Goal: Task Accomplishment & Management: Manage account settings

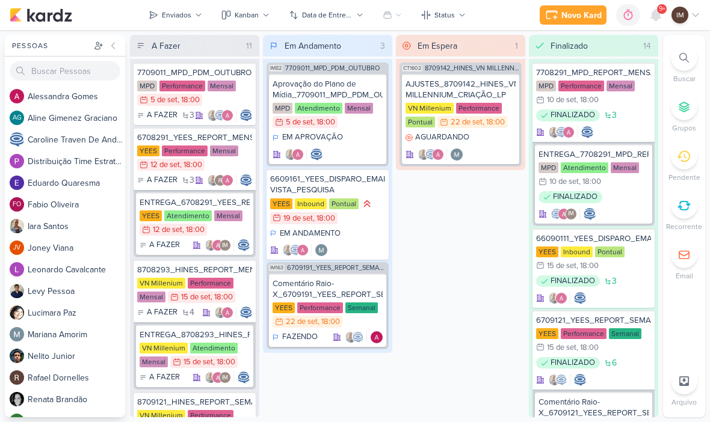
click at [576, 19] on div "Novo Kard" at bounding box center [581, 15] width 40 height 13
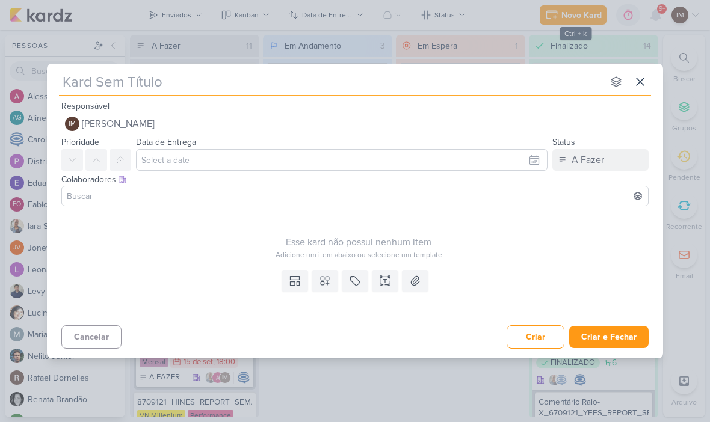
click at [65, 87] on input "text" at bounding box center [331, 82] width 544 height 22
click at [66, 81] on input "text" at bounding box center [331, 82] width 544 height 22
type input "6709221_YEES_SOROCABA_AJUSTES_CAMPANHAS_MIA"
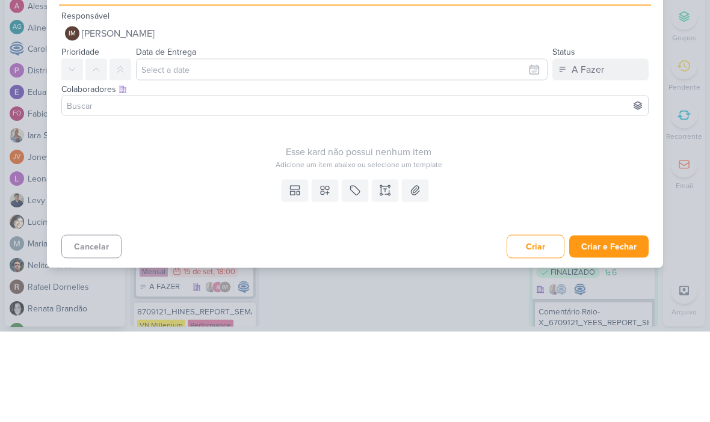
type input "6709221_YEES_SOROCABA_AJUSTES_CAMPANHAS_MIA"
click at [520, 149] on input "text" at bounding box center [342, 160] width 412 height 22
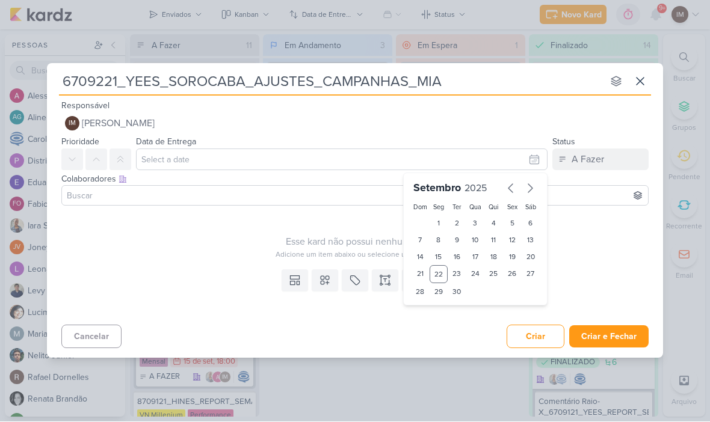
click at [490, 271] on div "25" at bounding box center [493, 275] width 19 height 18
type input "25 de setembro de 2025 às 23:59"
click at [439, 315] on select "00 01 02 03 04 05 06 07 08 09 10 11 12 13 14 15 16 17 18 19 20 21 22 23" at bounding box center [438, 313] width 17 height 14
select select "16"
type input "25 de setembro de 2025 às 16:59"
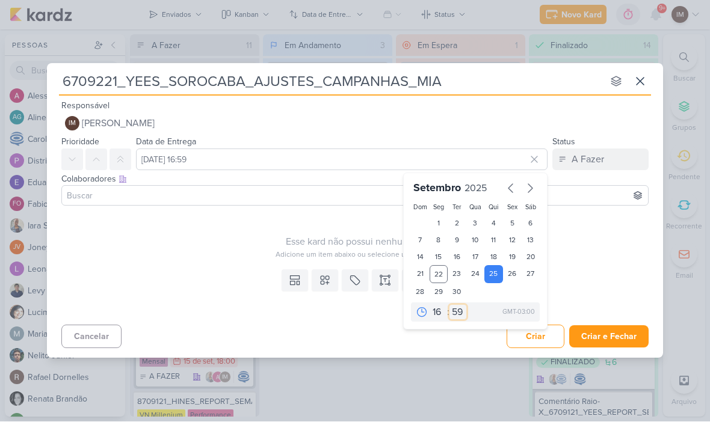
click at [457, 311] on select "00 05 10 15 20 25 30 35 40 45 50 55 59" at bounding box center [457, 313] width 17 height 14
select select "0"
type input "25 de setembro de 2025 às 16:00"
click at [329, 283] on icon at bounding box center [325, 281] width 8 height 8
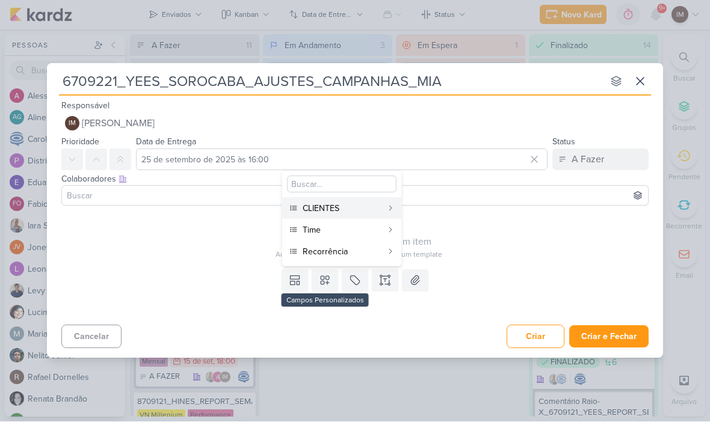
click at [617, 332] on button "Criar e Fechar" at bounding box center [608, 337] width 79 height 22
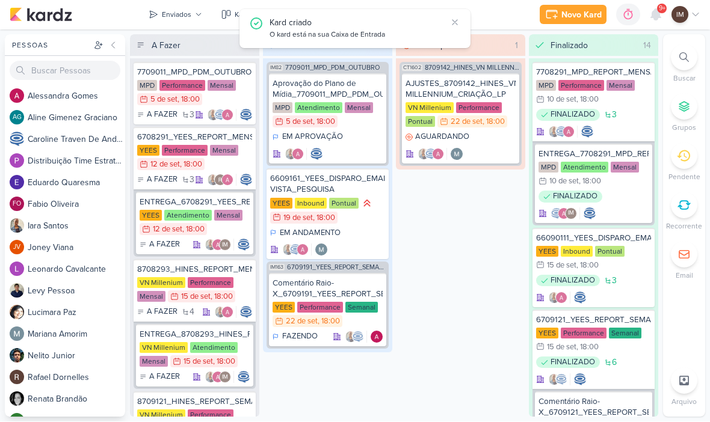
click at [187, 16] on div "Enviados" at bounding box center [176, 15] width 29 height 11
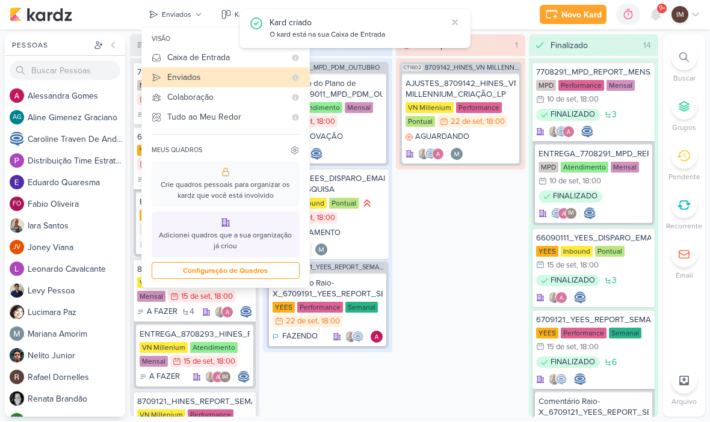
click at [171, 57] on div "Caixa de Entrada" at bounding box center [226, 58] width 118 height 13
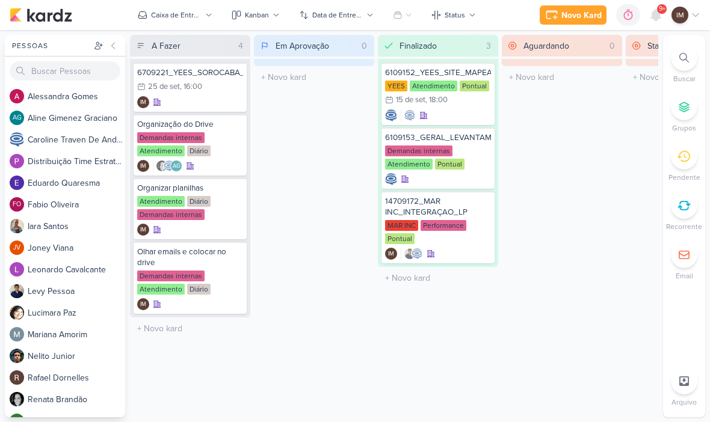
click at [584, 14] on div "Novo Kard" at bounding box center [581, 15] width 40 height 13
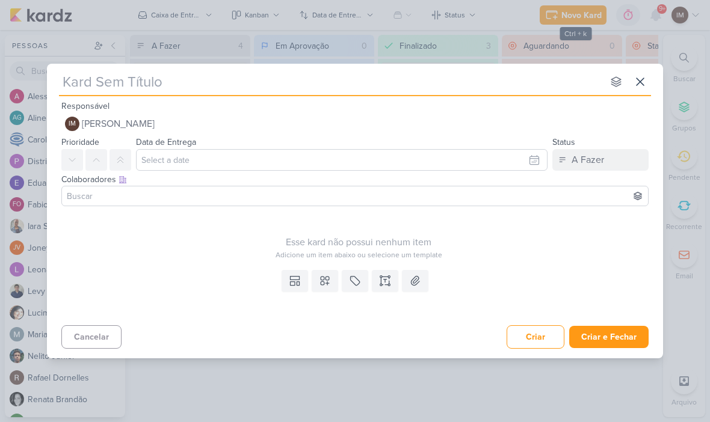
click at [424, 92] on input "text" at bounding box center [331, 82] width 544 height 22
click at [87, 79] on input "text" at bounding box center [331, 82] width 544 height 22
type input "6709222_YEES_ESSENCIA_AJUSTES_CAMPANHAS"
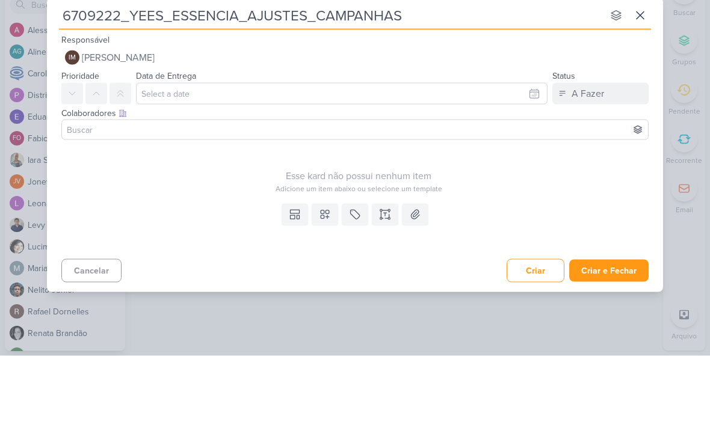
type input "6709222_YEES_ESSENCIA_AJUSTES_CAMPANHAS"
click at [534, 149] on input "text" at bounding box center [342, 160] width 412 height 22
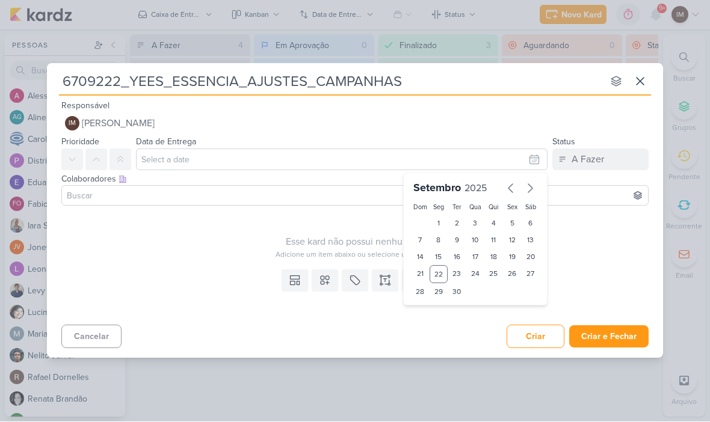
click at [497, 278] on div "25" at bounding box center [493, 275] width 19 height 18
type input "25 de setembro de 2025 às 23:59"
click at [436, 316] on select "00 01 02 03 04 05 06 07 08 09 10 11 12 13 14 15 16 17 18 19 20 21 22 23" at bounding box center [438, 313] width 17 height 14
select select "16"
type input "25 de setembro de 2025 às 16:59"
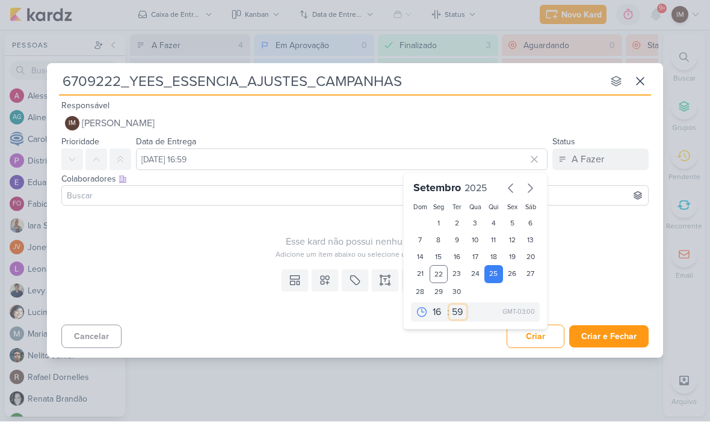
click at [457, 312] on select "00 05 10 15 20 25 30 35 40 45 50 55 59" at bounding box center [457, 313] width 17 height 14
select select "0"
type input "25 de setembro de 2025 às 16:00"
click at [341, 341] on div "Cancelar Criar Criar e Fechar Ctrl + Enter" at bounding box center [355, 336] width 616 height 31
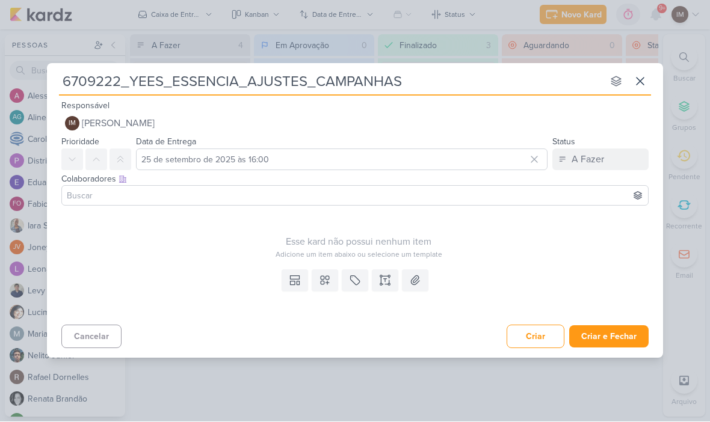
click at [613, 342] on button "Criar e Fechar" at bounding box center [608, 337] width 79 height 22
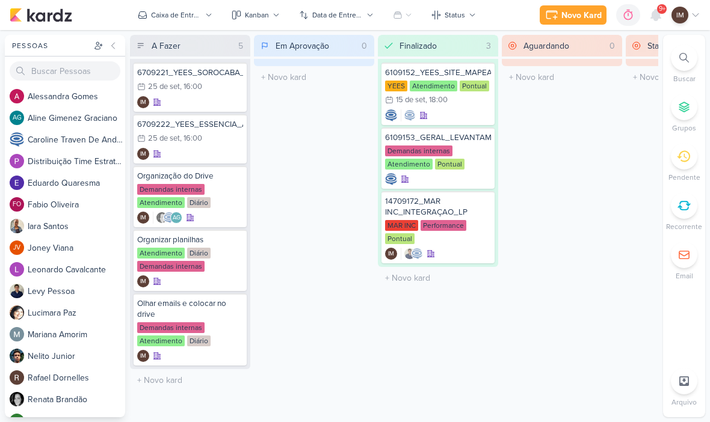
click at [588, 9] on div "Novo Kard" at bounding box center [581, 15] width 40 height 13
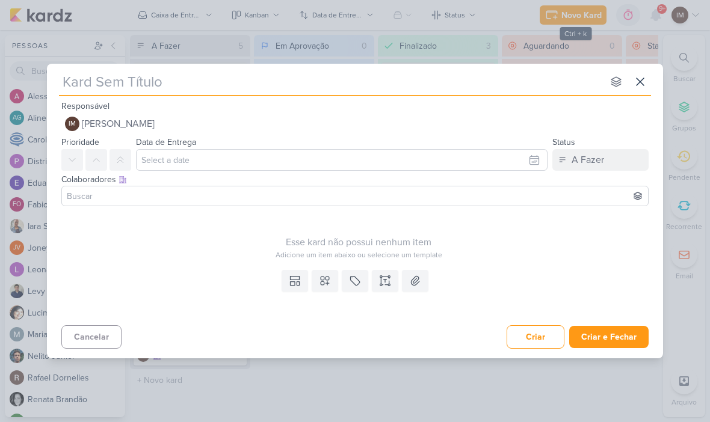
click at [584, 105] on div "Responsável IM Isabella Machado Guimarães Nenhum contato encontrado create new …" at bounding box center [355, 117] width 616 height 36
click at [578, 82] on input "text" at bounding box center [331, 82] width 544 height 22
click at [123, 87] on input "text" at bounding box center [331, 82] width 544 height 22
paste input "6709223_YEES_JR SAO PAULO_AJUSTES_CAMPANHAS"
type input "6709223_YEES_JR SAO PAULO_AJUSTES_CAMPANHAS"
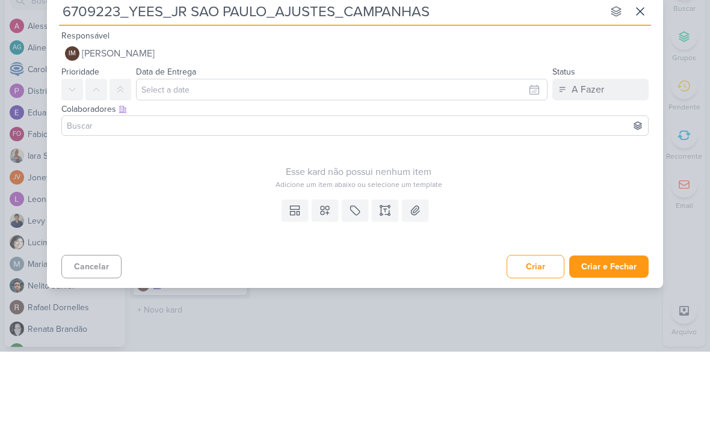
type input "6709223_YEES_JR SAO PAULO_AJUSTES_CAMPANHAS"
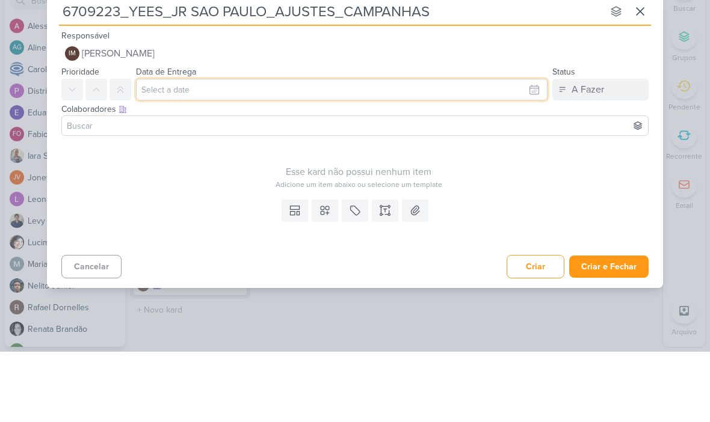
click at [525, 149] on input "text" at bounding box center [342, 160] width 412 height 22
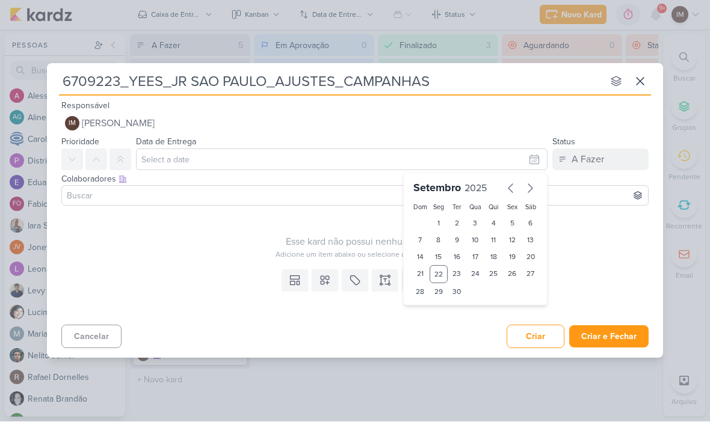
click at [498, 268] on div "25" at bounding box center [493, 275] width 19 height 18
type input "25 de setembro de 2025 às 23:59"
click at [435, 309] on select "00 01 02 03 04 05 06 07 08 09 10 11 12 13 14 15 16 17 18 19 20 21 22 23" at bounding box center [438, 313] width 17 height 14
select select "16"
type input "25 de setembro de 2025 às 16:59"
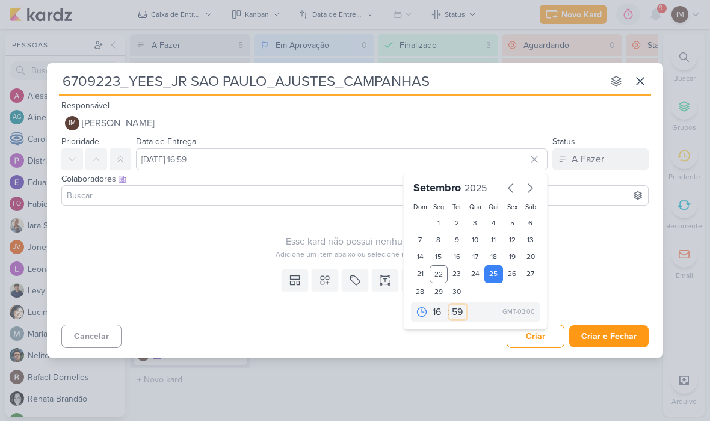
click at [460, 312] on select "00 05 10 15 20 25 30 35 40 45 50 55 59" at bounding box center [457, 313] width 17 height 14
select select "0"
type input "25 de setembro de 2025 às 16:00"
click at [614, 344] on button "Criar e Fechar" at bounding box center [608, 337] width 79 height 22
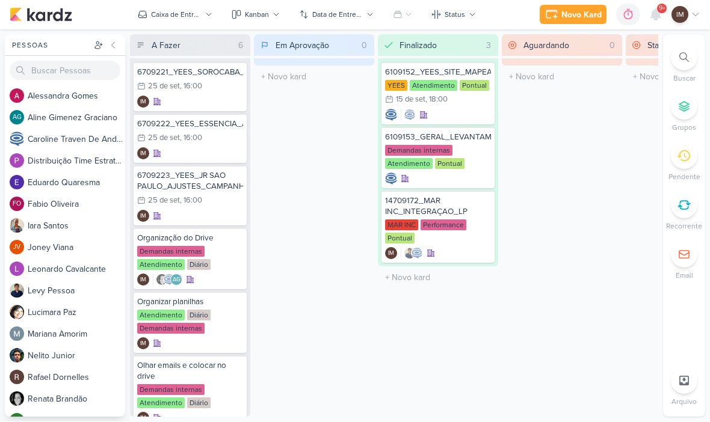
click at [581, 9] on div "Novo Kard" at bounding box center [581, 15] width 40 height 13
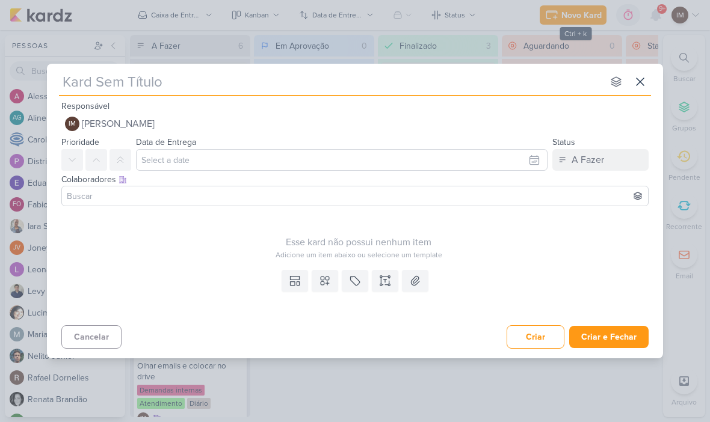
click at [120, 79] on input "text" at bounding box center [331, 82] width 544 height 22
paste input "6709224_ YEES_IPA CLUB_AJUSTES_CAMPANHAS"
type input "6709224_ YEES_IPA CLUB_AJUSTES_CAMPANHAS"
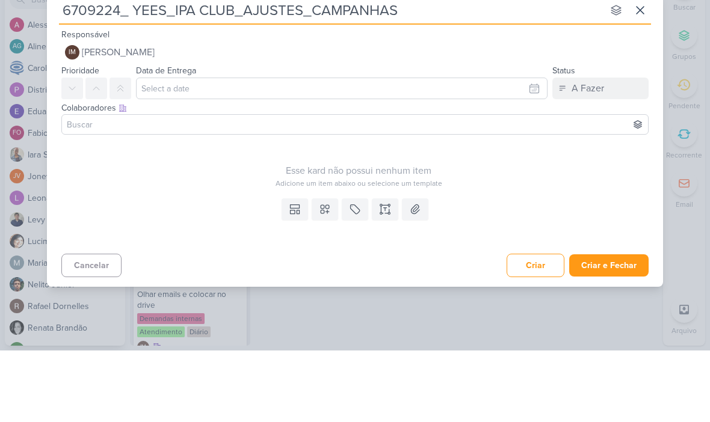
type input "6709224_ YEES_IPA CLUB_AJUSTES_CAMPANHAS"
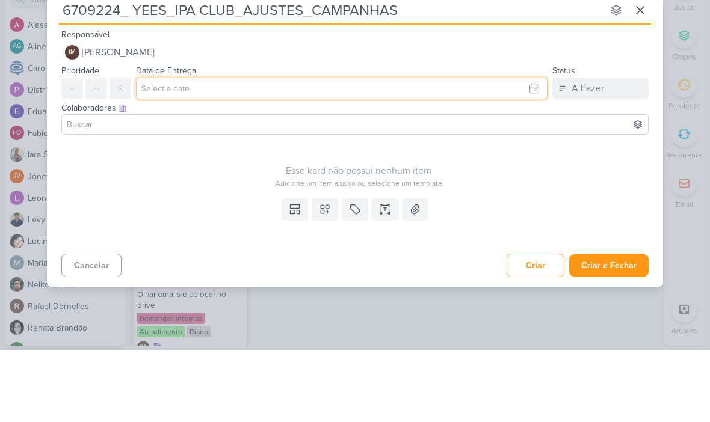
click at [525, 149] on input "text" at bounding box center [342, 160] width 412 height 22
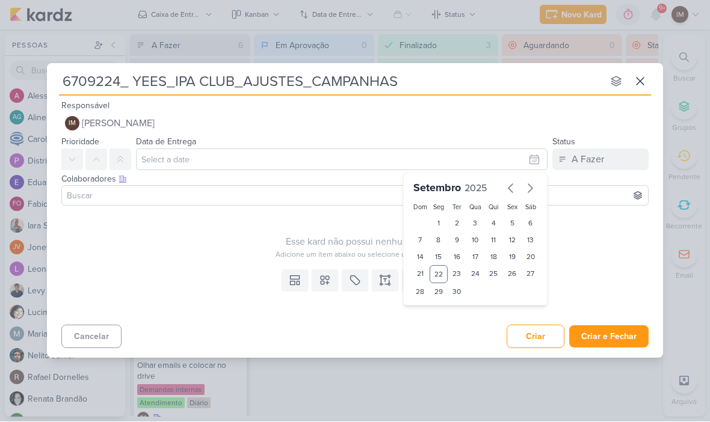
click at [498, 272] on div "25" at bounding box center [493, 275] width 19 height 18
type input "25 de setembro de 2025 às 23:59"
click at [439, 312] on select "00 01 02 03 04 05 06 07 08 09 10 11 12 13 14 15 16 17 18 19 20 21 22 23" at bounding box center [438, 313] width 17 height 14
select select "16"
type input "25 de setembro de 2025 às 16:59"
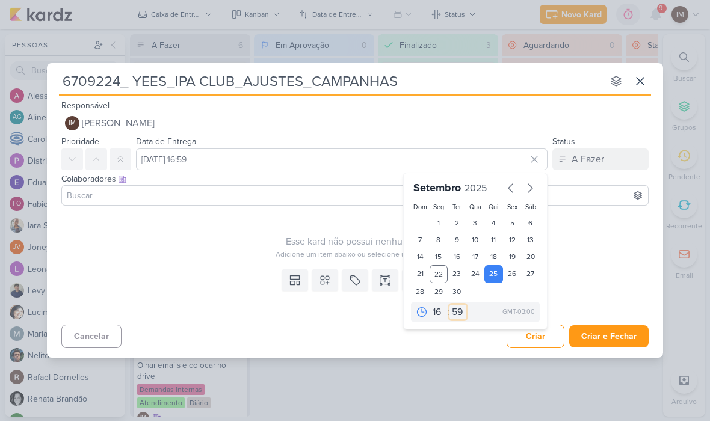
click at [457, 315] on select "00 05 10 15 20 25 30 35 40 45 50 55 59" at bounding box center [457, 313] width 17 height 14
select select "0"
type input "25 de setembro de 2025 às 16:00"
click at [587, 253] on div "Adicione um item abaixo ou selecione um template" at bounding box center [358, 255] width 594 height 11
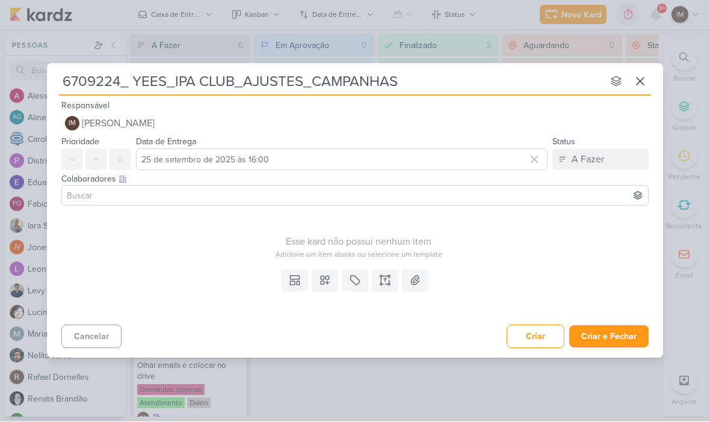
click at [620, 340] on button "Criar e Fechar" at bounding box center [608, 337] width 79 height 22
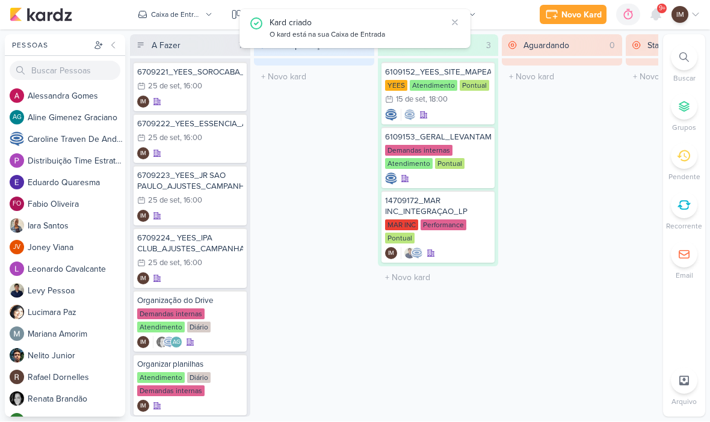
click at [590, 19] on div "Novo Kard" at bounding box center [581, 15] width 40 height 13
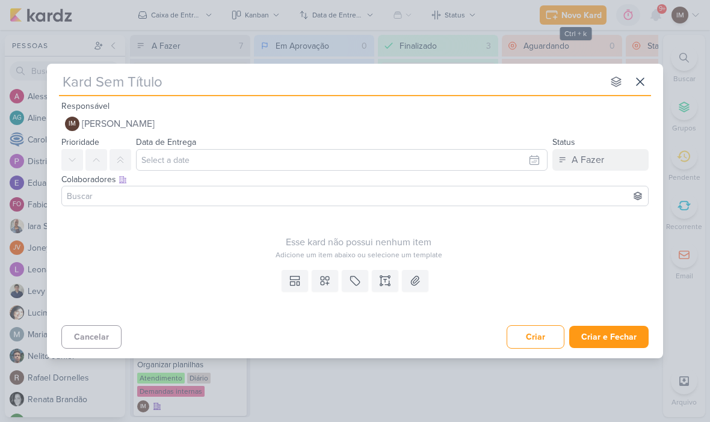
click at [75, 86] on input "text" at bounding box center [331, 82] width 544 height 22
paste input "6709225_YEES_JJR HORTENCIA_AJUSTES_CAMPANHA"
type input "6709225_YEES_JJR HORTENCIA_AJUSTES_CAMPANHA"
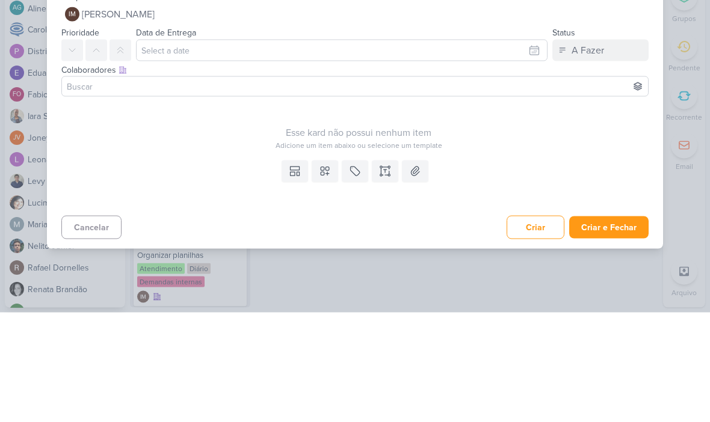
type input "6709225_YEES_JJR HORTENCIA_AJUSTES_CAMPANHA"
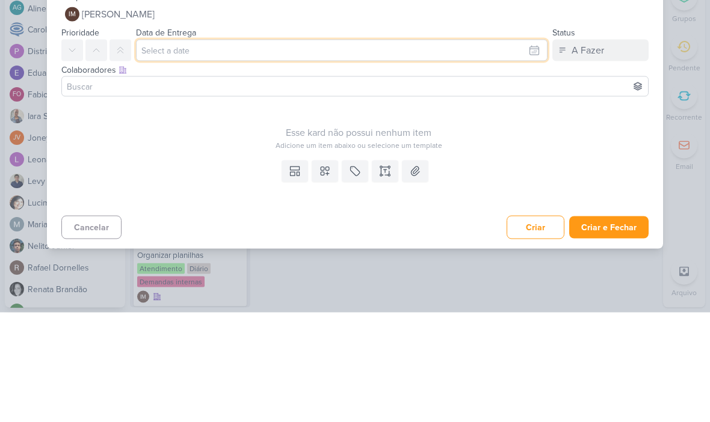
click at [333, 149] on input "text" at bounding box center [342, 160] width 412 height 22
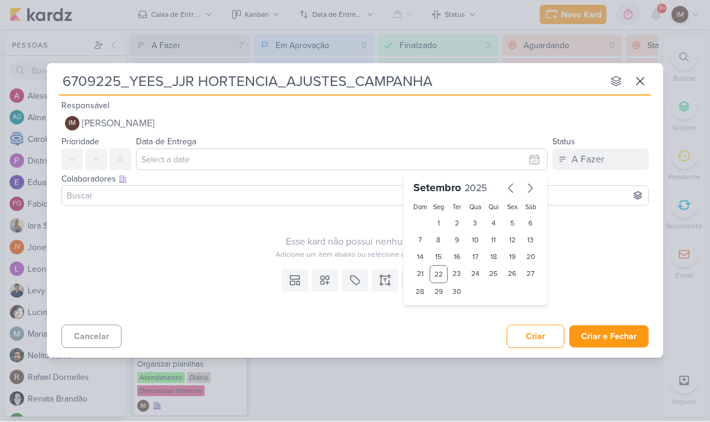
click at [492, 280] on div "25" at bounding box center [493, 275] width 19 height 18
type input "25 de setembro de 2025 às 23:59"
click at [440, 319] on select "00 01 02 03 04 05 06 07 08 09 10 11 12 13 14 15 16 17 18 19 20 21 22 23" at bounding box center [438, 313] width 17 height 14
select select "16"
type input "25 de setembro de 2025 às 16:59"
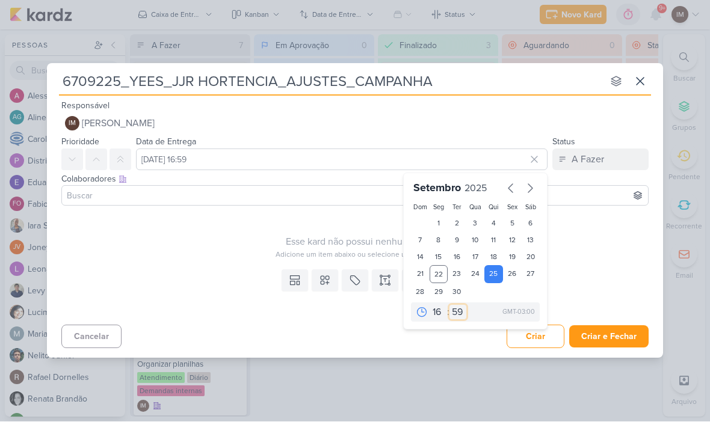
click at [454, 313] on select "00 05 10 15 20 25 30 35 40 45 50 55 59" at bounding box center [457, 313] width 17 height 14
select select "0"
type input "25 de setembro de 2025 às 16:00"
click at [597, 256] on div "Adicione um item abaixo ou selecione um template" at bounding box center [358, 255] width 594 height 11
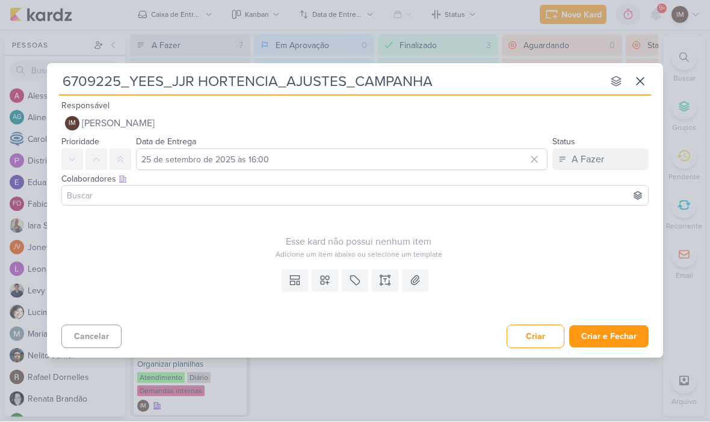
click at [625, 338] on button "Criar e Fechar" at bounding box center [608, 337] width 79 height 22
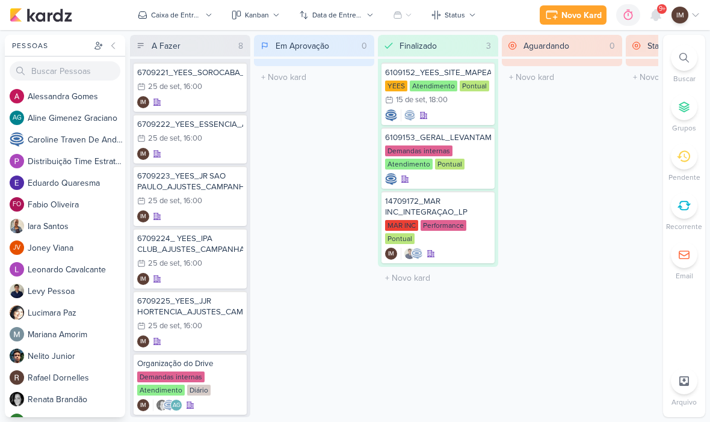
click at [576, 22] on button "Novo Kard" at bounding box center [573, 14] width 67 height 19
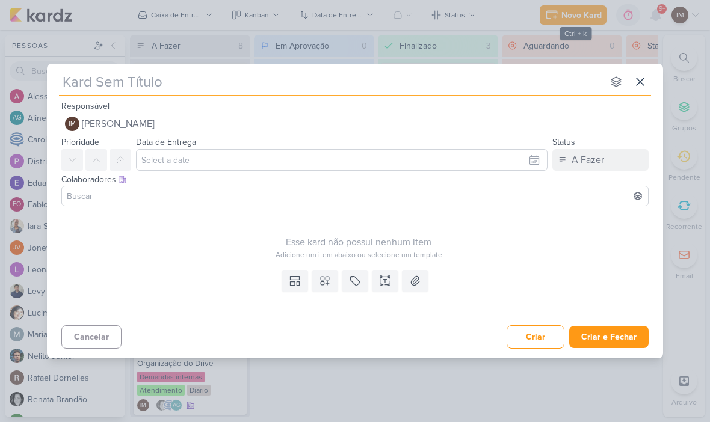
click at [264, 88] on input "text" at bounding box center [331, 82] width 544 height 22
click at [82, 77] on input "text" at bounding box center [331, 82] width 544 height 22
type input "6709226_YEES_JJR BUENA_AJUSTES_CAMPANHA"
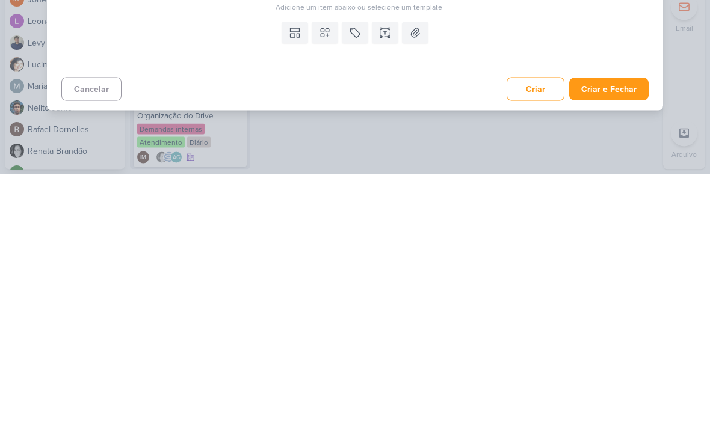
type input "6709226_YEES_JJR BUENA_AJUSTES_CAMPANHA"
click at [616, 326] on button "Criar e Fechar" at bounding box center [608, 337] width 79 height 22
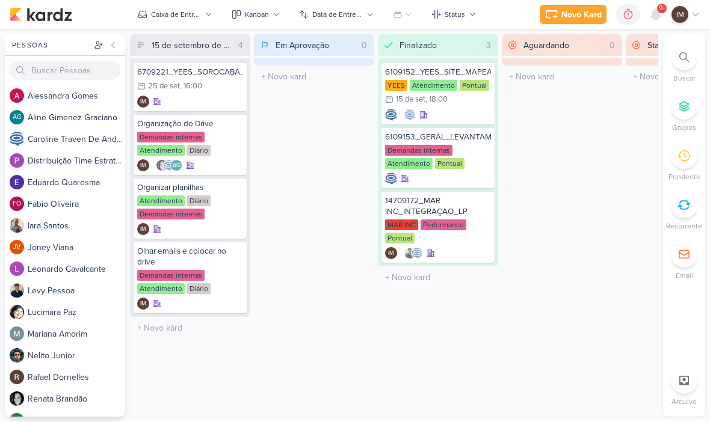
click at [681, 51] on div at bounding box center [684, 58] width 26 height 26
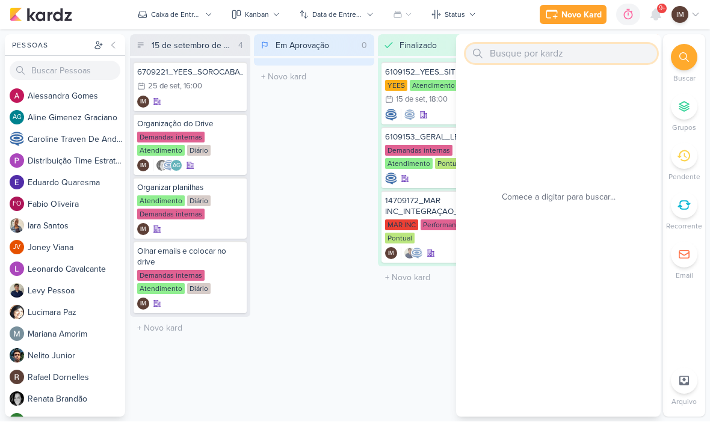
click at [602, 55] on input "text" at bounding box center [561, 54] width 191 height 19
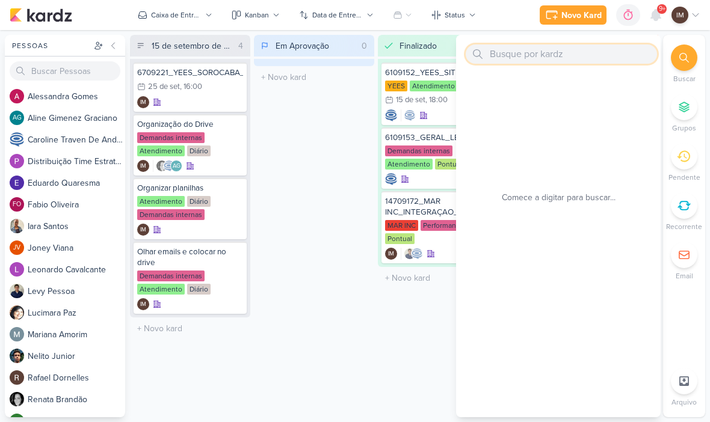
click at [523, 57] on input "text" at bounding box center [561, 54] width 191 height 19
paste input "6709122_YEES_TAQUARAL_MANSÕES_AJUSTE_CAMPANHA_MIA"
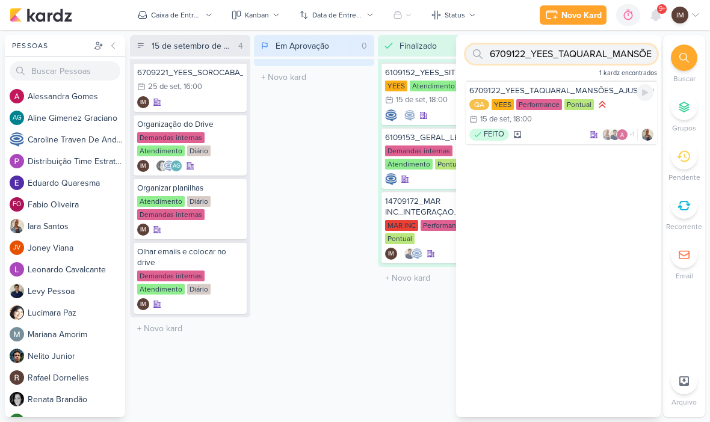
type input "6709122_YEES_TAQUARAL_MANSÕES_AJUSTE_CAMPANHA_MIA"
click at [555, 123] on div "QA YEES Performance Pontual 15/9 15 de set , 18:00" at bounding box center [561, 113] width 184 height 28
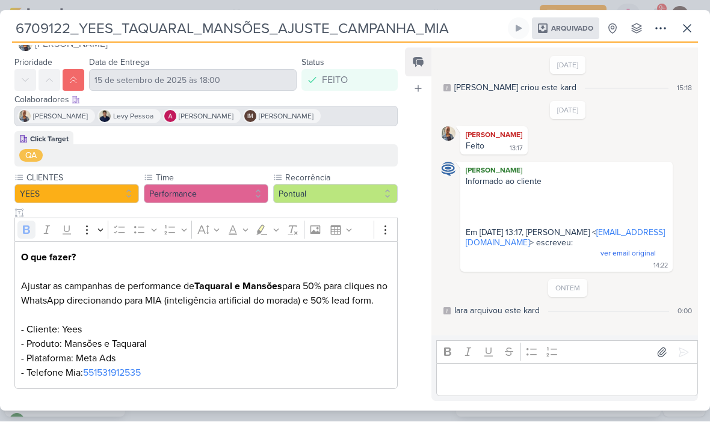
scroll to position [26, 0]
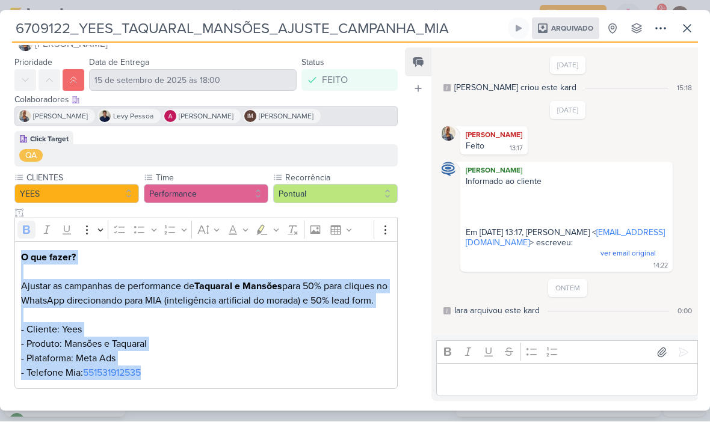
copy div "O que fazer? Ajustar as campanhas de performance de Taquaral e Mansões para 50%…"
click at [677, 32] on button at bounding box center [687, 29] width 22 height 22
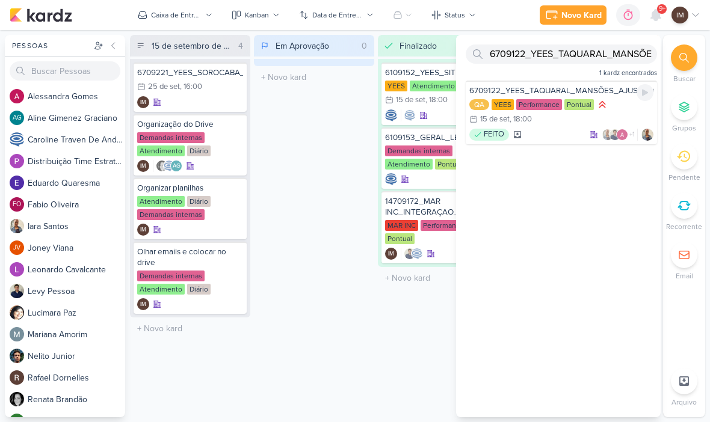
click at [559, 114] on div "QA YEES Performance Pontual 15/9 15 de set , 18:00" at bounding box center [561, 113] width 184 height 28
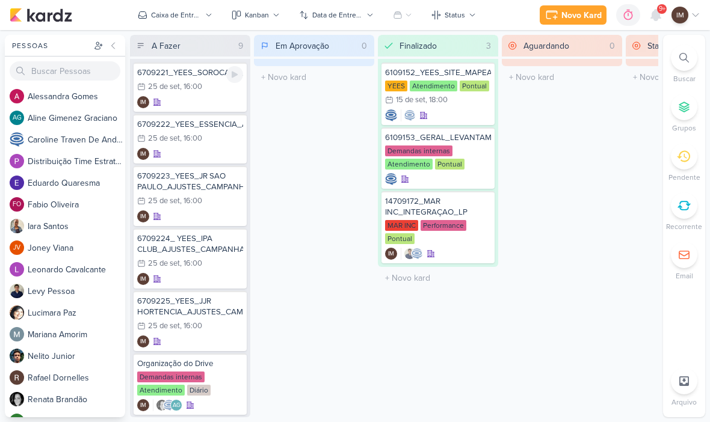
click at [203, 96] on div "IM" at bounding box center [190, 102] width 106 height 12
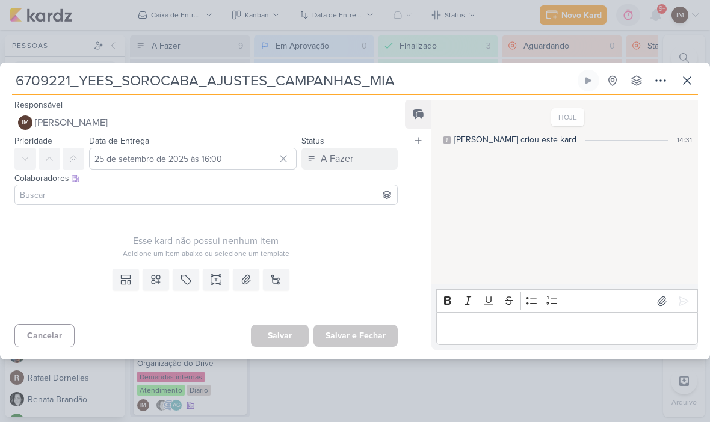
click at [155, 276] on icon at bounding box center [156, 280] width 8 height 8
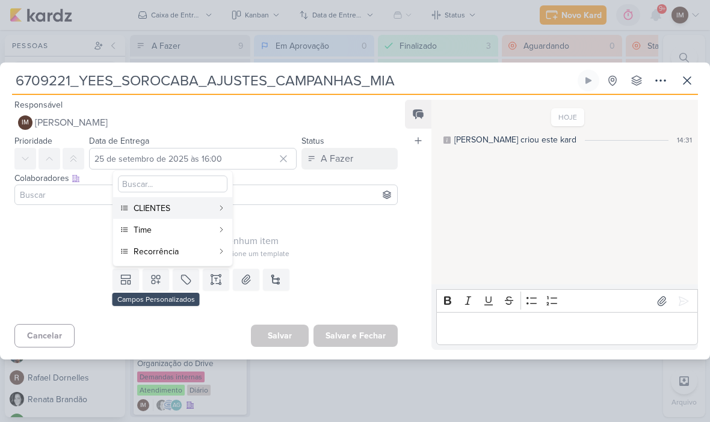
click at [212, 210] on div "CLIENTES" at bounding box center [173, 208] width 79 height 13
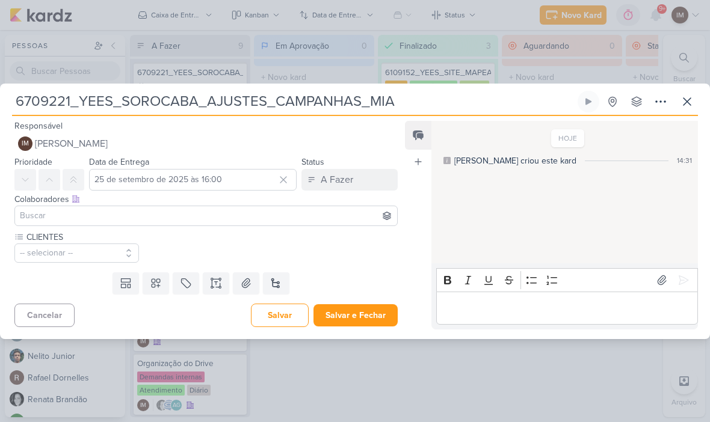
click at [162, 285] on button at bounding box center [156, 284] width 26 height 22
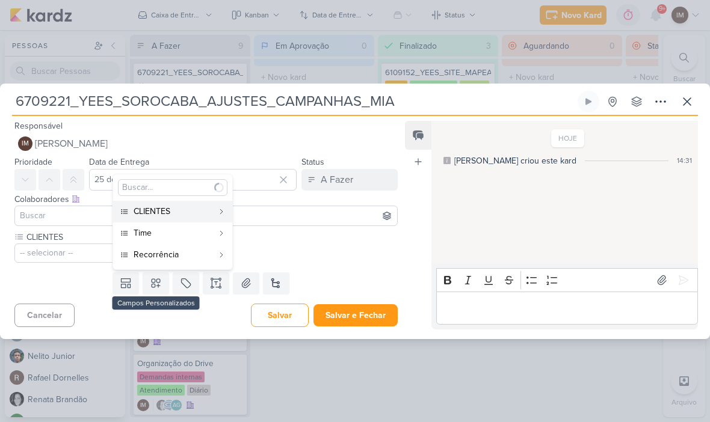
click at [193, 230] on div "Time" at bounding box center [173, 233] width 79 height 13
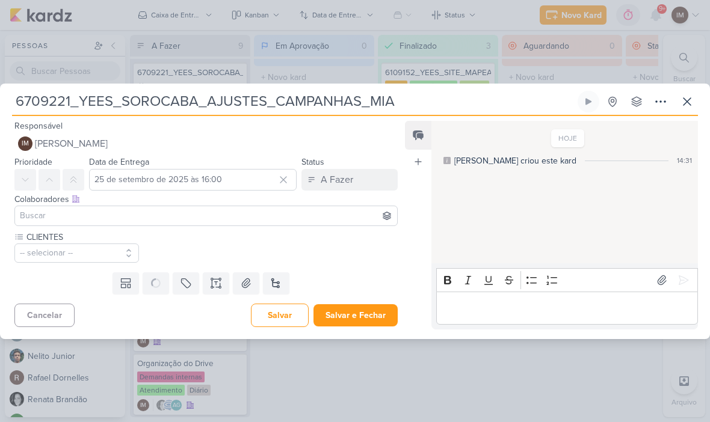
click at [155, 291] on icon at bounding box center [156, 283] width 16 height 16
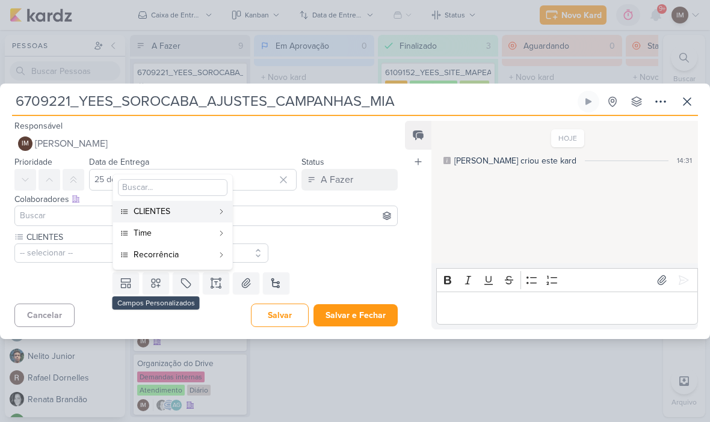
click at [191, 229] on div "Time" at bounding box center [173, 233] width 79 height 13
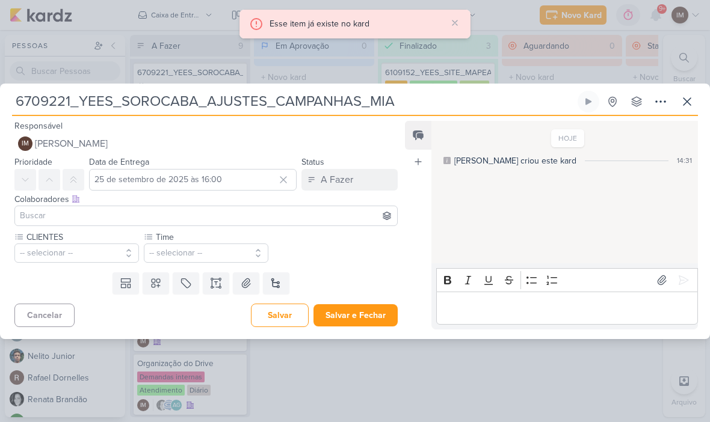
click at [162, 283] on button at bounding box center [156, 284] width 26 height 22
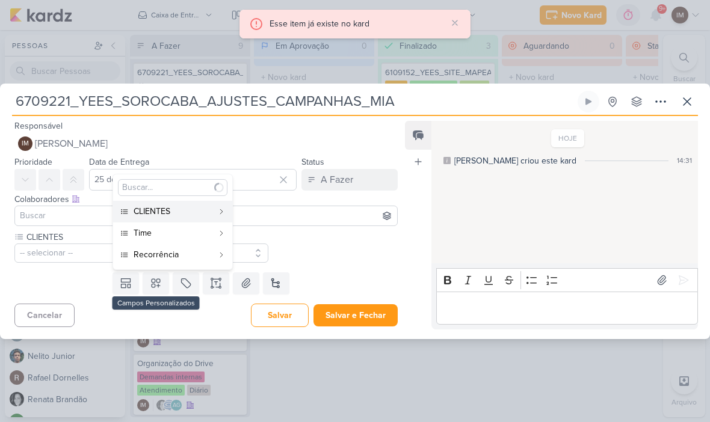
click at [185, 258] on div "Recorrência" at bounding box center [173, 254] width 79 height 13
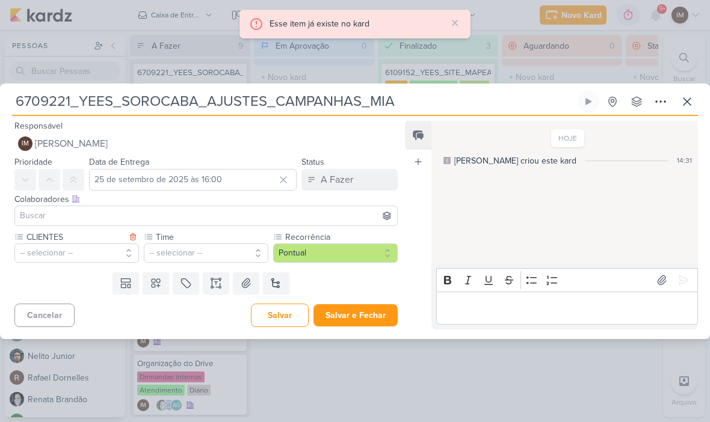
click at [106, 254] on button "-- selecionar --" at bounding box center [76, 253] width 125 height 19
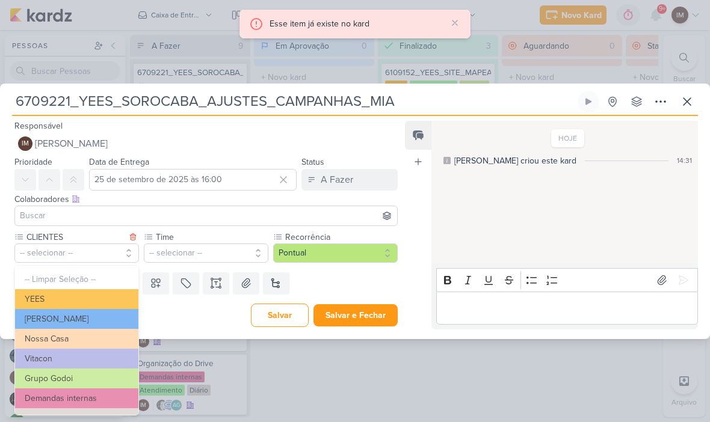
click at [119, 297] on button "YEES" at bounding box center [76, 299] width 123 height 20
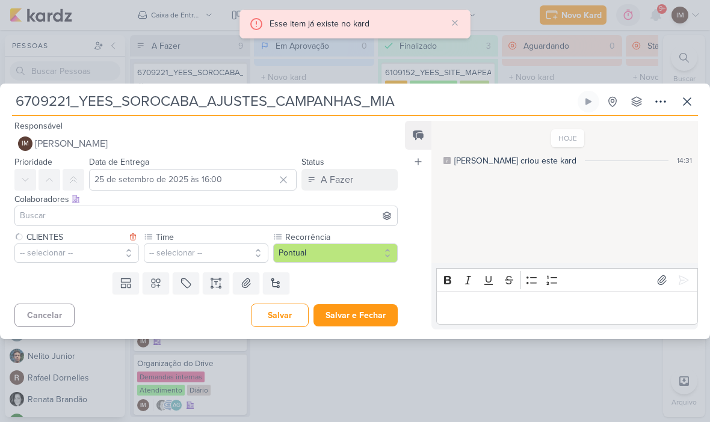
click at [174, 251] on button "-- selecionar --" at bounding box center [206, 253] width 125 height 19
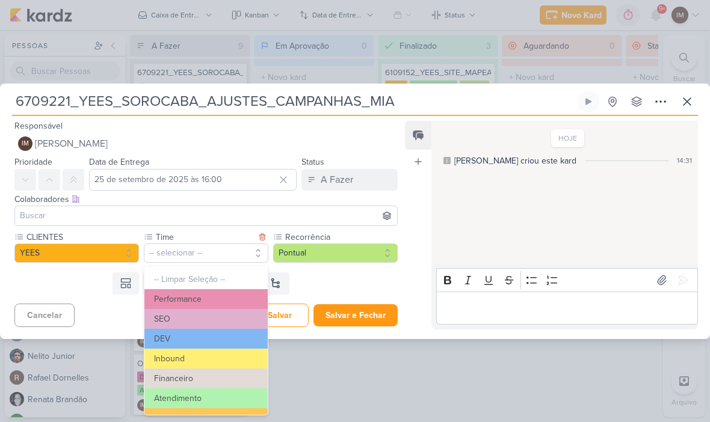
click at [206, 298] on button "Performance" at bounding box center [205, 299] width 123 height 20
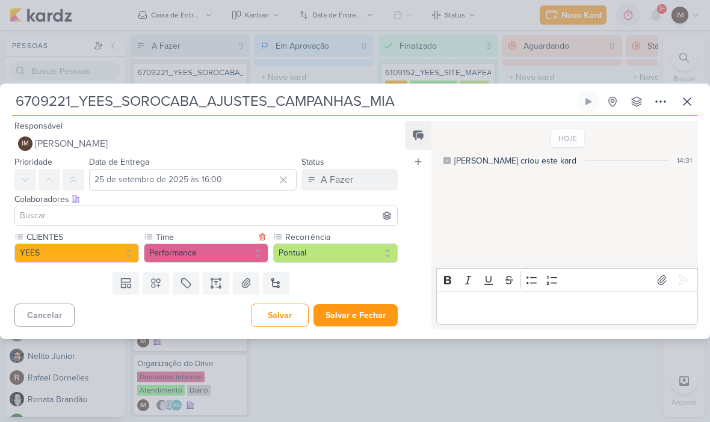
click at [327, 250] on button "Pontual" at bounding box center [335, 253] width 125 height 19
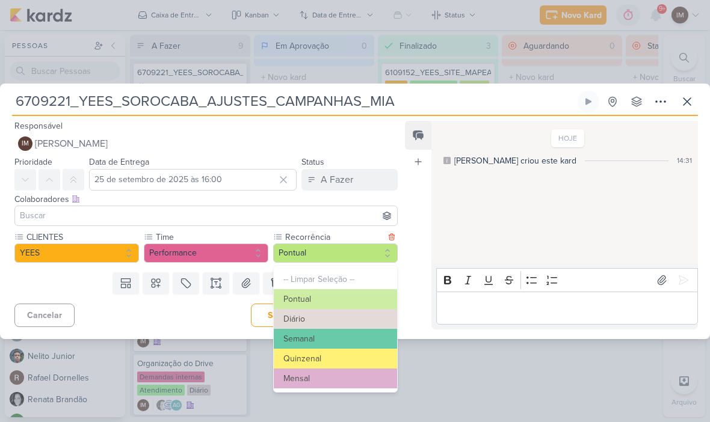
click at [419, 284] on div "Feed Atrelar email Solte o email para atrelar ao kard" at bounding box center [418, 225] width 26 height 209
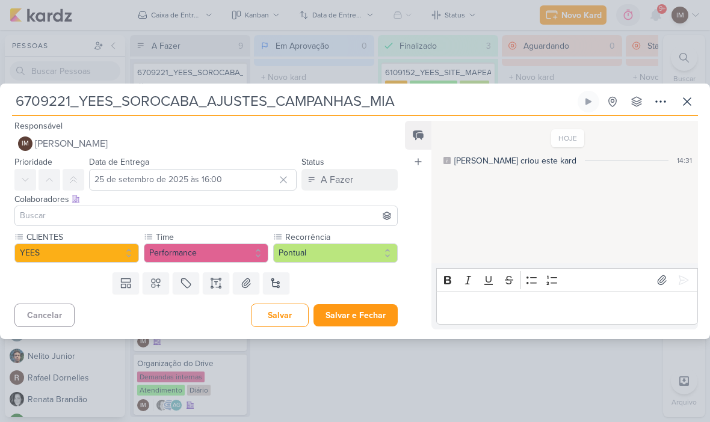
click at [220, 288] on icon at bounding box center [220, 287] width 2 height 2
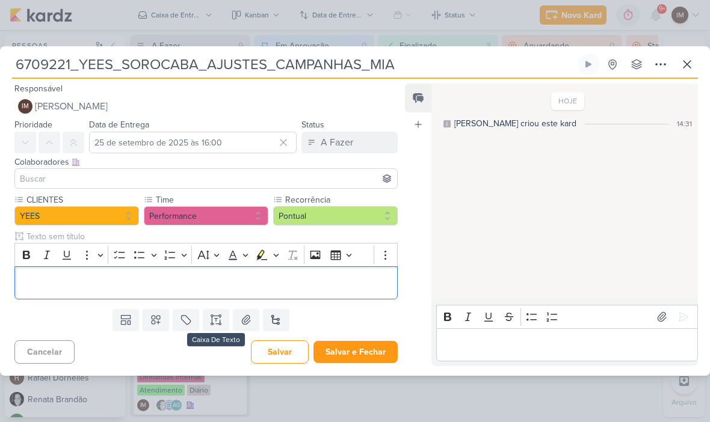
click at [286, 283] on p "Editor editing area: main" at bounding box center [206, 283] width 370 height 14
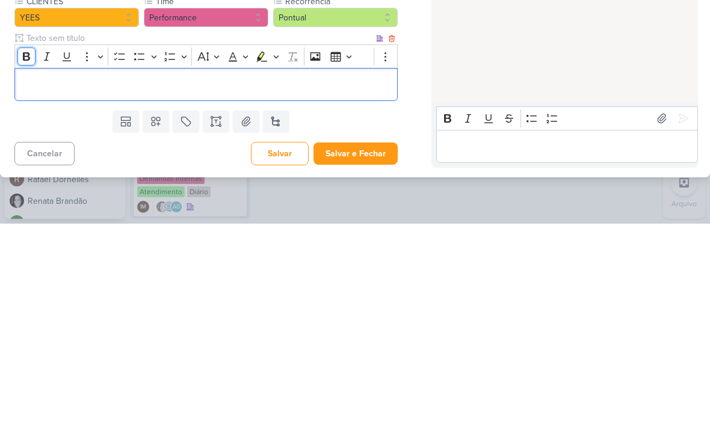
click at [19, 246] on button "Bold" at bounding box center [26, 255] width 18 height 18
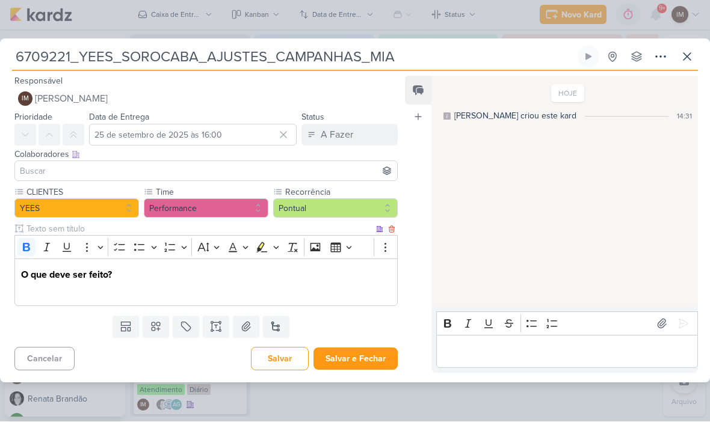
click at [39, 291] on p "Editor editing area: main" at bounding box center [206, 290] width 370 height 14
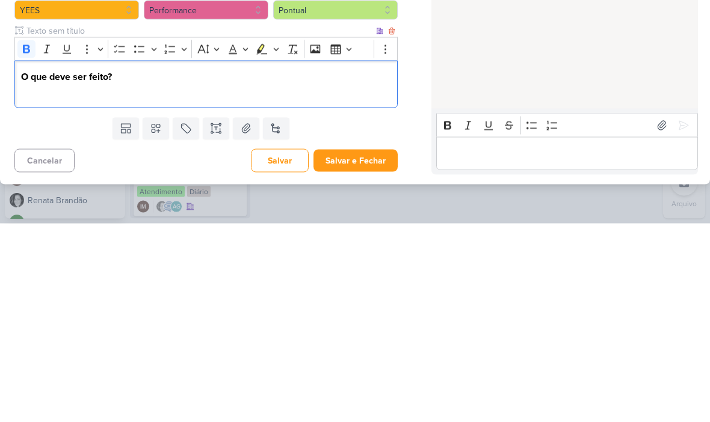
click at [22, 283] on p "Editor editing area: main" at bounding box center [206, 290] width 370 height 14
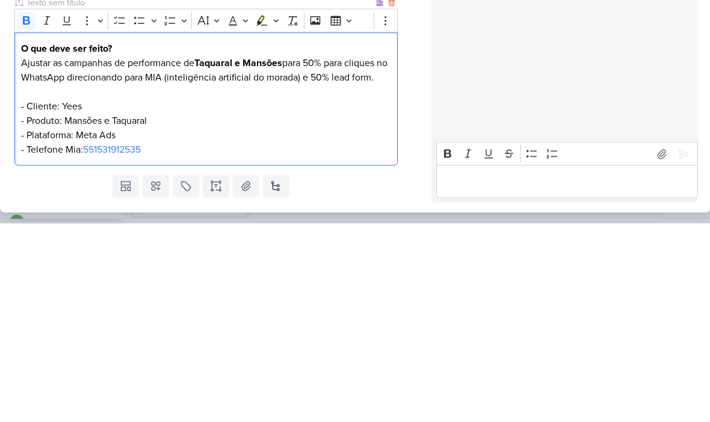
click at [218, 256] on strong "Taquaral e Mansões" at bounding box center [238, 262] width 88 height 12
click at [234, 255] on p "Ajustar as campanhas de performance de para 50% para cliques no WhatsApp direci…" at bounding box center [206, 305] width 370 height 101
click at [201, 255] on p "Ajustar as campanhas de performance de para para cliques no WhatsApp direcionan…" at bounding box center [206, 305] width 370 height 101
click at [44, 255] on p "Ajustar as campanhas de performance de 100% para para cliques no WhatsApp direc…" at bounding box center [206, 305] width 370 height 101
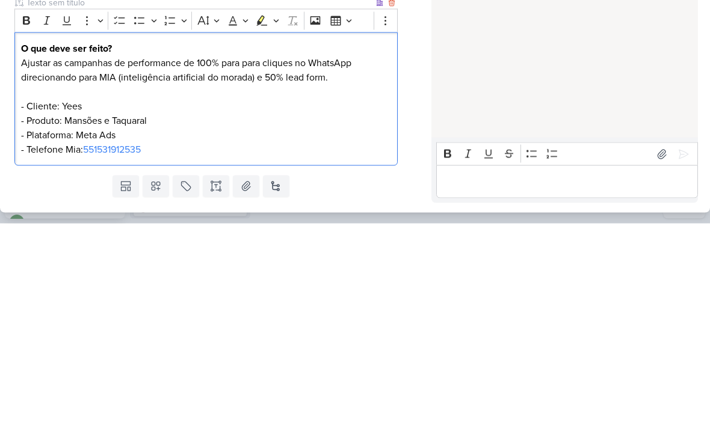
click at [45, 255] on p "Ajustar as campanhas de performance de 100% para para cliques no WhatsApp direc…" at bounding box center [206, 305] width 370 height 101
click at [42, 255] on p "Ajustar as campanhas de performance de 100% para para cliques no WhatsApp ao in…" at bounding box center [206, 305] width 370 height 101
click at [23, 214] on icon "Editor toolbar" at bounding box center [26, 220] width 12 height 12
click at [25, 214] on icon "Editor toolbar" at bounding box center [26, 220] width 12 height 12
click at [49, 255] on p "Ajustar as campanhas de performance de 100% para para cliques no WhatsApp ao in…" at bounding box center [206, 305] width 370 height 101
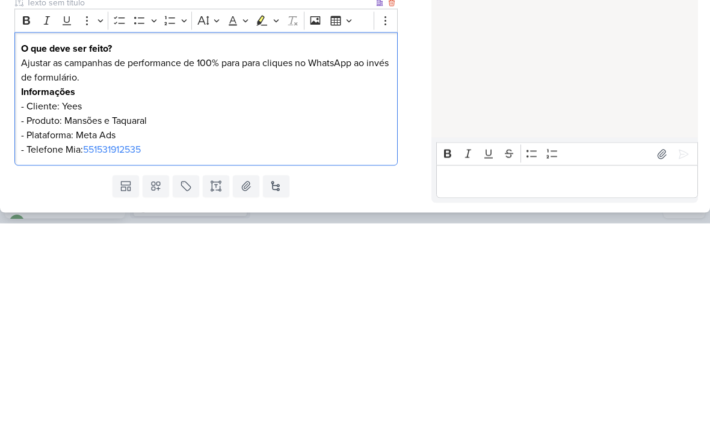
click at [22, 255] on p "Ajustar as campanhas de performance de 100% para para cliques no WhatsApp ao in…" at bounding box center [206, 305] width 370 height 101
click at [132, 255] on p "Ajustar as campanhas de performance de 100% para para cliques no WhatsApp ao in…" at bounding box center [206, 305] width 370 height 101
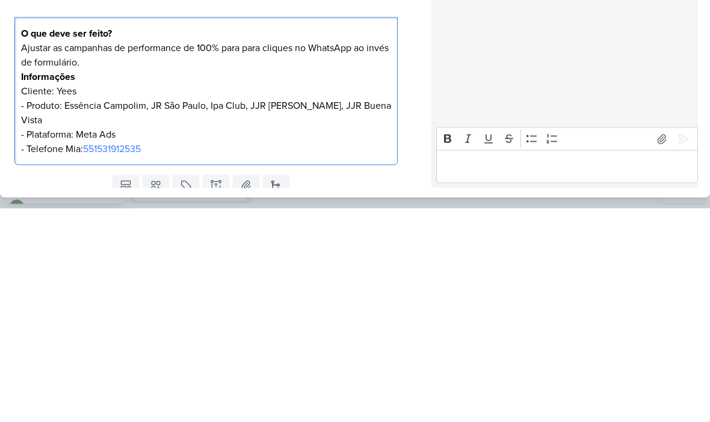
click at [137, 255] on p "Ajustar as campanhas de performance de 100% para para cliques no WhatsApp ao in…" at bounding box center [206, 313] width 370 height 116
click at [425, 144] on div "Feed Atrelar email Solte o email para atrelar ao kard" at bounding box center [418, 225] width 26 height 354
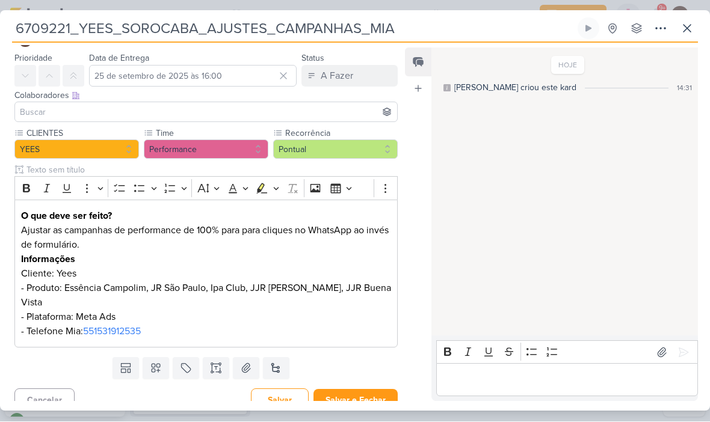
scroll to position [29, 0]
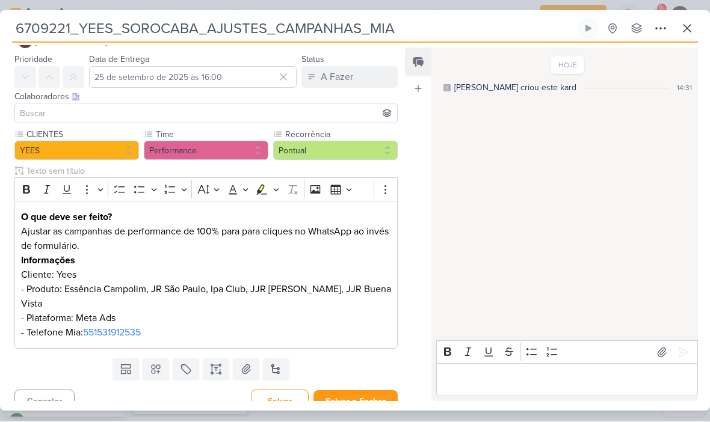
click at [369, 391] on button "Salvar e Fechar" at bounding box center [355, 402] width 84 height 22
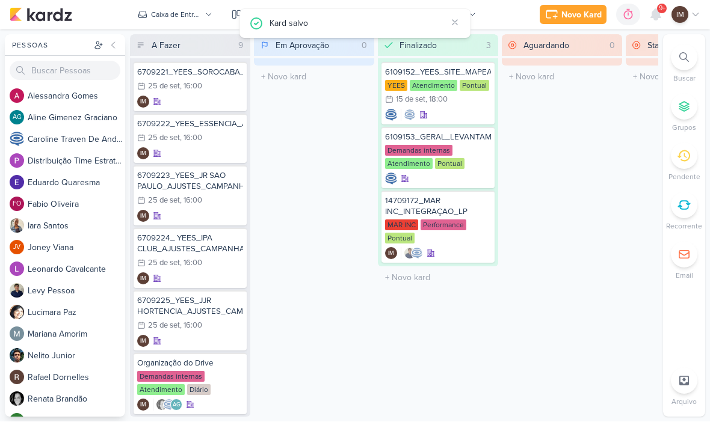
scroll to position [0, 0]
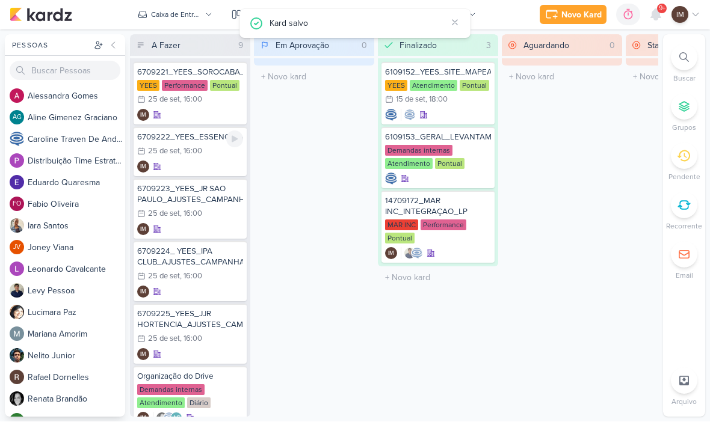
click at [206, 155] on div "25/9 25 de set , 16:00" at bounding box center [190, 152] width 106 height 13
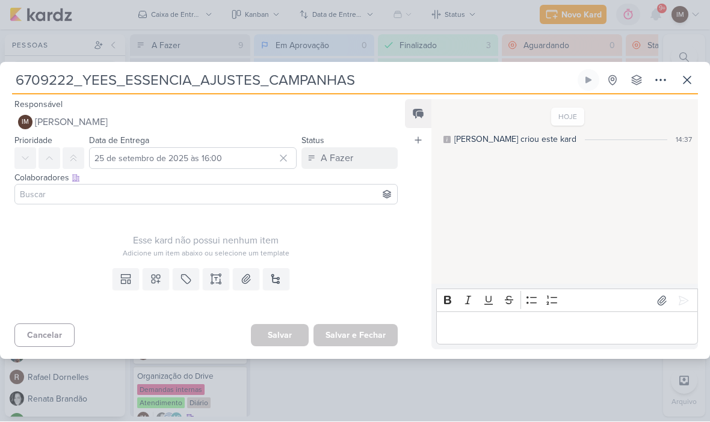
click at [158, 282] on icon at bounding box center [156, 280] width 8 height 8
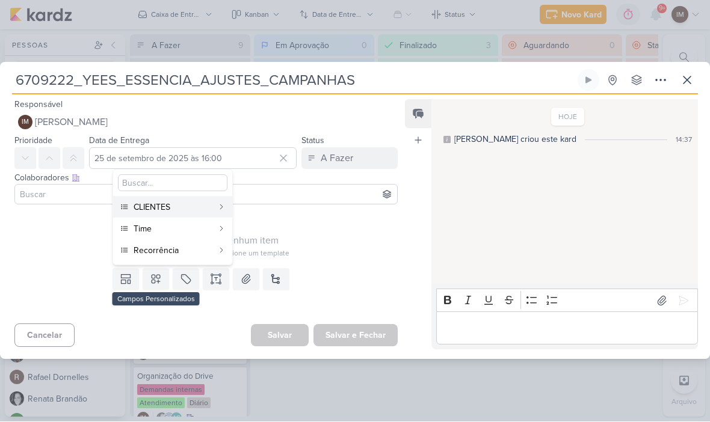
click at [377, 82] on input "6709222_YEES_ESSENCIA_AJUSTES_CAMPANHAS" at bounding box center [293, 81] width 563 height 22
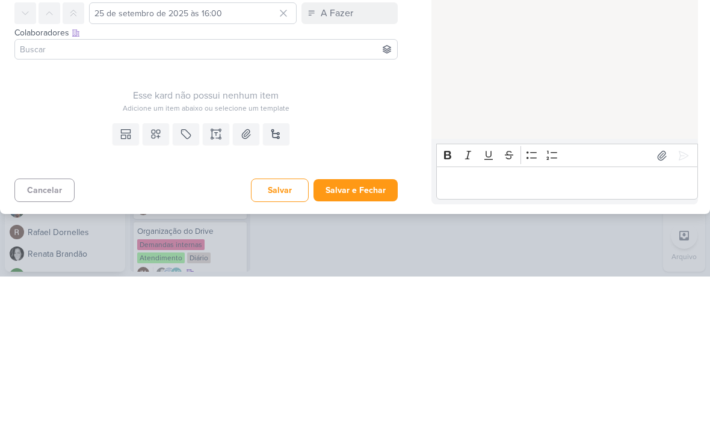
type input "6709222_YEES_ESSENCIA_AJUSTES_CAMPANHAS_MIA"
click at [156, 274] on icon at bounding box center [156, 280] width 12 height 12
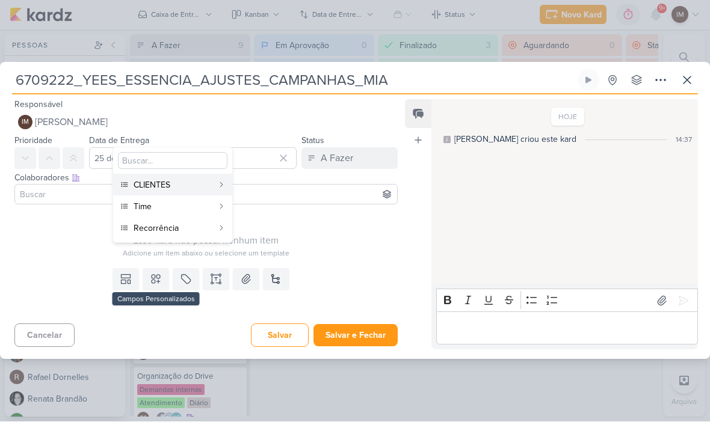
click at [184, 185] on div "CLIENTES" at bounding box center [173, 185] width 79 height 13
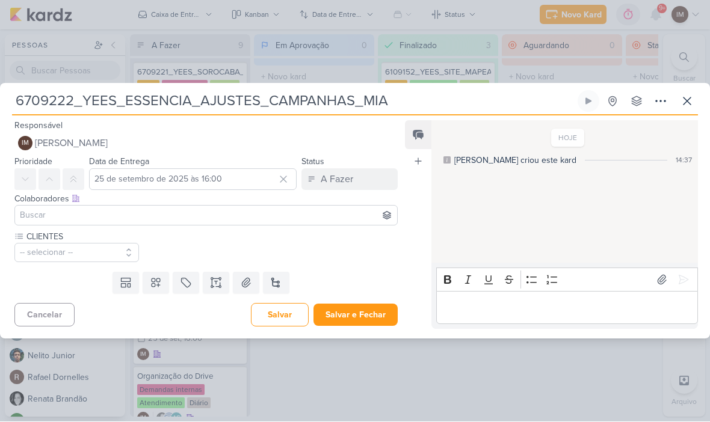
click at [155, 289] on button at bounding box center [156, 284] width 26 height 22
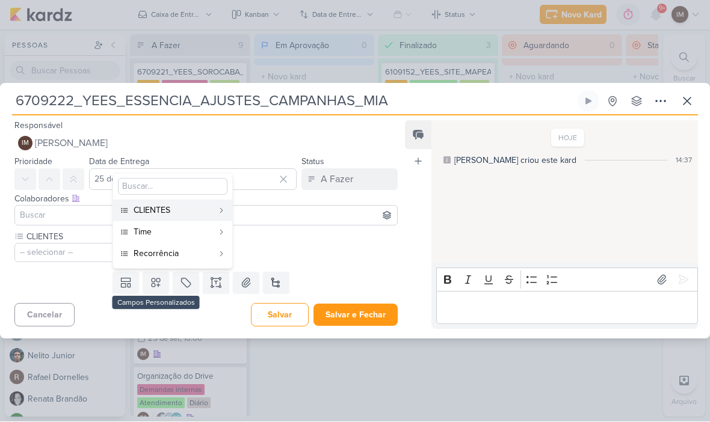
click at [193, 232] on div "Time" at bounding box center [173, 232] width 79 height 13
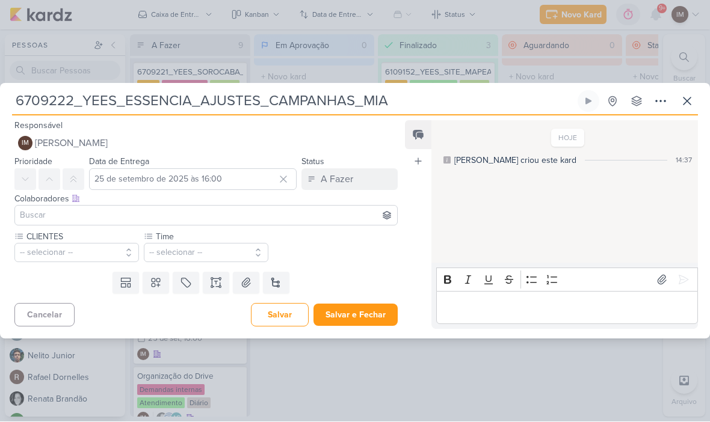
click at [159, 286] on icon at bounding box center [156, 283] width 12 height 12
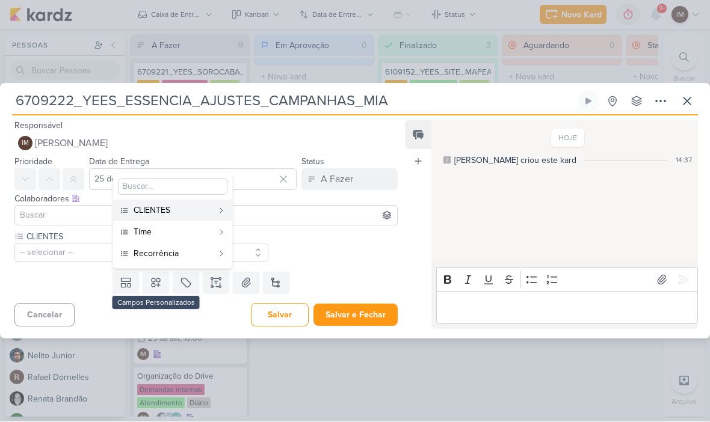
click at [194, 253] on div "Recorrência" at bounding box center [173, 254] width 79 height 13
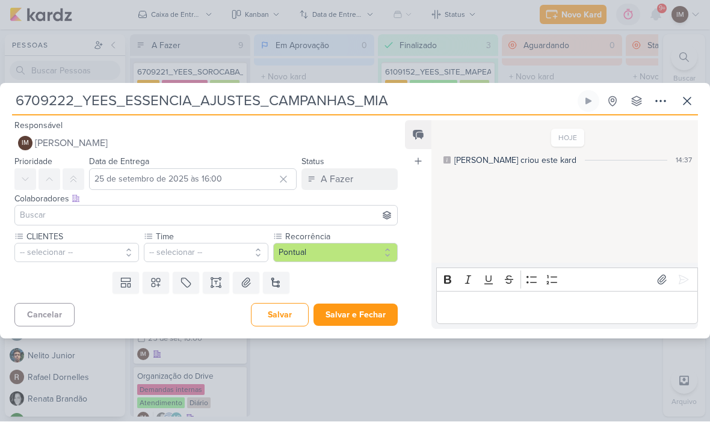
click at [661, 101] on icon at bounding box center [661, 101] width 10 height 1
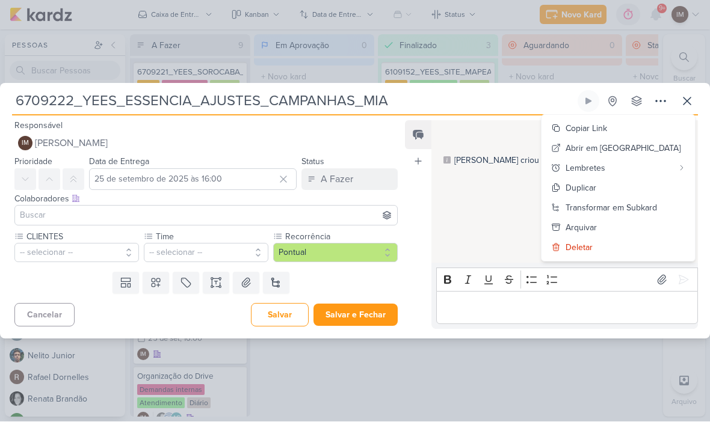
click at [630, 207] on div "Transformar em Subkard" at bounding box center [611, 208] width 91 height 13
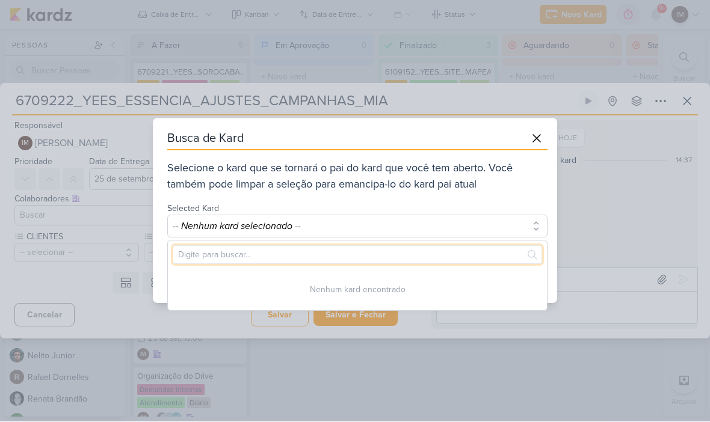
click at [451, 255] on input "text" at bounding box center [357, 255] width 369 height 19
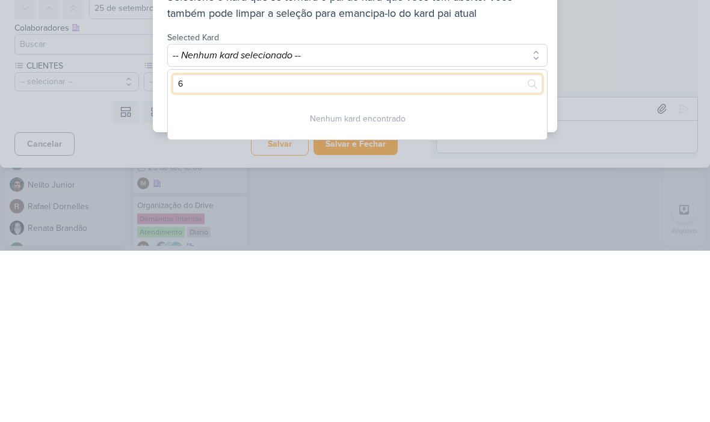
type input "67"
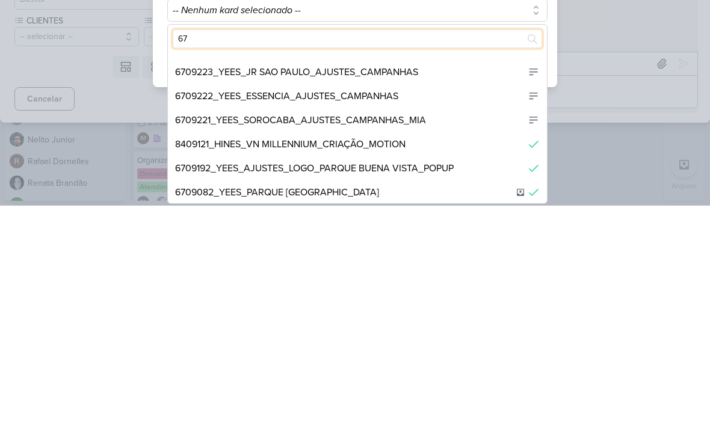
scroll to position [66, 0]
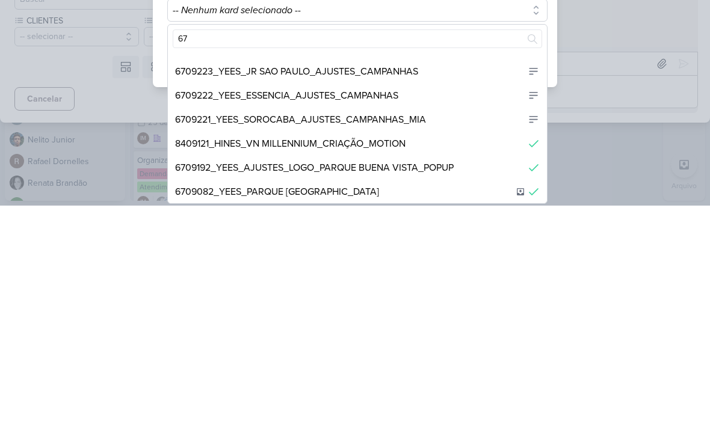
click at [420, 329] on div "6709221_YEES_SOROCABA_AJUSTES_CAMPANHAS_MIA" at bounding box center [300, 336] width 251 height 14
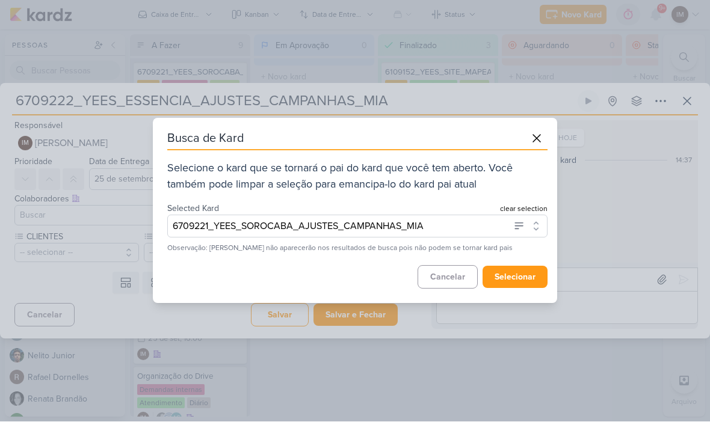
click at [531, 276] on button "selecionar" at bounding box center [515, 278] width 65 height 22
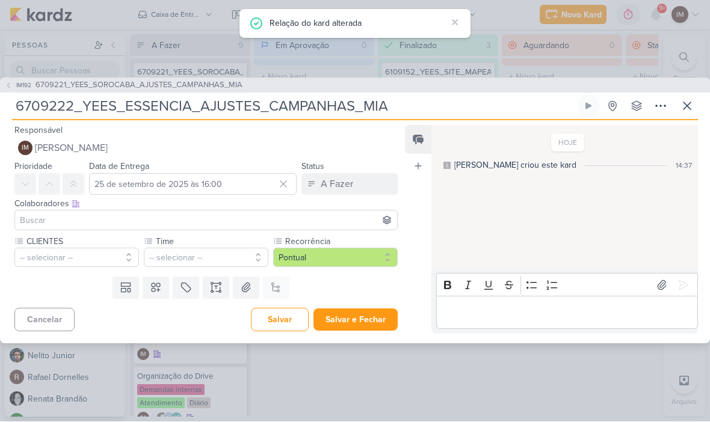
click at [89, 255] on button "-- selecionar --" at bounding box center [76, 257] width 125 height 19
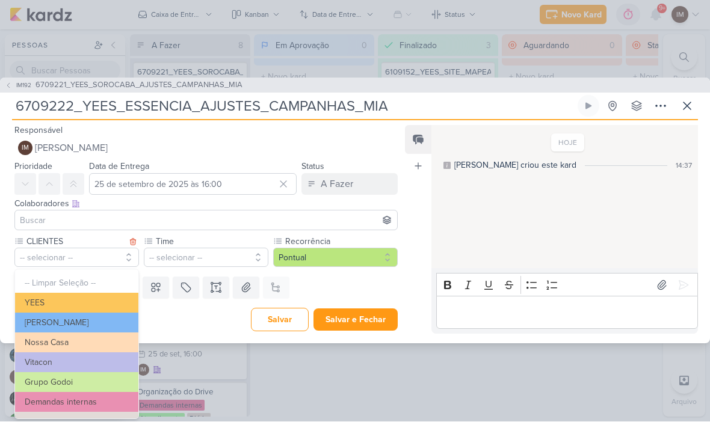
click at [90, 297] on button "YEES" at bounding box center [76, 304] width 123 height 20
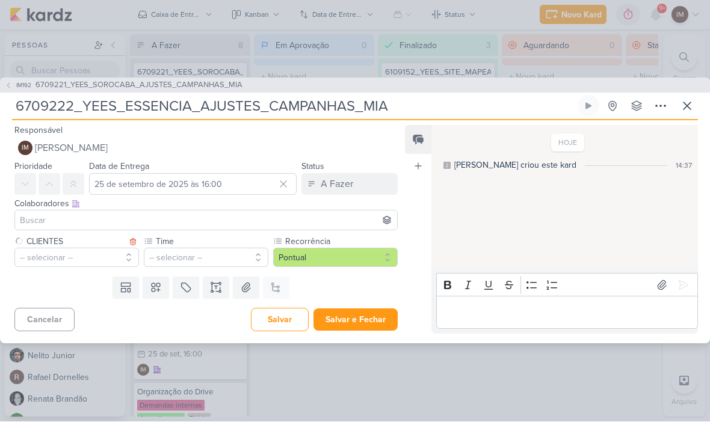
click at [206, 251] on button "-- selecionar --" at bounding box center [206, 257] width 125 height 19
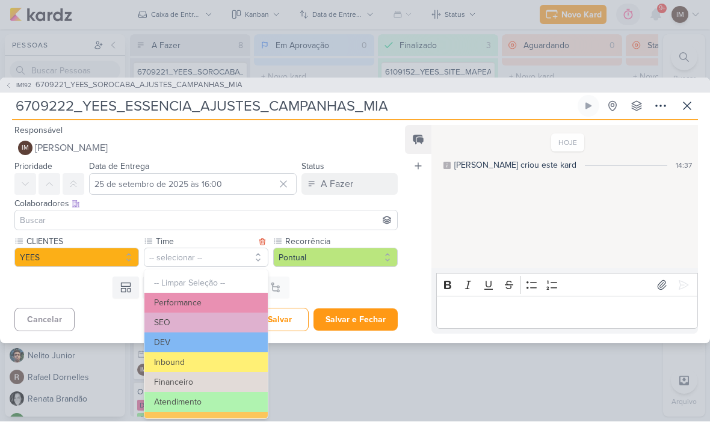
click at [237, 303] on button "Performance" at bounding box center [205, 304] width 123 height 20
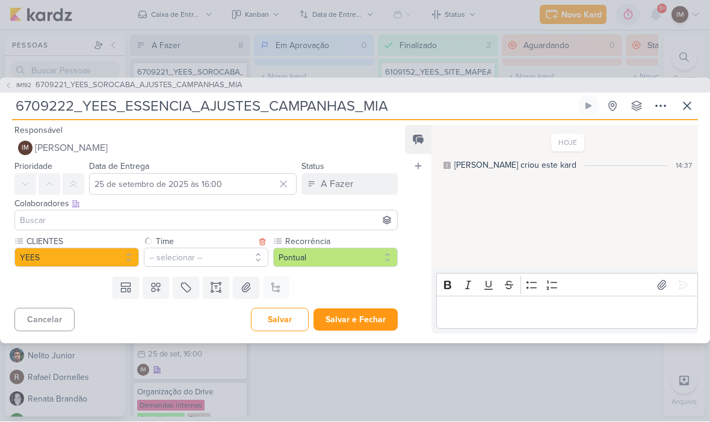
click at [221, 292] on icon at bounding box center [216, 288] width 12 height 12
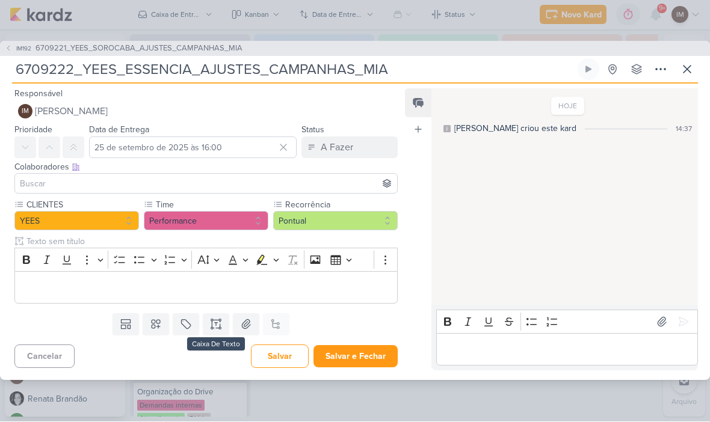
click at [105, 287] on p "Editor editing area: main" at bounding box center [206, 288] width 370 height 14
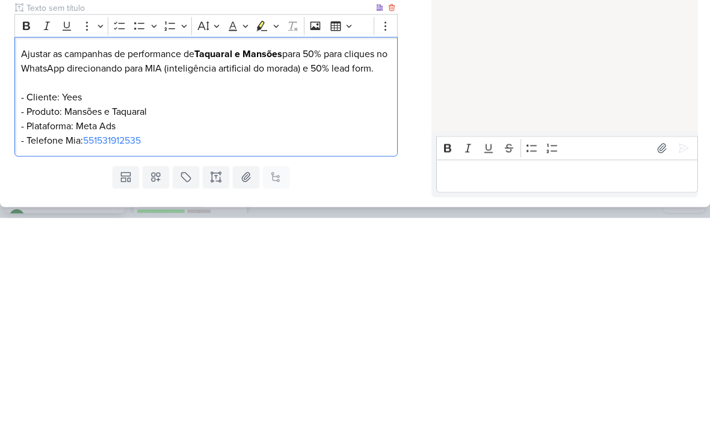
click at [35, 251] on p "Ajustar as campanhas de performance de Taquaral e Mansões para 50% para cliques…" at bounding box center [206, 301] width 370 height 101
click at [29, 224] on icon "Editor toolbar" at bounding box center [26, 230] width 12 height 12
click at [35, 251] on p "Ajustar as campanhas de performance de Taquaral e Mansões para 50% para cliques…" at bounding box center [206, 301] width 370 height 101
click at [23, 226] on icon "Editor toolbar" at bounding box center [26, 230] width 7 height 8
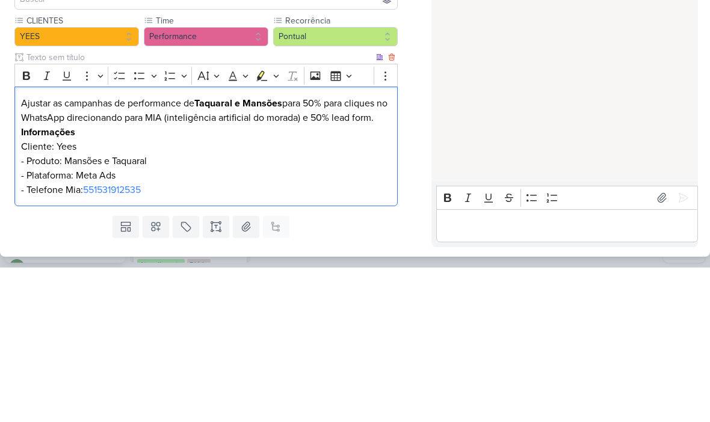
click at [31, 251] on p "Ajustar as campanhas de performance de Taquaral e Mansões para 50% para cliques…" at bounding box center [206, 301] width 370 height 101
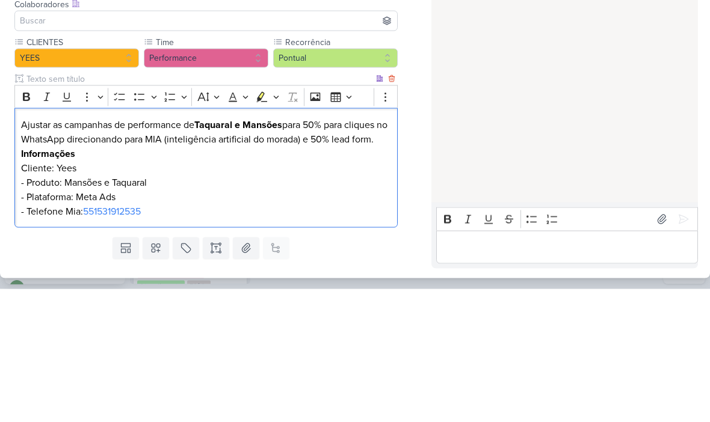
click at [33, 251] on p "Ajustar as campanhas de performance de Taquaral e Mansões para 50% para cliques…" at bounding box center [206, 301] width 370 height 101
click at [18, 241] on div "Ajustar as campanhas de performance de Taquaral e Mansões para 50% para cliques…" at bounding box center [205, 301] width 383 height 120
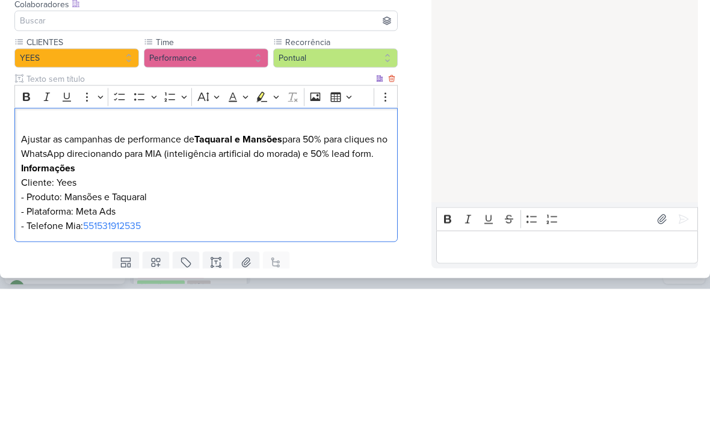
click at [28, 251] on p "Editor editing area: main" at bounding box center [206, 258] width 370 height 14
click at [307, 265] on p "Ajustar as campanhas de performance de Taquaral e Mansões para 50% para cliques…" at bounding box center [206, 315] width 370 height 101
click at [26, 224] on icon "Editor toolbar" at bounding box center [26, 230] width 12 height 12
click at [23, 251] on p "Editor editing area: main" at bounding box center [206, 258] width 370 height 14
click at [24, 251] on p "Editor editing area: main" at bounding box center [206, 258] width 370 height 14
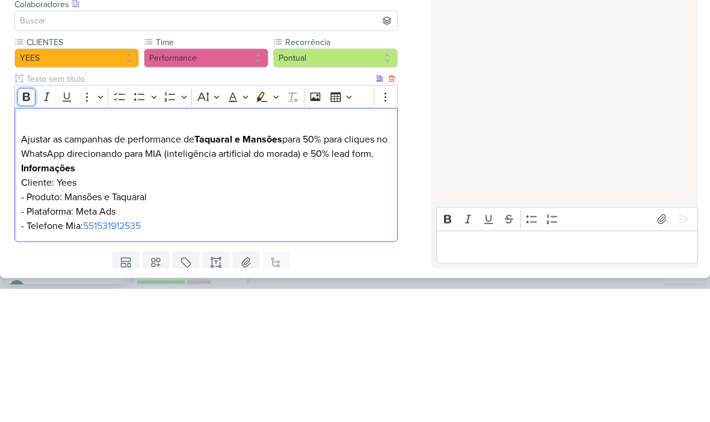
click at [23, 226] on icon "Editor toolbar" at bounding box center [26, 230] width 7 height 8
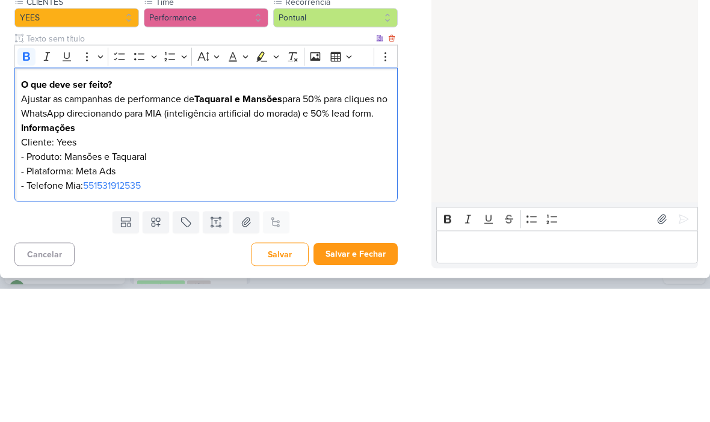
scroll to position [40, 0]
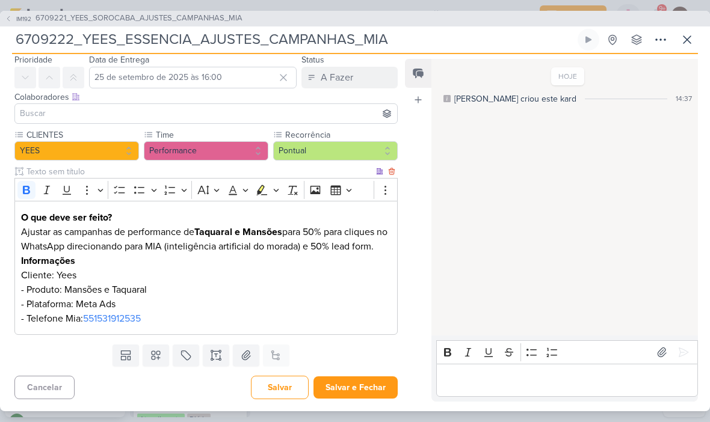
click at [692, 47] on button at bounding box center [687, 40] width 22 height 22
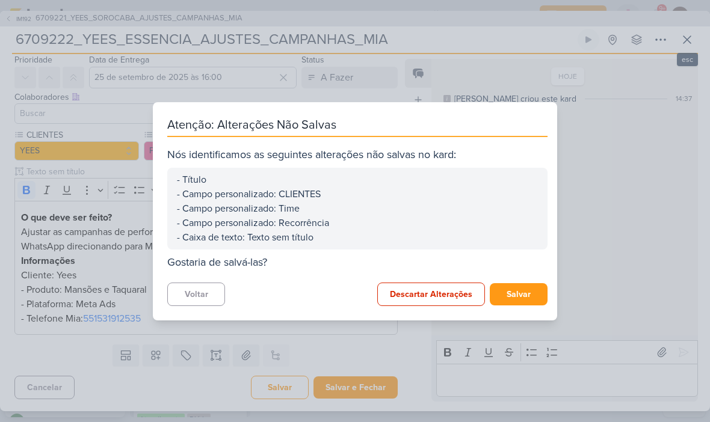
click at [209, 294] on button "Voltar" at bounding box center [196, 294] width 58 height 23
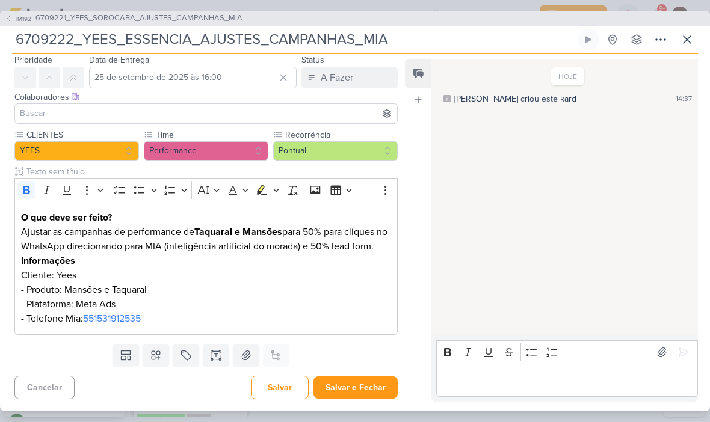
click at [58, 235] on p "Ajustar as campanhas de performance de Taquaral e Mansões para 50% para cliques…" at bounding box center [206, 275] width 370 height 101
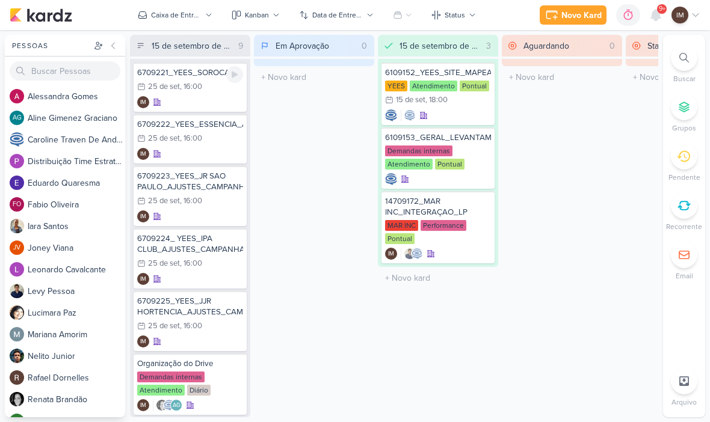
click at [203, 97] on div "IM" at bounding box center [190, 102] width 106 height 12
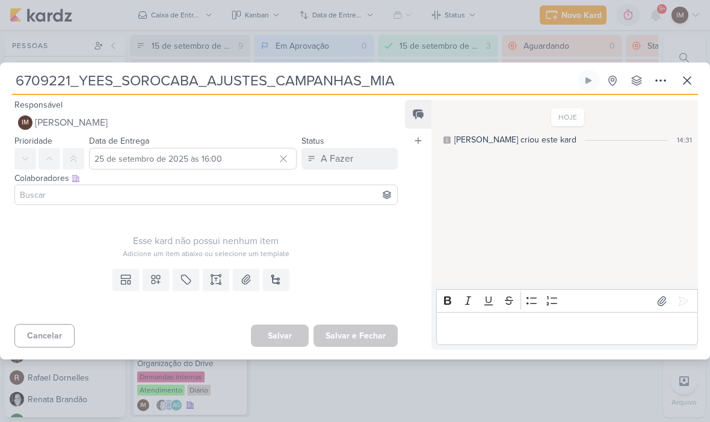
click at [691, 85] on icon at bounding box center [687, 80] width 14 height 14
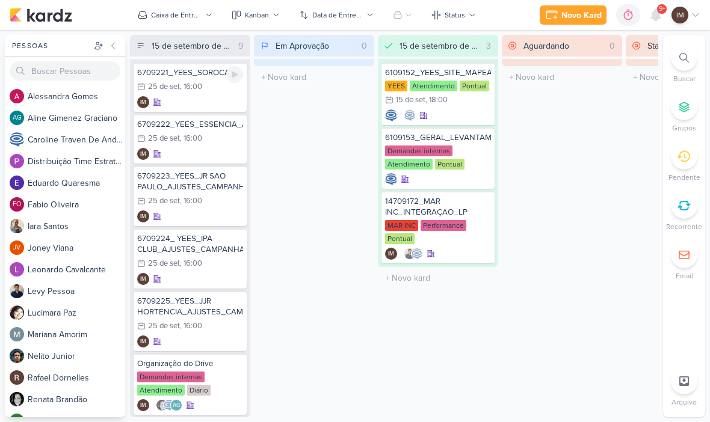
click at [196, 92] on div "25/9 [DATE] 16:00" at bounding box center [169, 87] width 65 height 12
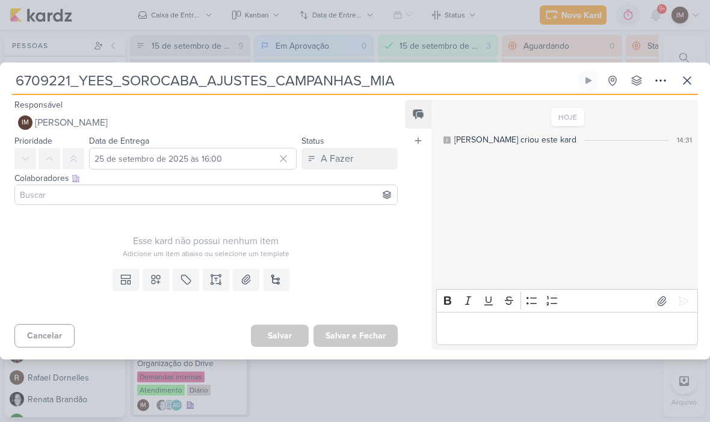
click at [159, 275] on icon at bounding box center [156, 280] width 12 height 12
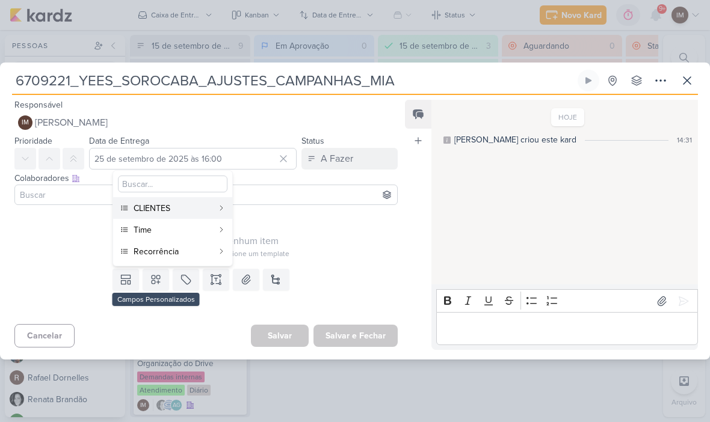
click at [214, 209] on button "CLIENTES" at bounding box center [172, 208] width 119 height 22
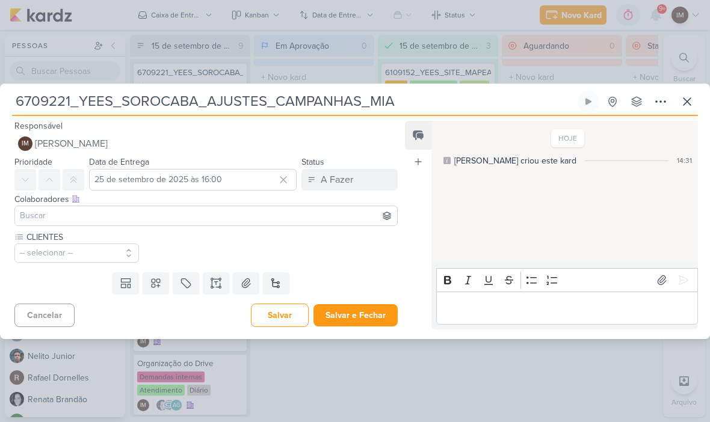
click at [149, 286] on button at bounding box center [156, 284] width 26 height 22
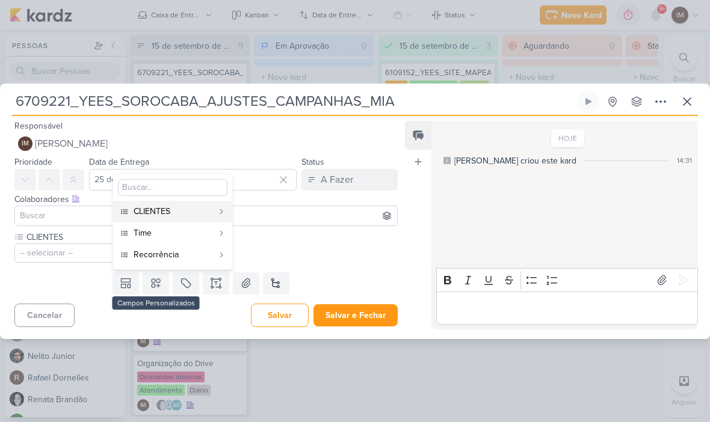
click at [204, 229] on div "Time" at bounding box center [173, 233] width 79 height 13
click at [204, 248] on button "-- selecionar --" at bounding box center [206, 253] width 125 height 19
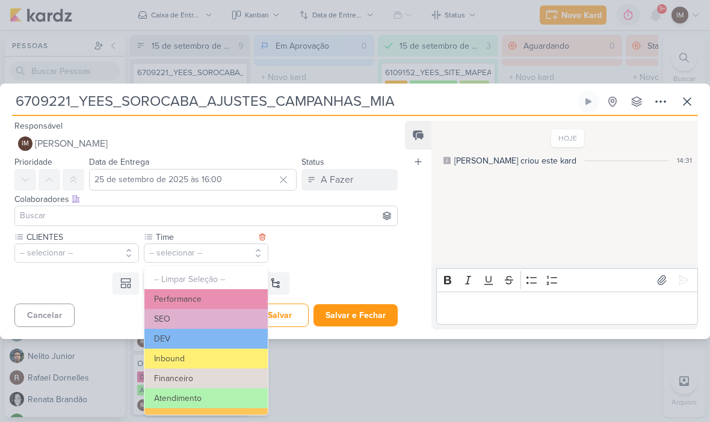
click at [232, 295] on button "Performance" at bounding box center [205, 299] width 123 height 20
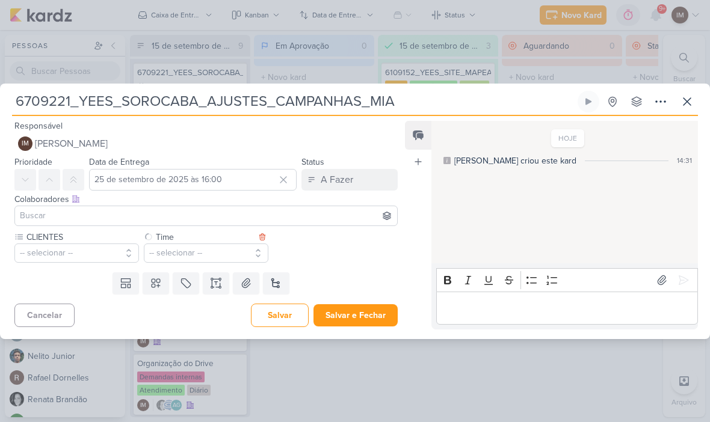
click at [67, 249] on button "-- selecionar --" at bounding box center [76, 253] width 125 height 19
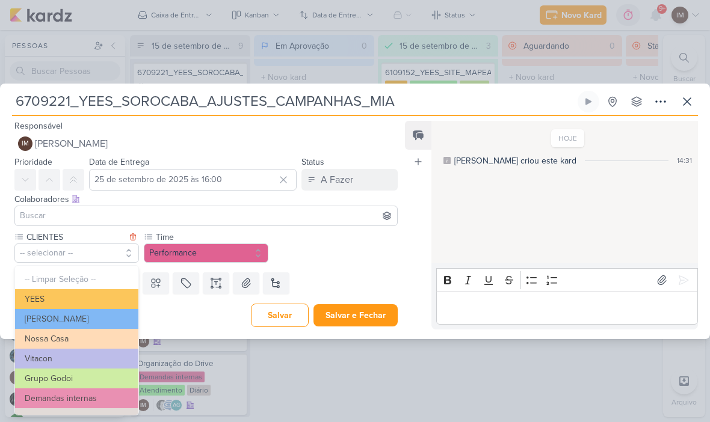
click at [115, 294] on button "YEES" at bounding box center [76, 299] width 123 height 20
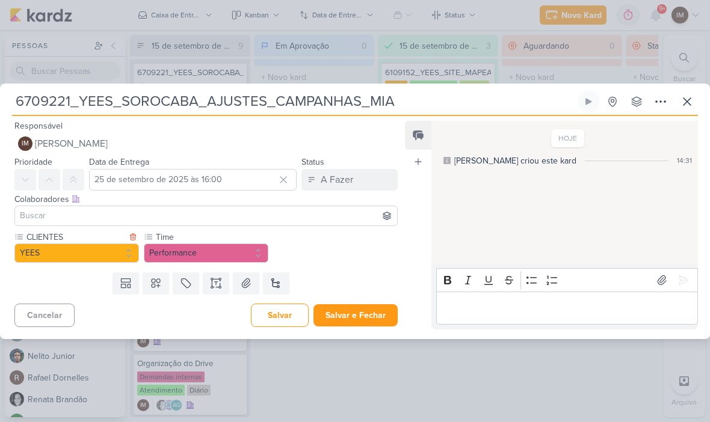
click at [164, 286] on button at bounding box center [156, 284] width 26 height 22
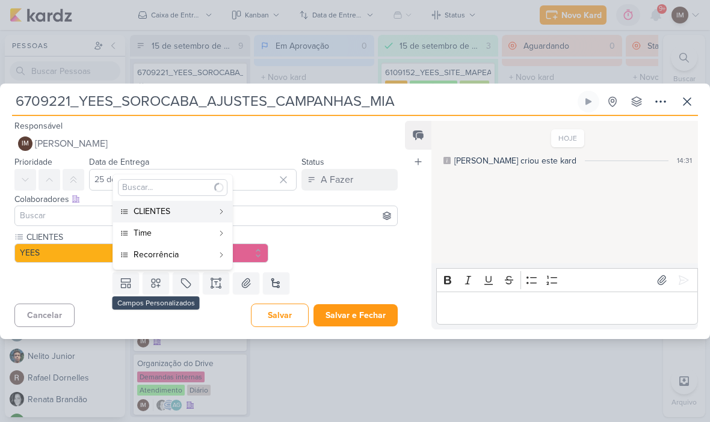
click at [210, 255] on div "Recorrência" at bounding box center [173, 254] width 79 height 13
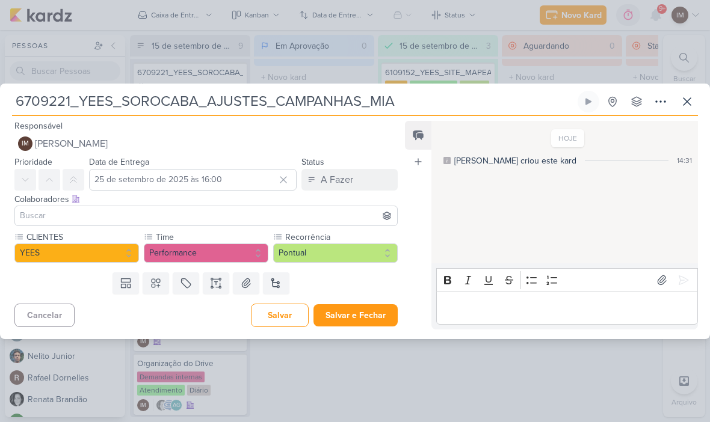
click at [176, 279] on button at bounding box center [186, 284] width 26 height 22
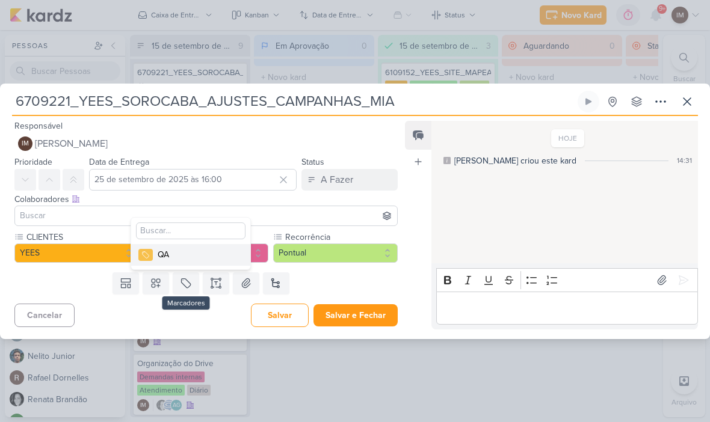
click at [212, 283] on icon at bounding box center [216, 283] width 12 height 12
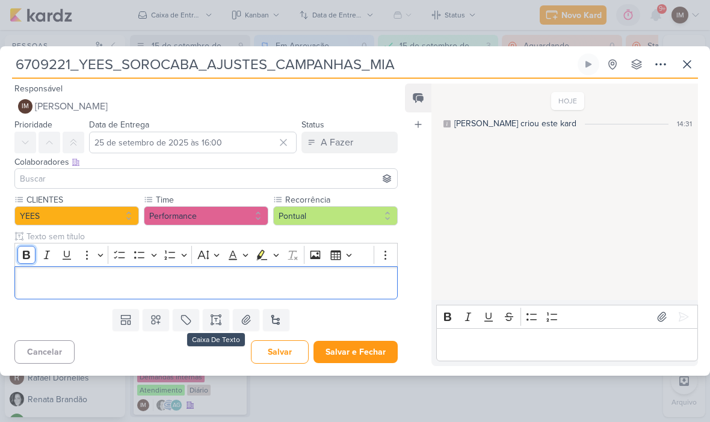
click at [25, 248] on button "Bold" at bounding box center [26, 255] width 18 height 18
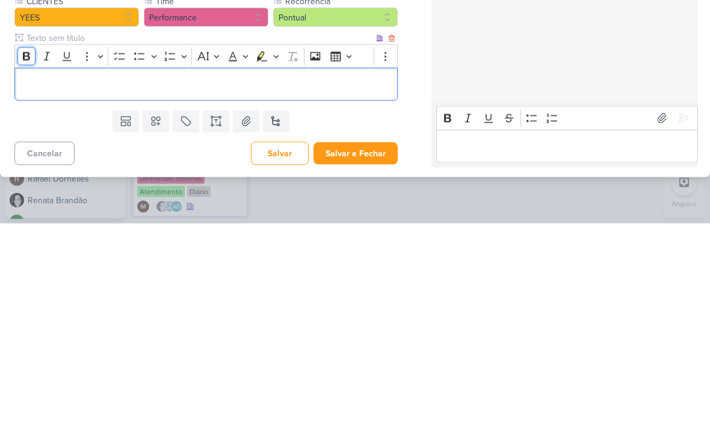
click at [21, 249] on icon "Editor toolbar" at bounding box center [26, 255] width 12 height 12
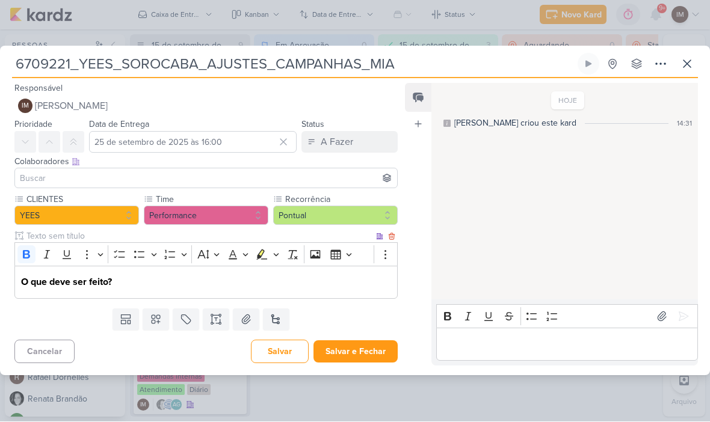
click at [363, 342] on button "Salvar e Fechar" at bounding box center [355, 352] width 84 height 22
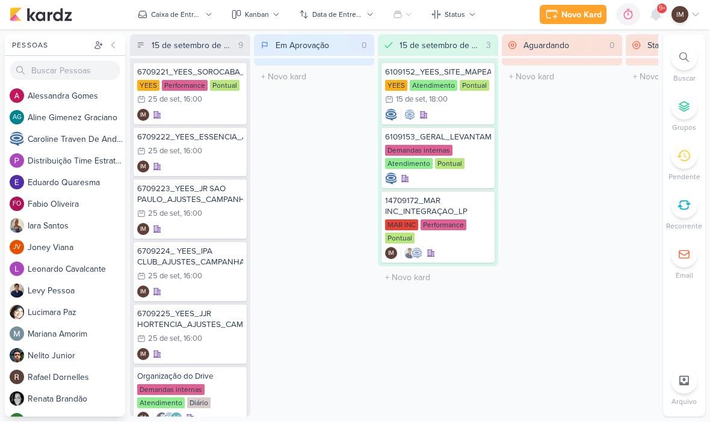
click at [683, 61] on icon at bounding box center [684, 58] width 10 height 10
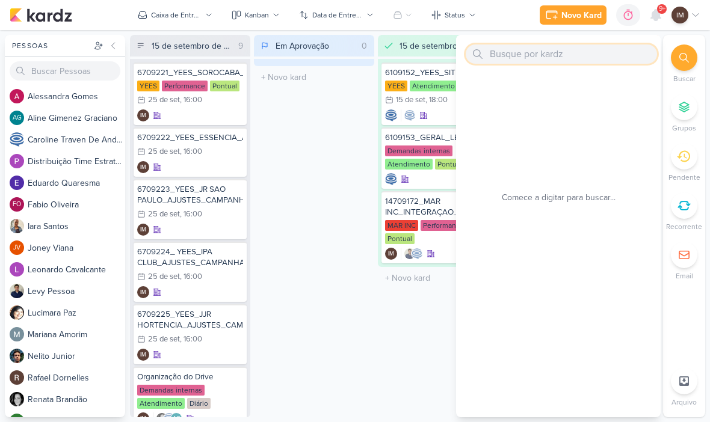
click at [561, 54] on input "text" at bounding box center [561, 54] width 191 height 19
paste input "6709122_YEES_TAQUARAL_MANSÕES_AJUSTE_CAMPANHA_MIA"
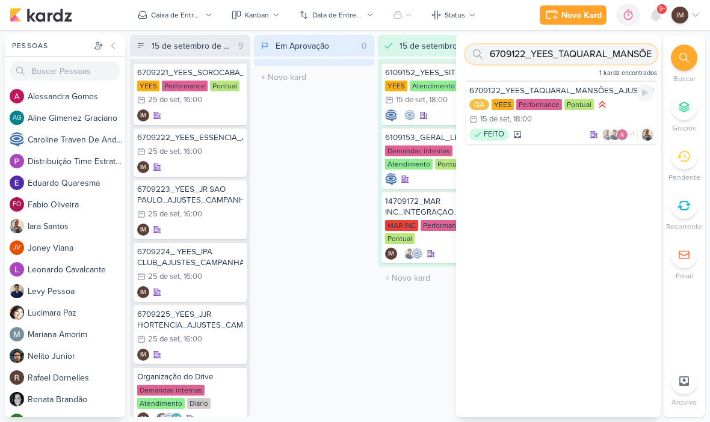
type input "6709122_YEES_TAQUARAL_MANSÕES_AJUSTE_CAMPANHA_MIA"
click at [554, 134] on div "FEITO +1" at bounding box center [561, 135] width 184 height 12
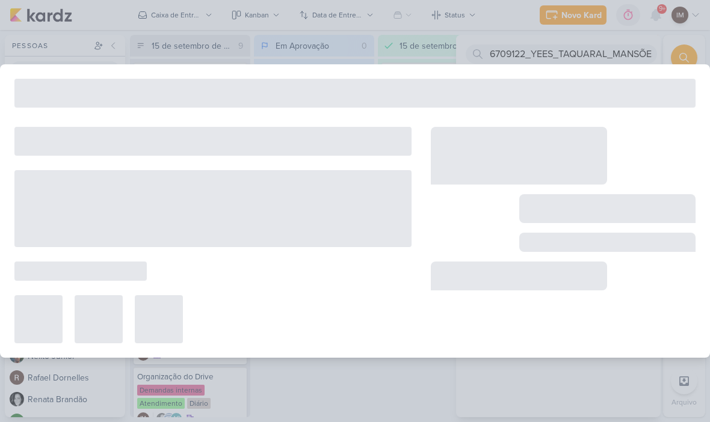
type input "6709122_YEES_TAQUARAL_MANSÕES_AJUSTE_CAMPANHA_MIA"
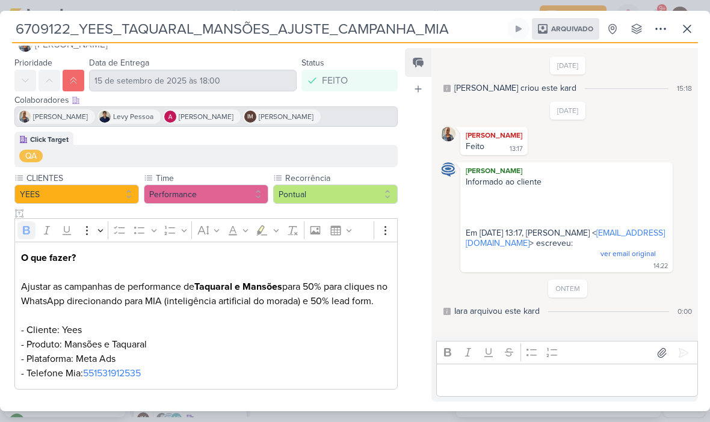
scroll to position [26, 0]
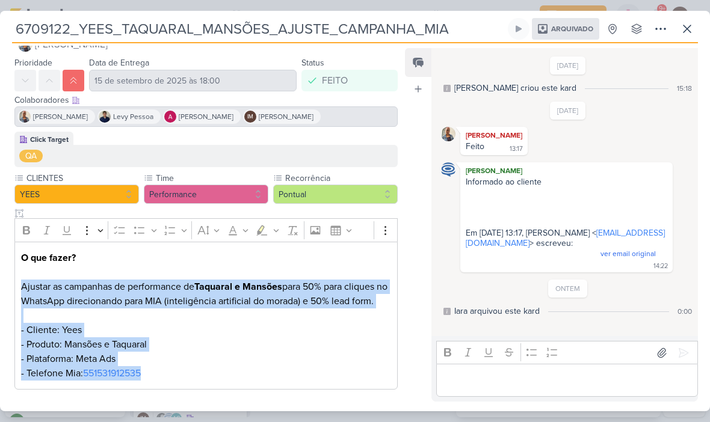
copy p "Ajustar as campanhas de performance de Taquaral e Mansões para 50% para cliques…"
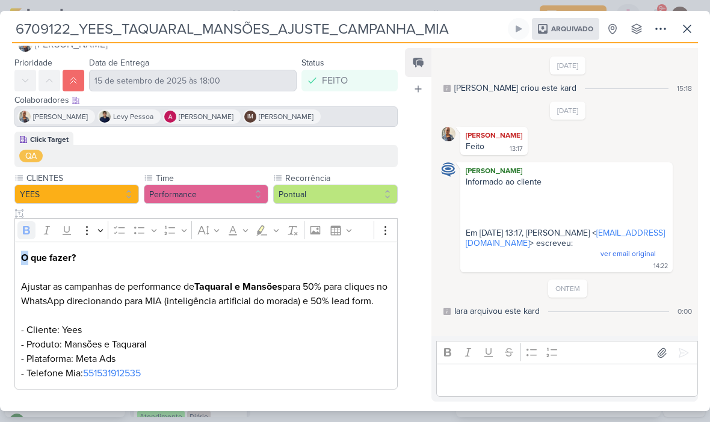
click at [29, 289] on p "Ajustar as campanhas de performance de Taquaral e Mansões para 50% para cliques…" at bounding box center [206, 330] width 370 height 101
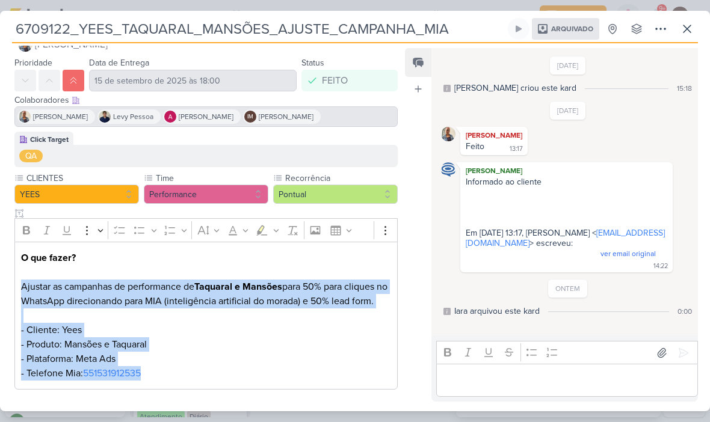
copy p "Ajustar as campanhas de performance de Taquaral e Mansões para 50% para cliques…"
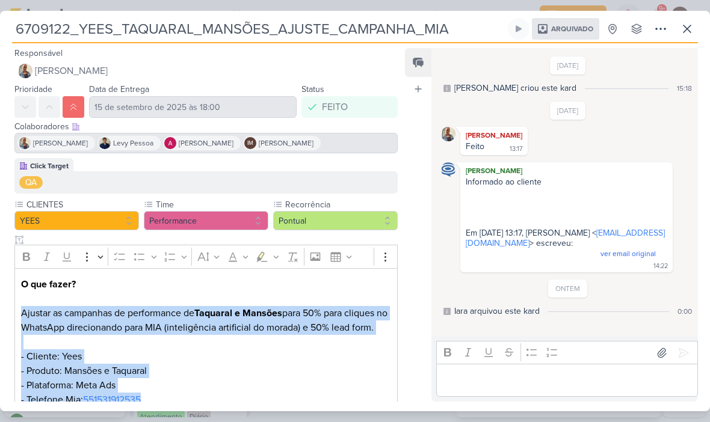
scroll to position [0, 0]
click at [694, 29] on button at bounding box center [687, 29] width 22 height 22
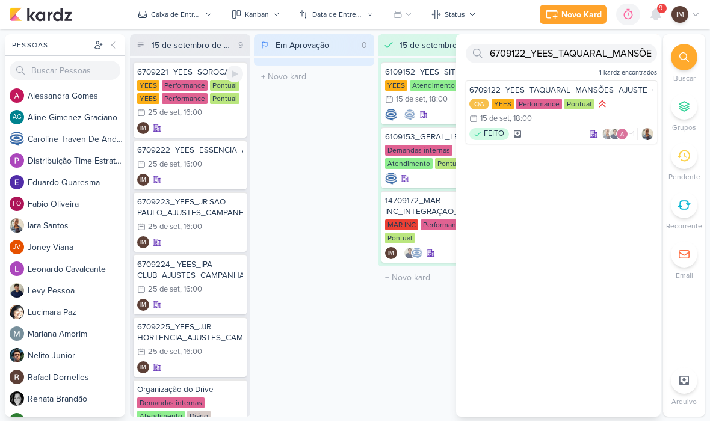
click at [203, 132] on div "IM" at bounding box center [190, 129] width 106 height 12
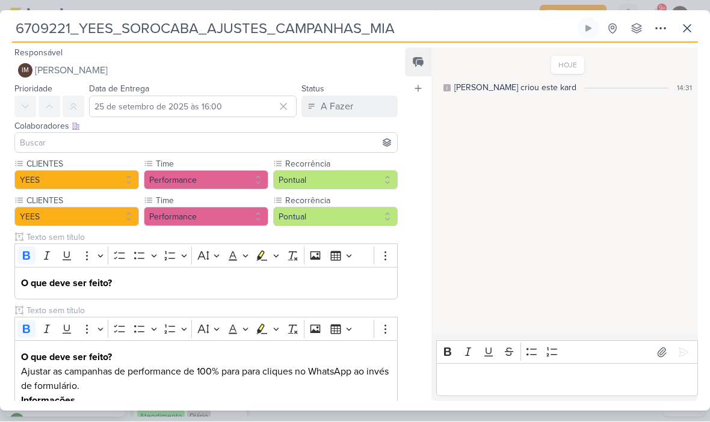
click at [383, 203] on label "Recorrência" at bounding box center [341, 201] width 114 height 13
click at [390, 200] on icon at bounding box center [391, 201] width 8 height 8
click at [255, 196] on label "Time" at bounding box center [212, 201] width 114 height 13
click at [265, 197] on icon at bounding box center [262, 201] width 8 height 8
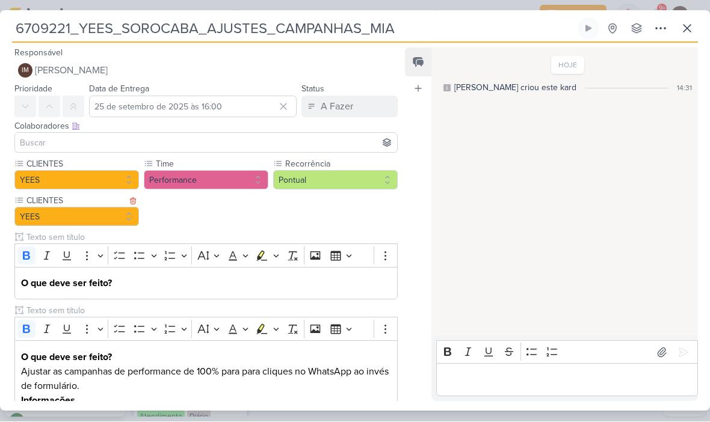
click at [131, 202] on icon at bounding box center [132, 201] width 5 height 7
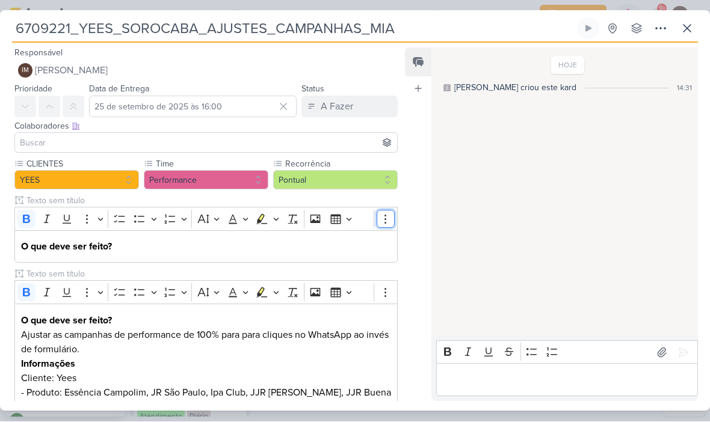
click at [389, 217] on icon "Editor toolbar" at bounding box center [386, 220] width 12 height 12
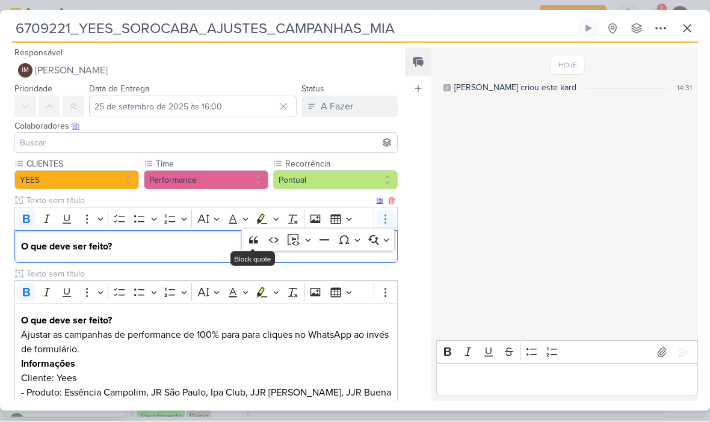
click at [390, 199] on icon at bounding box center [391, 201] width 5 height 7
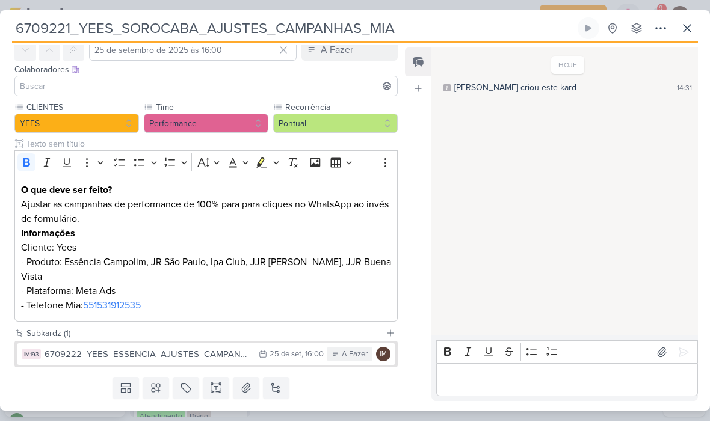
scroll to position [45, 0]
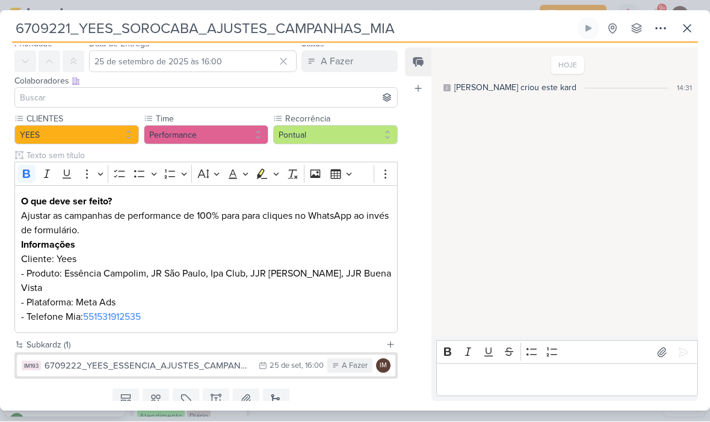
click at [17, 225] on div "O que deve ser feito? Ajustar as campanhas de performance de 100% para para cli…" at bounding box center [205, 260] width 383 height 149
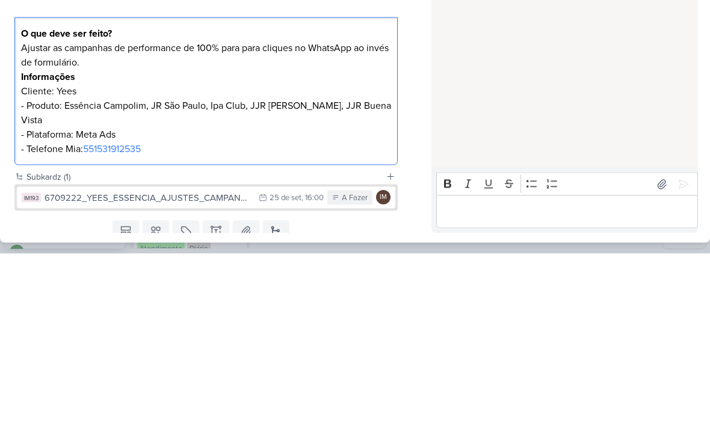
click at [29, 209] on p "Ajustar as campanhas de performance de 100% para para cliques no WhatsApp ao in…" at bounding box center [206, 267] width 370 height 116
click at [25, 209] on p "Ajustar as campanhas de performance de 100% para para cliques no WhatsApp ao in…" at bounding box center [206, 267] width 370 height 116
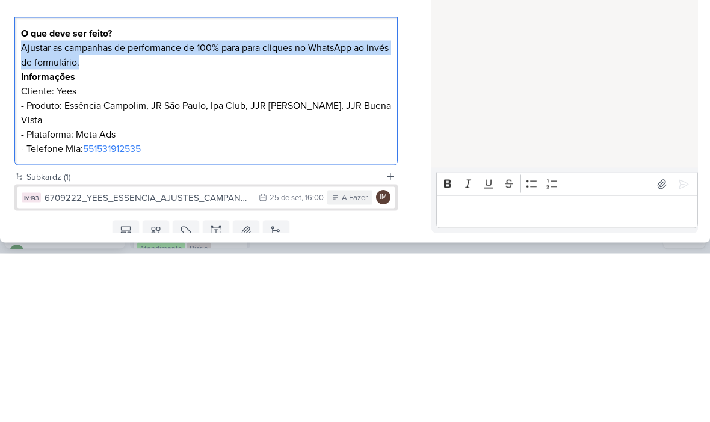
copy p "Ajustar as campanhas de performance de 100% para para cliques no WhatsApp ao in…"
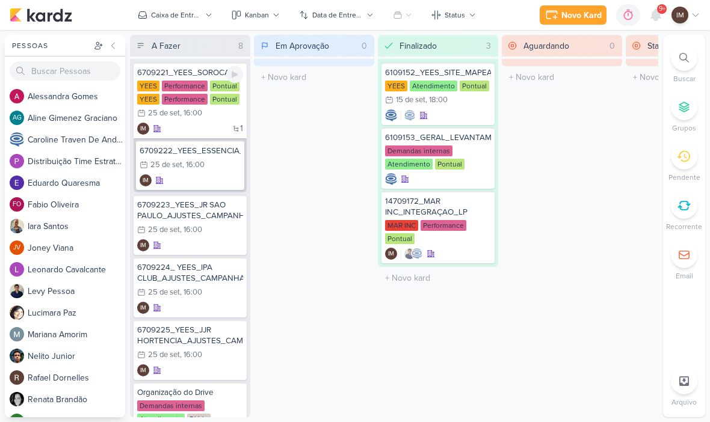
click at [196, 120] on div "YEES Performance Pontual [GEOGRAPHIC_DATA] Performance Pontual 25/9 [DATE] 16:00" at bounding box center [190, 101] width 106 height 40
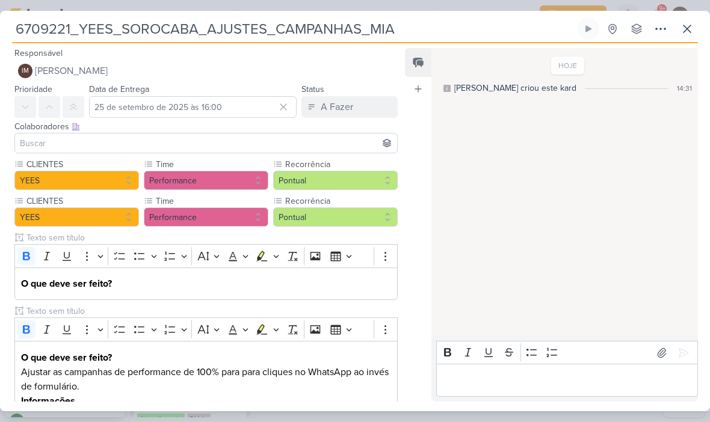
click at [692, 21] on button at bounding box center [687, 29] width 22 height 22
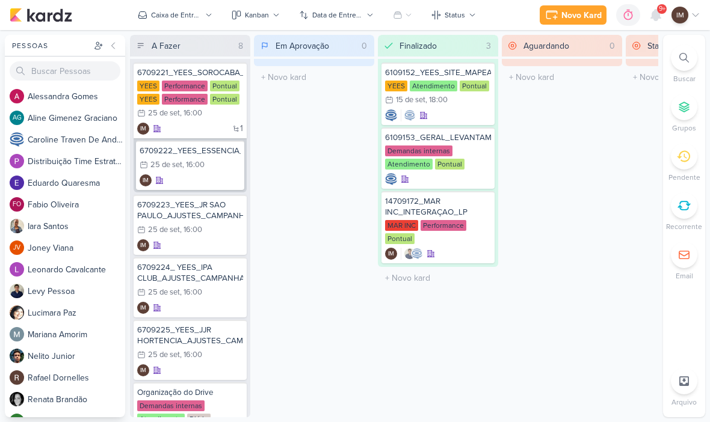
click at [51, 19] on img at bounding box center [41, 15] width 63 height 14
click at [192, 117] on div ", 16:00" at bounding box center [191, 114] width 22 height 8
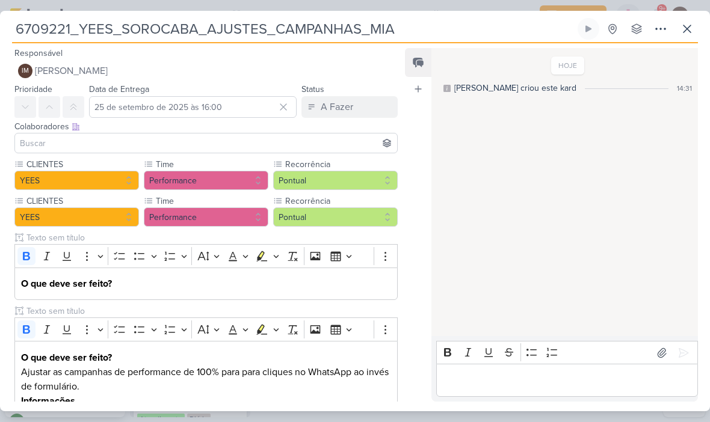
click at [0, 0] on icon at bounding box center [0, 0] width 0 height 0
click at [253, 208] on button "Performance" at bounding box center [206, 217] width 125 height 19
click at [264, 206] on button at bounding box center [262, 202] width 12 height 12
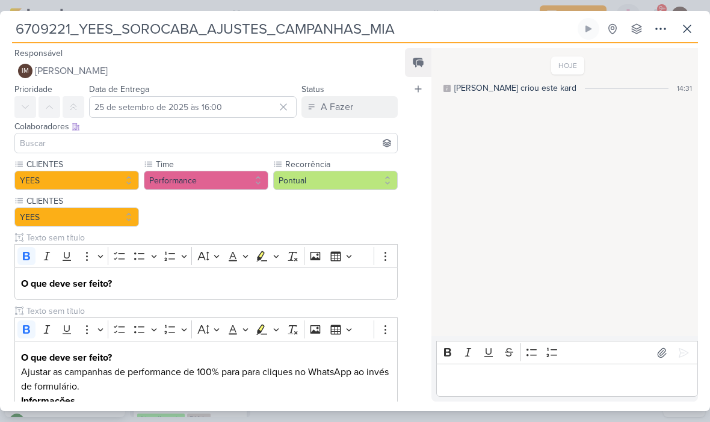
click at [144, 203] on div "CLIENTES [GEOGRAPHIC_DATA] Time" at bounding box center [205, 324] width 383 height 332
click at [124, 200] on label "CLIENTES" at bounding box center [75, 201] width 100 height 13
click at [132, 202] on icon at bounding box center [132, 201] width 5 height 7
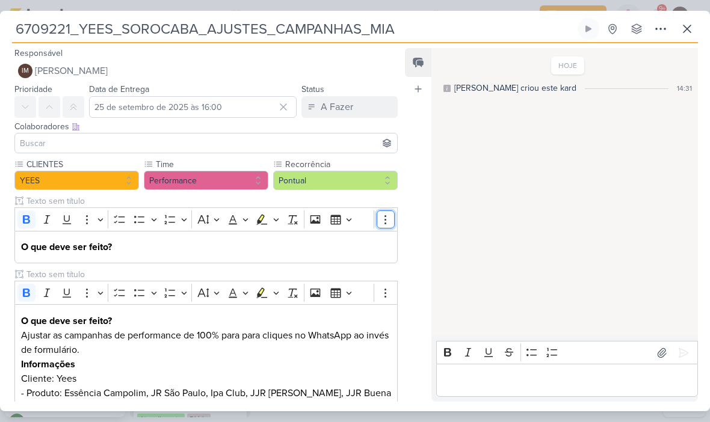
click at [390, 228] on button "Show more items" at bounding box center [386, 220] width 18 height 18
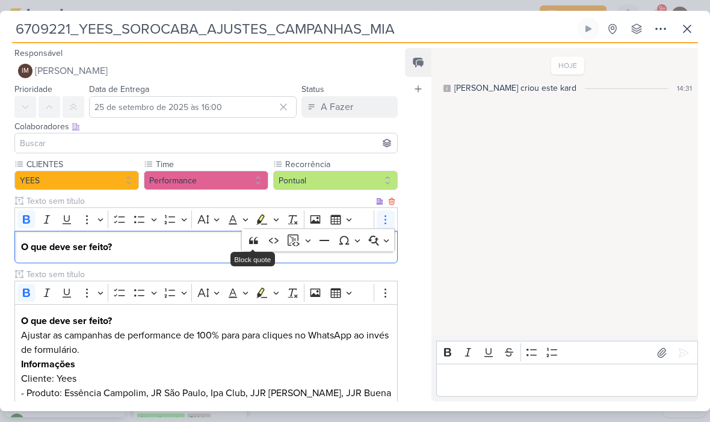
click at [393, 203] on icon at bounding box center [391, 201] width 5 height 7
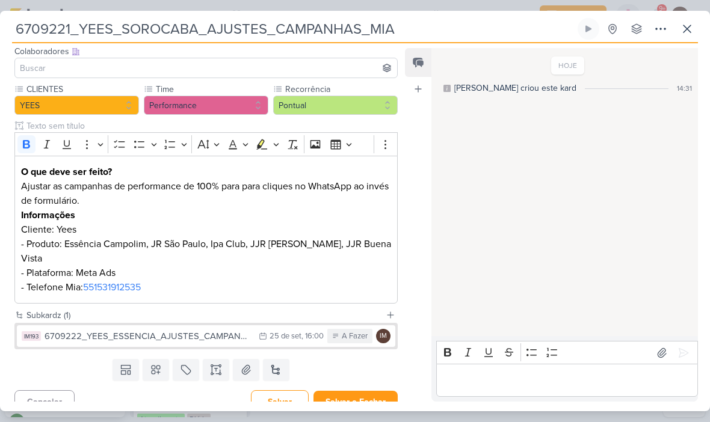
scroll to position [75, 0]
click at [283, 333] on div "25 de set" at bounding box center [286, 337] width 32 height 8
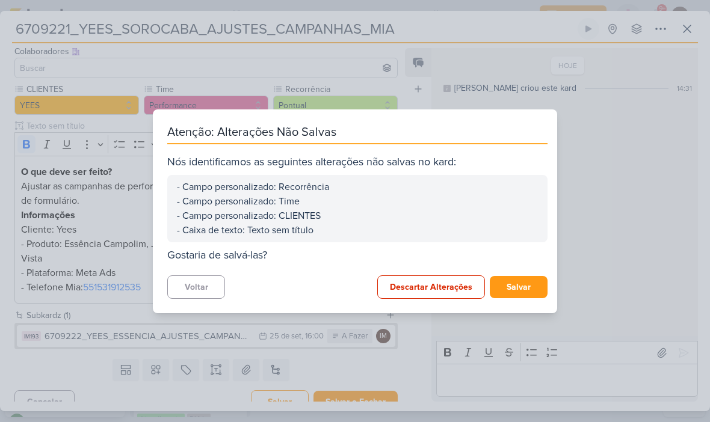
click at [519, 290] on button "Salvar" at bounding box center [519, 287] width 58 height 22
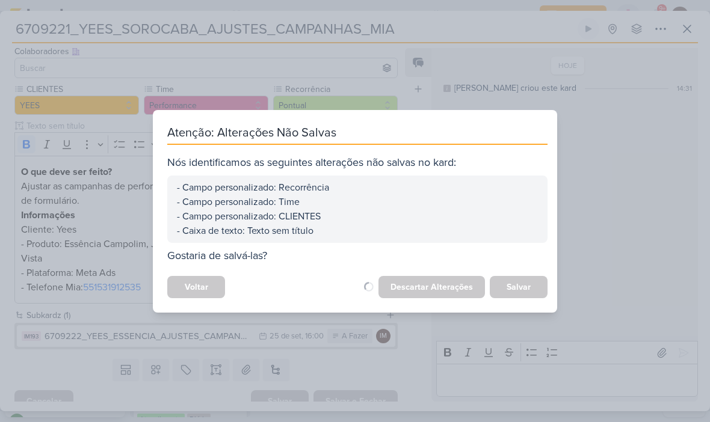
scroll to position [74, 0]
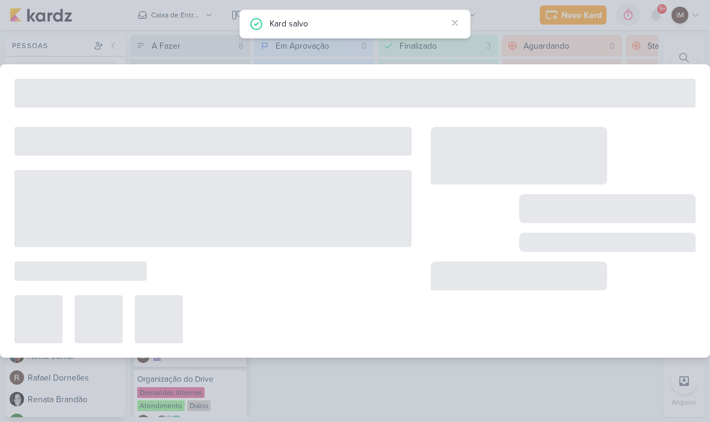
type input "6709222_YEES_ESSENCIA_AJUSTES_CAMPANHAS"
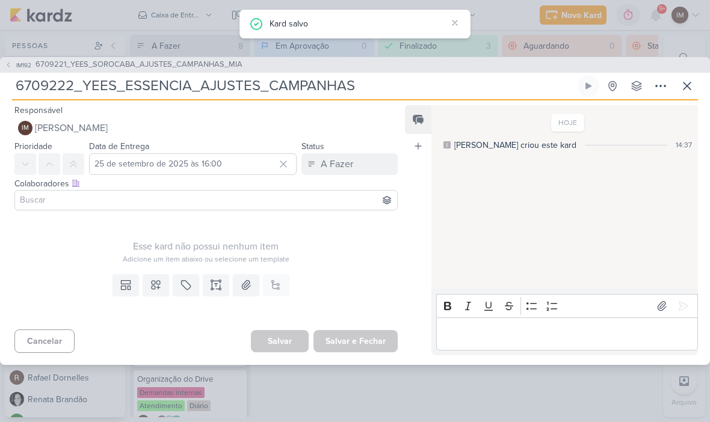
click at [153, 281] on icon at bounding box center [156, 285] width 8 height 8
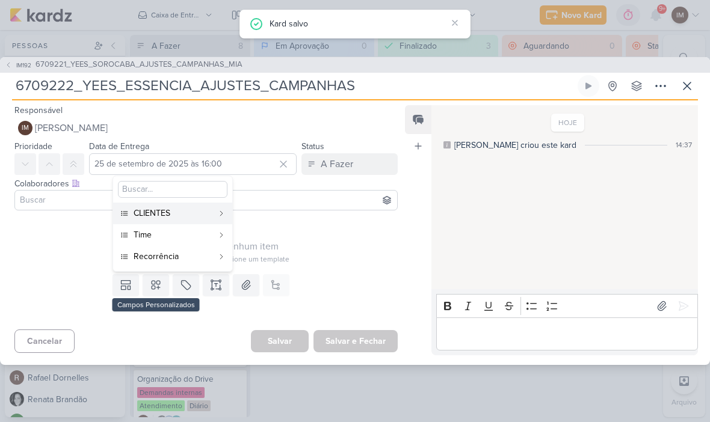
click at [203, 218] on div "CLIENTES" at bounding box center [173, 213] width 79 height 13
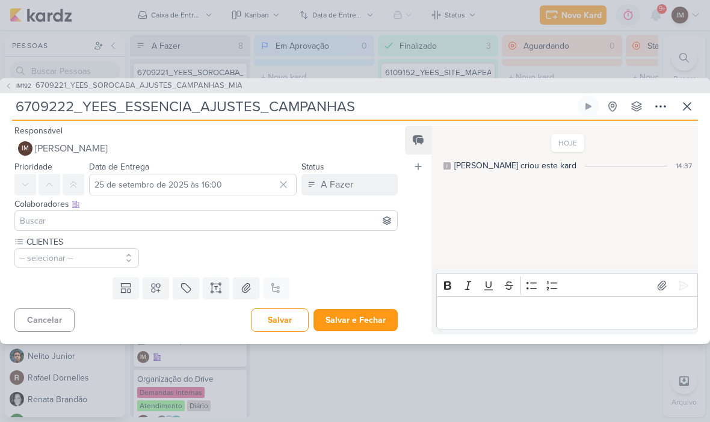
click at [167, 283] on button at bounding box center [156, 288] width 26 height 22
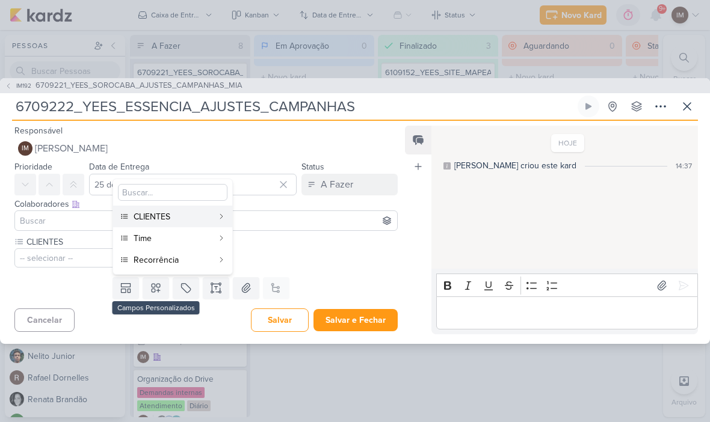
click at [193, 233] on div "Time" at bounding box center [173, 238] width 79 height 13
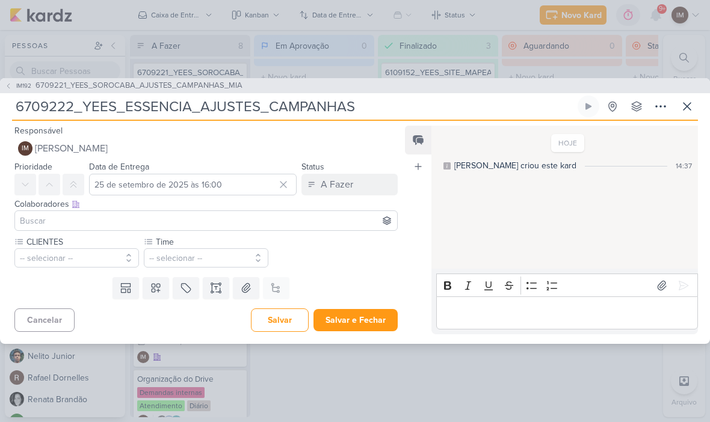
click at [155, 290] on icon at bounding box center [156, 288] width 8 height 8
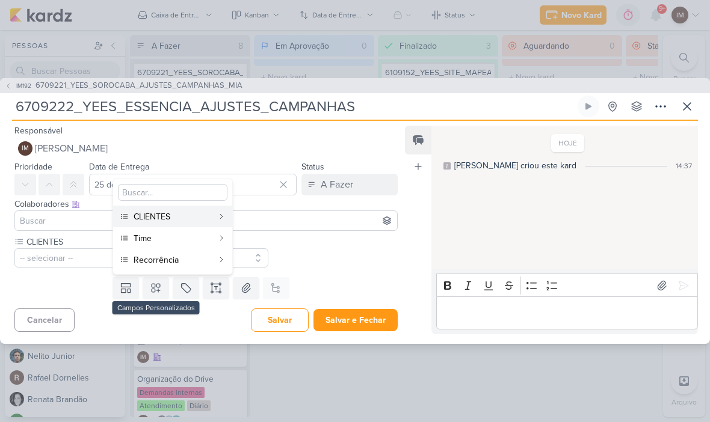
click at [177, 261] on div "Recorrência" at bounding box center [173, 260] width 79 height 13
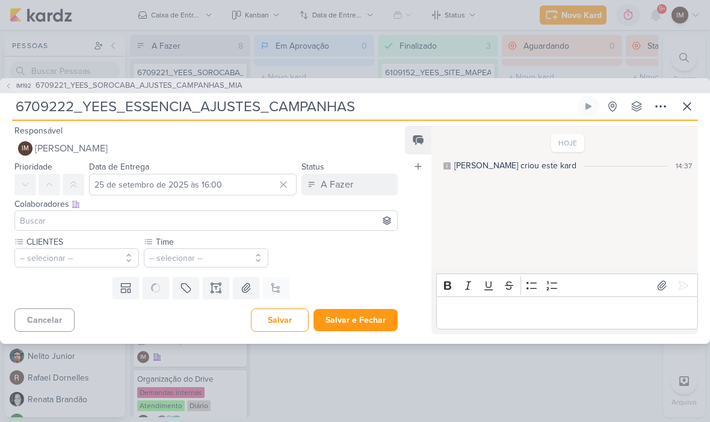
click at [118, 258] on button "-- selecionar --" at bounding box center [76, 257] width 125 height 19
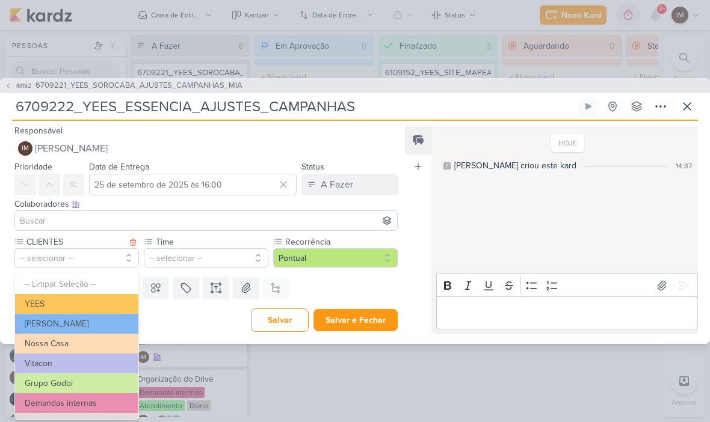
click at [114, 302] on button "YEES" at bounding box center [76, 304] width 123 height 20
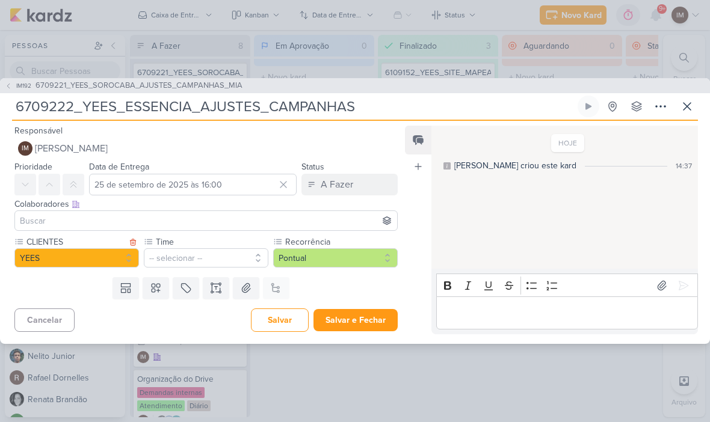
click at [164, 252] on button "-- selecionar --" at bounding box center [206, 257] width 125 height 19
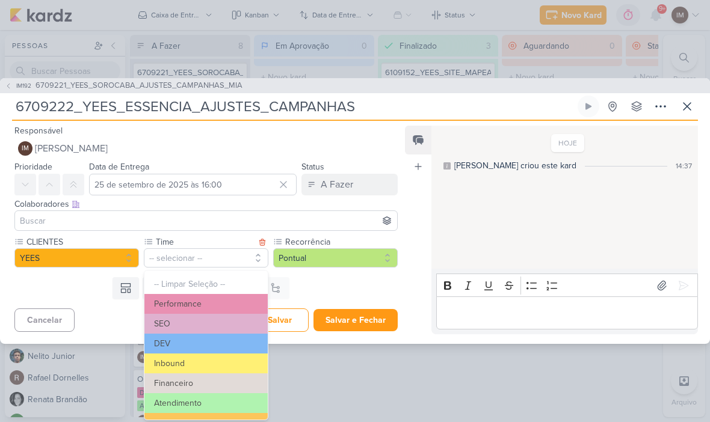
click at [193, 301] on button "Performance" at bounding box center [205, 304] width 123 height 20
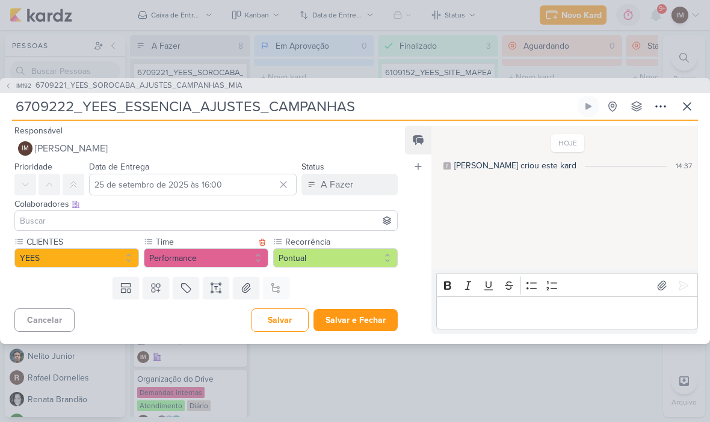
click at [214, 291] on icon at bounding box center [216, 288] width 12 height 12
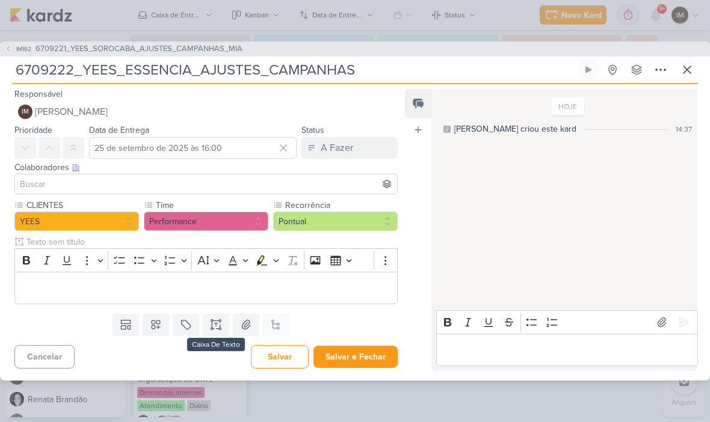
click at [58, 281] on p "Editor editing area: main" at bounding box center [206, 288] width 370 height 14
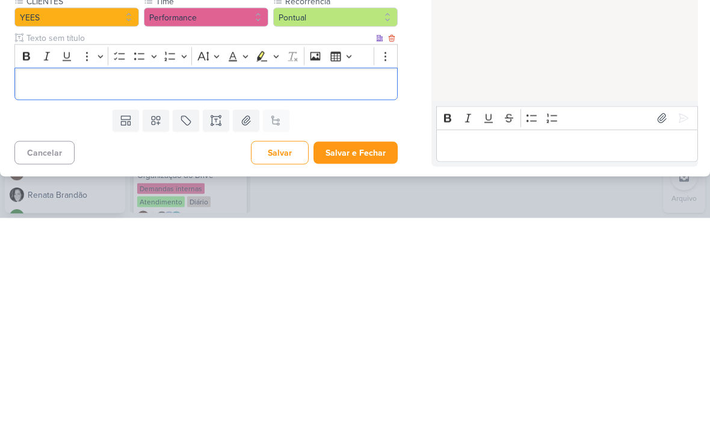
click at [30, 272] on div "Editor editing area: main" at bounding box center [205, 288] width 383 height 33
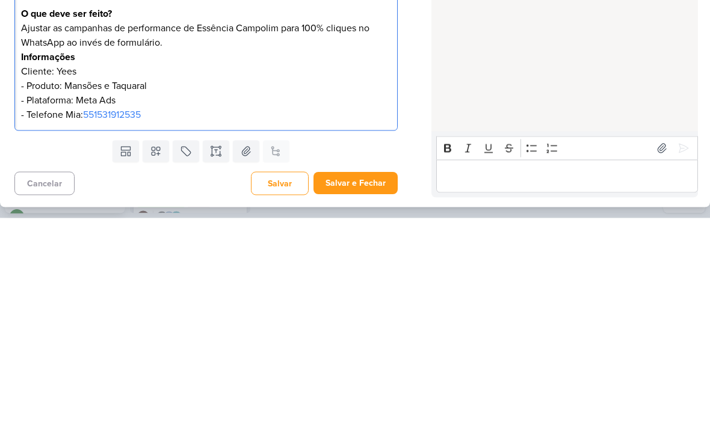
scroll to position [40, 0]
click at [554, 64] on div "HOJE Isabella criou este kard 14:37" at bounding box center [563, 198] width 265 height 276
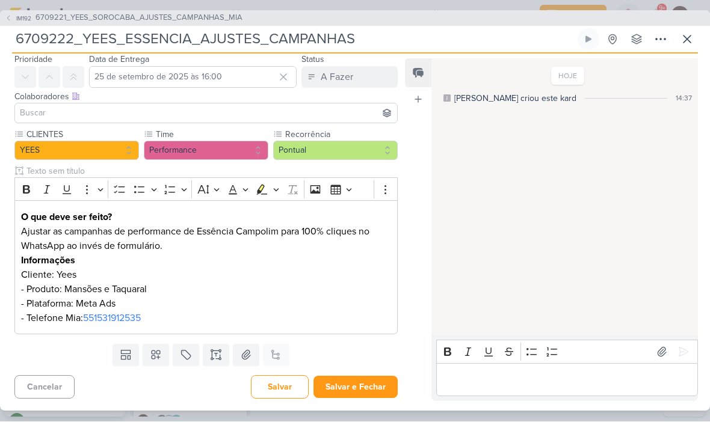
click at [357, 383] on button "Salvar e Fechar" at bounding box center [355, 388] width 84 height 22
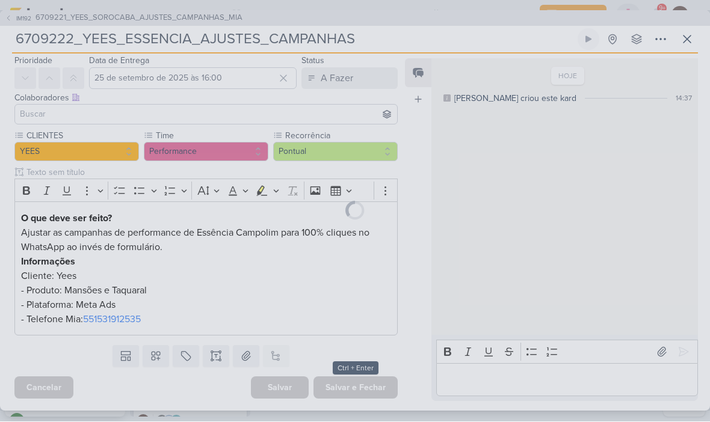
scroll to position [39, 0]
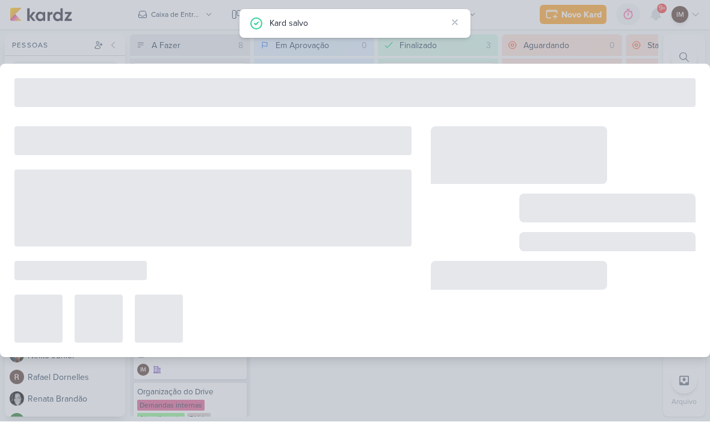
type input "6709221_YEES_SOROCABA_AJUSTES_CAMPANHAS_MIA"
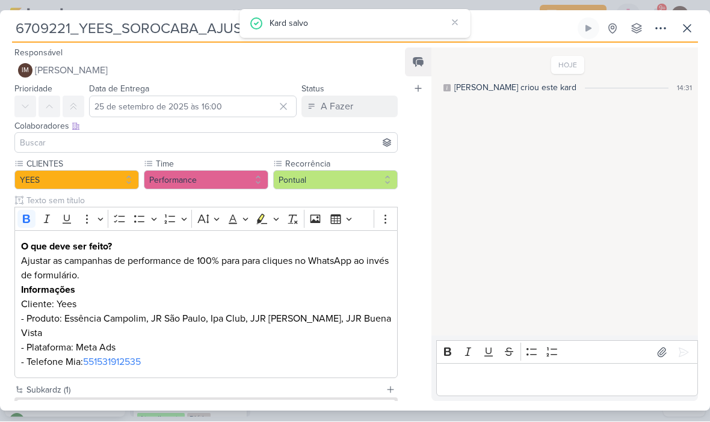
scroll to position [0, 0]
click at [694, 20] on button at bounding box center [687, 29] width 22 height 22
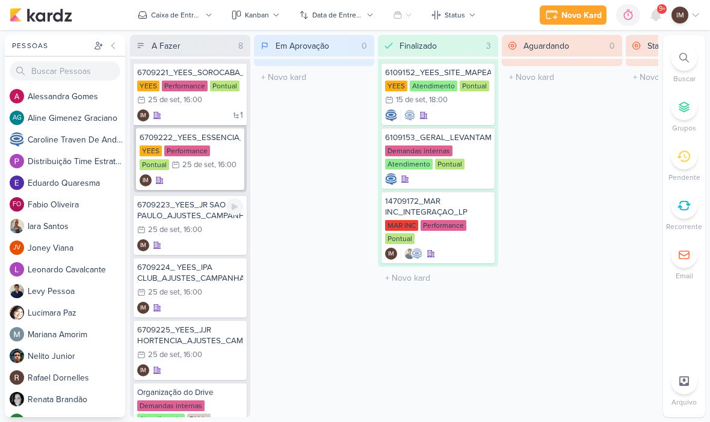
click at [219, 243] on div "IM" at bounding box center [190, 245] width 106 height 12
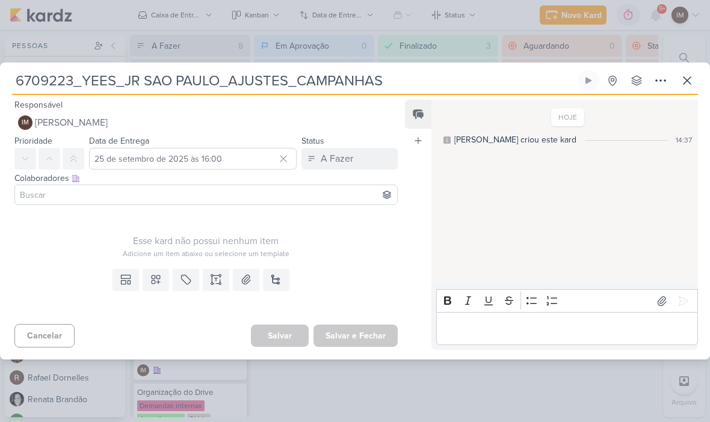
click at [163, 287] on button at bounding box center [156, 280] width 26 height 22
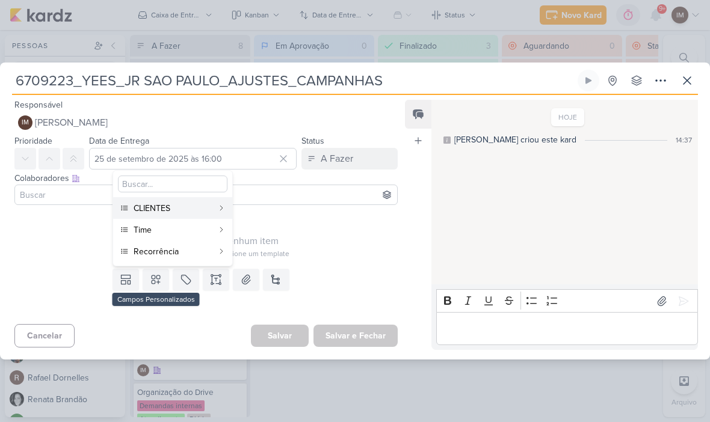
click at [197, 208] on div "CLIENTES" at bounding box center [173, 208] width 79 height 13
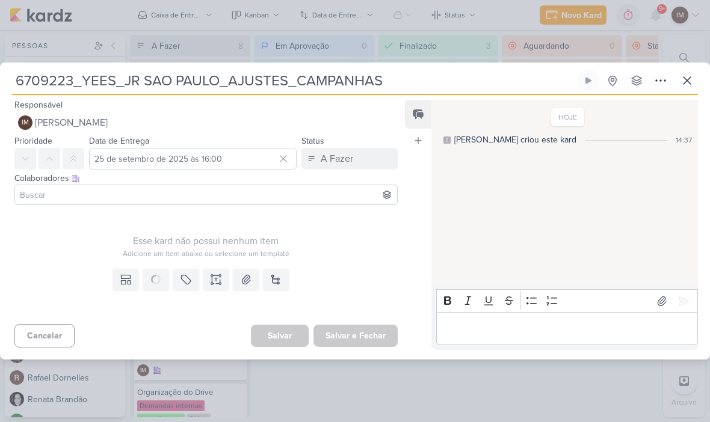
click at [158, 278] on icon at bounding box center [156, 280] width 12 height 12
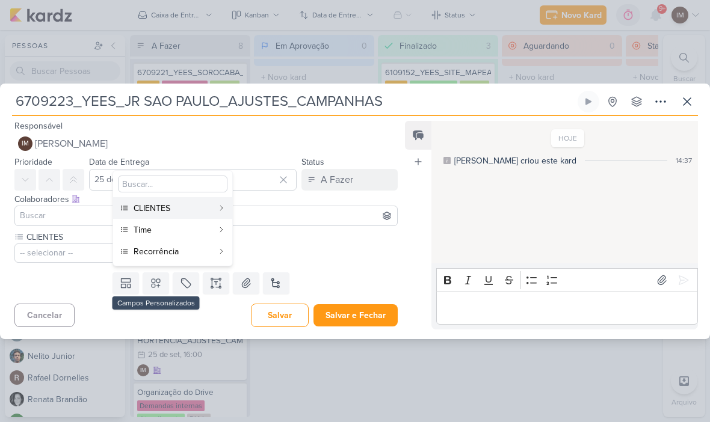
click at [190, 232] on div "Time" at bounding box center [173, 230] width 79 height 13
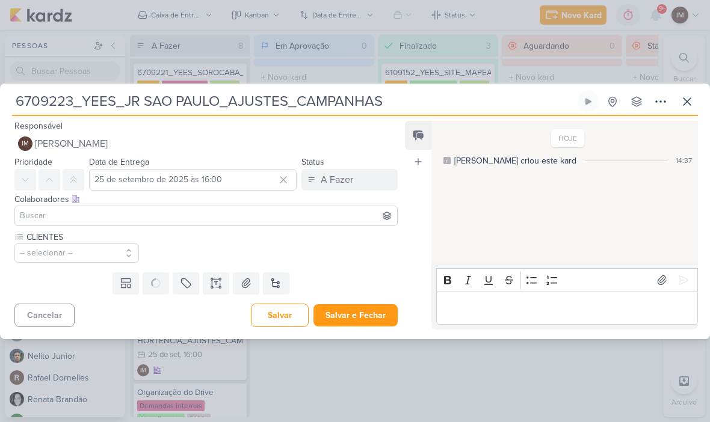
click at [156, 286] on icon at bounding box center [153, 282] width 5 height 8
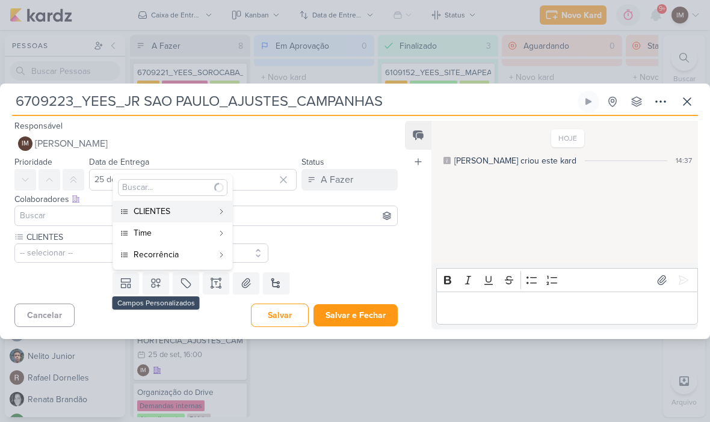
click at [181, 253] on div "Recorrência" at bounding box center [173, 254] width 79 height 13
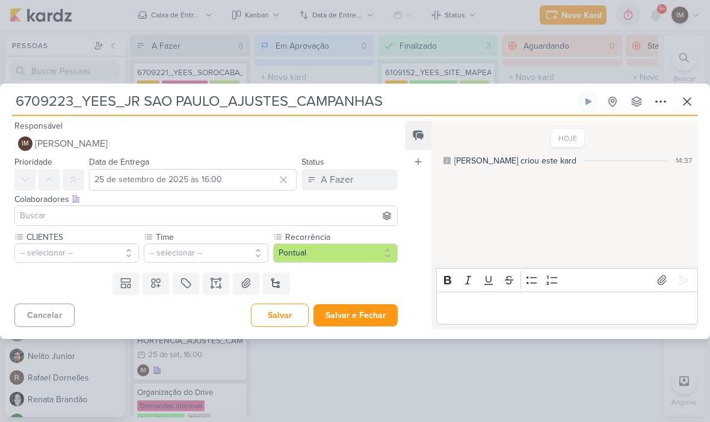
click at [98, 252] on button "-- selecionar --" at bounding box center [76, 253] width 125 height 19
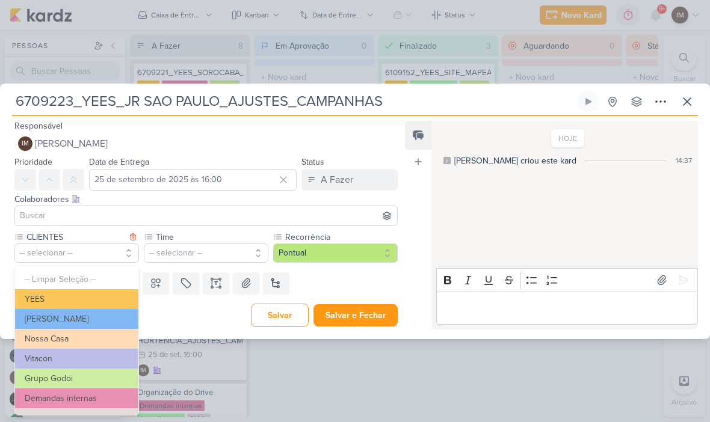
click at [68, 297] on button "YEES" at bounding box center [76, 299] width 123 height 20
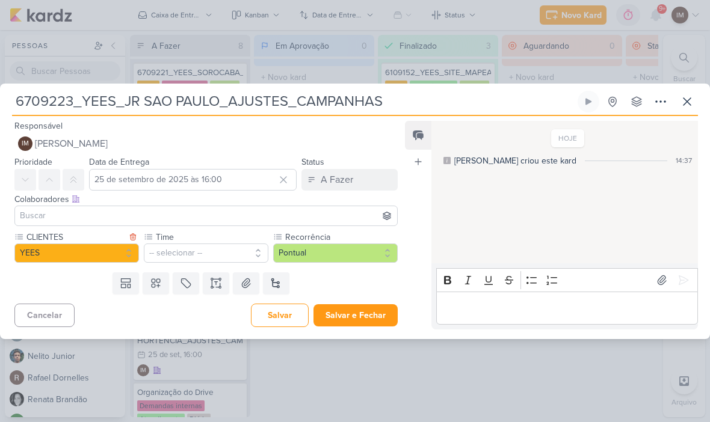
click at [176, 255] on button "-- selecionar --" at bounding box center [206, 253] width 125 height 19
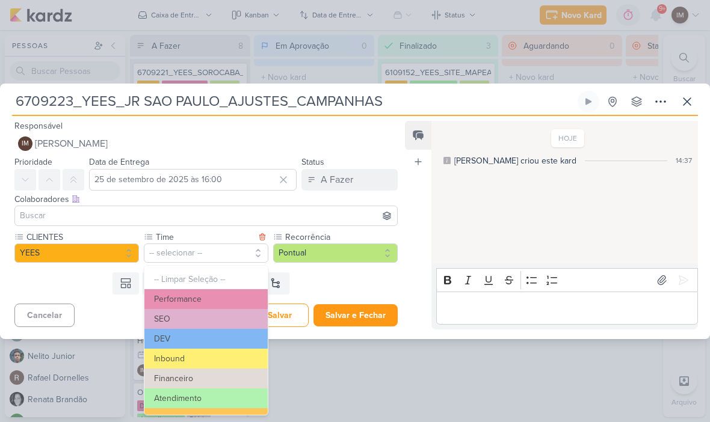
click at [174, 297] on button "Performance" at bounding box center [205, 299] width 123 height 20
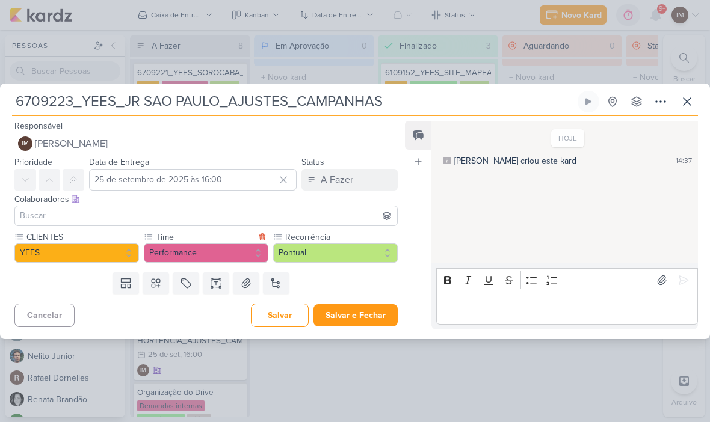
click at [215, 289] on button at bounding box center [216, 284] width 26 height 22
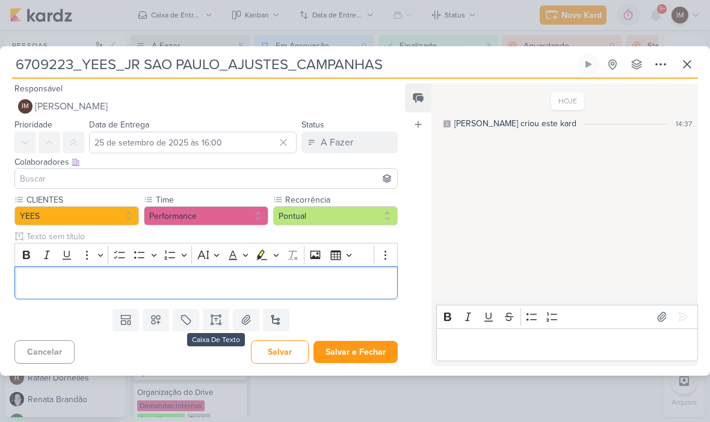
click at [150, 292] on div "Editor editing area: main" at bounding box center [205, 283] width 383 height 33
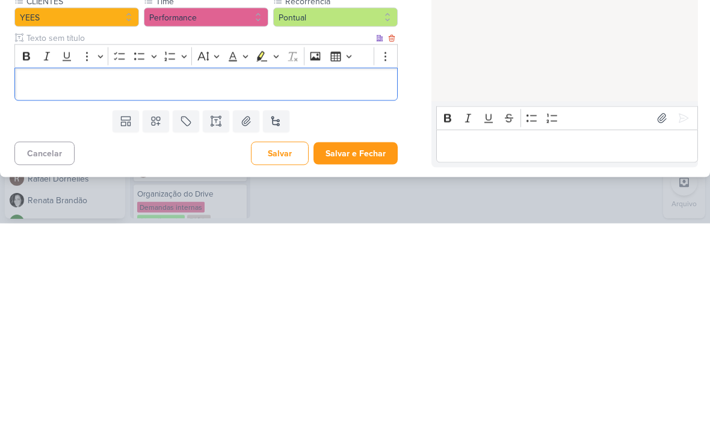
click at [38, 276] on p "Editor editing area: main" at bounding box center [206, 283] width 370 height 14
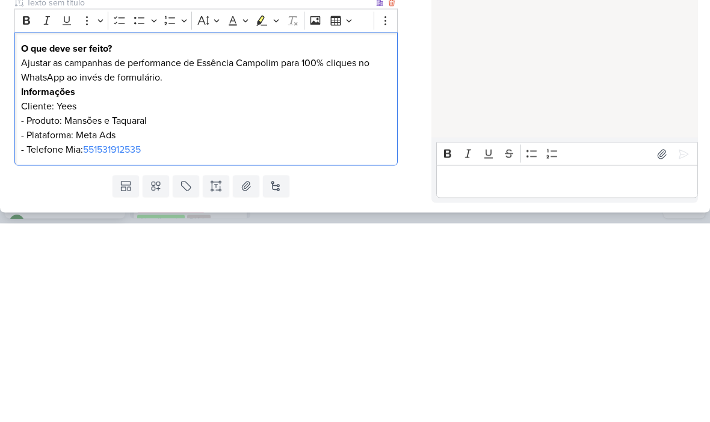
click at [223, 255] on p "Ajustar as campanhas de performance de Essência Campolim para 100% cliques no W…" at bounding box center [206, 305] width 370 height 101
click at [222, 255] on p "Ajustar as campanhas de performance de Essência Campolim para 100% cliques no W…" at bounding box center [206, 305] width 370 height 101
click at [205, 255] on p "Ajustar as campanhas de performance de JR para 100% cliques no WhatsApp ao invé…" at bounding box center [206, 305] width 370 height 101
click at [214, 255] on p "Ajustar as campanhas de performance de JR para 100% cliques no WhatsApp ao invé…" at bounding box center [206, 305] width 370 height 101
click at [208, 255] on p "Ajustar as campanhas de performance de JR para 100% cliques no WhatsApp ao invé…" at bounding box center [206, 305] width 370 height 101
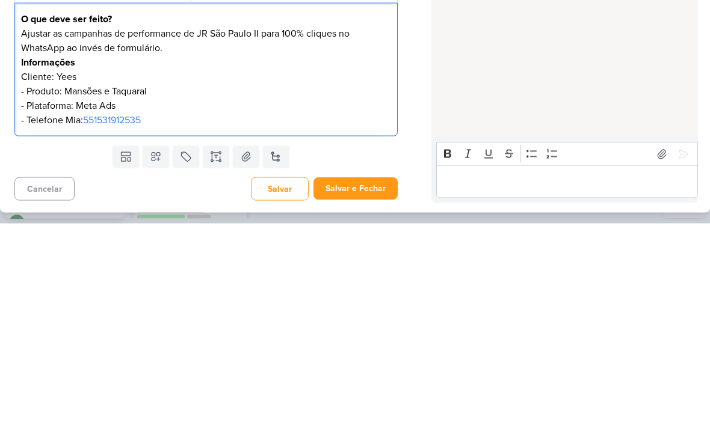
scroll to position [29, 0]
click at [433, 73] on div "HOJE Isabella criou este kard 14:37" at bounding box center [563, 192] width 265 height 287
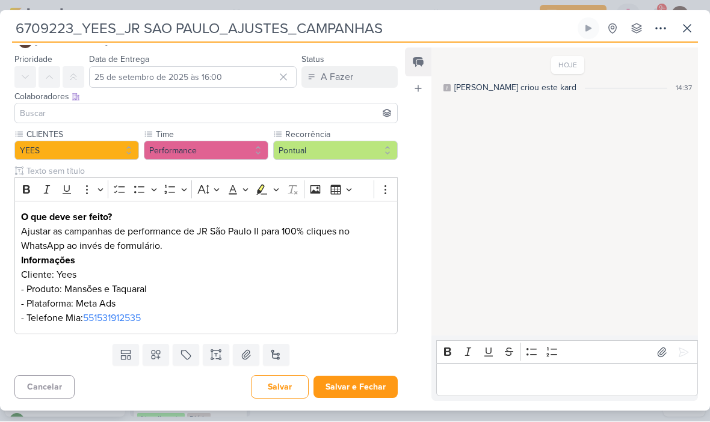
click at [135, 288] on p "Ajustar as campanhas de performance de JR São Paulo II para 100% cliques no Wha…" at bounding box center [206, 275] width 370 height 101
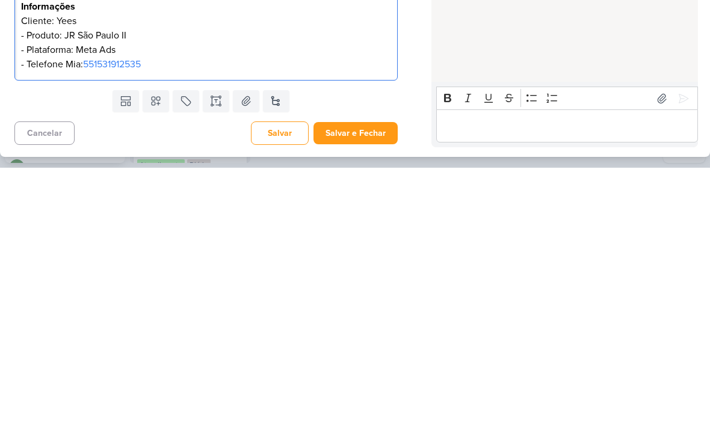
click at [380, 377] on button "Salvar e Fechar" at bounding box center [355, 388] width 84 height 22
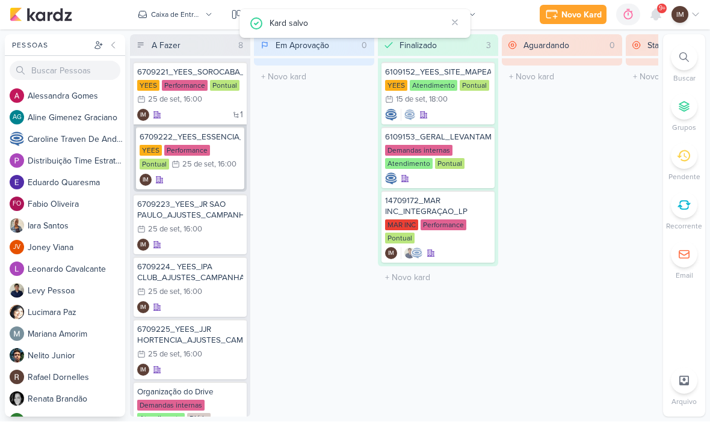
scroll to position [0, 0]
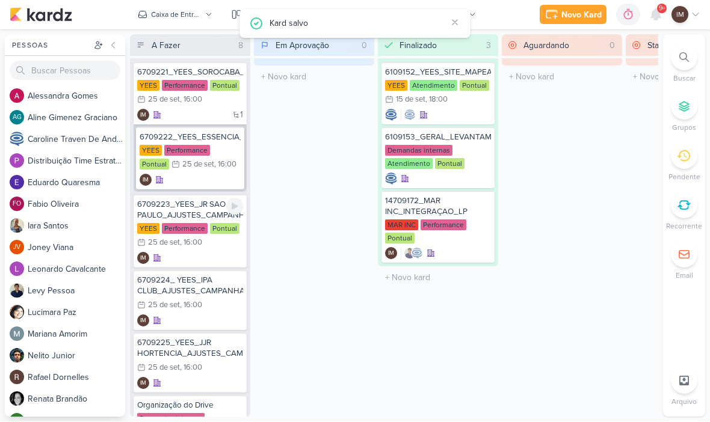
click at [199, 215] on div "6709223_YEES_JR SAO PAULO_AJUSTES_CAMPANHAS" at bounding box center [190, 211] width 106 height 22
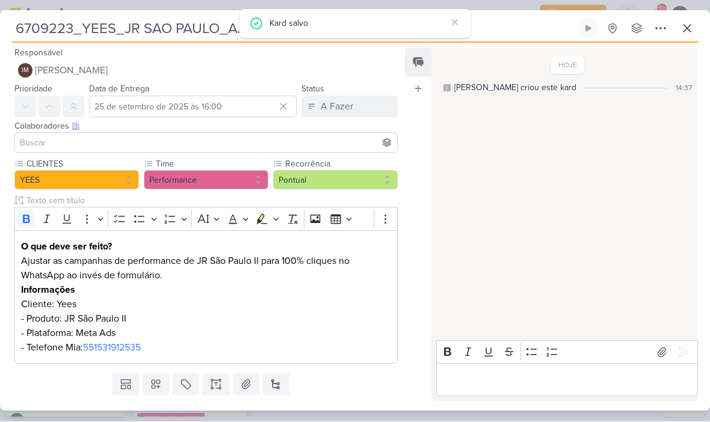
click at [667, 28] on icon at bounding box center [660, 29] width 14 height 14
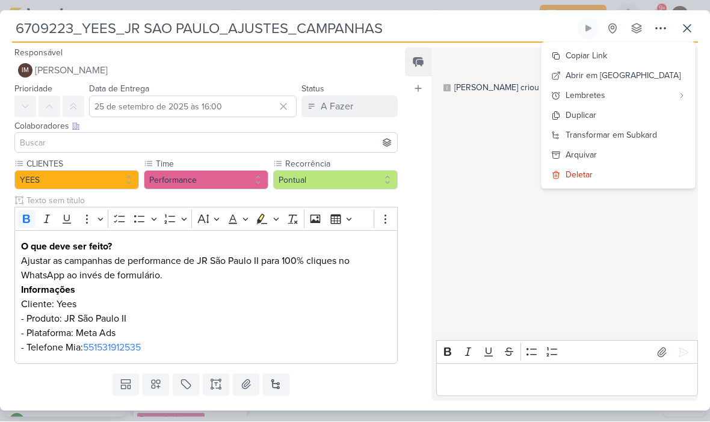
click at [638, 133] on div "Transformar em Subkard" at bounding box center [611, 135] width 91 height 13
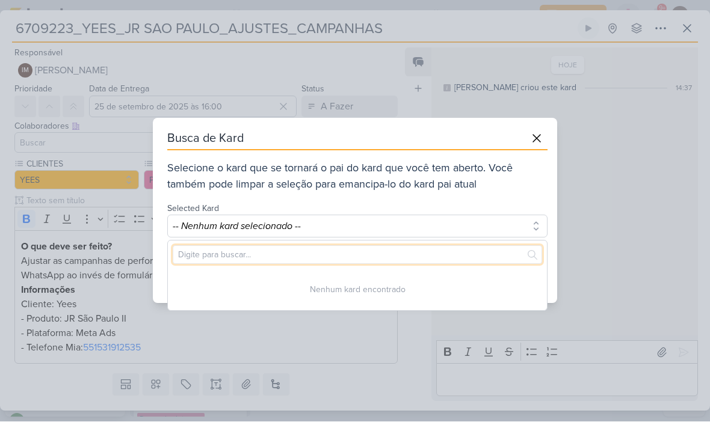
click at [477, 256] on input "text" at bounding box center [357, 255] width 369 height 19
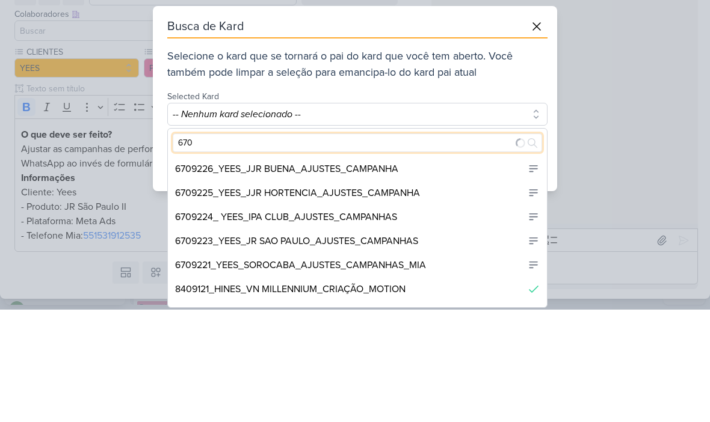
type input "6709"
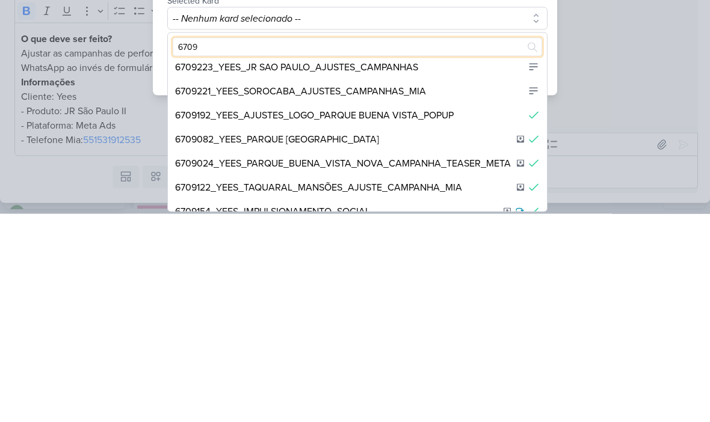
scroll to position [79, 0]
click at [487, 287] on div "6709221_YEES_SOROCABA_AJUSTES_CAMPANHAS_MIA" at bounding box center [357, 299] width 379 height 24
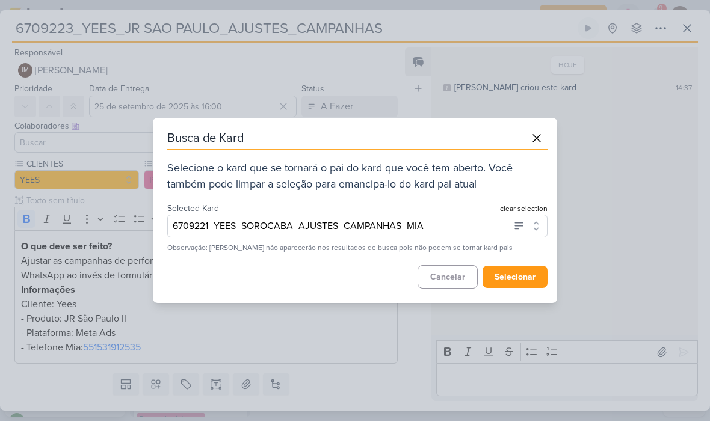
click at [523, 279] on button "selecionar" at bounding box center [515, 278] width 65 height 22
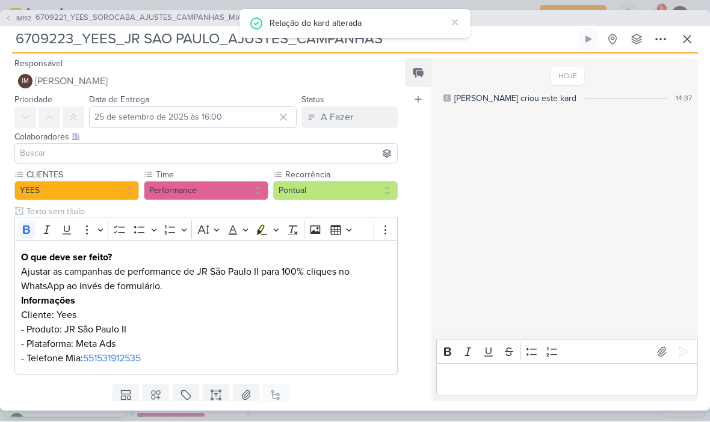
click at [688, 34] on icon at bounding box center [687, 39] width 14 height 14
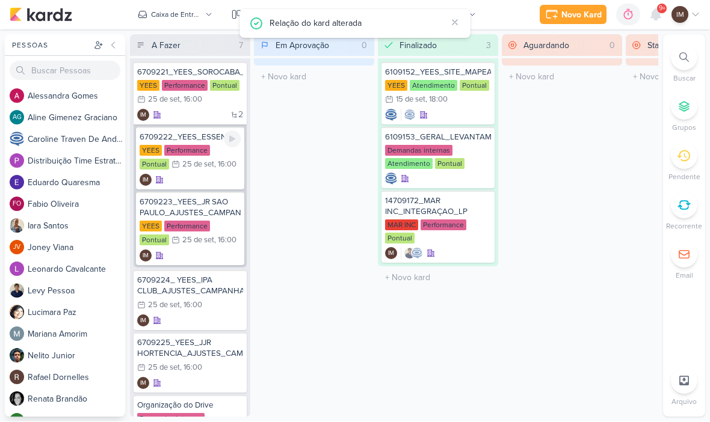
click at [204, 178] on div "IM" at bounding box center [190, 180] width 101 height 12
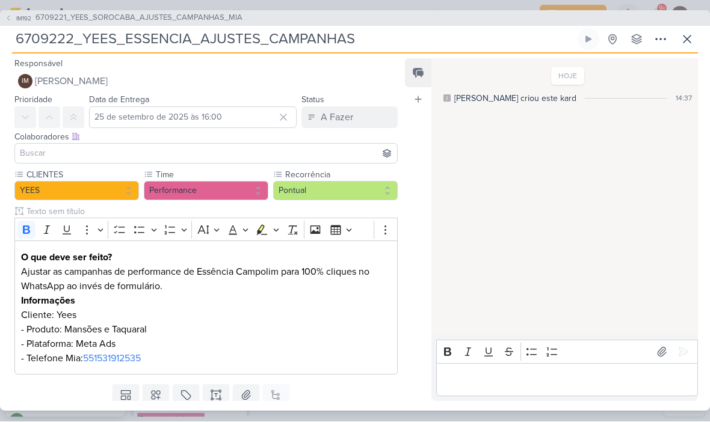
click at [120, 322] on p "Ajustar as campanhas de performance de Essência Campolim para 100% cliques no W…" at bounding box center [206, 315] width 370 height 101
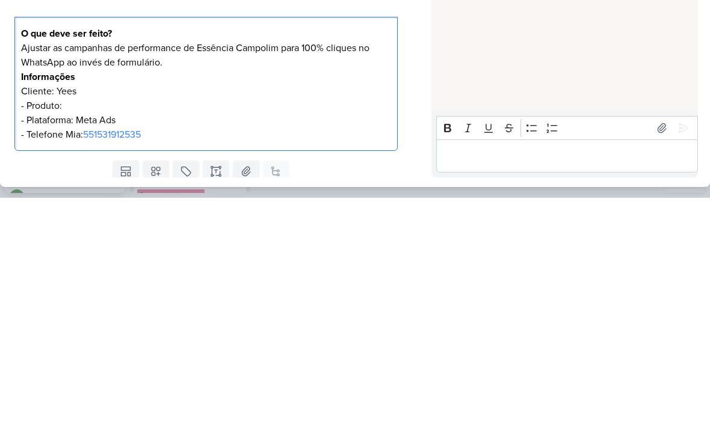
click at [222, 265] on p "Ajustar as campanhas de performance de Essência Campolim para 100% cliques no W…" at bounding box center [206, 315] width 370 height 101
click at [221, 265] on p "Ajustar as campanhas de performance de Essência Campolim para 100% cliques no W…" at bounding box center [206, 315] width 370 height 101
click at [224, 265] on p "Ajustar as campanhas de performance de Essência Campolim para 100% cliques no W…" at bounding box center [206, 315] width 370 height 101
click at [223, 265] on p "Ajustar as campanhas de performance de Essência Campolim para 100% cliques no W…" at bounding box center [206, 315] width 370 height 101
copy p "Essência Campolim"
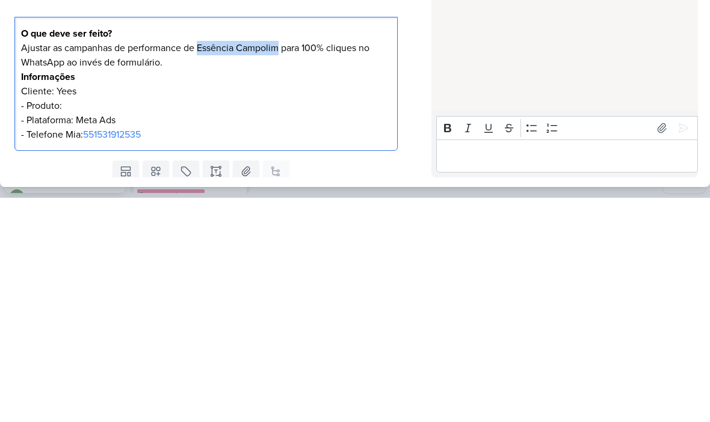
click at [82, 265] on p "Ajustar as campanhas de performance de Essência Campolim para 100% cliques no W…" at bounding box center [206, 315] width 370 height 101
click at [84, 265] on p "Ajustar as campanhas de performance de Essência Campolim para 100% cliques no W…" at bounding box center [206, 315] width 370 height 101
click at [75, 265] on p "Ajustar as campanhas de performance de Essência Campolim para 100% cliques no W…" at bounding box center [206, 315] width 370 height 101
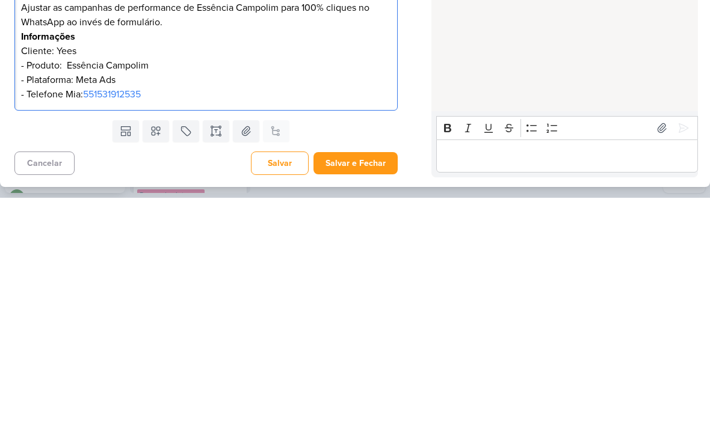
click at [375, 377] on button "Salvar e Fechar" at bounding box center [355, 388] width 84 height 22
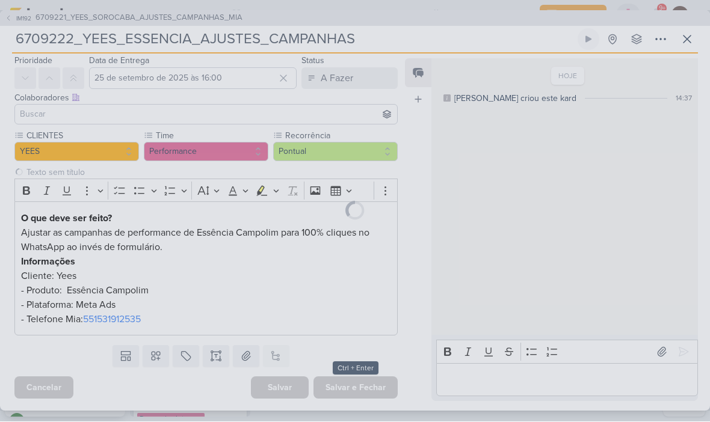
scroll to position [39, 0]
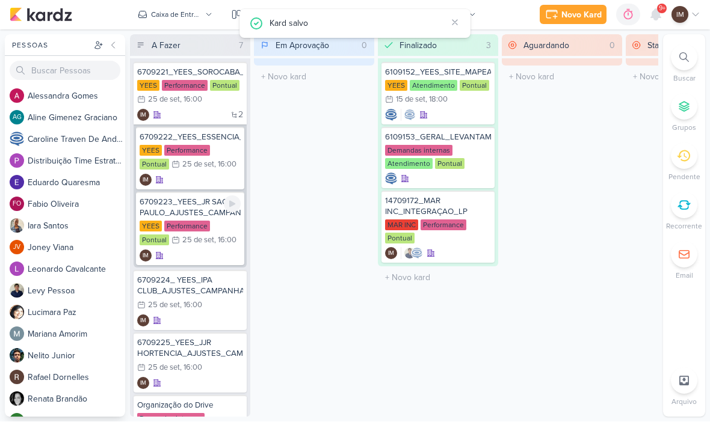
click at [212, 249] on div "6709223_YEES_JR SAO PAULO_AJUSTES_CAMPANHAS YEES Performance Pontual 25/9 25 de…" at bounding box center [190, 229] width 108 height 73
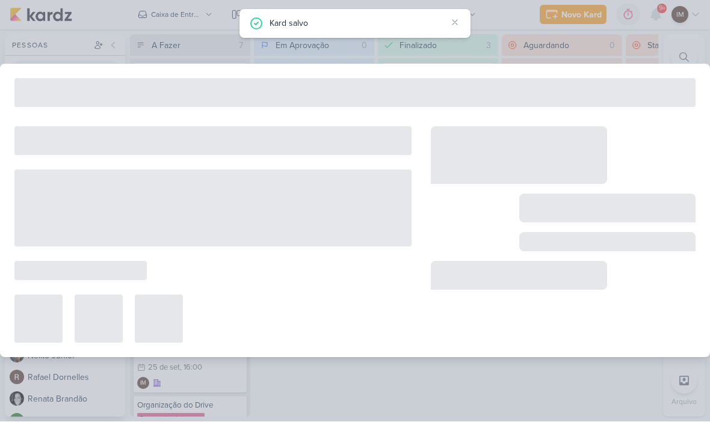
type input "6709223_YEES_JR SAO PAULO_AJUSTES_CAMPANHAS"
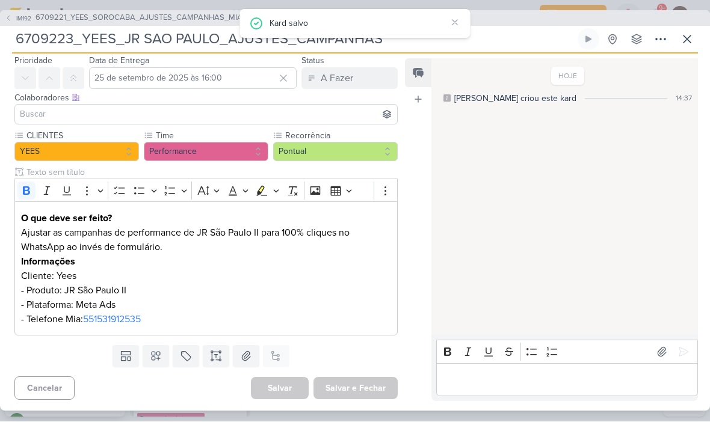
scroll to position [0, 0]
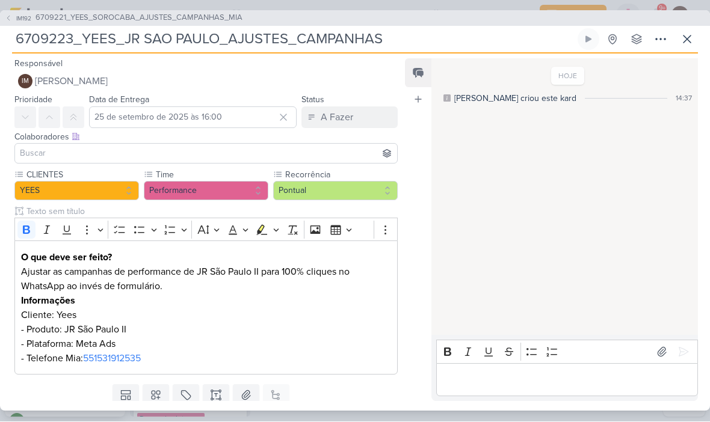
click at [25, 256] on strong "O que deve ser feito?" at bounding box center [66, 258] width 91 height 12
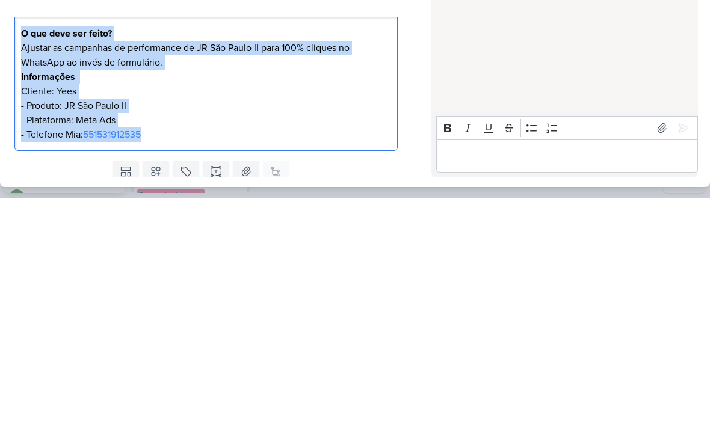
copy div "O que deve ser feito? Ajustar as campanhas de performance de JR São Paulo II pa…"
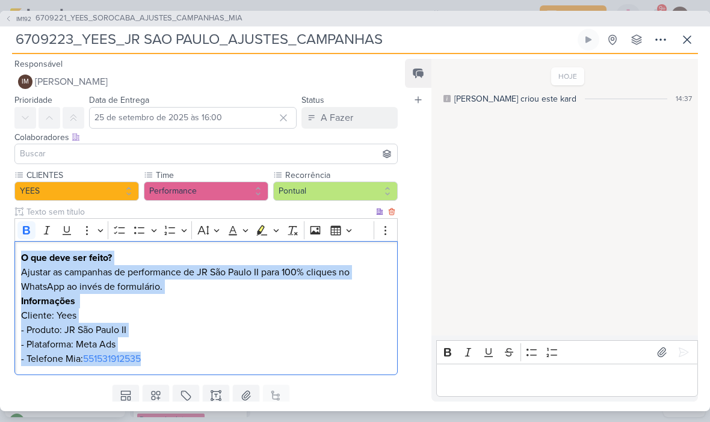
click at [685, 34] on icon at bounding box center [687, 39] width 14 height 14
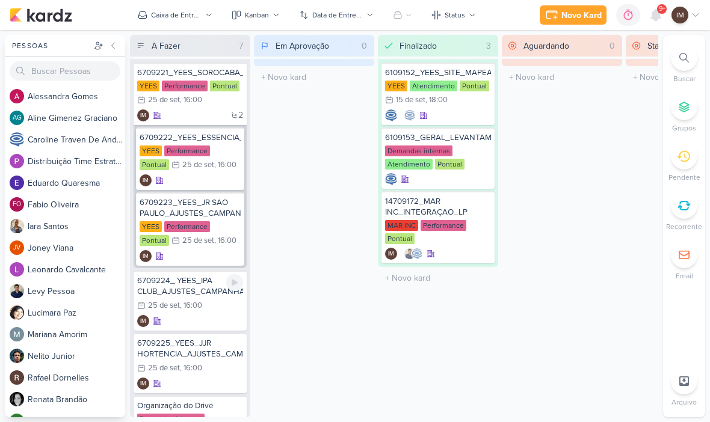
click at [184, 302] on div ", 16:00" at bounding box center [191, 306] width 22 height 8
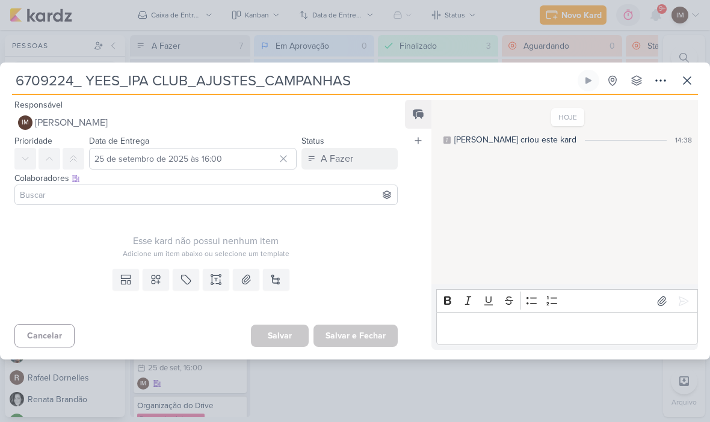
click at [151, 285] on icon at bounding box center [156, 280] width 12 height 12
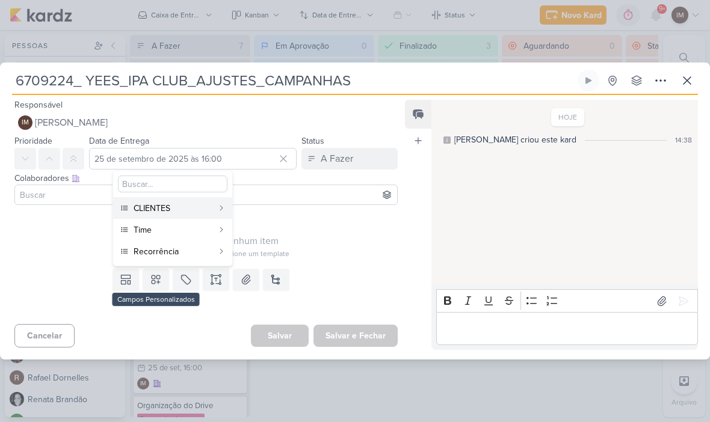
click at [196, 227] on div "Time" at bounding box center [173, 230] width 79 height 13
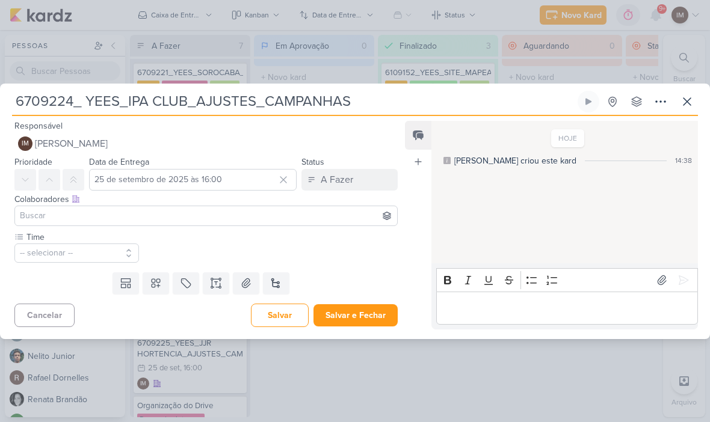
click at [113, 256] on button "-- selecionar --" at bounding box center [76, 253] width 125 height 19
click at [136, 238] on icon at bounding box center [133, 237] width 8 height 8
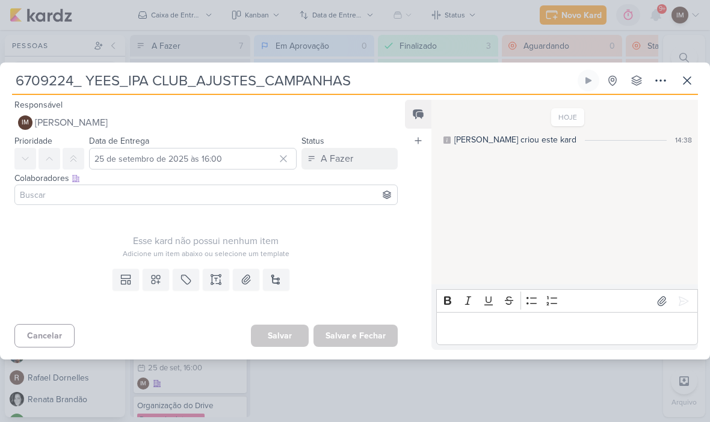
click at [159, 280] on icon at bounding box center [156, 280] width 12 height 12
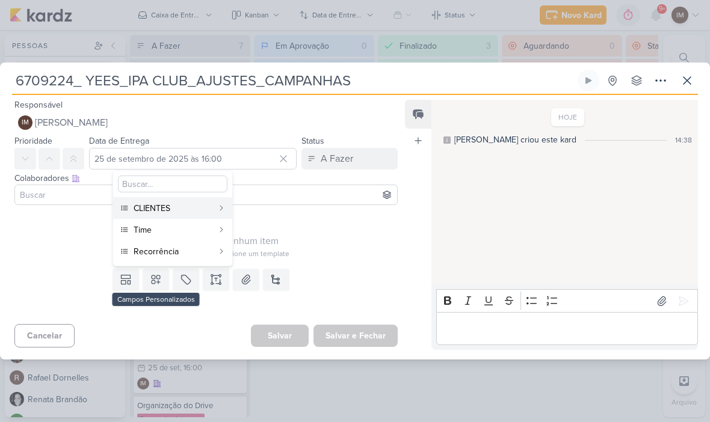
click at [203, 213] on div "CLIENTES" at bounding box center [173, 208] width 79 height 13
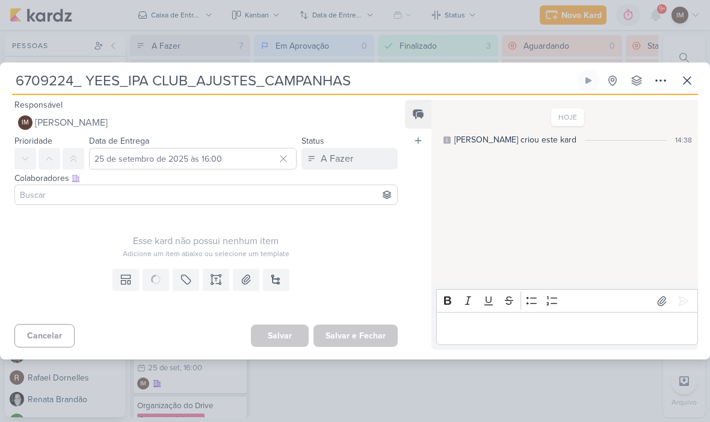
click at [0, 0] on icon at bounding box center [0, 0] width 0 height 0
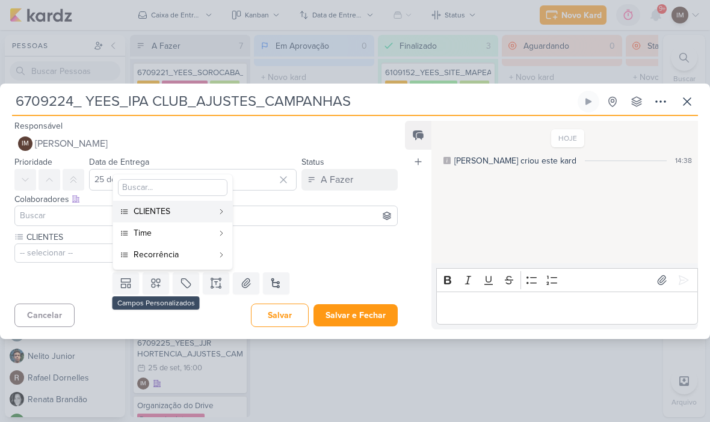
click at [196, 231] on div "Time" at bounding box center [173, 233] width 79 height 13
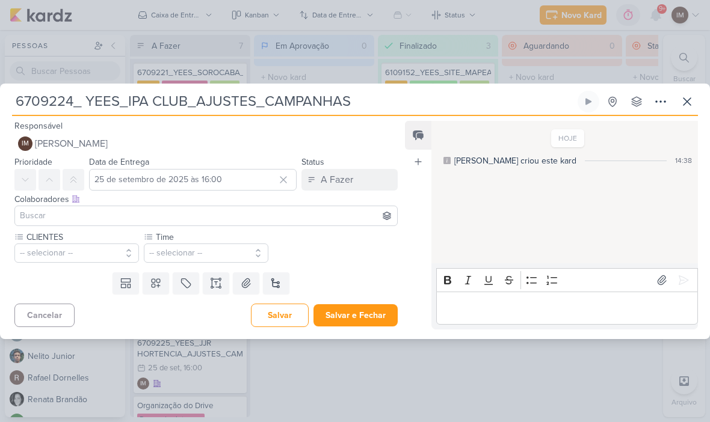
click at [157, 286] on icon at bounding box center [156, 283] width 12 height 12
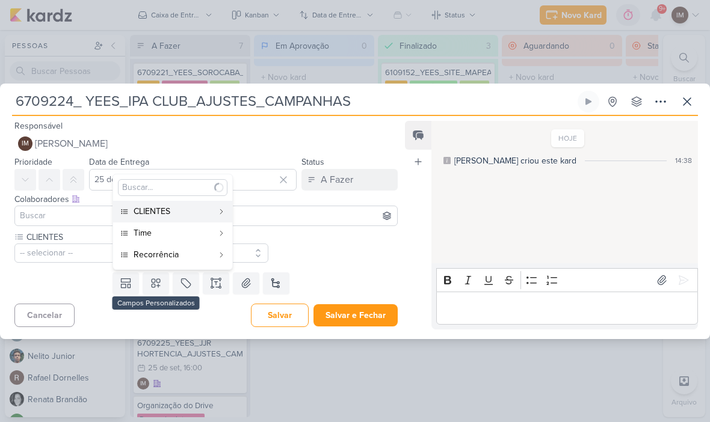
click at [179, 259] on div "Recorrência" at bounding box center [173, 254] width 79 height 13
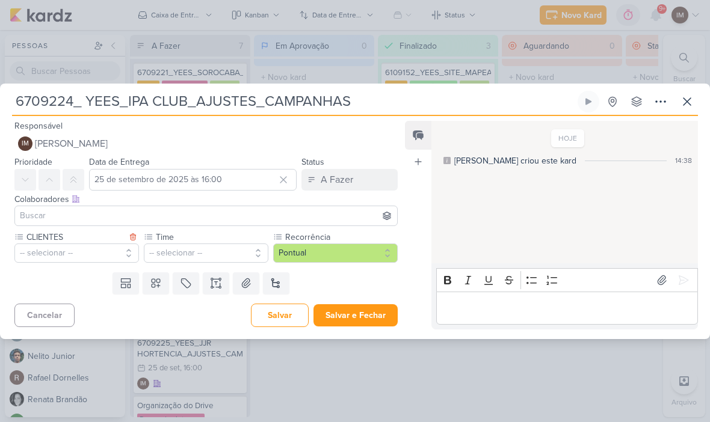
click at [99, 252] on button "-- selecionar --" at bounding box center [76, 253] width 125 height 19
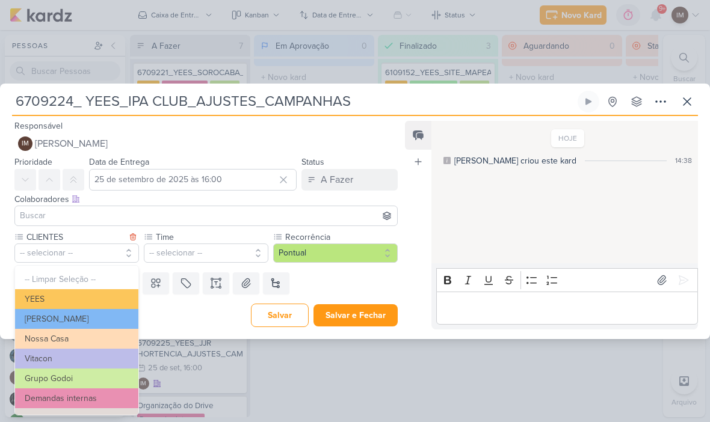
click at [119, 294] on button "YEES" at bounding box center [76, 299] width 123 height 20
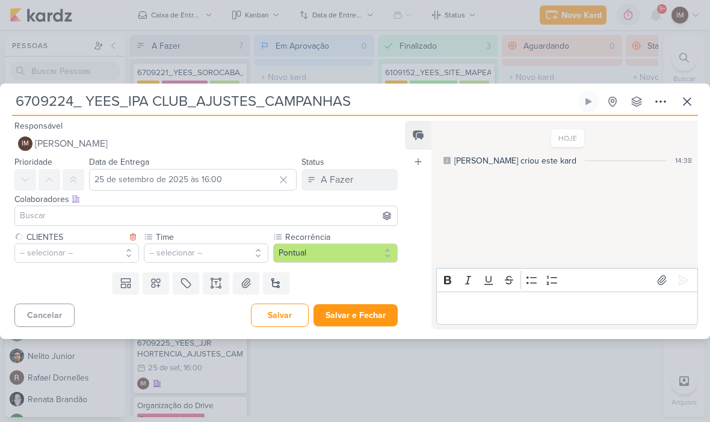
click at [182, 247] on button "-- selecionar --" at bounding box center [206, 253] width 125 height 19
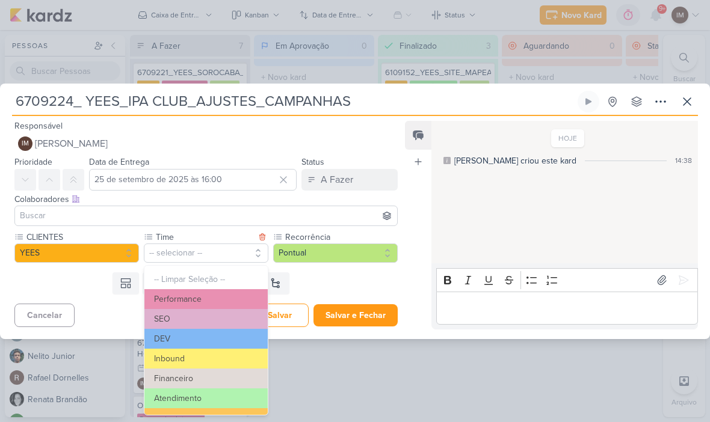
click at [224, 297] on button "Performance" at bounding box center [205, 299] width 123 height 20
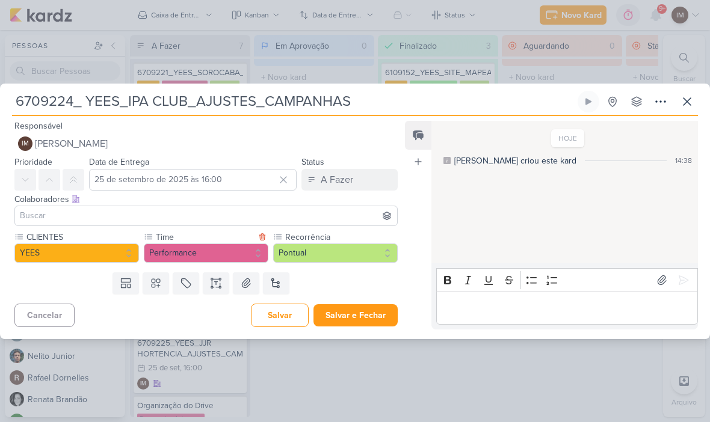
click at [216, 290] on button at bounding box center [216, 284] width 26 height 22
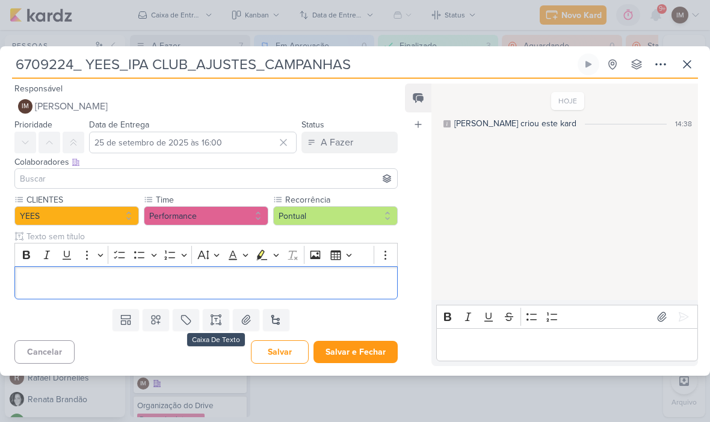
click at [176, 280] on p "Editor editing area: main" at bounding box center [206, 283] width 370 height 14
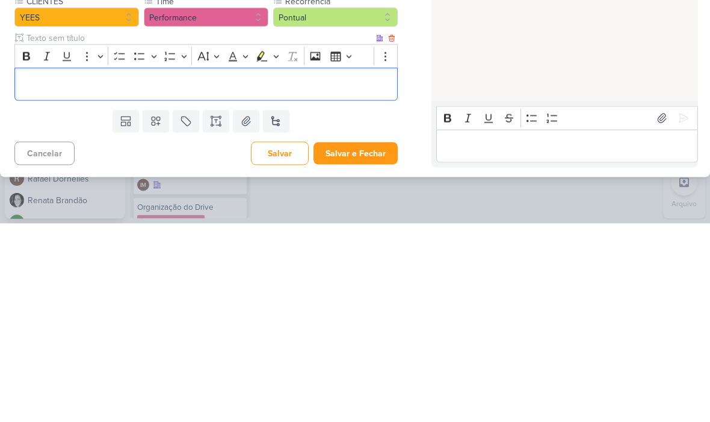
click at [36, 276] on p "Editor editing area: main" at bounding box center [206, 283] width 370 height 14
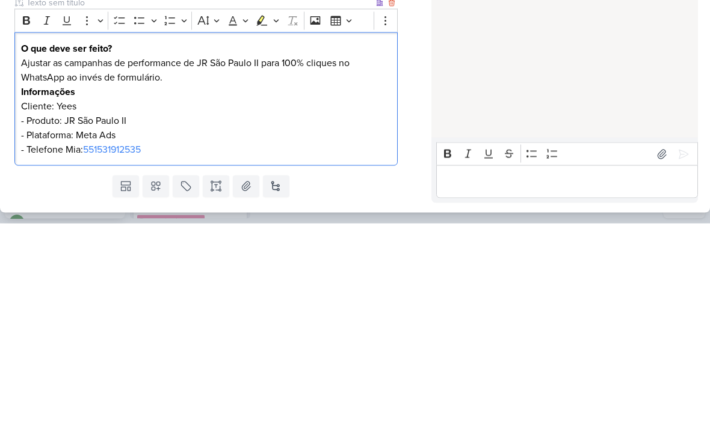
click at [205, 255] on p "Ajustar as campanhas de performance de JR São Paulo II para 100% cliques no Wha…" at bounding box center [206, 305] width 370 height 101
click at [203, 255] on p "Ajustar as campanhas de performance de JR São Paulo II para 100% cliques no Wha…" at bounding box center [206, 305] width 370 height 101
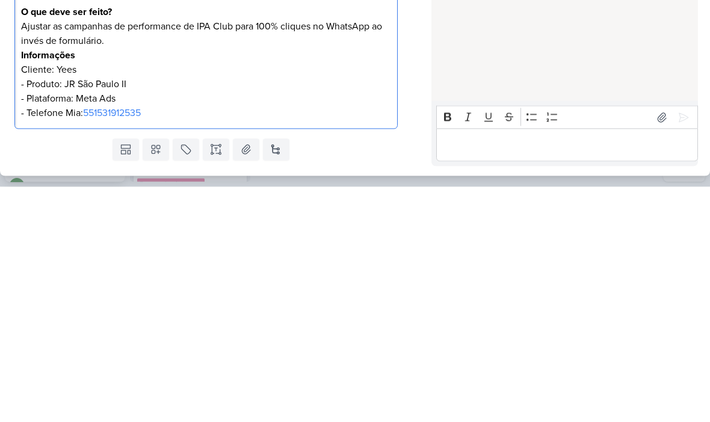
click at [205, 255] on p "Ajustar as campanhas de performance de IPA Club para 100% cliques no WhatsApp a…" at bounding box center [206, 305] width 370 height 101
click at [304, 255] on p "Ajustar as campanhas de performance de IPA Club para 100% cliques no WhatsApp a…" at bounding box center [206, 305] width 370 height 101
click at [306, 255] on p "Ajustar as campanhas de performance de IPA Club para 100% cliques no WhatsApp a…" at bounding box center [206, 305] width 370 height 101
click at [316, 255] on p "Ajustar as campanhas de performance de IPA Club para 100% cliques no WhatsApp a…" at bounding box center [206, 305] width 370 height 101
click at [399, 369] on div "Templates Campos Personalizados CLIENTES [PERSON_NAME] MPD" at bounding box center [201, 384] width 403 height 31
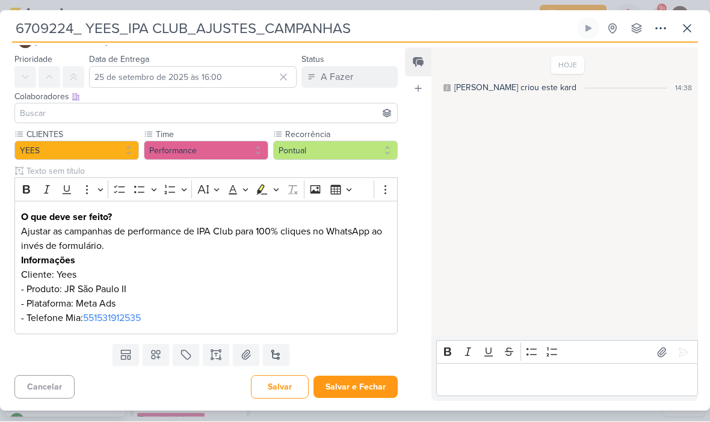
scroll to position [29, 0]
click at [120, 288] on p "Ajustar as campanhas de performance de IPA Club para 100% cliques no WhatsApp a…" at bounding box center [206, 275] width 370 height 101
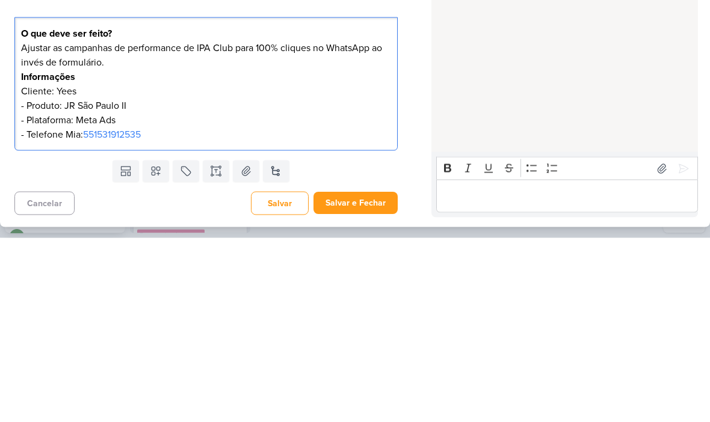
click at [78, 225] on p "Ajustar as campanhas de performance de IPA Club para 100% cliques no WhatsApp a…" at bounding box center [206, 275] width 370 height 101
click at [72, 225] on p "Ajustar as campanhas de performance de IPA Club para 100% cliques no WhatsApp a…" at bounding box center [206, 275] width 370 height 101
click at [477, 83] on div "HOJE [PERSON_NAME] criou este kard 14:38" at bounding box center [563, 192] width 265 height 287
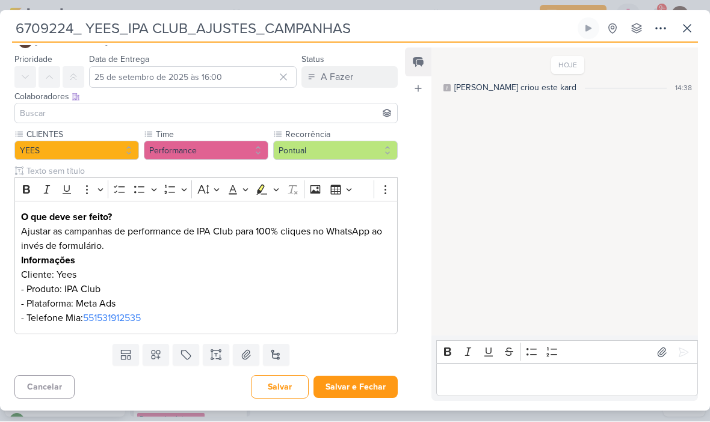
click at [656, 30] on icon at bounding box center [660, 29] width 14 height 14
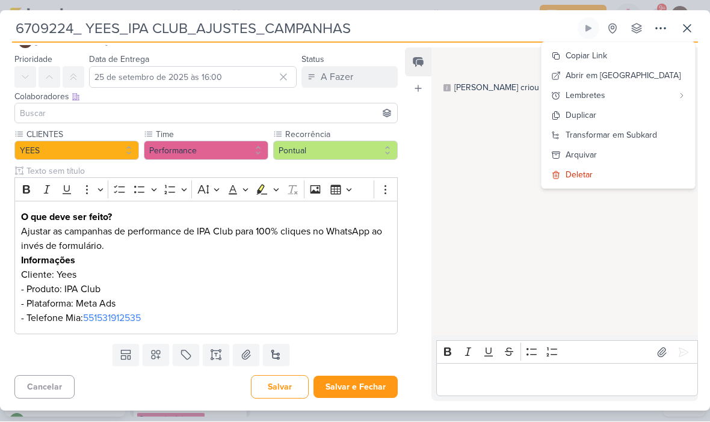
click at [624, 134] on div "Transformar em Subkard" at bounding box center [611, 135] width 91 height 13
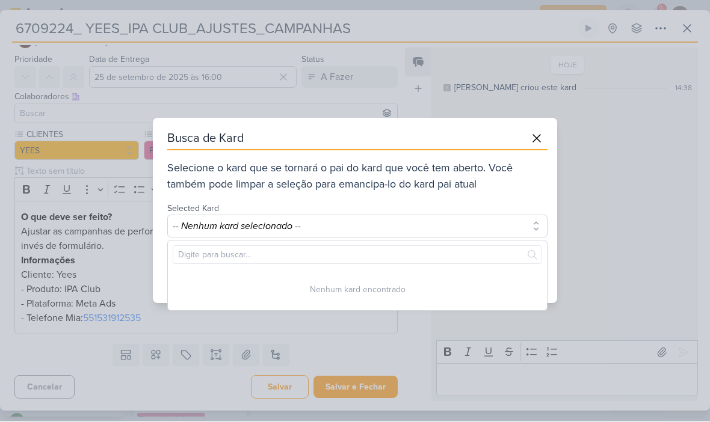
scroll to position [0, 0]
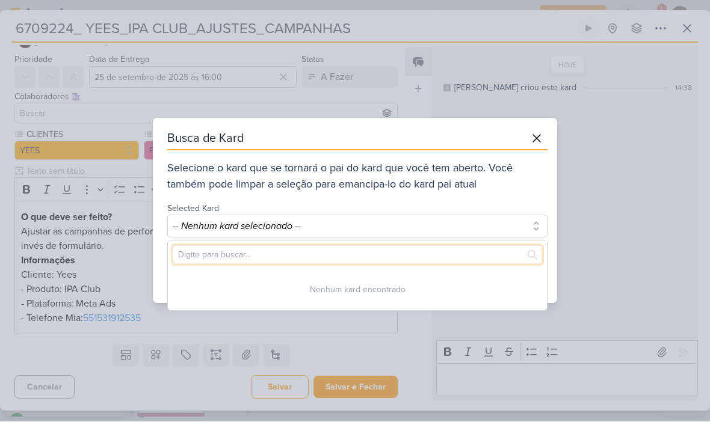
click at [370, 256] on input "text" at bounding box center [357, 255] width 369 height 19
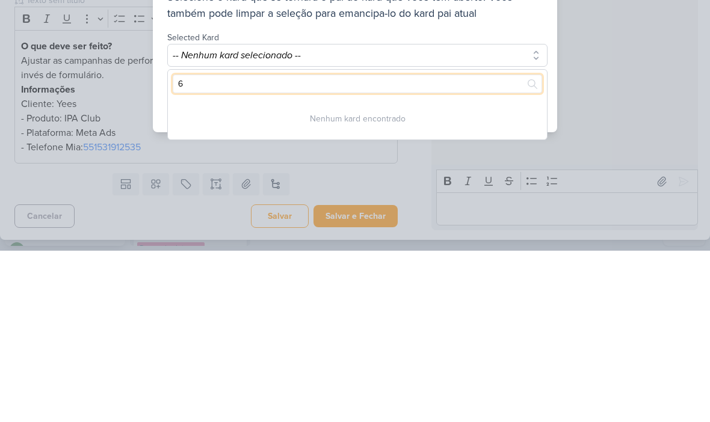
type input "67"
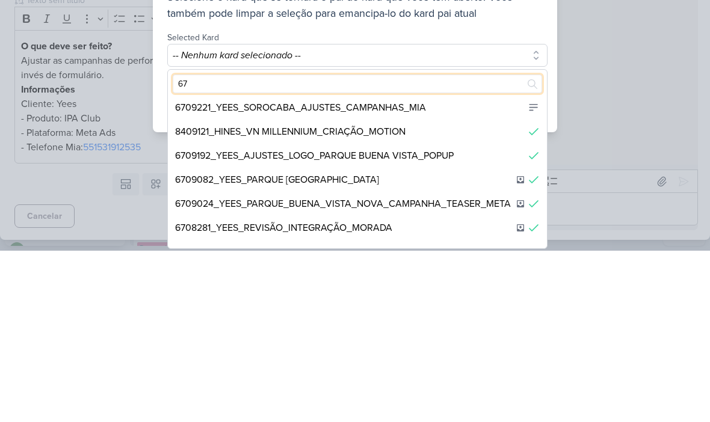
scroll to position [74, 0]
click at [400, 273] on div "6709221_YEES_SOROCABA_AJUSTES_CAMPANHAS_MIA" at bounding box center [300, 280] width 251 height 14
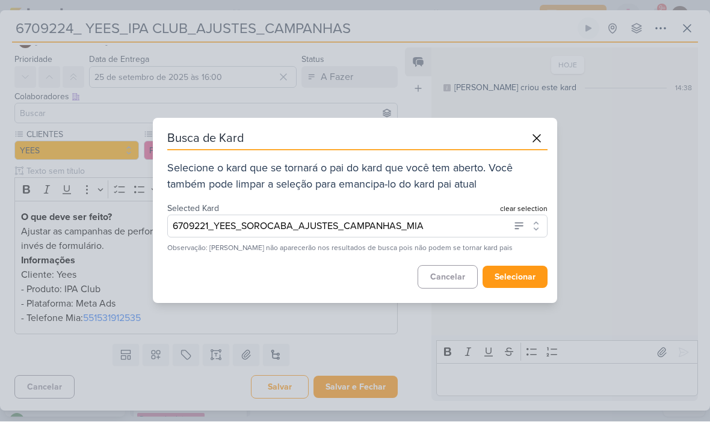
click at [531, 277] on button "selecionar" at bounding box center [515, 278] width 65 height 22
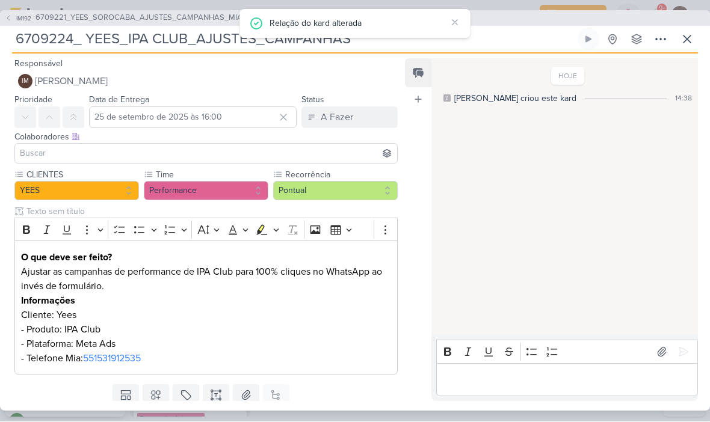
click at [686, 35] on icon at bounding box center [687, 39] width 14 height 14
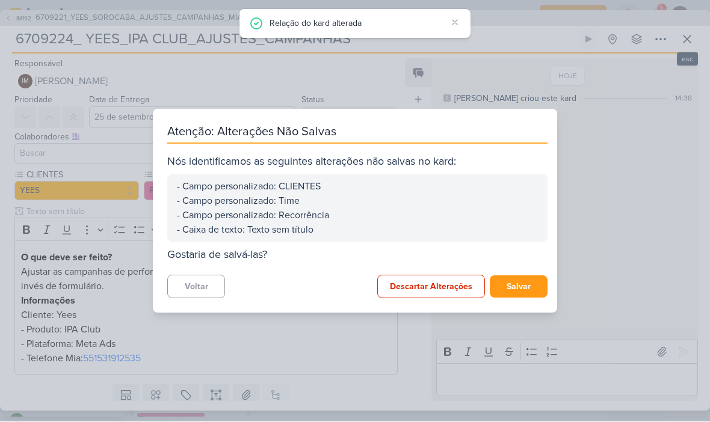
click at [513, 285] on button "Salvar" at bounding box center [519, 287] width 58 height 22
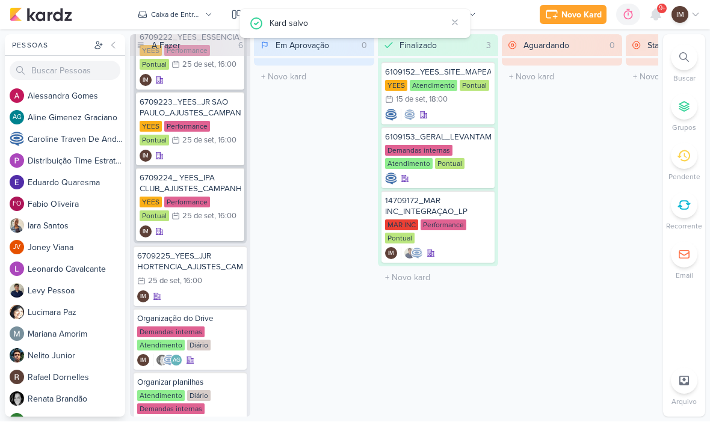
scroll to position [100, 0]
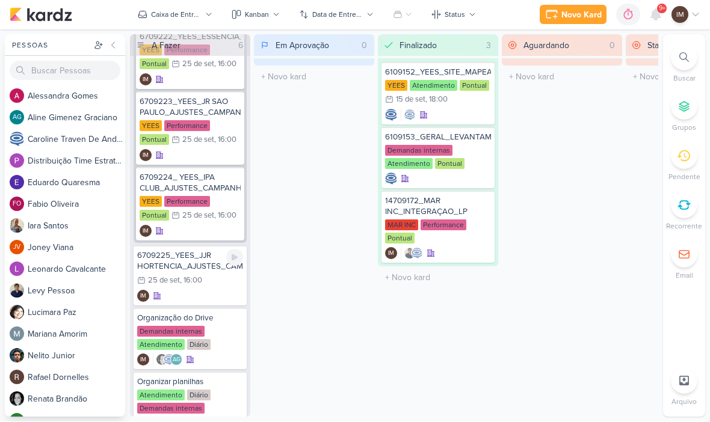
click at [202, 287] on div "25/9 25 de set , 16:00" at bounding box center [190, 281] width 106 height 13
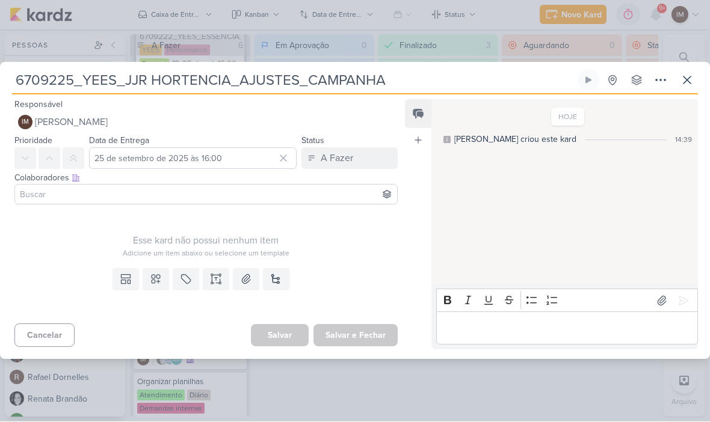
click at [156, 279] on icon at bounding box center [156, 280] width 12 height 12
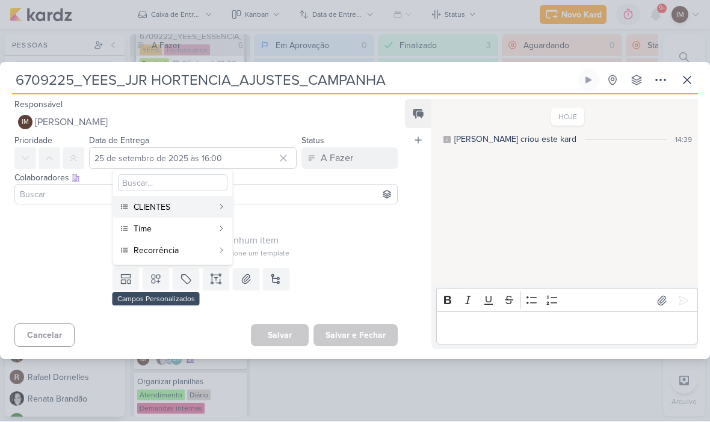
click at [209, 209] on div "CLIENTES" at bounding box center [173, 208] width 79 height 13
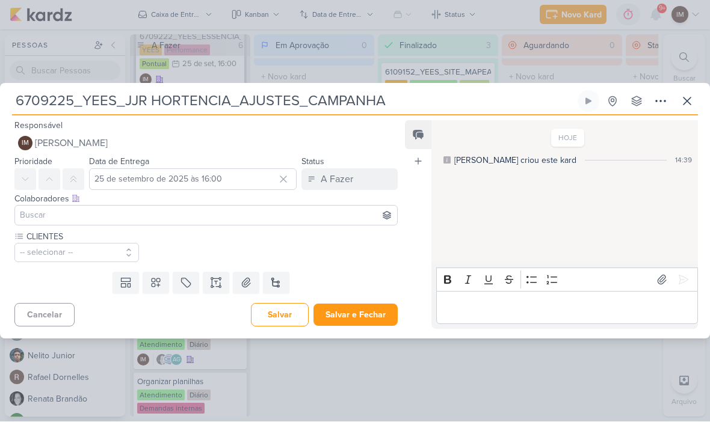
click at [94, 245] on button "-- selecionar --" at bounding box center [76, 253] width 125 height 19
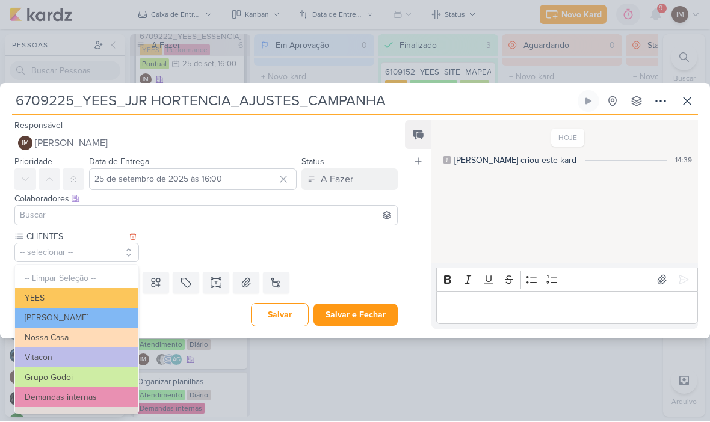
click at [112, 291] on button "YEES" at bounding box center [76, 299] width 123 height 20
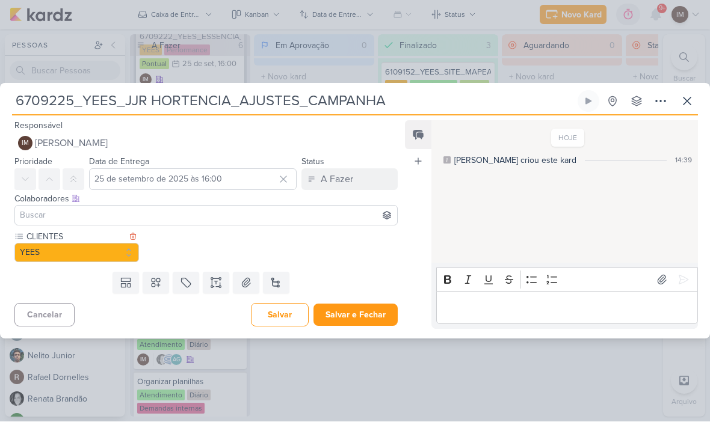
click at [158, 284] on icon at bounding box center [156, 283] width 8 height 8
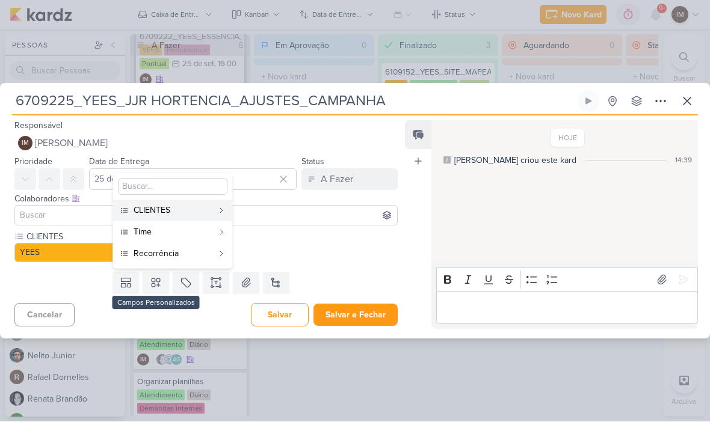
click at [194, 230] on div "Time" at bounding box center [173, 232] width 79 height 13
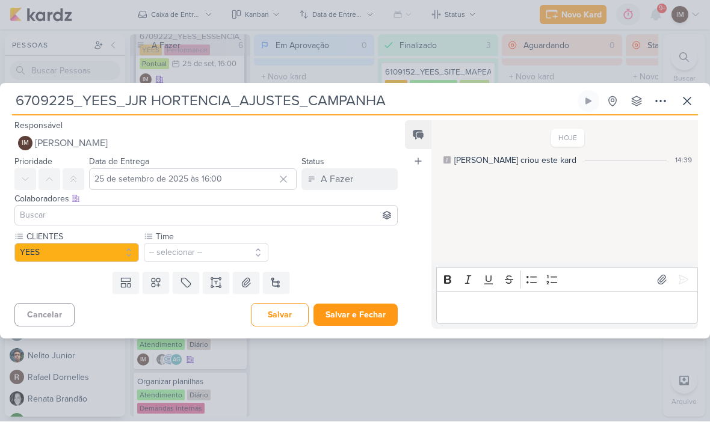
click at [193, 255] on button "-- selecionar --" at bounding box center [206, 253] width 125 height 19
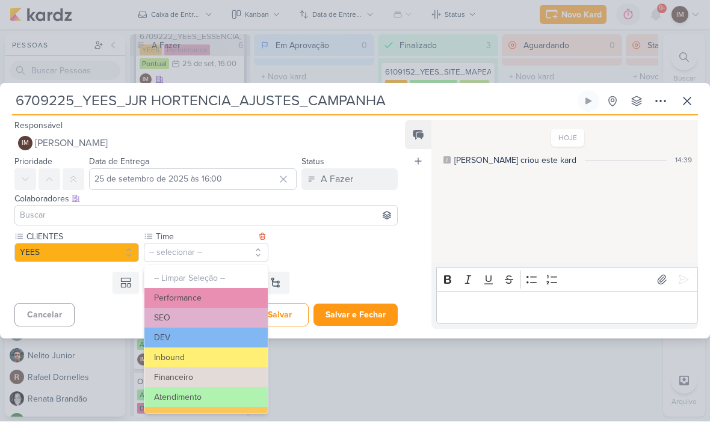
click at [217, 293] on button "Performance" at bounding box center [205, 299] width 123 height 20
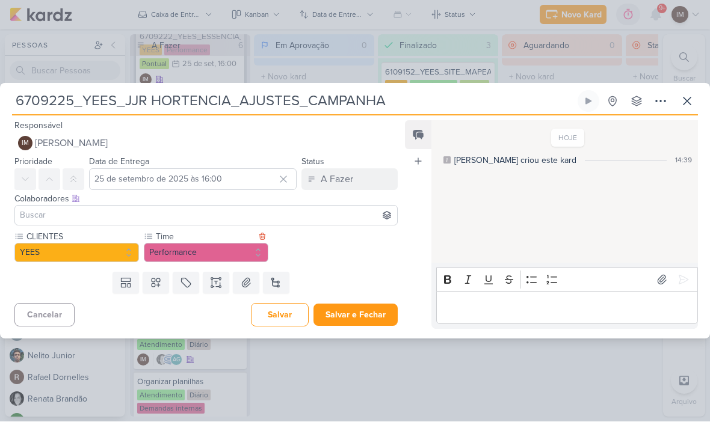
click at [163, 282] on button at bounding box center [156, 284] width 26 height 22
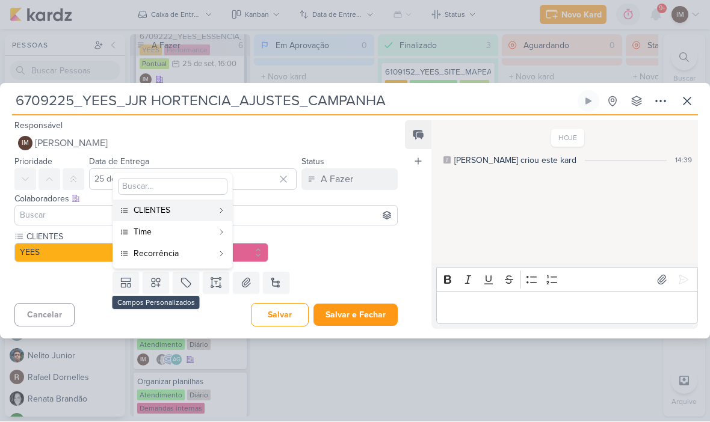
click at [199, 250] on div "Recorrência" at bounding box center [173, 254] width 79 height 13
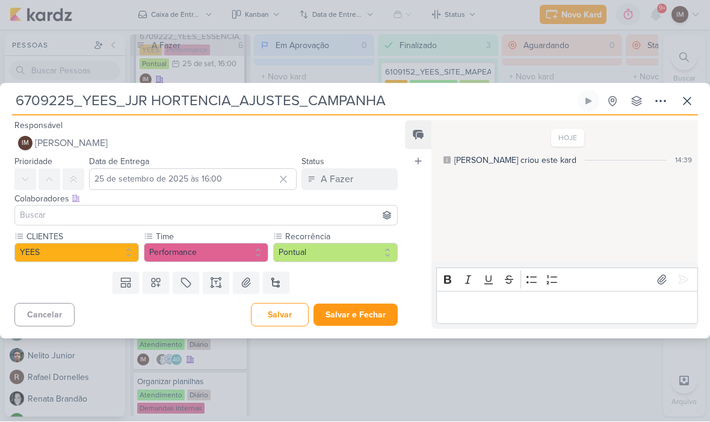
click at [228, 286] on button at bounding box center [216, 284] width 26 height 22
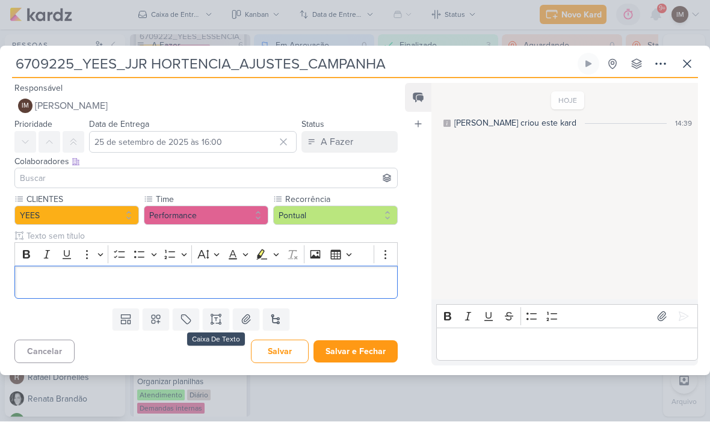
click at [223, 287] on p "Editor editing area: main" at bounding box center [206, 283] width 370 height 14
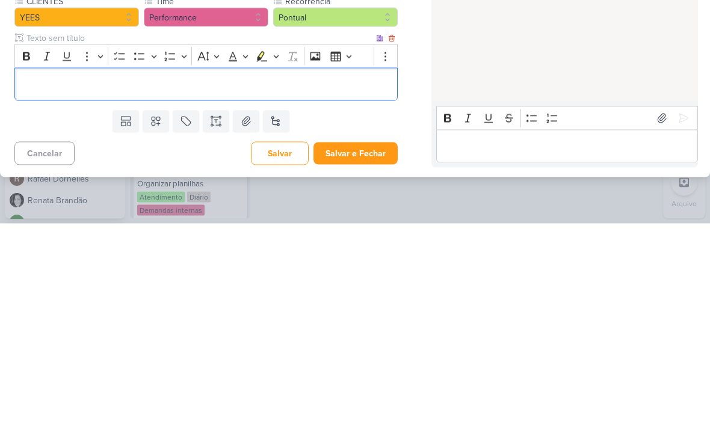
click at [37, 276] on p "Editor editing area: main" at bounding box center [206, 283] width 370 height 14
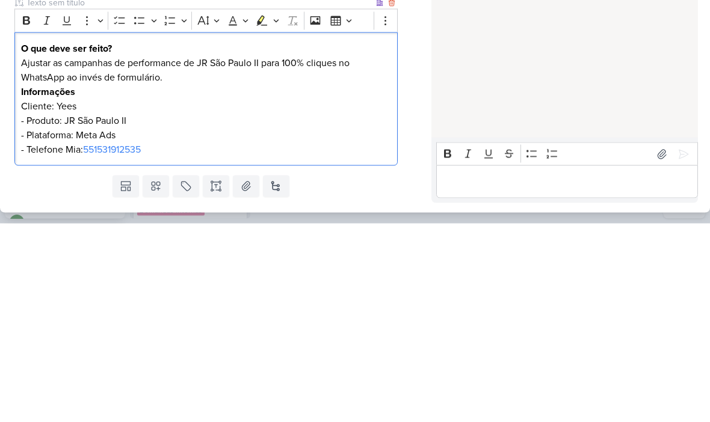
click at [94, 255] on p "Ajustar as campanhas de performance de JR São Paulo II para 100% cliques no Wha…" at bounding box center [206, 305] width 370 height 101
click at [73, 255] on p "Ajustar as campanhas de performance de JR São Paulo II para 100% cliques no Wha…" at bounding box center [206, 305] width 370 height 101
click at [123, 255] on p "Ajustar as campanhas de performance de JR São Paulo II para 100% cliques no Wha…" at bounding box center [206, 305] width 370 height 101
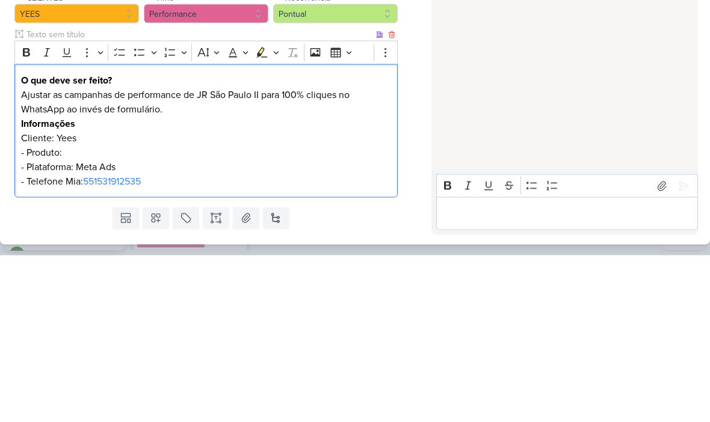
click at [244, 255] on p "Ajustar as campanhas de performance de JR São Paulo II para 100% cliques no Wha…" at bounding box center [206, 305] width 370 height 101
click at [243, 255] on p "Ajustar as campanhas de performance de JR São Paulo II para 100% cliques no Wha…" at bounding box center [206, 305] width 370 height 101
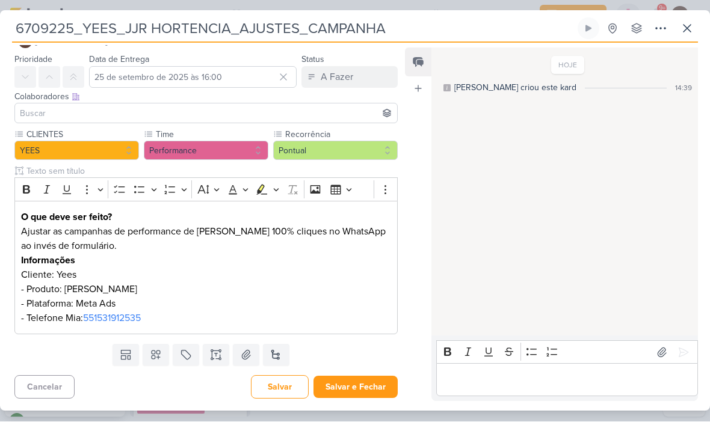
scroll to position [29, 0]
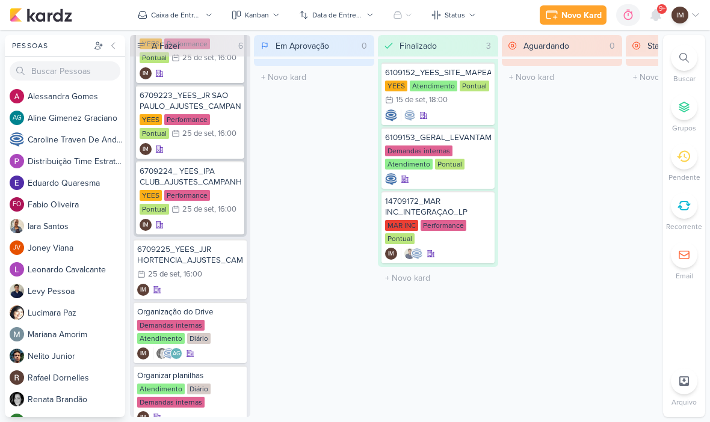
scroll to position [108, 0]
click at [194, 285] on div "IM" at bounding box center [190, 289] width 106 height 12
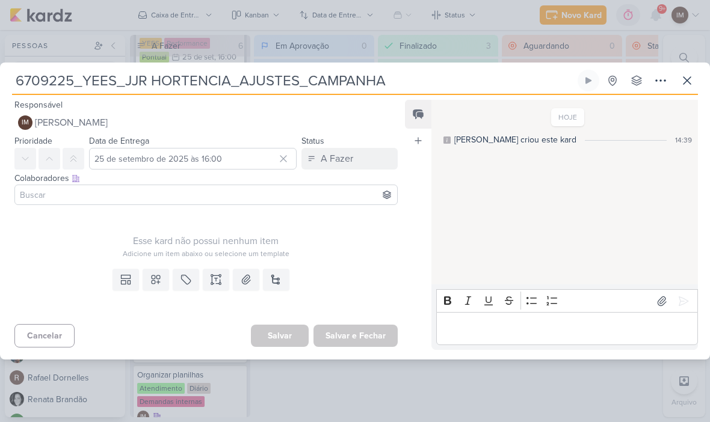
click at [160, 280] on icon at bounding box center [156, 280] width 12 height 12
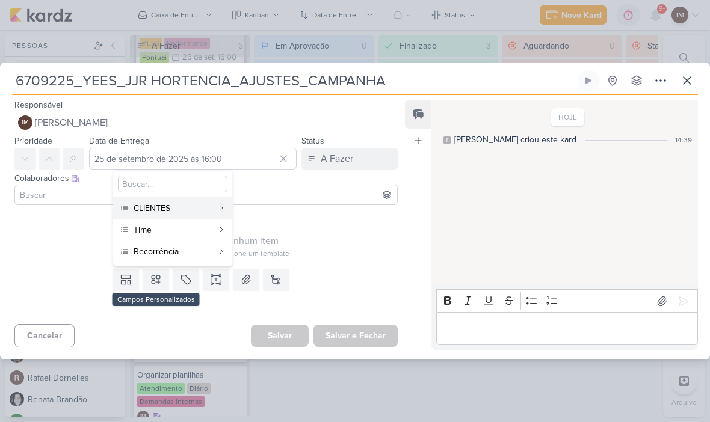
click at [199, 209] on div "CLIENTES" at bounding box center [173, 208] width 79 height 13
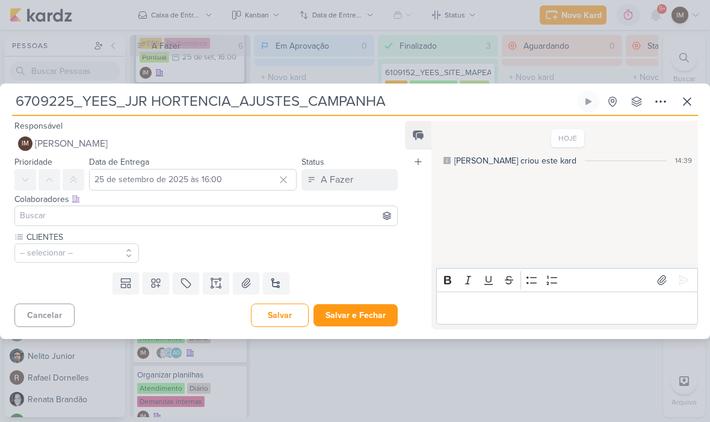
click at [158, 292] on button at bounding box center [156, 284] width 26 height 22
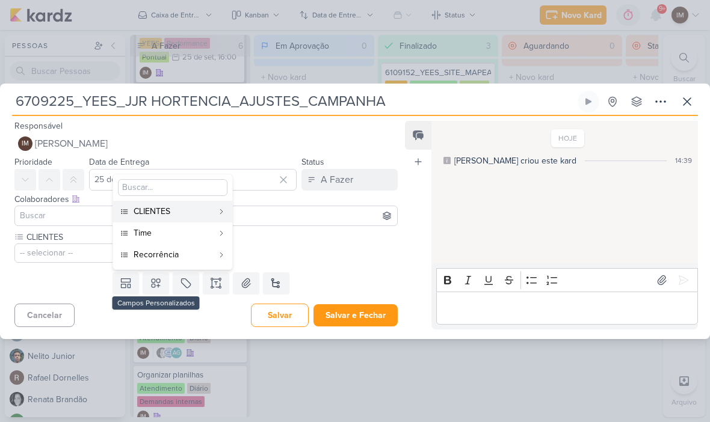
click at [192, 235] on div "Time" at bounding box center [173, 233] width 79 height 13
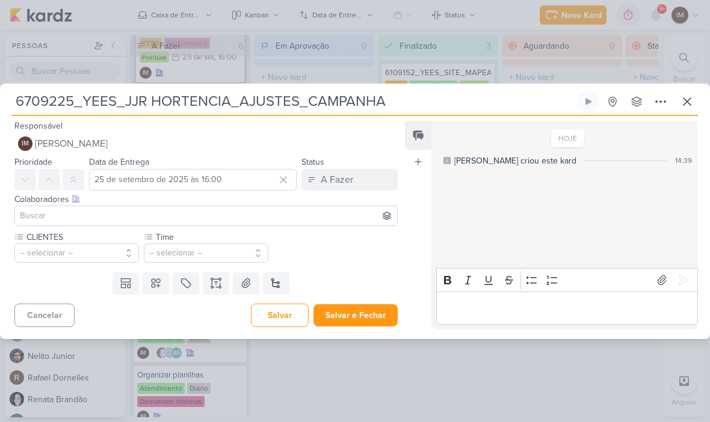
click at [161, 284] on icon at bounding box center [156, 283] width 12 height 12
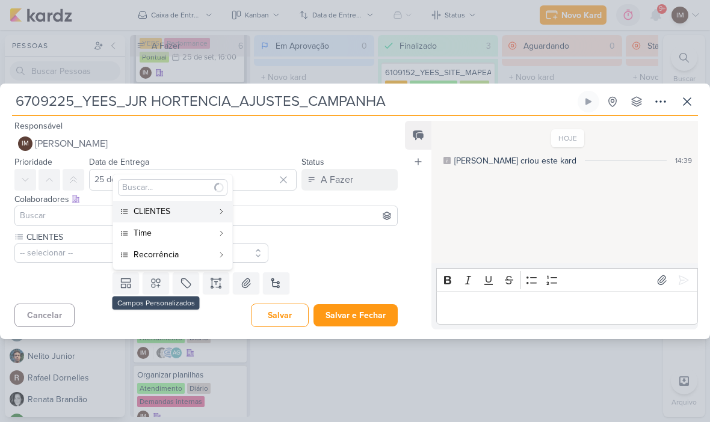
click at [184, 257] on div "Recorrência" at bounding box center [173, 254] width 79 height 13
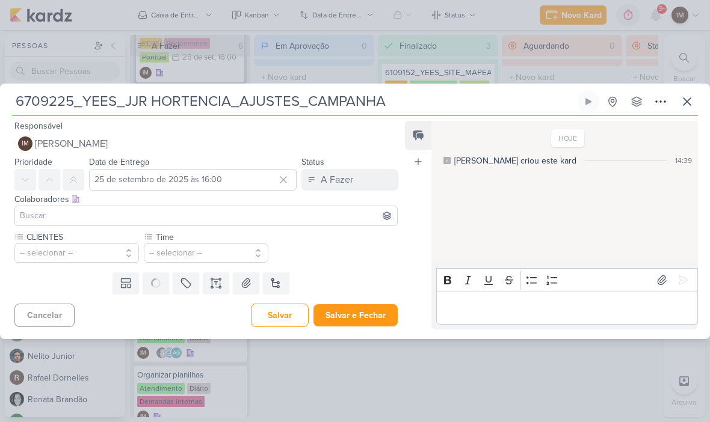
click at [113, 252] on button "-- selecionar --" at bounding box center [76, 253] width 125 height 19
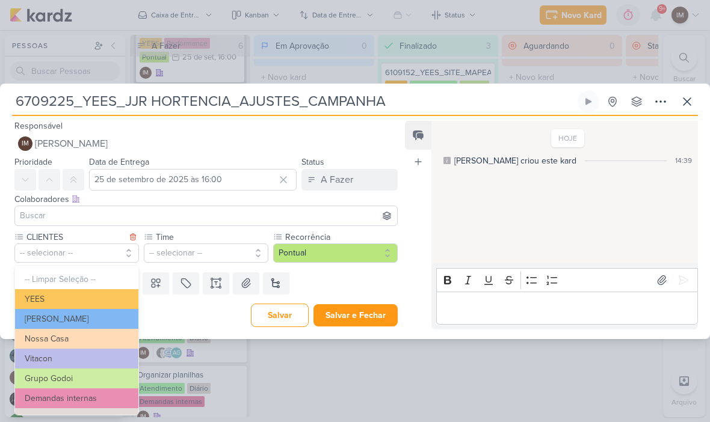
click at [123, 299] on button "YEES" at bounding box center [76, 299] width 123 height 20
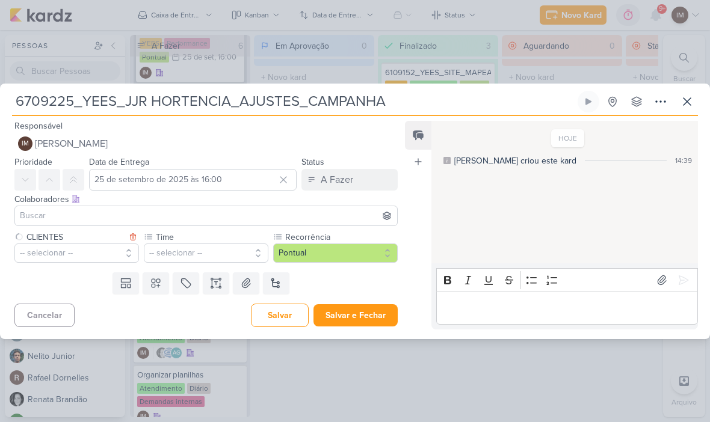
click at [184, 250] on button "-- selecionar --" at bounding box center [206, 253] width 125 height 19
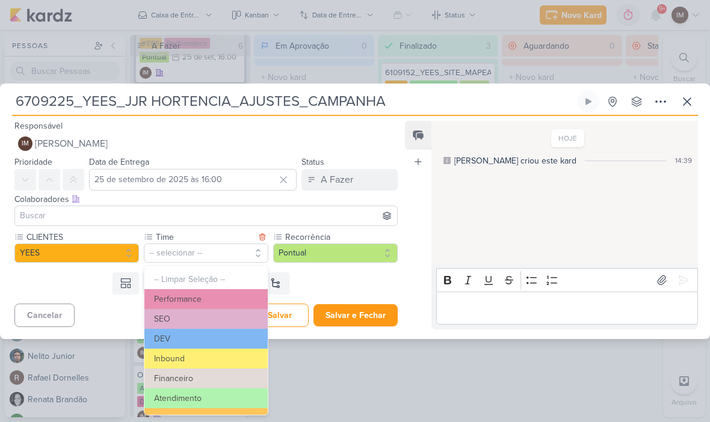
click at [218, 296] on button "Performance" at bounding box center [205, 299] width 123 height 20
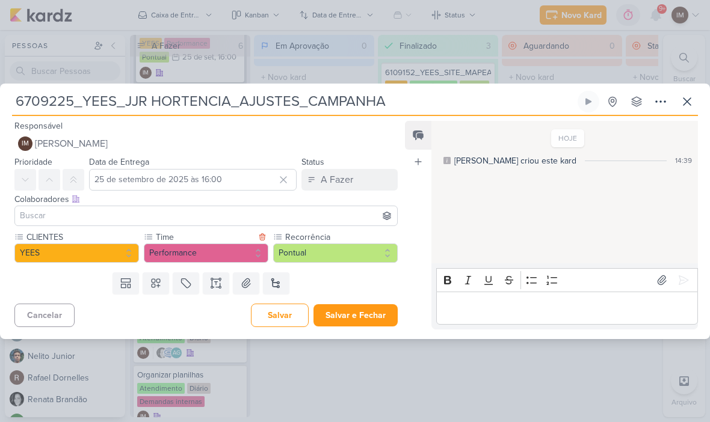
click at [216, 286] on icon at bounding box center [216, 283] width 12 height 12
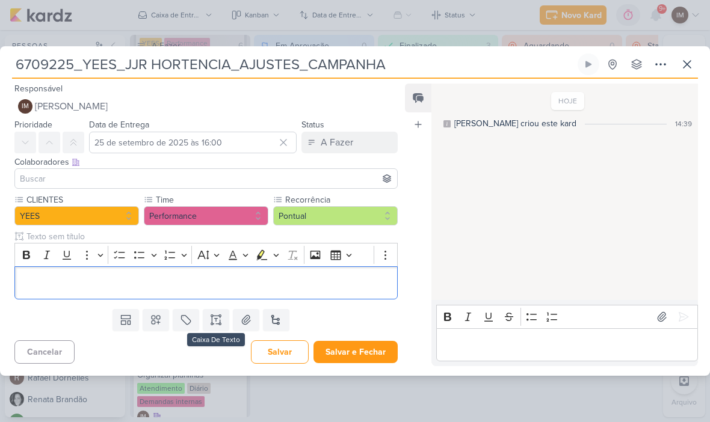
click at [206, 284] on p "Editor editing area: main" at bounding box center [206, 283] width 370 height 14
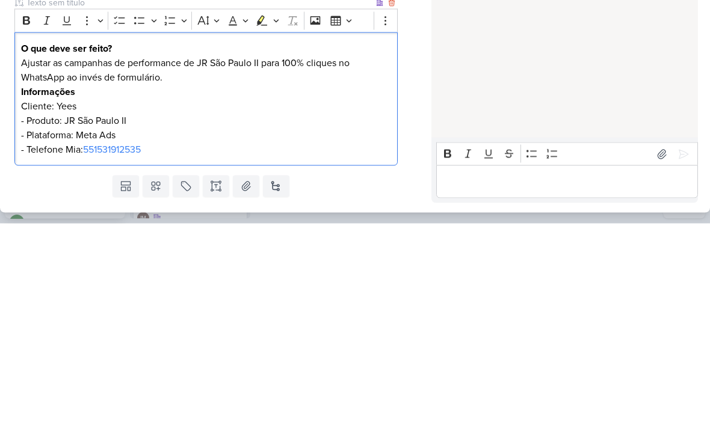
click at [234, 255] on p "Ajustar as campanhas de performance de JR São Paulo II para 100% cliques no Wha…" at bounding box center [206, 305] width 370 height 101
click at [236, 255] on p "Ajustar as campanhas de performance de JR São Paulo II para 100% cliques no Wha…" at bounding box center [206, 305] width 370 height 101
click at [76, 255] on p "Ajustar as campanhas de performance de [PERSON_NAME] para 100% cliques no Whats…" at bounding box center [206, 305] width 370 height 101
click at [73, 255] on p "Ajustar as campanhas de performance de [PERSON_NAME] para 100% cliques no Whats…" at bounding box center [206, 305] width 370 height 101
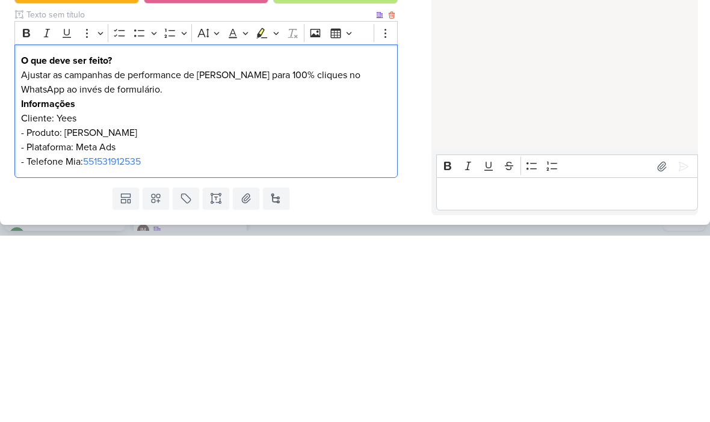
click at [393, 231] on div "O que deve ser feito? Ajustar as campanhas de performance de JJR Hortencia para…" at bounding box center [205, 298] width 383 height 134
click at [431, 128] on div "HOJE [PERSON_NAME] criou este kard 14:39" at bounding box center [563, 192] width 265 height 287
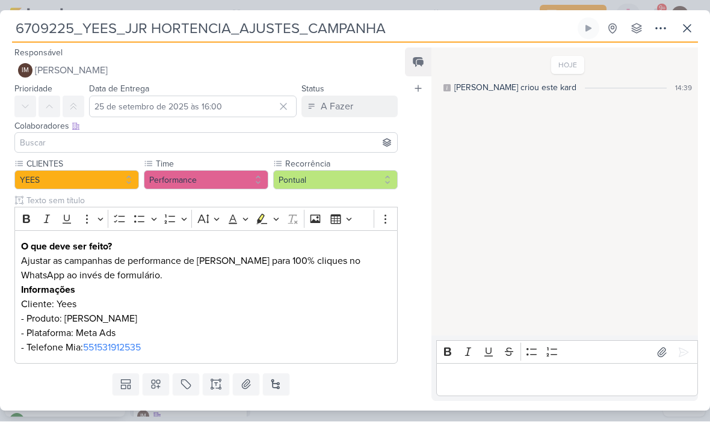
click at [658, 29] on icon at bounding box center [660, 29] width 14 height 14
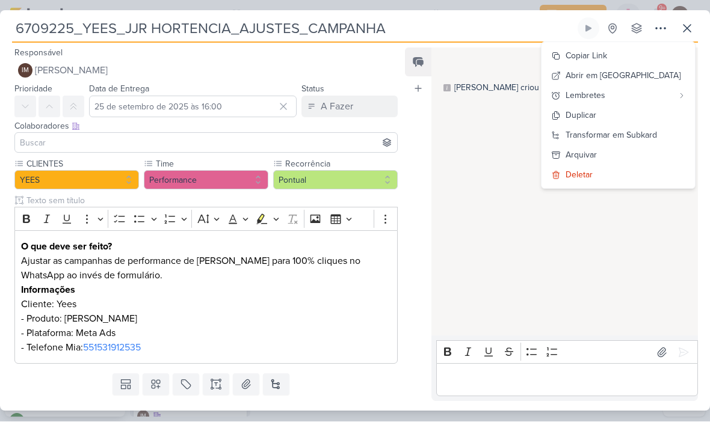
click at [647, 132] on div "Transformar em Subkard" at bounding box center [611, 135] width 91 height 13
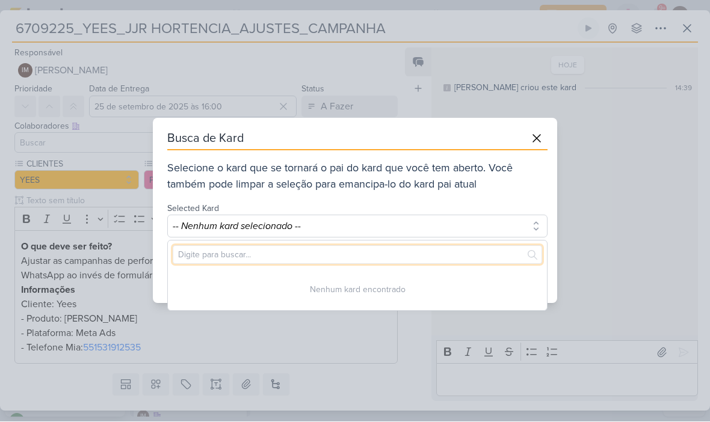
click at [468, 253] on input "text" at bounding box center [357, 255] width 369 height 19
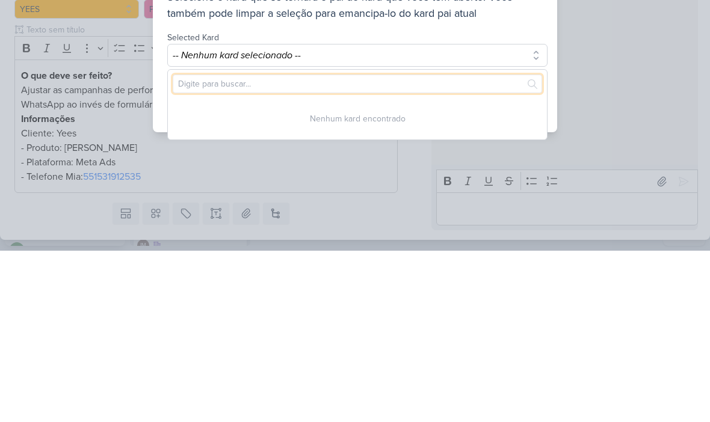
type input "J"
type input "67"
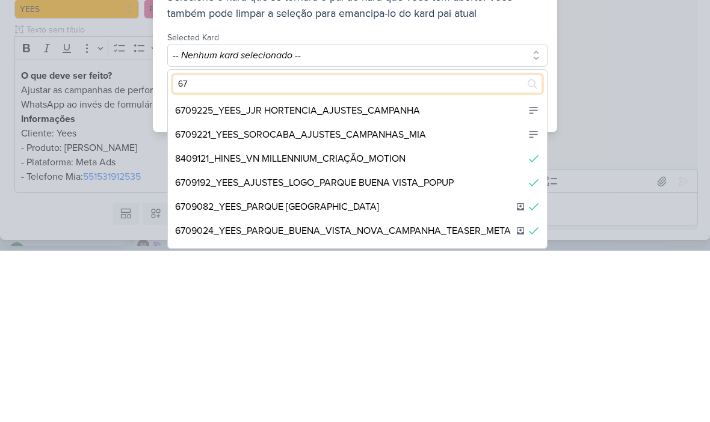
scroll to position [23, 0]
click at [429, 295] on div "6709221_YEES_SOROCABA_AJUSTES_CAMPANHAS_MIA" at bounding box center [357, 307] width 379 height 24
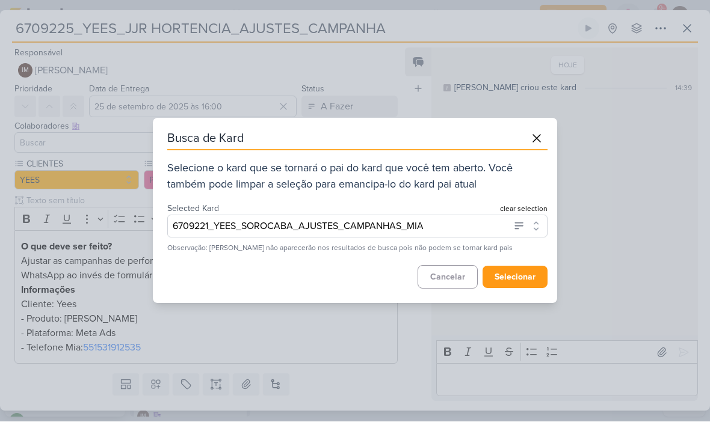
click at [525, 279] on button "selecionar" at bounding box center [515, 278] width 65 height 22
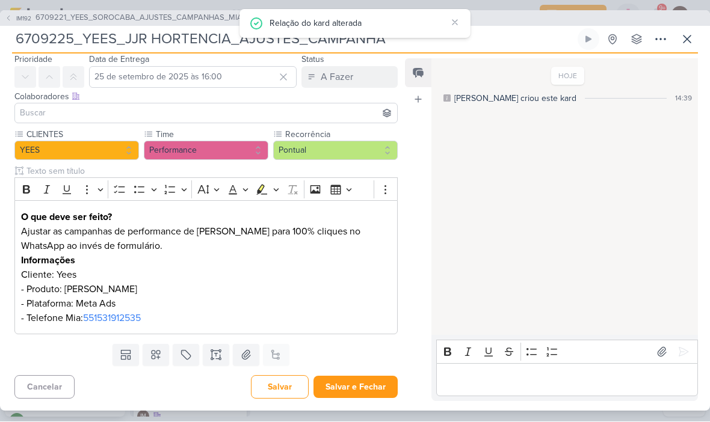
scroll to position [40, 0]
click at [355, 390] on button "Salvar e Fechar" at bounding box center [355, 388] width 84 height 22
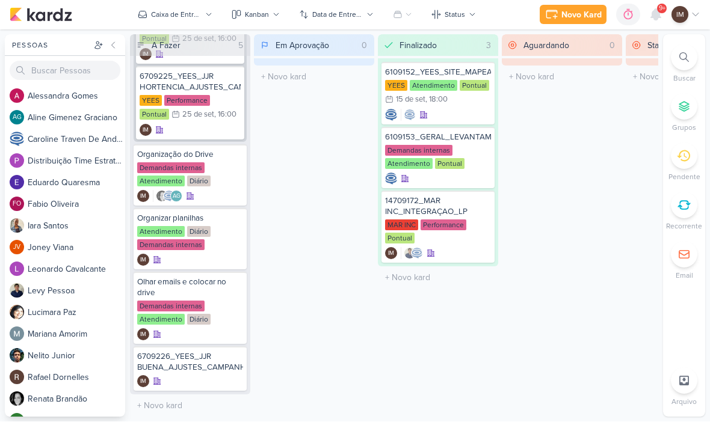
scroll to position [277, 0]
click at [216, 373] on div "6709226_YEES_JJR BUENA_AJUSTES_CAMPANHA IM" at bounding box center [190, 369] width 113 height 45
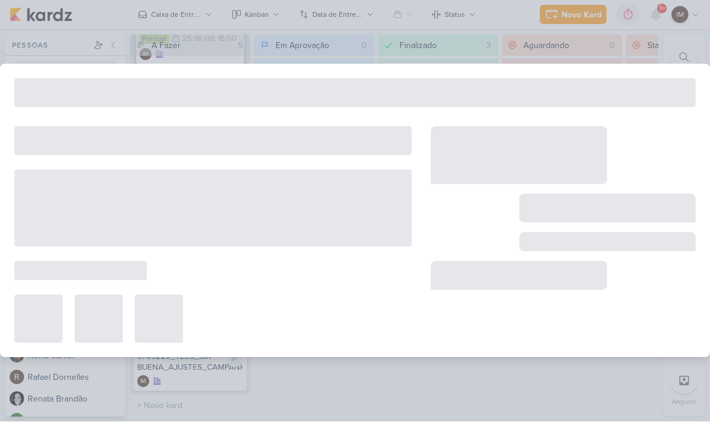
type input "6709226_YEES_JJR BUENA_AJUSTES_CAMPANHA"
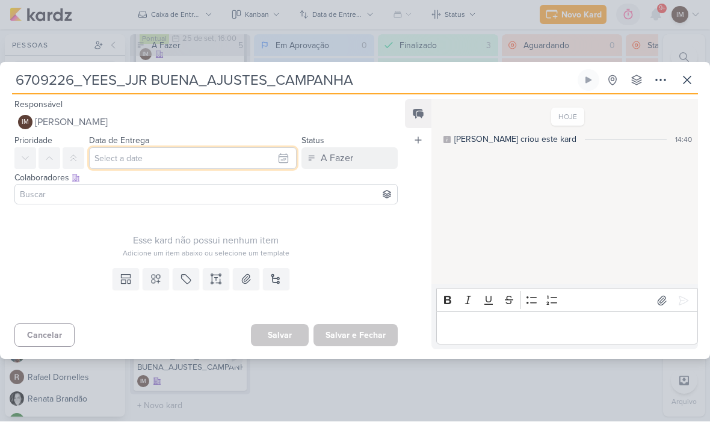
click at [254, 157] on input "text" at bounding box center [193, 159] width 208 height 22
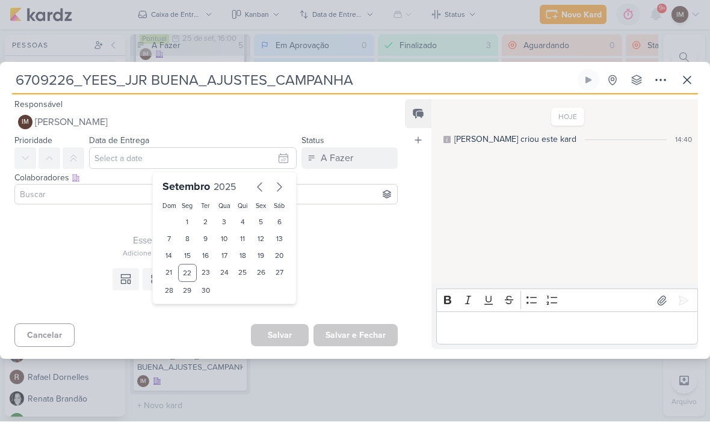
click at [245, 273] on div "25" at bounding box center [242, 274] width 19 height 18
type input "25 de setembro de 2025 às 23:59"
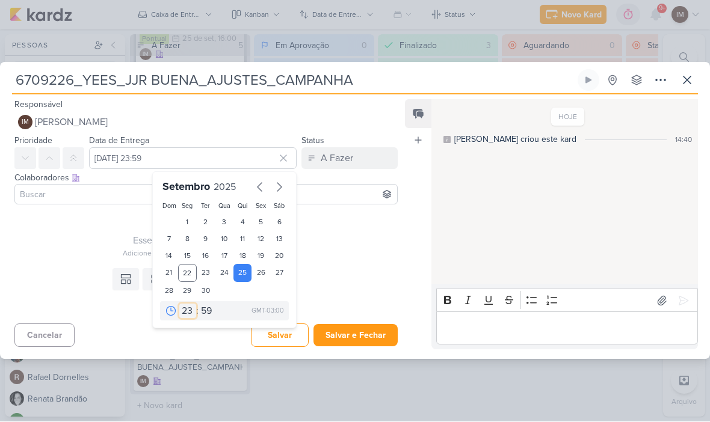
click at [192, 310] on select "00 01 02 03 04 05 06 07 08 09 10 11 12 13 14 15 16 17 18 19 20 21 22 23" at bounding box center [187, 311] width 17 height 14
select select "18"
type input "25 de setembro de 2025 às 18:59"
click at [188, 309] on select "00 01 02 03 04 05 06 07 08 09 10 11 12 13 14 15 16 17 18 19 20 21 22 23" at bounding box center [187, 311] width 17 height 14
select select "16"
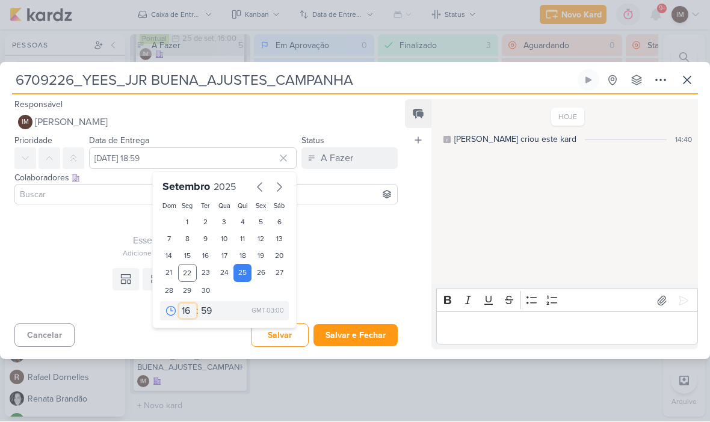
type input "25 de setembro de 2025 às 16:59"
click at [209, 309] on select "00 05 10 15 20 25 30 35 40 45 50 55 59" at bounding box center [207, 311] width 17 height 14
select select "0"
type input "25 de setembro de 2025 às 16:00"
click at [345, 236] on div "Esse kard não possui nenhum item" at bounding box center [205, 241] width 383 height 14
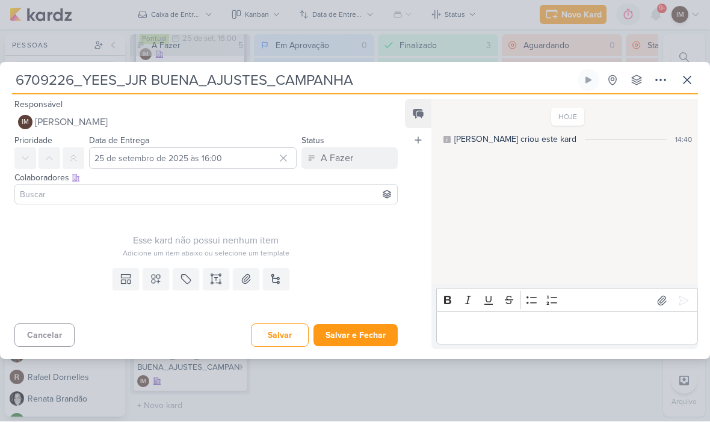
click at [154, 277] on icon at bounding box center [156, 280] width 12 height 12
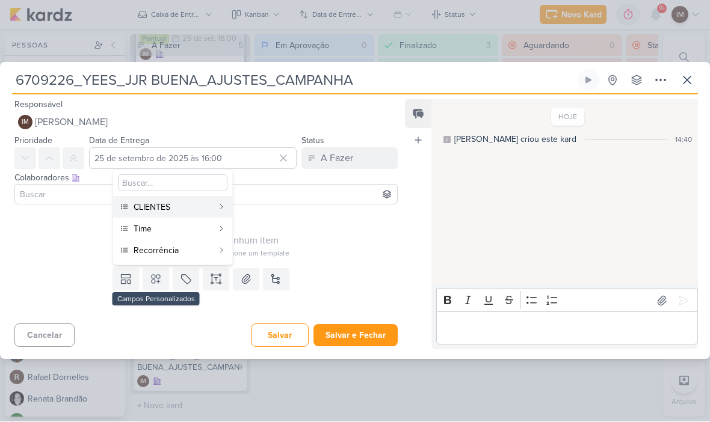
click at [209, 214] on button "CLIENTES" at bounding box center [172, 208] width 119 height 22
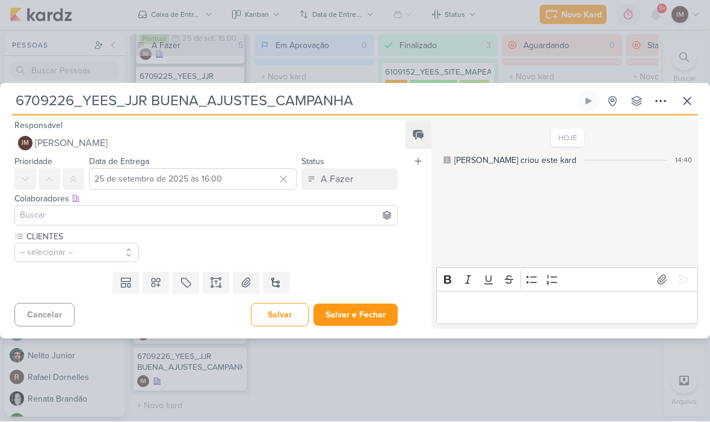
click at [157, 286] on icon at bounding box center [156, 283] width 12 height 12
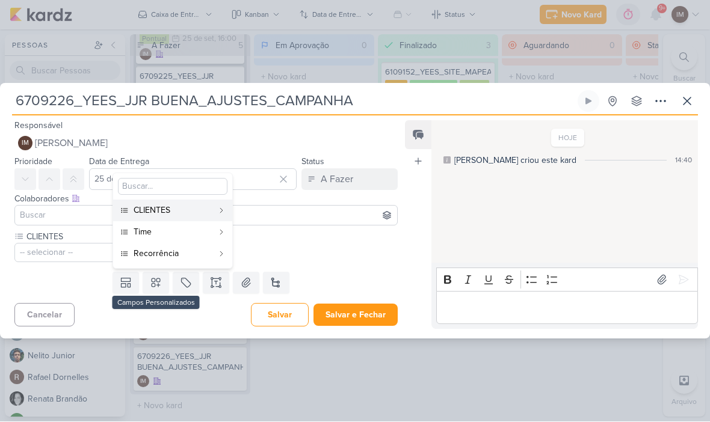
click at [212, 233] on div "Time" at bounding box center [173, 232] width 79 height 13
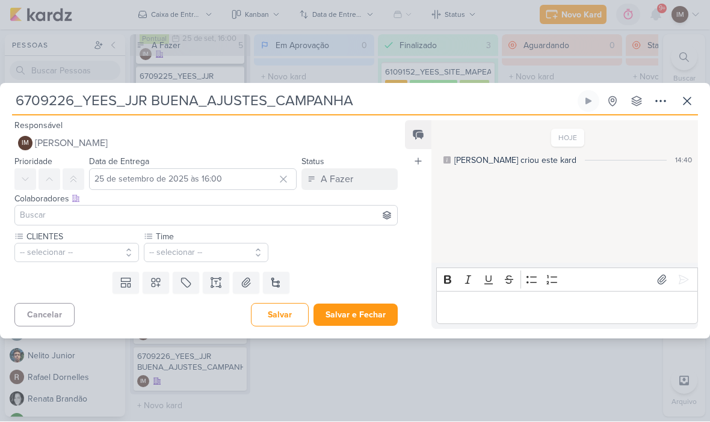
click at [188, 255] on button "-- selecionar --" at bounding box center [206, 253] width 125 height 19
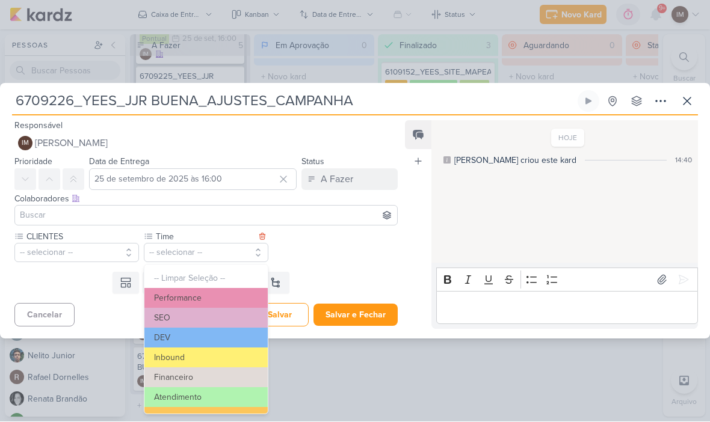
click at [202, 296] on button "Performance" at bounding box center [205, 299] width 123 height 20
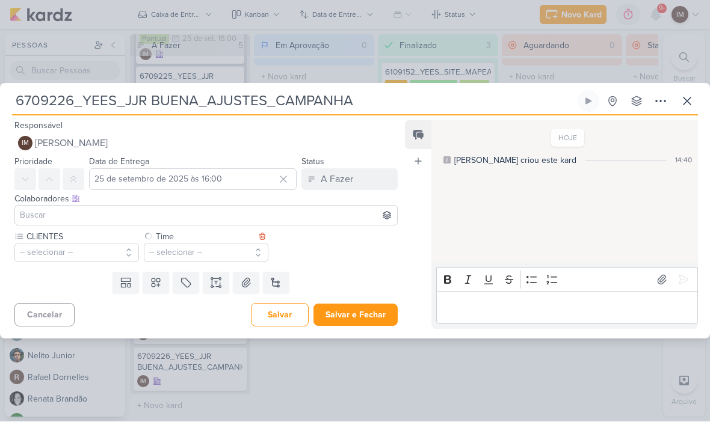
click at [106, 255] on button "-- selecionar --" at bounding box center [76, 253] width 125 height 19
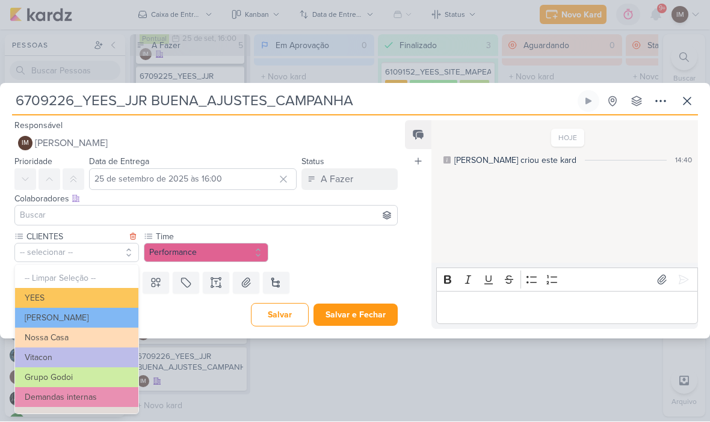
click at [119, 297] on button "YEES" at bounding box center [76, 299] width 123 height 20
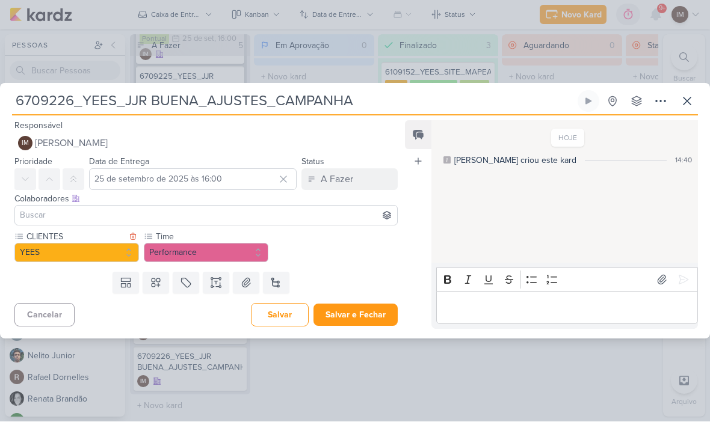
click at [158, 281] on icon at bounding box center [156, 283] width 12 height 12
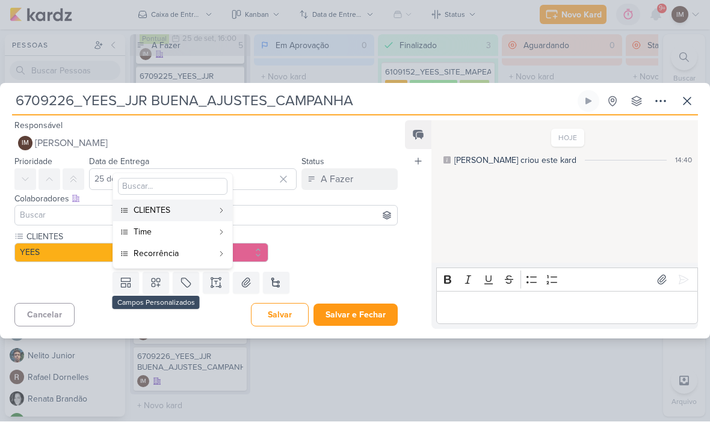
click at [211, 253] on div "Recorrência" at bounding box center [173, 254] width 79 height 13
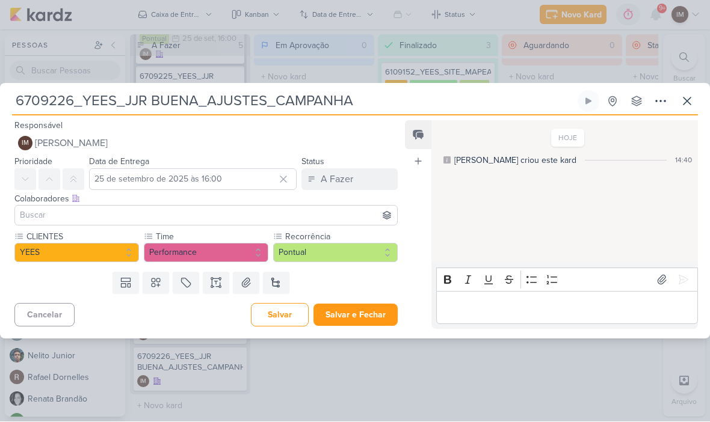
click at [327, 256] on button "Pontual" at bounding box center [335, 253] width 125 height 19
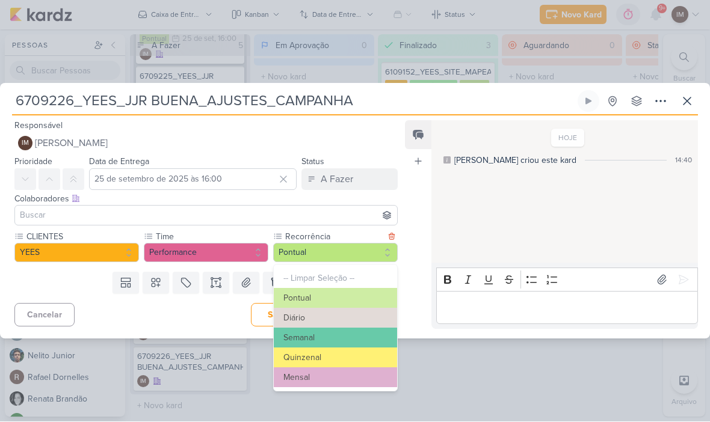
click at [217, 280] on icon at bounding box center [216, 283] width 12 height 12
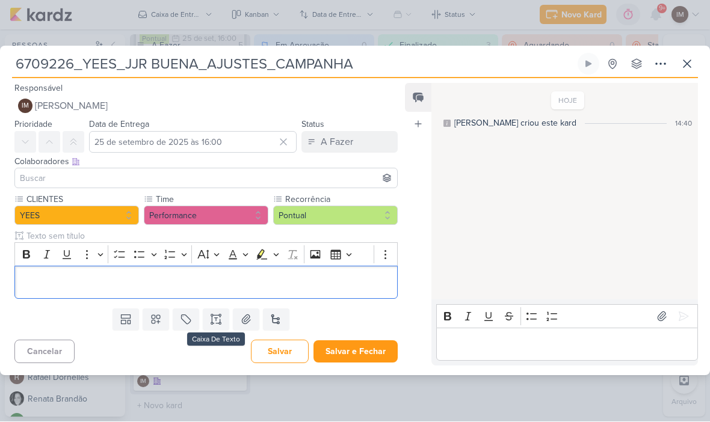
click at [145, 276] on p "Editor editing area: main" at bounding box center [206, 283] width 370 height 14
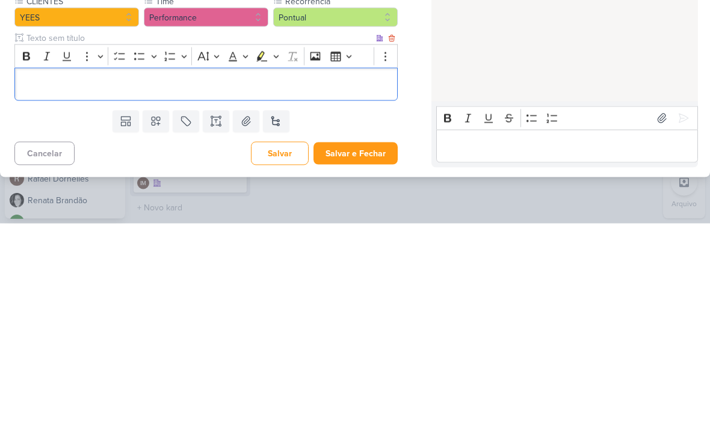
click at [40, 276] on p "Editor editing area: main" at bounding box center [206, 283] width 370 height 14
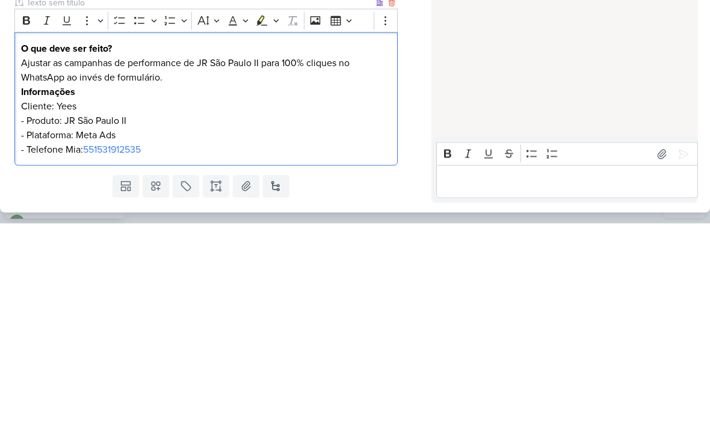
click at [202, 255] on p "Ajustar as campanhas de performance de JR São Paulo II para 100% cliques no Wha…" at bounding box center [206, 305] width 370 height 101
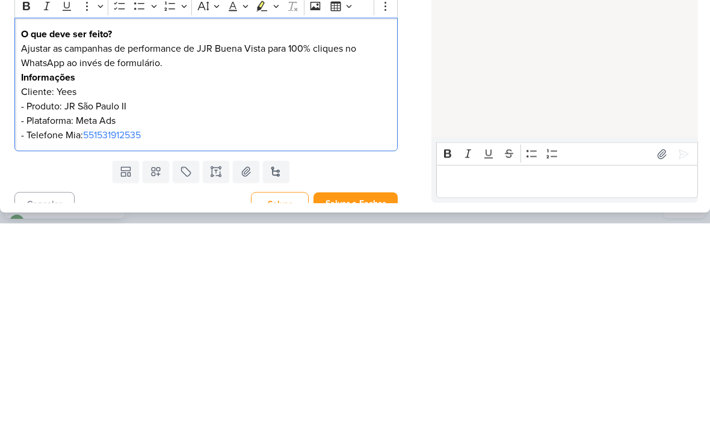
click at [196, 240] on p "Ajustar as campanhas de performance de JJR Buena Vista para 100% cliques no Wha…" at bounding box center [206, 290] width 370 height 101
click at [201, 240] on p "Ajustar as campanhas de performance de JJR Buena Vista para 100% cliques no Wha…" at bounding box center [206, 290] width 370 height 101
click at [218, 240] on p "Ajustar as campanhas de performance de JJR Buena Vista para 100% cliques no Wha…" at bounding box center [206, 290] width 370 height 101
click at [213, 240] on p "Ajustar as campanhas de performance de JJR Buena Vista para 100% cliques no Wha…" at bounding box center [206, 290] width 370 height 101
click at [211, 240] on p "Ajustar as campanhas de performance de JJR Buena Vista para 100% cliques no Wha…" at bounding box center [206, 290] width 370 height 101
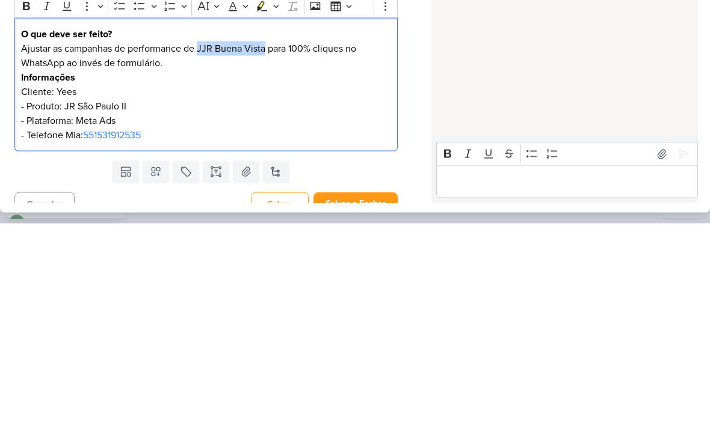
copy p "JJR Buena Vista"
click at [78, 240] on p "Ajustar as campanhas de performance de JJR Buena Vista para 100% cliques no Wha…" at bounding box center [206, 290] width 370 height 101
click at [75, 240] on p "Ajustar as campanhas de performance de JJR Buena Vista para 100% cliques no Wha…" at bounding box center [206, 290] width 370 height 101
click at [73, 240] on p "Ajustar as campanhas de performance de JJR Buena Vista para 100% cliques no Wha…" at bounding box center [206, 290] width 370 height 101
click at [423, 99] on div "Feed Atrelar email Solte o email para atrelar ao kard" at bounding box center [418, 225] width 26 height 354
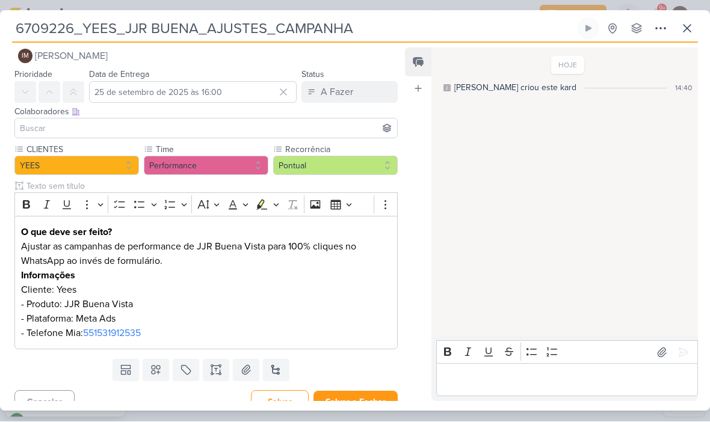
click at [665, 26] on icon at bounding box center [660, 29] width 14 height 14
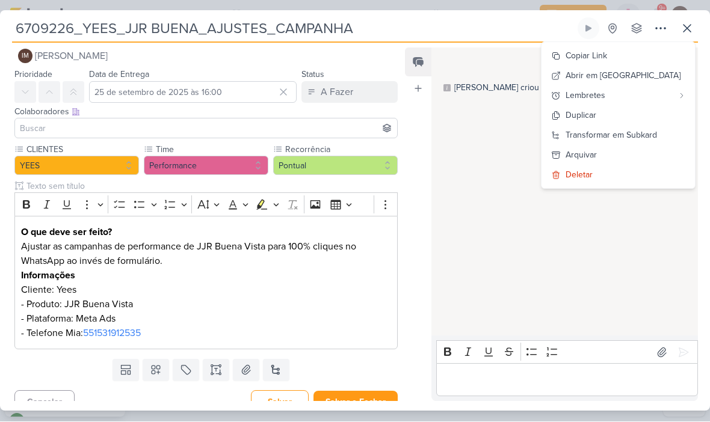
click at [632, 134] on div "Transformar em Subkard" at bounding box center [611, 135] width 91 height 13
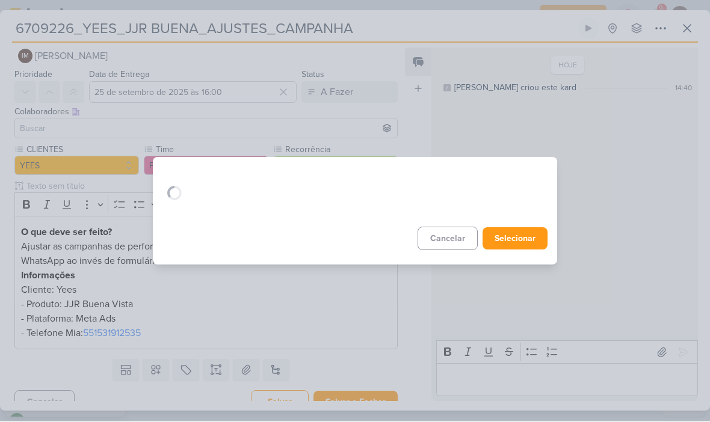
scroll to position [0, 0]
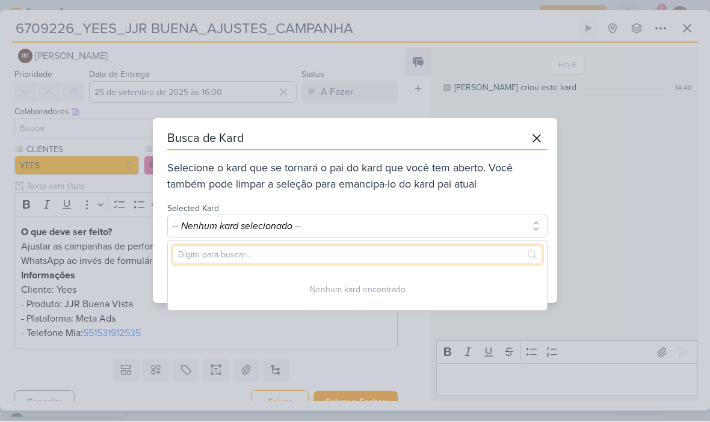
click at [421, 248] on input "text" at bounding box center [357, 255] width 369 height 19
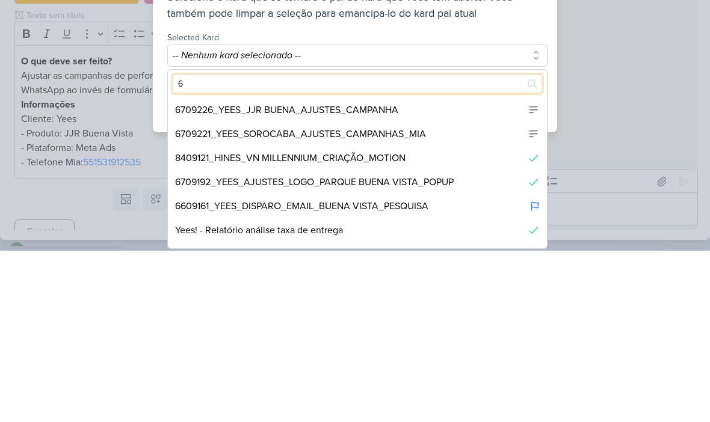
type input "67"
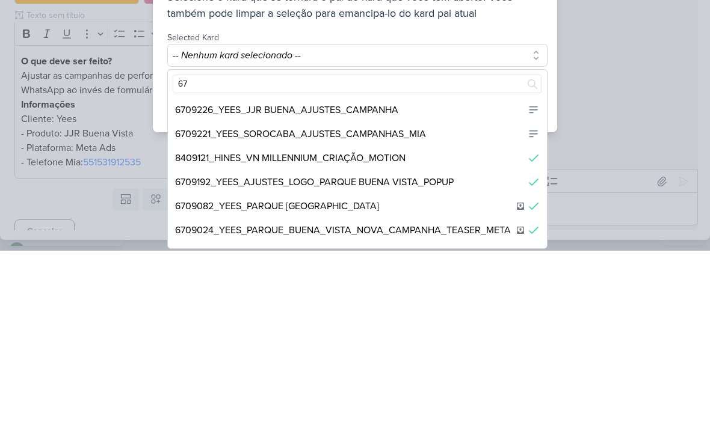
click at [436, 294] on div "6709221_YEES_SOROCABA_AJUSTES_CAMPANHAS_MIA" at bounding box center [357, 306] width 379 height 24
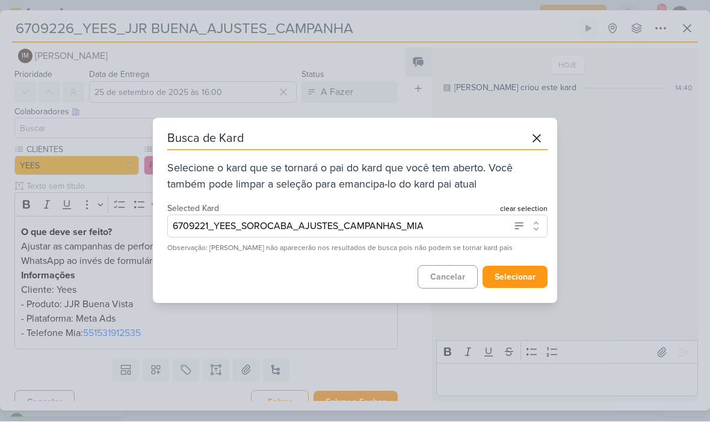
click at [525, 274] on button "selecionar" at bounding box center [515, 278] width 65 height 22
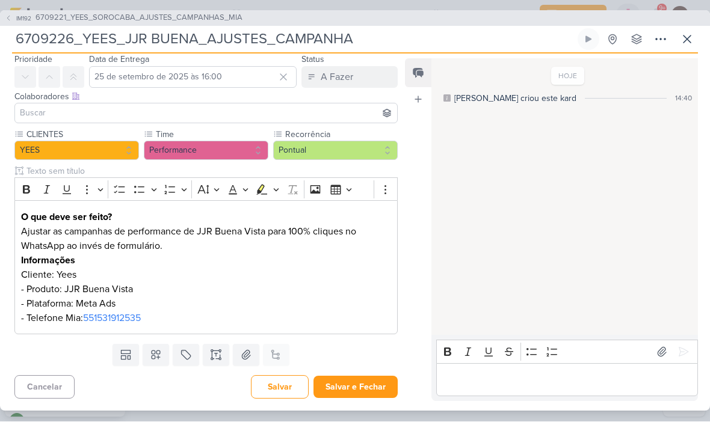
click at [368, 390] on button "Salvar e Fechar" at bounding box center [355, 388] width 84 height 22
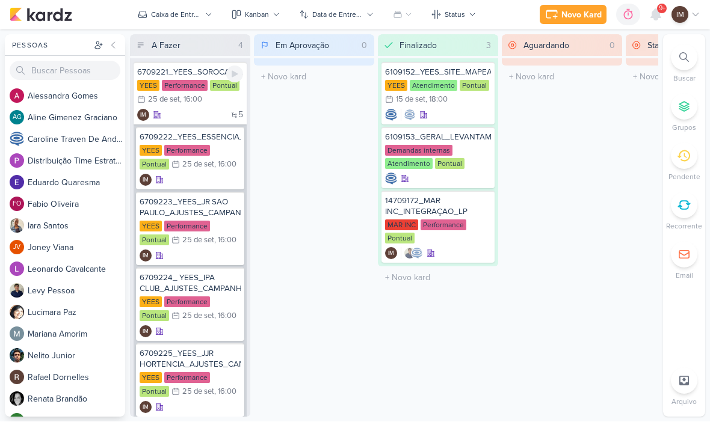
click at [207, 111] on div "5 IM" at bounding box center [190, 116] width 106 height 12
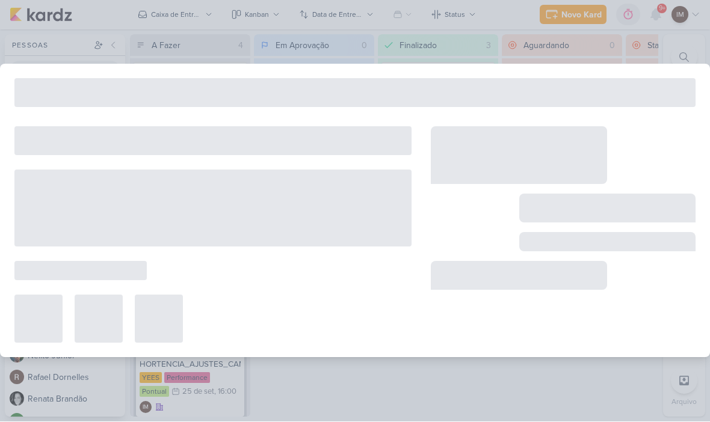
type input "6709221_YEES_SOROCABA_AJUSTES_CAMPANHAS_MIA"
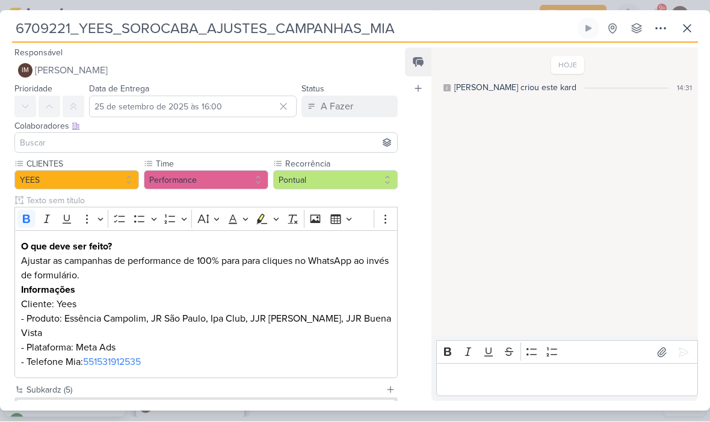
click at [667, 25] on icon at bounding box center [660, 29] width 14 height 14
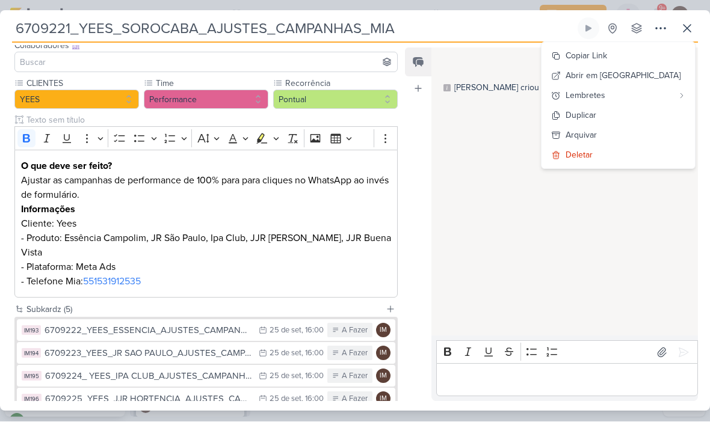
click at [658, 52] on button "Copiar Link" at bounding box center [618, 56] width 153 height 20
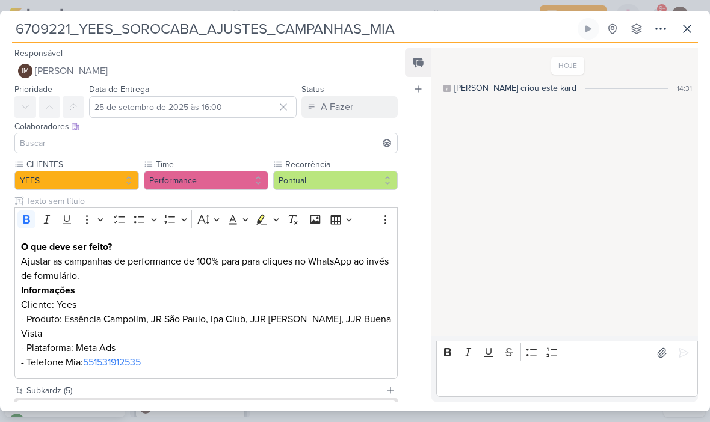
click at [689, 26] on icon at bounding box center [687, 29] width 14 height 14
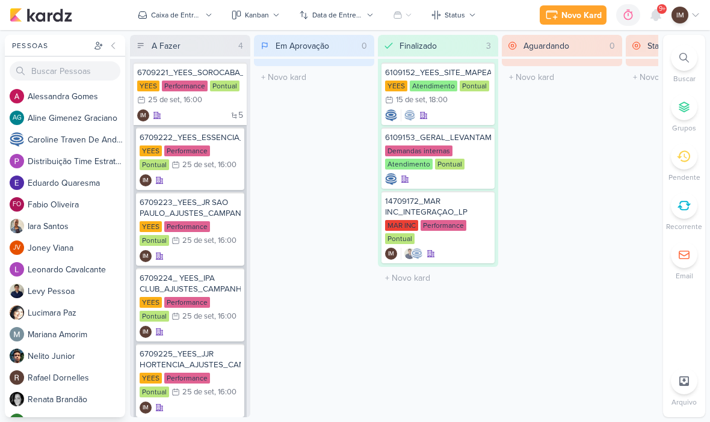
click at [673, 53] on div at bounding box center [684, 58] width 26 height 26
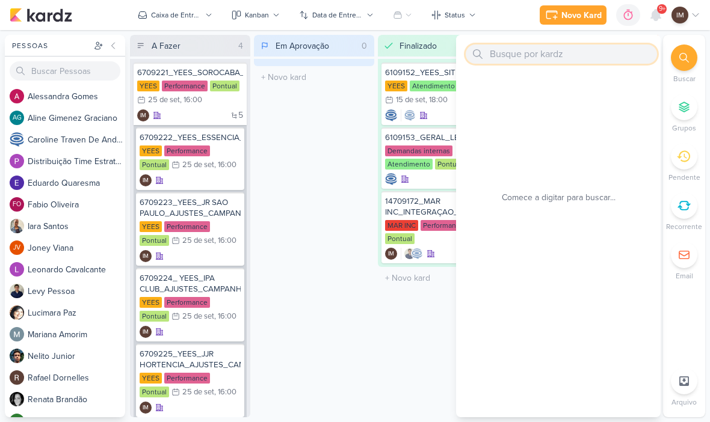
click at [593, 50] on input "text" at bounding box center [561, 54] width 191 height 19
click at [527, 51] on input "text" at bounding box center [561, 54] width 191 height 19
paste input "7709112_MPD_NEO_ALPHAVILLE_DESDOBRAMENTO_DE_PEÇAS"
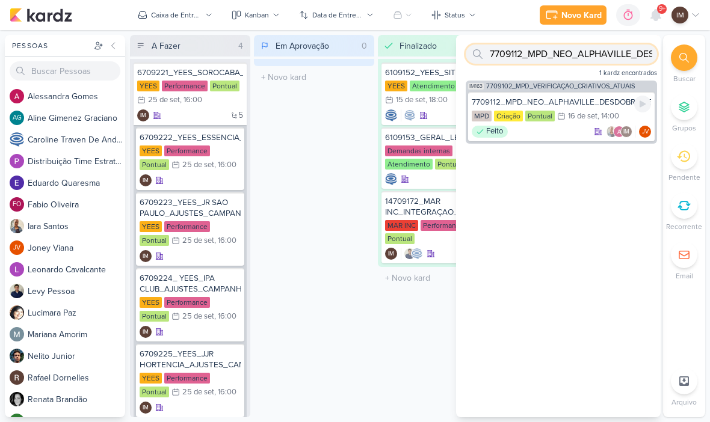
type input "7709112_MPD_NEO_ALPHAVILLE_DESDOBRAMENTO_DE_PEÇAS"
click at [570, 128] on div "Feito IM JV" at bounding box center [561, 132] width 179 height 12
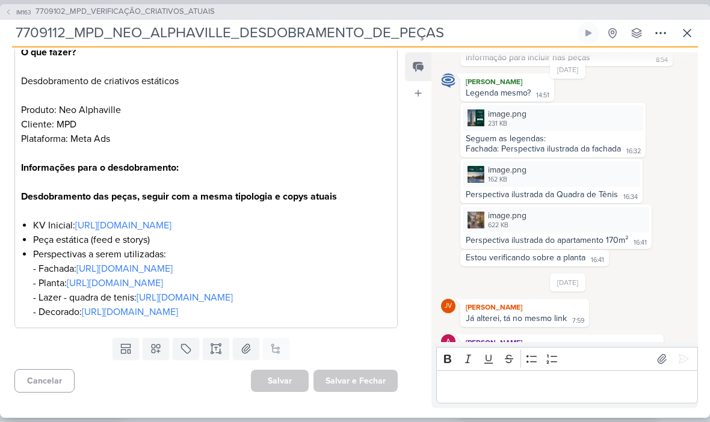
scroll to position [184, 0]
click at [579, 132] on div "image.png 231 KB" at bounding box center [553, 119] width 181 height 26
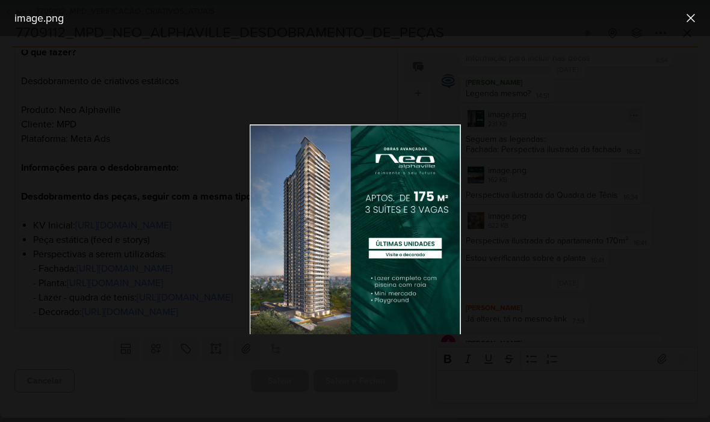
click at [693, 21] on icon at bounding box center [691, 18] width 14 height 14
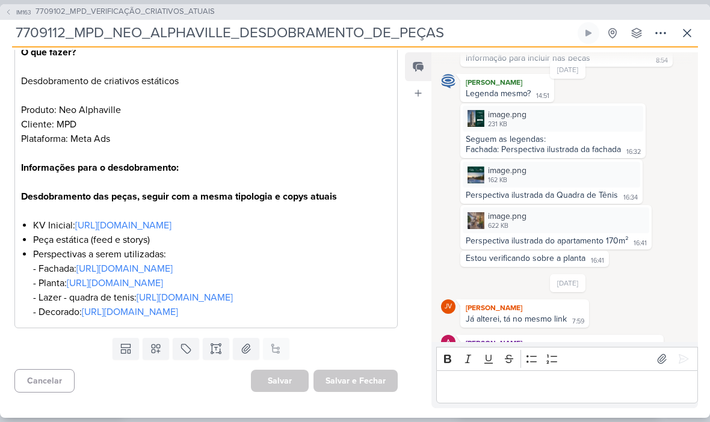
scroll to position [300, 0]
click at [670, 95] on div "Caroline Traven De Andrade Legenda mesmo? 14:51 14:51" at bounding box center [567, 88] width 253 height 28
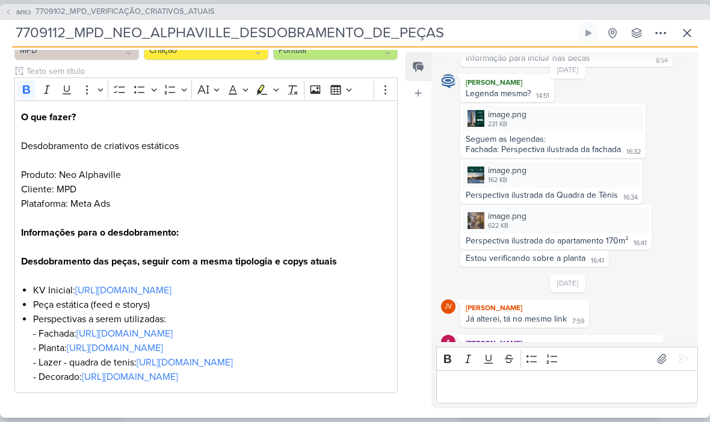
scroll to position [134, 0]
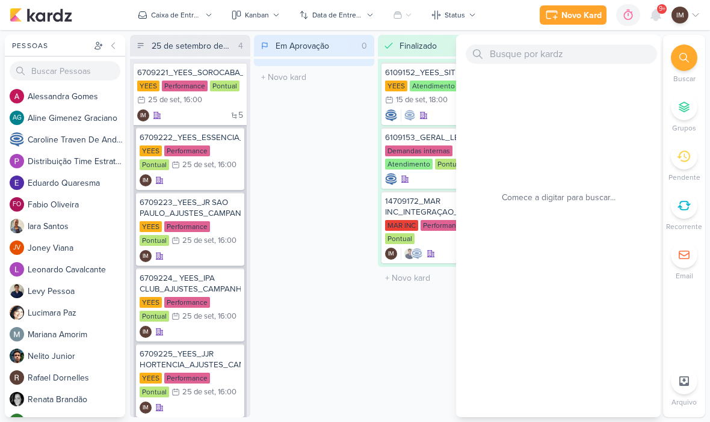
click at [559, 57] on input "text" at bounding box center [561, 54] width 191 height 19
click at [508, 54] on input "text" at bounding box center [561, 54] width 191 height 19
type input "7709221_MPD_AJUSTES_NEO_ALPHAVILLE_DESDOBRAMENTO_DE_PEÇAS"
click at [586, 20] on div "Novo Kard" at bounding box center [581, 15] width 40 height 13
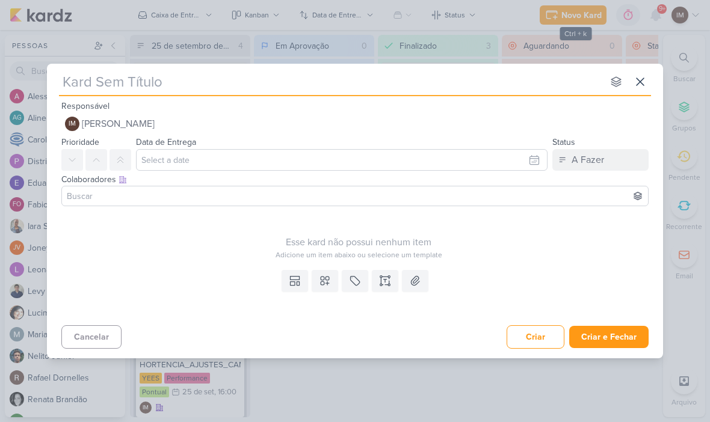
click at [398, 92] on input "text" at bounding box center [331, 82] width 544 height 22
click at [96, 81] on input "text" at bounding box center [331, 82] width 544 height 22
type input "7709221_MPD_AJUSTES_NEO_ALPHAVILLE_DESDOBRAMENTO_DE_PEÇAS"
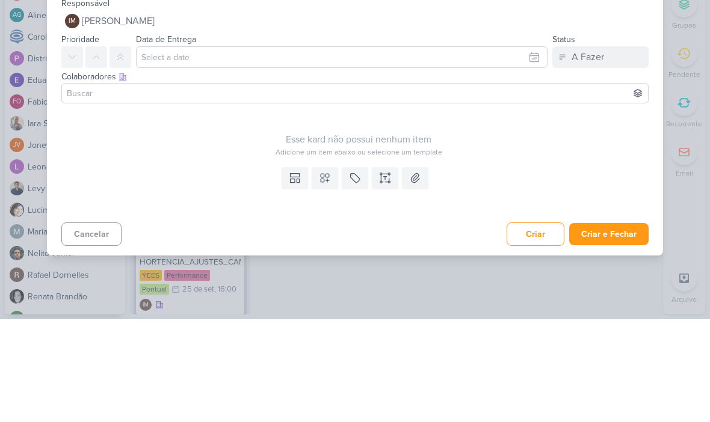
type input "7709221_MPD_AJUSTES_NEO_ALPHAVILLE_DESDOBRAMENTO_DE_PEÇAS"
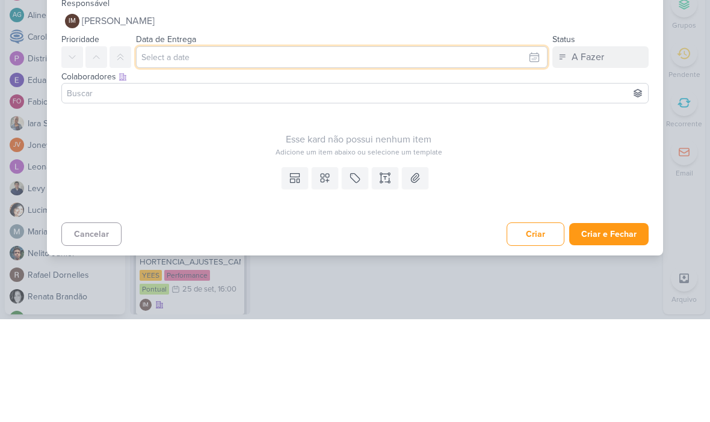
click at [397, 149] on input "text" at bounding box center [342, 160] width 412 height 22
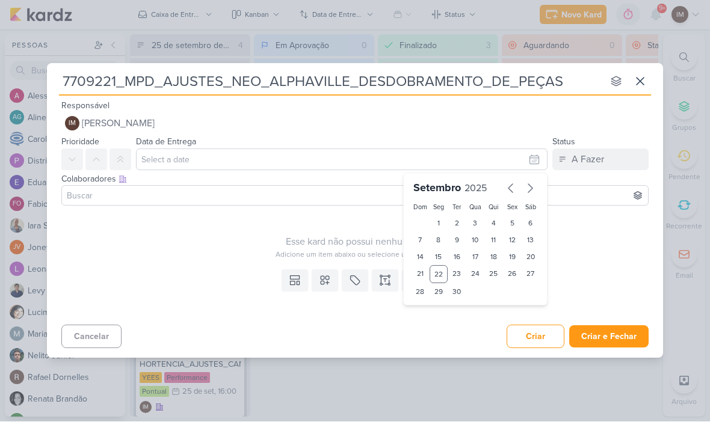
click at [484, 296] on div "1 2 3 4 5 6 7 8 9 10 11 12 13 14 15 16 17 18 19 20 21 22 23 24 25 26 27 28 29 30" at bounding box center [475, 257] width 129 height 85
click at [478, 273] on div "24" at bounding box center [475, 275] width 19 height 18
type input "24 de setembro de 2025 às 23:59"
click at [437, 314] on select "00 01 02 03 04 05 06 07 08 09 10 11 12 13 14 15 16 17 18 19 20 21 22 23" at bounding box center [438, 313] width 17 height 14
select select "18"
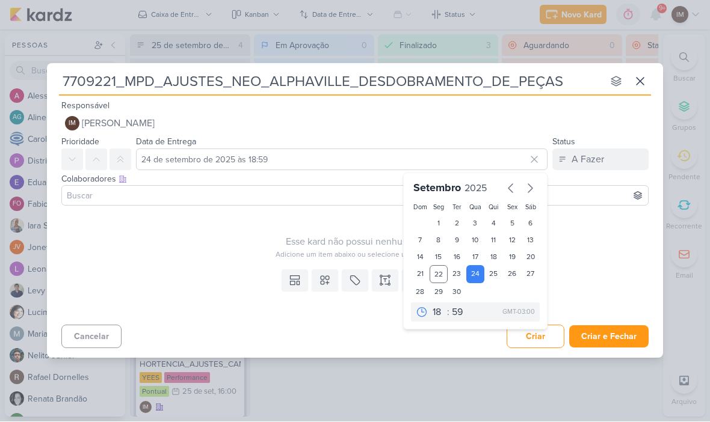
click at [454, 299] on div "30" at bounding box center [457, 292] width 19 height 17
click at [455, 319] on select "00 05 10 15 20 25 30 35 40 45 50 55 59" at bounding box center [457, 313] width 17 height 14
click at [465, 280] on div "23" at bounding box center [457, 275] width 19 height 18
click at [480, 280] on div "24" at bounding box center [475, 275] width 19 height 18
type input "24 de setembro de 2025 às 18:59"
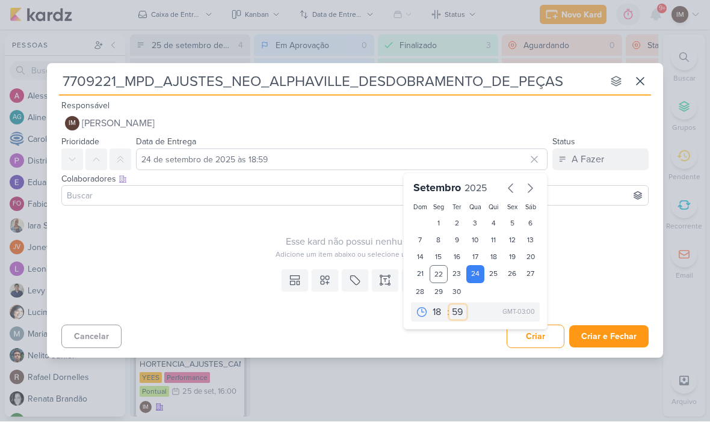
click at [459, 313] on select "00 05 10 15 20 25 30 35 40 45 50 55 59" at bounding box center [457, 313] width 17 height 14
select select "0"
type input "24 de setembro de 2025 às 18:00"
click at [324, 277] on icon at bounding box center [325, 281] width 8 height 8
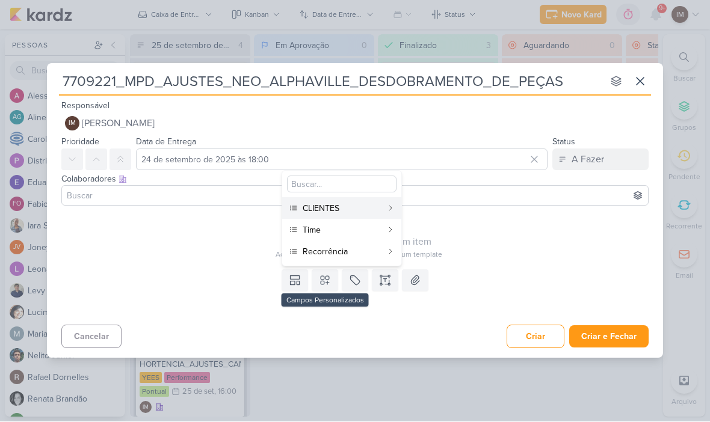
click at [360, 209] on div "CLIENTES" at bounding box center [342, 209] width 79 height 13
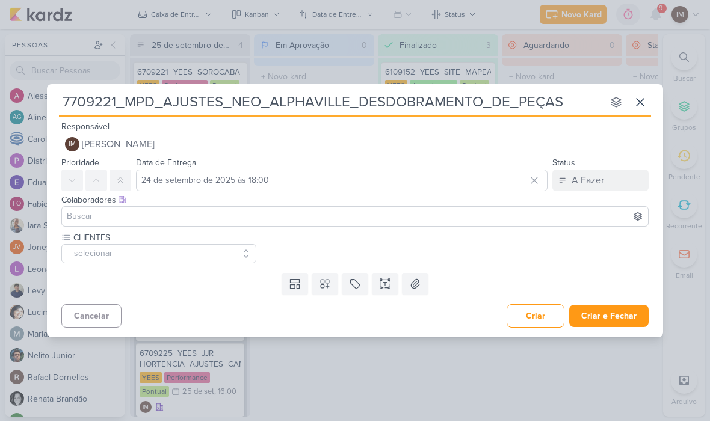
click at [327, 280] on icon at bounding box center [325, 285] width 12 height 12
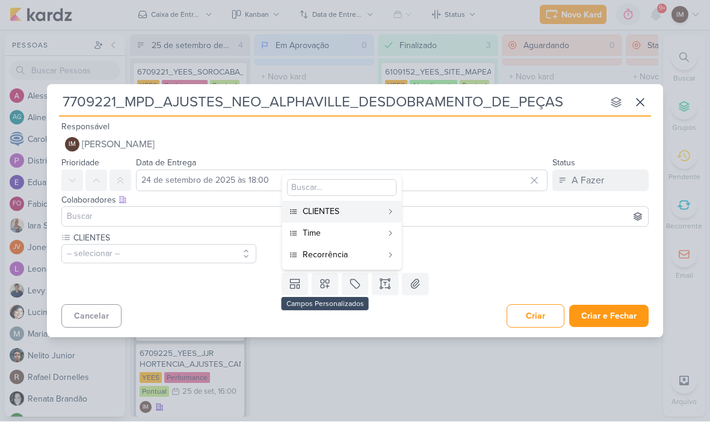
click at [342, 239] on div "Time" at bounding box center [342, 233] width 79 height 13
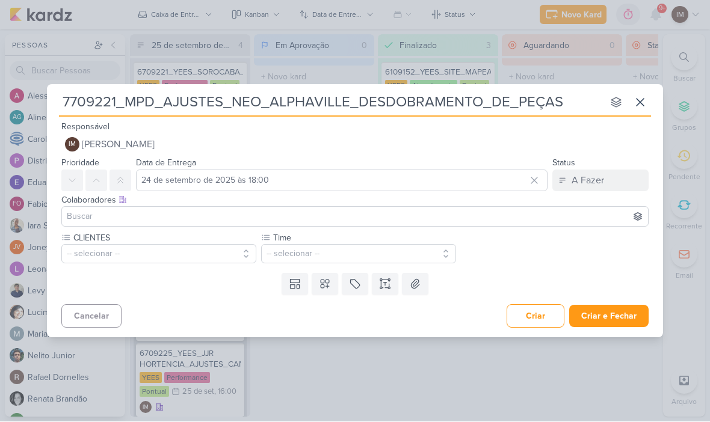
click at [329, 286] on icon at bounding box center [325, 284] width 8 height 8
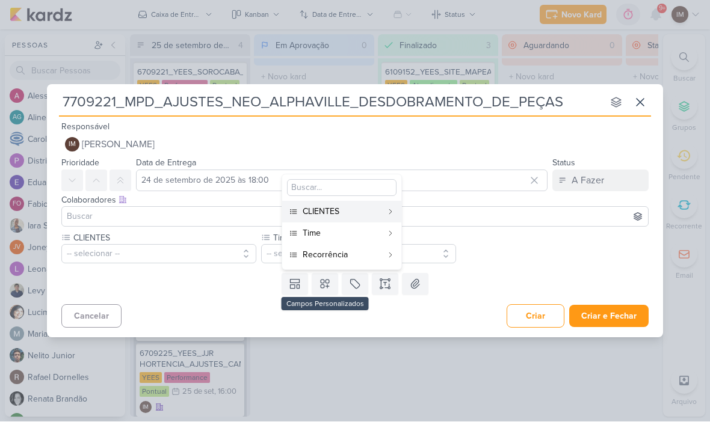
click at [351, 254] on div "Recorrência" at bounding box center [342, 255] width 79 height 13
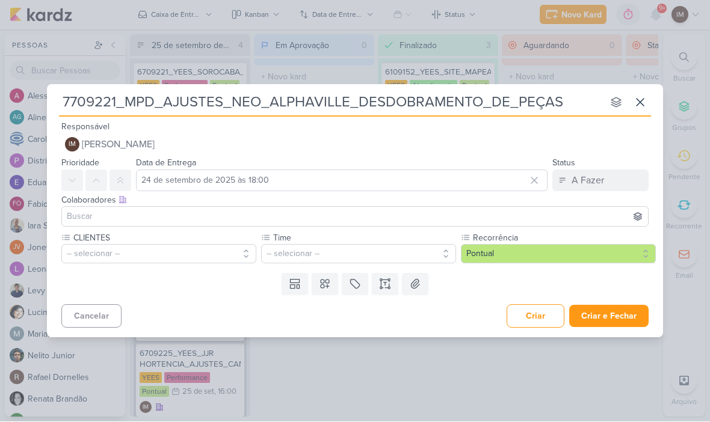
click at [237, 259] on button "-- selecionar --" at bounding box center [158, 254] width 195 height 19
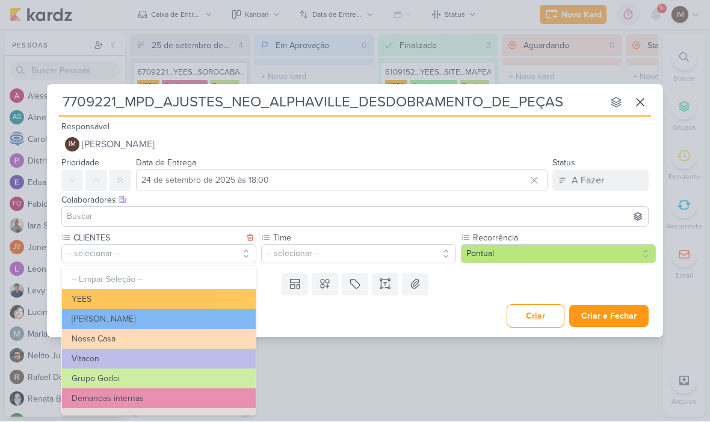
click at [224, 304] on button "YEES" at bounding box center [159, 300] width 194 height 20
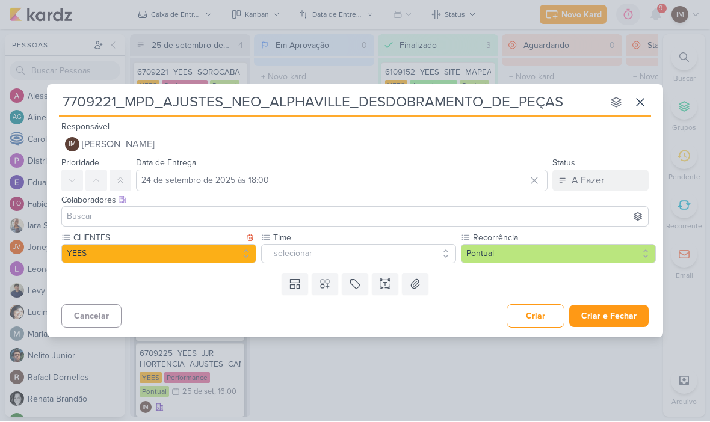
click at [307, 257] on button "-- selecionar --" at bounding box center [358, 254] width 195 height 19
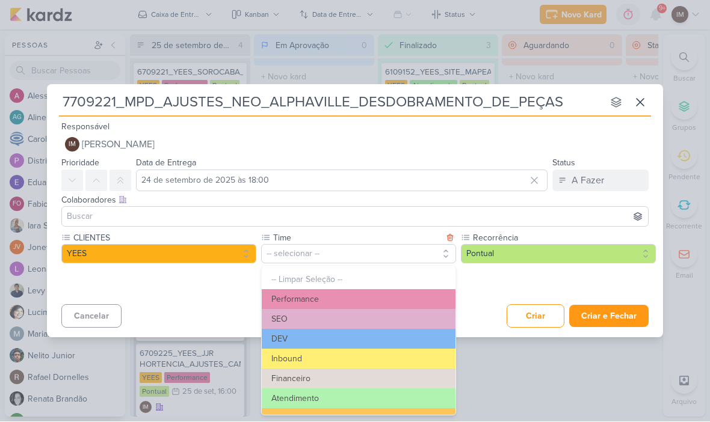
click at [326, 302] on button "Performance" at bounding box center [359, 300] width 194 height 20
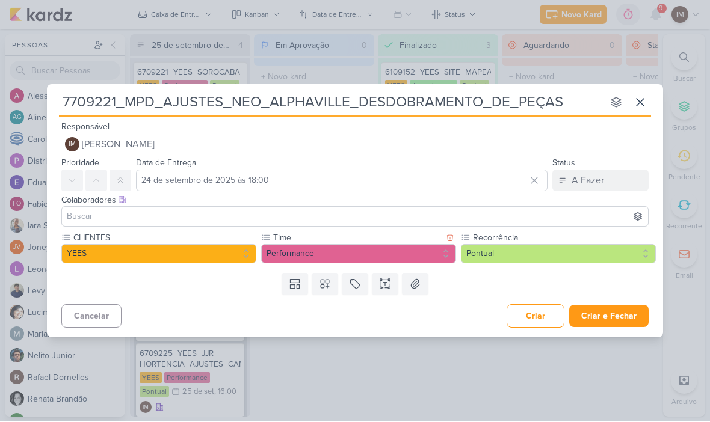
click at [392, 282] on button at bounding box center [385, 285] width 26 height 22
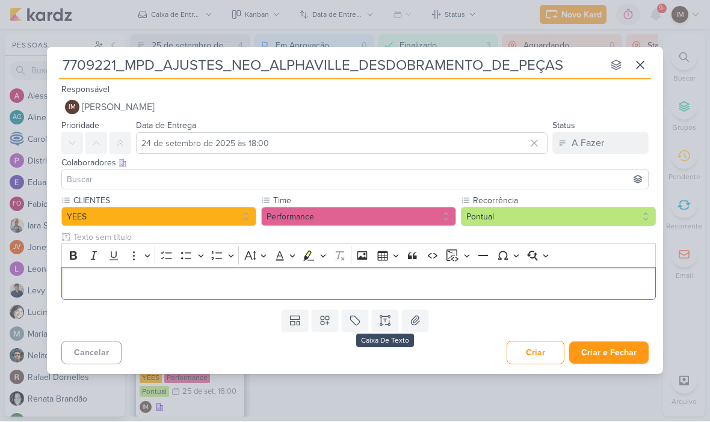
click at [382, 288] on p "Editor editing area: main" at bounding box center [359, 284] width 582 height 14
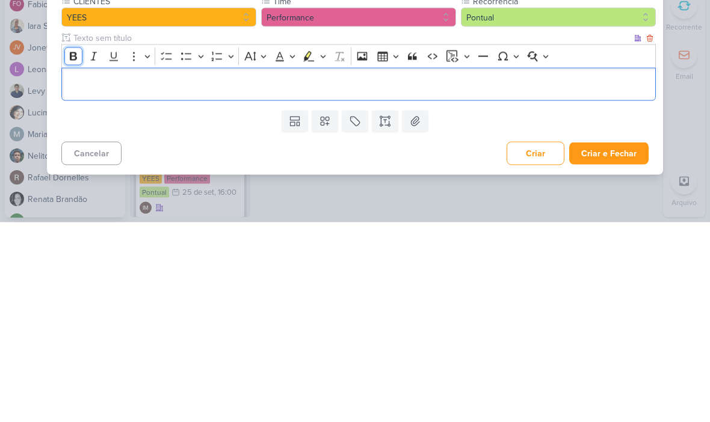
click at [77, 250] on icon "Editor toolbar" at bounding box center [73, 256] width 12 height 12
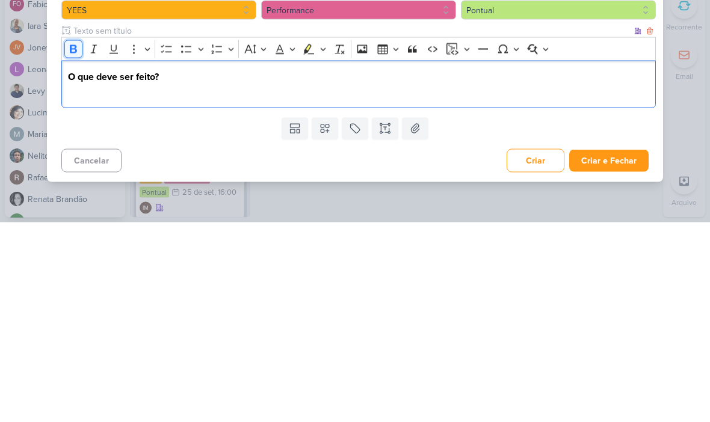
click at [80, 240] on button "Bold" at bounding box center [73, 249] width 18 height 18
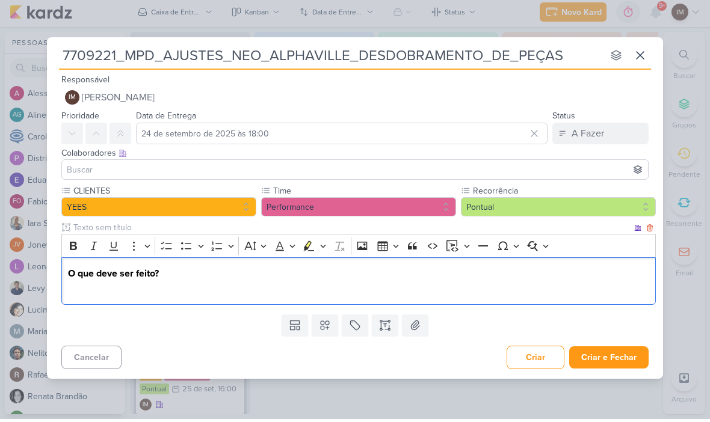
click at [642, 58] on icon at bounding box center [640, 58] width 14 height 14
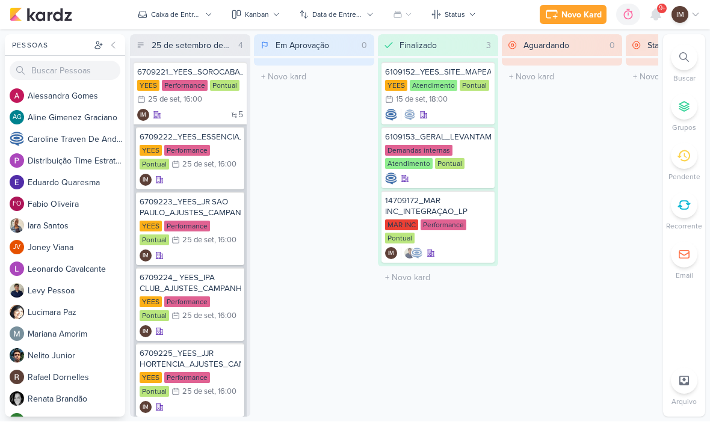
click at [579, 15] on div "Novo Kard" at bounding box center [581, 15] width 40 height 13
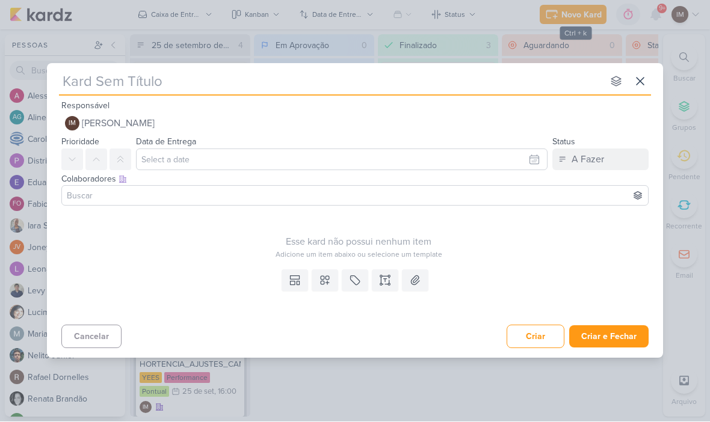
click at [422, 90] on input "text" at bounding box center [331, 82] width 544 height 22
click at [107, 82] on input "text" at bounding box center [331, 82] width 544 height 22
type input "7709221_MPD_AJUSTES_NEO_ALPHAVILLE_DESDOBRAMENTO_DE_PEÇAS"
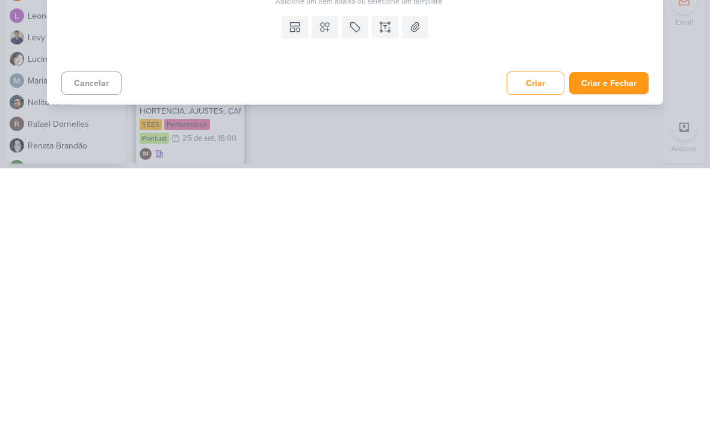
type input "7709221_MPD_AJUSTES_NEO_ALPHAVILLE_DESDOBRAMENTO_DE_PEÇAS"
click at [617, 326] on button "Criar e Fechar" at bounding box center [608, 337] width 79 height 22
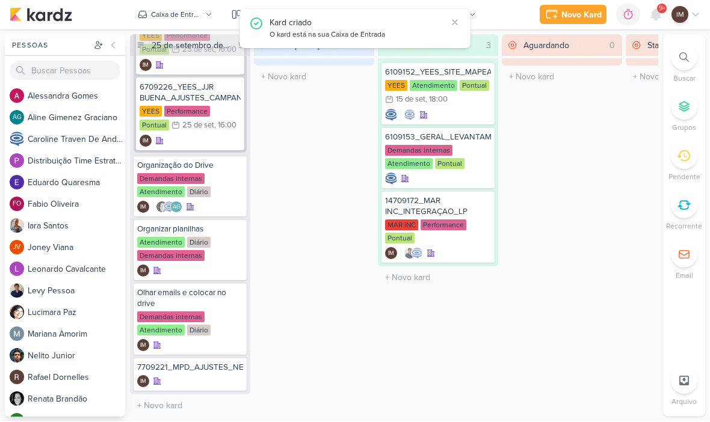
scroll to position [342, 0]
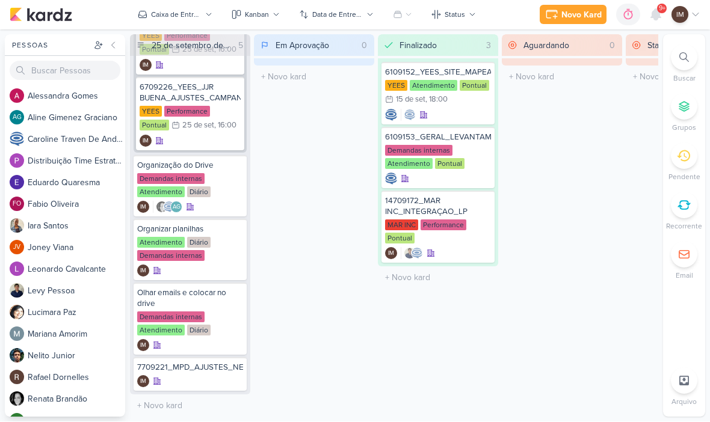
click at [390, 394] on div "Finalizado 3 Mover Para Esquerda Mover Para Direita [GEOGRAPHIC_DATA] 6109152_Y…" at bounding box center [438, 226] width 120 height 383
click at [652, 18] on icon at bounding box center [656, 15] width 10 height 11
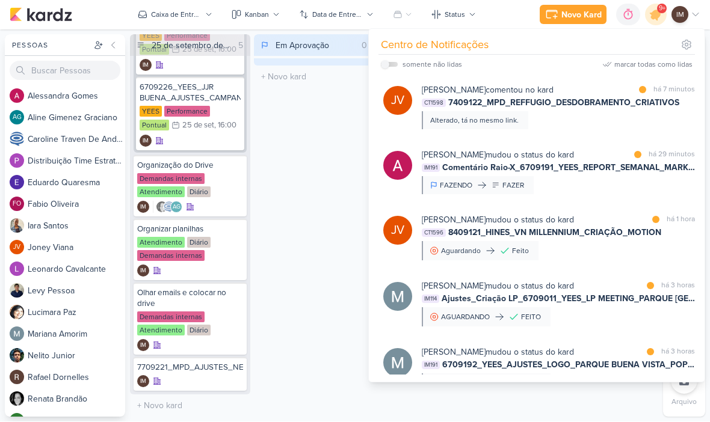
click at [576, 2] on div "Novo Kard Ctrl + k 0h0m Sessão desligada... Hoje 0h0m Semana 0h0m Mês 0h0m" at bounding box center [355, 15] width 691 height 30
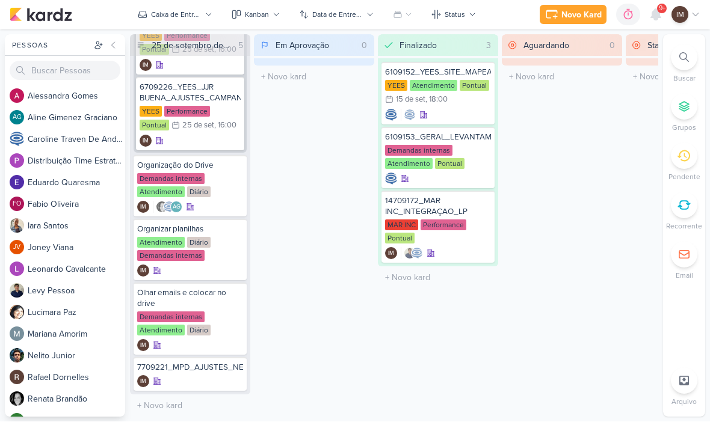
click at [578, 12] on div "Novo Kard" at bounding box center [581, 15] width 40 height 13
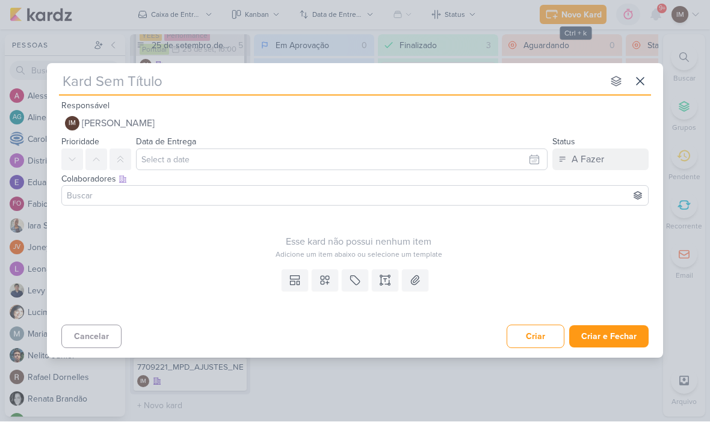
click at [645, 78] on icon at bounding box center [640, 82] width 14 height 14
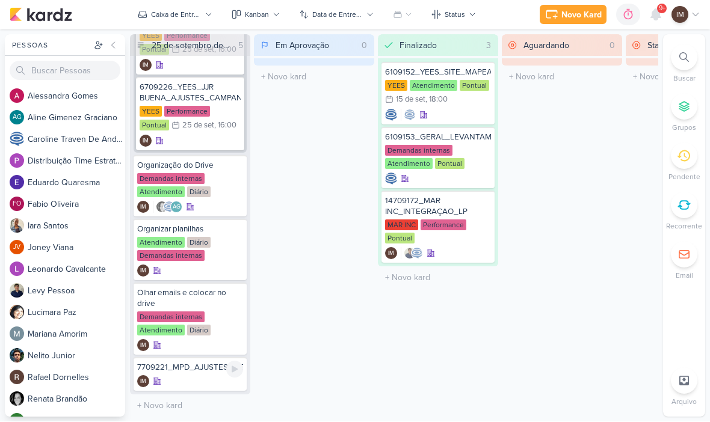
click at [194, 373] on div "7709221_MPD_AJUSTES_NEO_ALPHAVILLE_DESDOBRAMENTO_DE_PEÇAS IM" at bounding box center [190, 375] width 113 height 34
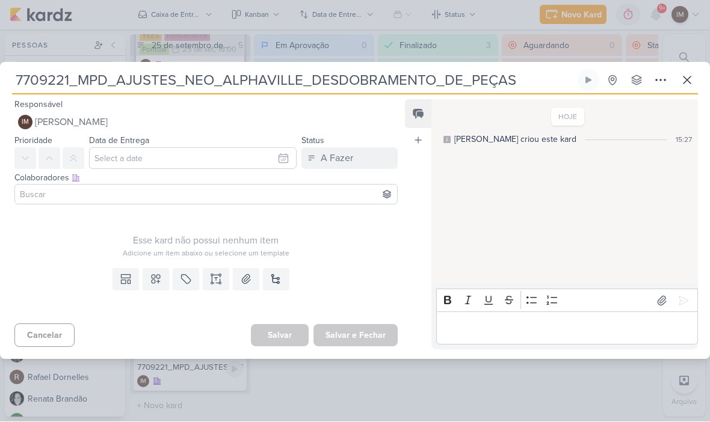
click at [155, 272] on button at bounding box center [156, 280] width 26 height 22
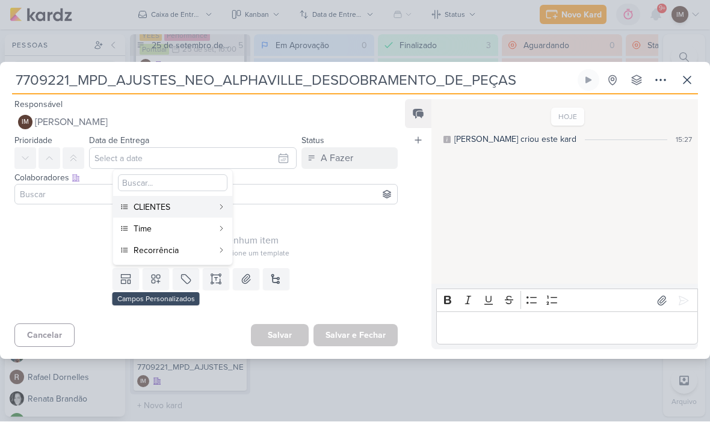
click at [217, 211] on button "CLIENTES" at bounding box center [172, 208] width 119 height 22
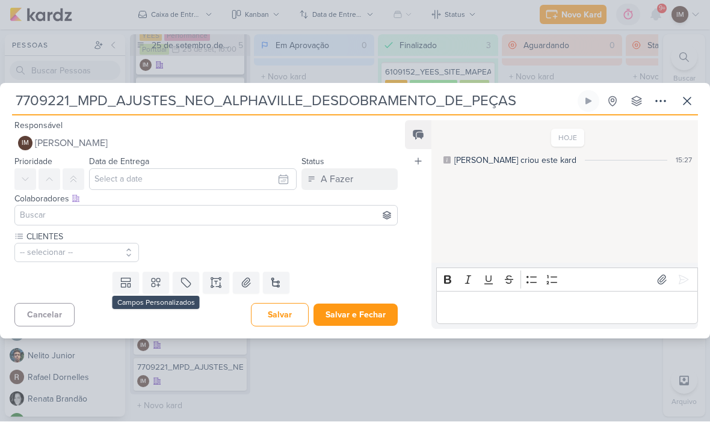
click at [158, 286] on icon at bounding box center [156, 283] width 12 height 12
click at [194, 235] on div "Time" at bounding box center [173, 232] width 79 height 13
click at [162, 288] on icon at bounding box center [156, 283] width 12 height 12
click at [197, 256] on div "Recorrência" at bounding box center [173, 254] width 79 height 13
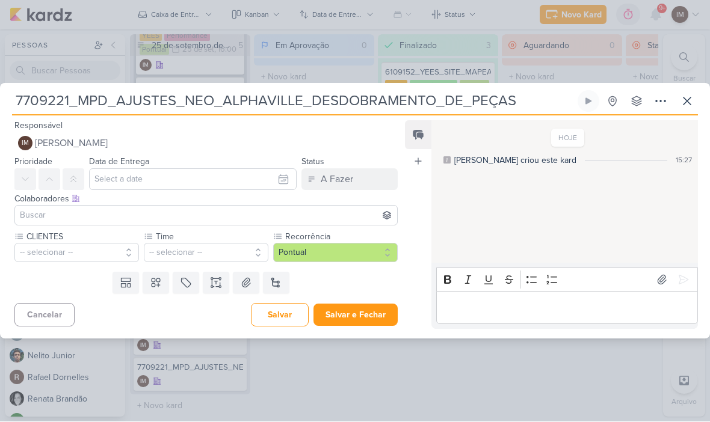
click at [242, 255] on button "-- selecionar --" at bounding box center [206, 253] width 125 height 19
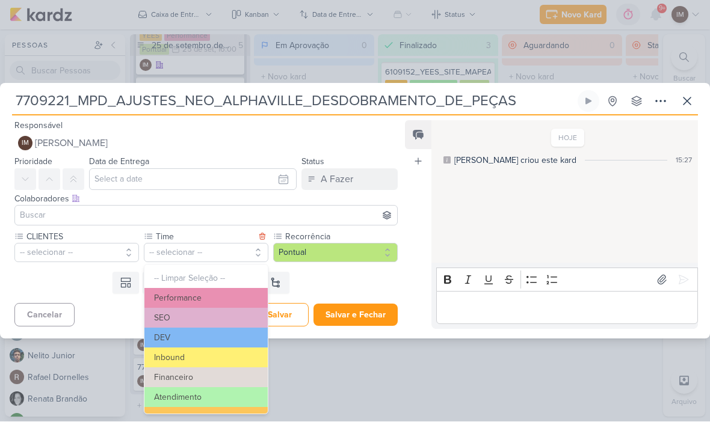
click at [234, 294] on button "Performance" at bounding box center [205, 299] width 123 height 20
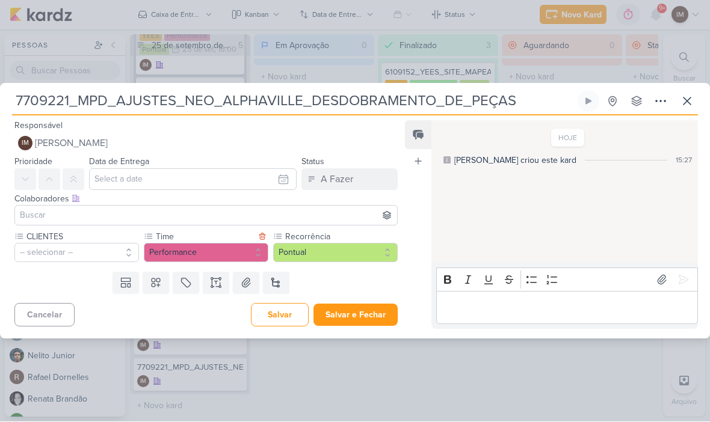
click at [87, 261] on button "-- selecionar --" at bounding box center [76, 253] width 125 height 19
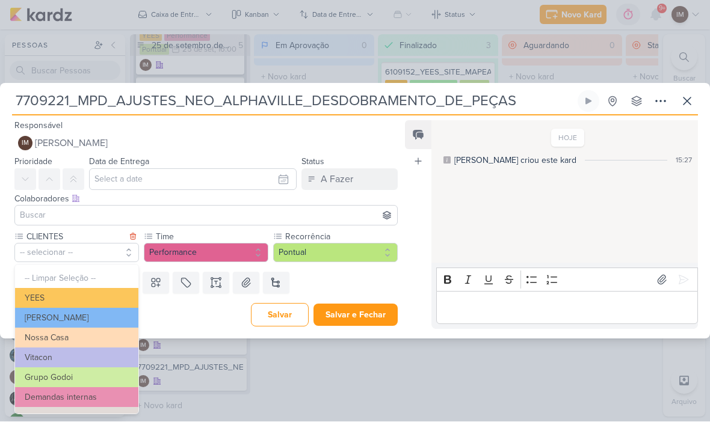
click at [100, 299] on button "YEES" at bounding box center [76, 299] width 123 height 20
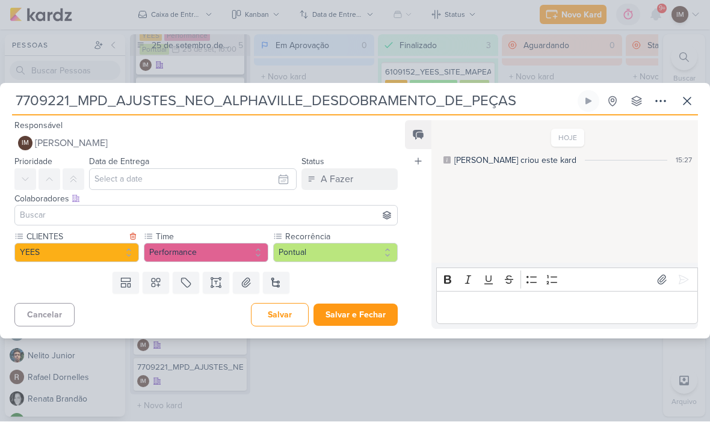
click at [220, 288] on icon at bounding box center [216, 283] width 12 height 12
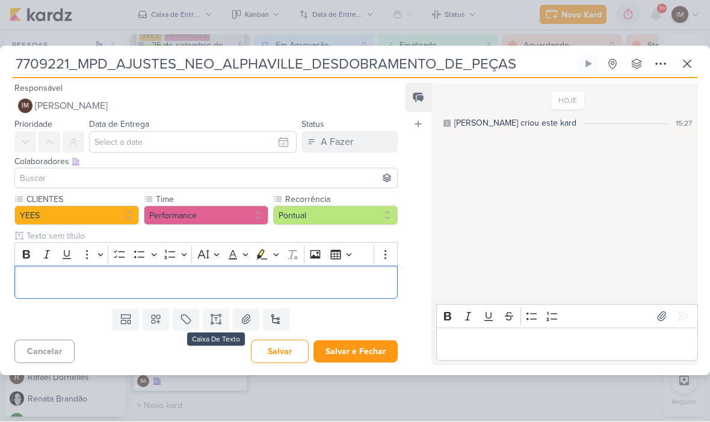
click at [227, 282] on p "Editor editing area: main" at bounding box center [206, 283] width 370 height 14
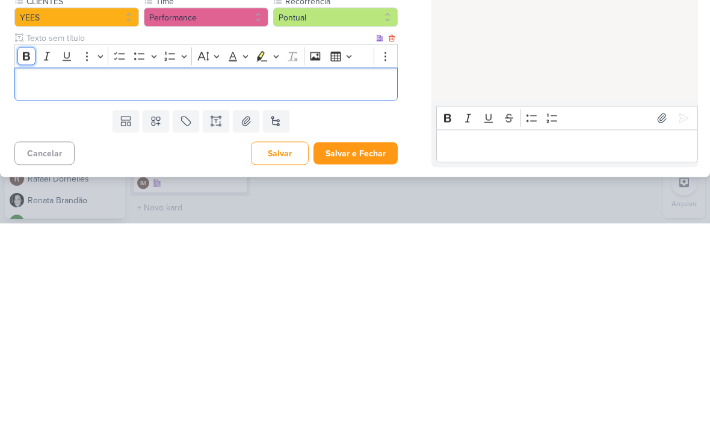
click at [23, 251] on icon "Editor toolbar" at bounding box center [26, 255] width 7 height 8
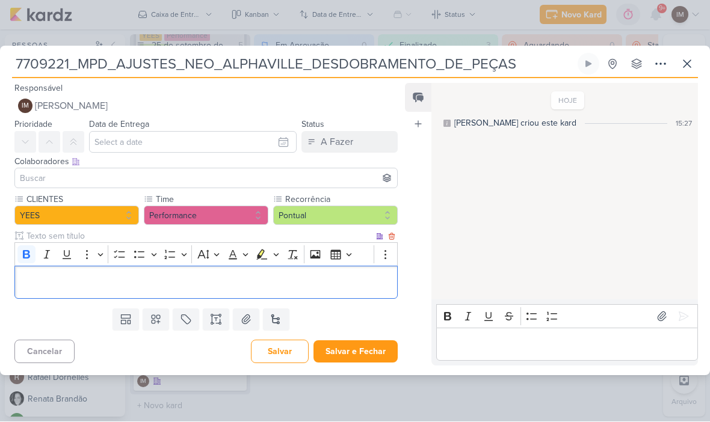
click at [137, 289] on p "Editor editing area: main" at bounding box center [206, 283] width 370 height 14
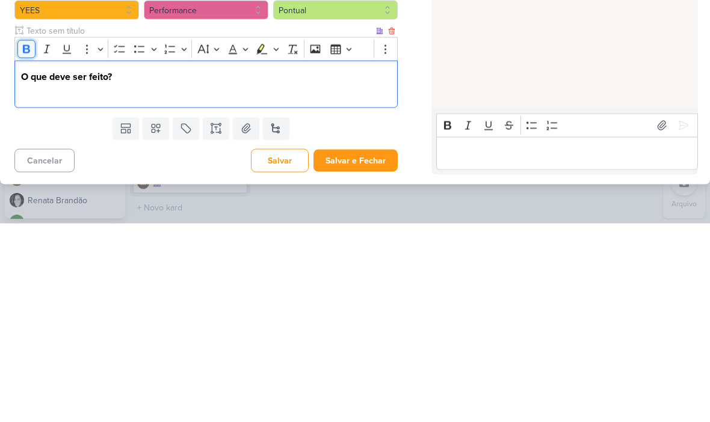
click at [28, 242] on icon "Editor toolbar" at bounding box center [26, 248] width 12 height 12
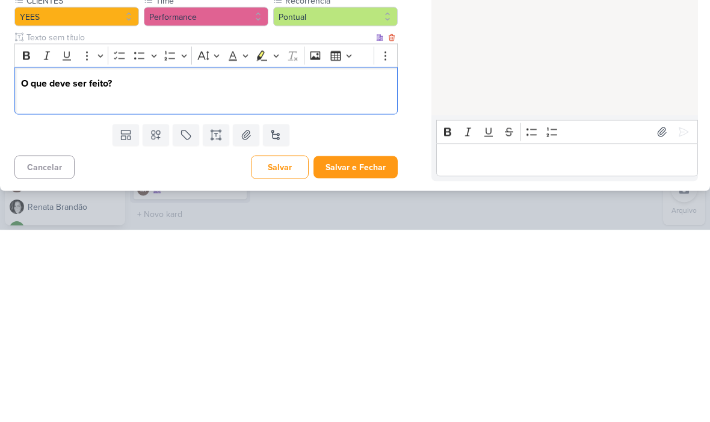
click at [96, 199] on button "YEES" at bounding box center [76, 208] width 125 height 19
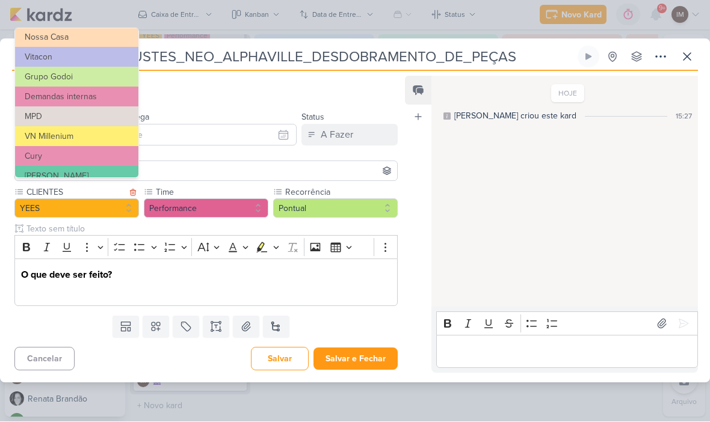
scroll to position [66, 0]
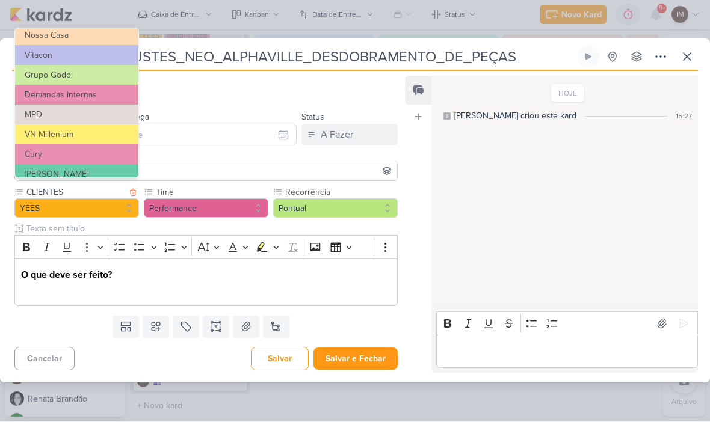
click at [72, 117] on button "MPD" at bounding box center [76, 115] width 123 height 20
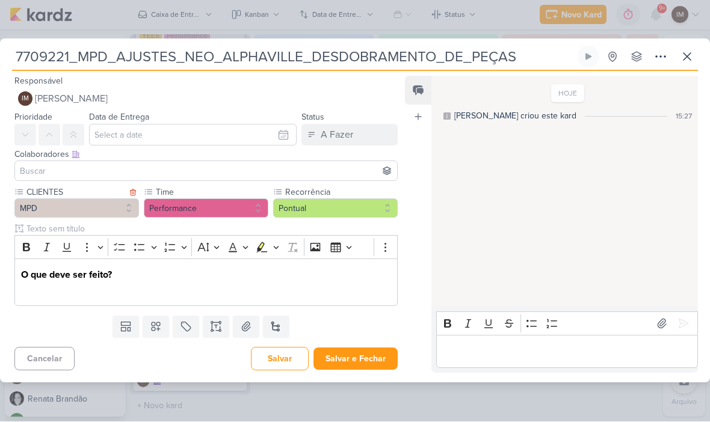
click at [40, 286] on p "Editor editing area: main" at bounding box center [206, 290] width 370 height 14
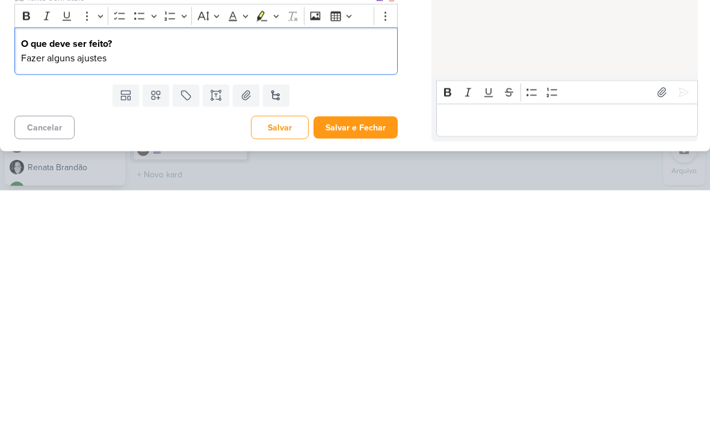
click at [372, 348] on button "Salvar e Fechar" at bounding box center [355, 359] width 84 height 22
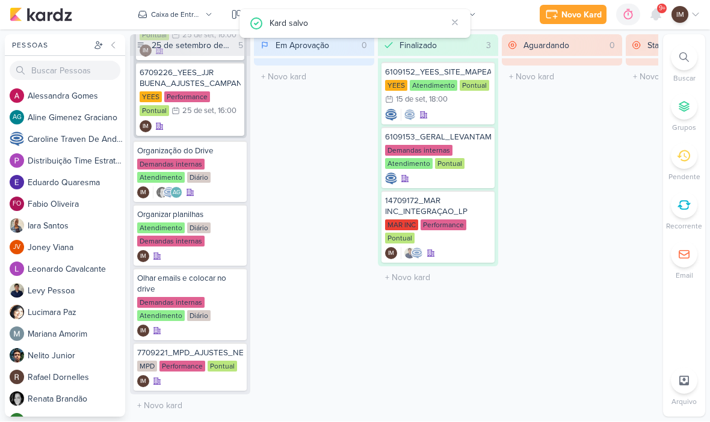
scroll to position [357, 0]
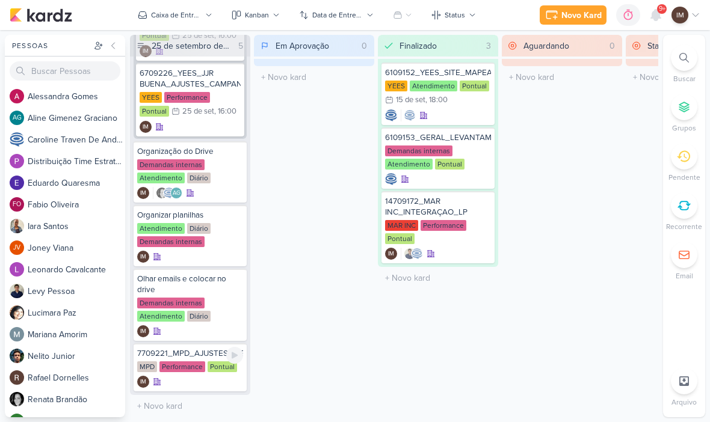
click at [211, 383] on div "IM" at bounding box center [190, 382] width 106 height 12
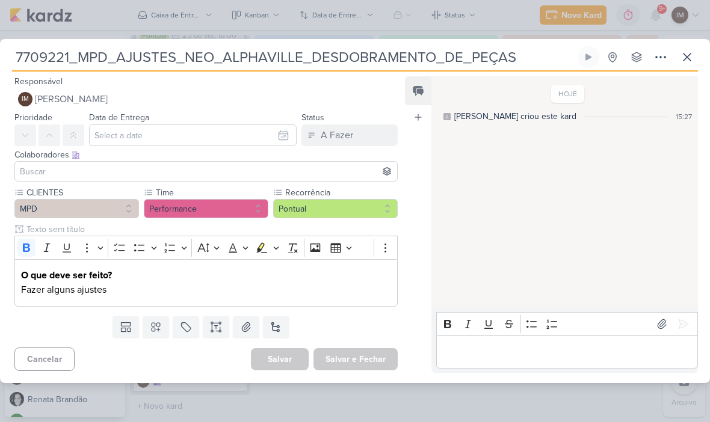
click at [311, 291] on p "Fazer alguns ajustes" at bounding box center [206, 290] width 370 height 14
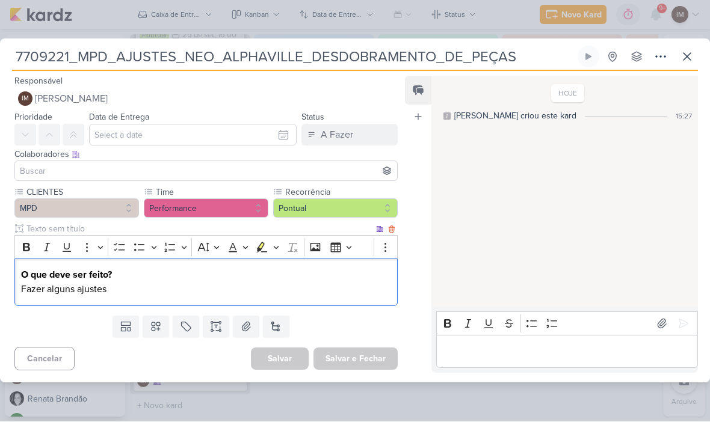
click at [195, 292] on p "Fazer alguns ajustes" at bounding box center [206, 290] width 370 height 14
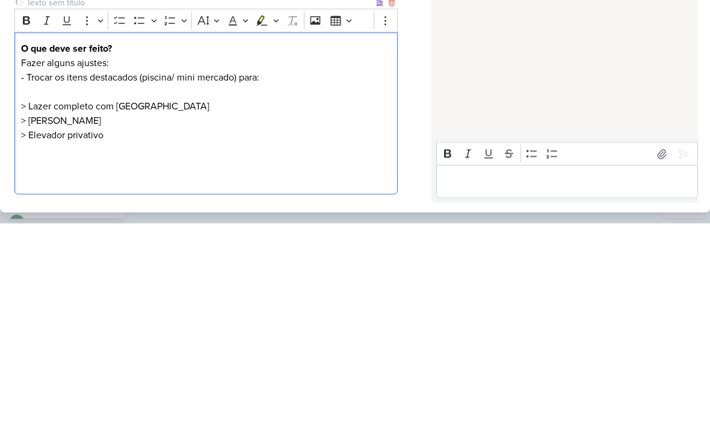
click at [33, 269] on p "- Trocar os itens destacados (piscina/ mini mercado) para: > Lazer completo com…" at bounding box center [206, 290] width 370 height 43
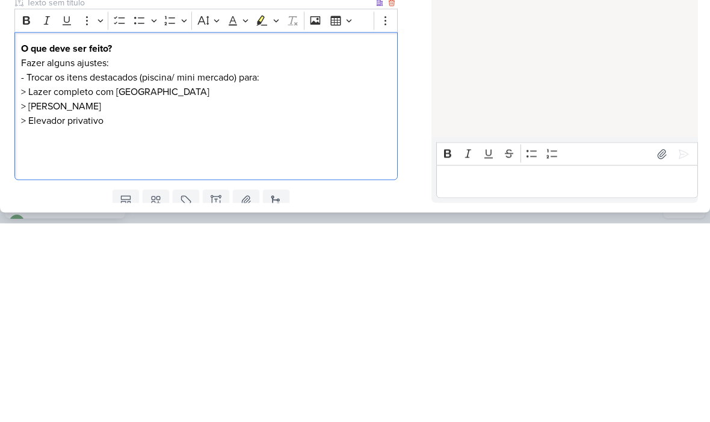
click at [22, 269] on p "- Trocar os itens destacados (piscina/ mini mercado) para: > Lazer completo com…" at bounding box center [206, 283] width 370 height 29
click at [26, 269] on p "Trocar os itens destacados (piscina/ mini mercado) para: > Lazer completo com […" at bounding box center [206, 283] width 370 height 29
click at [28, 298] on p "> [PERSON_NAME] > Elevador privativo" at bounding box center [206, 312] width 370 height 29
click at [108, 298] on p "-[PERSON_NAME] -Elevador privativo" at bounding box center [206, 312] width 370 height 29
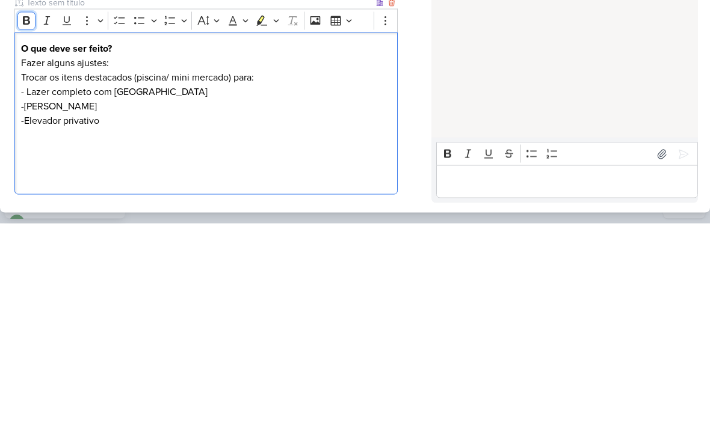
click at [34, 211] on button "Bold" at bounding box center [26, 220] width 18 height 18
click at [23, 214] on icon "Editor toolbar" at bounding box center [26, 220] width 12 height 12
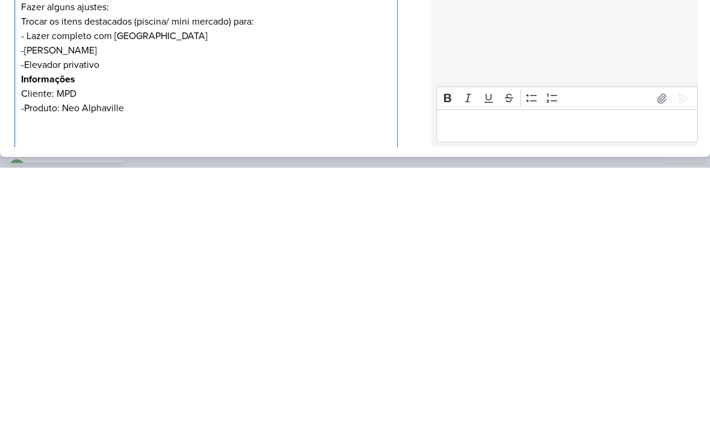
scroll to position [1, 0]
click at [638, 67] on div "HOJE [PERSON_NAME] criou este kard 15:27" at bounding box center [563, 192] width 265 height 287
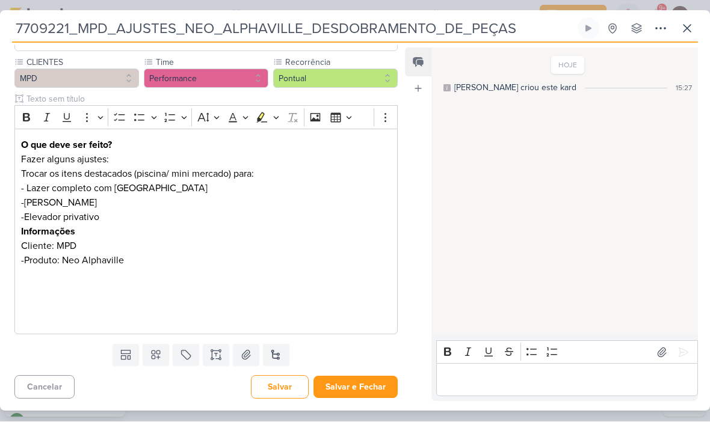
click at [355, 391] on button "Salvar e Fechar" at bounding box center [355, 388] width 84 height 22
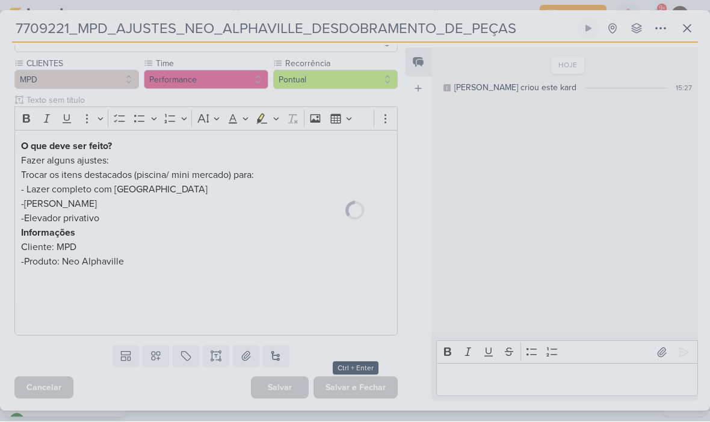
scroll to position [100, 0]
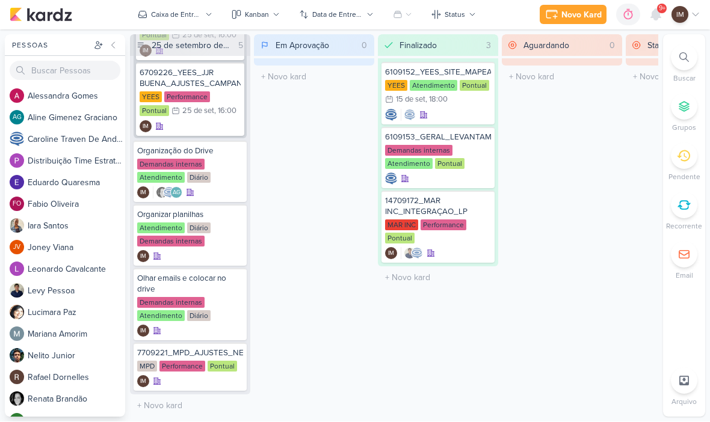
click at [653, 13] on icon at bounding box center [656, 15] width 10 height 11
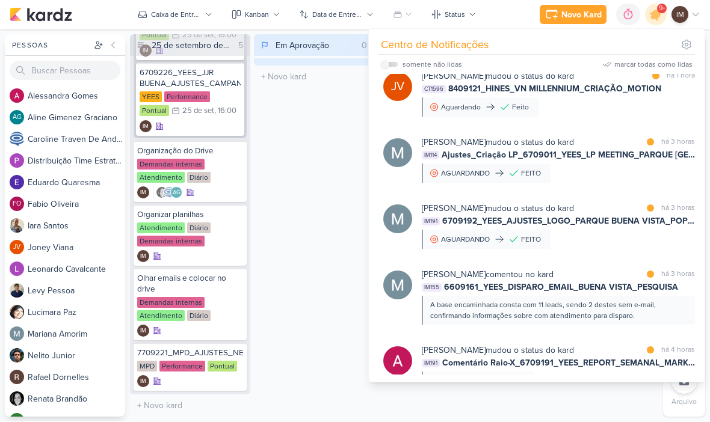
scroll to position [144, 0]
click at [332, 217] on div "Em Aprovação 0 Mover Para Esquerda Mover Para Direita [GEOGRAPHIC_DATA] O títul…" at bounding box center [314, 226] width 120 height 383
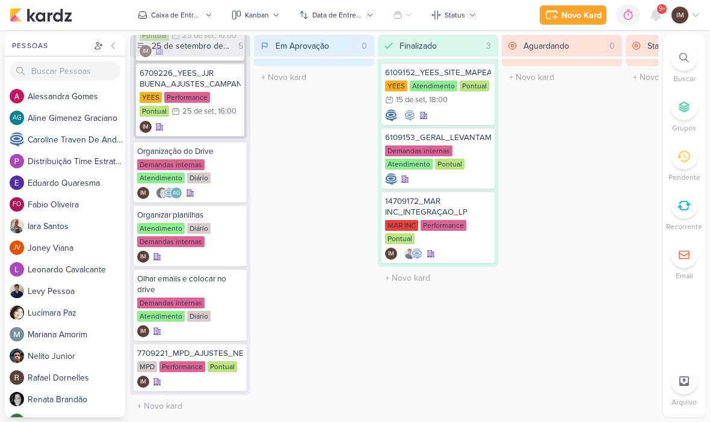
scroll to position [357, 0]
click at [568, 16] on div "Novo Kard" at bounding box center [581, 15] width 40 height 13
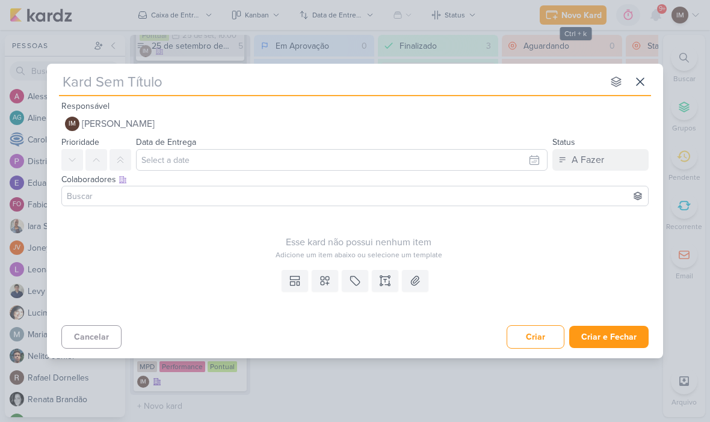
click at [481, 88] on input "text" at bounding box center [331, 82] width 544 height 22
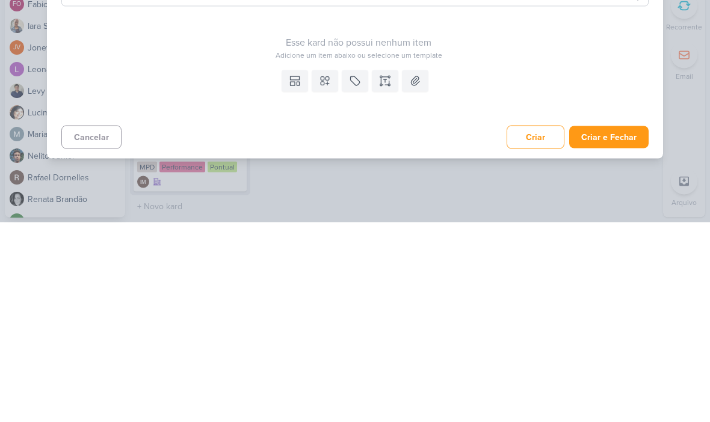
click at [384, 275] on icon at bounding box center [385, 281] width 12 height 12
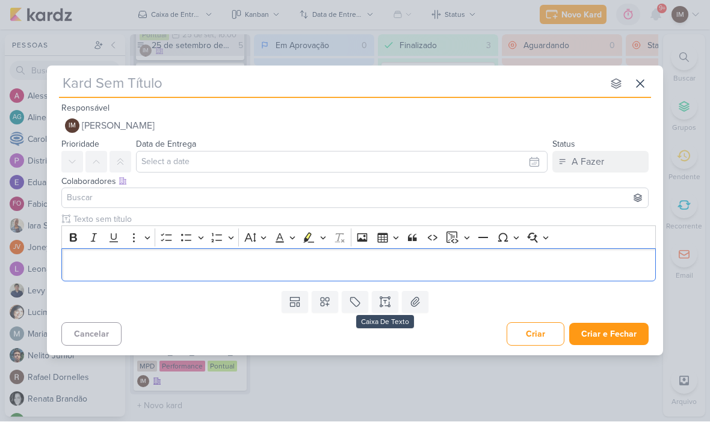
click at [285, 264] on p "Editor editing area: main" at bounding box center [359, 266] width 582 height 14
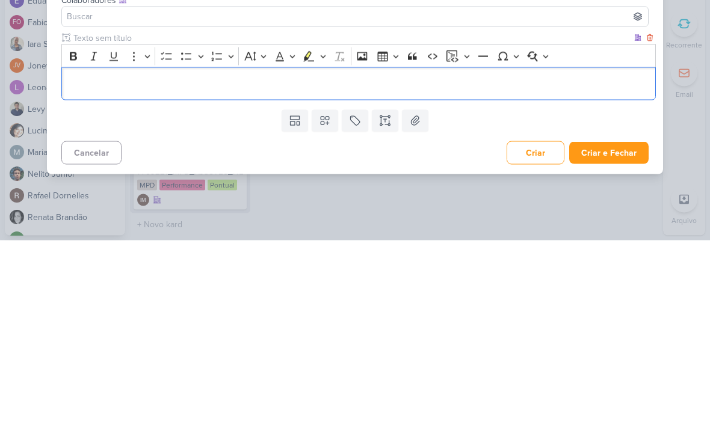
click at [72, 249] on div "Editor editing area: main" at bounding box center [358, 265] width 594 height 33
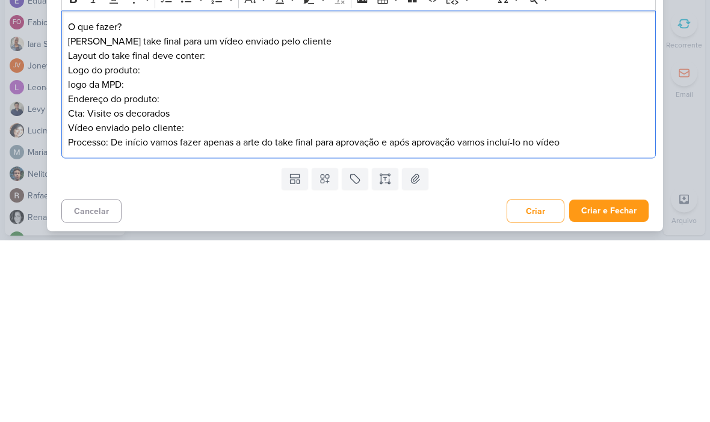
click at [77, 202] on p "O que fazer?" at bounding box center [359, 209] width 582 height 14
click at [78, 202] on p "O que fazer?" at bounding box center [359, 209] width 582 height 14
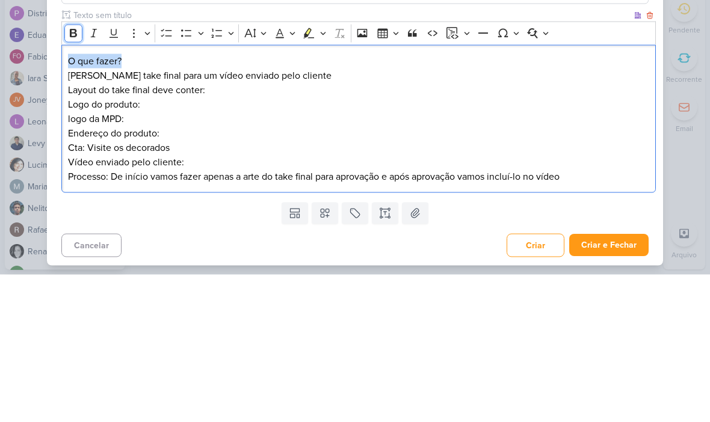
click at [74, 175] on icon "Editor toolbar" at bounding box center [73, 181] width 12 height 12
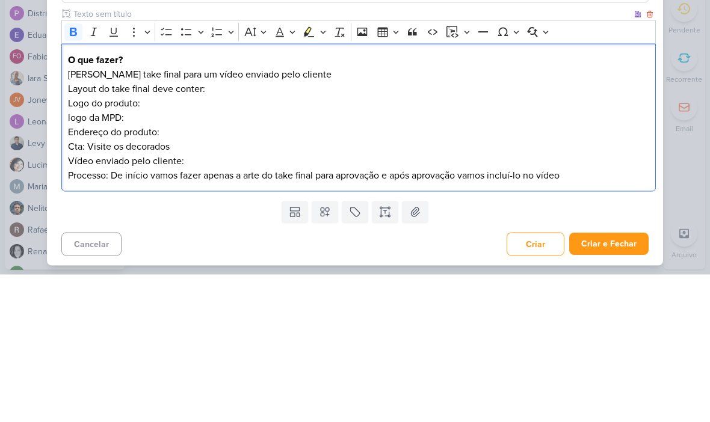
scroll to position [1, 0]
click at [531, 244] on p "Logo do produto: logo da MPD: Endereço do produto: Cta: Visite os decorados" at bounding box center [359, 273] width 582 height 58
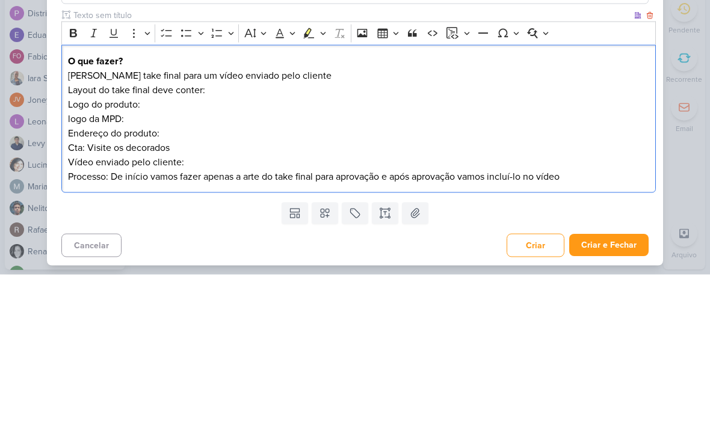
scroll to position [-1, 0]
click at [682, 105] on div "nenhum grupo disponível esc Responsável IM [PERSON_NAME] Nenhum contato encontr…" at bounding box center [355, 211] width 710 height 422
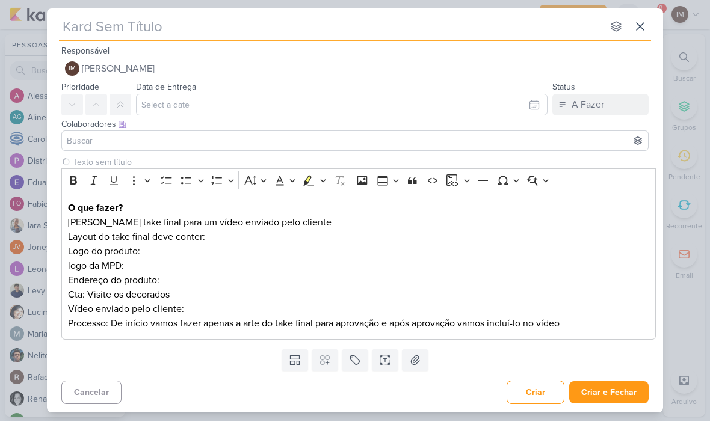
scroll to position [0, 0]
click at [73, 25] on input "text" at bounding box center [331, 27] width 544 height 22
paste input "7709223"
type input "7709223"
type input "7709223_"
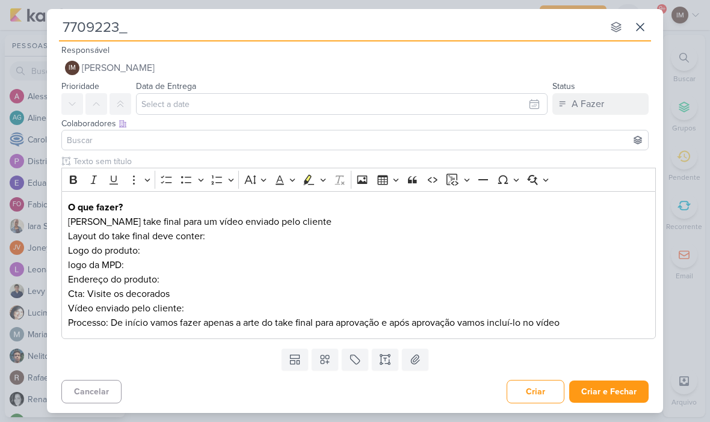
scroll to position [1, 0]
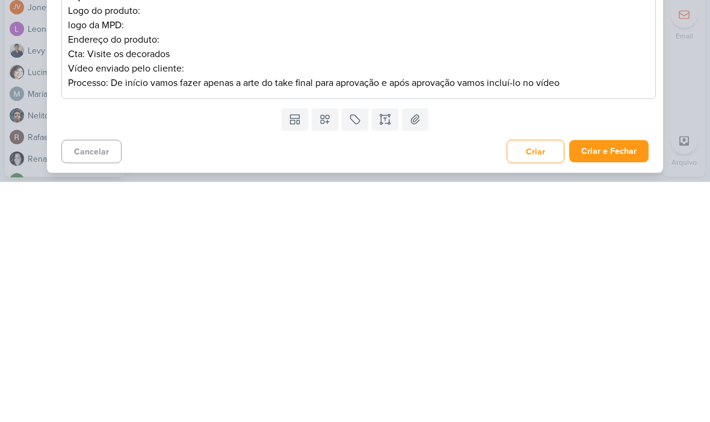
type input "7709223_"
click at [593, 301] on p "Vídeo enviado pelo cliente:" at bounding box center [359, 308] width 582 height 14
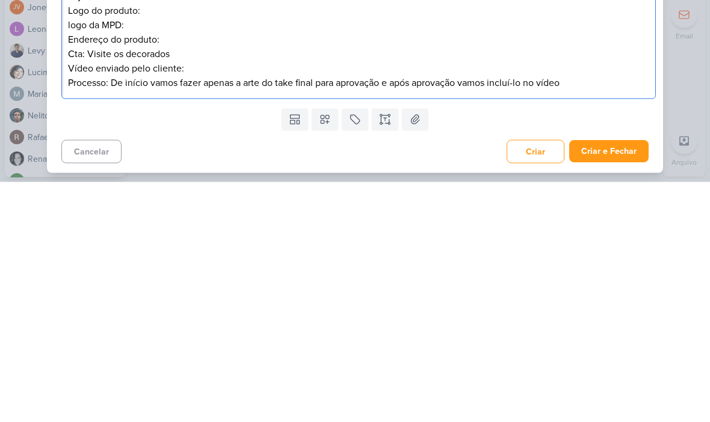
click at [585, 316] on p "Processo: De início vamos fazer apenas a arte do take final para aprovação e ap…" at bounding box center [359, 323] width 582 height 14
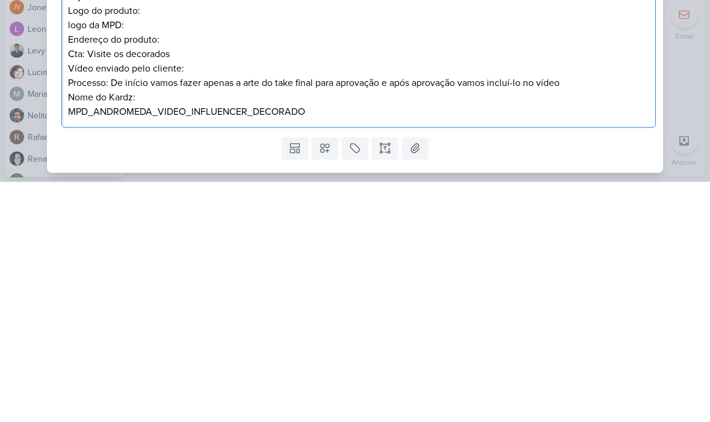
click at [78, 345] on p "MPD_ANDROMEDA_VIDEO_INFLUENCER_DECORADO" at bounding box center [359, 352] width 582 height 14
click at [84, 345] on p "MPD_ANDROMEDA_VIDEO_INFLUENCER_DECORADO" at bounding box center [359, 352] width 582 height 14
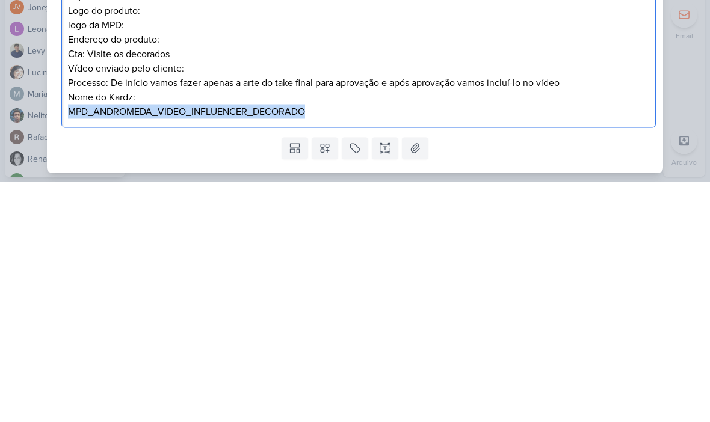
copy p "MPD_ANDROMEDA_VIDEO_INFLUENCER_DECORADO"
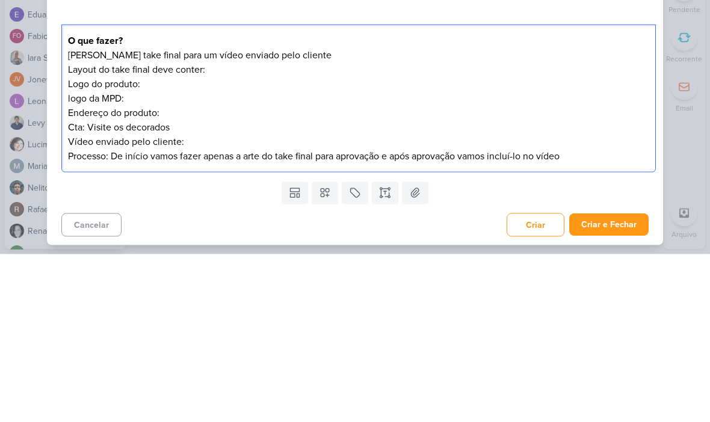
scroll to position [0, 0]
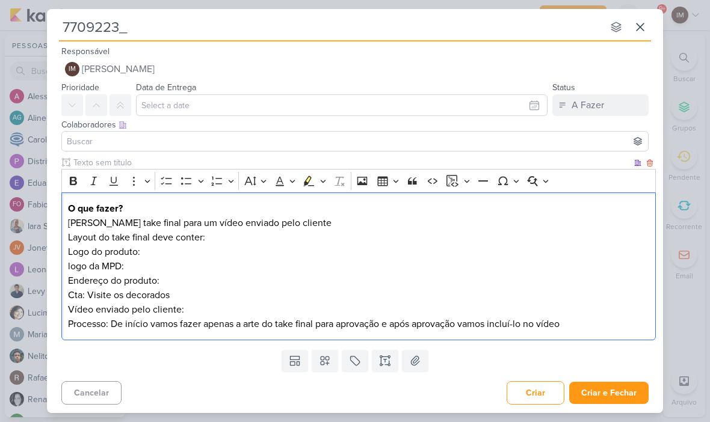
click at [141, 25] on input "7709223_" at bounding box center [331, 27] width 544 height 22
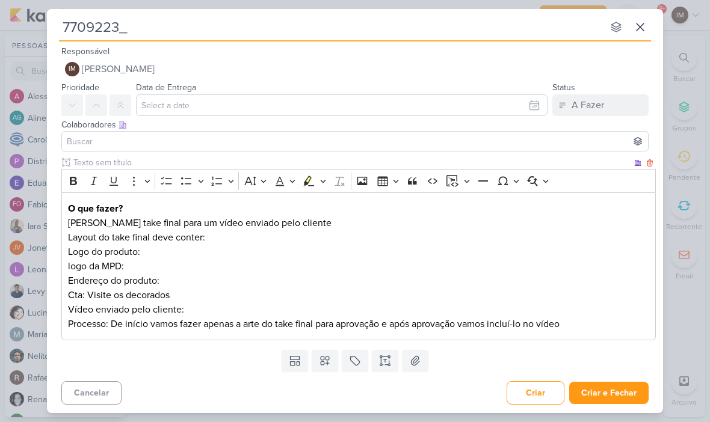
click at [132, 26] on input "7709223_" at bounding box center [331, 27] width 544 height 22
paste input "MPD_ANDROMEDA_VIDEO_INFLUENCER_DECORADO"
type input "7709223_MPD_ANDROMEDA_VIDEO_INFLUENCER_DECORADO"
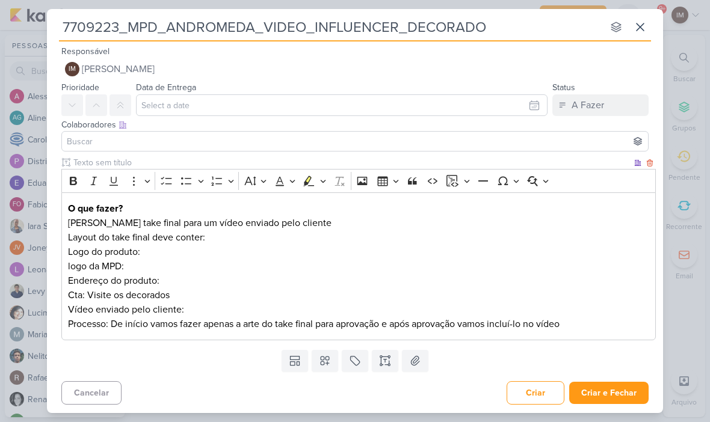
type input "7709223_MPD_ANDROMEDA_VIDEO_INFLUENCER_DECORADO"
click at [694, 143] on div "7709223_MPD_ANDROMEDA_VIDEO_INFLUENCER_DECORADO nenhum grupo disponível esc Res…" at bounding box center [355, 211] width 710 height 422
click at [322, 364] on icon at bounding box center [325, 361] width 12 height 12
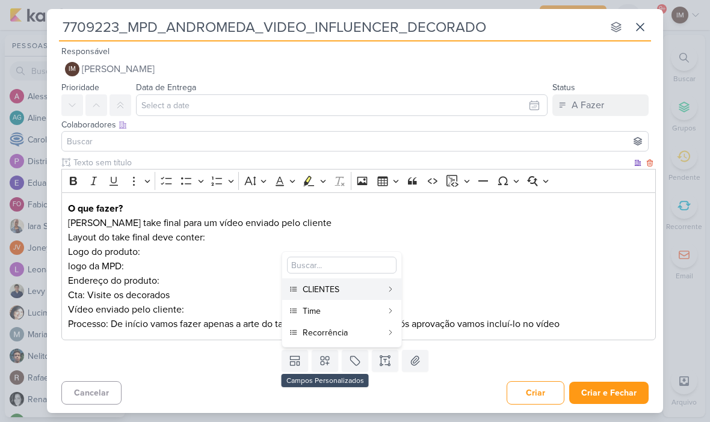
click at [365, 286] on div "CLIENTES" at bounding box center [342, 289] width 79 height 13
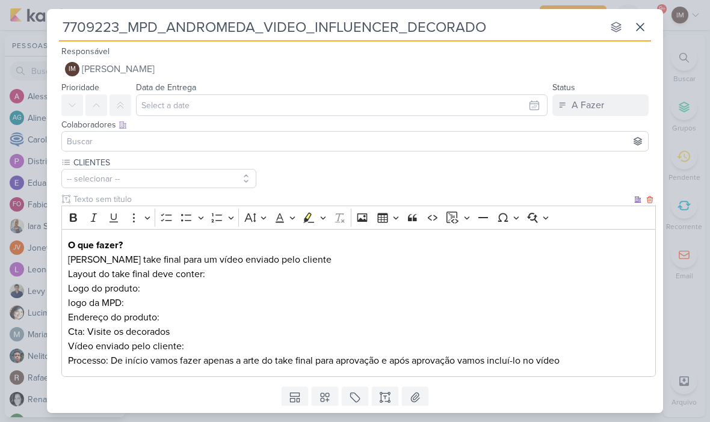
click at [331, 384] on div "Templates Campos Personalizados CLIENTES YEES Teixeira Duarte MPD" at bounding box center [355, 397] width 616 height 31
click at [331, 395] on button at bounding box center [325, 398] width 26 height 22
click at [347, 349] on div "Time" at bounding box center [342, 348] width 79 height 13
click at [330, 400] on icon at bounding box center [325, 398] width 12 height 12
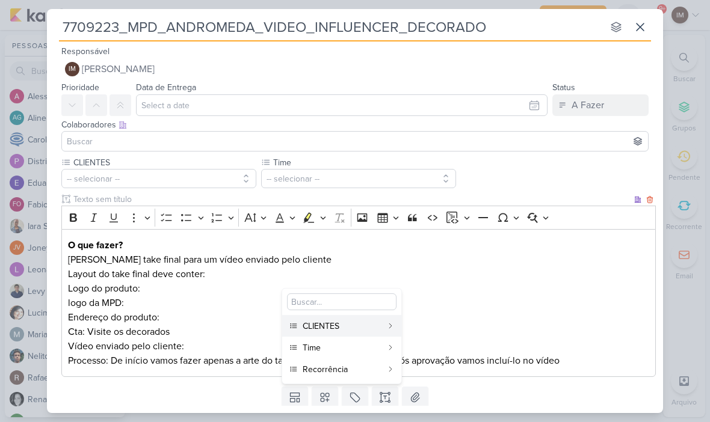
click at [357, 366] on div "Recorrência" at bounding box center [342, 369] width 79 height 13
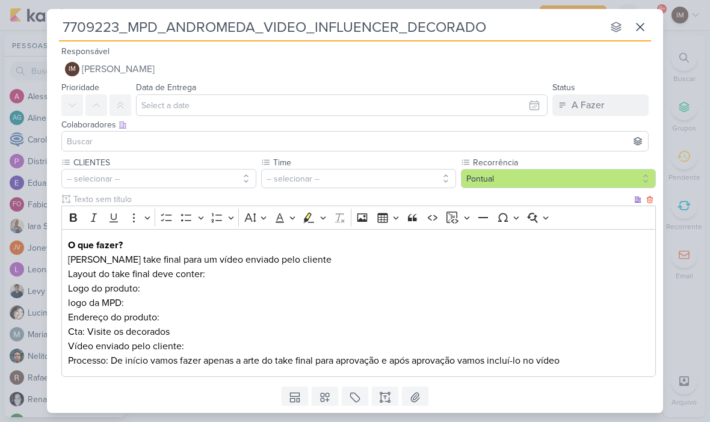
click at [108, 178] on button "-- selecionar --" at bounding box center [158, 178] width 195 height 19
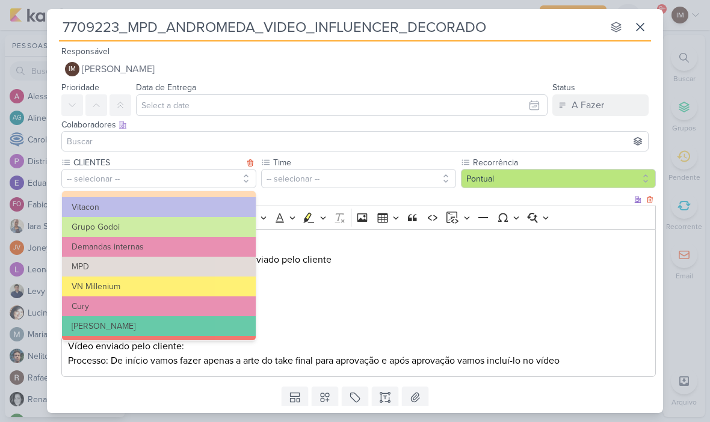
scroll to position [75, 0]
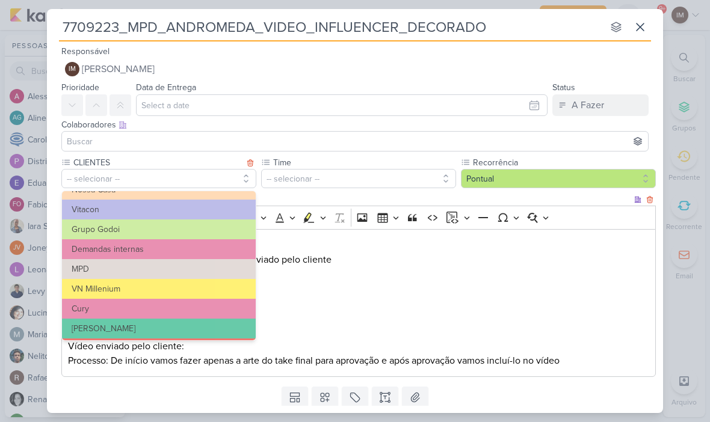
click at [104, 267] on button "MPD" at bounding box center [159, 269] width 194 height 20
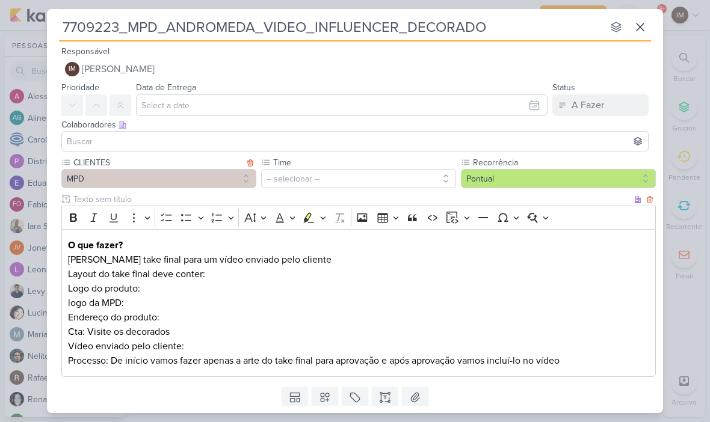
click at [384, 193] on input "text" at bounding box center [351, 199] width 561 height 13
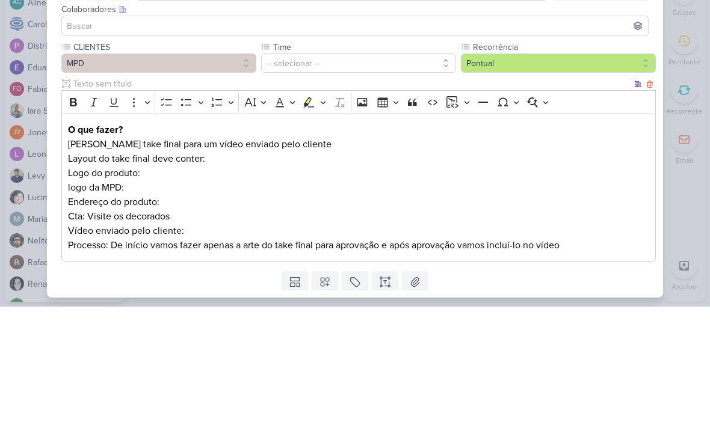
click at [409, 169] on button "-- selecionar --" at bounding box center [358, 178] width 195 height 19
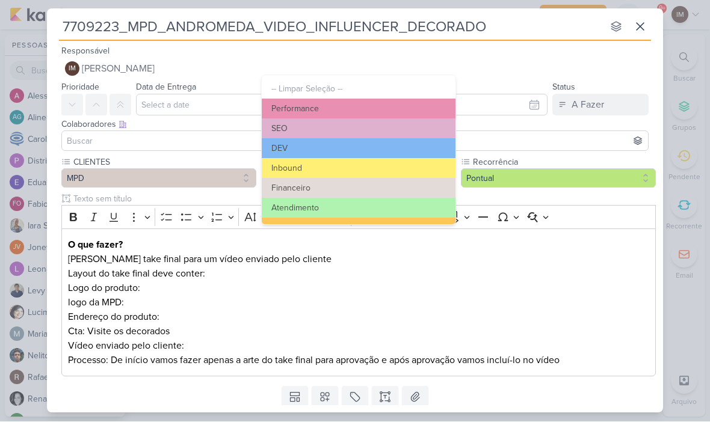
click at [425, 110] on button "Performance" at bounding box center [359, 109] width 194 height 20
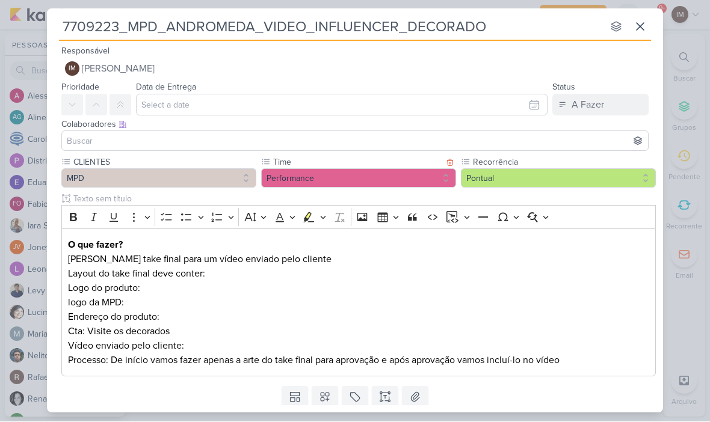
click at [566, 179] on button "Pontual" at bounding box center [558, 178] width 195 height 19
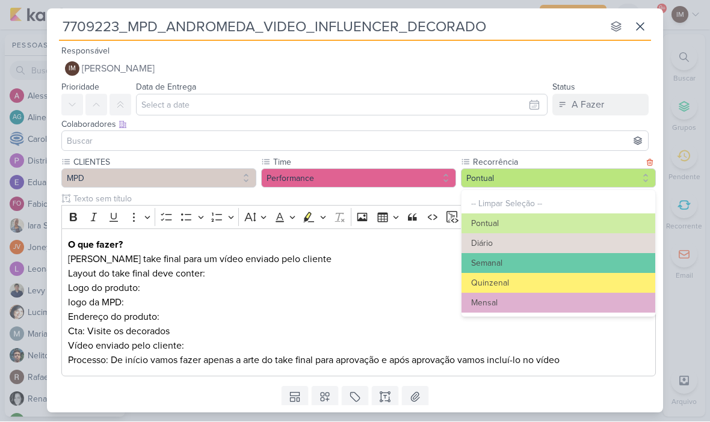
click at [548, 267] on button "Semanal" at bounding box center [558, 264] width 194 height 20
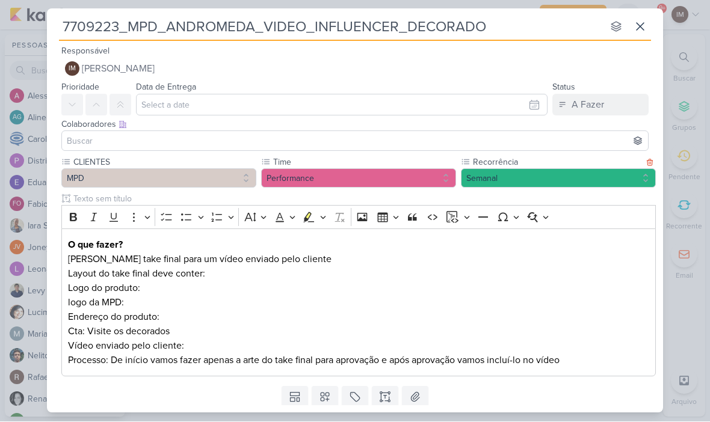
click at [599, 173] on button "Semanal" at bounding box center [558, 178] width 195 height 19
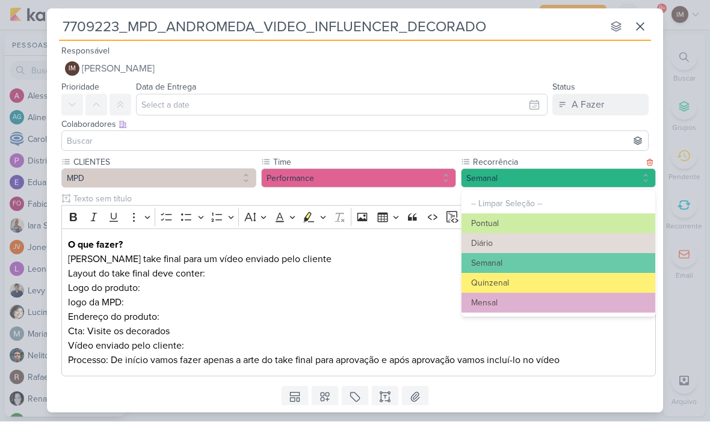
click at [579, 227] on button "Pontual" at bounding box center [558, 224] width 194 height 20
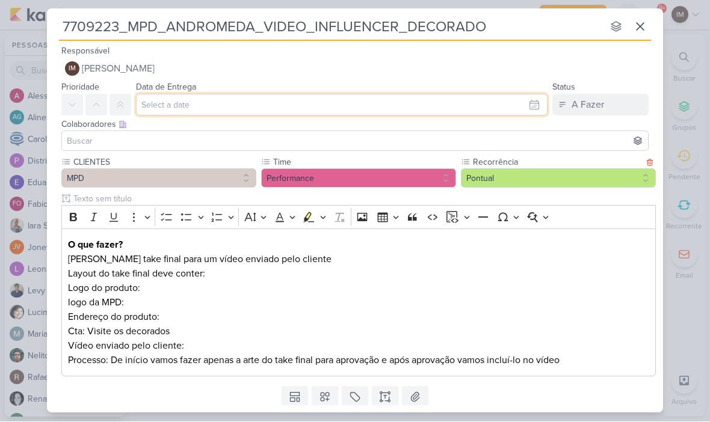
click at [535, 108] on input "text" at bounding box center [342, 105] width 412 height 22
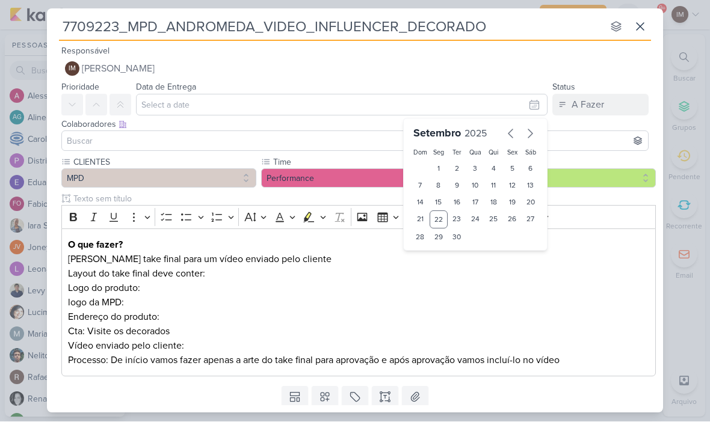
click at [476, 217] on div "24" at bounding box center [475, 220] width 19 height 18
type input "24 de setembro de 2025 às 23:59"
click at [439, 255] on select "00 01 02 03 04 05 06 07 08 09 10 11 12 13 14 15 16 17 18 19 20 21 22 23" at bounding box center [438, 258] width 17 height 14
select select "18"
type input "24 de setembro de 2025 às 18:59"
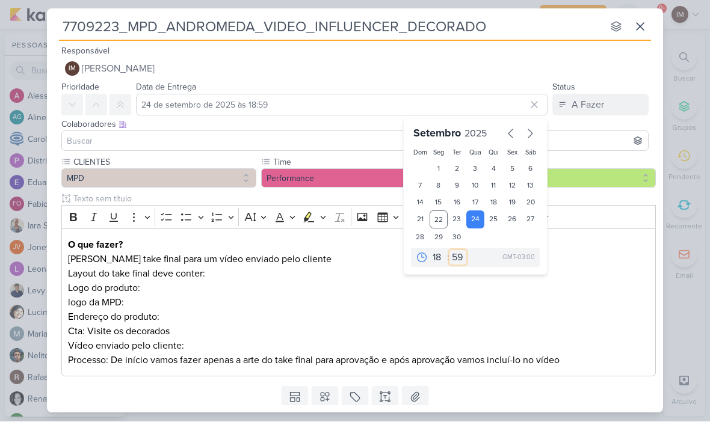
click at [457, 256] on select "00 05 10 15 20 25 30 35 40 45 50 55 59" at bounding box center [457, 258] width 17 height 14
click at [458, 256] on select "00 05 10 15 20 25 30 35 40 45 50 55 59" at bounding box center [457, 258] width 17 height 14
select select "0"
type input "24 de setembro de 2025 às 18:00"
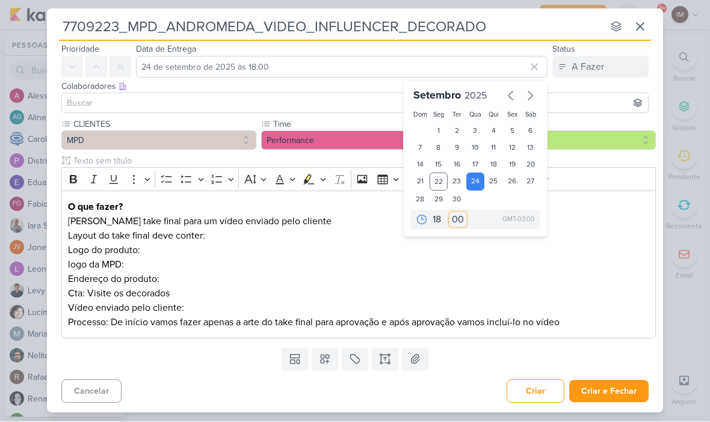
scroll to position [38, 0]
click at [628, 395] on button "Criar e Fechar" at bounding box center [608, 392] width 79 height 22
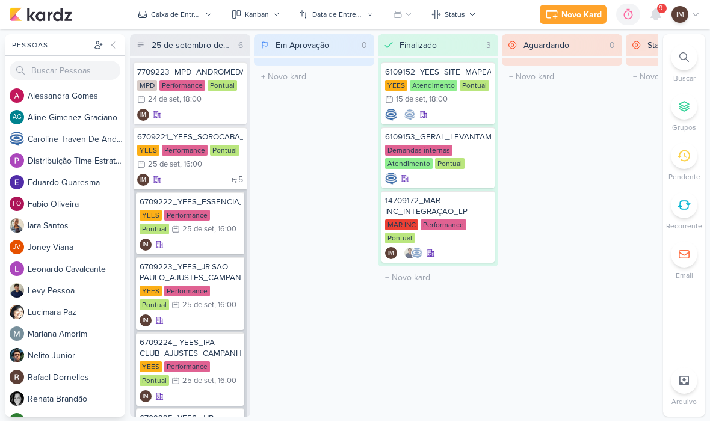
scroll to position [0, 0]
click at [209, 117] on div "IM" at bounding box center [190, 116] width 106 height 12
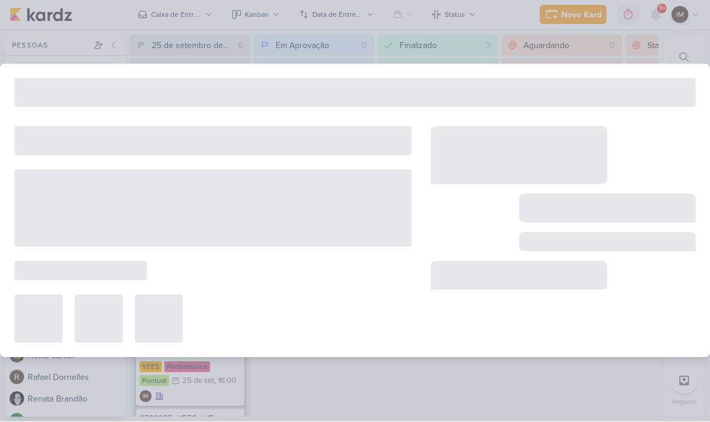
type input "7709223_MPD_ANDROMEDA_VIDEO_INFLUENCER_DECORADO"
type input "24 de setembro de 2025 às 18:00"
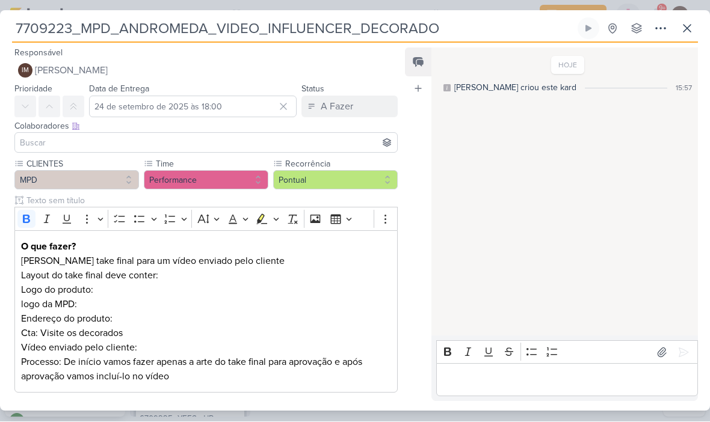
click at [685, 25] on icon at bounding box center [687, 29] width 14 height 14
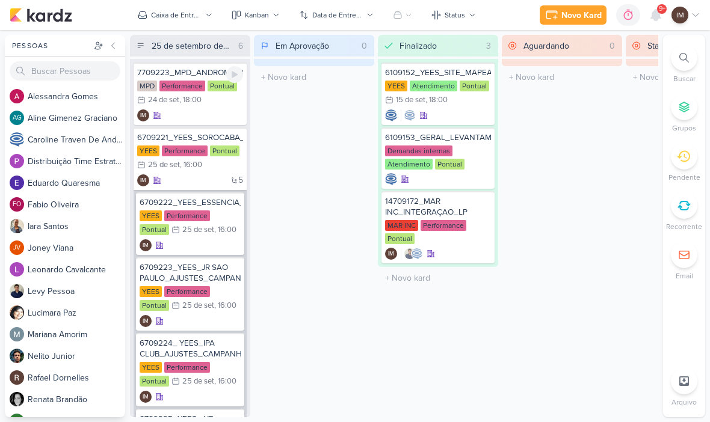
click at [180, 112] on div "IM" at bounding box center [190, 116] width 106 height 12
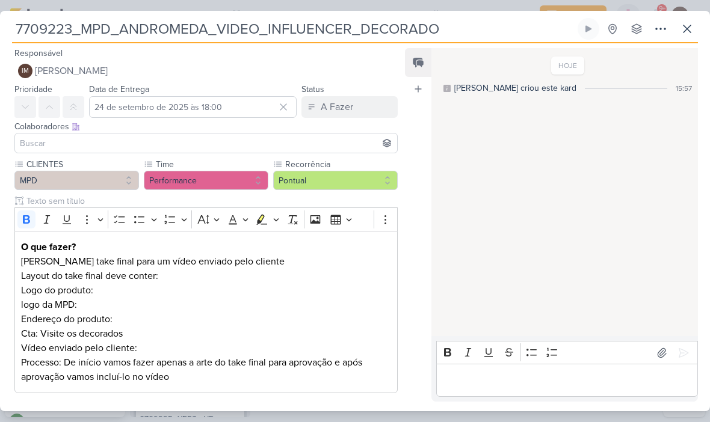
click at [690, 39] on button at bounding box center [687, 29] width 22 height 22
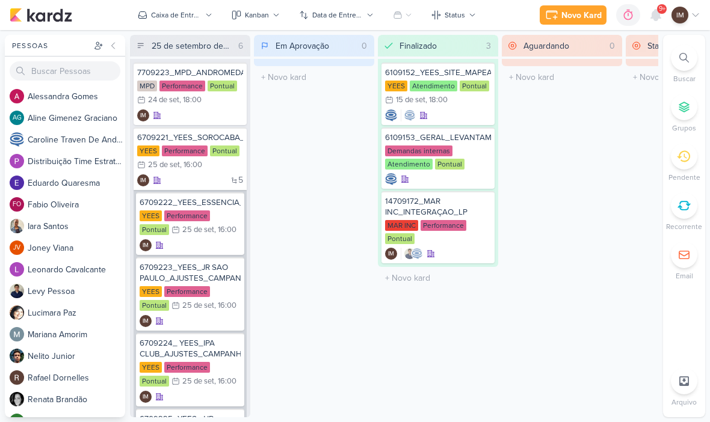
click at [571, 18] on div "Novo Kard" at bounding box center [581, 15] width 40 height 13
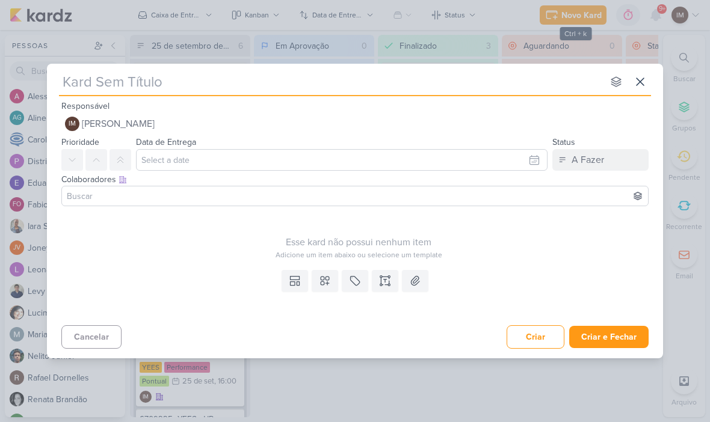
click at [375, 291] on button at bounding box center [385, 281] width 26 height 22
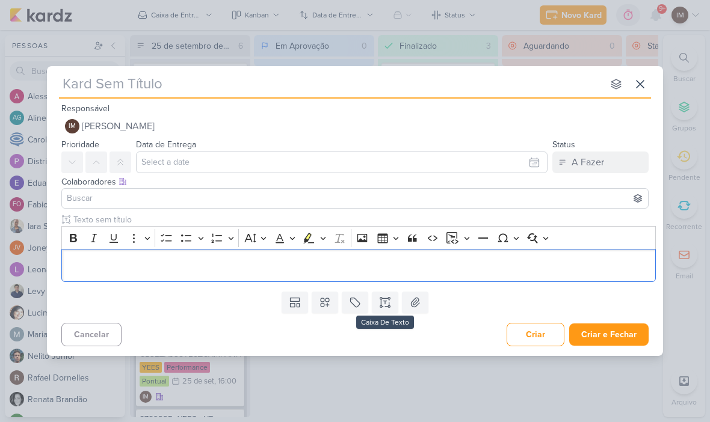
click at [417, 264] on p "Editor editing area: main" at bounding box center [359, 266] width 582 height 14
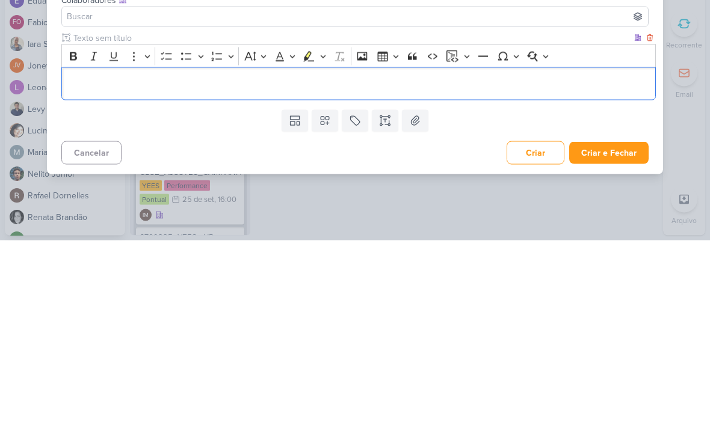
click at [83, 249] on div "Editor editing area: main" at bounding box center [358, 265] width 594 height 33
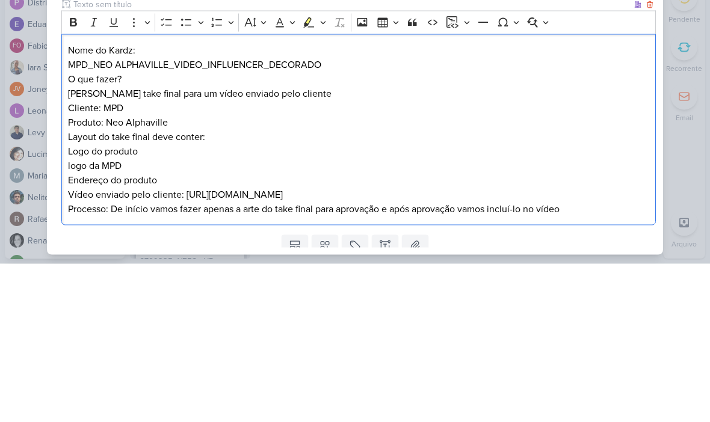
click at [74, 202] on p "Nome do Kardz:" at bounding box center [359, 209] width 582 height 14
click at [69, 216] on p "MPD_NEO ALPHAVILLE_VIDEO_INFLUENCER_DECORADO" at bounding box center [359, 223] width 582 height 14
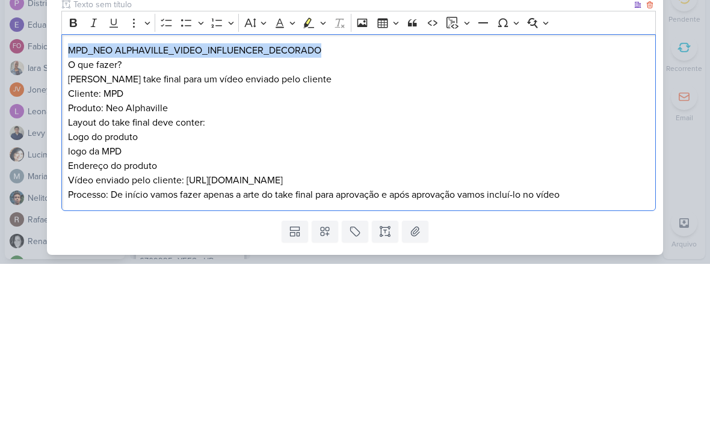
click at [84, 193] on div "MPD_NEO ALPHAVILLE_VIDEO_INFLUENCER_DECORADO O que fazer? Criar take final para…" at bounding box center [358, 281] width 594 height 177
copy p "MPD_NEO ALPHAVILLE_VIDEO_INFLUENCER_DECORADO"
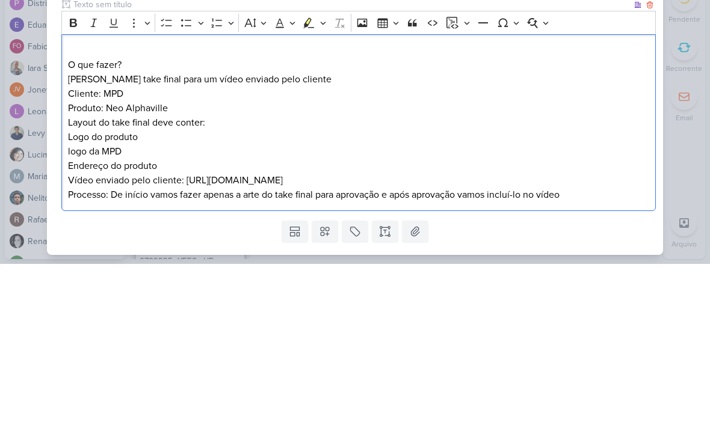
click at [70, 216] on p "O que fazer?" at bounding box center [359, 223] width 582 height 14
click at [73, 216] on p "O que fazer?" at bounding box center [359, 223] width 582 height 14
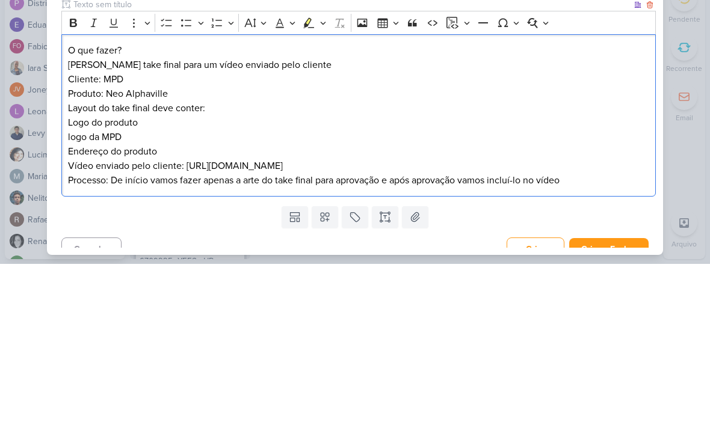
click at [72, 202] on p "O que fazer?" at bounding box center [359, 209] width 582 height 14
click at [73, 202] on p "O que fazer?" at bounding box center [359, 209] width 582 height 14
click at [71, 177] on icon "Editor toolbar" at bounding box center [73, 181] width 7 height 8
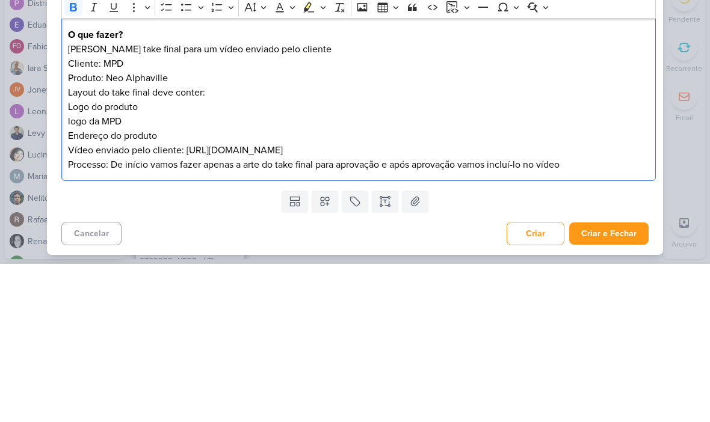
scroll to position [16, 0]
click at [688, 113] on div "nenhum grupo disponível esc Responsável IM Isabella Machado Guimarães Nenhum co…" at bounding box center [355, 211] width 710 height 422
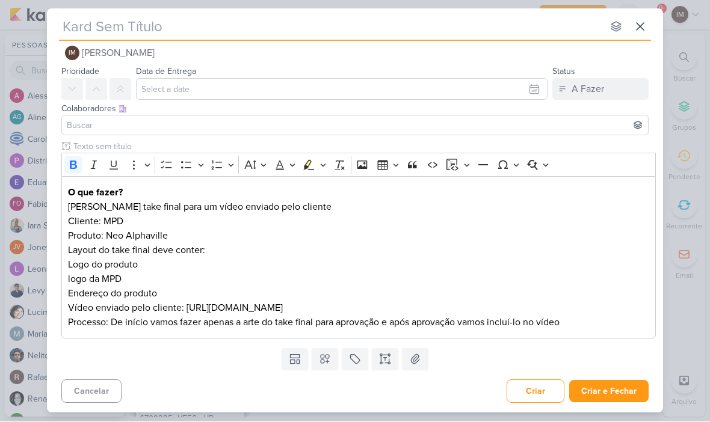
click at [65, 26] on input "text" at bounding box center [331, 27] width 544 height 22
click at [64, 25] on input "text" at bounding box center [331, 27] width 544 height 22
paste input "MPD_NEO ALPHAVILLE_VIDEO_INFLUENCER_DECORADO"
type input "MPD_NEO ALPHAVILLE_VIDEO_INFLUENCER_DECORADO"
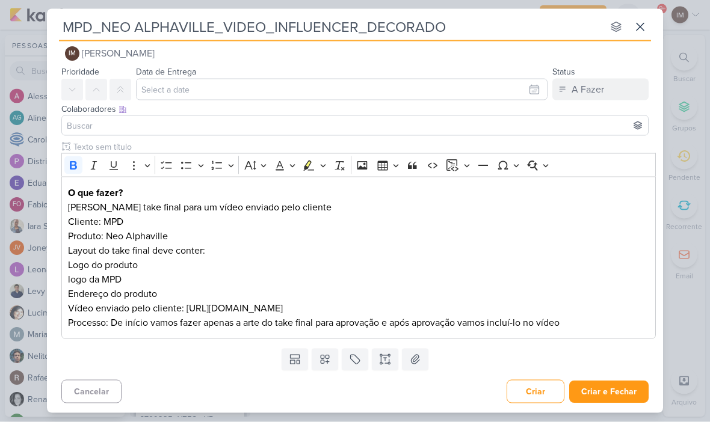
click at [68, 29] on input "MPD_NEO ALPHAVILLE_VIDEO_INFLUENCER_DECORADO" at bounding box center [331, 27] width 544 height 22
type input "_MPD_NEO ALPHAVILLE_VIDEO_INFLUENCER_DECORADO"
click at [57, 28] on div "_MPD_NEO ALPHAVILLE_VIDEO_INFLUENCER_DECORADO nenhum grupo disponível esc Respo…" at bounding box center [355, 207] width 616 height 397
click at [67, 25] on input "_MPD_NEO ALPHAVILLE_VIDEO_INFLUENCER_DECORADO" at bounding box center [331, 27] width 544 height 22
click at [67, 29] on input "_MPD_NEO ALPHAVILLE_VIDEO_INFLUENCER_DECORADO" at bounding box center [331, 27] width 544 height 22
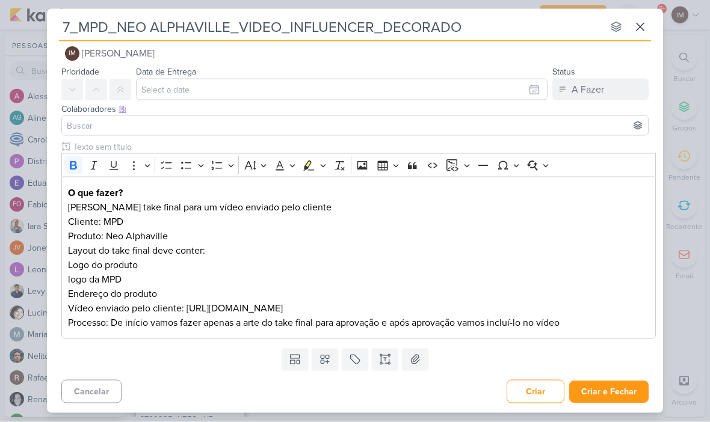
type input "77_MPD_NEO ALPHAVILLE_VIDEO_INFLUENCER_DECORADO"
type input "7709_MPD_NEO ALPHAVILLE_VIDEO_INFLUENCER_DECORADO"
type input "77093_MPD_NEO ALPHAVILLE_VIDEO_INFLUENCER_DECORADO"
type input "7709_MPD_NEO ALPHAVILLE_VIDEO_INFLUENCER_DECORADO"
type input "7709223_MPD_NEO ALPHAVILLE_VIDEO_INFLUENCER_DECORADO"
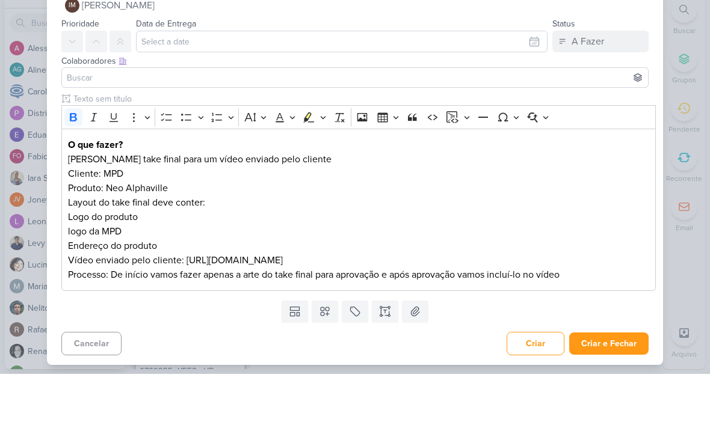
type input "7709223_MPD_NEO ALPHAVILLE_VIDEO_INFLUENCER_DECORADO"
click at [530, 79] on input "text" at bounding box center [342, 90] width 412 height 22
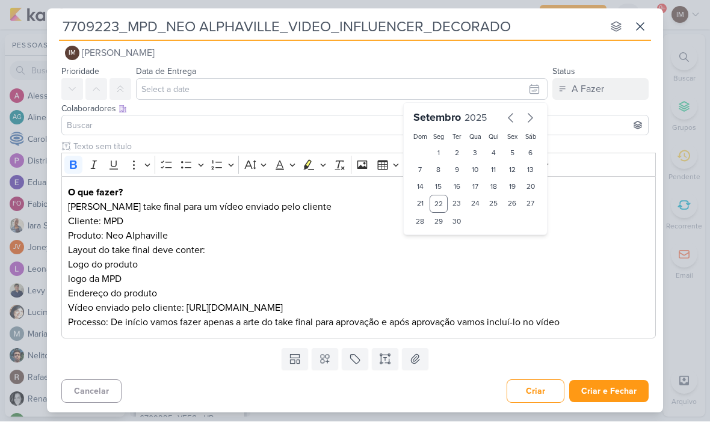
click at [481, 202] on div "24" at bounding box center [475, 205] width 19 height 18
type input "24 de setembro de 2025 às 23:59"
click at [437, 235] on select "00 01 02 03 04 05 06 07 08 09 10 11 12 13 14 15 16 17 18 19 20 21 22 23" at bounding box center [438, 242] width 17 height 14
select select "18"
type input "24 de setembro de 2025 às 18:59"
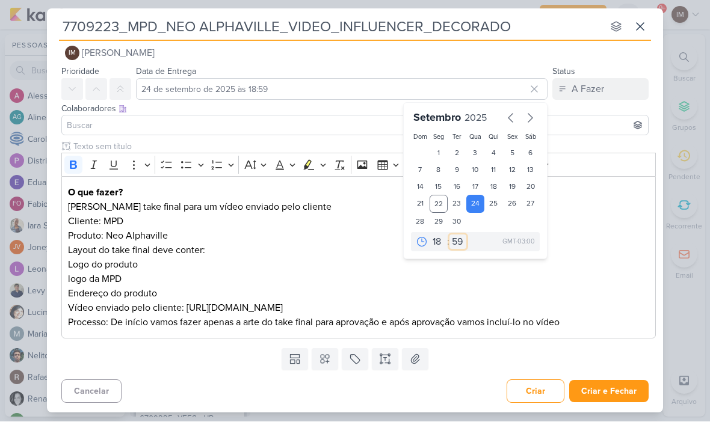
click at [456, 239] on select "00 05 10 15 20 25 30 35 40 45 50 55 59" at bounding box center [457, 242] width 17 height 14
select select "0"
type input "24 de setembro de 2025 às 18:00"
click at [625, 234] on p "Cliente: MPD Produto: Neo Alphaville" at bounding box center [359, 229] width 582 height 29
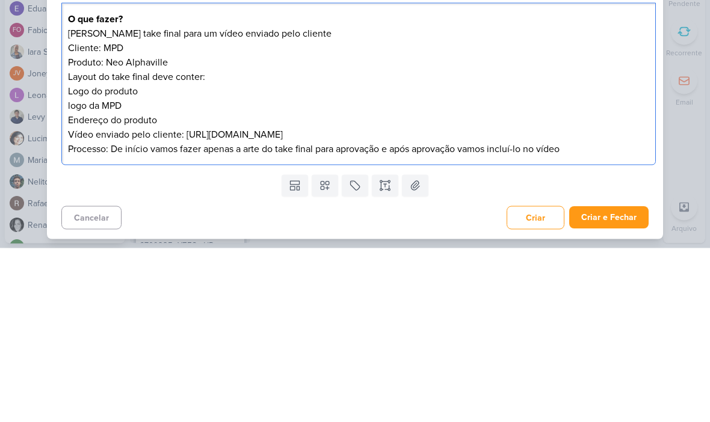
click at [694, 126] on div "7709223_MPD_NEO ALPHAVILLE_VIDEO_INFLUENCER_DECORADO nenhum grupo disponível es…" at bounding box center [355, 211] width 710 height 422
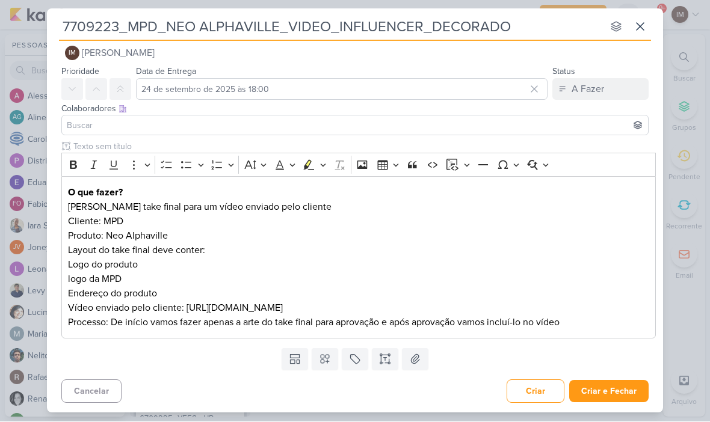
click at [534, 307] on p "Vídeo enviado pelo cliente: https://drive.google.com/drive/folders/1IbEaMOPMJ2k…" at bounding box center [359, 308] width 582 height 14
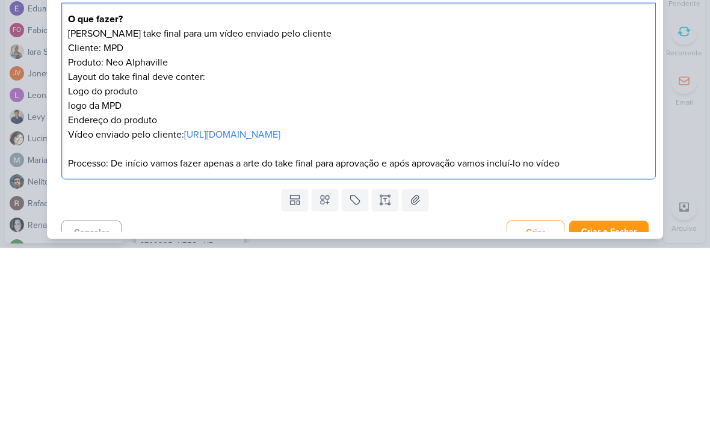
click at [699, 124] on div "7709223_MPD_NEO ALPHAVILLE_VIDEO_INFLUENCER_DECORADO nenhum grupo disponível es…" at bounding box center [355, 211] width 710 height 422
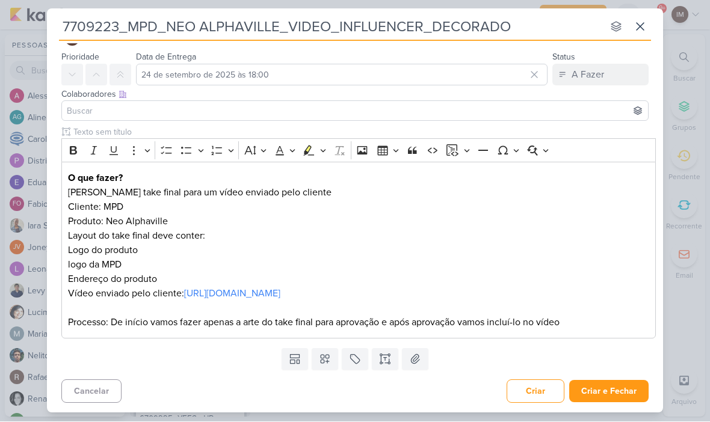
click at [628, 388] on button "Criar e Fechar" at bounding box center [608, 392] width 79 height 22
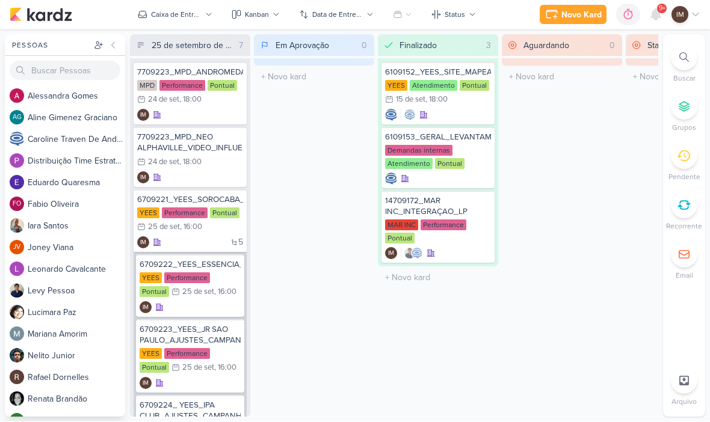
scroll to position [0, 0]
click at [200, 180] on div "IM" at bounding box center [190, 178] width 106 height 12
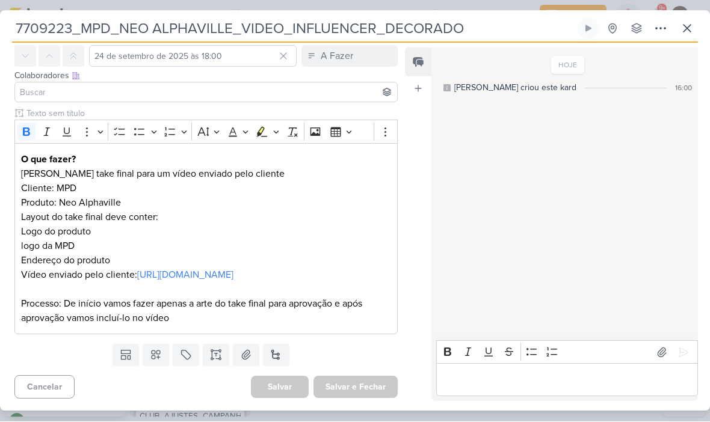
scroll to position [65, 0]
click at [159, 359] on icon at bounding box center [156, 356] width 12 height 12
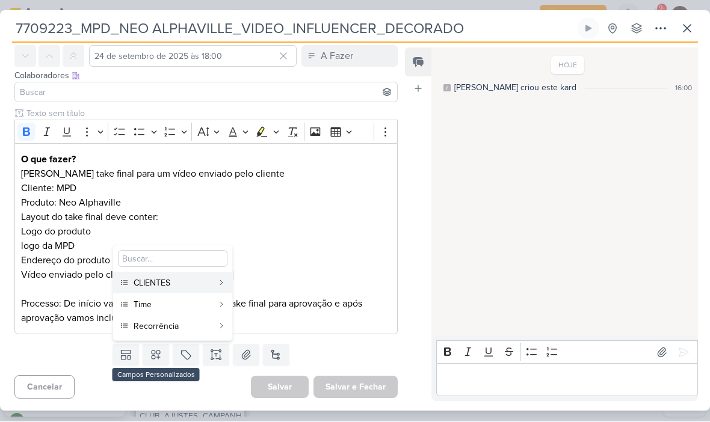
click at [182, 276] on button "CLIENTES" at bounding box center [172, 284] width 119 height 22
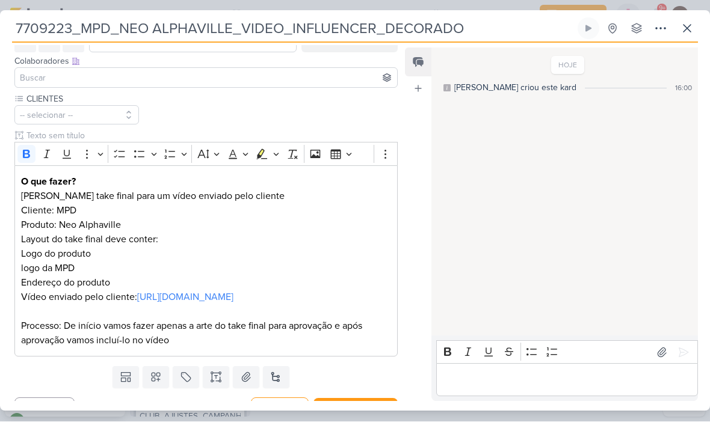
click at [158, 383] on icon at bounding box center [156, 378] width 8 height 8
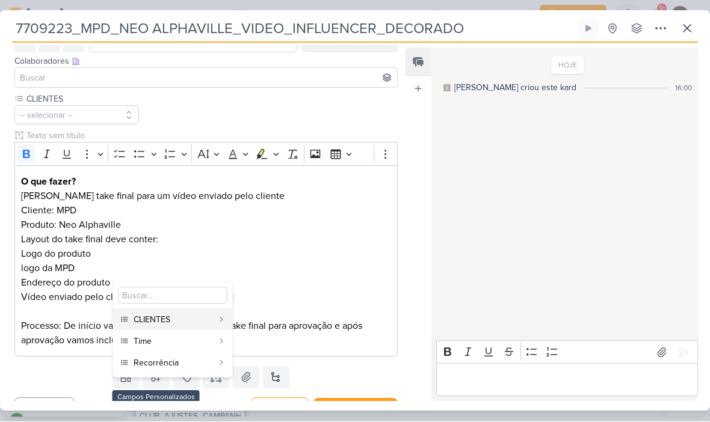
click at [181, 341] on div "Time" at bounding box center [173, 342] width 79 height 13
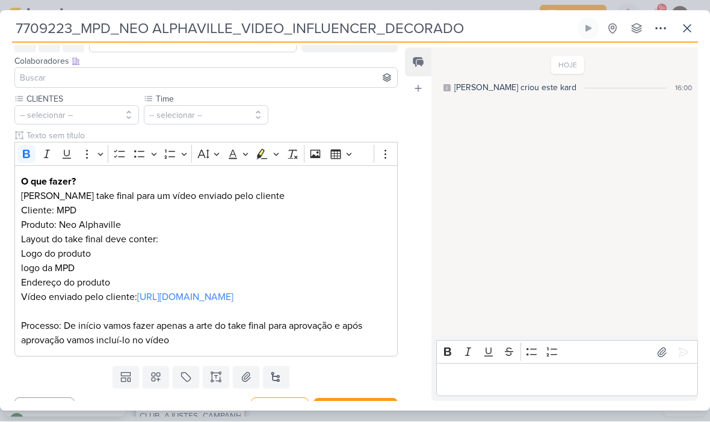
click at [162, 384] on icon at bounding box center [156, 378] width 12 height 12
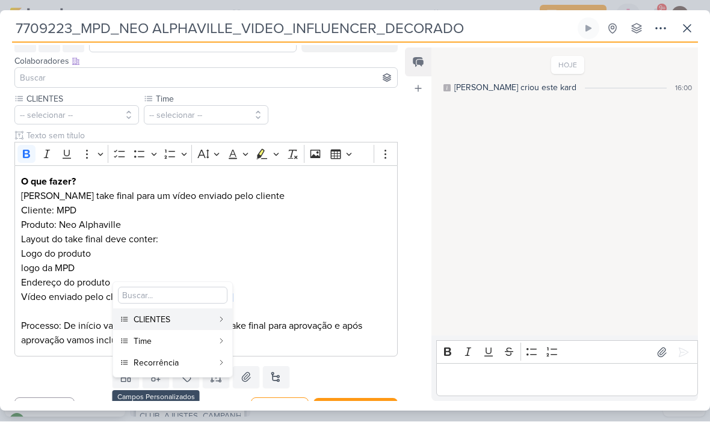
click at [206, 365] on div "Recorrência" at bounding box center [173, 363] width 79 height 13
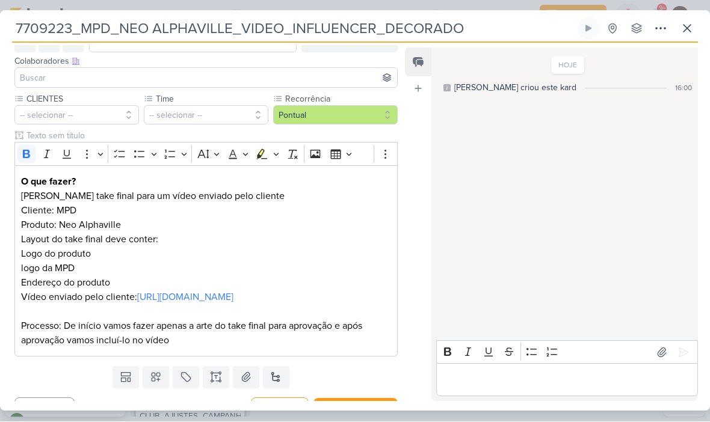
click at [100, 117] on button "-- selecionar --" at bounding box center [76, 115] width 125 height 19
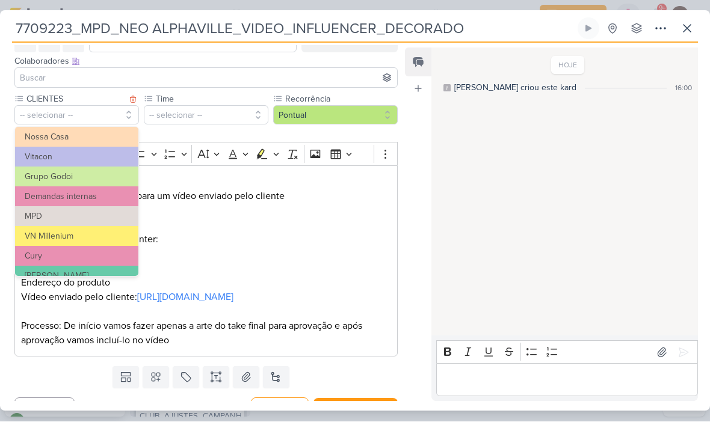
scroll to position [66, 0]
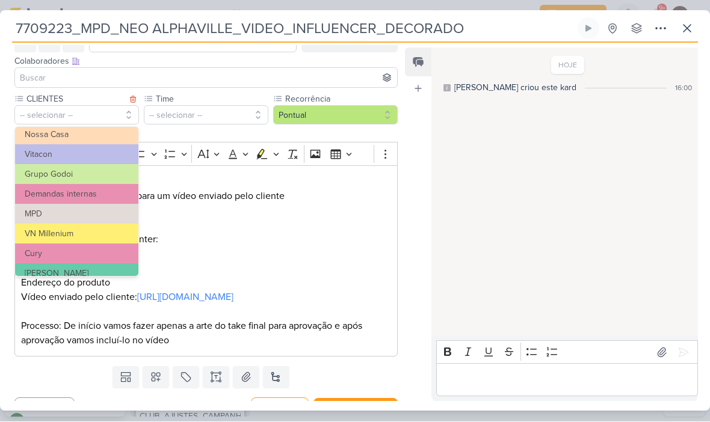
click at [99, 214] on button "MPD" at bounding box center [76, 215] width 123 height 20
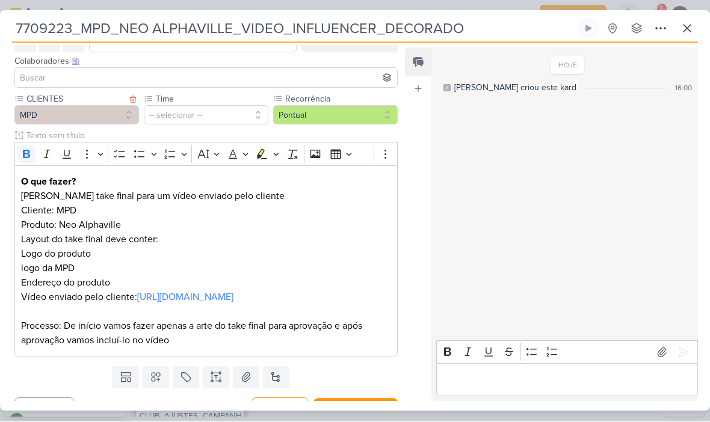
click at [193, 114] on button "-- selecionar --" at bounding box center [206, 115] width 125 height 19
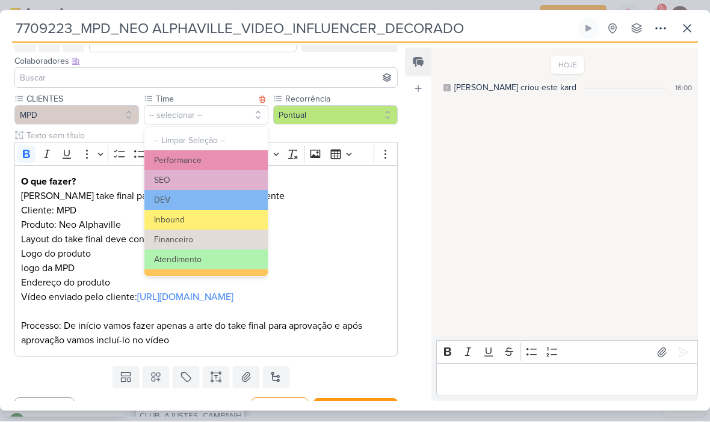
click at [226, 159] on button "Performance" at bounding box center [205, 161] width 123 height 20
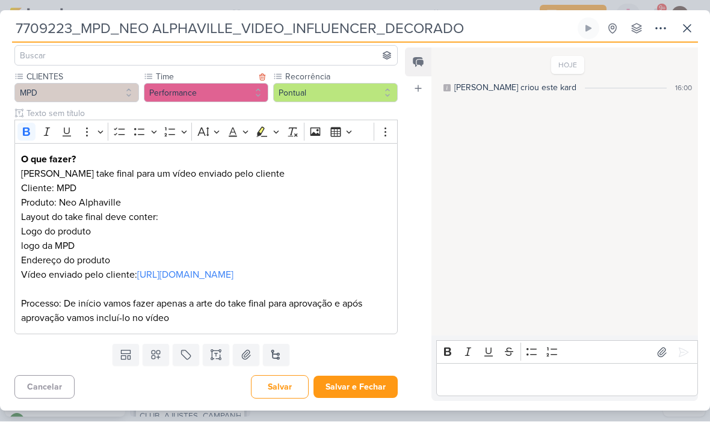
scroll to position [102, 0]
click at [687, 29] on icon at bounding box center [687, 28] width 7 height 7
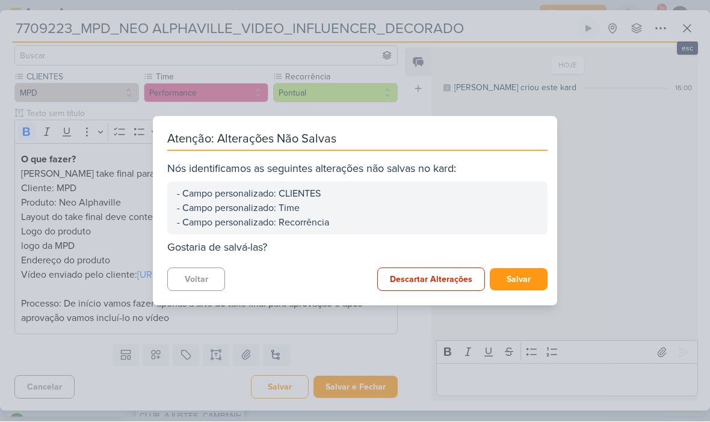
click at [514, 276] on button "Salvar" at bounding box center [519, 280] width 58 height 22
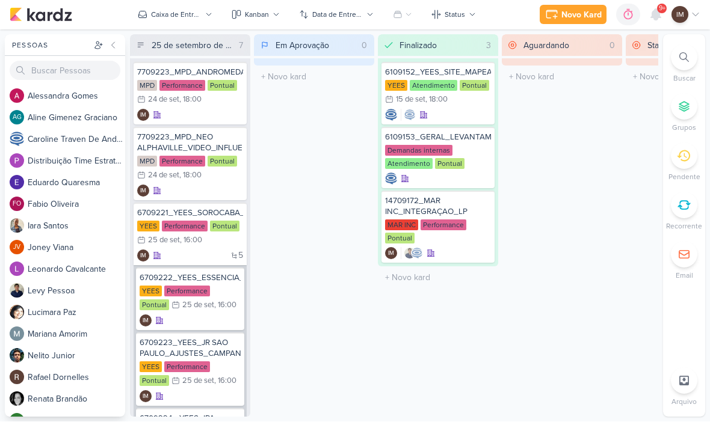
scroll to position [0, 0]
click at [198, 194] on div "IM" at bounding box center [190, 191] width 106 height 12
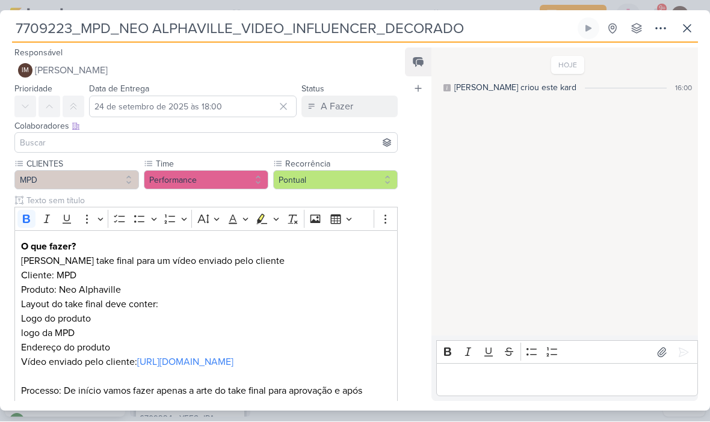
click at [75, 32] on input "7709223_MPD_NEO ALPHAVILLE_VIDEO_INFLUENCER_DECORADO" at bounding box center [293, 29] width 563 height 22
click at [79, 26] on input "7709223_MPD_NEO ALPHAVILLE_VIDEO_INFLUENCER_DECORADO" at bounding box center [293, 29] width 563 height 22
click at [116, 28] on input "7709223_MPD_NEO ALPHAVILLE_VIDEO_INFLUENCER_DECORADO" at bounding box center [293, 29] width 563 height 22
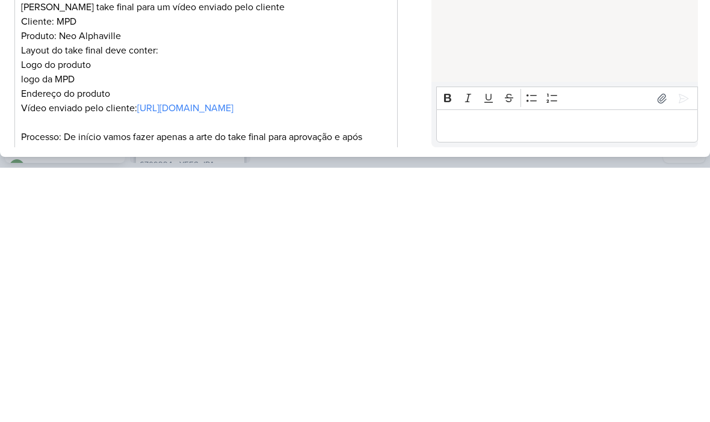
type input "7709224_MPD_NEO ALPHAVILLE_VIDEO_INFLUENCER_DECORADO"
click at [634, 164] on div "7709224_MPD_NEO ALPHAVILLE_VIDEO_INFLUENCER_DECORADO" at bounding box center [355, 211] width 710 height 422
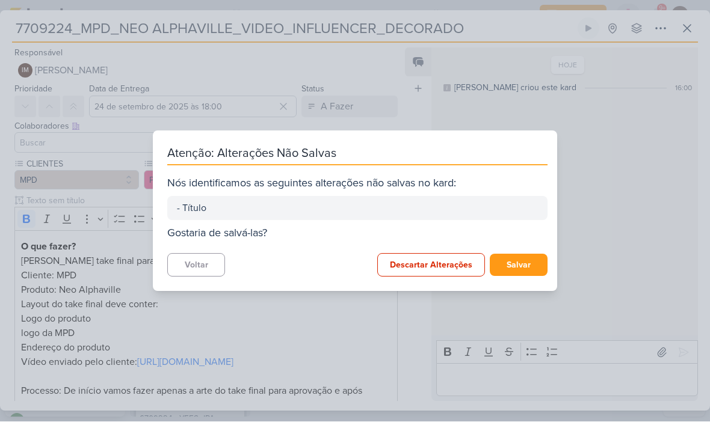
click at [426, 267] on button "Descartar Alterações" at bounding box center [431, 265] width 108 height 23
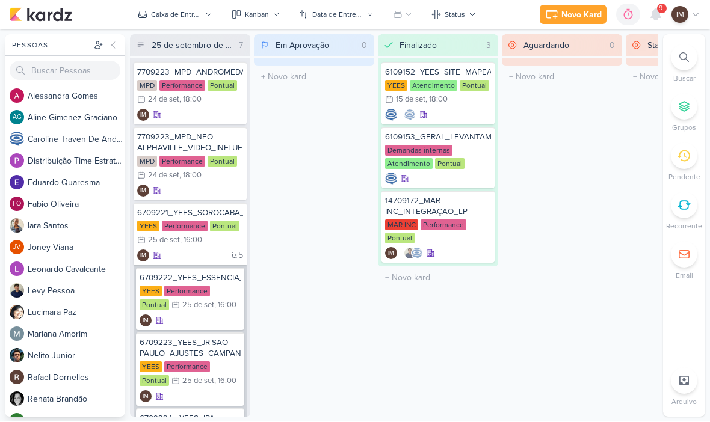
click at [185, 180] on div "24/9 24 de set , 18:00" at bounding box center [169, 176] width 64 height 12
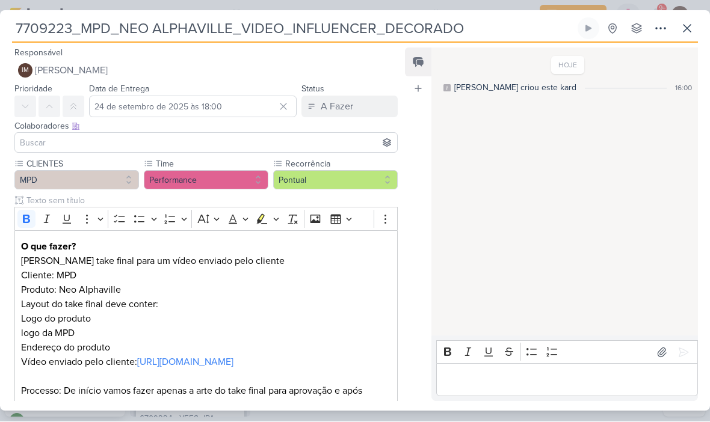
click at [64, 29] on input "7709223_MPD_NEO ALPHAVILLE_VIDEO_INFLUENCER_DECORADO" at bounding box center [293, 29] width 563 height 22
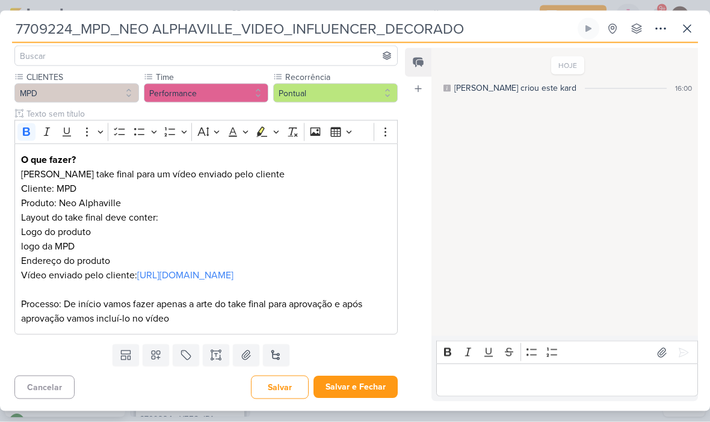
type input "7709224_MPD_NEO ALPHAVILLE_VIDEO_INFLUENCER_DECORADO"
click at [515, 99] on div "HOJE Isabella criou este kard 16:00" at bounding box center [563, 192] width 265 height 287
click at [354, 387] on button "Salvar e Fechar" at bounding box center [355, 388] width 84 height 22
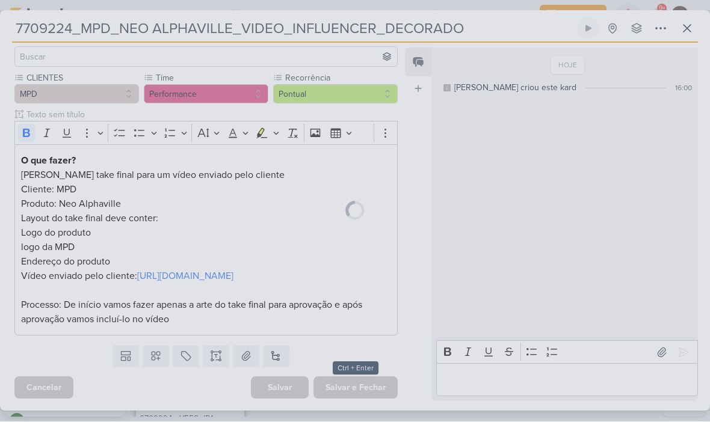
scroll to position [100, 0]
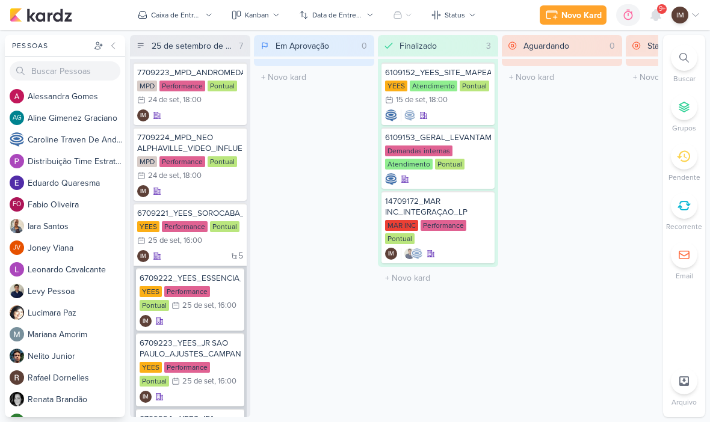
click at [585, 23] on button "Novo Kard" at bounding box center [573, 14] width 67 height 19
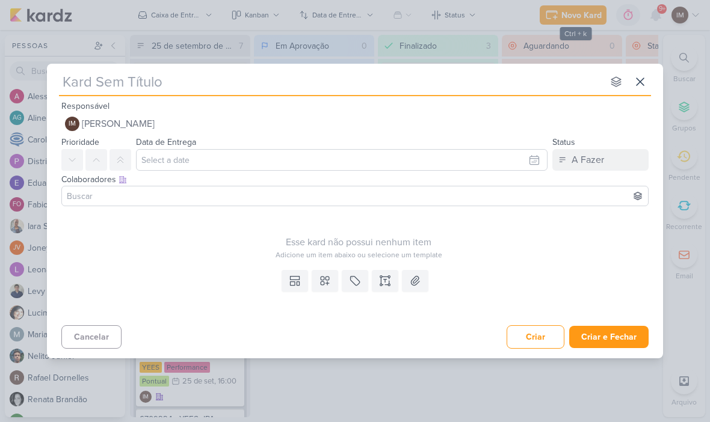
click at [549, 92] on input "text" at bounding box center [331, 82] width 544 height 22
click at [697, 134] on div "nenhum grupo disponível esc Responsável IM Isabella Machado Guimarães Nenhum co…" at bounding box center [355, 211] width 710 height 422
click at [389, 271] on button at bounding box center [385, 281] width 26 height 22
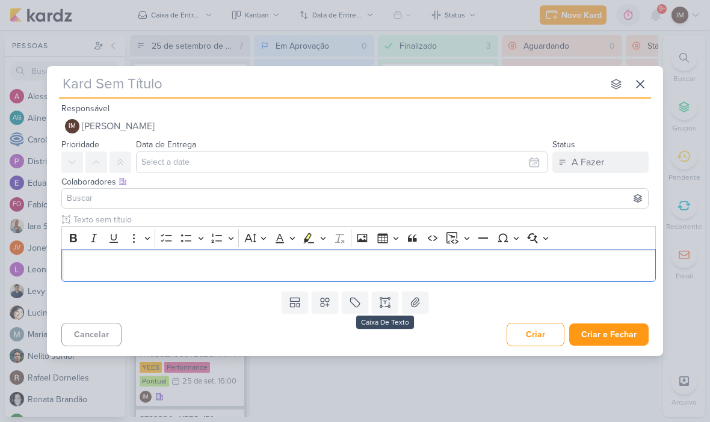
click at [358, 270] on p "Editor editing area: main" at bounding box center [359, 266] width 582 height 14
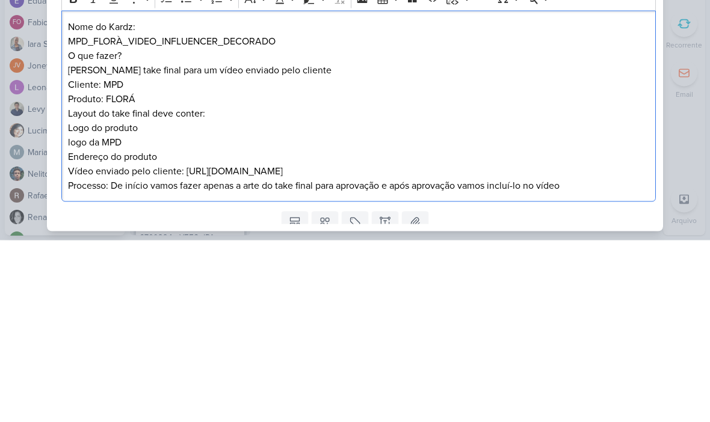
click at [72, 202] on p "Nome do Kardz:" at bounding box center [359, 209] width 582 height 14
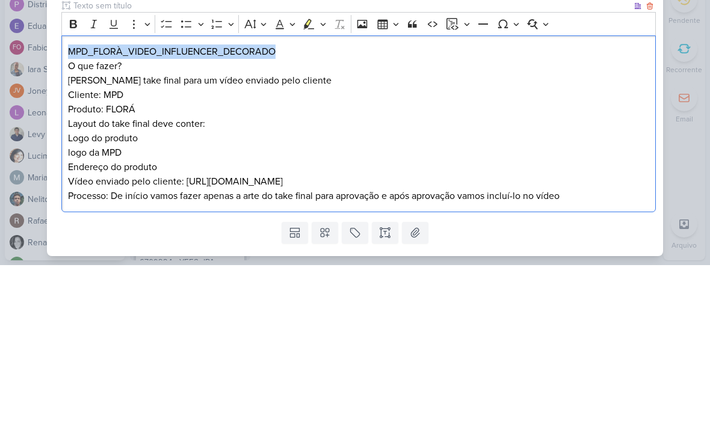
copy p "MPD_FLORÀ_VIDEO_INFLUENCER_DECORADO"
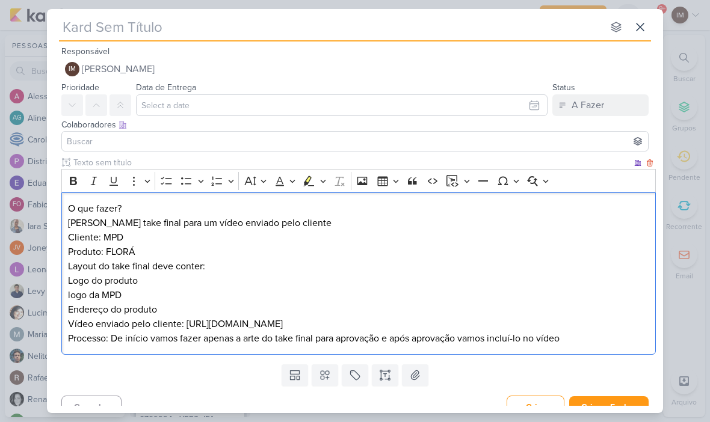
click at [73, 19] on input "text" at bounding box center [331, 27] width 544 height 22
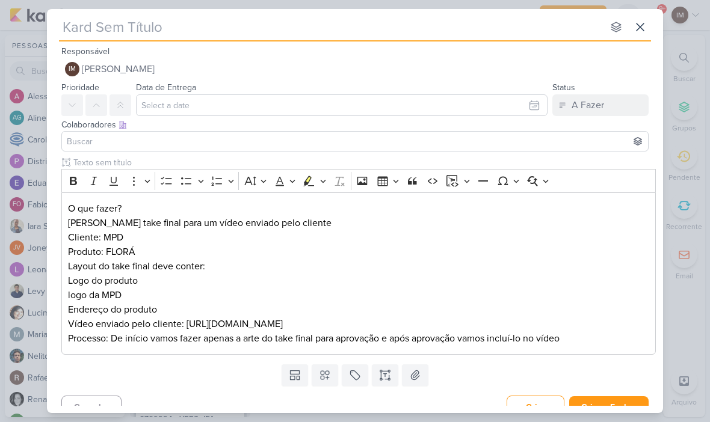
click at [66, 25] on input "text" at bounding box center [331, 27] width 544 height 22
paste input "MPD_FLORÀ_VIDEO_INFLUENCER_DECORADO"
type input "MPD_FLORÀ_VIDEO_INFLUENCER_DECORADO"
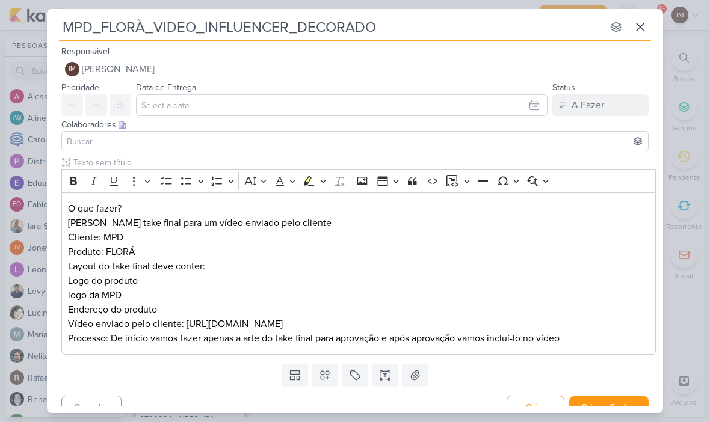
click at [69, 29] on input "MPD_FLORÀ_VIDEO_INFLUENCER_DECORADO" at bounding box center [331, 27] width 544 height 22
type input "_MPD_FLORÀ_VIDEO_INFLUENCER_DECORADO"
click at [70, 34] on input "_MPD_FLORÀ_VIDEO_INFLUENCER_DECORADO" at bounding box center [331, 27] width 544 height 22
type input "77_MPD_FLORÀ_VIDEO_INFLUENCER_DECORADO"
type input "779_MPD_FLORÀ_VIDEO_INFLUENCER_DECORADO"
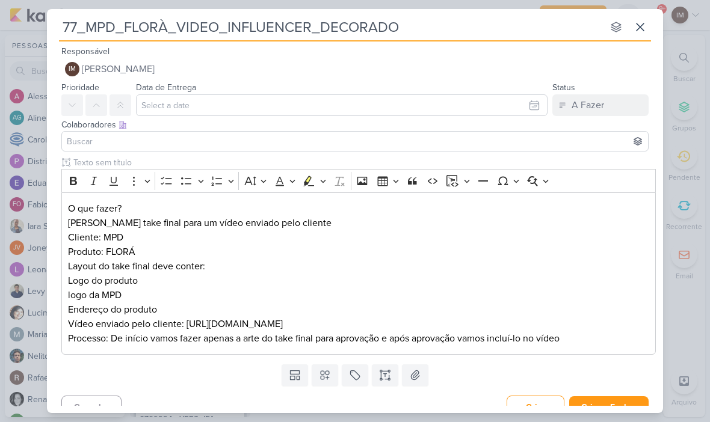
type input "770_MPD_FLORÀ_VIDEO_INFLUENCER_DECORADO"
type input "7709_MPD_FLORÀ_VIDEO_INFLUENCER_DECORADO"
type input "770922_MPD_FLORÀ_VIDEO_INFLUENCER_DECORADO"
type input "7709224_MPD_FLORÀ_VIDEO_INFLUENCER_DECORADO"
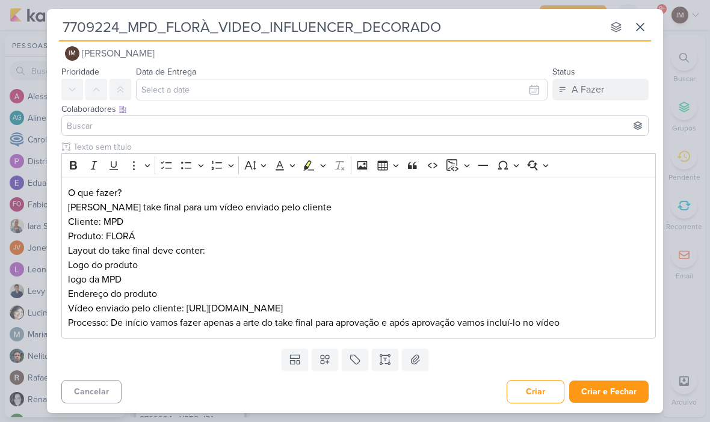
scroll to position [16, 0]
type input "7709224_MPD_FLORÀ_VIDEO_INFLUENCER_DECORADO"
click at [687, 125] on div "7709224_MPD_FLORÀ_VIDEO_INFLUENCER_DECORADO nenhum grupo disponível esc Respons…" at bounding box center [355, 211] width 710 height 422
click at [74, 196] on p "O que fazer?" at bounding box center [359, 193] width 582 height 14
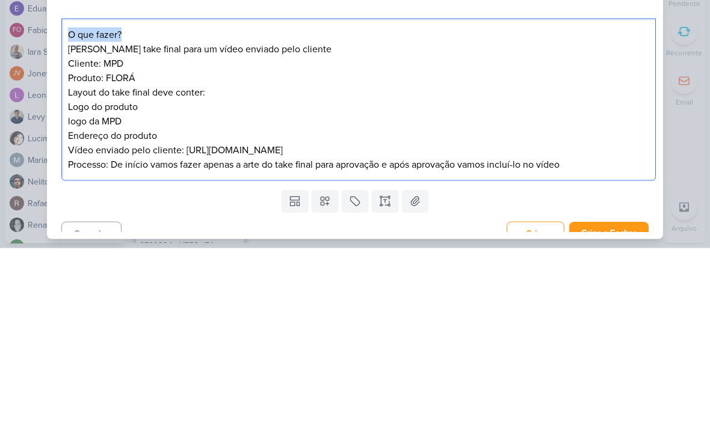
scroll to position [0, 0]
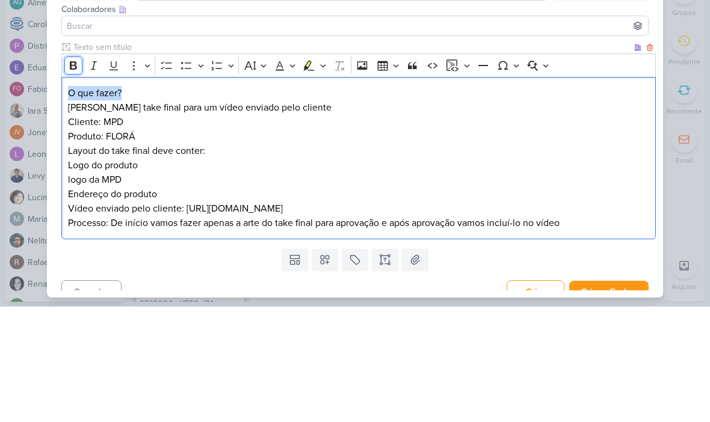
click at [73, 175] on icon "Editor toolbar" at bounding box center [73, 181] width 12 height 12
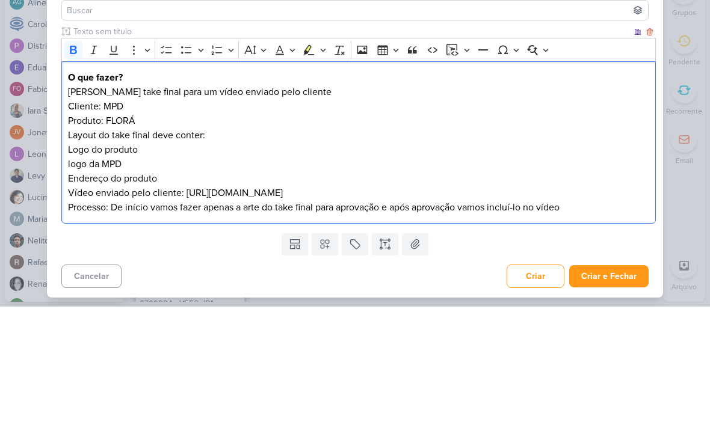
scroll to position [16, 0]
click at [680, 103] on div "7709224_MPD_FLORÀ_VIDEO_INFLUENCER_DECORADO nenhum grupo disponível esc Respons…" at bounding box center [355, 211] width 710 height 422
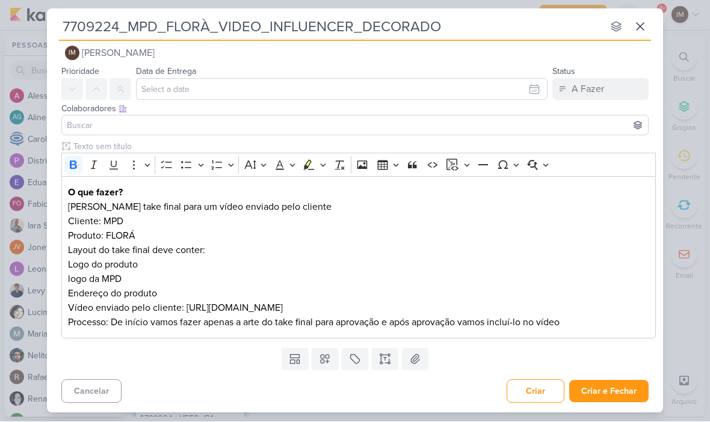
click at [548, 302] on p "Vídeo enviado pelo cliente: https://drive.google.com/drive/folders/18m8SFoHXcg4…" at bounding box center [359, 308] width 582 height 14
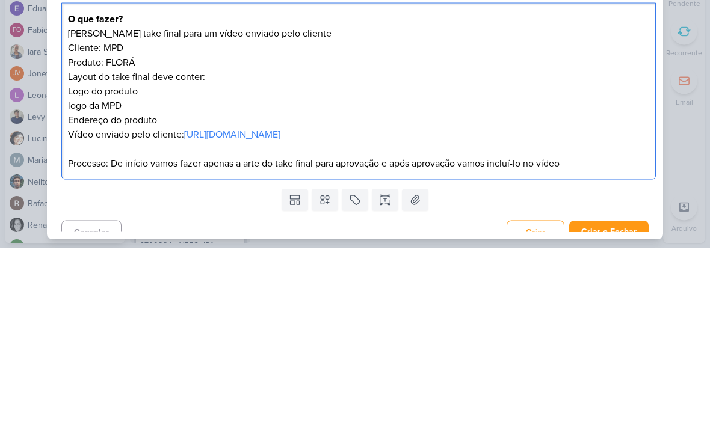
click at [689, 113] on div "7709224_MPD_FLORÀ_VIDEO_INFLUENCER_DECORADO nenhum grupo disponível esc Respons…" at bounding box center [355, 211] width 710 height 422
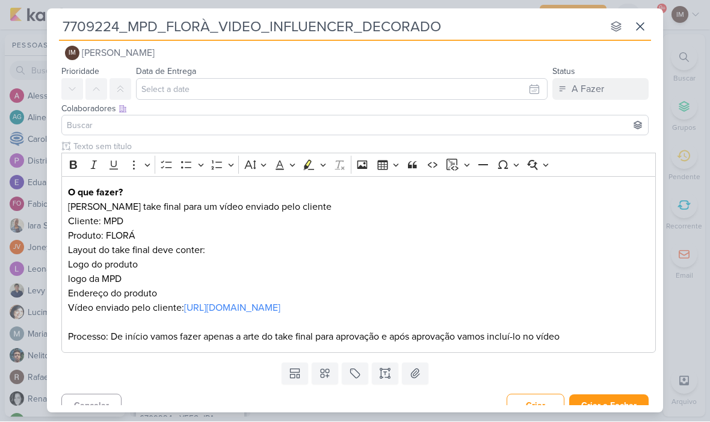
click at [327, 376] on icon at bounding box center [325, 375] width 8 height 8
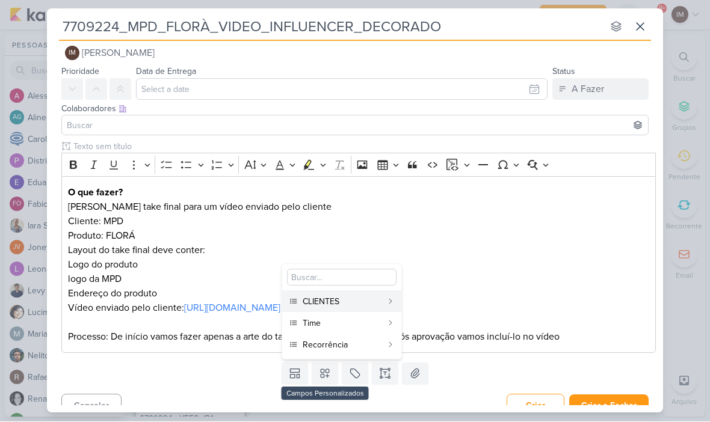
click at [377, 301] on div "CLIENTES" at bounding box center [342, 302] width 79 height 13
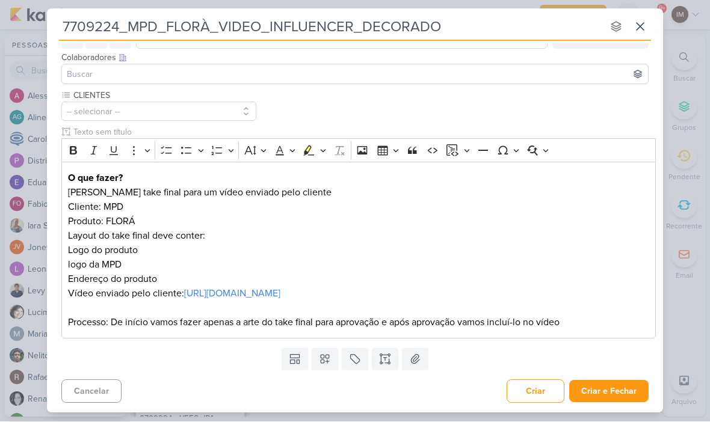
scroll to position [67, 0]
click at [326, 363] on icon at bounding box center [325, 360] width 12 height 12
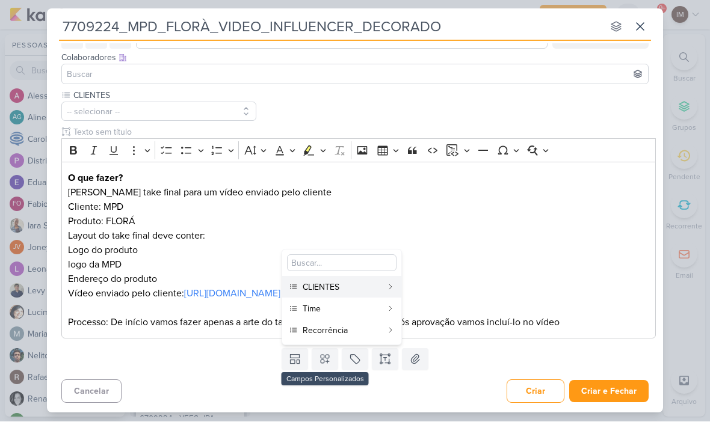
click at [359, 306] on div "Time" at bounding box center [342, 309] width 79 height 13
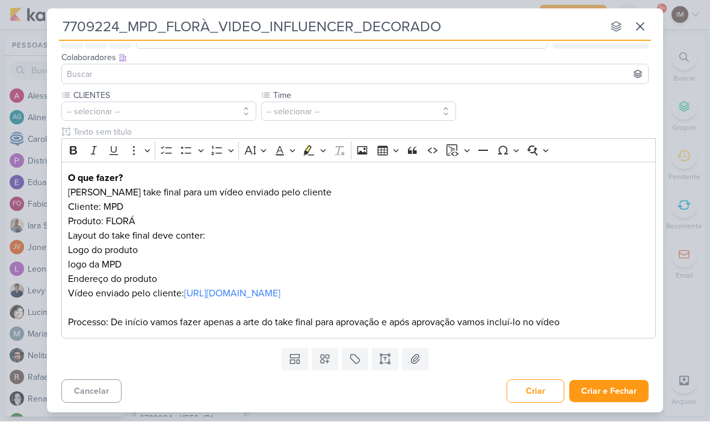
click at [330, 359] on icon at bounding box center [325, 360] width 12 height 12
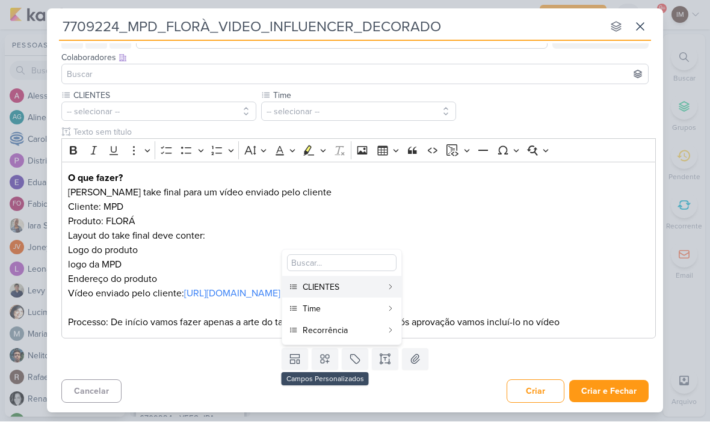
click at [360, 327] on div "Recorrência" at bounding box center [342, 331] width 79 height 13
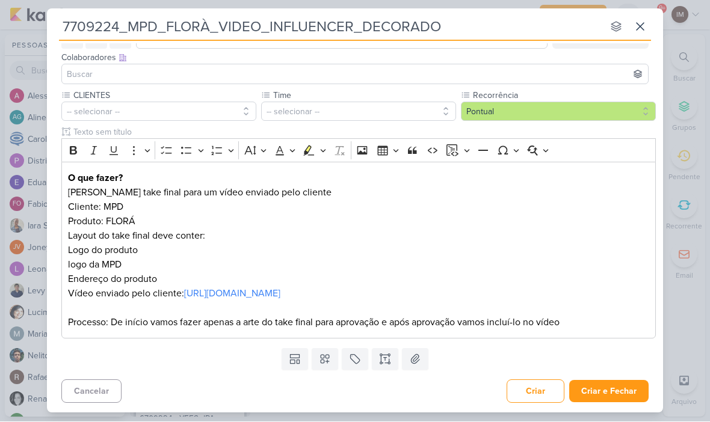
click at [395, 110] on button "-- selecionar --" at bounding box center [358, 111] width 195 height 19
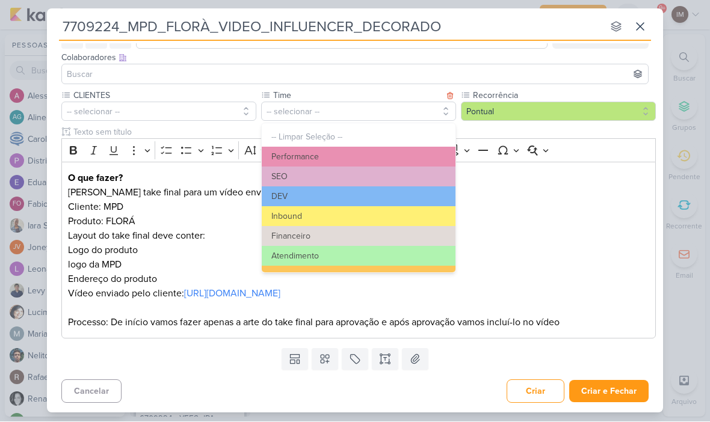
click at [375, 144] on button "-- Limpar Seleção --" at bounding box center [359, 138] width 194 height 20
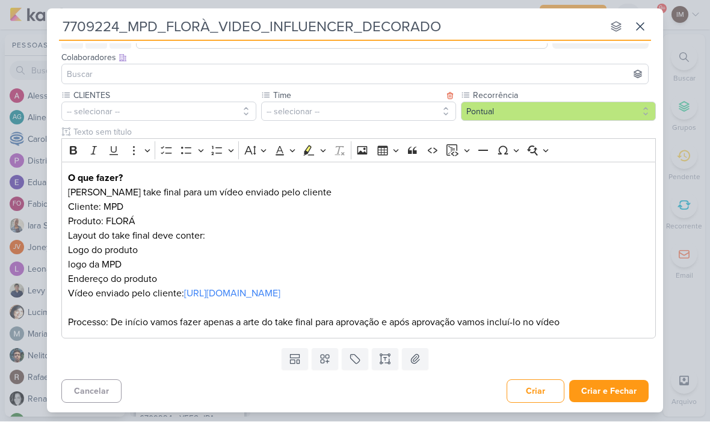
click at [361, 120] on button "-- selecionar --" at bounding box center [358, 111] width 195 height 19
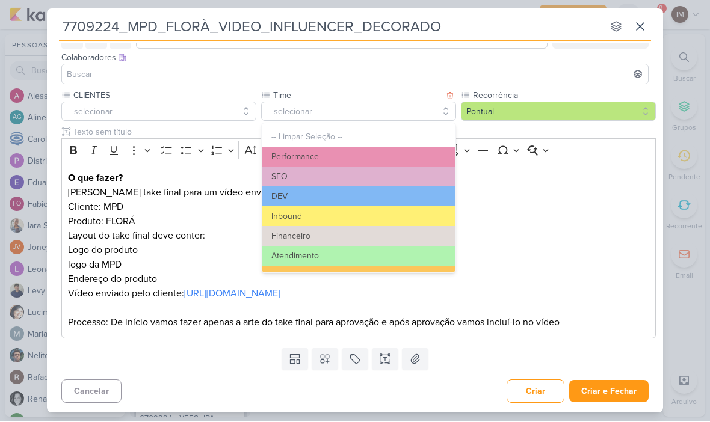
click at [364, 156] on button "Performance" at bounding box center [359, 157] width 194 height 20
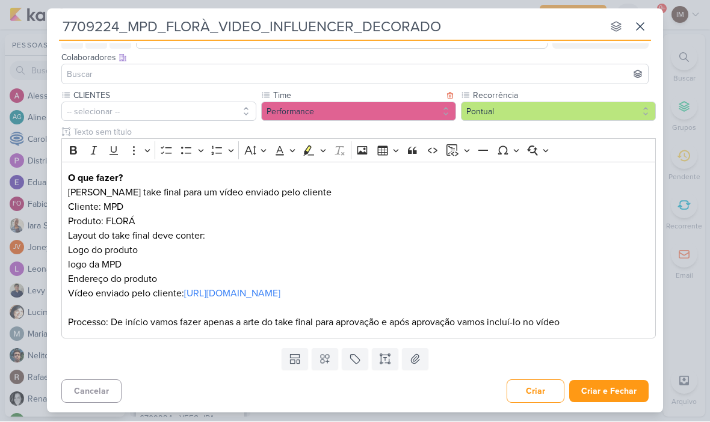
click at [228, 118] on button "-- selecionar --" at bounding box center [158, 111] width 195 height 19
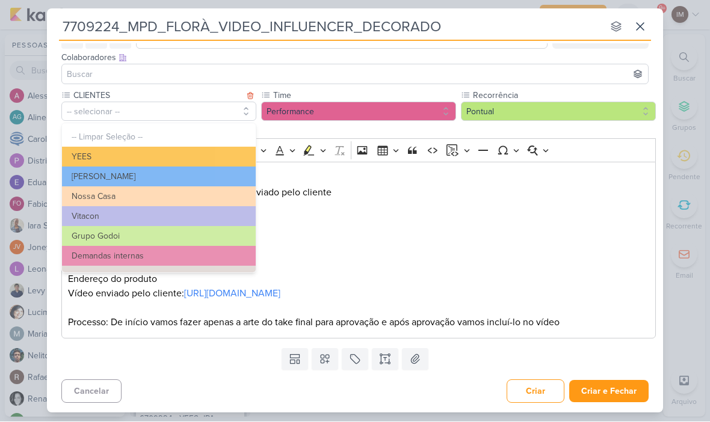
click at [238, 158] on button "YEES" at bounding box center [159, 157] width 194 height 20
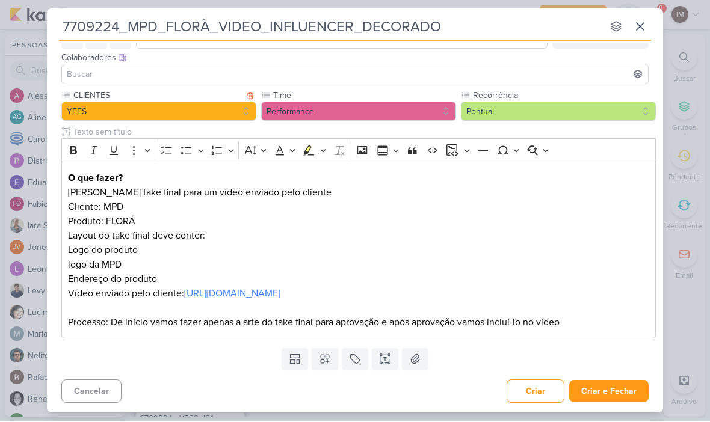
click at [223, 111] on button "YEES" at bounding box center [158, 111] width 195 height 19
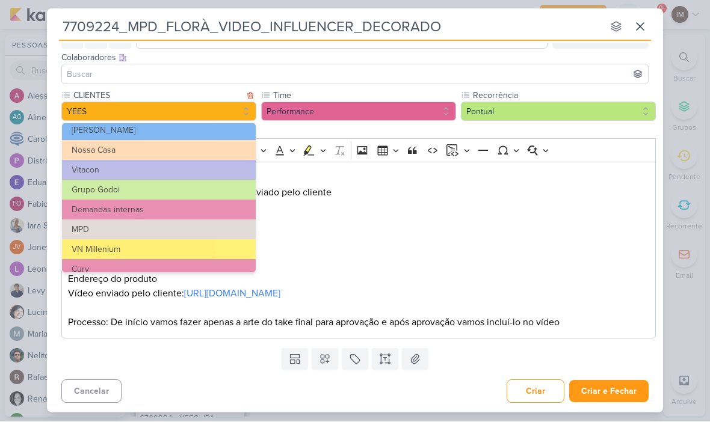
scroll to position [51, 0]
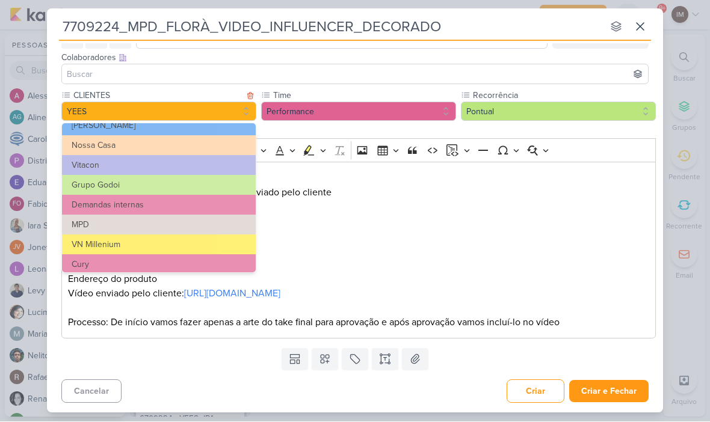
click at [229, 223] on button "MPD" at bounding box center [159, 225] width 194 height 20
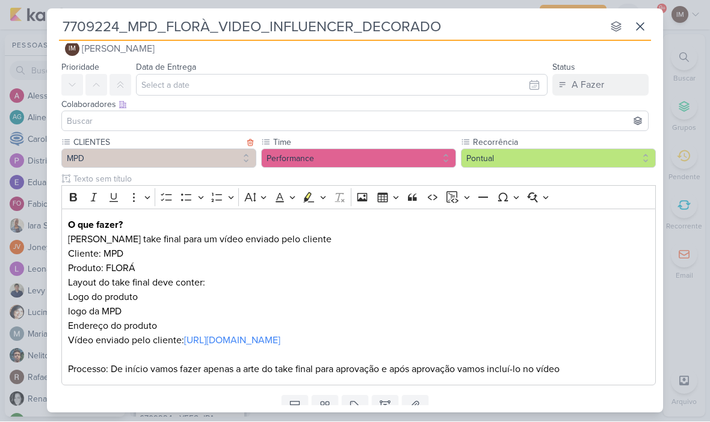
scroll to position [18, 0]
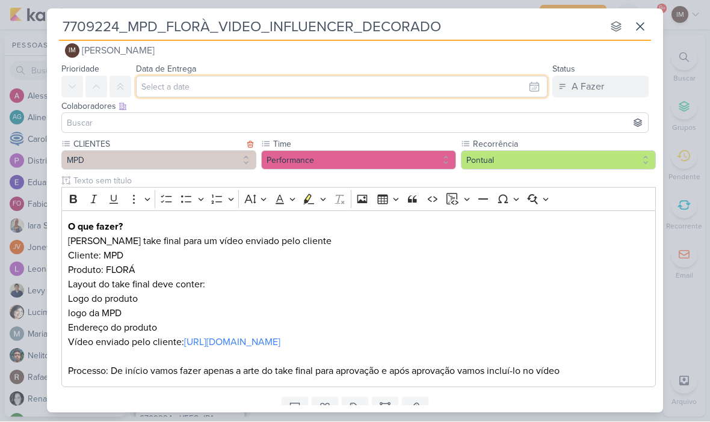
click at [455, 79] on input "text" at bounding box center [342, 87] width 412 height 22
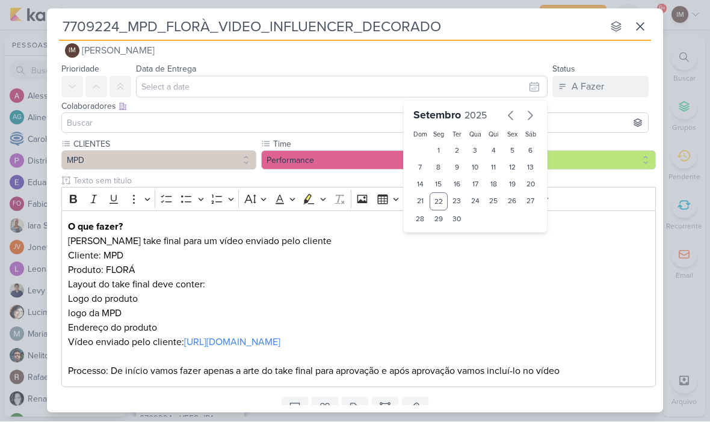
click at [478, 203] on div "24" at bounding box center [475, 202] width 19 height 18
type input "24 de setembro de 2025 às 23:59"
click at [441, 238] on select "00 01 02 03 04 05 06 07 08 09 10 11 12 13 14 15 16 17 18 19 20 21 22 23" at bounding box center [438, 240] width 17 height 14
select select "18"
type input "24 de setembro de 2025 às 18:59"
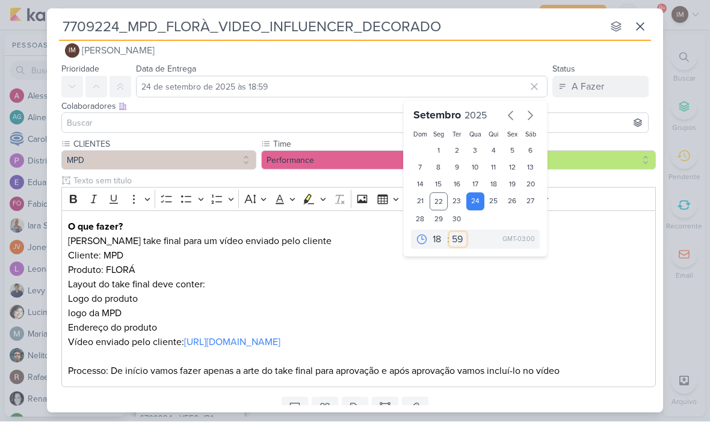
click at [457, 241] on select "00 05 10 15 20 25 30 35 40 45 50 55 59" at bounding box center [457, 240] width 17 height 14
select select "0"
type input "24 de setembro de 2025 às 18:00"
click at [690, 147] on div "7709224_MPD_FLORÀ_VIDEO_INFLUENCER_DECORADO nenhum grupo disponível esc Respons…" at bounding box center [355, 211] width 710 height 422
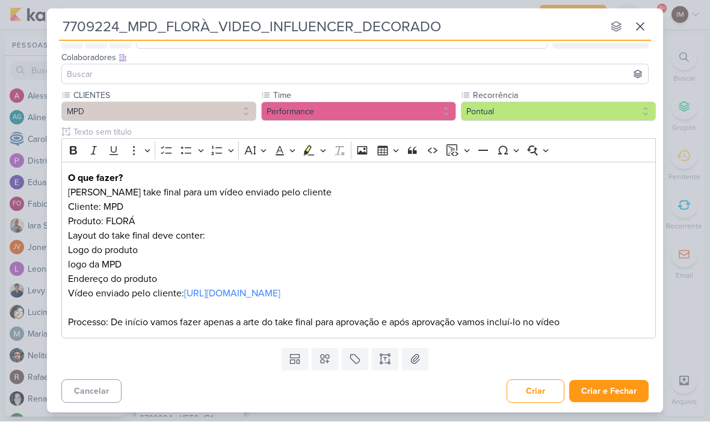
click at [620, 390] on button "Criar e Fechar" at bounding box center [608, 392] width 79 height 22
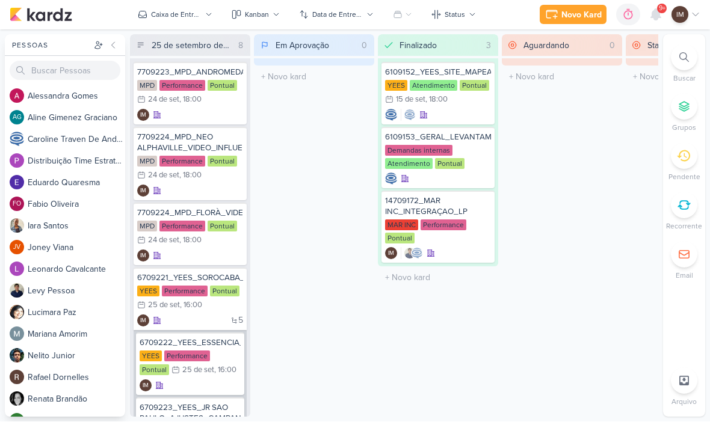
scroll to position [0, 0]
click at [188, 196] on div "IM" at bounding box center [190, 191] width 106 height 12
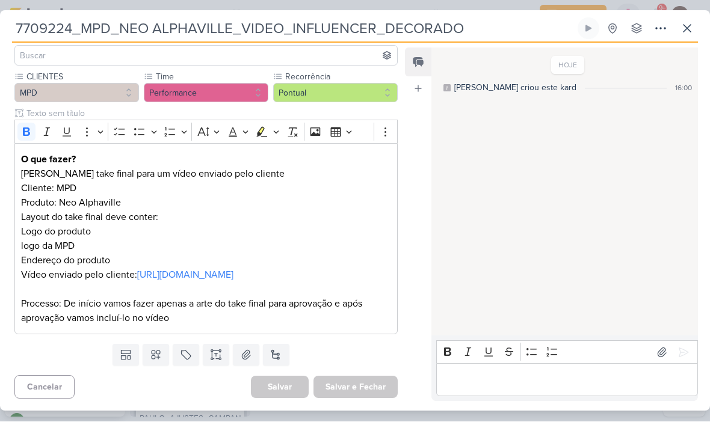
click at [689, 30] on icon at bounding box center [687, 28] width 7 height 7
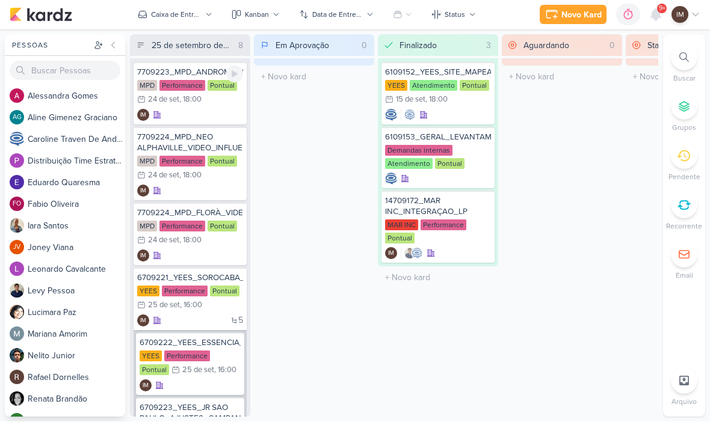
click at [217, 117] on div "IM" at bounding box center [190, 116] width 106 height 12
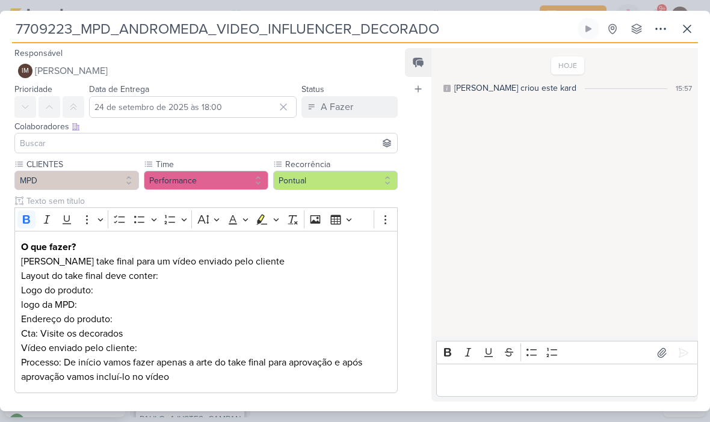
click at [697, 20] on button at bounding box center [687, 29] width 22 height 22
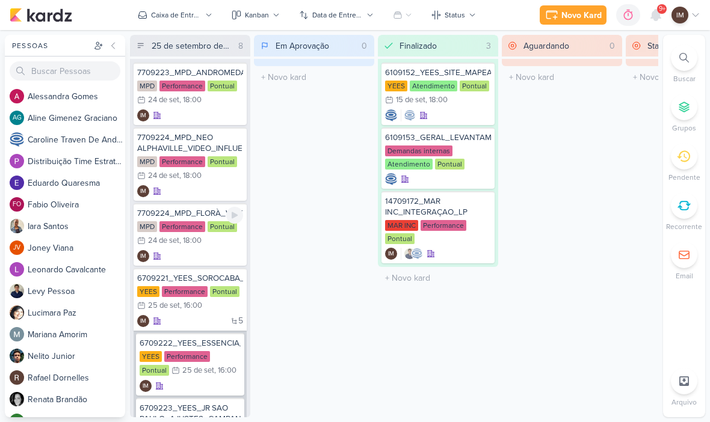
click at [206, 236] on div "MPD Performance Pontual 24/9 24 de set , 18:00" at bounding box center [190, 234] width 106 height 26
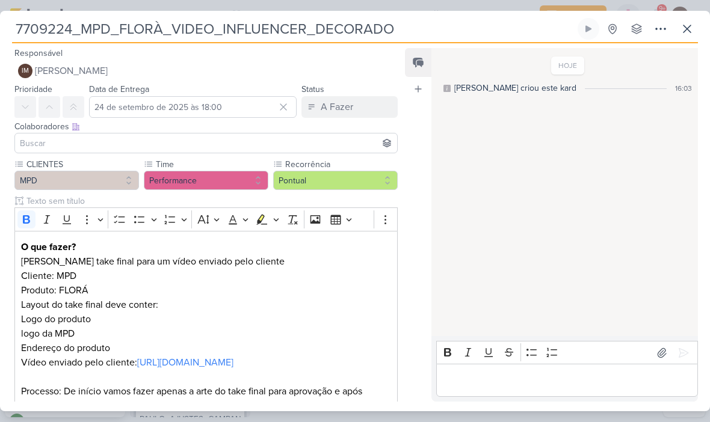
click at [691, 28] on icon at bounding box center [687, 29] width 14 height 14
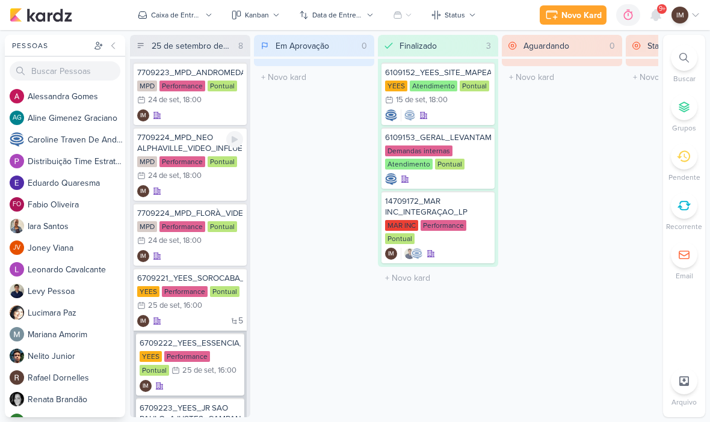
click at [197, 186] on div "IM" at bounding box center [190, 191] width 106 height 12
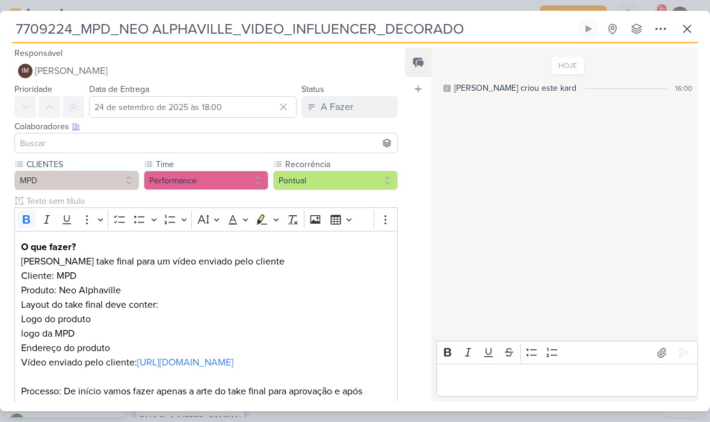
click at [25, 262] on p "[PERSON_NAME] take final para um vídeo enviado pelo cliente" at bounding box center [206, 262] width 370 height 14
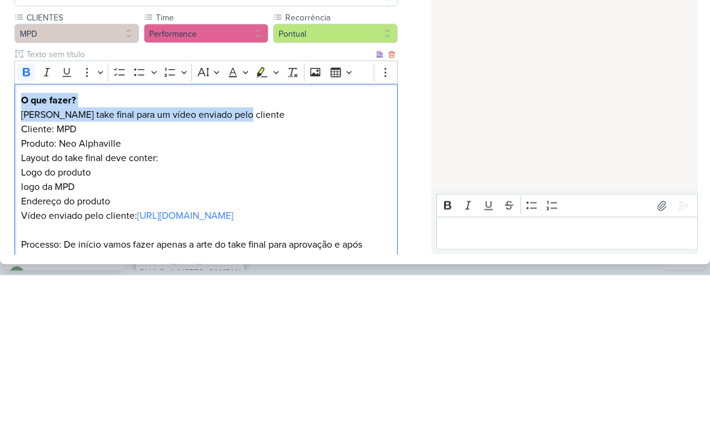
copy div "O que fazer? Criar take final para um vídeo enviado pelo cliente"
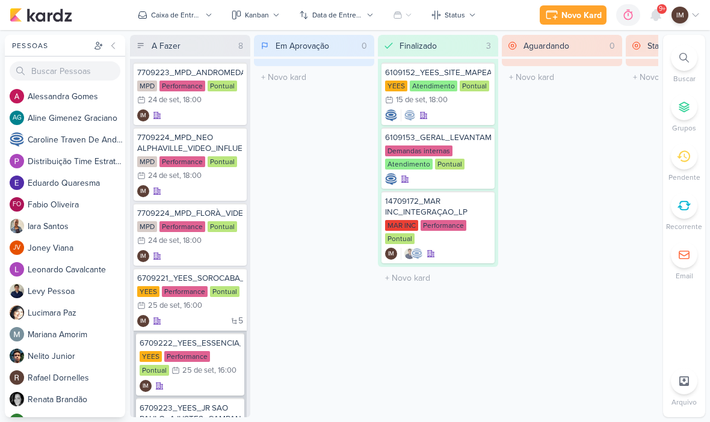
click at [590, 22] on button "Novo Kard" at bounding box center [573, 14] width 67 height 19
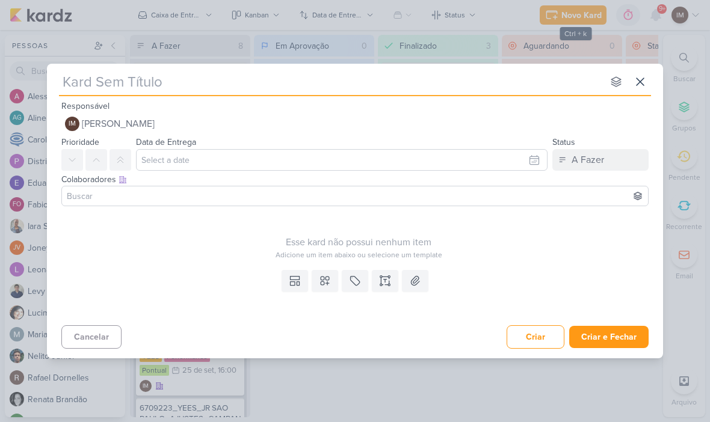
click at [381, 284] on icon at bounding box center [381, 281] width 0 height 6
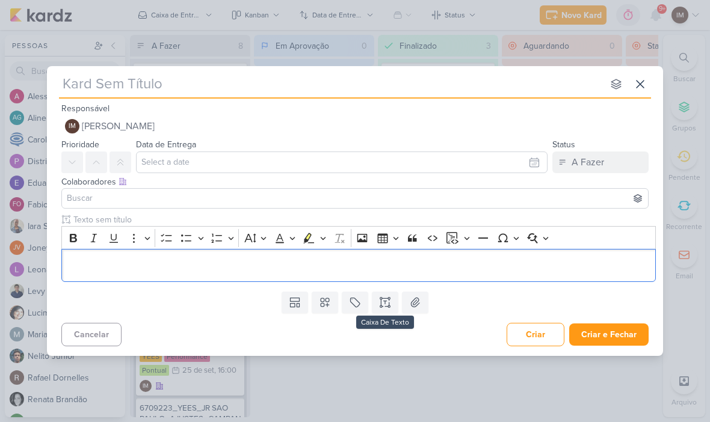
click at [79, 259] on p "Editor editing area: main" at bounding box center [359, 266] width 582 height 14
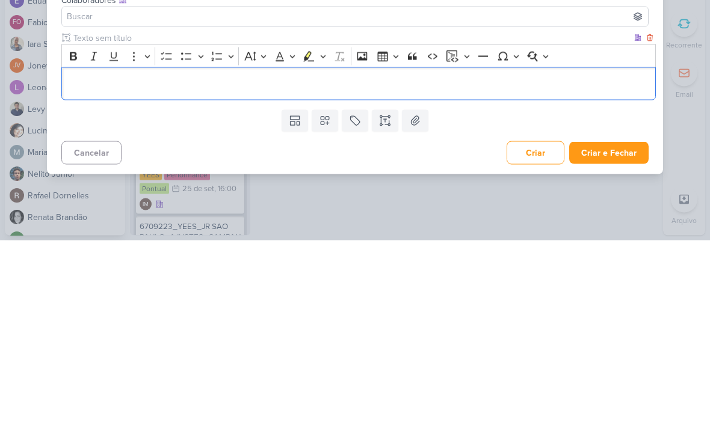
click at [73, 259] on p "Editor editing area: main" at bounding box center [359, 266] width 582 height 14
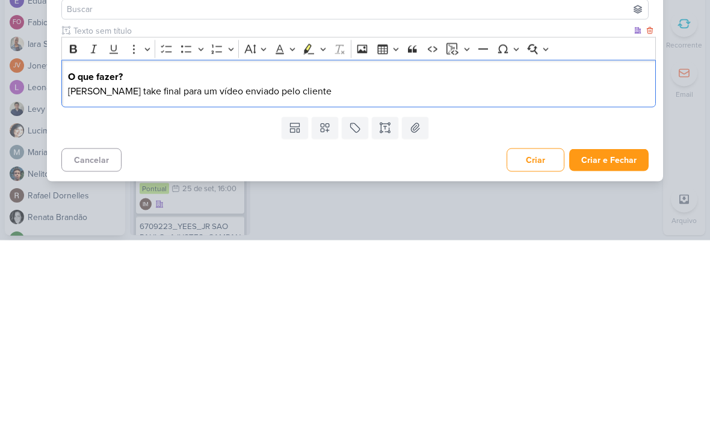
click at [100, 266] on p "[PERSON_NAME] take final para um vídeo enviado pelo cliente" at bounding box center [359, 273] width 582 height 14
click at [190, 266] on p "[PERSON_NAME] takes final para um vídeo enviado pelo cliente" at bounding box center [359, 273] width 582 height 14
click at [214, 252] on p "O que fazer?" at bounding box center [359, 259] width 582 height 14
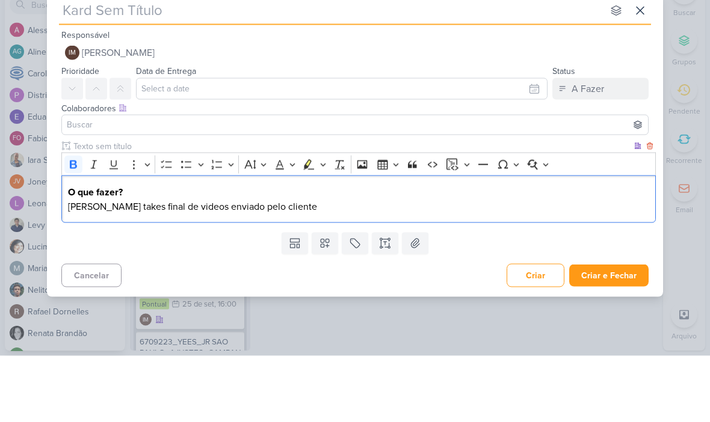
click at [76, 66] on input "text" at bounding box center [331, 77] width 544 height 22
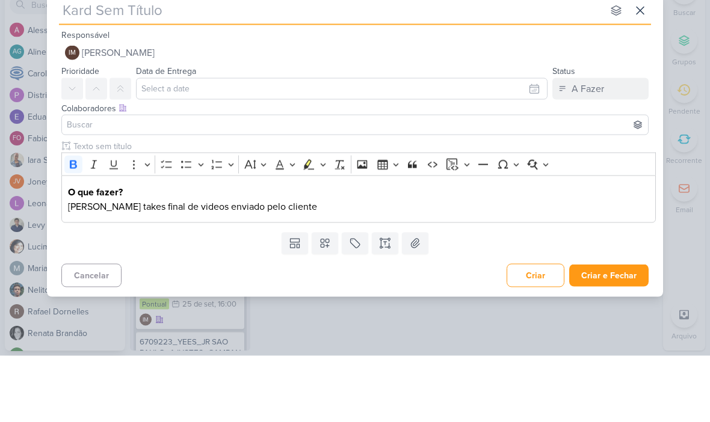
paste input "7709222_MPD_VIDEO_INFLUENCER_DECORADO"
type input "7709222_MPD_VIDEO_INFLUENCER_DECORADO"
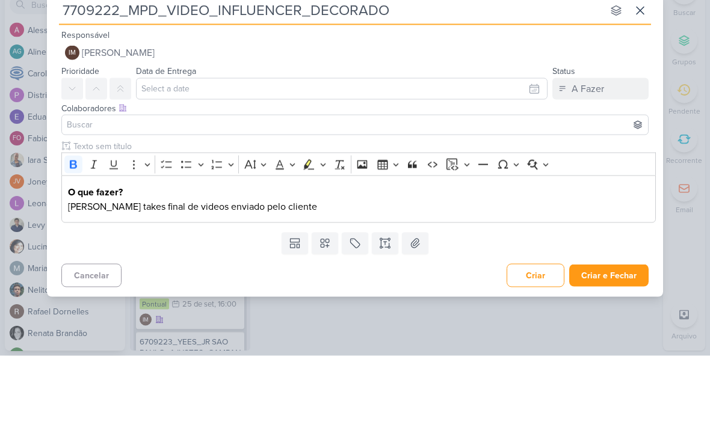
type input "7709222_MPD_VIDEO_INFLUENCER_DECORADO"
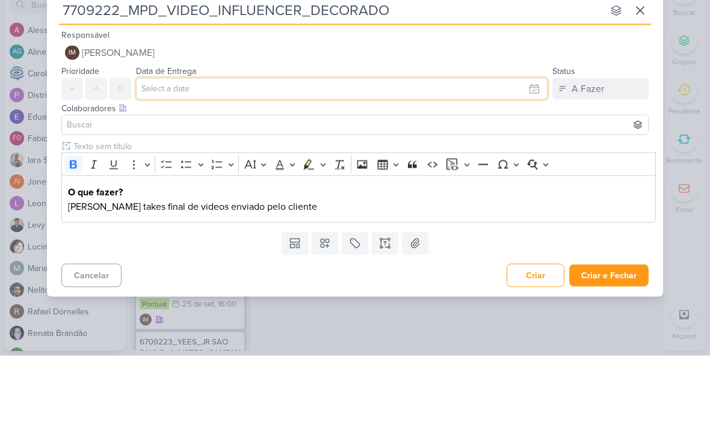
click at [532, 144] on input "text" at bounding box center [342, 155] width 412 height 22
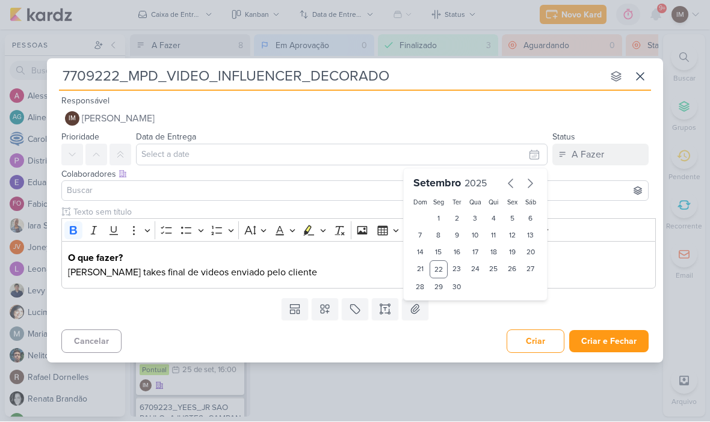
click at [480, 265] on div "24" at bounding box center [475, 270] width 19 height 18
click at [437, 294] on div "29" at bounding box center [439, 287] width 19 height 17
click at [483, 267] on div "24" at bounding box center [475, 270] width 19 height 18
type input "24 de setembro de 2025 às 23:59"
click at [433, 310] on select "00 01 02 03 04 05 06 07 08 09 10 11 12 13 14 15 16 17 18 19 20 21 22 23" at bounding box center [438, 308] width 17 height 14
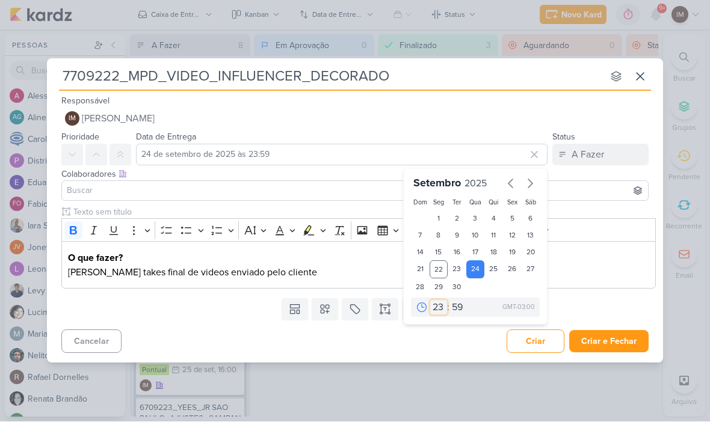
select select "18"
type input "24 de setembro de 2025 às 18:59"
click at [457, 310] on select "00 05 10 15 20 25 30 35 40 45 50 55 59" at bounding box center [457, 308] width 17 height 14
select select "0"
type input "24 de setembro de 2025 às 18:00"
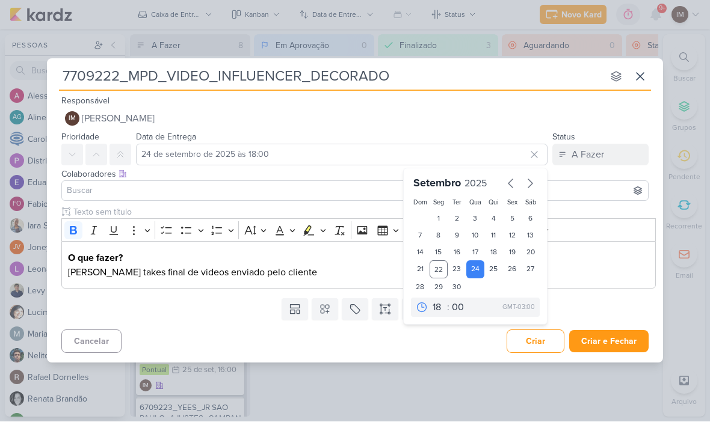
click at [555, 127] on button "IM [PERSON_NAME]" at bounding box center [354, 119] width 587 height 22
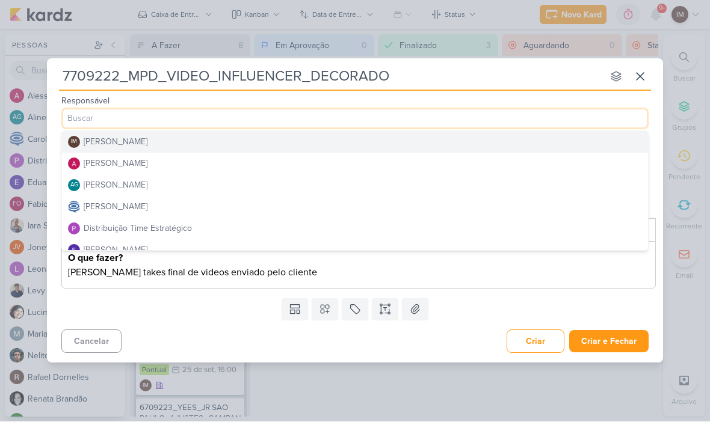
click at [545, 312] on div "Templates Campos Personalizados Marcadores Caixa De Texto Anexo" at bounding box center [355, 309] width 616 height 31
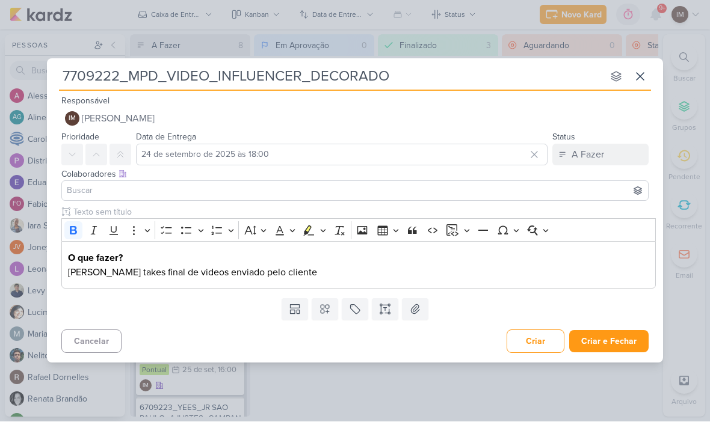
click at [550, 270] on p "[PERSON_NAME] takes final de videos enviado pelo cliente" at bounding box center [359, 273] width 582 height 14
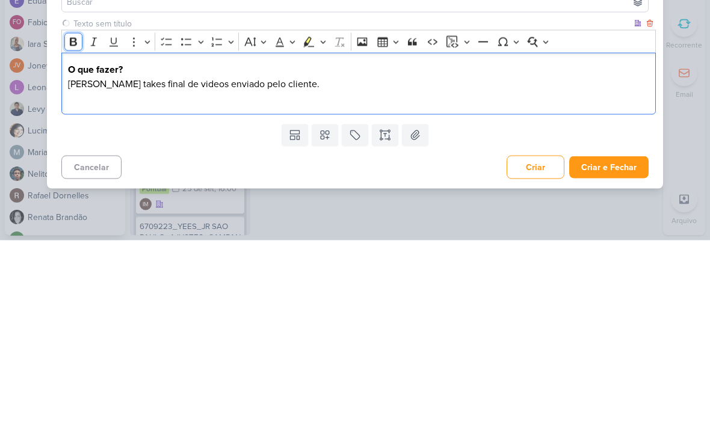
click at [75, 218] on icon "Editor toolbar" at bounding box center [73, 224] width 12 height 12
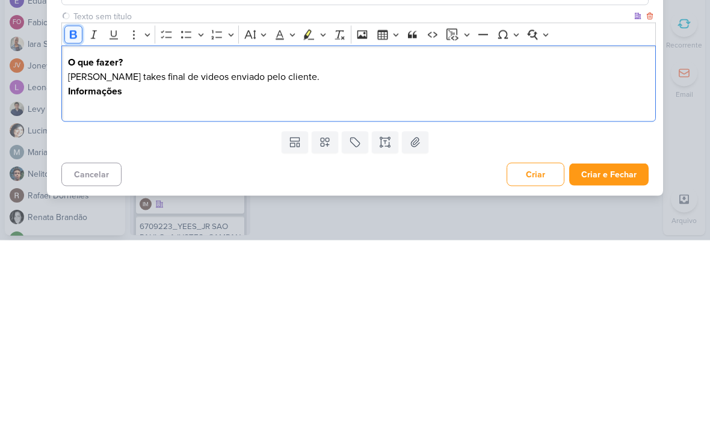
click at [75, 212] on icon "Editor toolbar" at bounding box center [73, 216] width 7 height 8
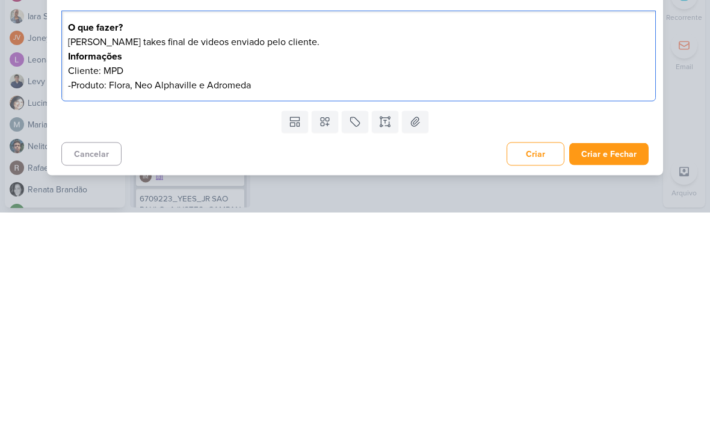
click at [616, 353] on button "Criar e Fechar" at bounding box center [608, 364] width 79 height 22
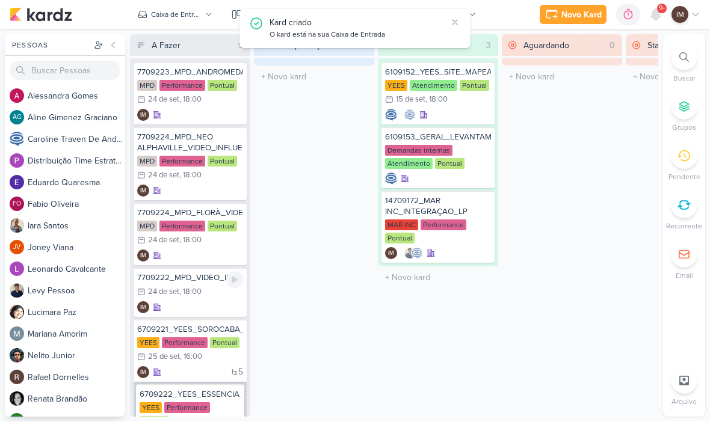
click at [206, 300] on div "7709222_MPD_VIDEO_INFLUENCER_DECORADO 24/9 [DATE] 18:00 IM" at bounding box center [190, 292] width 113 height 49
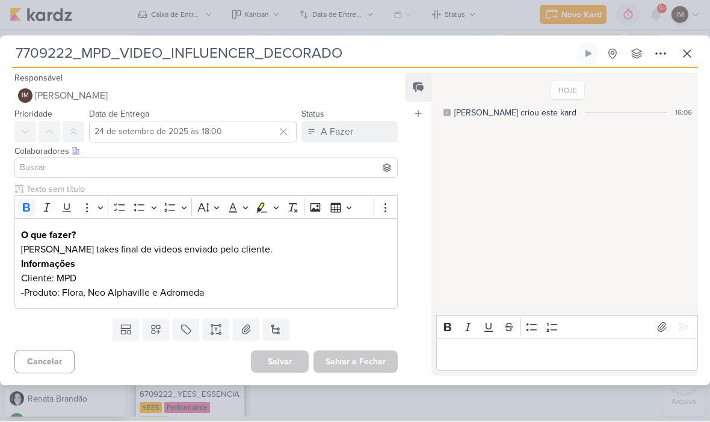
click at [156, 338] on button at bounding box center [156, 330] width 26 height 22
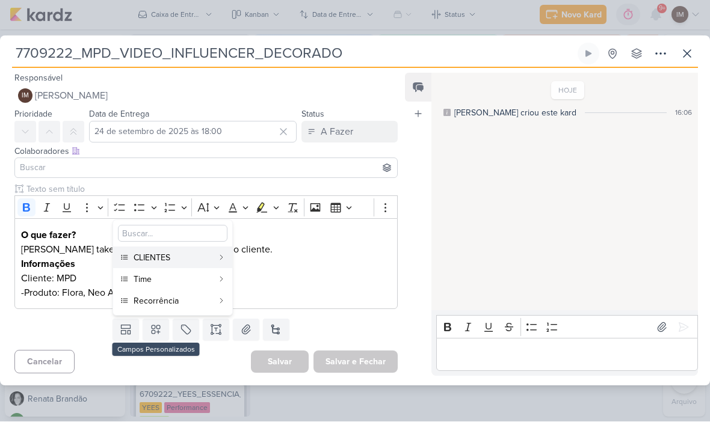
click at [196, 254] on div "CLIENTES" at bounding box center [173, 258] width 79 height 13
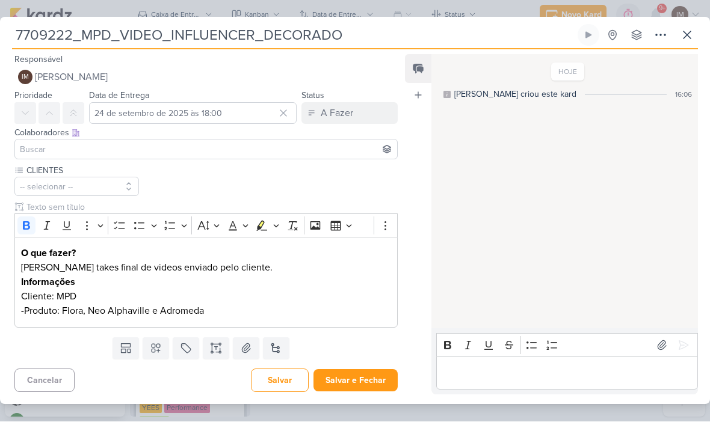
click at [154, 345] on icon at bounding box center [156, 349] width 12 height 12
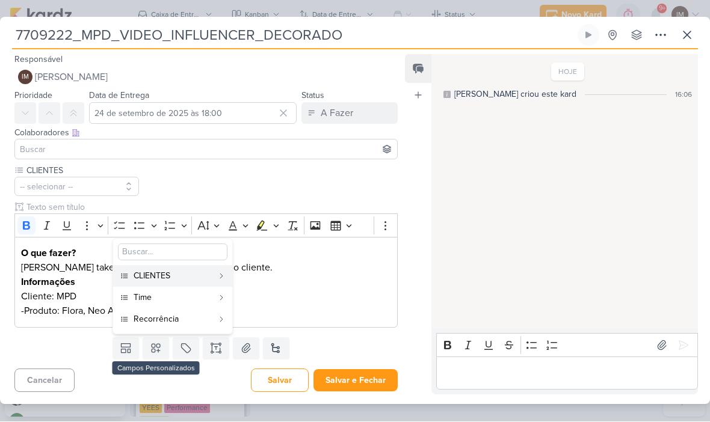
click at [179, 292] on div "Time" at bounding box center [173, 298] width 79 height 13
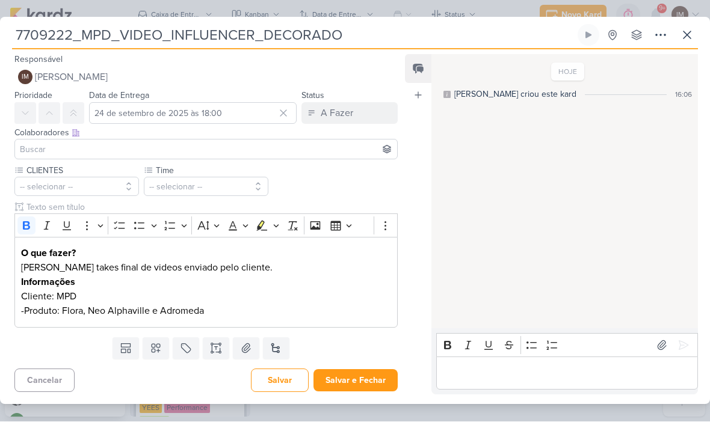
click at [158, 349] on icon at bounding box center [156, 349] width 12 height 12
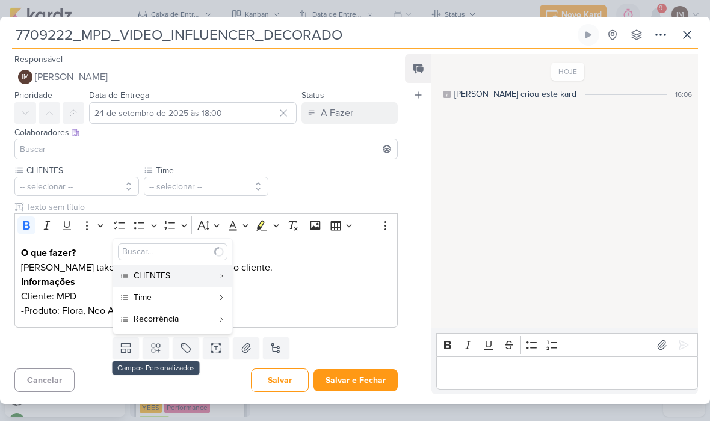
click at [170, 318] on div "Recorrência" at bounding box center [173, 319] width 79 height 13
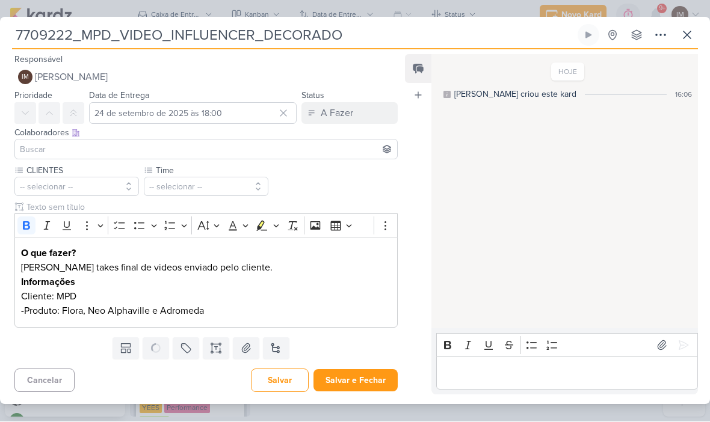
click at [106, 190] on button "-- selecionar --" at bounding box center [76, 186] width 125 height 19
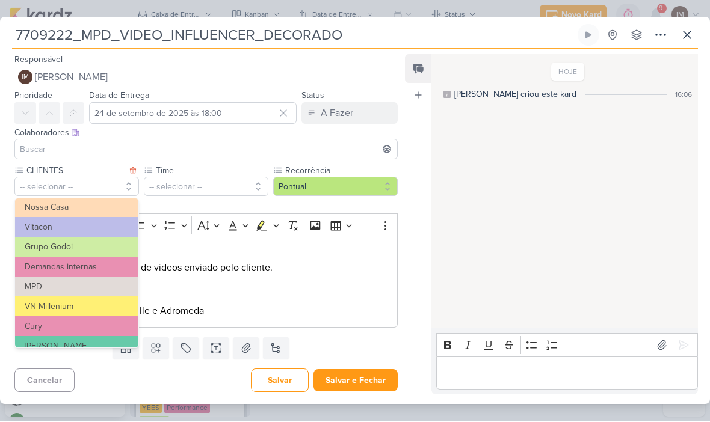
scroll to position [66, 0]
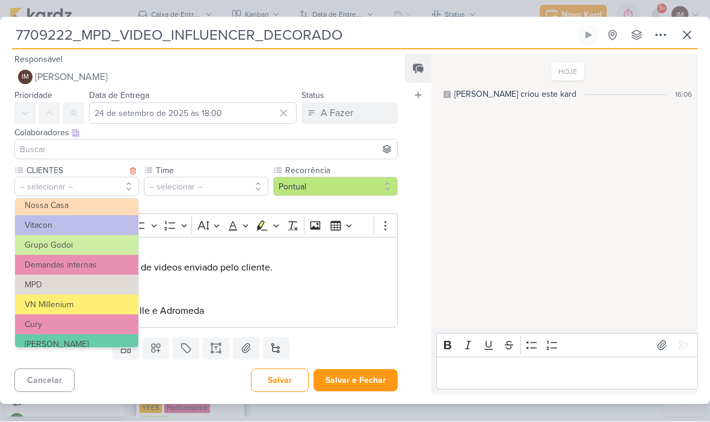
click at [113, 285] on button "MPD" at bounding box center [76, 286] width 123 height 20
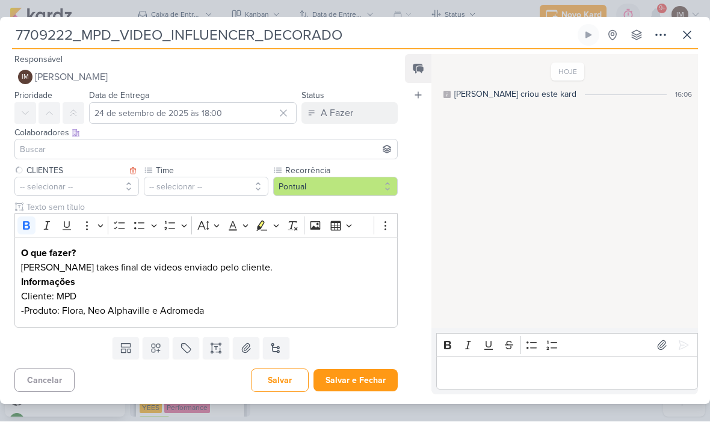
click at [193, 185] on button "-- selecionar --" at bounding box center [206, 186] width 125 height 19
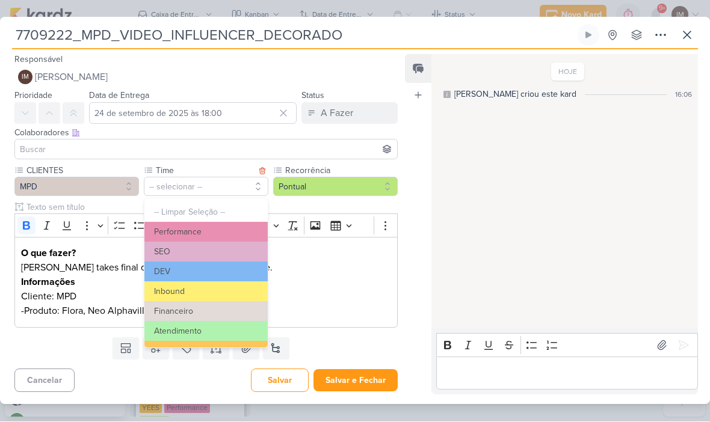
click at [194, 236] on button "Performance" at bounding box center [205, 233] width 123 height 20
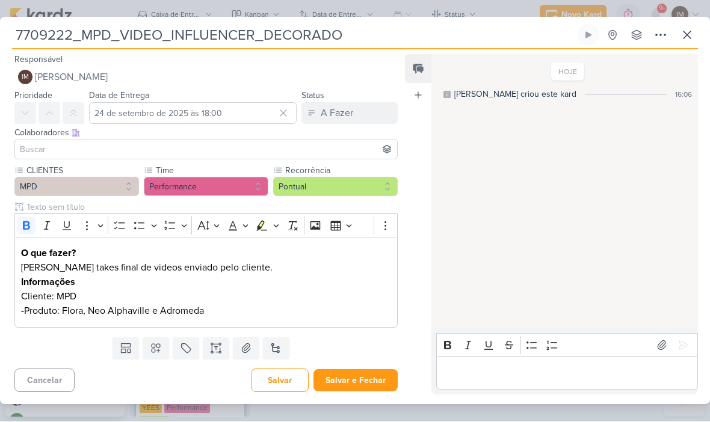
click at [353, 366] on div "Cancelar [GEOGRAPHIC_DATA] Salvar e Fechar Ctrl + Enter" at bounding box center [201, 380] width 403 height 31
click at [353, 380] on button "Salvar e Fechar" at bounding box center [355, 381] width 84 height 22
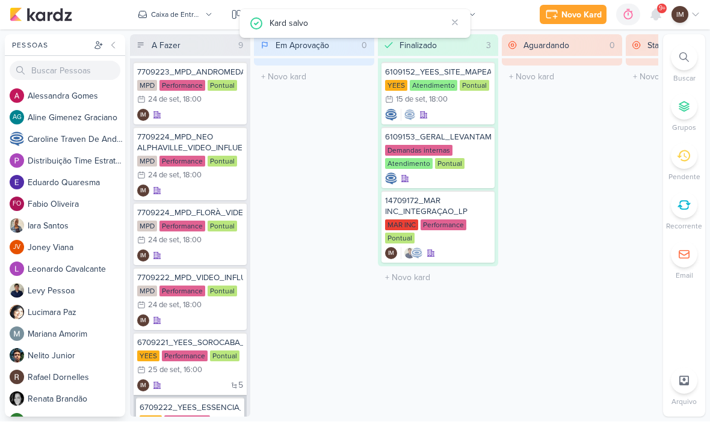
scroll to position [0, 0]
click at [213, 119] on div "IM" at bounding box center [190, 116] width 106 height 12
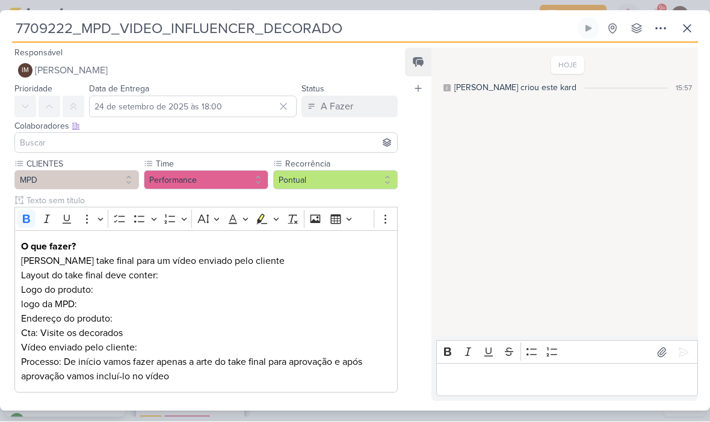
type input "7709223_MPD_ANDROMEDA_VIDEO_INFLUENCER_DECORADO"
click at [664, 32] on icon at bounding box center [660, 29] width 14 height 14
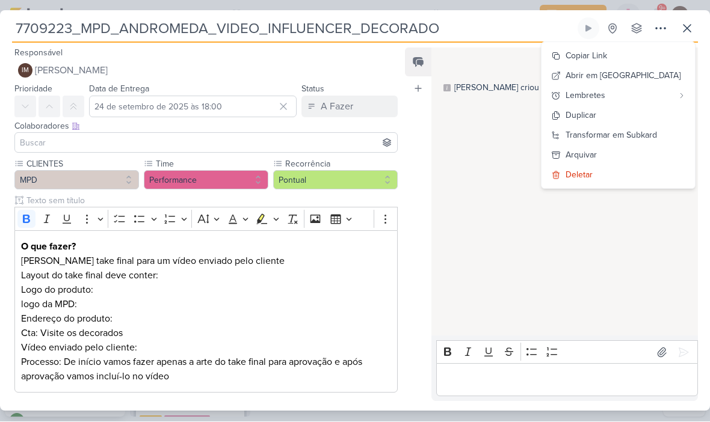
click at [651, 138] on div "Transformar em Subkard" at bounding box center [611, 135] width 91 height 13
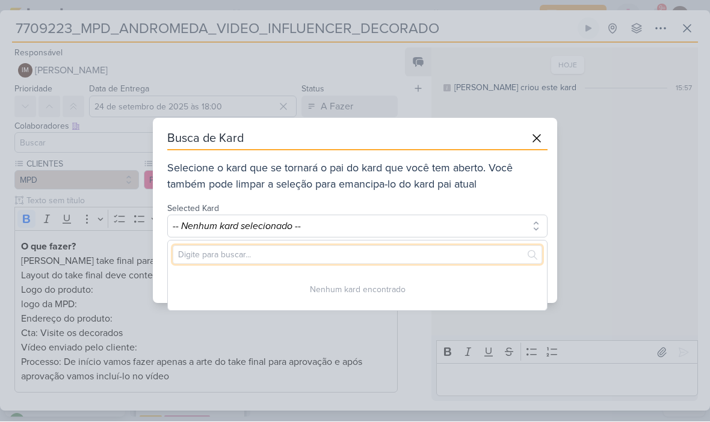
click at [473, 248] on input "text" at bounding box center [357, 255] width 369 height 19
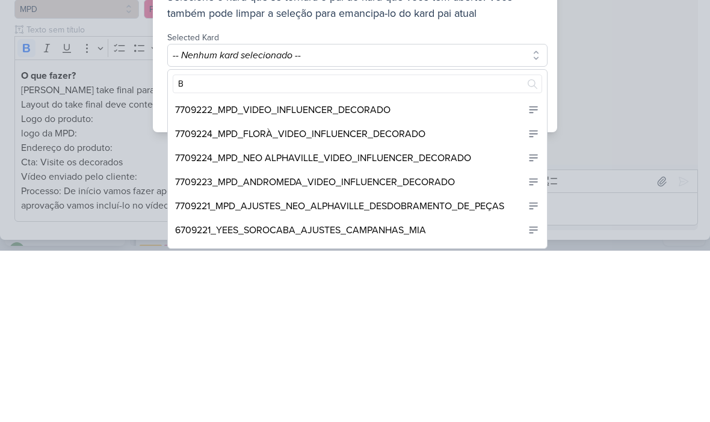
click at [413, 270] on div "7709222_MPD_VIDEO_INFLUENCER_DECORADO" at bounding box center [357, 282] width 379 height 24
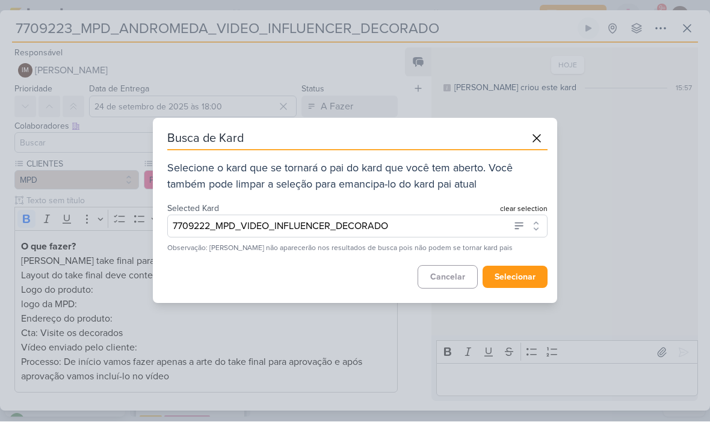
click at [520, 279] on button "selecionar" at bounding box center [515, 278] width 65 height 22
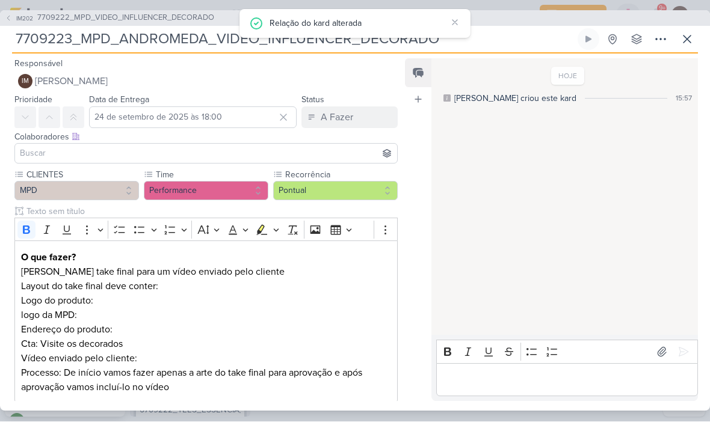
click at [686, 39] on icon at bounding box center [687, 39] width 14 height 14
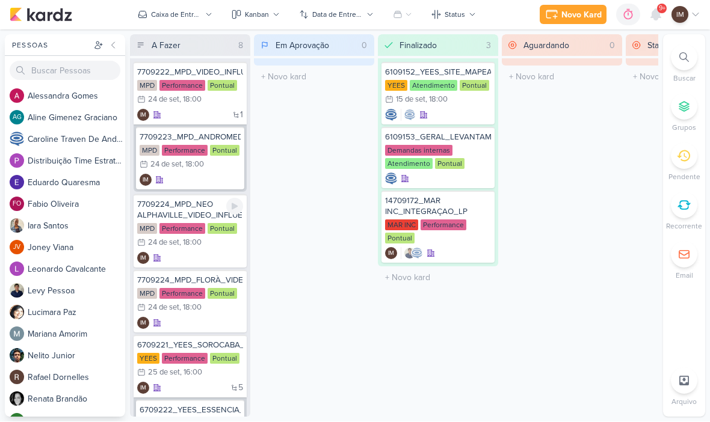
click at [203, 264] on div "IM" at bounding box center [190, 259] width 106 height 12
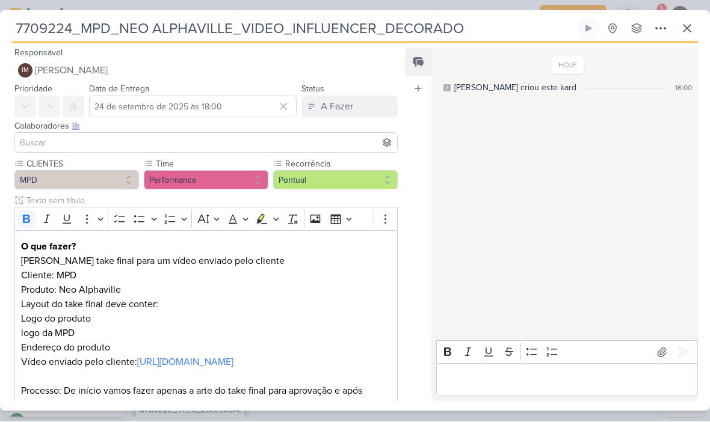
click at [653, 34] on icon at bounding box center [660, 29] width 14 height 14
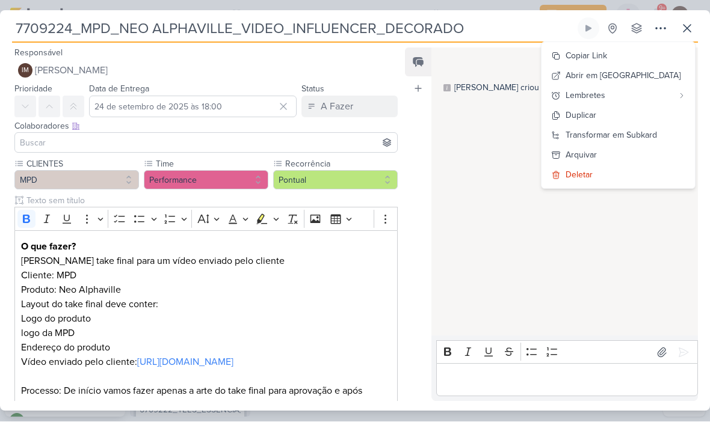
click at [600, 137] on div "Transformar em Subkard" at bounding box center [611, 135] width 91 height 13
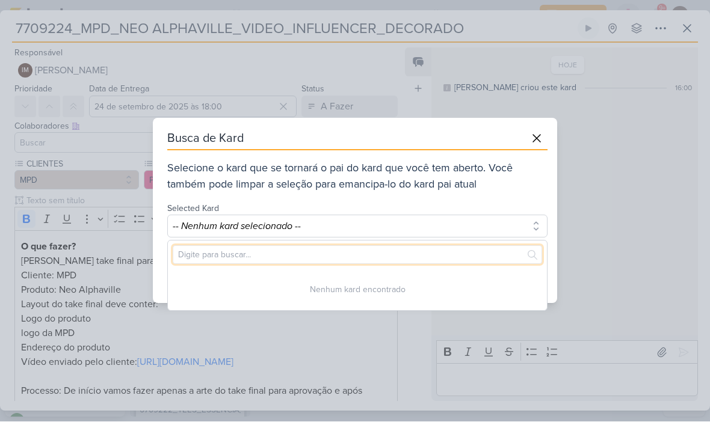
click at [412, 258] on input "text" at bounding box center [357, 255] width 369 height 19
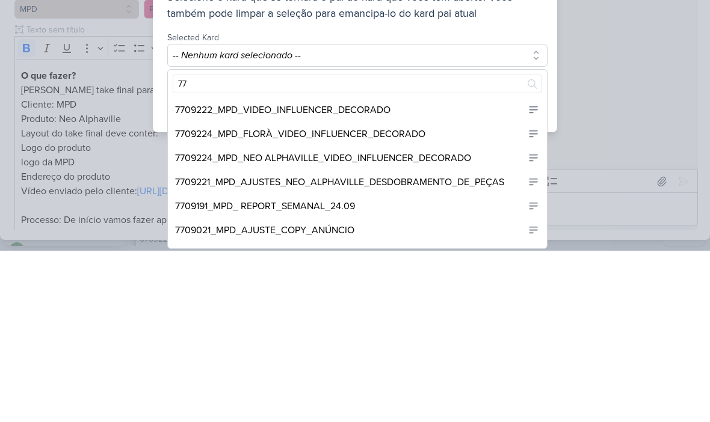
click at [437, 270] on div "7709222_MPD_VIDEO_INFLUENCER_DECORADO" at bounding box center [357, 282] width 379 height 24
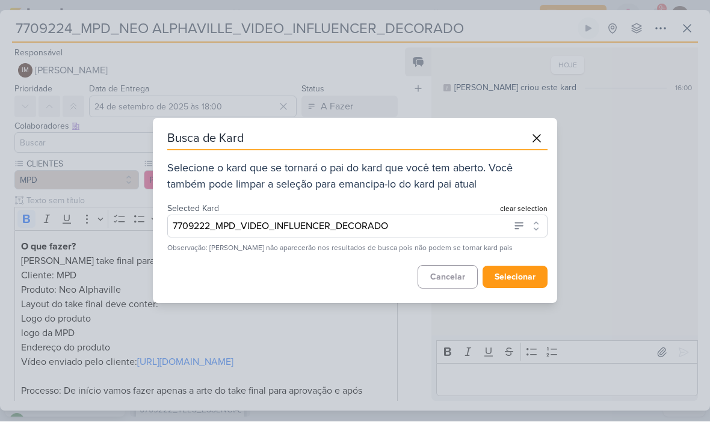
click at [525, 277] on button "selecionar" at bounding box center [515, 278] width 65 height 22
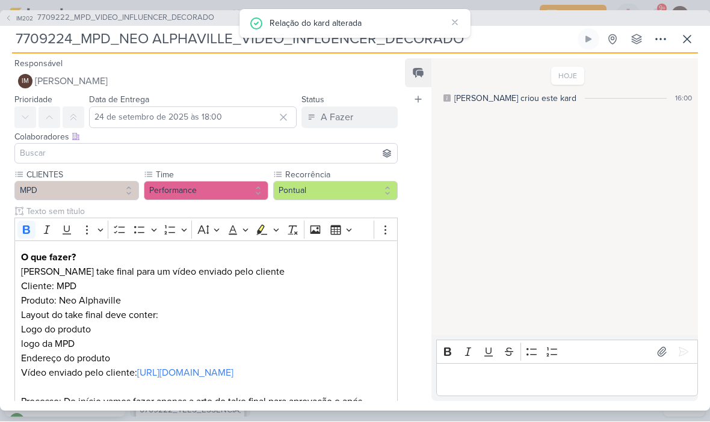
click at [685, 35] on icon at bounding box center [687, 39] width 14 height 14
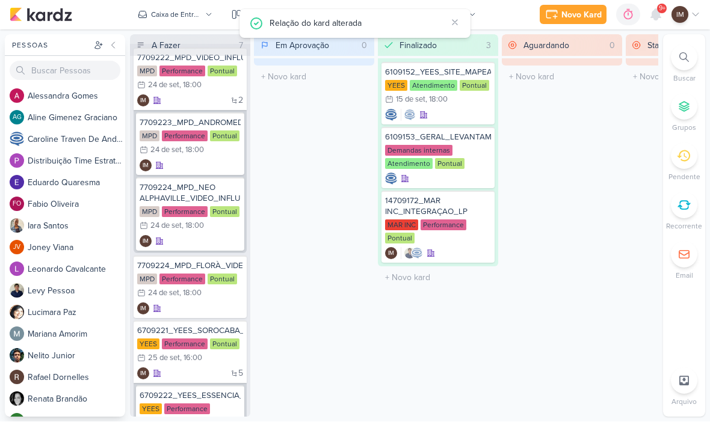
scroll to position [14, 0]
click at [199, 312] on div "IM" at bounding box center [190, 310] width 106 height 12
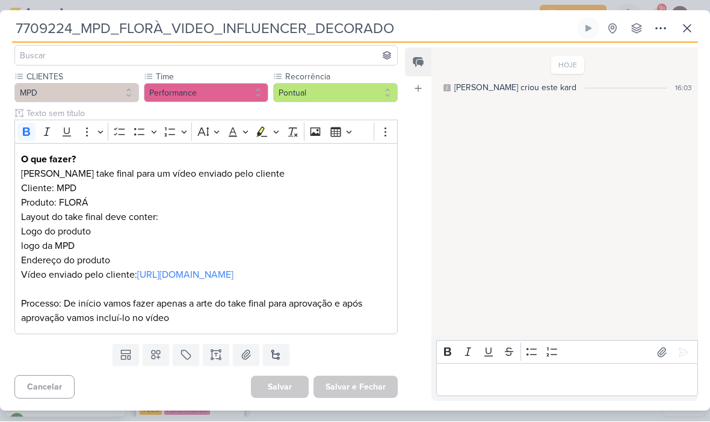
scroll to position [102, 0]
click at [664, 28] on icon at bounding box center [661, 28] width 10 height 1
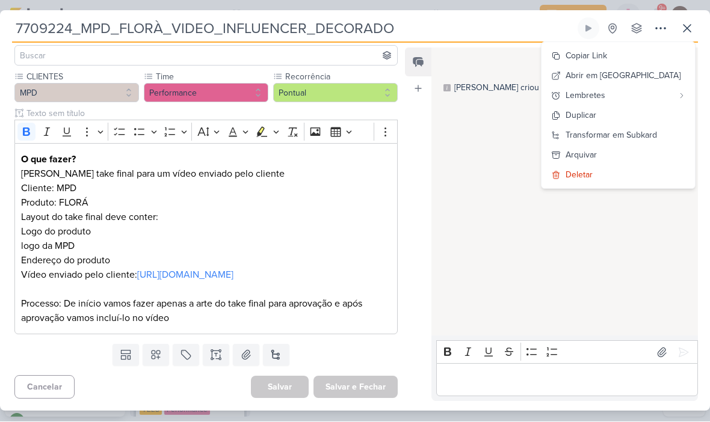
click at [600, 135] on div "Transformar em Subkard" at bounding box center [611, 135] width 91 height 13
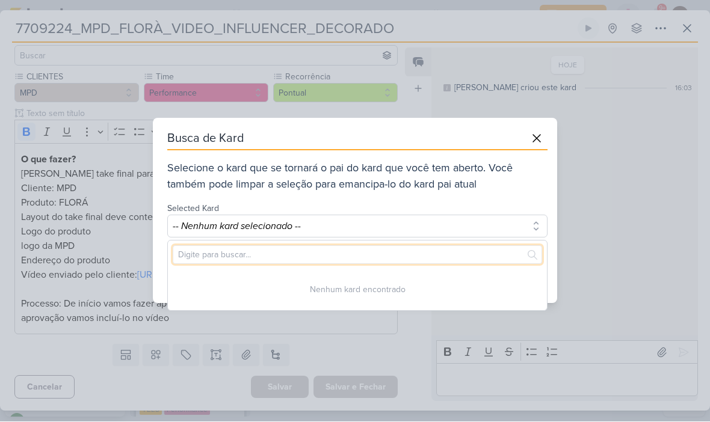
click at [397, 261] on input "text" at bounding box center [357, 255] width 369 height 19
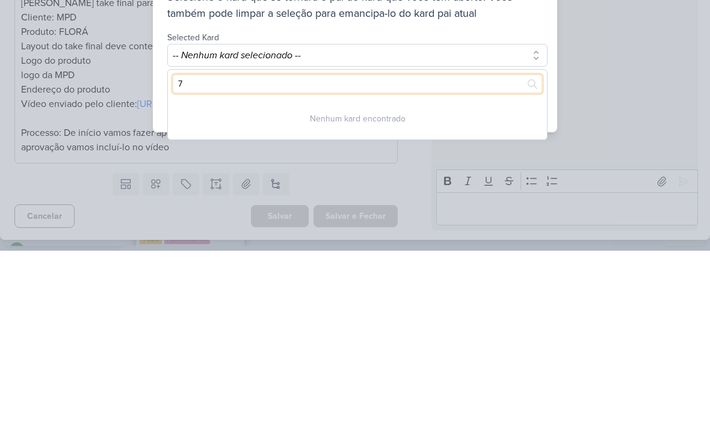
type input "77"
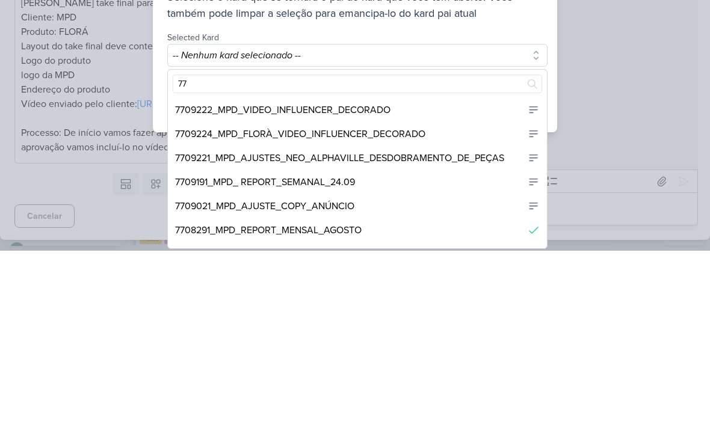
click at [461, 270] on div "7709222_MPD_VIDEO_INFLUENCER_DECORADO" at bounding box center [357, 282] width 379 height 24
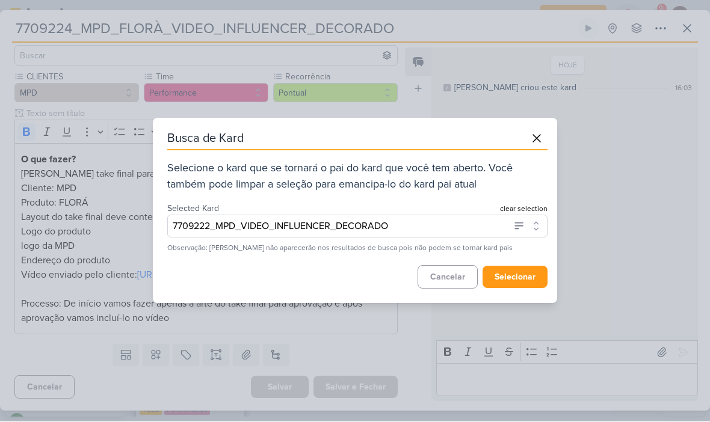
click at [524, 274] on button "selecionar" at bounding box center [515, 278] width 65 height 22
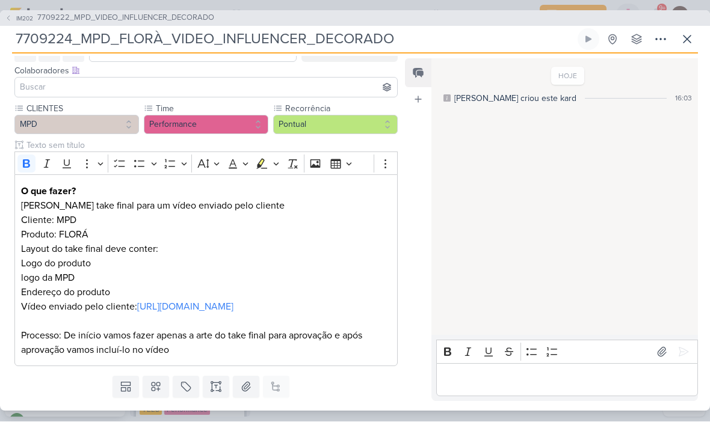
scroll to position [66, 0]
click at [686, 39] on icon at bounding box center [687, 39] width 14 height 14
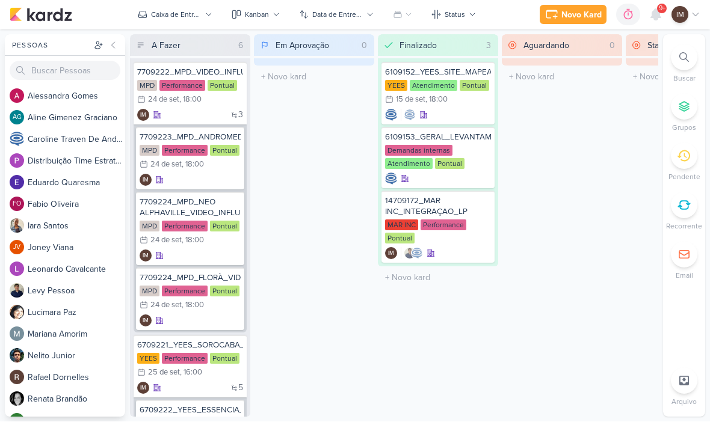
scroll to position [0, 0]
click at [196, 118] on div "3 IM" at bounding box center [190, 116] width 106 height 12
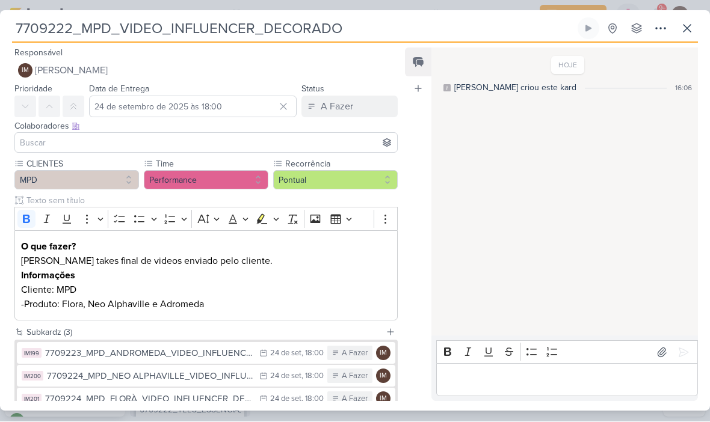
click at [28, 141] on input at bounding box center [205, 143] width 377 height 14
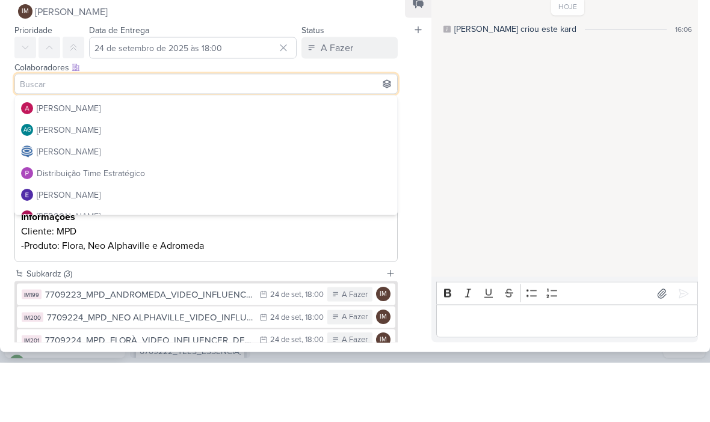
scroll to position [19, 0]
click at [41, 162] on div "[PERSON_NAME]" at bounding box center [69, 168] width 64 height 13
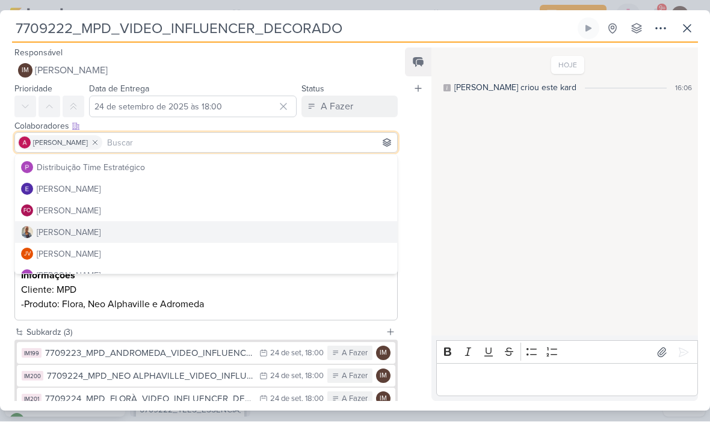
scroll to position [85, 0]
click at [143, 233] on button "[PERSON_NAME]" at bounding box center [206, 232] width 382 height 22
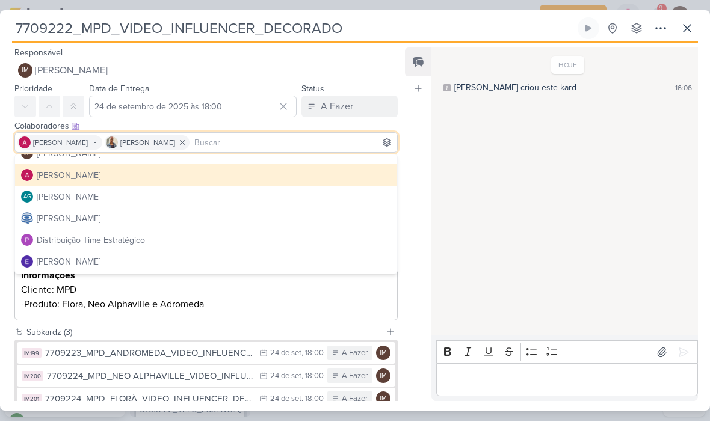
scroll to position [1, 0]
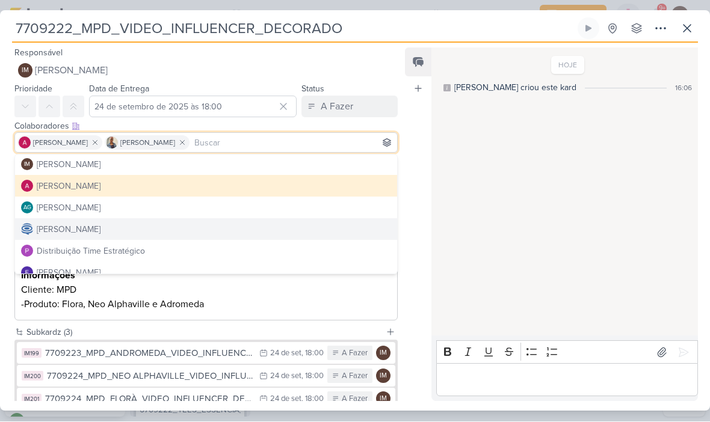
click at [323, 227] on button "[PERSON_NAME]" at bounding box center [206, 230] width 382 height 22
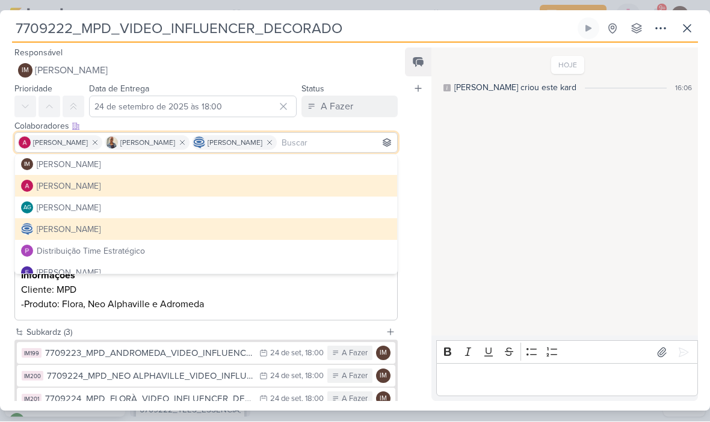
click at [421, 264] on div "Feed Atrelar email Solte o email para atrelar ao kard" at bounding box center [418, 225] width 26 height 354
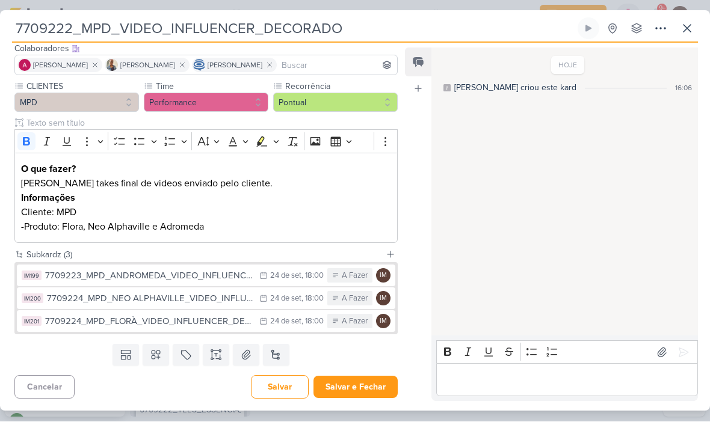
scroll to position [78, 0]
click at [239, 272] on div "7709223_MPD_ANDROMEDA_VIDEO_INFLUENCER_DECORADO" at bounding box center [149, 277] width 208 height 14
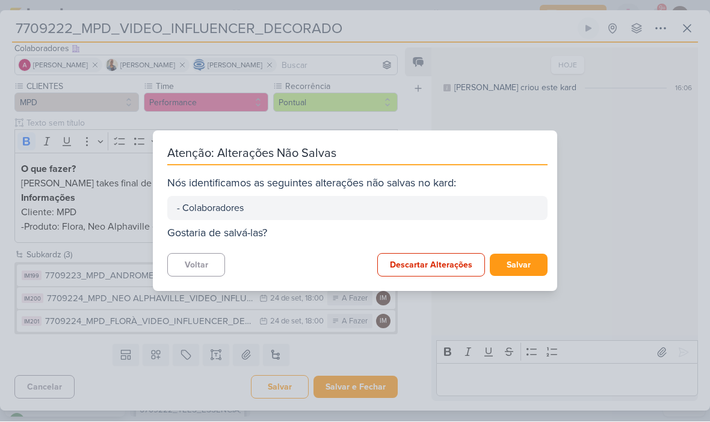
click at [202, 266] on button "Voltar" at bounding box center [196, 265] width 58 height 23
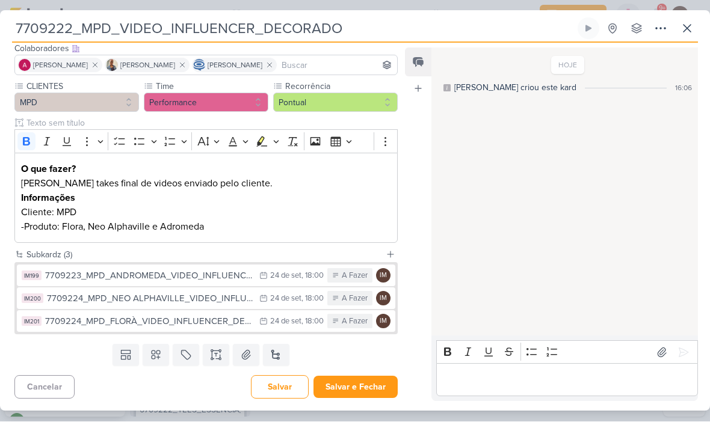
click at [335, 63] on input at bounding box center [337, 65] width 116 height 14
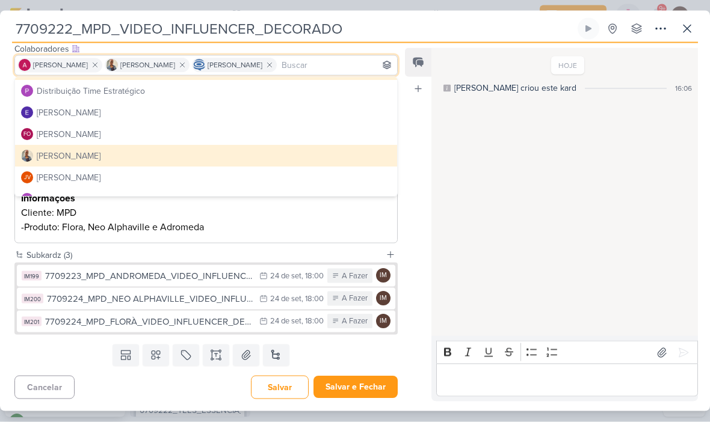
scroll to position [85, 0]
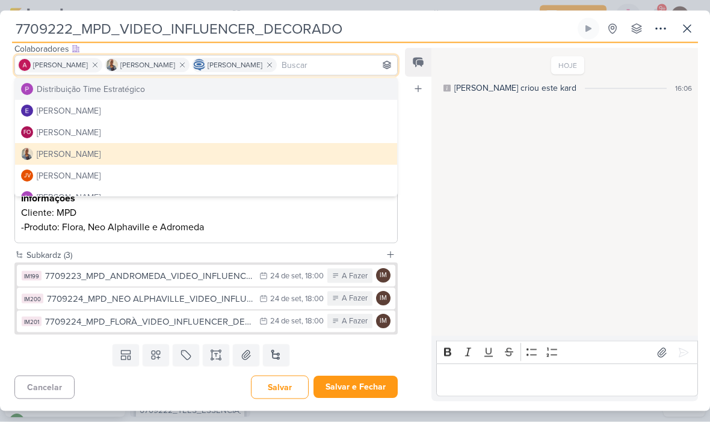
click at [301, 84] on button "Distribuição Time Estratégico" at bounding box center [206, 90] width 382 height 22
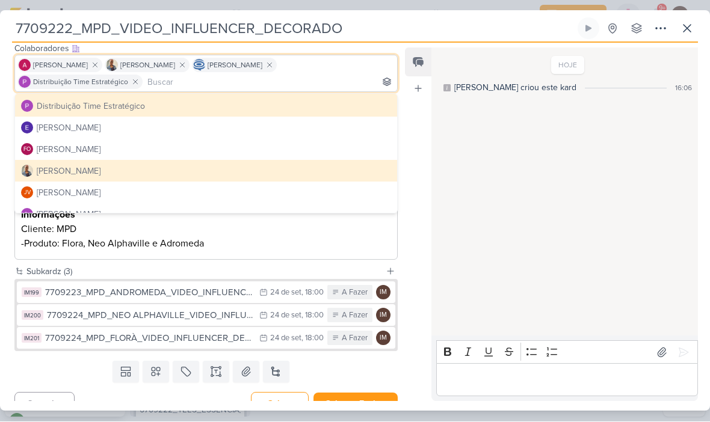
click at [444, 222] on div "HOJE [PERSON_NAME] criou este kard 16:06" at bounding box center [563, 192] width 265 height 287
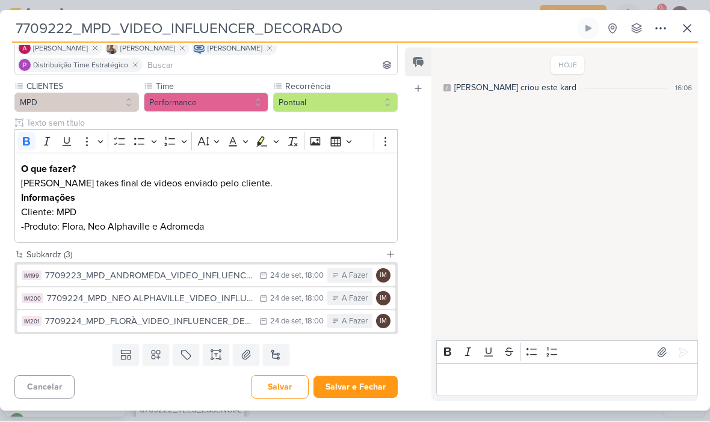
scroll to position [94, 0]
click at [291, 387] on button "Salvar" at bounding box center [280, 387] width 58 height 23
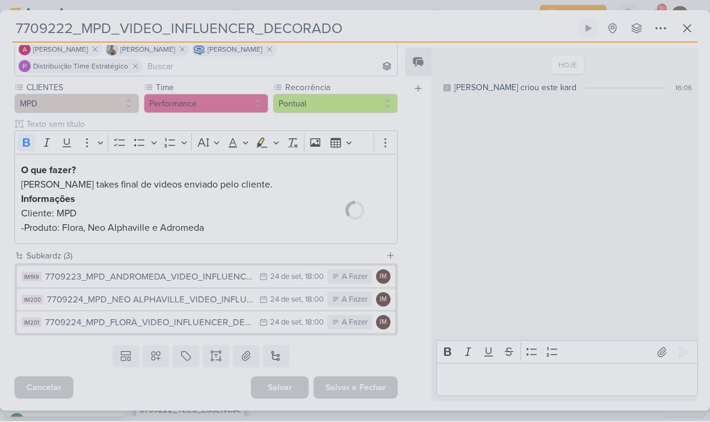
scroll to position [93, 0]
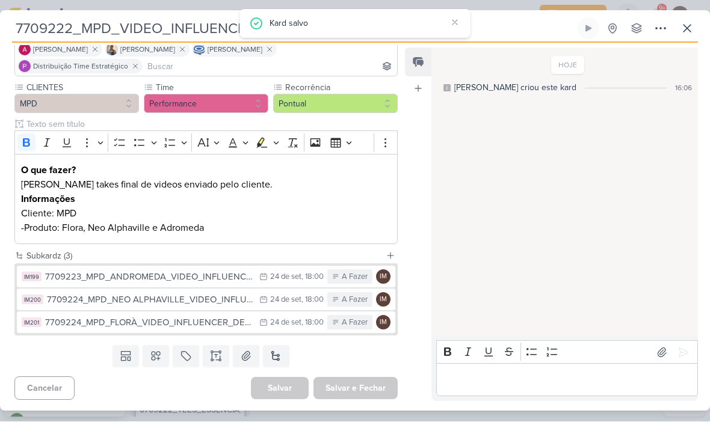
click at [275, 280] on div "24 de set" at bounding box center [285, 278] width 31 height 8
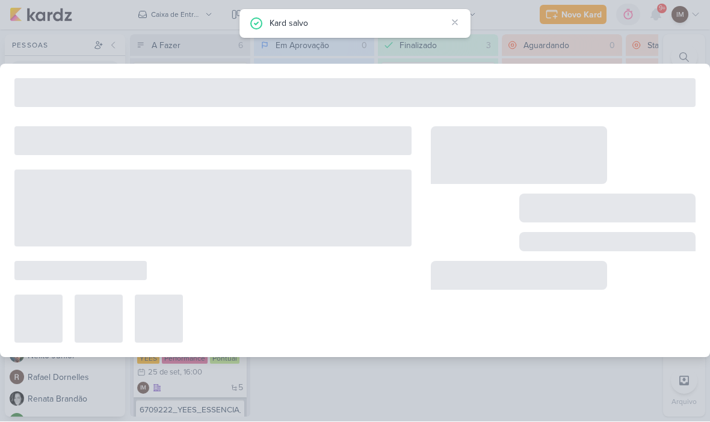
type input "7709223_MPD_ANDROMEDA_VIDEO_INFLUENCER_DECORADO"
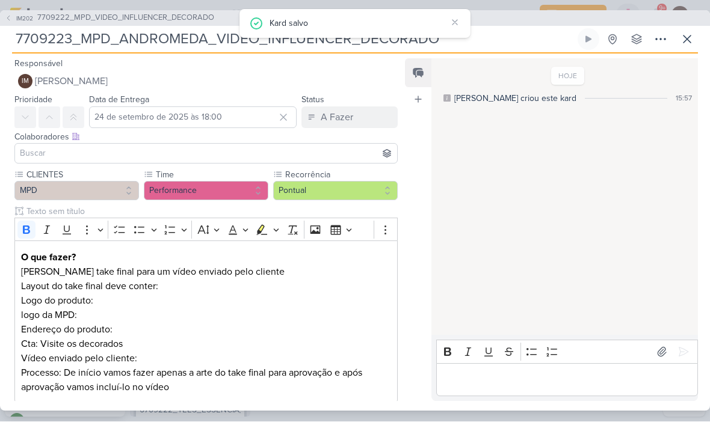
click at [318, 83] on button "IM [PERSON_NAME]" at bounding box center [205, 82] width 383 height 22
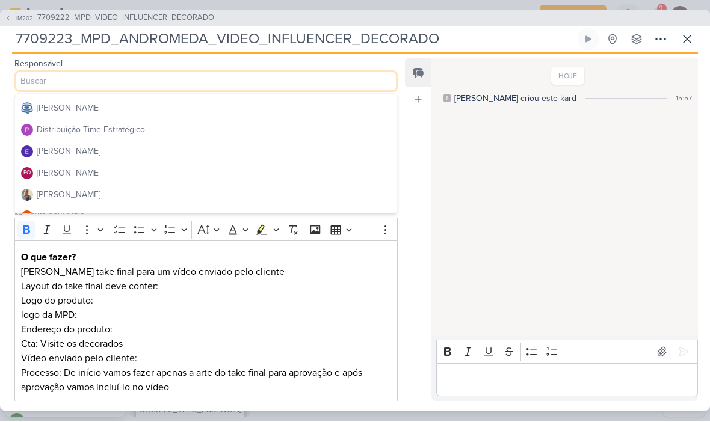
scroll to position [67, 0]
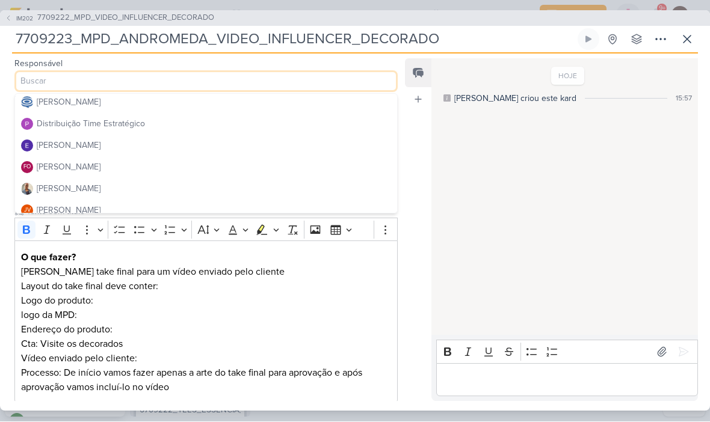
click at [293, 126] on button "Distribuição Time Estratégico" at bounding box center [206, 125] width 382 height 22
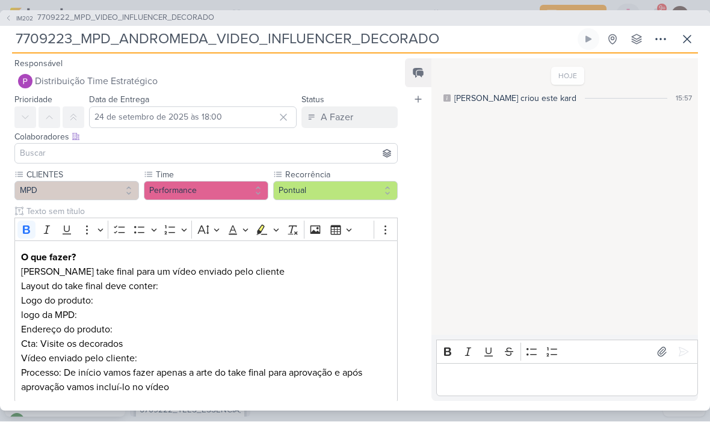
click at [283, 157] on input at bounding box center [205, 154] width 377 height 14
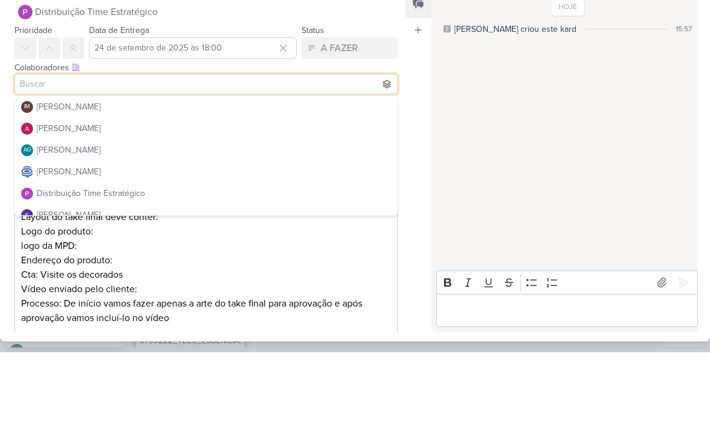
scroll to position [0, 0]
click at [301, 188] on button "[PERSON_NAME]" at bounding box center [206, 199] width 382 height 22
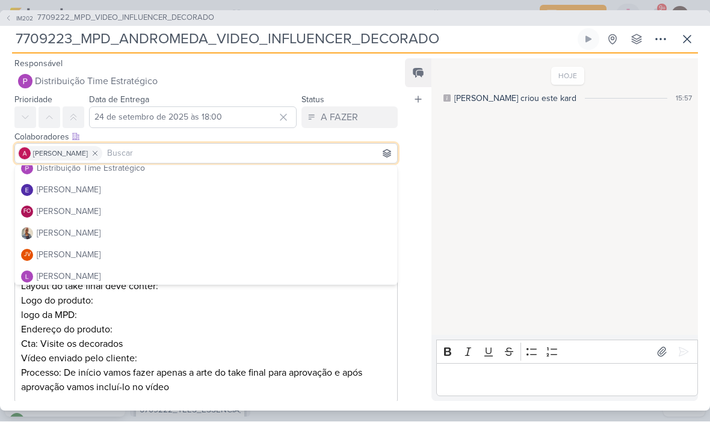
scroll to position [102, 0]
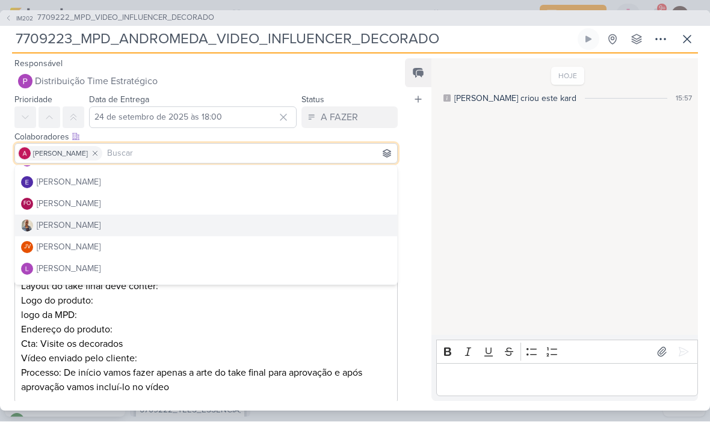
click at [250, 230] on button "[PERSON_NAME]" at bounding box center [206, 226] width 382 height 22
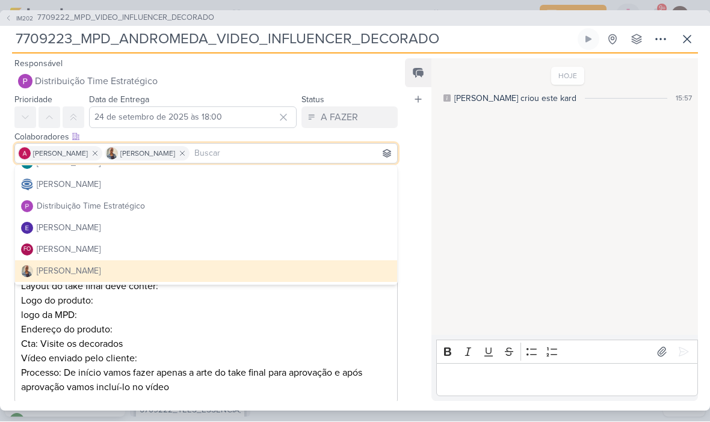
scroll to position [48, 0]
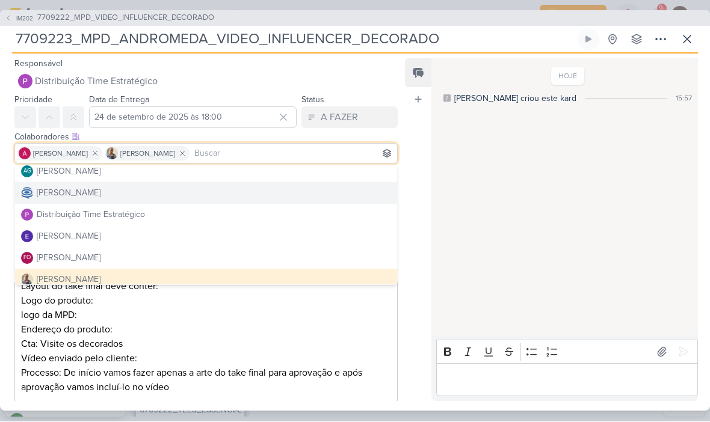
click at [275, 197] on button "[PERSON_NAME]" at bounding box center [206, 194] width 382 height 22
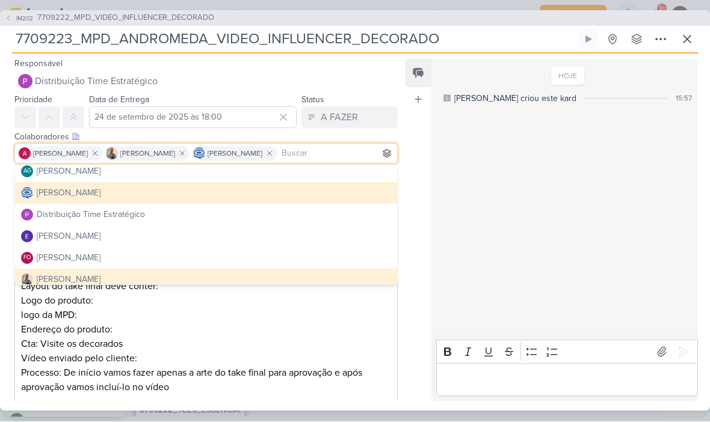
click at [450, 183] on div "HOJE [PERSON_NAME] criou este kard 15:57" at bounding box center [563, 198] width 265 height 276
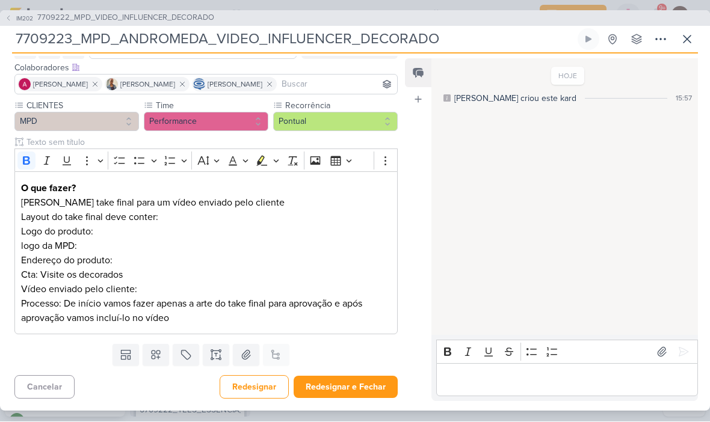
scroll to position [69, 0]
click at [267, 392] on button "Redesignar" at bounding box center [254, 387] width 69 height 23
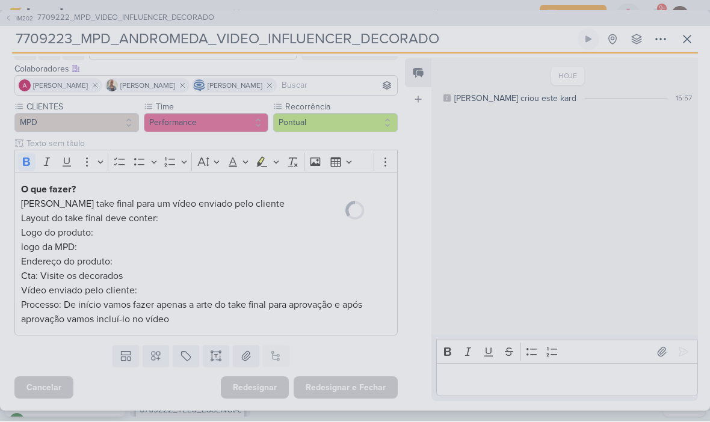
scroll to position [68, 0]
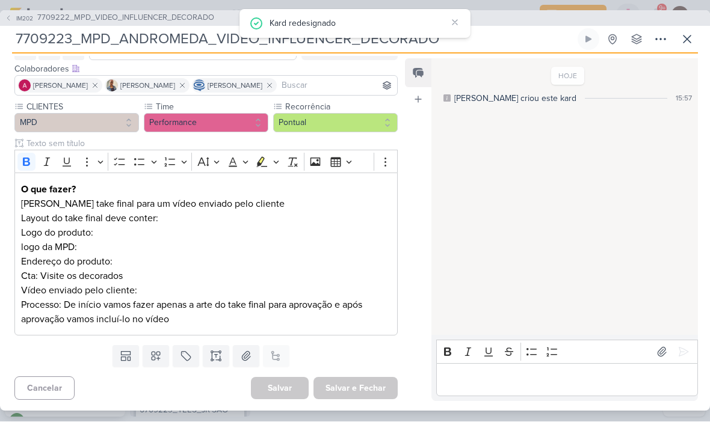
click at [5, 20] on icon at bounding box center [8, 18] width 7 height 7
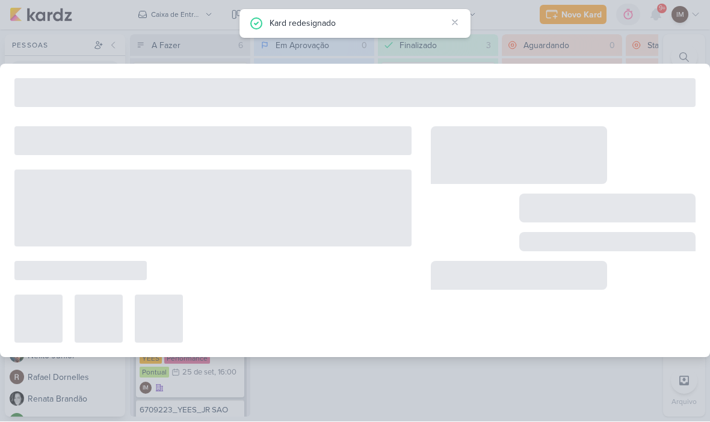
type input "7709222_MPD_VIDEO_INFLUENCER_DECORADO"
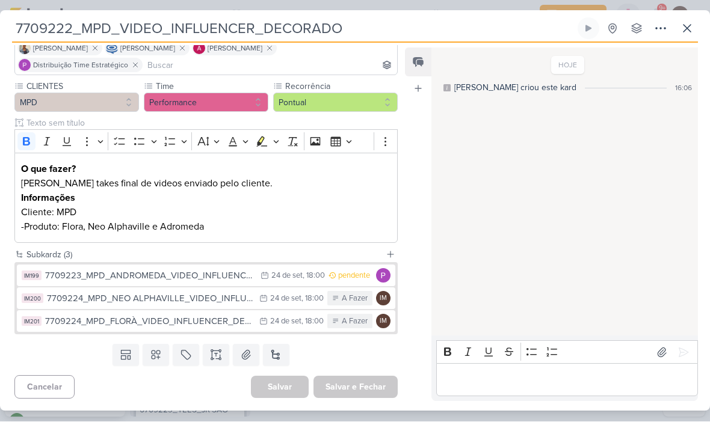
scroll to position [94, 0]
click at [247, 298] on div "7709224_MPD_NEO ALPHAVILLE_VIDEO_INFLUENCER_DECORADO" at bounding box center [150, 299] width 206 height 14
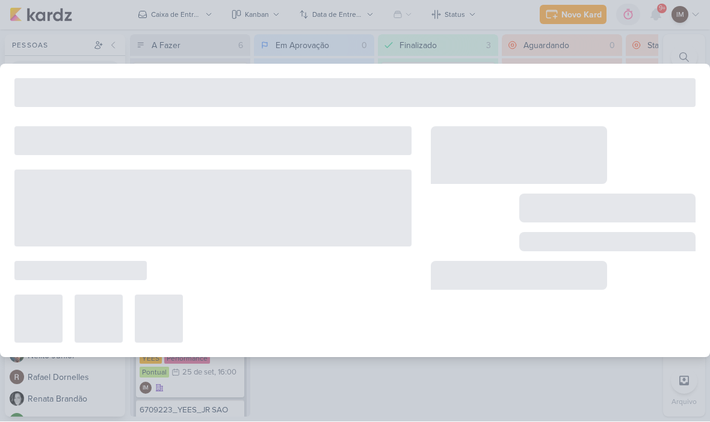
click at [246, 303] on div at bounding box center [212, 319] width 397 height 48
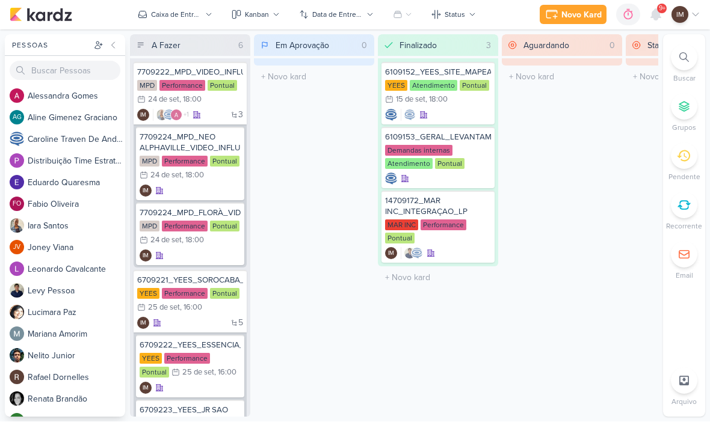
scroll to position [0, 0]
click at [211, 196] on div "IM" at bounding box center [190, 191] width 101 height 12
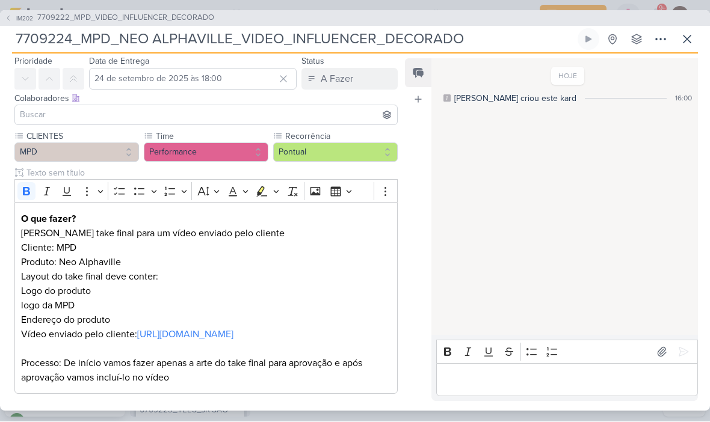
scroll to position [18, 0]
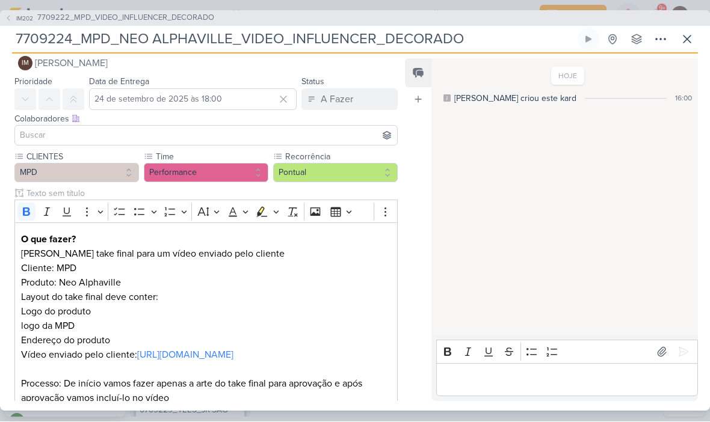
click at [48, 64] on span "[PERSON_NAME]" at bounding box center [71, 64] width 73 height 14
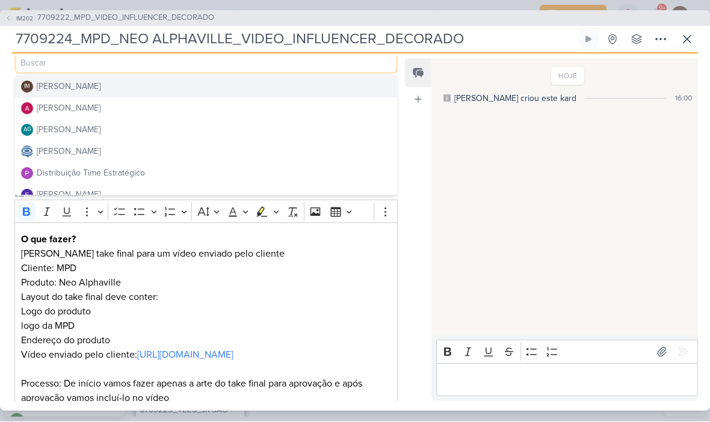
click at [51, 169] on div "Distribuição Time Estratégico" at bounding box center [91, 173] width 108 height 13
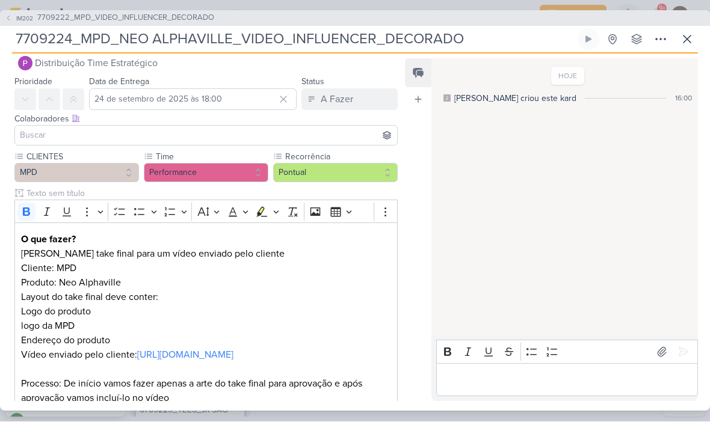
click at [40, 131] on input at bounding box center [205, 136] width 377 height 14
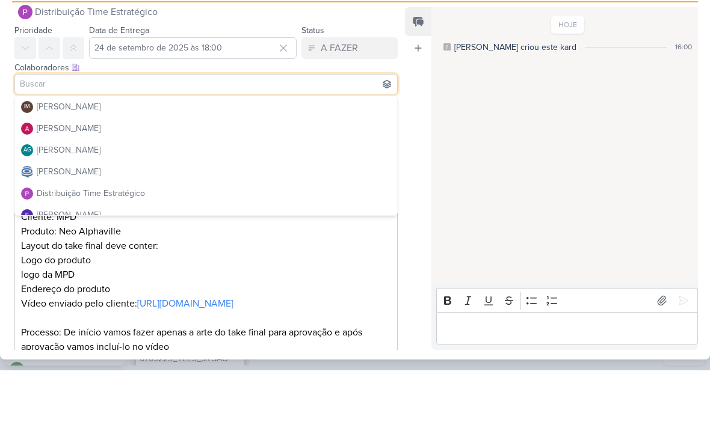
scroll to position [1, 0]
click at [60, 173] on div "[PERSON_NAME]" at bounding box center [69, 179] width 64 height 13
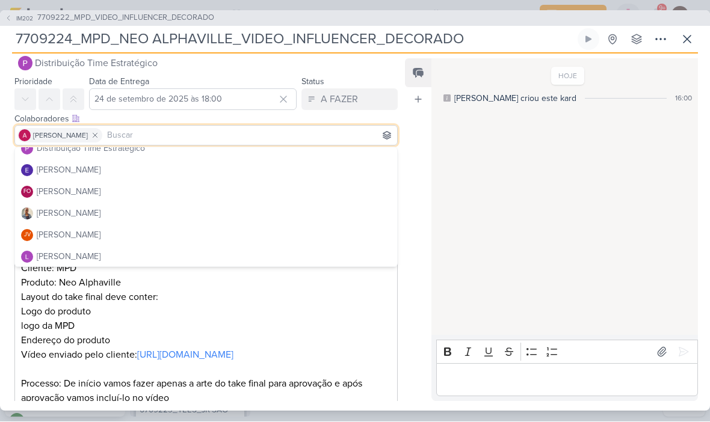
scroll to position [105, 0]
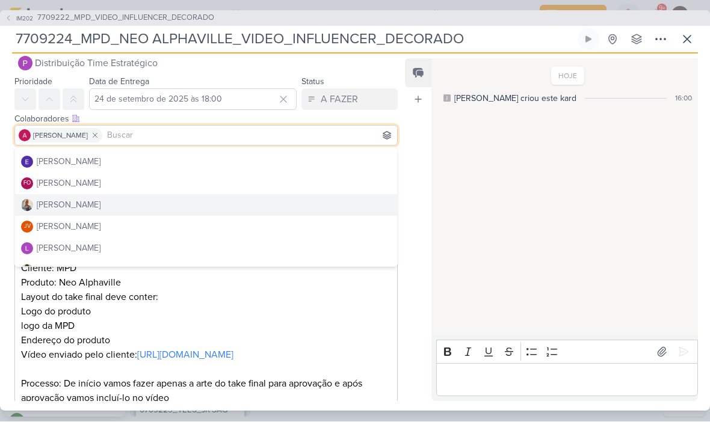
click at [52, 209] on div "[PERSON_NAME]" at bounding box center [69, 205] width 64 height 13
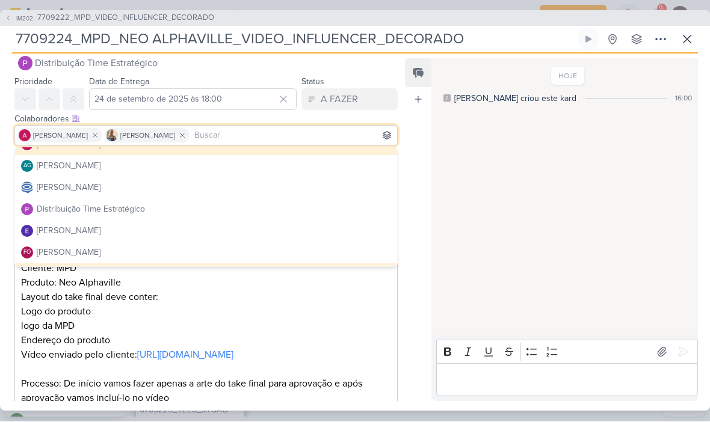
scroll to position [34, 0]
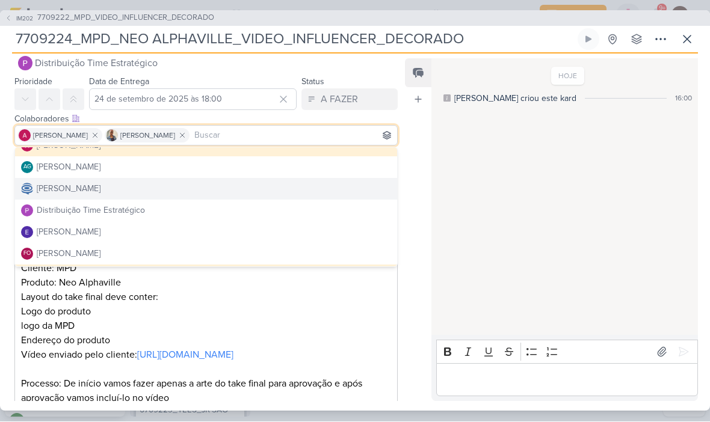
click at [329, 188] on button "[PERSON_NAME]" at bounding box center [206, 190] width 382 height 22
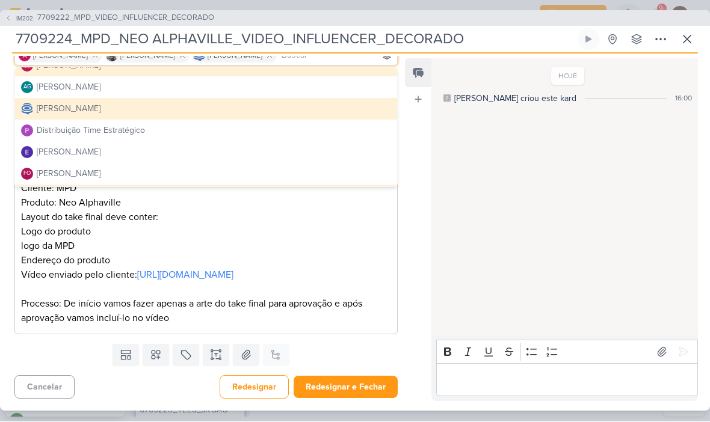
click at [255, 392] on button "Redesignar" at bounding box center [254, 387] width 69 height 23
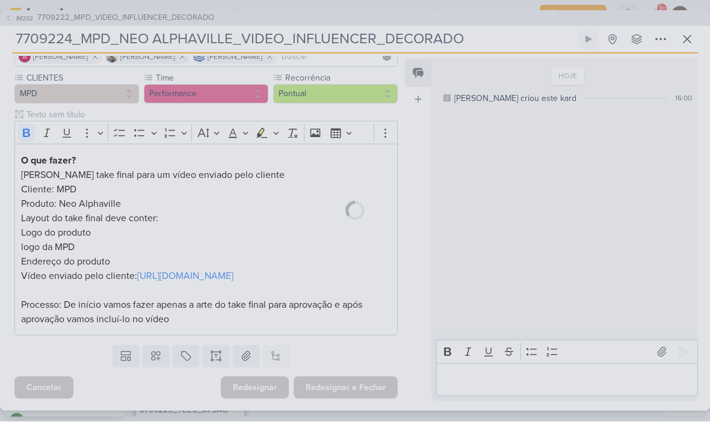
scroll to position [111, 0]
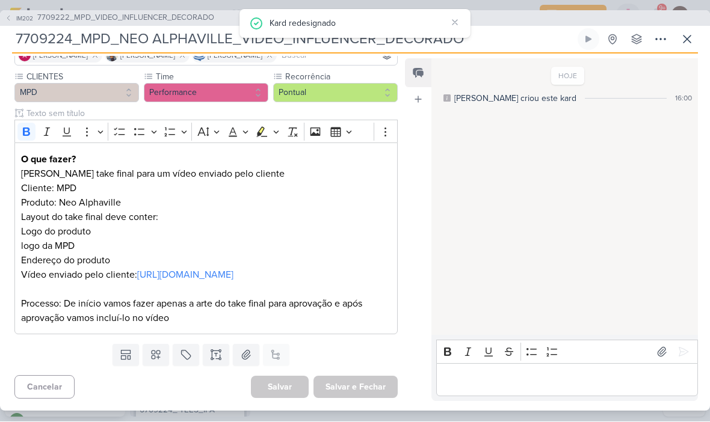
click at [5, 19] on icon at bounding box center [8, 18] width 7 height 7
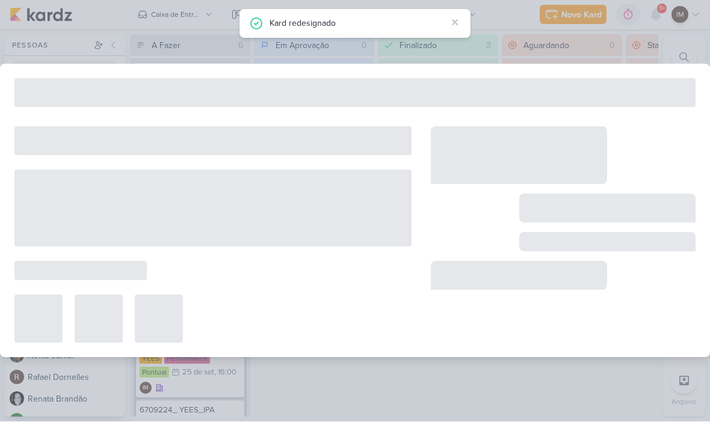
type input "7709222_MPD_VIDEO_INFLUENCER_DECORADO"
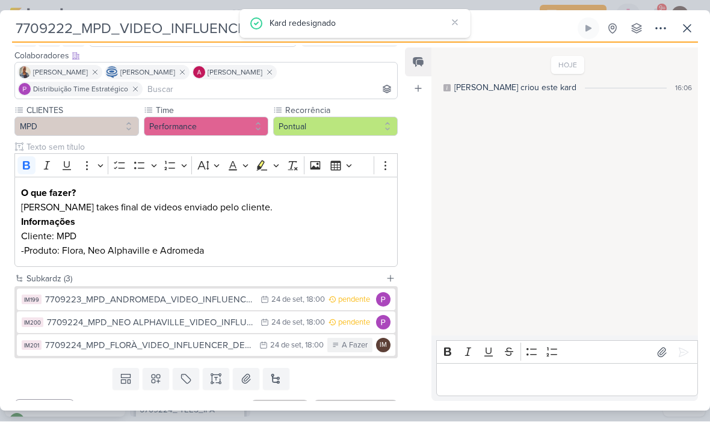
scroll to position [75, 0]
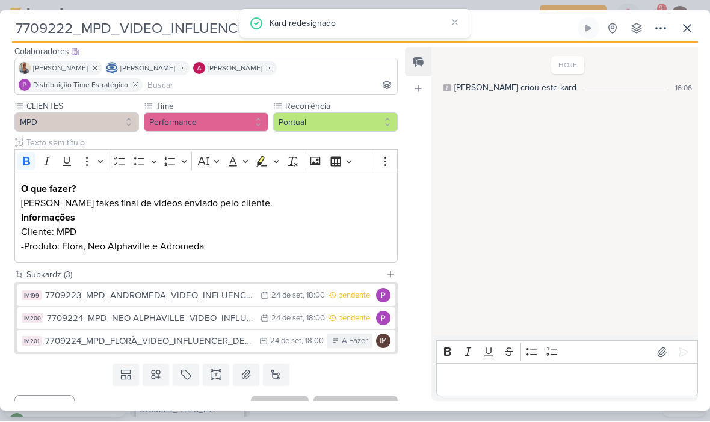
click at [276, 341] on div "24 de set" at bounding box center [285, 342] width 31 height 8
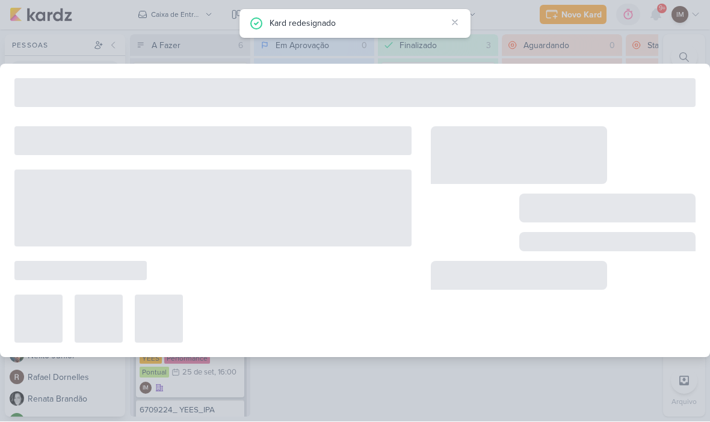
click at [277, 341] on div at bounding box center [212, 319] width 397 height 48
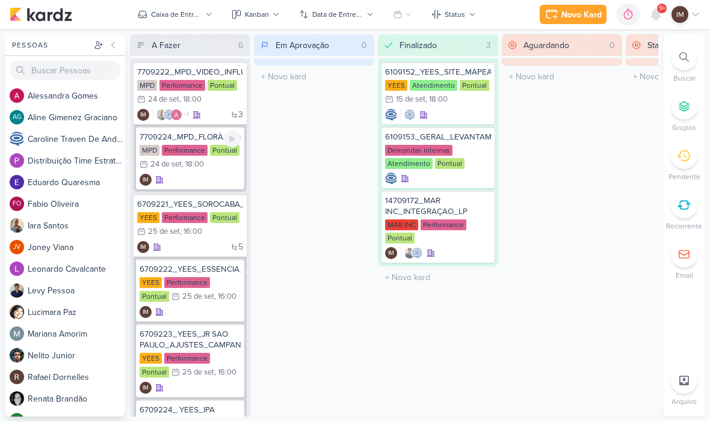
click at [217, 186] on div "7709224_MPD_FLORÀ_VIDEO_INFLUENCER_DECORADO MPD Performance Pontual 24/9 [DATE]…" at bounding box center [190, 159] width 108 height 63
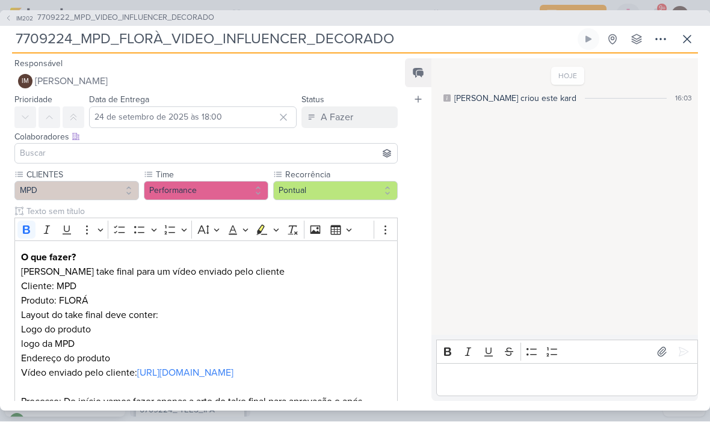
click at [48, 87] on span "[PERSON_NAME]" at bounding box center [71, 82] width 73 height 14
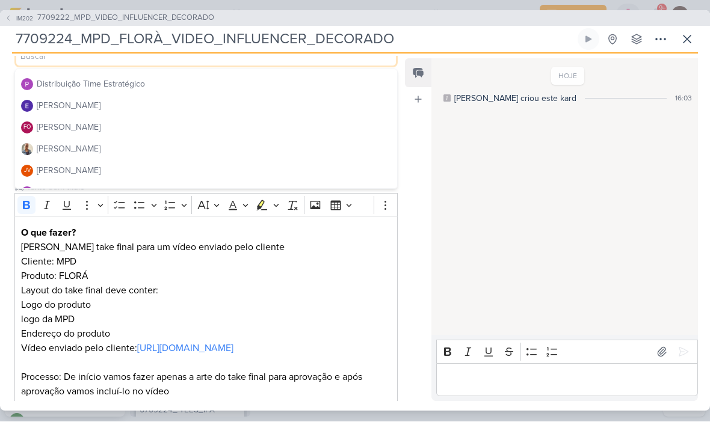
scroll to position [62, 0]
click at [303, 105] on button "Distribuição Time Estratégico" at bounding box center [206, 105] width 382 height 22
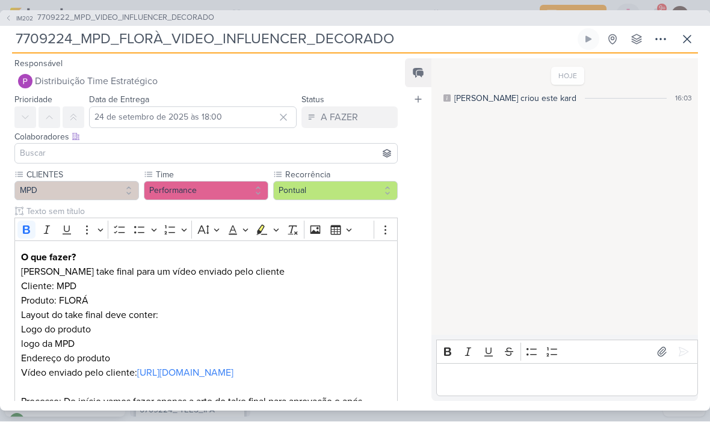
scroll to position [0, 0]
click at [324, 159] on input at bounding box center [205, 154] width 377 height 14
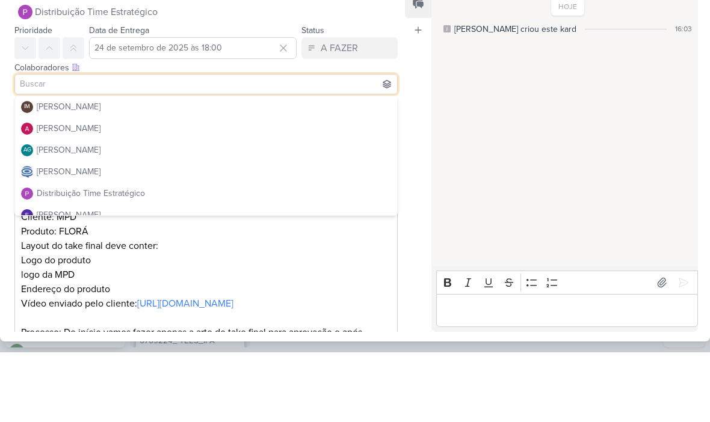
scroll to position [16, 0]
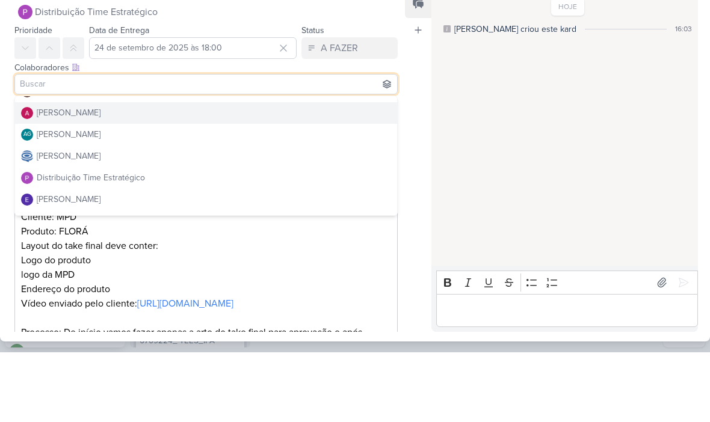
click at [323, 172] on button "[PERSON_NAME]" at bounding box center [206, 183] width 382 height 22
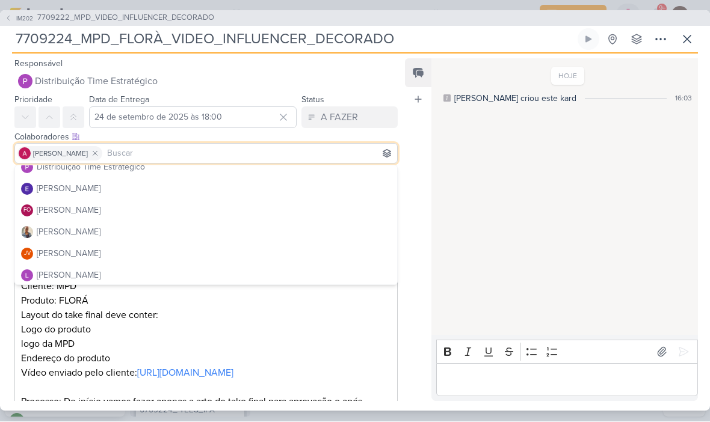
scroll to position [100, 0]
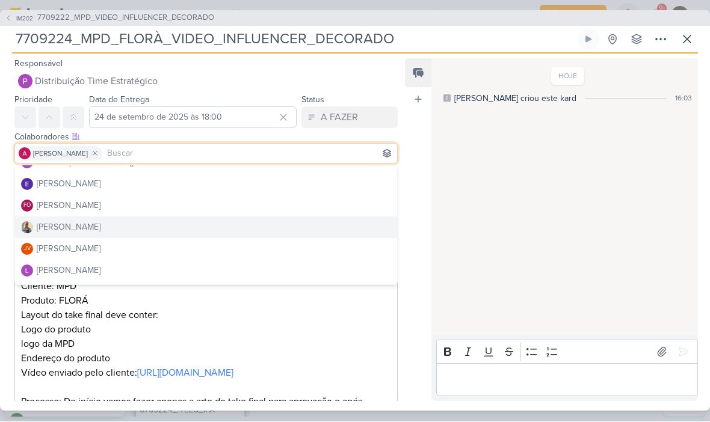
click at [301, 233] on button "[PERSON_NAME]" at bounding box center [206, 228] width 382 height 22
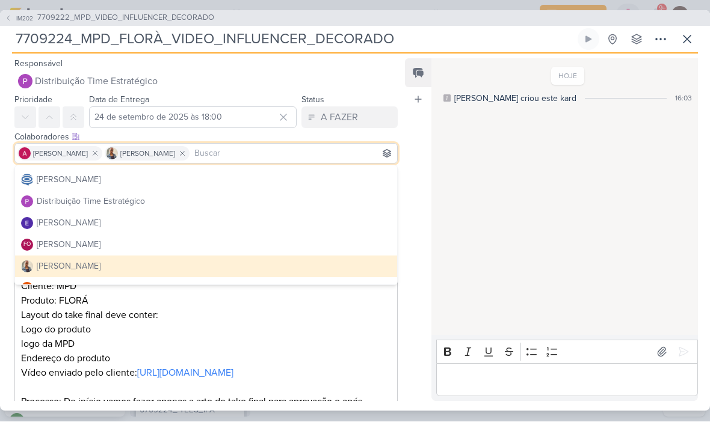
scroll to position [56, 0]
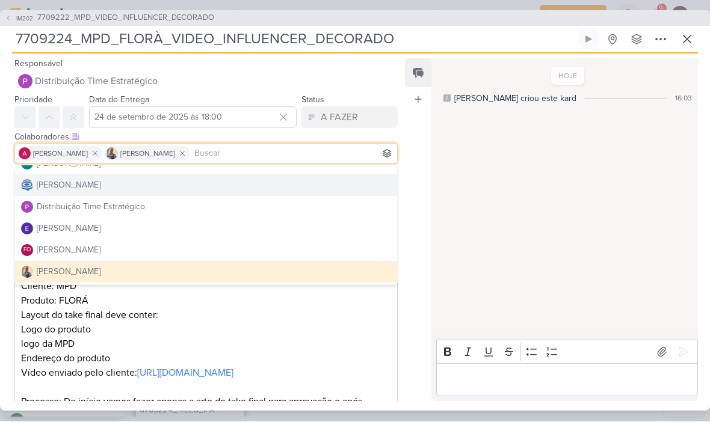
click at [327, 190] on button "[PERSON_NAME]" at bounding box center [206, 186] width 382 height 22
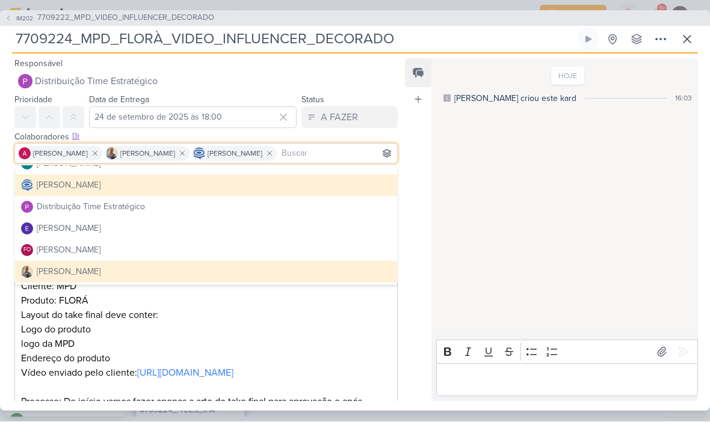
click at [440, 235] on div "HOJE [PERSON_NAME] criou este kard 16:03" at bounding box center [563, 198] width 265 height 276
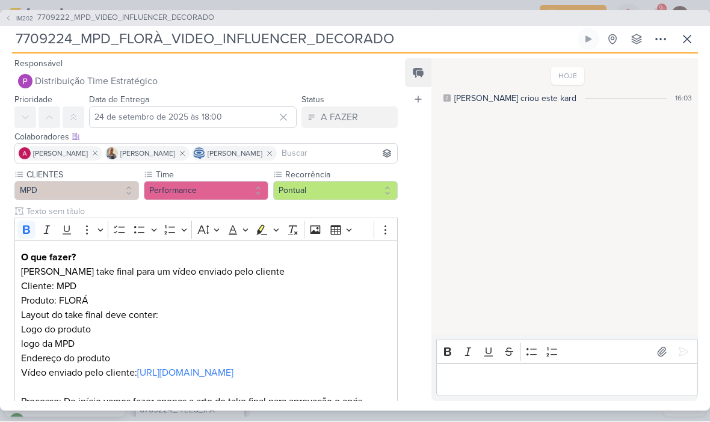
click at [685, 47] on button at bounding box center [687, 40] width 22 height 22
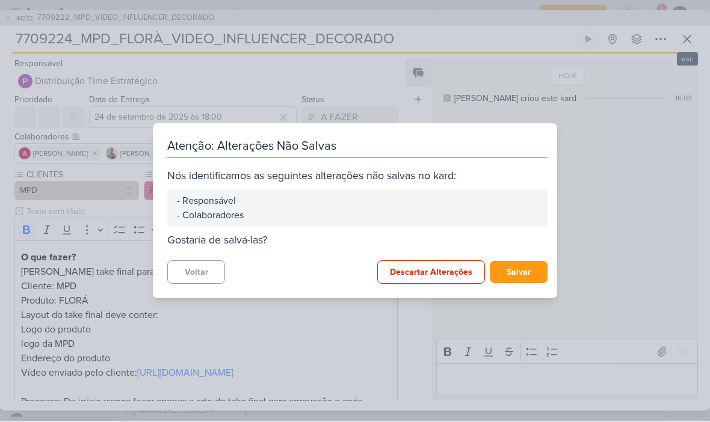
click at [526, 270] on button "Salvar" at bounding box center [519, 273] width 58 height 22
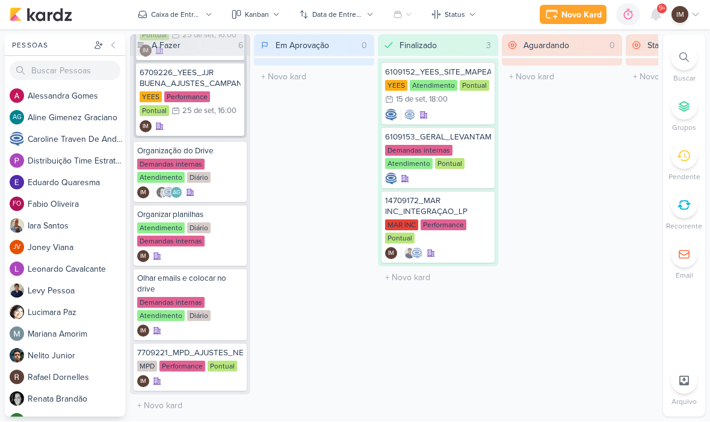
scroll to position [422, 0]
click at [196, 382] on div "IM" at bounding box center [190, 382] width 106 height 12
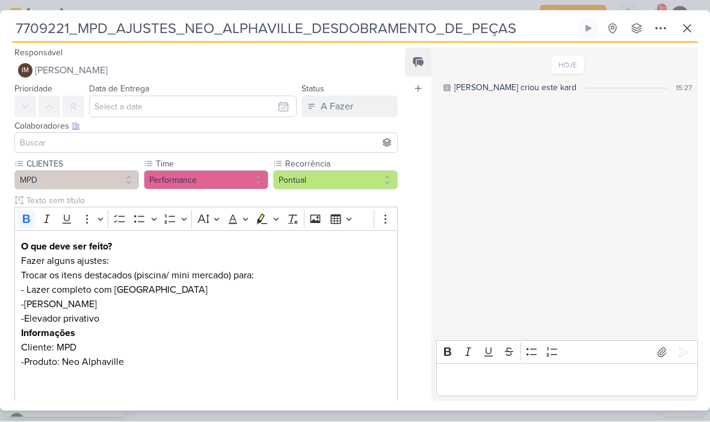
click at [656, 34] on icon at bounding box center [660, 29] width 14 height 14
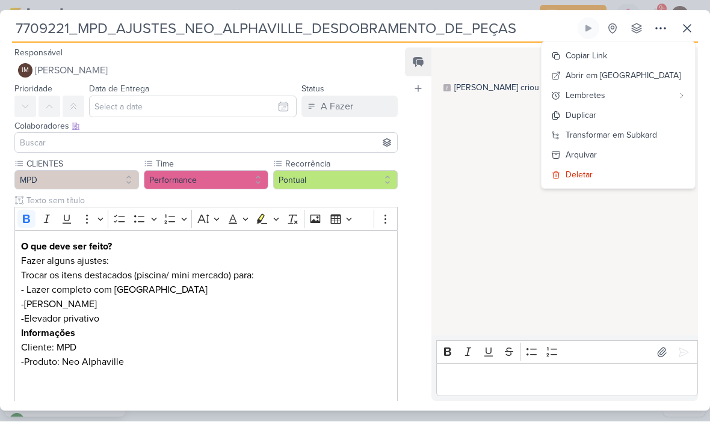
click at [646, 134] on div "Transformar em Subkard" at bounding box center [611, 135] width 91 height 13
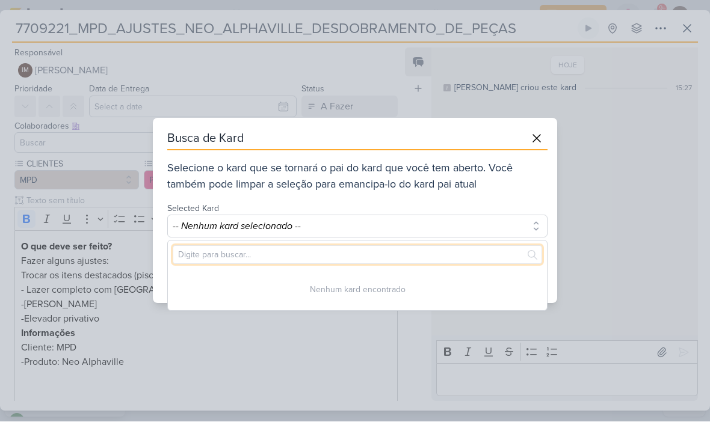
click at [418, 253] on input "text" at bounding box center [357, 255] width 369 height 19
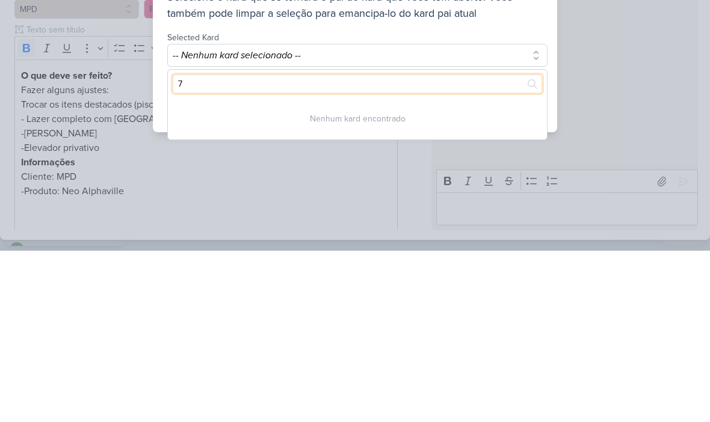
type input "77"
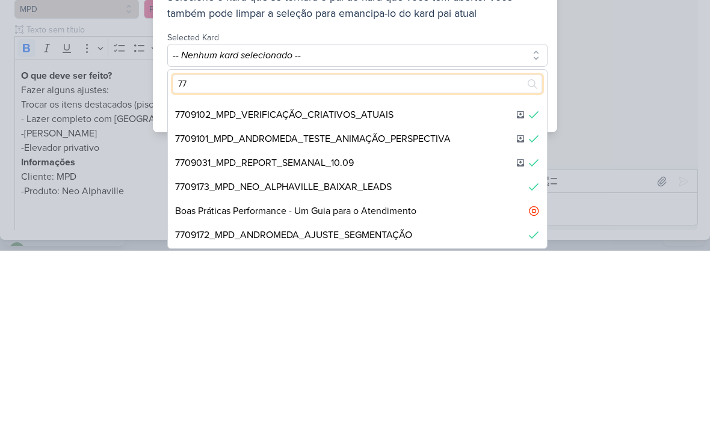
scroll to position [139, 0]
click at [452, 275] on div "7709102_MPD_VERIFICAÇÃO_CRIATIVOS_ATUAIS" at bounding box center [357, 287] width 379 height 24
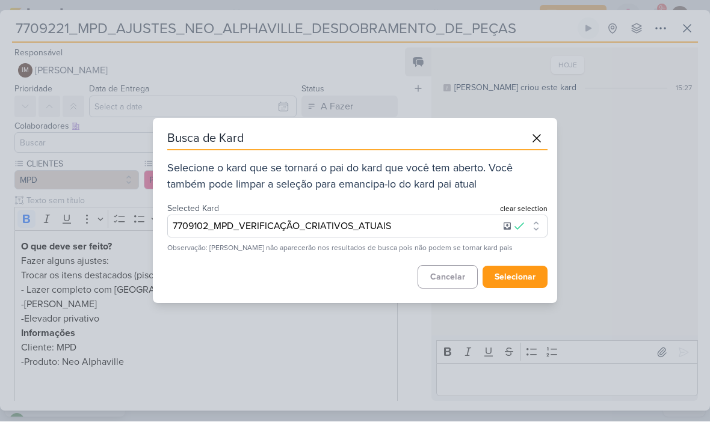
click at [535, 146] on button at bounding box center [537, 139] width 22 height 22
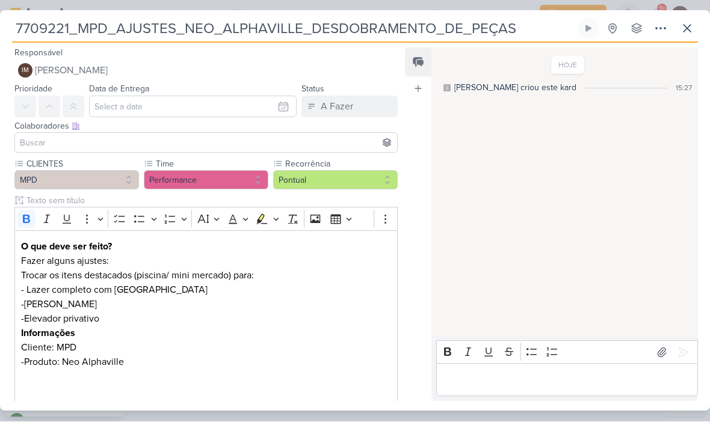
click at [687, 30] on icon at bounding box center [687, 29] width 14 height 14
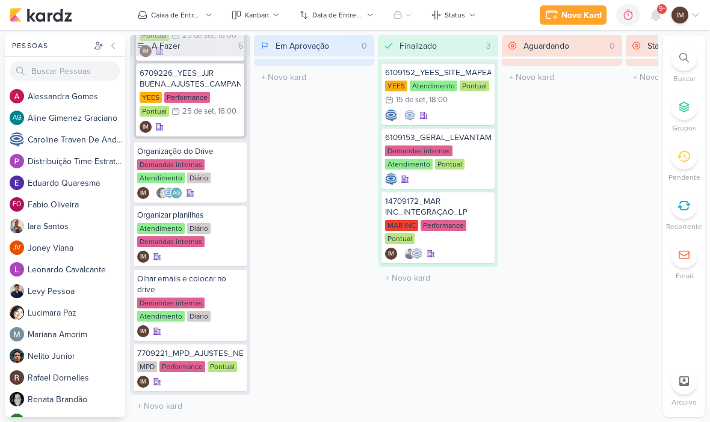
click at [694, 47] on li "Buscar" at bounding box center [684, 65] width 42 height 40
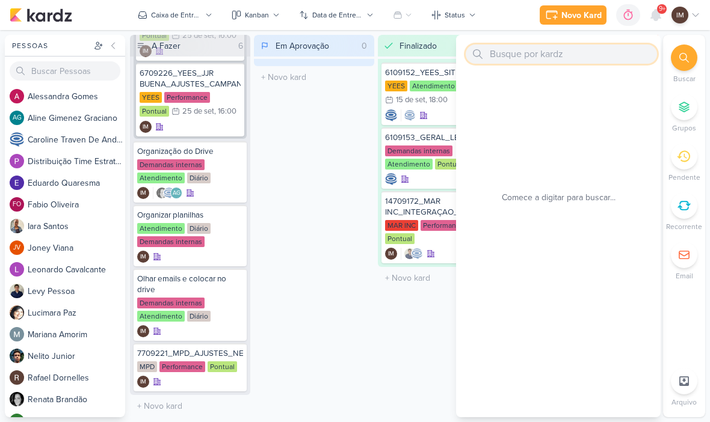
click at [620, 55] on input "text" at bounding box center [561, 54] width 191 height 19
click at [499, 54] on input "text" at bounding box center [561, 54] width 191 height 19
paste input "7709112_MPD_NEO_ALPHAVILLE_DESDOBRAMENTO_DE_PEÇAS"
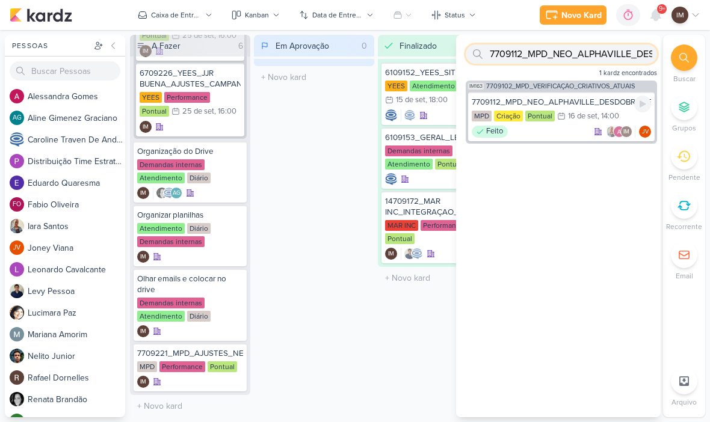
type input "7709112_MPD_NEO_ALPHAVILLE_DESDOBRAMENTO_DE_PEÇAS"
click at [569, 140] on div "7709112_MPD_NEO_ALPHAVILLE_DESDOBRAMENTO_DE_PEÇAS MPD Criação Pontual 16/9 [DAT…" at bounding box center [561, 116] width 187 height 49
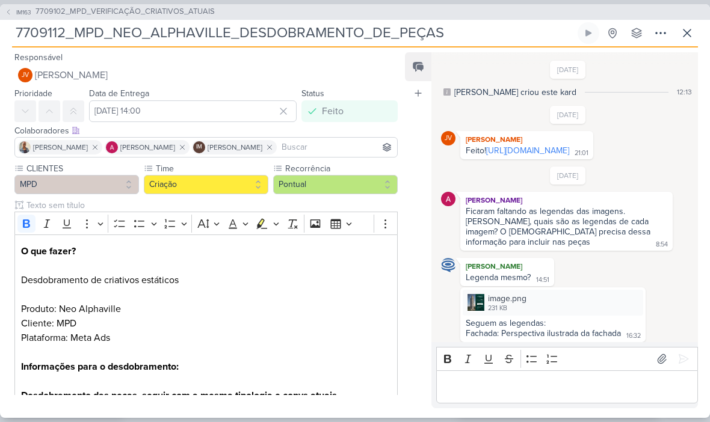
scroll to position [291, 0]
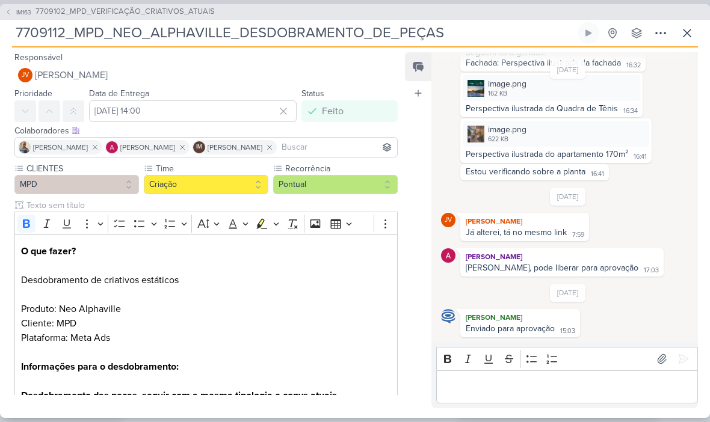
click at [10, 16] on button "IM163 7709102_MPD_VERIFICAÇÃO_CRIATIVOS_ATUAIS" at bounding box center [110, 12] width 210 height 12
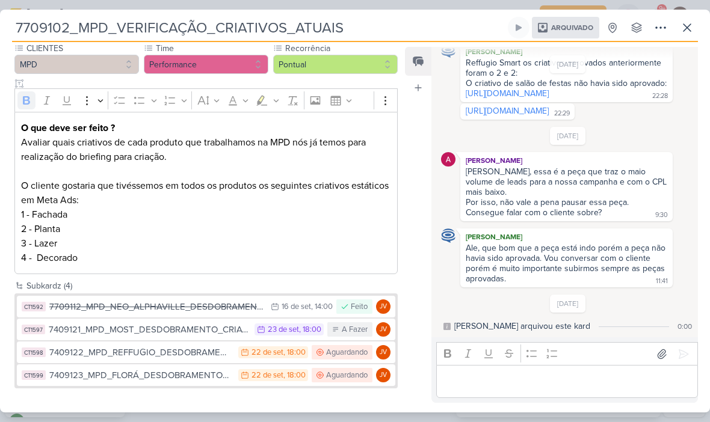
scroll to position [115, 0]
click at [689, 18] on button at bounding box center [687, 28] width 22 height 22
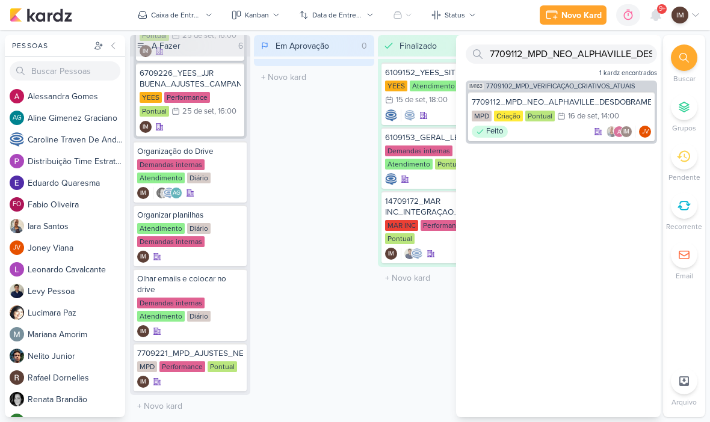
click at [300, 212] on div "Em Aprovação 0 Mover Para Esquerda Mover Para Direita [GEOGRAPHIC_DATA] O títul…" at bounding box center [314, 226] width 120 height 383
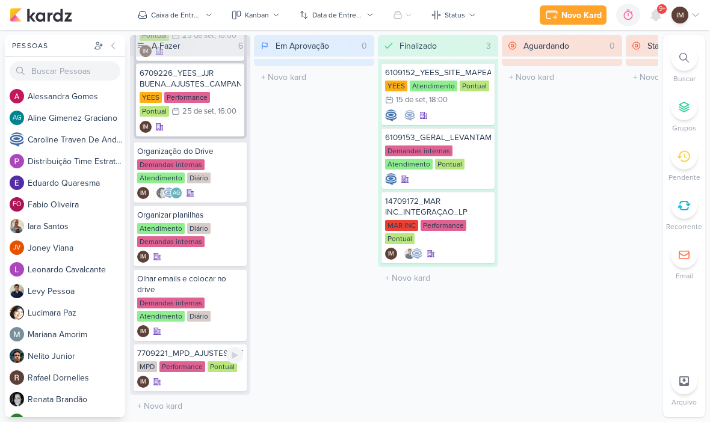
click at [216, 371] on div "Pontual" at bounding box center [222, 367] width 29 height 11
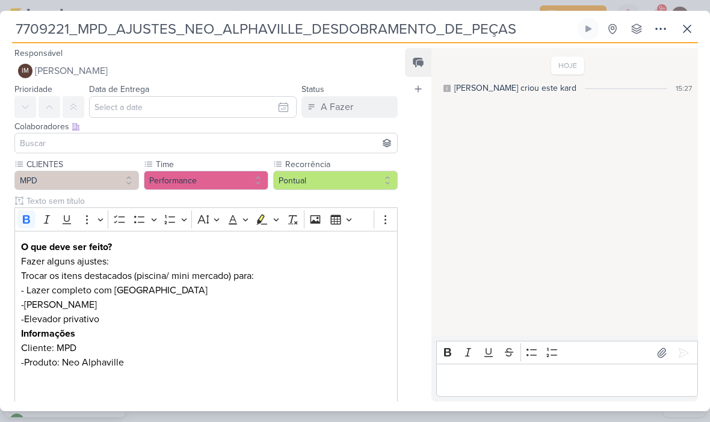
click at [292, 66] on button "IM [PERSON_NAME]" at bounding box center [205, 71] width 383 height 22
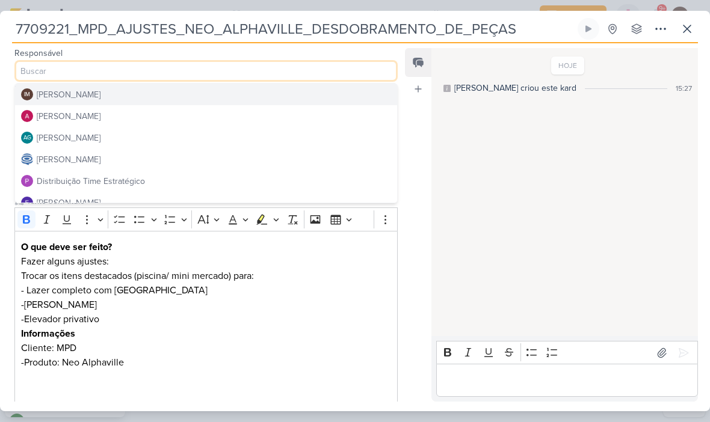
click at [660, 29] on icon at bounding box center [661, 28] width 10 height 1
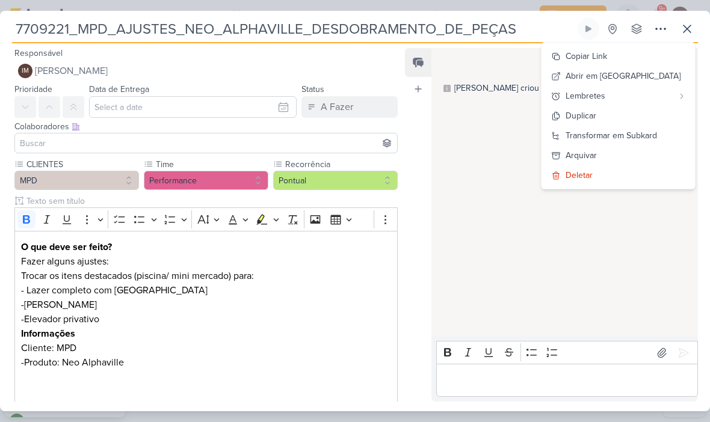
click at [635, 134] on div "Transformar em Subkard" at bounding box center [611, 135] width 91 height 13
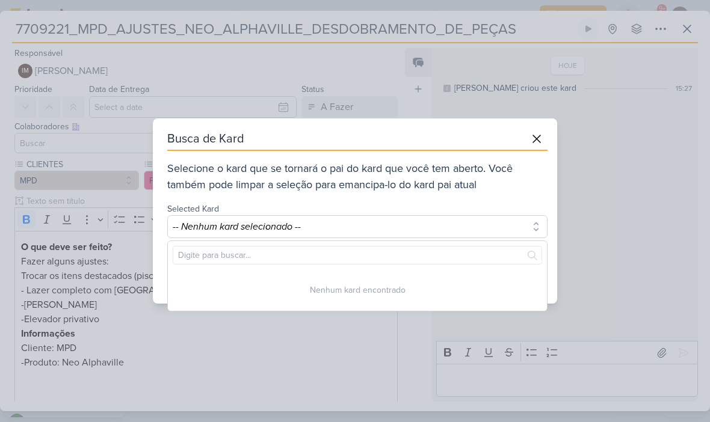
scroll to position [0, 0]
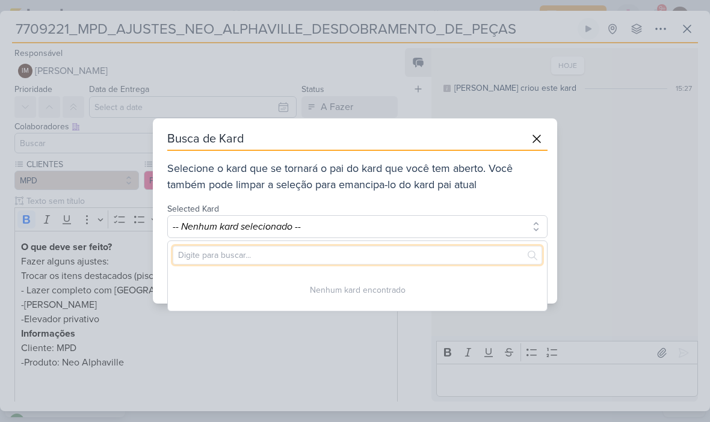
click at [483, 258] on input "text" at bounding box center [357, 255] width 369 height 19
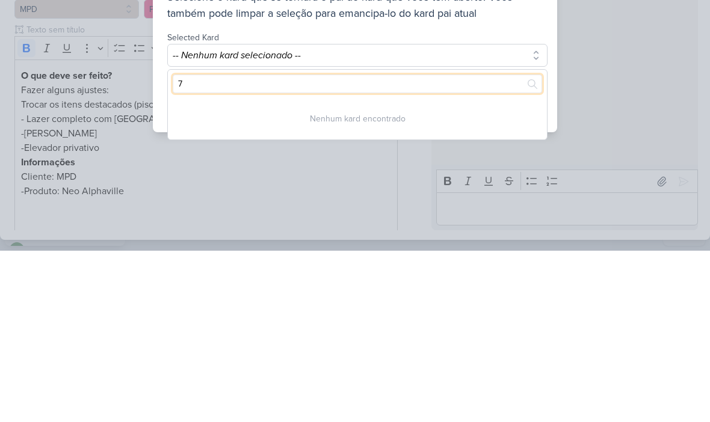
type input "77"
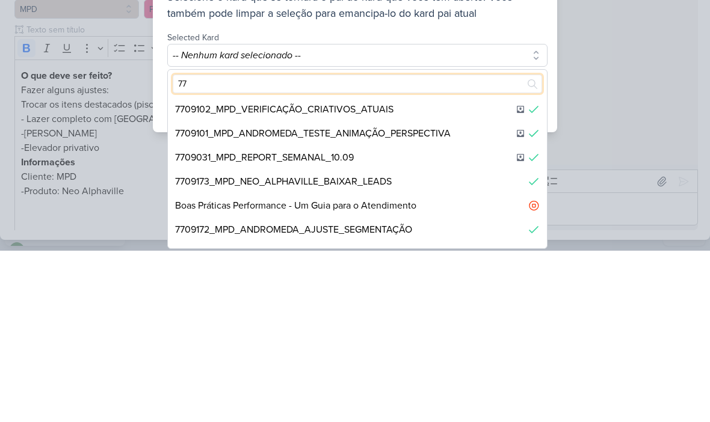
scroll to position [146, 0]
click at [480, 268] on div "7709102_MPD_VERIFICAÇÃO_CRIATIVOS_ATUAIS" at bounding box center [357, 280] width 379 height 24
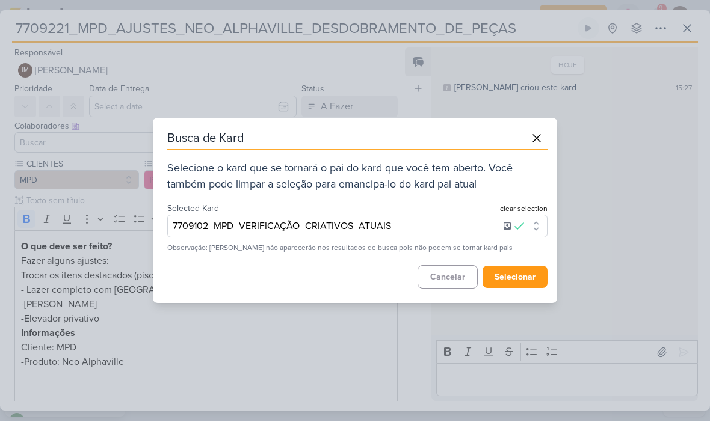
click at [531, 278] on button "selecionar" at bounding box center [515, 278] width 65 height 22
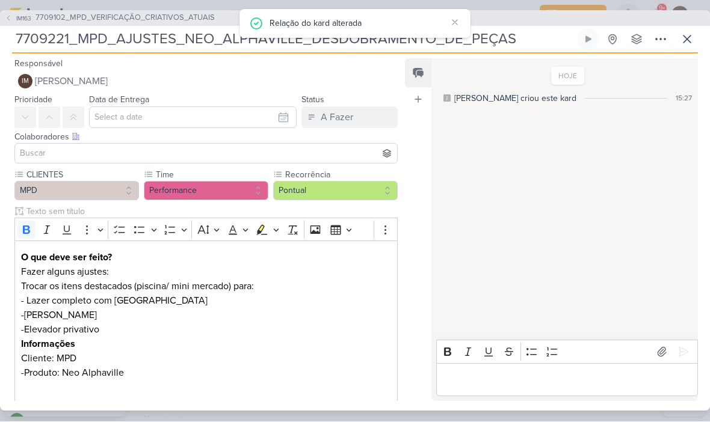
click at [66, 80] on span "[PERSON_NAME]" at bounding box center [71, 82] width 73 height 14
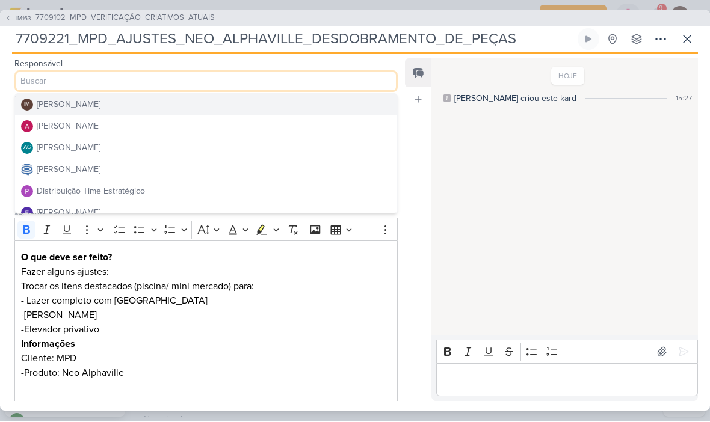
scroll to position [0, 0]
click at [52, 126] on div "[PERSON_NAME]" at bounding box center [69, 126] width 64 height 13
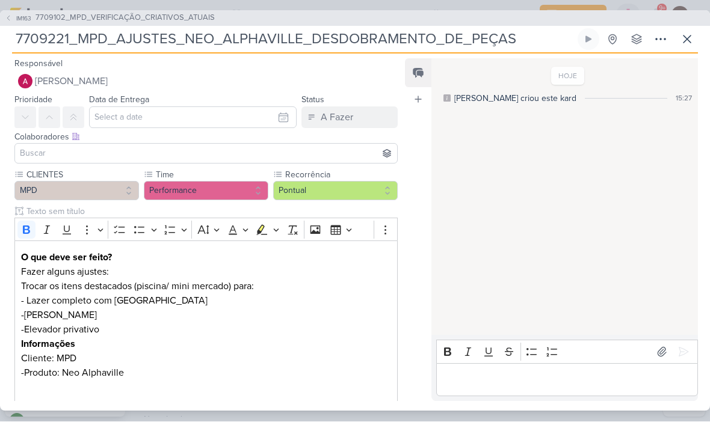
click at [58, 156] on input at bounding box center [205, 154] width 377 height 14
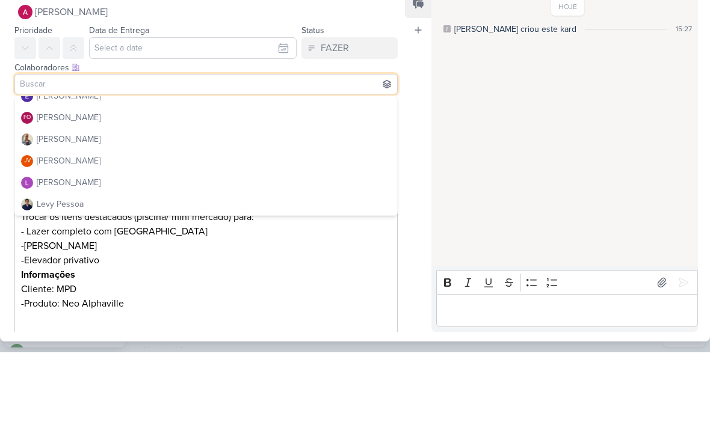
scroll to position [129, 0]
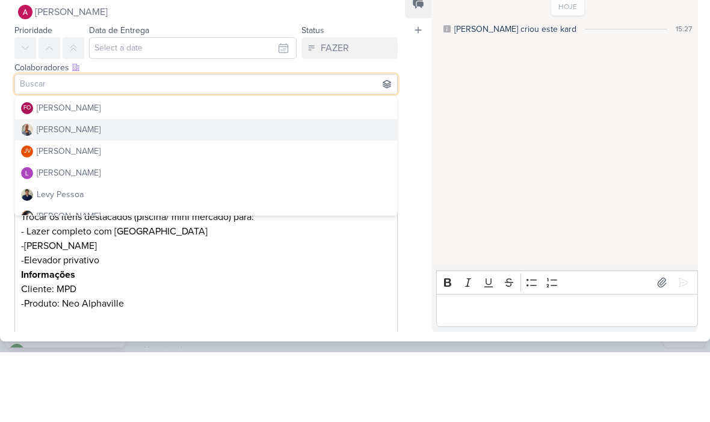
click at [47, 193] on div "[PERSON_NAME]" at bounding box center [69, 199] width 64 height 13
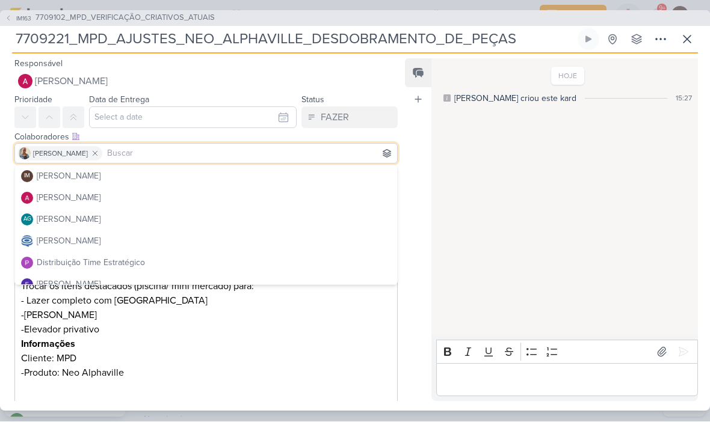
scroll to position [0, 0]
click at [267, 235] on button "[PERSON_NAME]" at bounding box center [206, 242] width 382 height 22
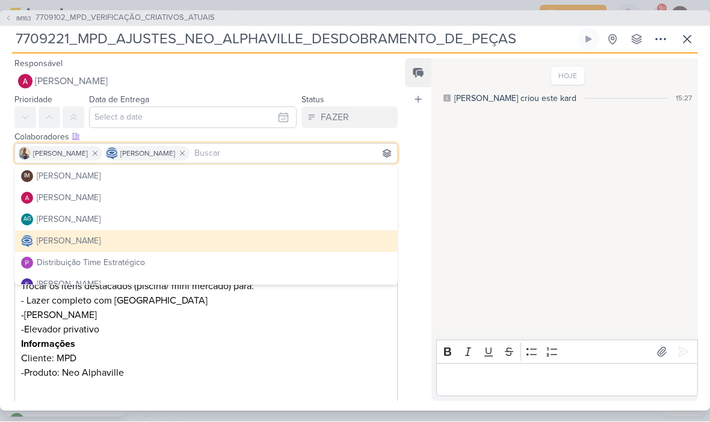
click at [267, 231] on button "[PERSON_NAME]" at bounding box center [206, 242] width 382 height 22
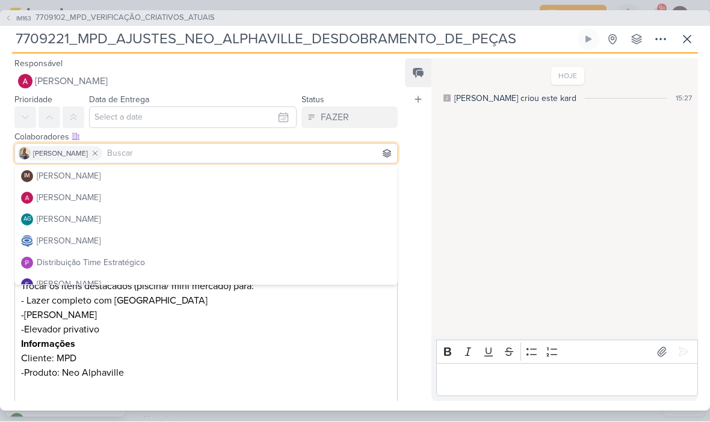
click at [271, 247] on button "[PERSON_NAME]" at bounding box center [206, 242] width 382 height 22
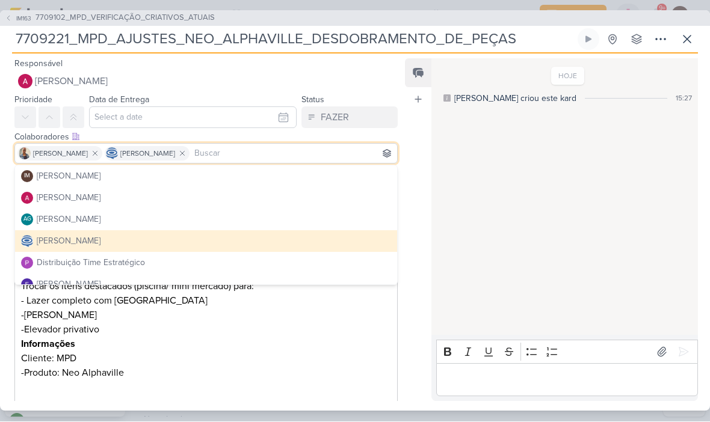
click at [445, 166] on div "HOJE [PERSON_NAME] criou este kard 15:27" at bounding box center [563, 198] width 265 height 276
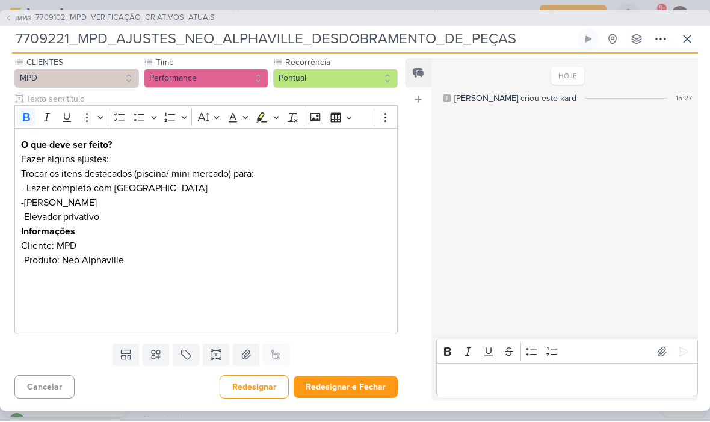
click at [364, 386] on button "Redesignar e Fechar" at bounding box center [346, 388] width 104 height 22
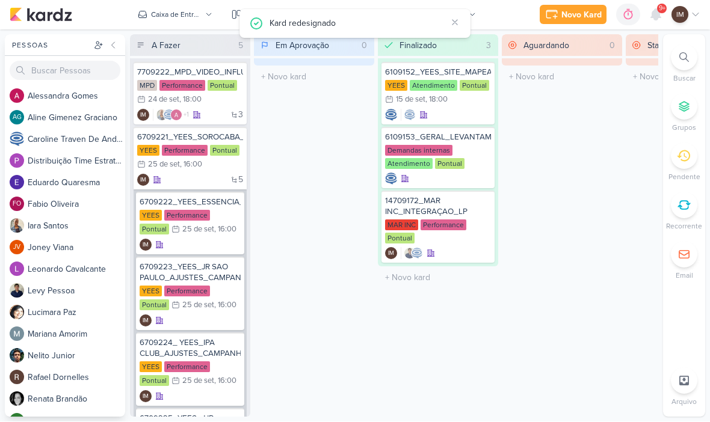
click at [649, 20] on icon at bounding box center [656, 15] width 14 height 14
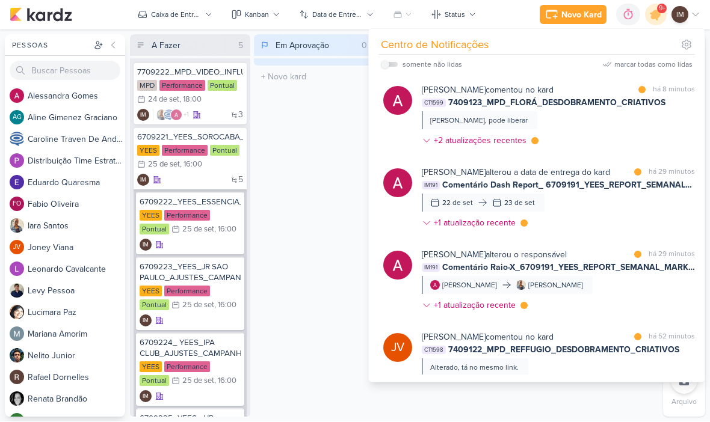
click at [167, 22] on button "Caixa de Entrada" at bounding box center [175, 14] width 89 height 19
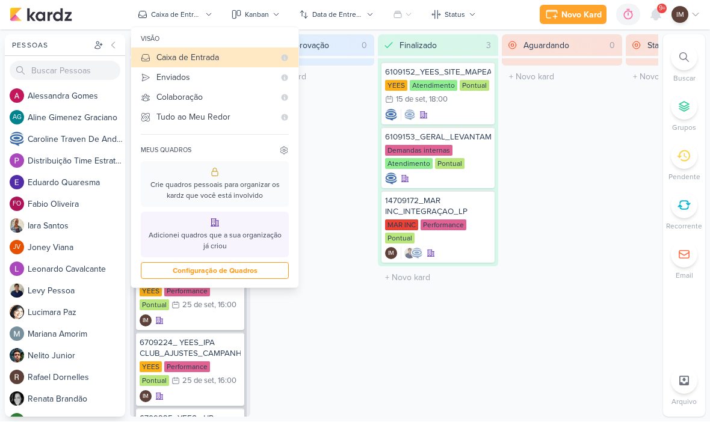
click at [152, 73] on button "Enviados" at bounding box center [214, 78] width 167 height 20
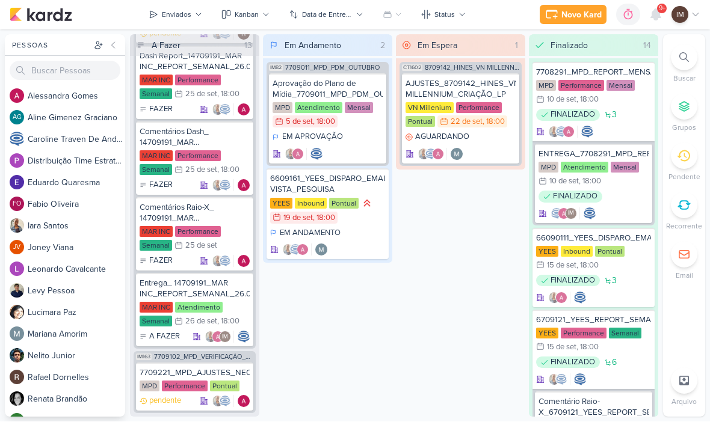
scroll to position [2836, 0]
click at [185, 353] on div "IM163 7709102_MPD_VERIFICAÇÃO_CRIATIVOS_ATUAIS" at bounding box center [195, 356] width 122 height 9
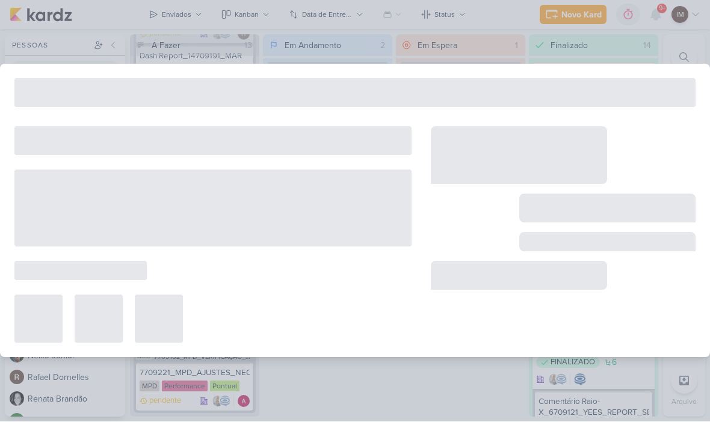
click at [181, 355] on div at bounding box center [355, 211] width 710 height 294
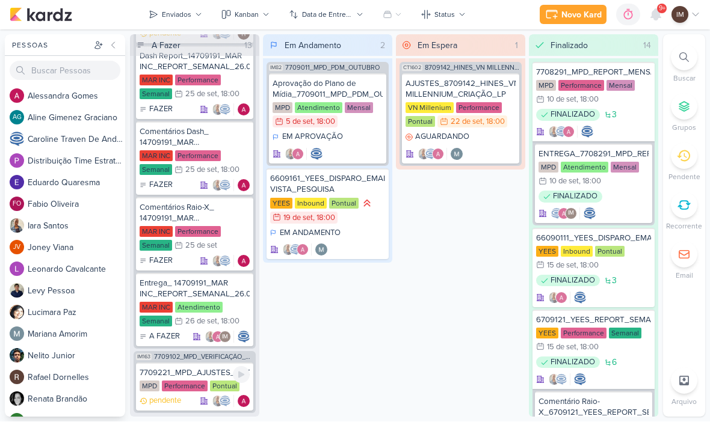
click at [178, 401] on p "pendente" at bounding box center [165, 402] width 32 height 12
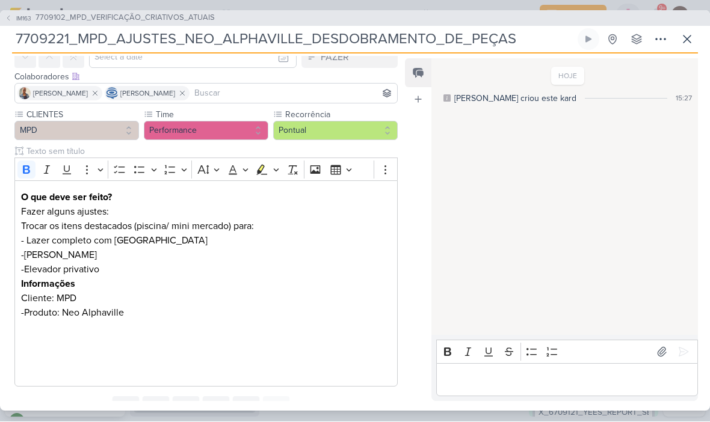
scroll to position [68, 0]
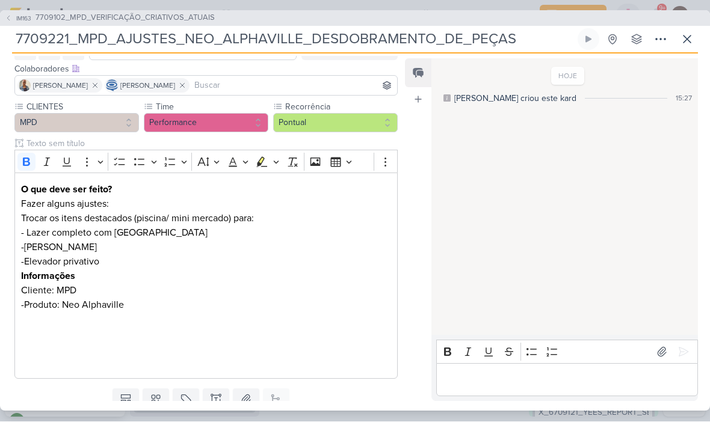
click at [235, 372] on div "O que deve ser feito? Fazer alguns ajustes: Trocar os itens destacados (piscina…" at bounding box center [205, 276] width 383 height 206
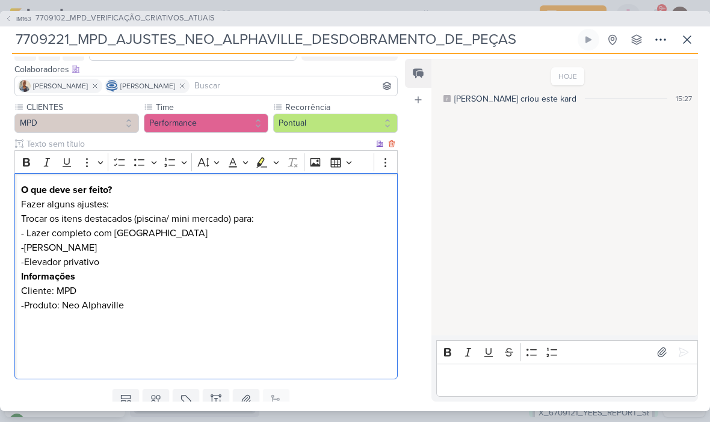
click at [654, 37] on icon at bounding box center [660, 39] width 14 height 14
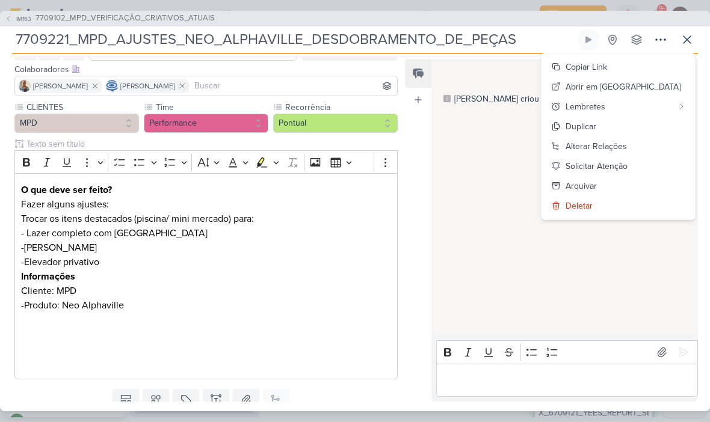
click at [640, 208] on button "Deletar" at bounding box center [618, 206] width 153 height 20
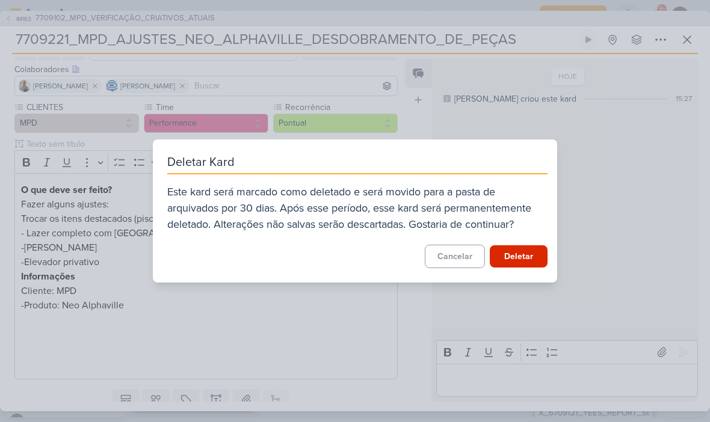
click at [461, 250] on button "Cancelar" at bounding box center [455, 256] width 60 height 23
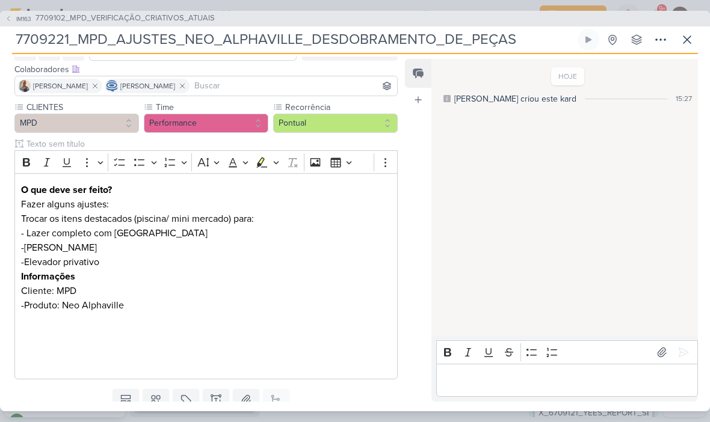
click at [657, 46] on icon at bounding box center [660, 39] width 14 height 14
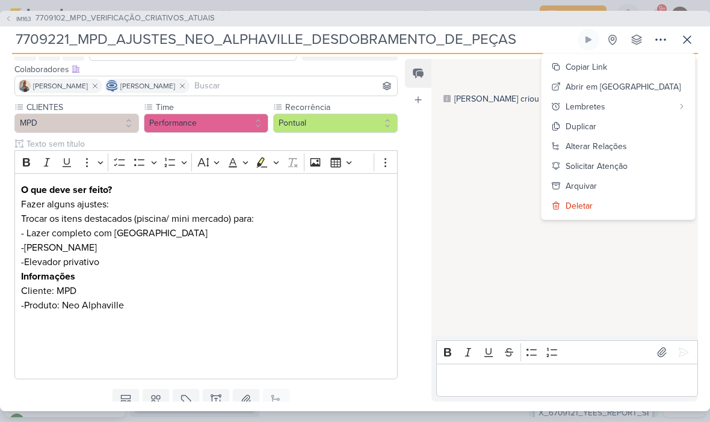
click at [672, 147] on button "Alterar Relações" at bounding box center [618, 147] width 153 height 20
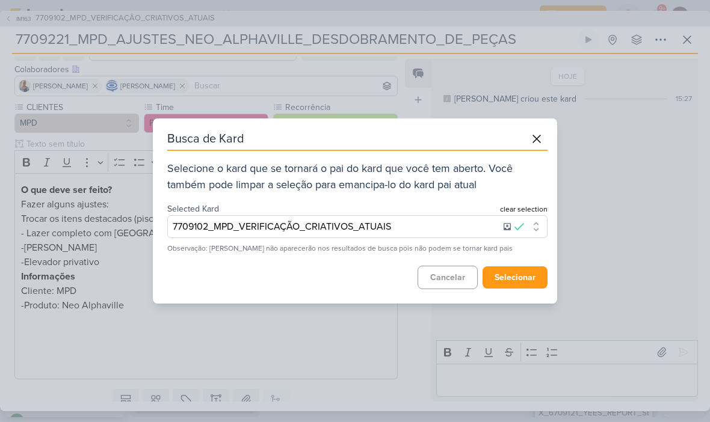
click at [455, 284] on button "cancelar" at bounding box center [448, 277] width 60 height 23
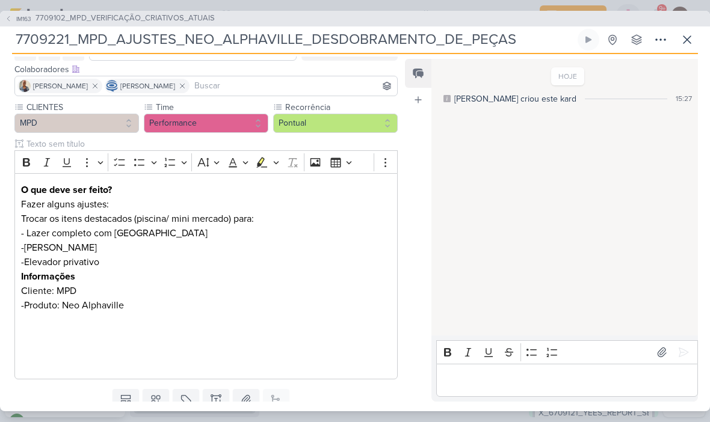
click at [659, 42] on icon at bounding box center [660, 39] width 14 height 14
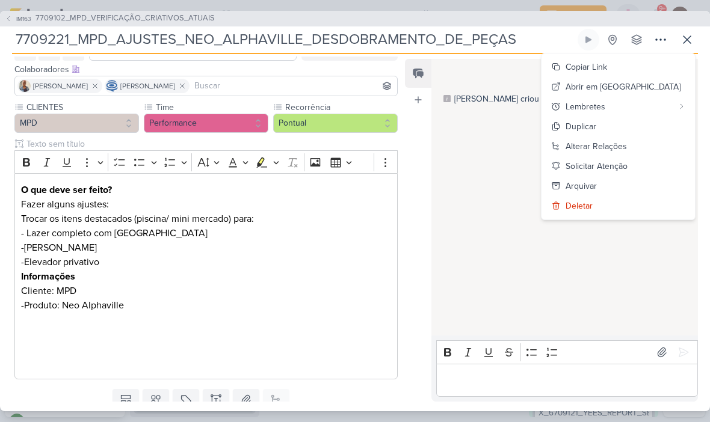
click at [627, 148] on div "Alterar Relações" at bounding box center [596, 146] width 61 height 13
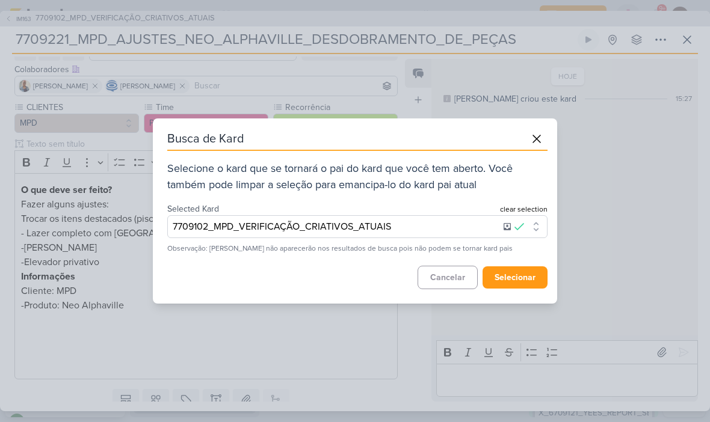
click at [418, 231] on button "7709102_MPD_VERIFICAÇÃO_CRIATIVOS_ATUAIS" at bounding box center [357, 226] width 380 height 23
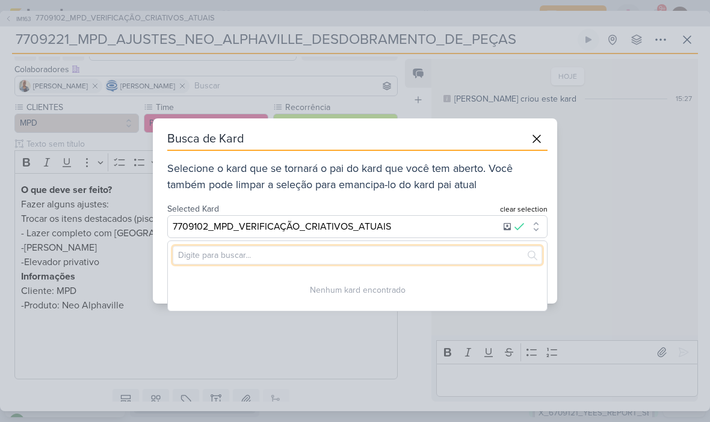
click at [464, 253] on input "text" at bounding box center [357, 255] width 369 height 19
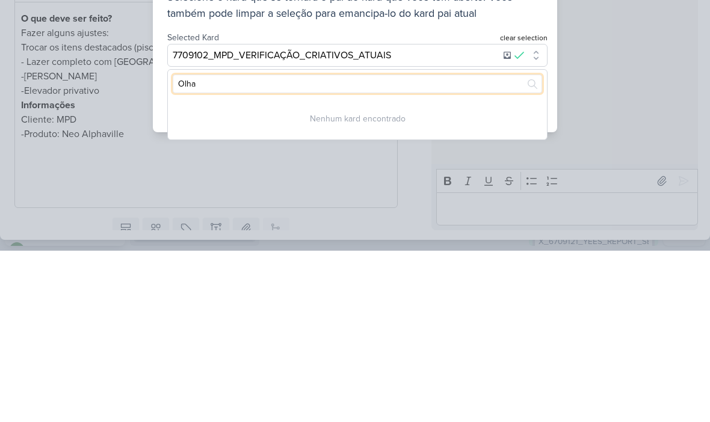
type input "Olhar"
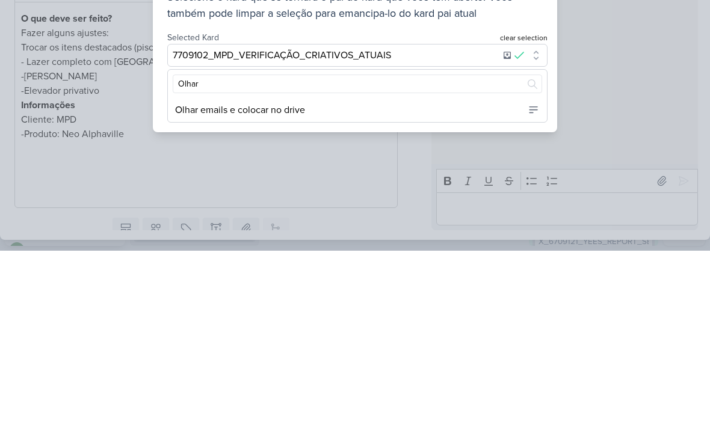
click at [446, 270] on div "Olhar emails e colocar no drive" at bounding box center [357, 282] width 379 height 24
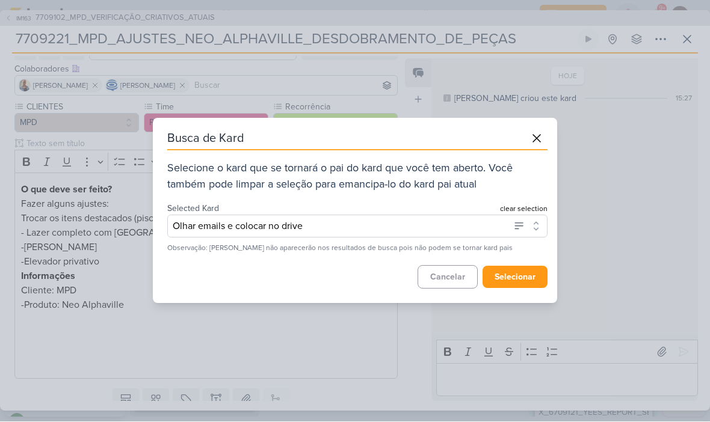
click at [525, 271] on button "selecionar" at bounding box center [515, 278] width 65 height 22
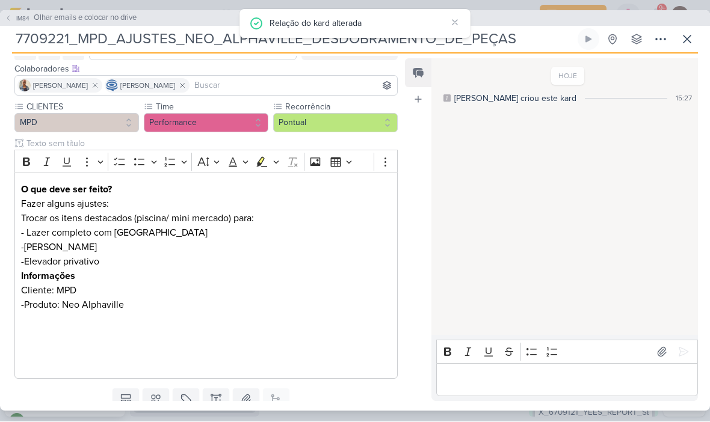
click at [690, 45] on icon at bounding box center [687, 39] width 14 height 14
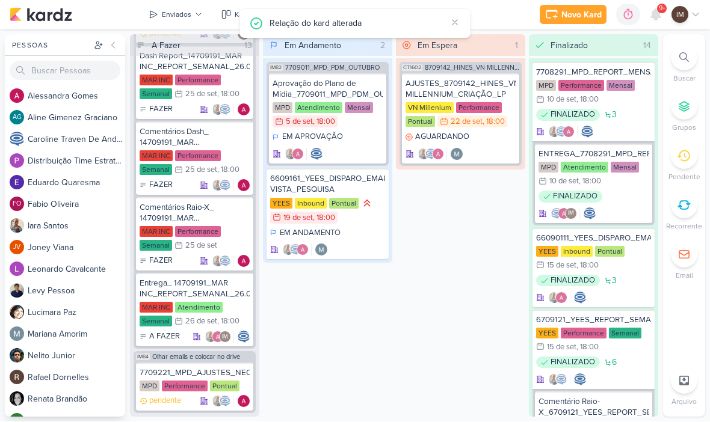
click at [173, 23] on button "Enviados" at bounding box center [175, 14] width 68 height 19
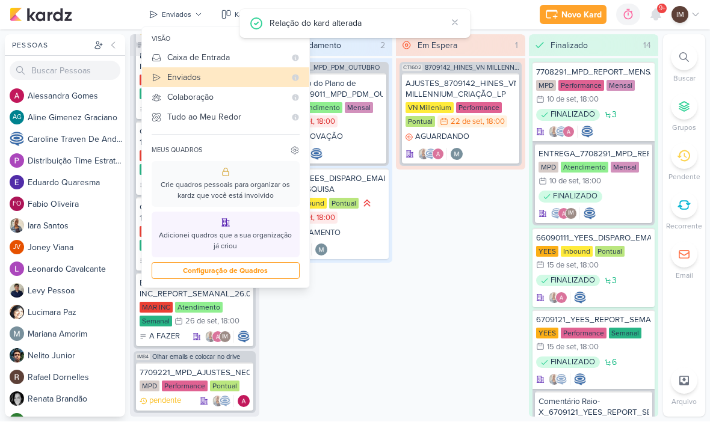
click at [176, 63] on div "Caixa de Entrada" at bounding box center [226, 58] width 118 height 13
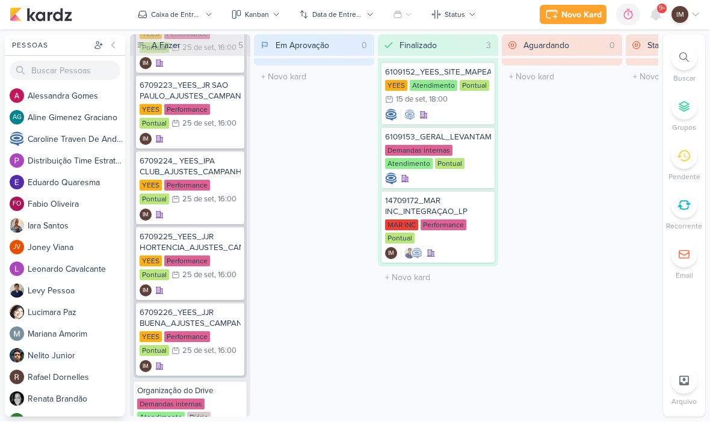
scroll to position [190, 0]
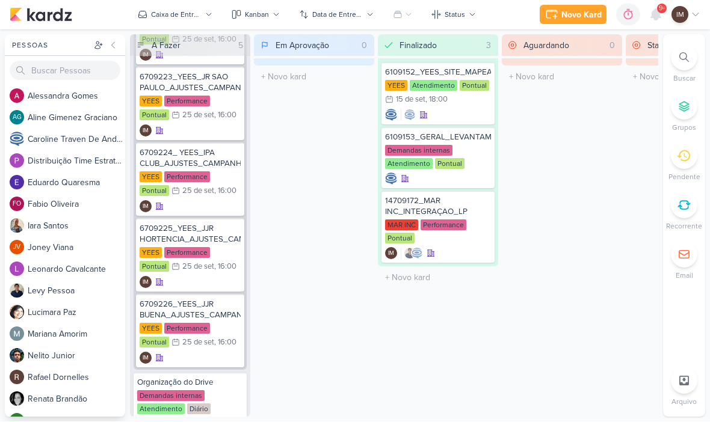
click at [204, 10] on button "Caixa de Entrada" at bounding box center [175, 14] width 89 height 19
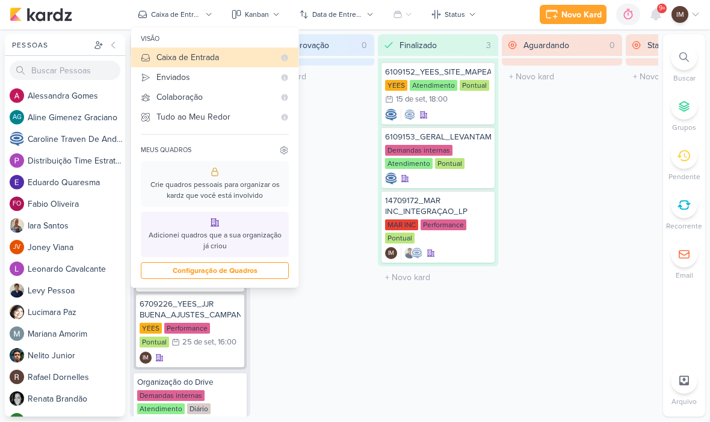
click at [331, 103] on div "Em Aprovação 0 Mover Para Esquerda Mover Para Direita [GEOGRAPHIC_DATA] O títul…" at bounding box center [314, 226] width 120 height 383
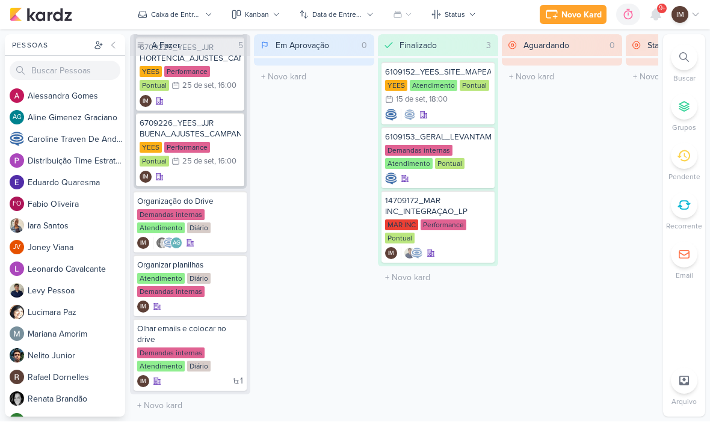
scroll to position [371, 0]
click at [188, 325] on div "Olhar emails e colocar no drive" at bounding box center [190, 335] width 106 height 22
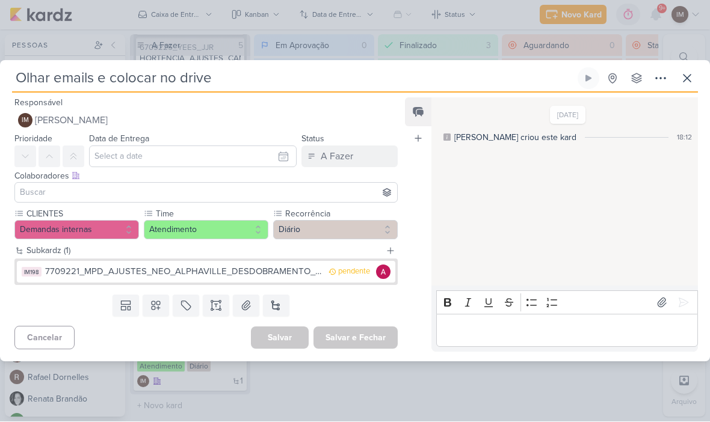
click at [241, 276] on div "7709221_MPD_AJUSTES_NEO_ALPHAVILLE_DESDOBRAMENTO_DE_PEÇAS" at bounding box center [183, 272] width 277 height 14
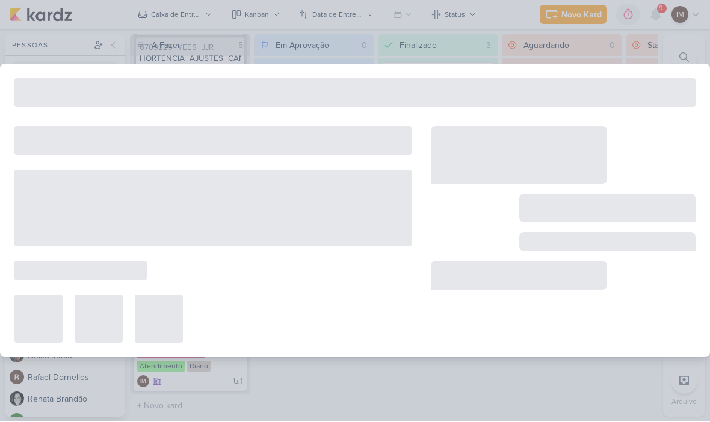
click at [242, 274] on div at bounding box center [212, 235] width 397 height 217
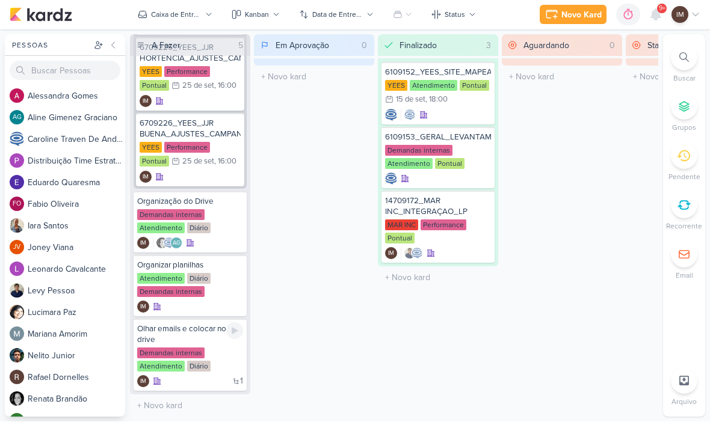
click at [224, 361] on div "Demandas internas Atendimento Diário" at bounding box center [190, 360] width 106 height 25
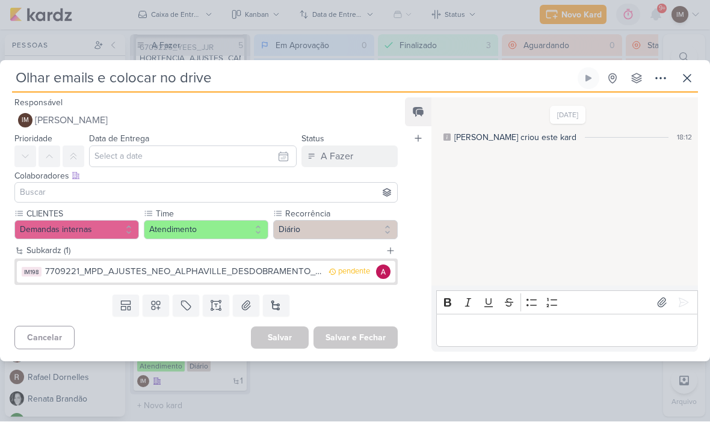
click at [329, 272] on button "IM198 7709221_MPD_AJUSTES_NEO_ALPHAVILLE_DESDOBRAMENTO_DE_PEÇAS pendente" at bounding box center [206, 273] width 378 height 22
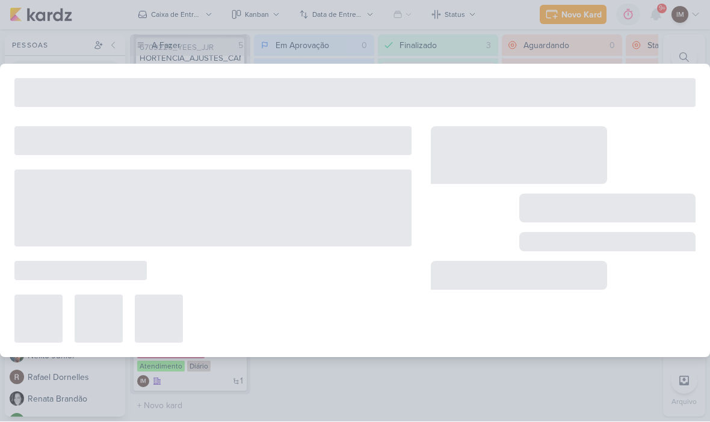
type input "7709221_MPD_AJUSTES_NEO_ALPHAVILLE_DESDOBRAMENTO_DE_PEÇAS"
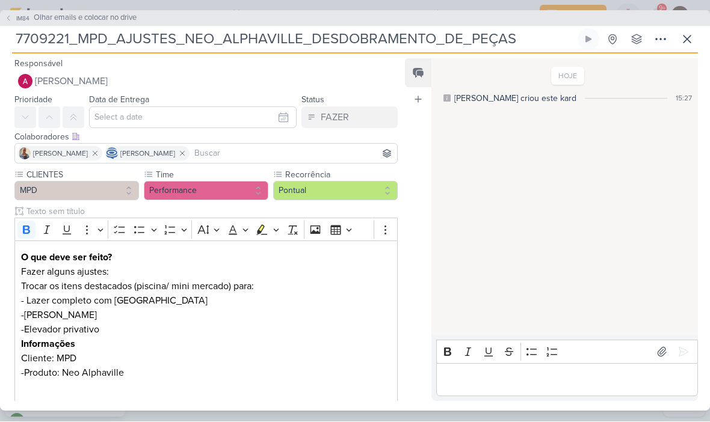
click at [311, 90] on button "[PERSON_NAME]" at bounding box center [205, 82] width 383 height 22
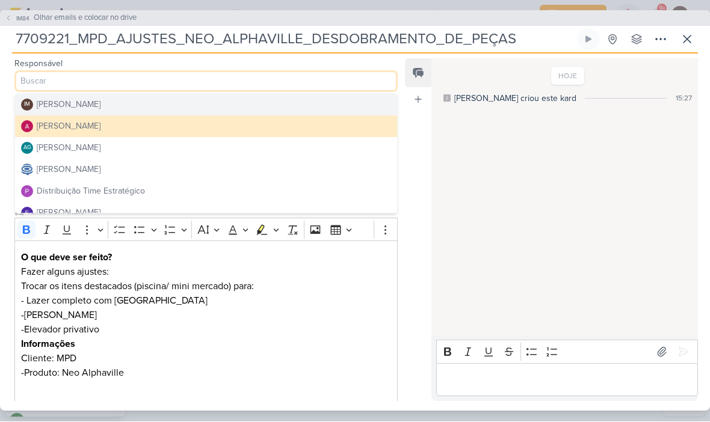
click at [328, 106] on button "IM [PERSON_NAME]" at bounding box center [206, 105] width 382 height 22
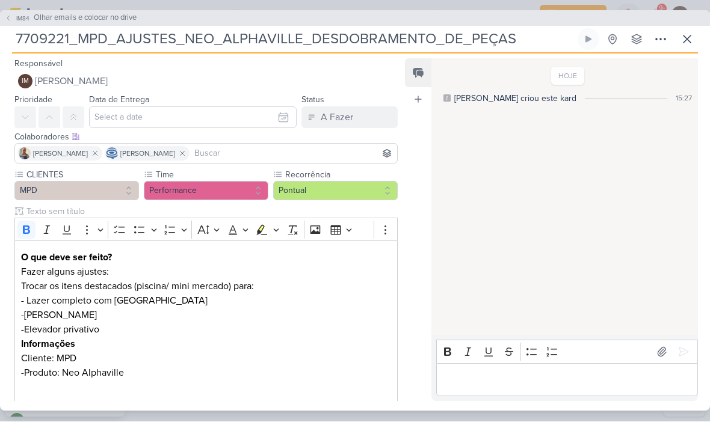
click at [195, 162] on div "[PERSON_NAME] [PERSON_NAME]" at bounding box center [205, 154] width 383 height 20
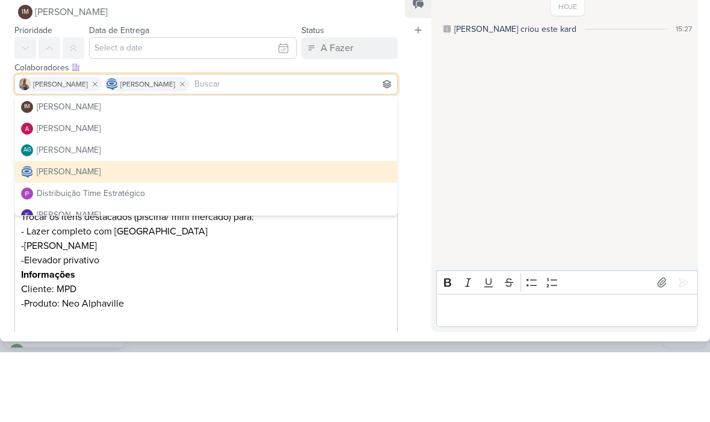
click at [187, 150] on icon at bounding box center [182, 154] width 8 height 8
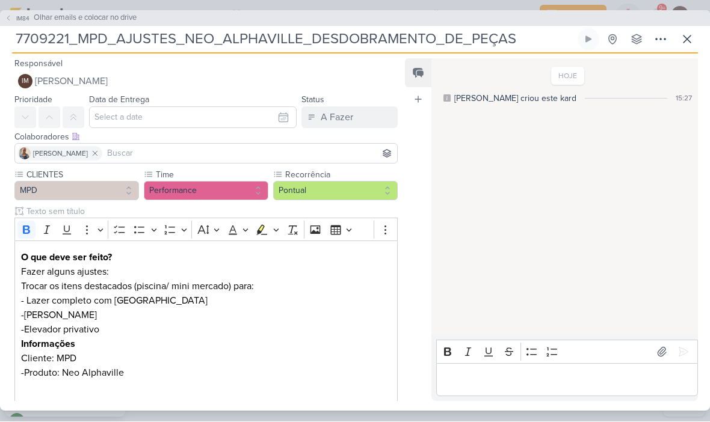
click at [91, 152] on icon at bounding box center [95, 154] width 8 height 8
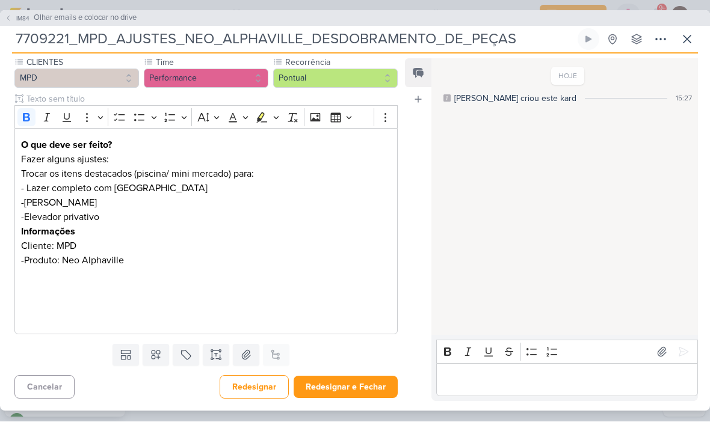
scroll to position [113, 0]
click at [367, 386] on button "Redesignar e Fechar" at bounding box center [346, 388] width 104 height 22
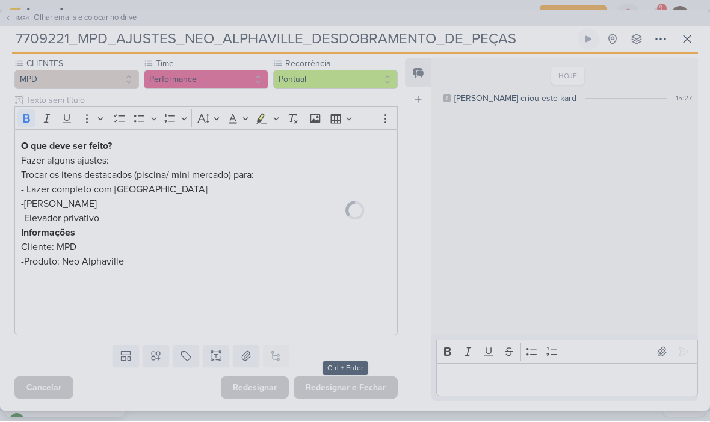
scroll to position [111, 0]
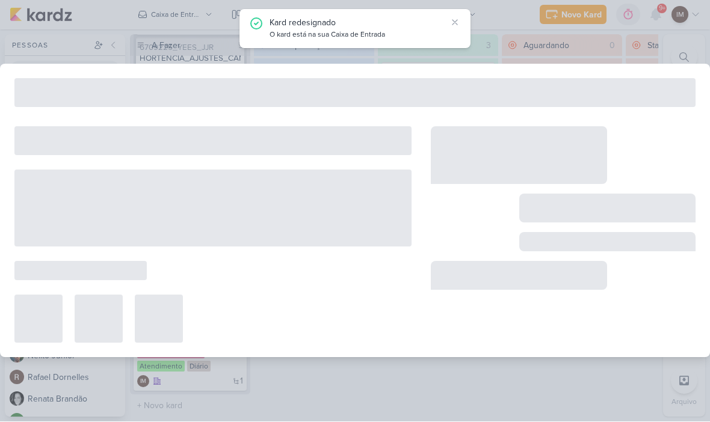
type input "Olhar emails e colocar no drive"
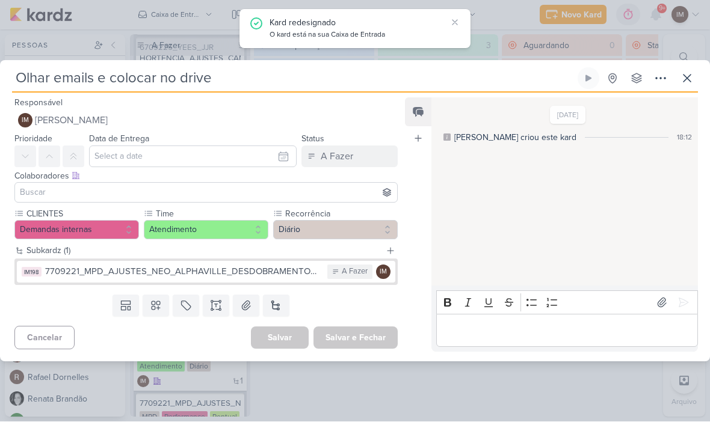
scroll to position [0, 0]
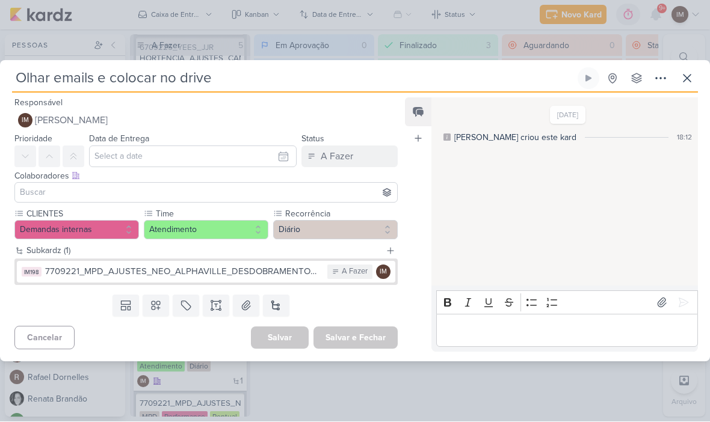
click at [273, 275] on div "7709221_MPD_AJUSTES_NEO_ALPHAVILLE_DESDOBRAMENTO_DE_PEÇAS" at bounding box center [183, 272] width 276 height 14
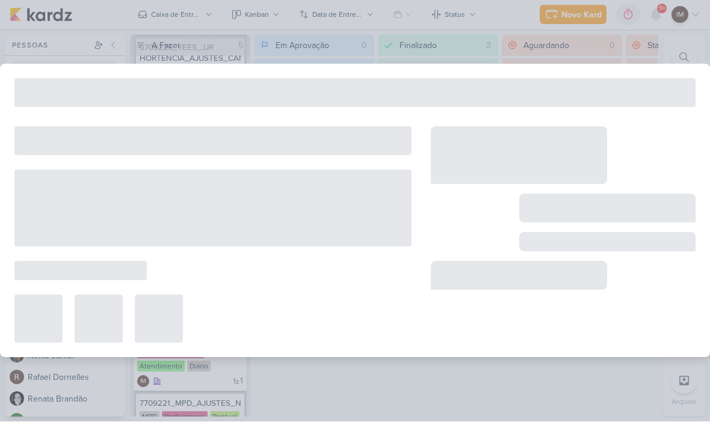
click at [277, 269] on div at bounding box center [212, 235] width 397 height 217
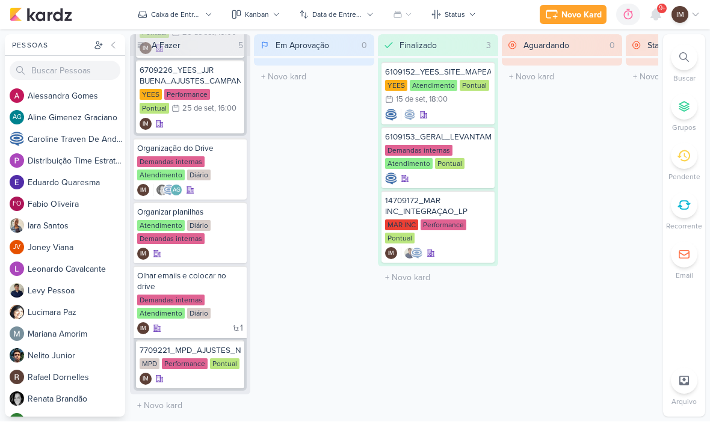
scroll to position [424, 0]
click at [208, 377] on div "IM" at bounding box center [190, 380] width 101 height 12
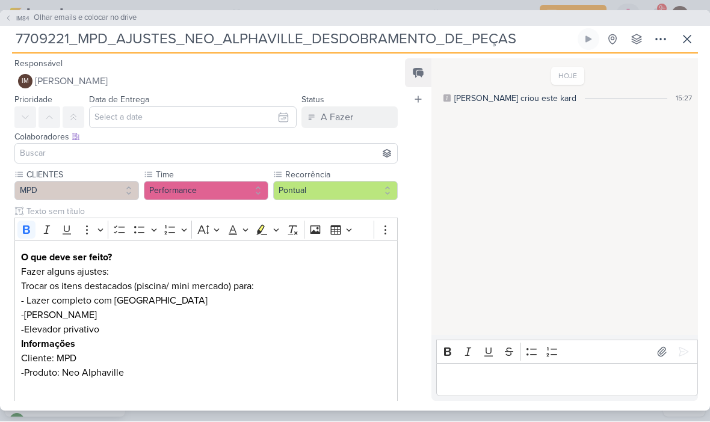
click at [36, 390] on p "Editor editing area: main" at bounding box center [206, 388] width 370 height 14
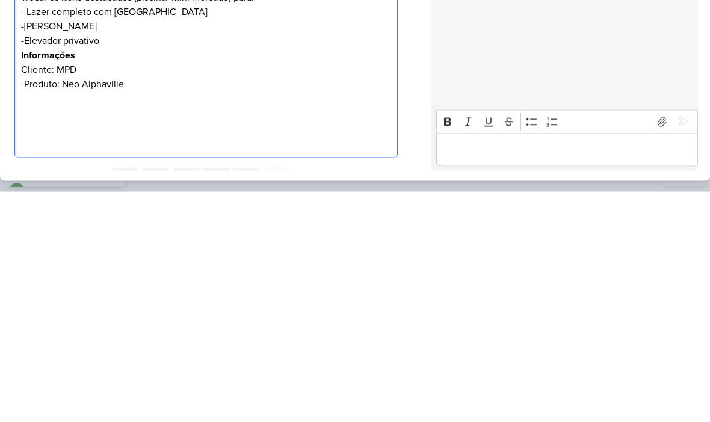
scroll to position [66, 0]
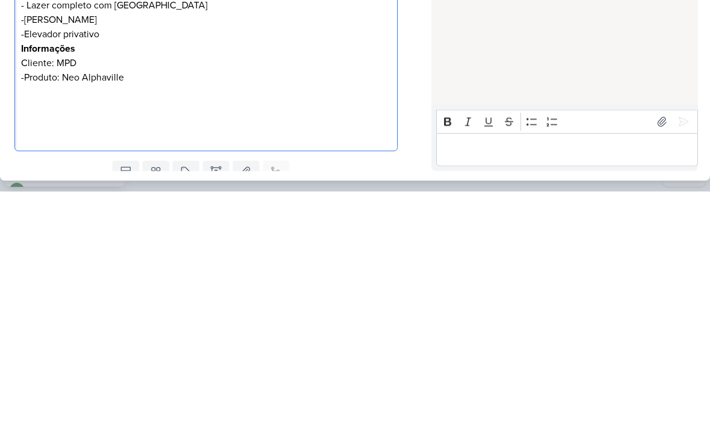
click at [32, 176] on div "O que deve ser feito? Fazer alguns ajustes: Trocar os itens destacados (piscina…" at bounding box center [205, 279] width 383 height 206
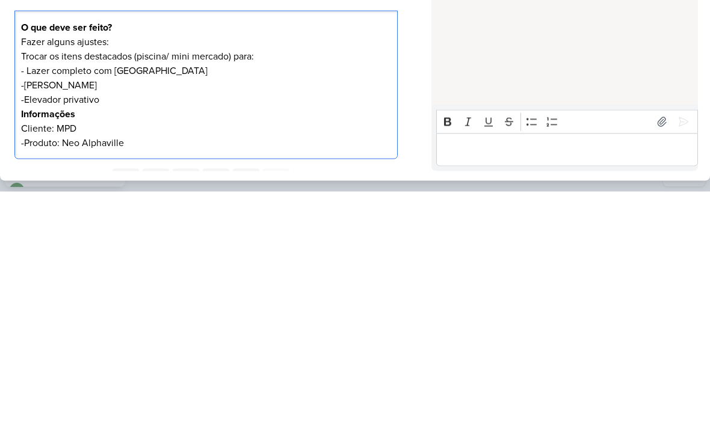
scroll to position [0, 0]
click at [477, 60] on div "HOJE [PERSON_NAME] criou este kard 15:27" at bounding box center [563, 198] width 265 height 276
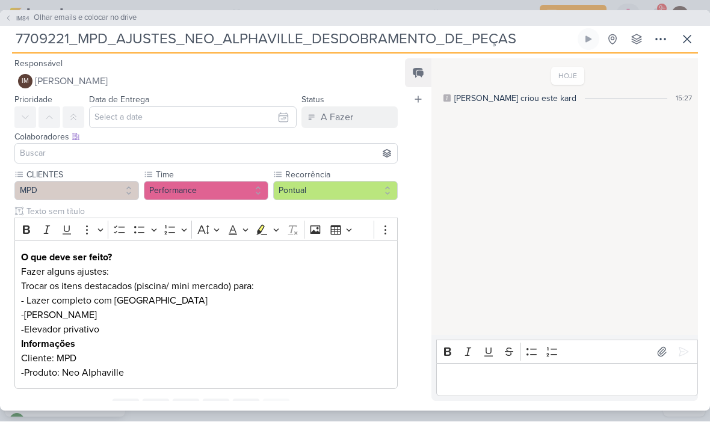
click at [58, 80] on span "[PERSON_NAME]" at bounding box center [71, 82] width 73 height 14
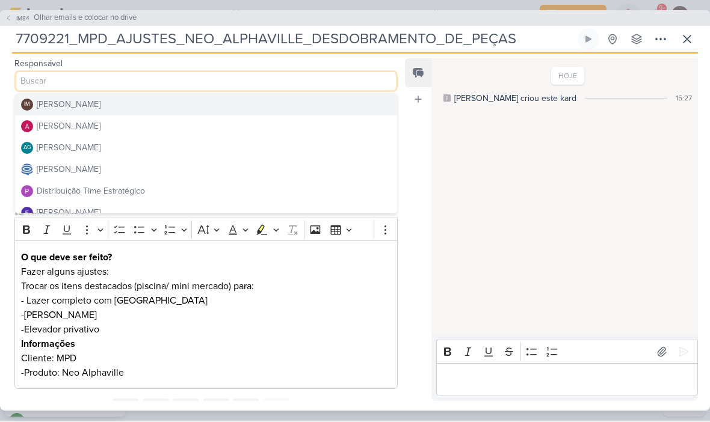
click at [48, 122] on div "[PERSON_NAME]" at bounding box center [69, 126] width 64 height 13
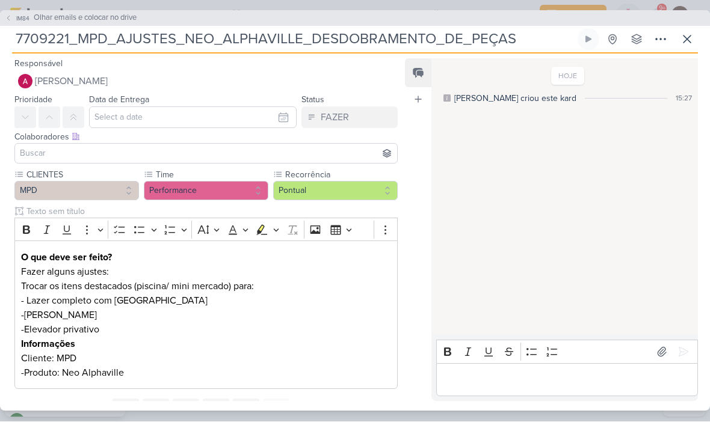
click at [42, 147] on input at bounding box center [205, 154] width 377 height 14
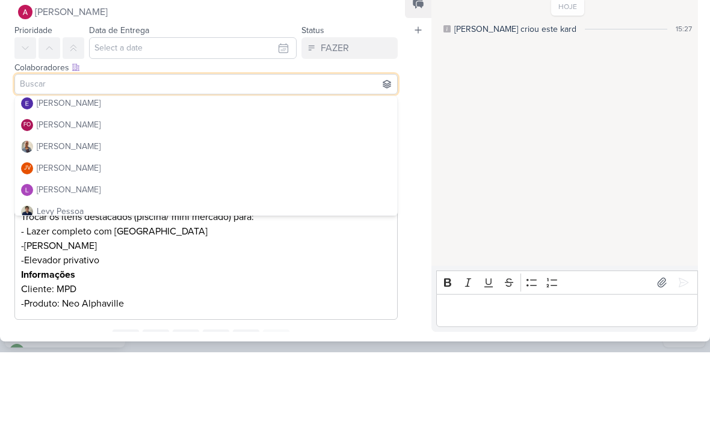
scroll to position [113, 0]
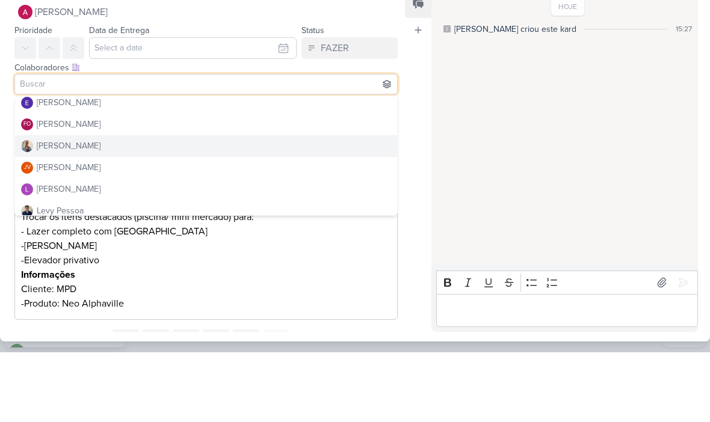
click at [57, 209] on div "[PERSON_NAME]" at bounding box center [69, 215] width 64 height 13
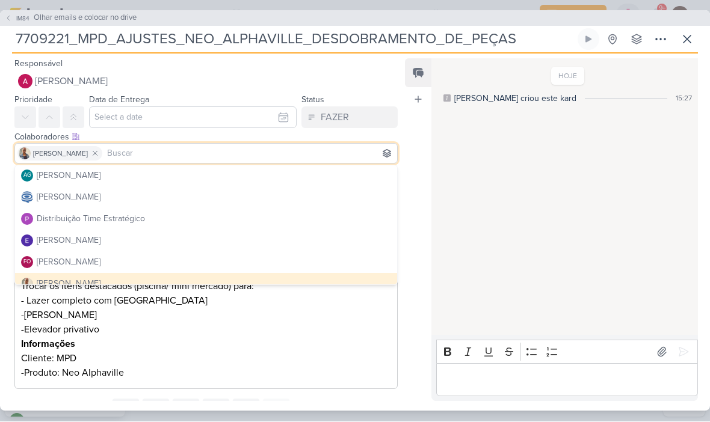
scroll to position [43, 0]
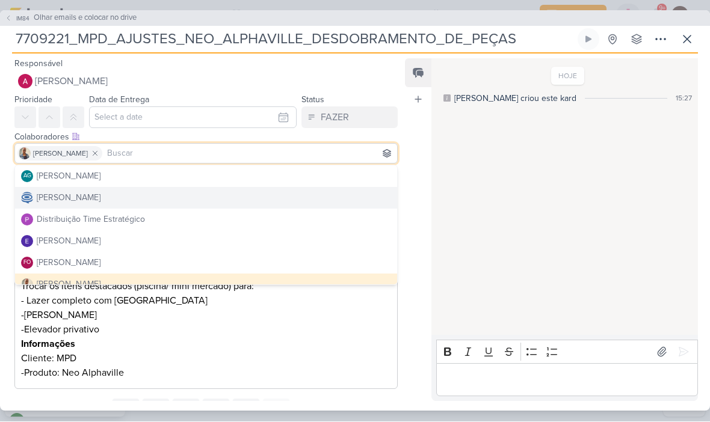
click at [66, 194] on div "[PERSON_NAME]" at bounding box center [69, 198] width 64 height 13
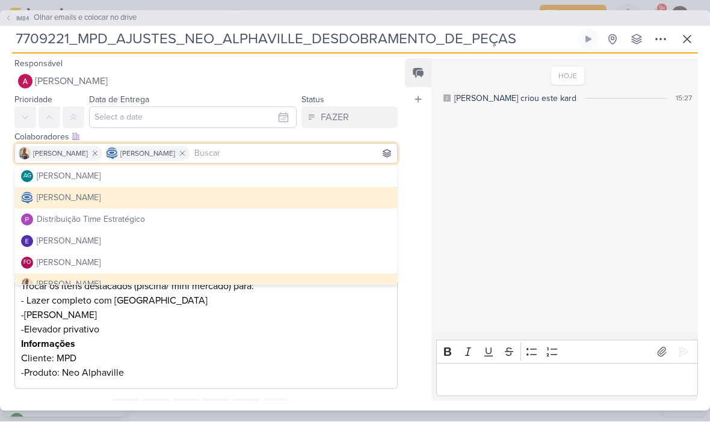
click at [662, 40] on icon at bounding box center [660, 39] width 14 height 14
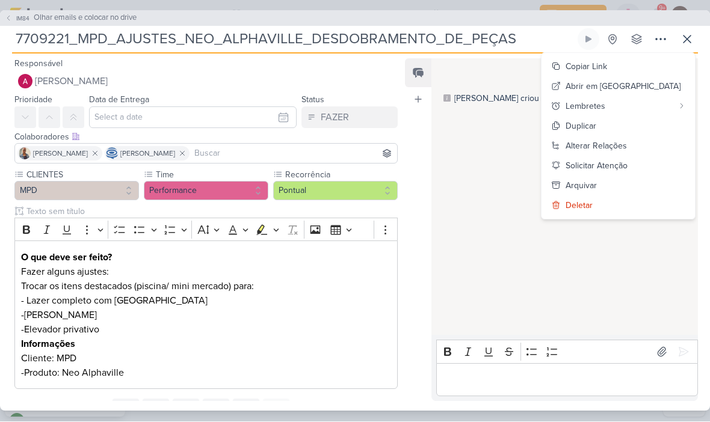
click at [627, 146] on div "Alterar Relações" at bounding box center [596, 146] width 61 height 13
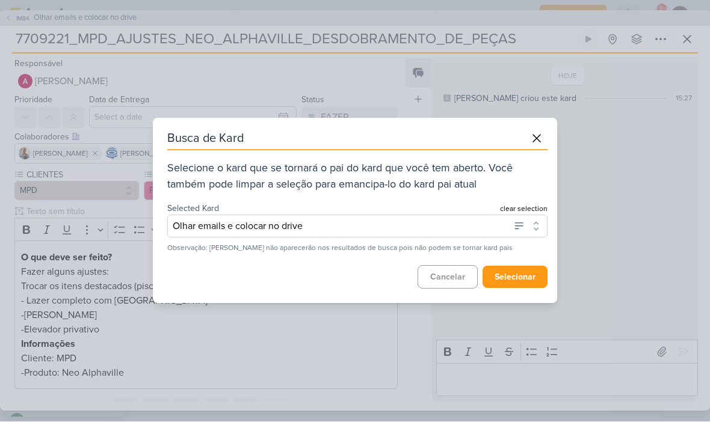
click at [466, 230] on button "Olhar emails e colocar no drive" at bounding box center [357, 226] width 380 height 23
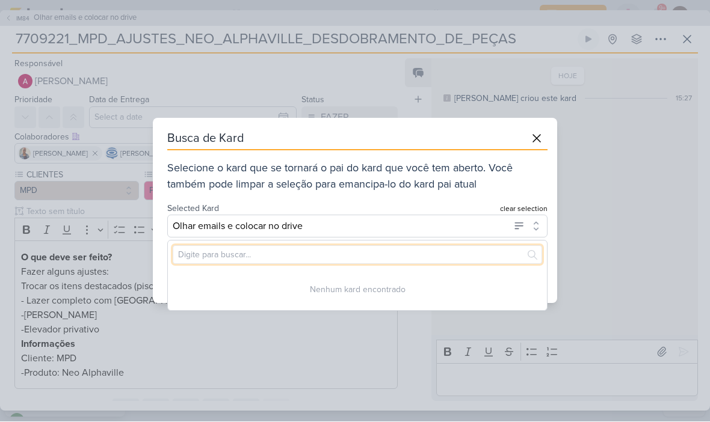
click at [457, 260] on input "text" at bounding box center [357, 255] width 369 height 19
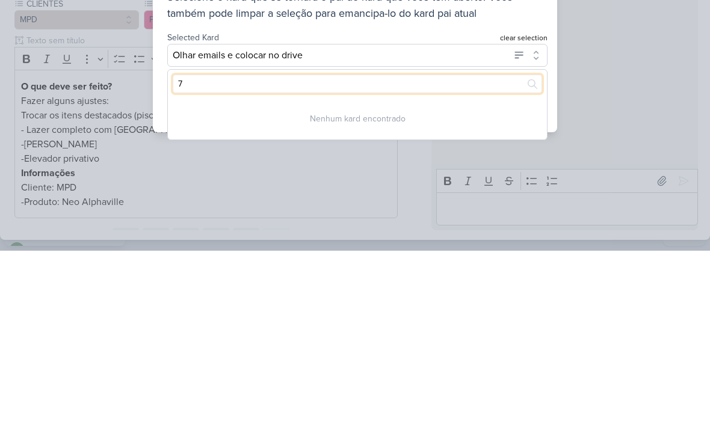
type input "77"
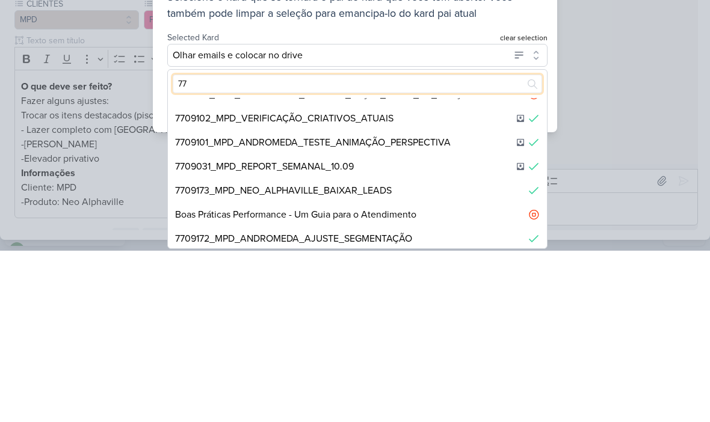
scroll to position [117, 0]
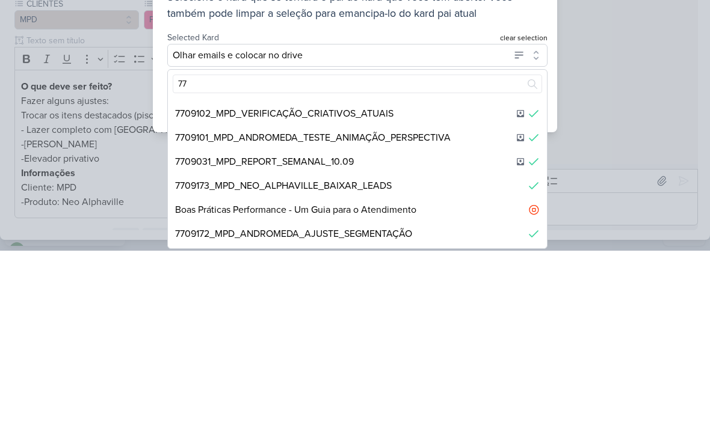
click at [486, 273] on div "7709102_MPD_VERIFICAÇÃO_CRIATIVOS_ATUAIS" at bounding box center [357, 285] width 379 height 24
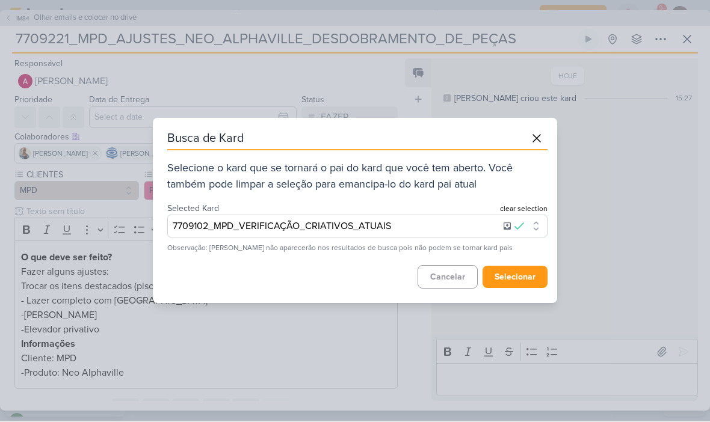
click at [526, 283] on button "selecionar" at bounding box center [515, 278] width 65 height 22
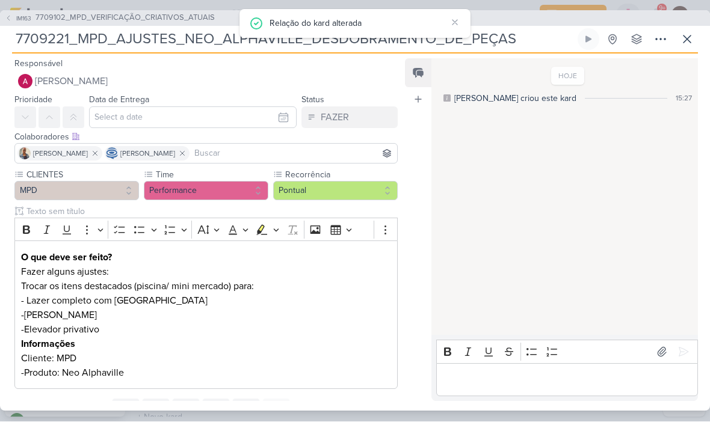
click at [688, 42] on icon at bounding box center [687, 39] width 14 height 14
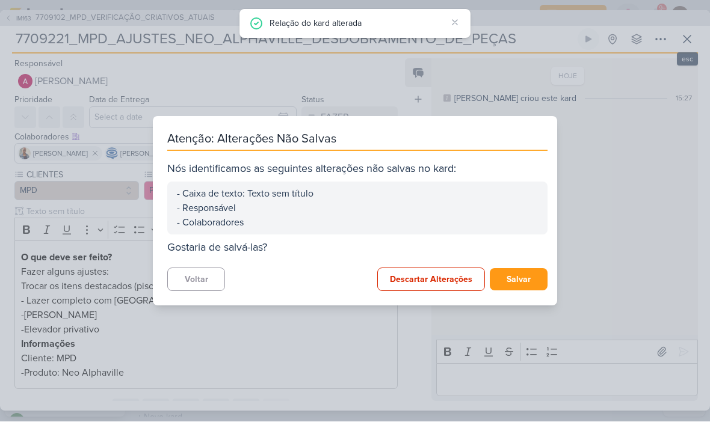
click at [526, 282] on button "Salvar" at bounding box center [519, 280] width 58 height 22
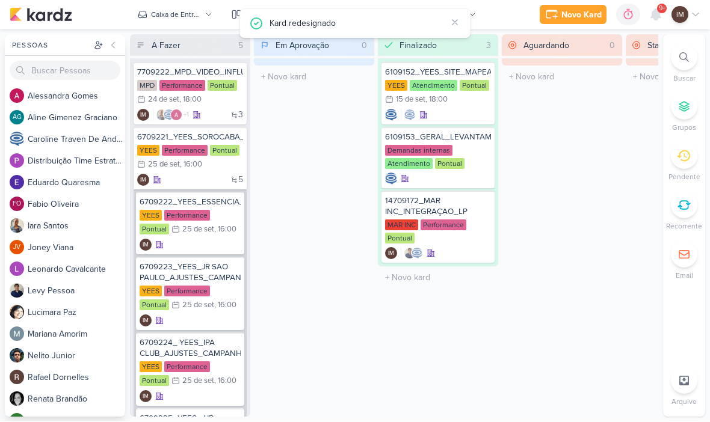
scroll to position [0, 0]
click at [656, 8] on icon at bounding box center [656, 15] width 14 height 14
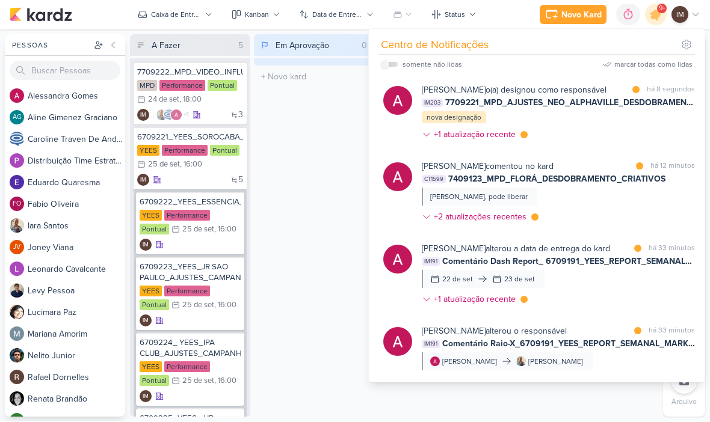
click at [392, 133] on div at bounding box center [397, 115] width 29 height 62
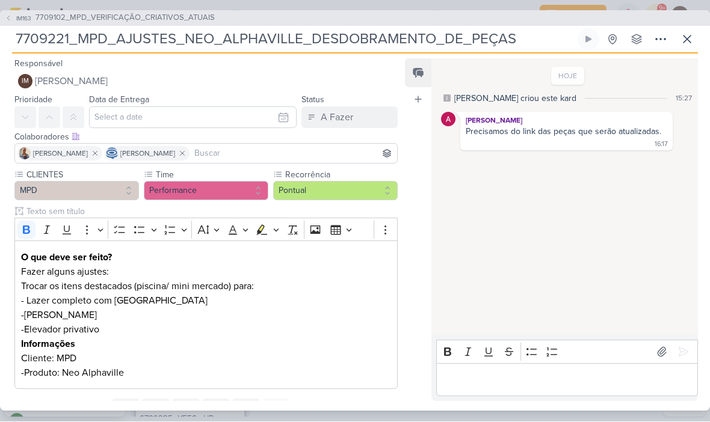
click at [12, 22] on button "IM163 7709102_MPD_VERIFICAÇÃO_CRIATIVOS_ATUAIS" at bounding box center [110, 19] width 210 height 12
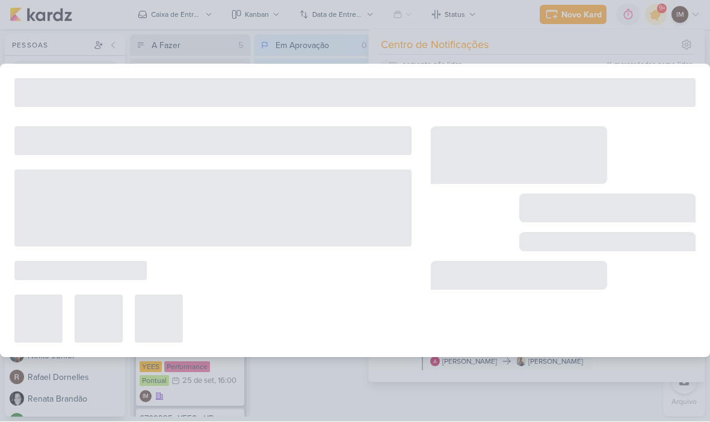
type input "7709102_MPD_VERIFICAÇÃO_CRIATIVOS_ATUAIS"
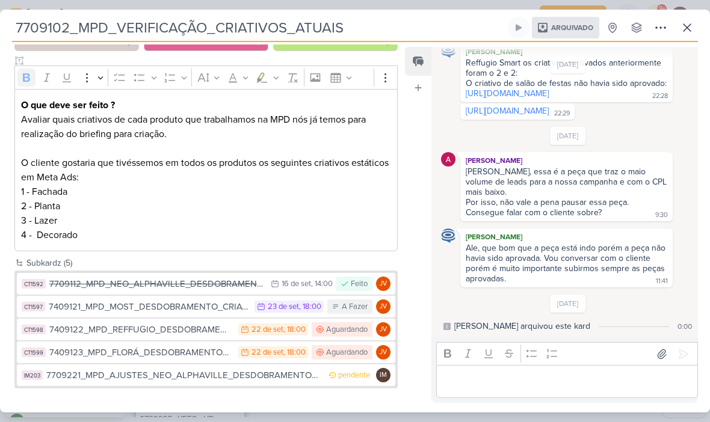
scroll to position [138, 0]
click at [146, 279] on div "7709112_MPD_NEO_ALPHAVILLE_DESDOBRAMENTO_DE_PEÇAS" at bounding box center [156, 284] width 215 height 14
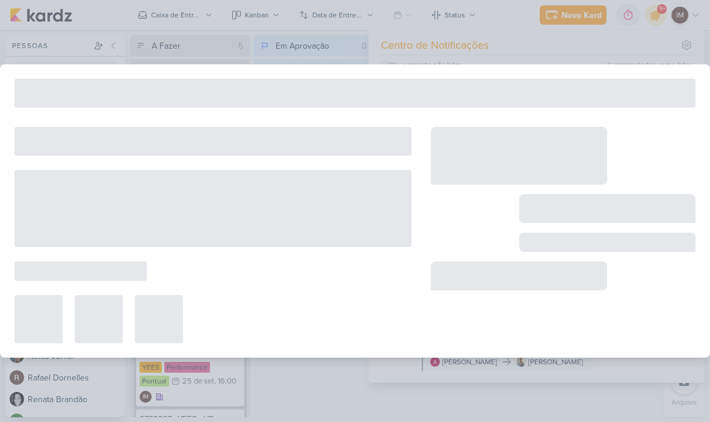
type input "7709112_MPD_NEO_ALPHAVILLE_DESDOBRAMENTO_DE_PEÇAS"
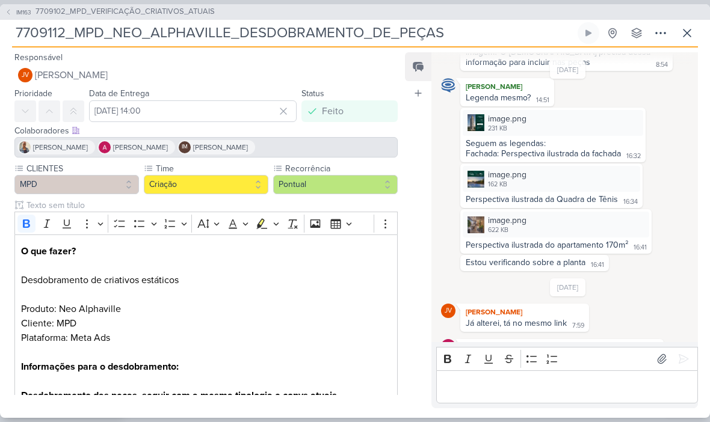
scroll to position [182, 0]
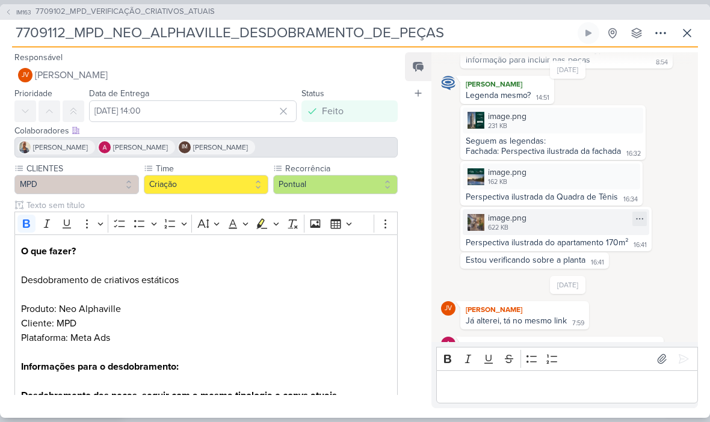
click at [592, 235] on div "image.png 622 KB" at bounding box center [556, 222] width 187 height 26
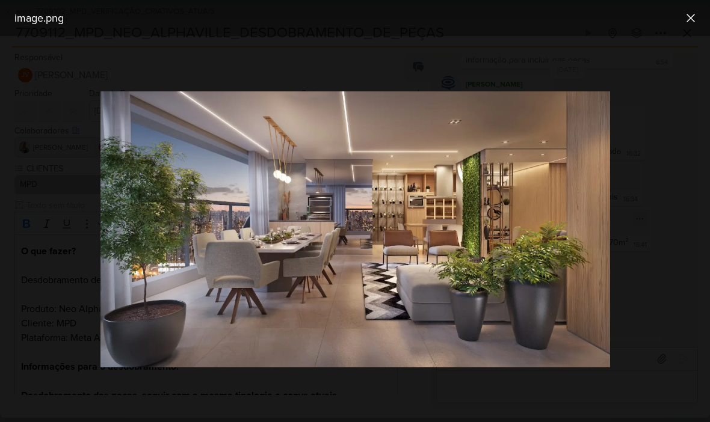
click at [696, 26] on button at bounding box center [690, 17] width 19 height 19
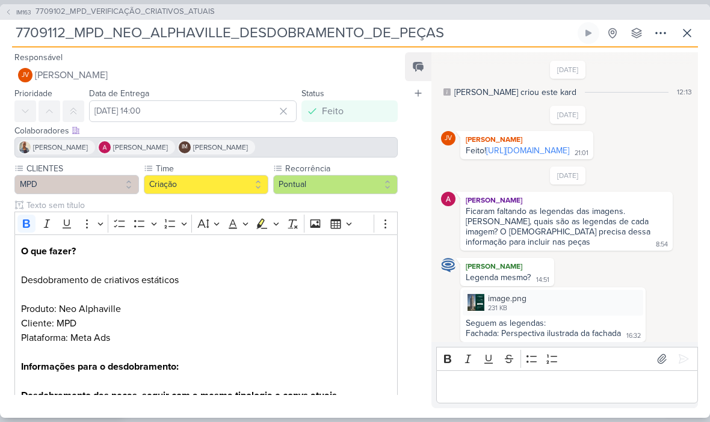
scroll to position [0, 0]
click at [569, 156] on link "[URL][DOMAIN_NAME]" at bounding box center [527, 151] width 83 height 10
click at [14, 16] on span "IM163" at bounding box center [23, 12] width 19 height 9
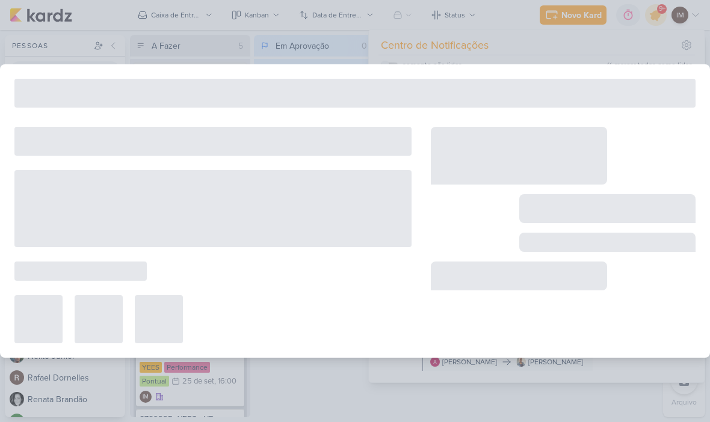
type input "7709102_MPD_VERIFICAÇÃO_CRIATIVOS_ATUAIS"
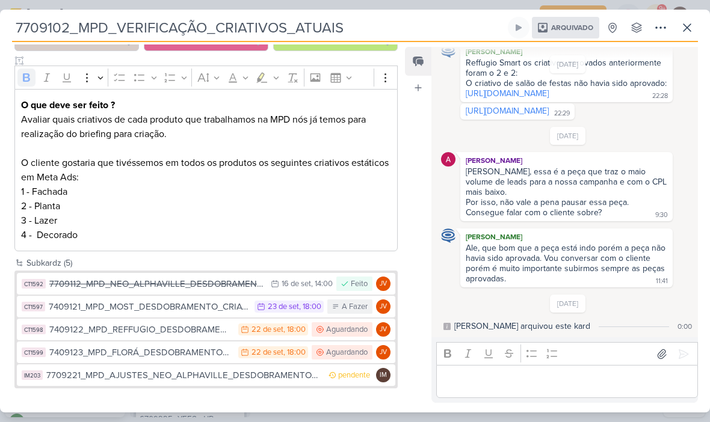
scroll to position [138, 0]
click at [169, 404] on div "Responsável [PERSON_NAME] Nenhum contato encontrado create new contact Novo Con…" at bounding box center [355, 227] width 710 height 371
click at [222, 378] on div "7709221_MPD_AJUSTES_NEO_ALPHAVILLE_DESDOBRAMENTO_DE_PEÇAS" at bounding box center [184, 376] width 276 height 14
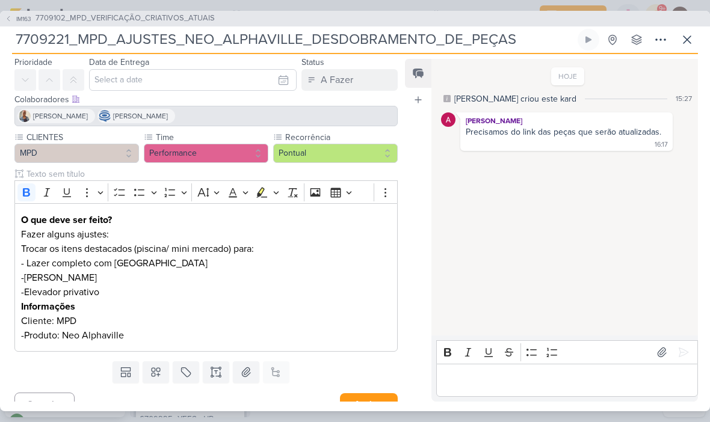
scroll to position [47, 0]
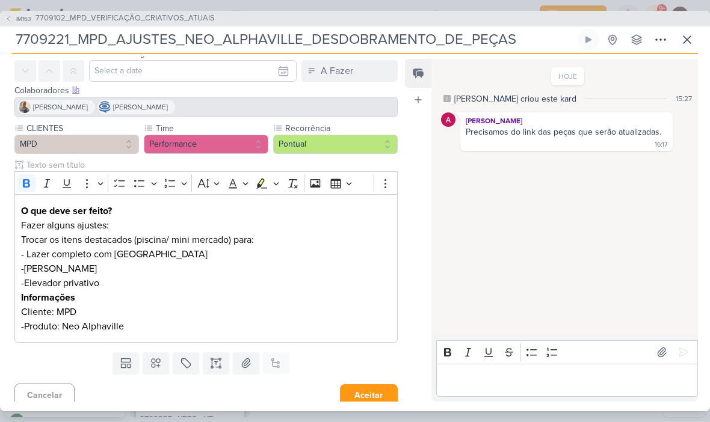
click at [181, 324] on p "-Produto: Neo Alphaville" at bounding box center [206, 326] width 370 height 14
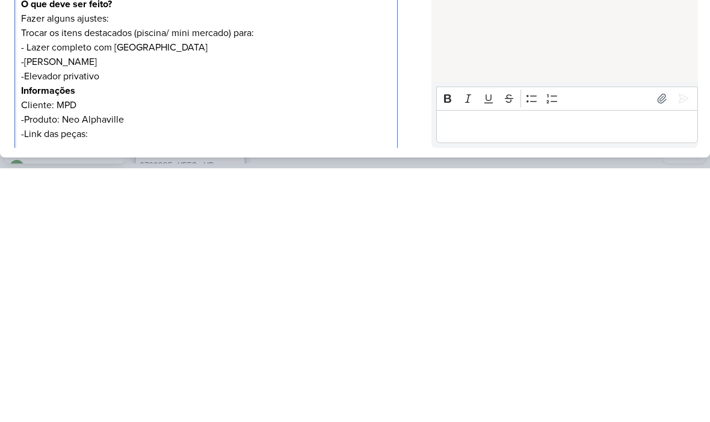
scroll to position [0, 0]
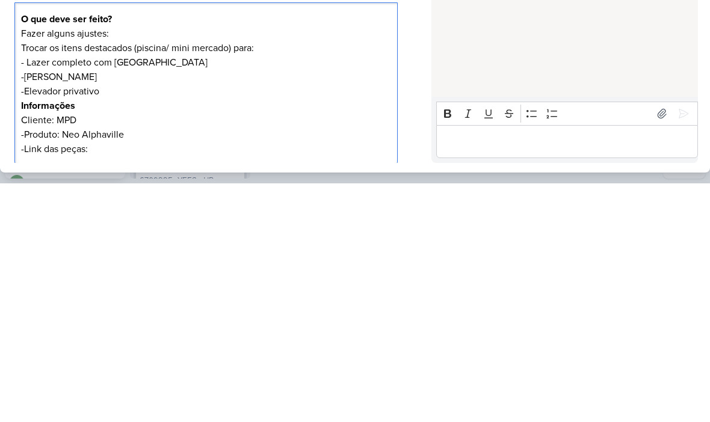
click at [119, 381] on p "-Link das peças:" at bounding box center [206, 388] width 370 height 14
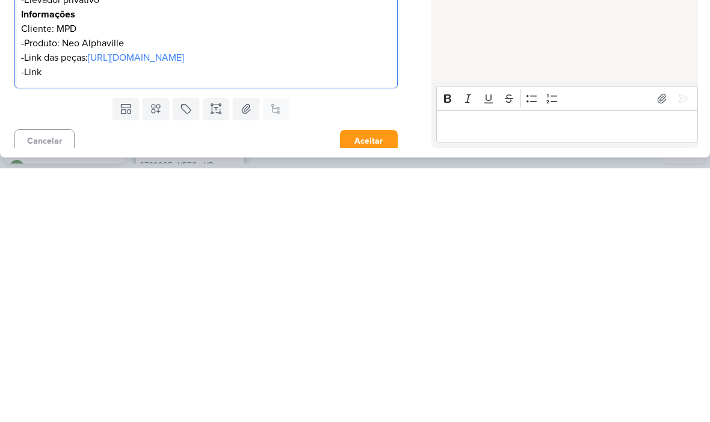
scroll to position [77, 0]
click at [72, 304] on p "-Link das peças: [URL][DOMAIN_NAME]" at bounding box center [206, 311] width 370 height 14
click at [46, 164] on div "O que deve ser feito? Fazer alguns ajustes: Trocar os itens destacados (piscina…" at bounding box center [205, 252] width 383 height 177
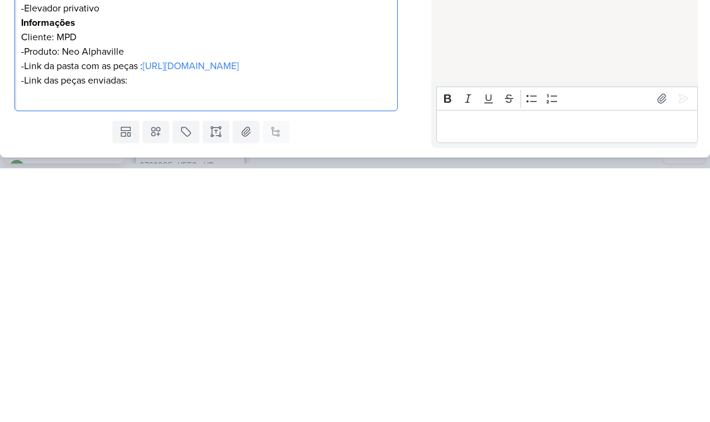
scroll to position [99, 0]
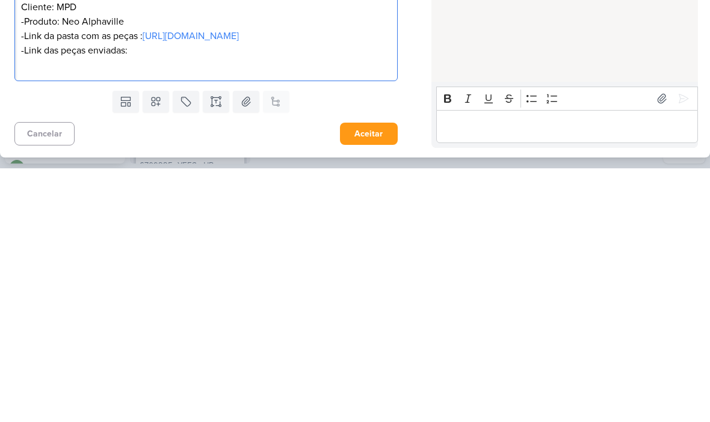
click at [25, 312] on p "Editor editing area: main" at bounding box center [206, 319] width 370 height 14
click at [5, 340] on div "Templates Campos Personalizados Marcadores Caixa De Texto Anexo Este kard já é …" at bounding box center [201, 355] width 403 height 31
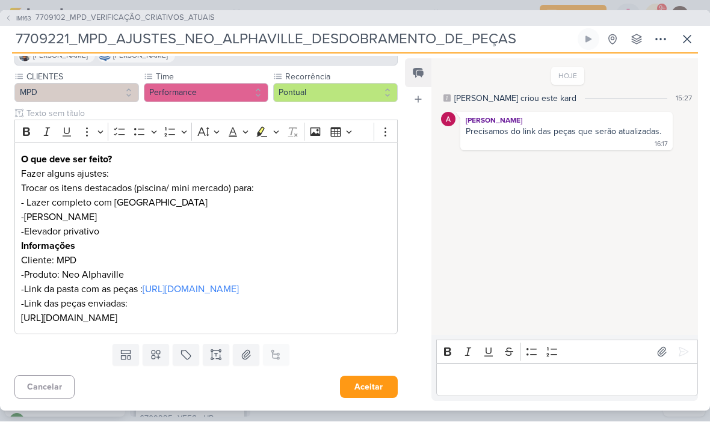
click at [330, 335] on div "O que deve ser feito? Fazer alguns ajustes: Trocar os itens destacados (piscina…" at bounding box center [205, 239] width 383 height 192
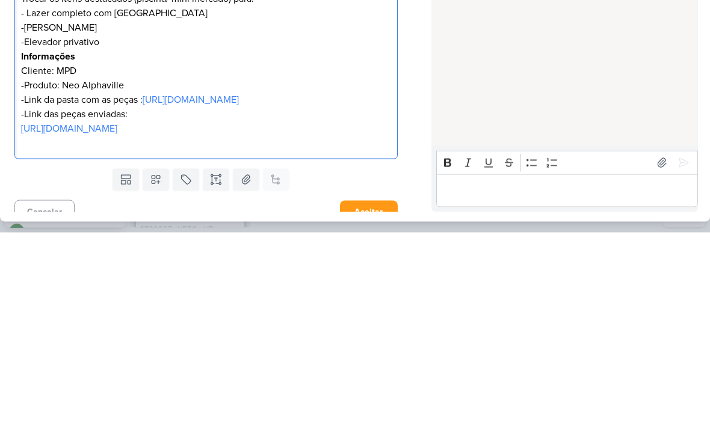
click at [407, 91] on div "Feed Atrelar email Solte o email para atrelar ao kard" at bounding box center [418, 230] width 26 height 343
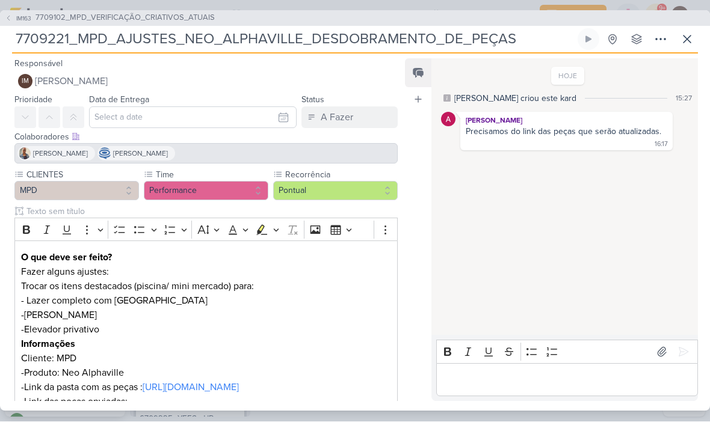
click at [214, 93] on div "Data de Entrega [DATE] 00 01 02 03 04 05 06 07 08 09 10 11 12 13 14 15 16 17 18…" at bounding box center [193, 111] width 208 height 36
click at [315, 146] on div "[PERSON_NAME] [PERSON_NAME]" at bounding box center [205, 154] width 383 height 20
click at [324, 159] on div "[PERSON_NAME] [PERSON_NAME]" at bounding box center [205, 154] width 383 height 20
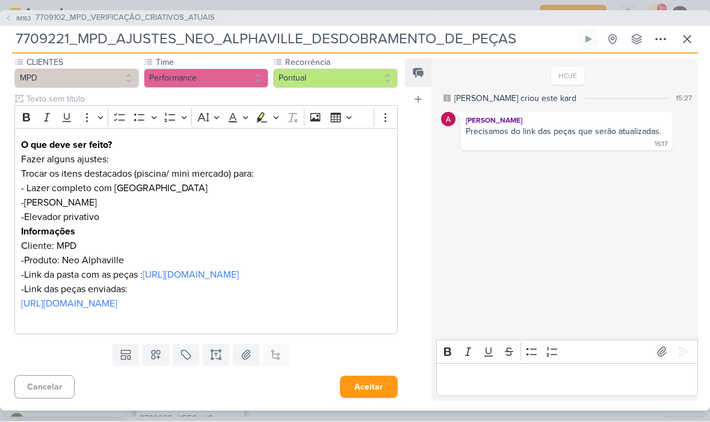
scroll to position [141, 0]
click at [376, 390] on button "Aceitar" at bounding box center [369, 388] width 58 height 22
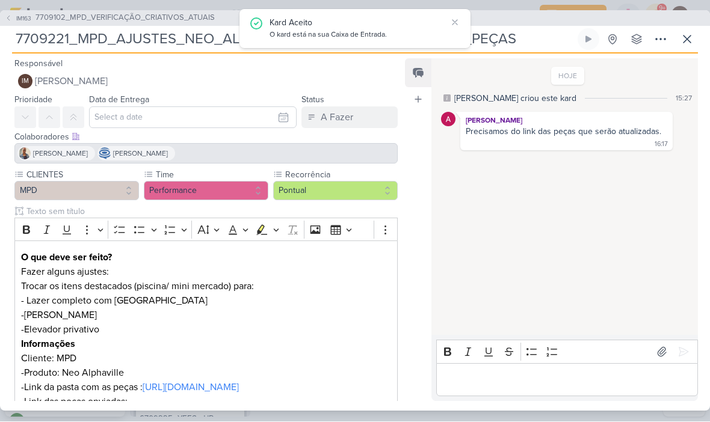
scroll to position [0, 0]
click at [329, 151] on div "[PERSON_NAME] [PERSON_NAME]" at bounding box center [205, 154] width 383 height 20
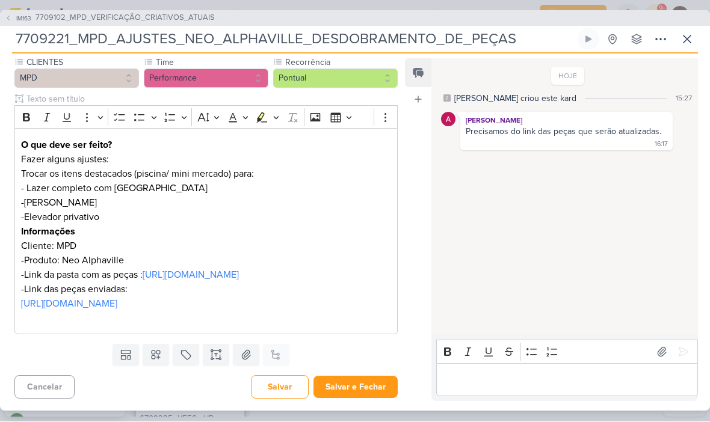
scroll to position [141, 0]
click at [477, 388] on div "Editor editing area: main" at bounding box center [567, 380] width 262 height 33
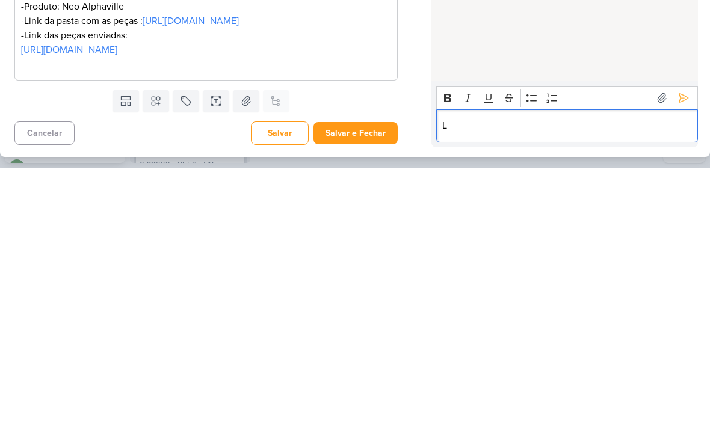
scroll to position [1, 0]
click at [686, 347] on icon at bounding box center [683, 353] width 12 height 12
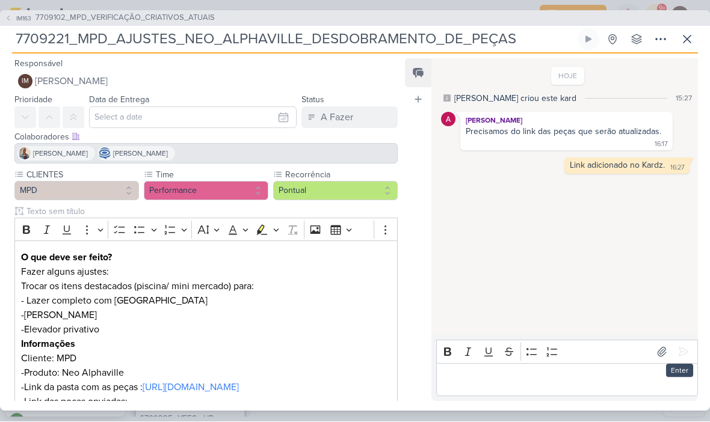
scroll to position [0, 0]
click at [686, 35] on icon at bounding box center [687, 39] width 14 height 14
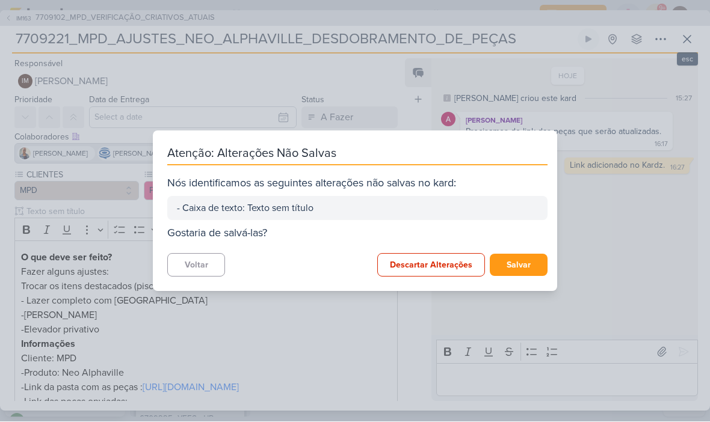
click at [532, 270] on button "Salvar" at bounding box center [519, 266] width 58 height 22
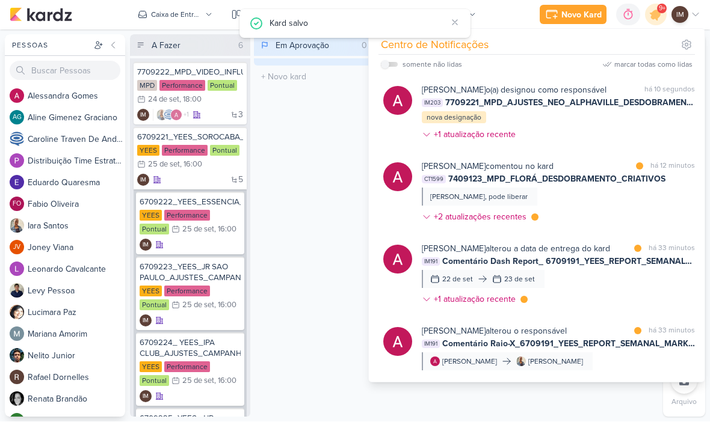
click at [619, 128] on div "[PERSON_NAME] o(a) designou como responsável marcar como não lida há 10 segundo…" at bounding box center [558, 115] width 273 height 62
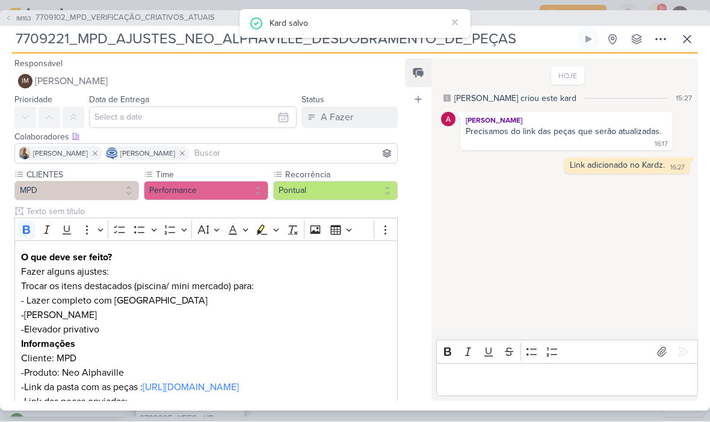
click at [359, 90] on button "IM [PERSON_NAME]" at bounding box center [205, 82] width 383 height 22
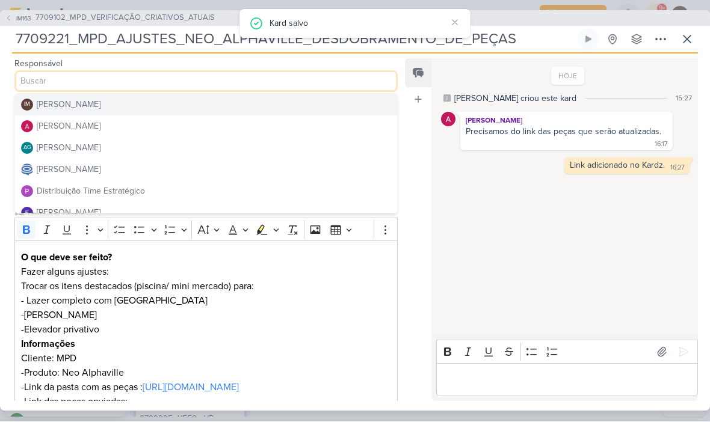
click at [332, 129] on button "[PERSON_NAME]" at bounding box center [206, 127] width 382 height 22
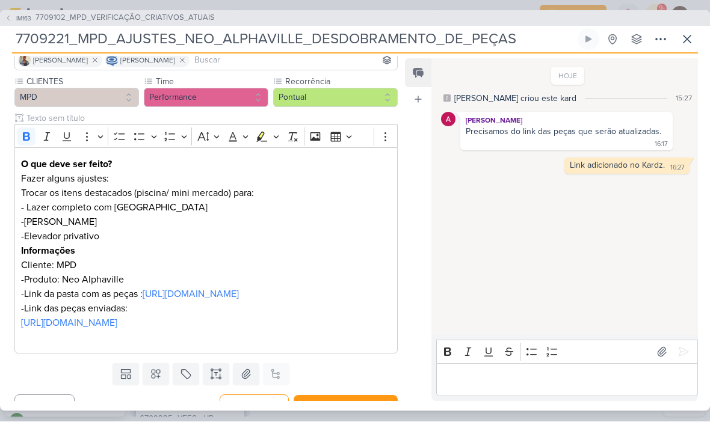
scroll to position [59, 0]
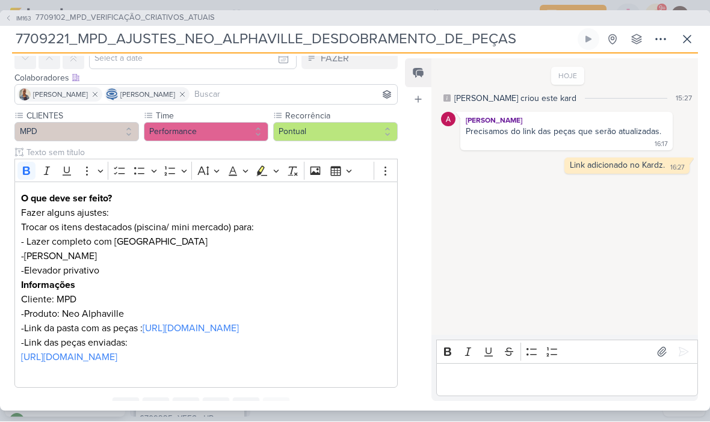
click at [279, 99] on input at bounding box center [293, 95] width 203 height 14
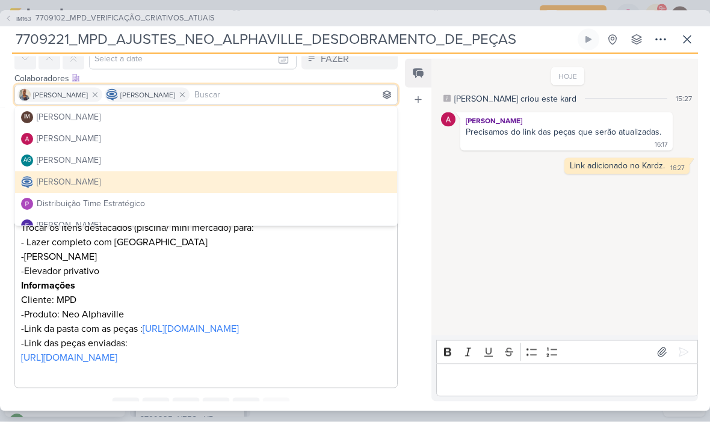
scroll to position [0, 0]
click at [292, 117] on button "IM [PERSON_NAME]" at bounding box center [206, 118] width 382 height 22
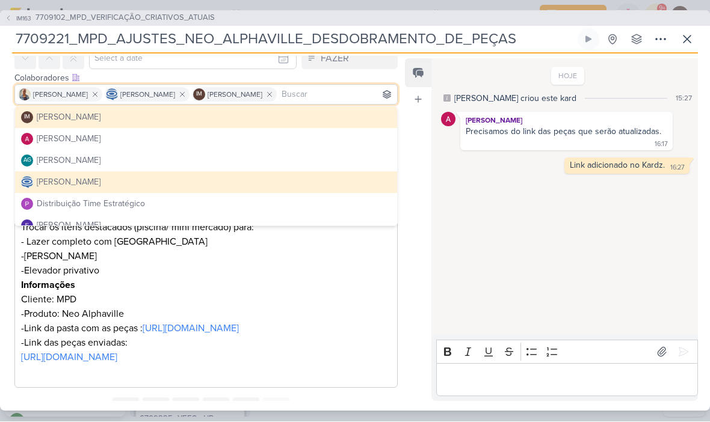
click at [435, 249] on div "HOJE [PERSON_NAME] criou este kard 15:27 [PERSON_NAME] Precisamos do link das p…" at bounding box center [563, 198] width 265 height 276
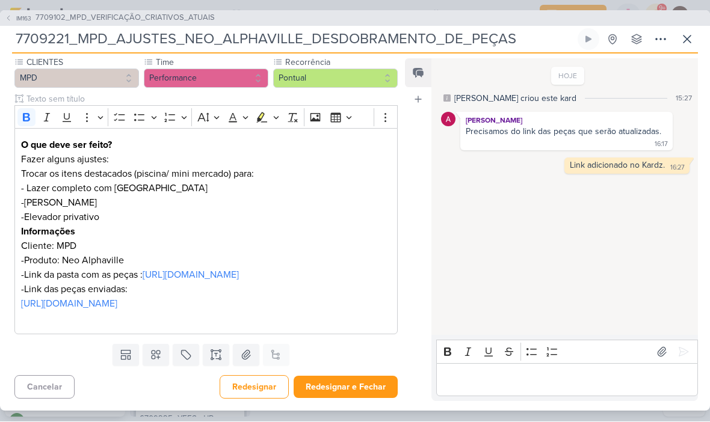
click at [352, 393] on button "Redesignar e Fechar" at bounding box center [346, 388] width 104 height 22
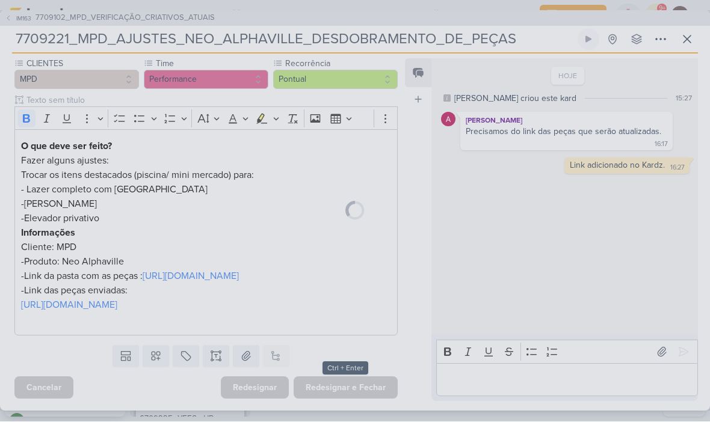
scroll to position [140, 0]
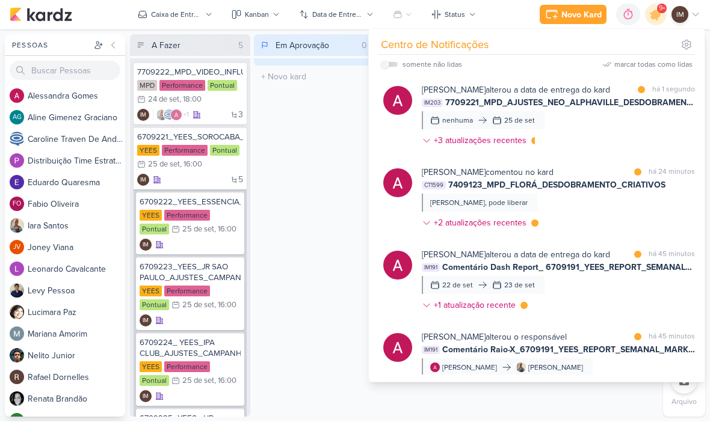
click at [402, 141] on div at bounding box center [397, 118] width 29 height 68
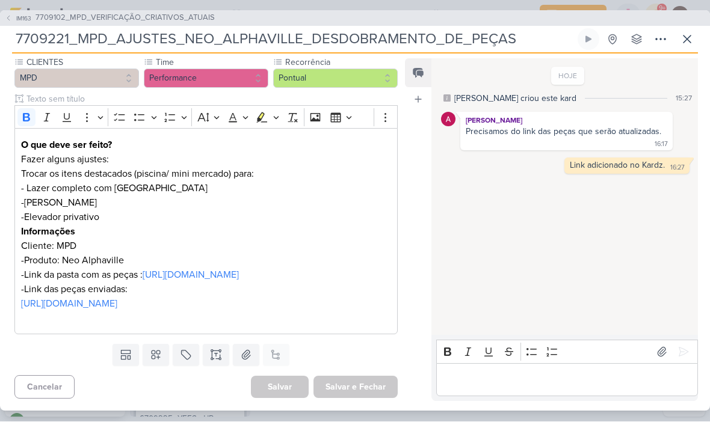
type input "24 de setembro de 2025 às 23:59"
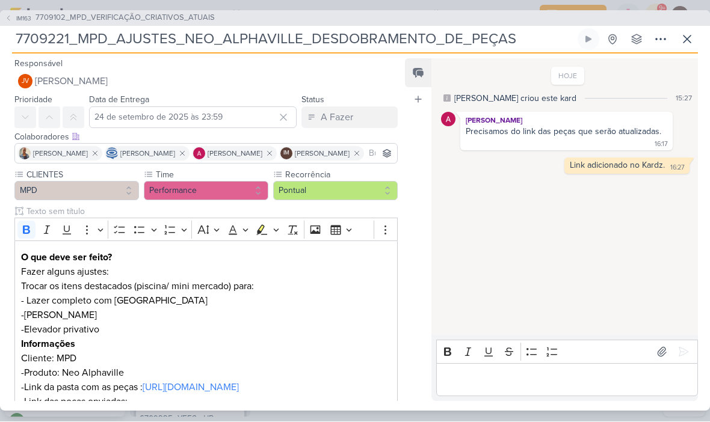
scroll to position [0, 0]
click at [683, 40] on icon at bounding box center [687, 39] width 14 height 14
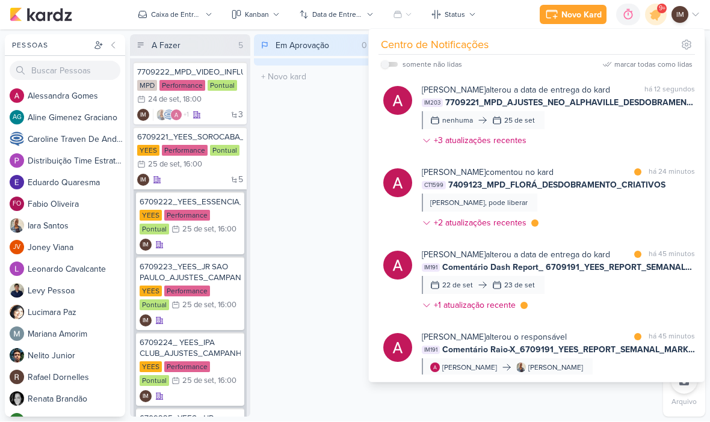
click at [330, 238] on div "Em Aprovação 0 Mover Para Esquerda Mover Para Direita [GEOGRAPHIC_DATA] O títul…" at bounding box center [314, 226] width 120 height 383
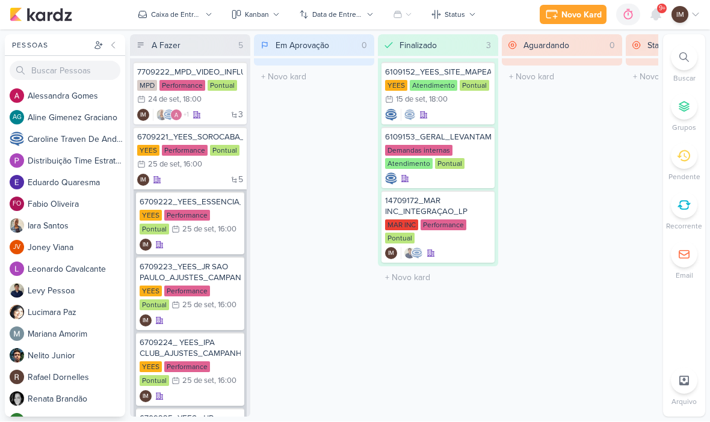
click at [656, 19] on icon at bounding box center [656, 15] width 10 height 11
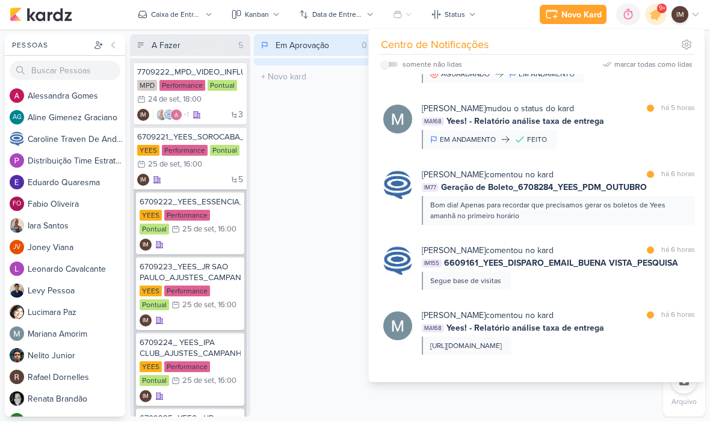
scroll to position [1127, 0]
click at [196, 179] on div "5 IM" at bounding box center [190, 180] width 106 height 12
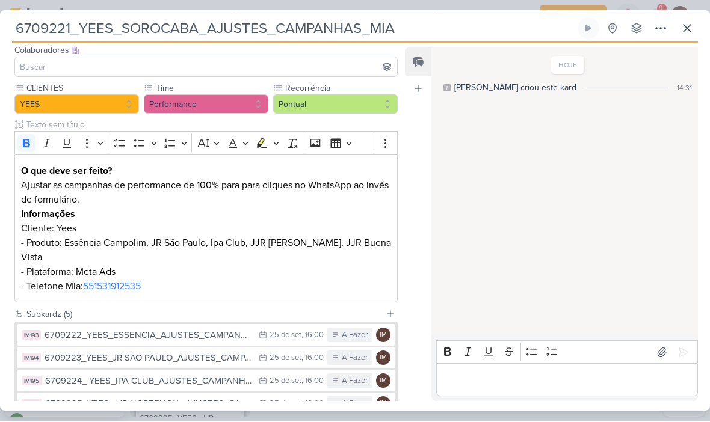
scroll to position [57, 0]
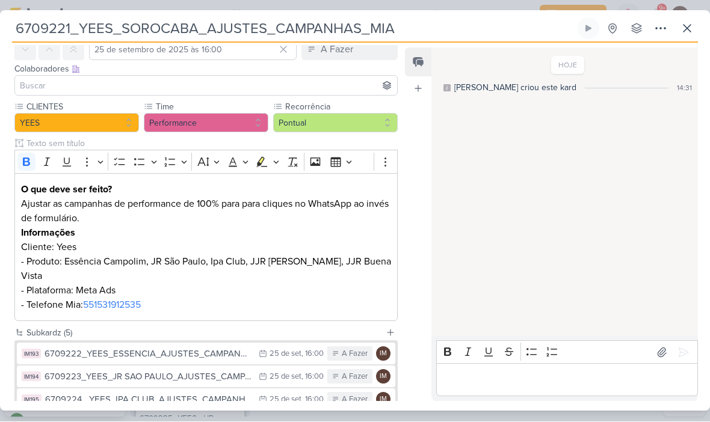
click at [292, 85] on input at bounding box center [205, 86] width 377 height 14
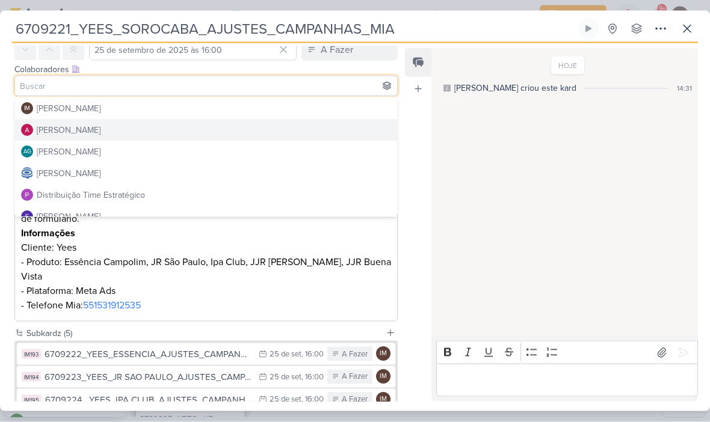
click at [246, 130] on button "[PERSON_NAME]" at bounding box center [206, 131] width 382 height 22
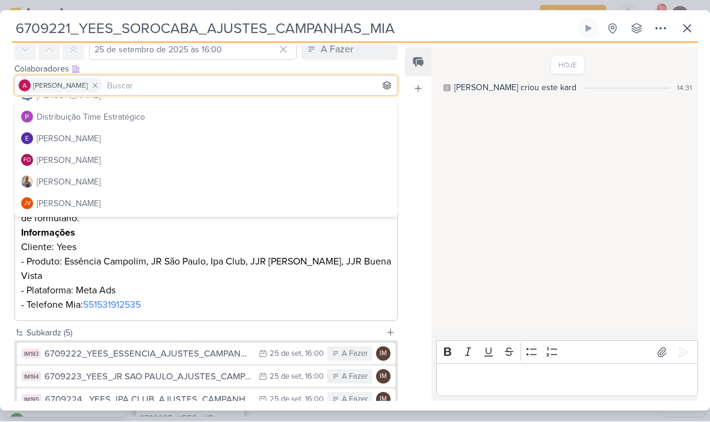
scroll to position [80, 0]
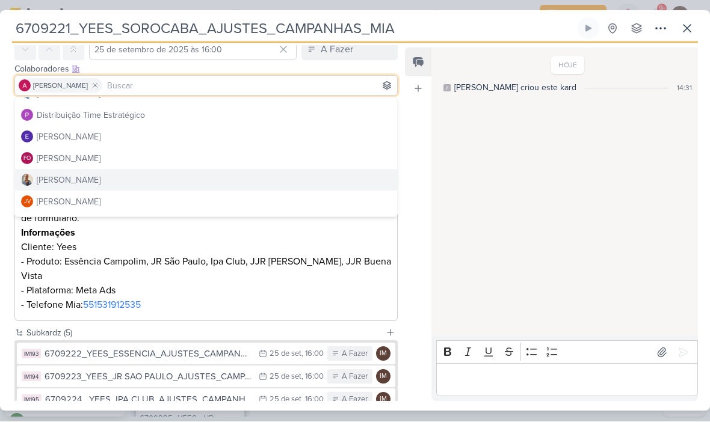
click at [207, 180] on button "[PERSON_NAME]" at bounding box center [206, 181] width 382 height 22
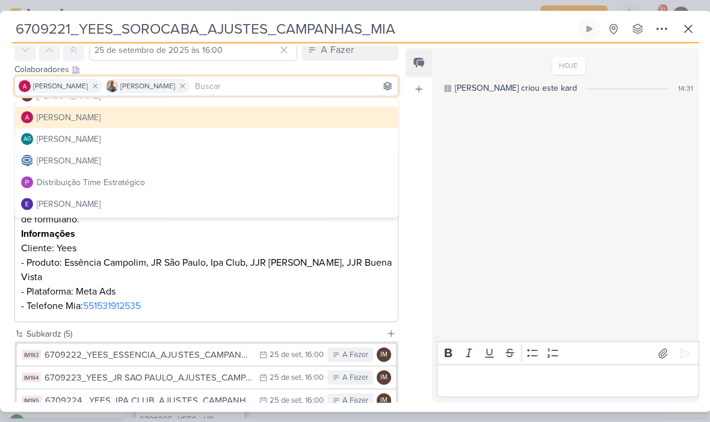
scroll to position [8, 0]
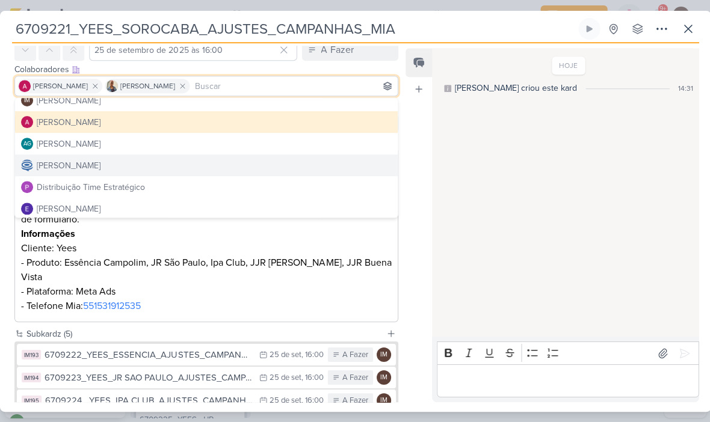
click at [251, 173] on button "[PERSON_NAME]" at bounding box center [206, 166] width 382 height 22
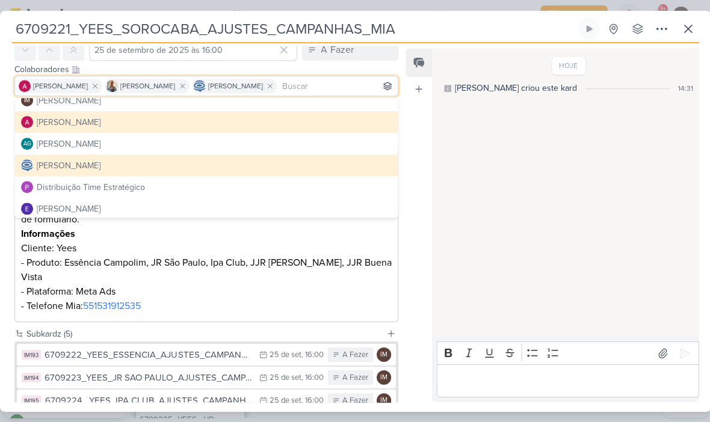
click at [457, 194] on div "HOJE [PERSON_NAME] criou este kard 14:31" at bounding box center [563, 192] width 265 height 287
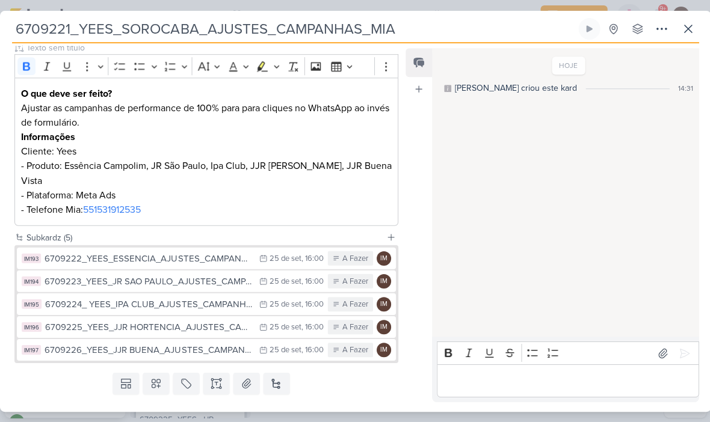
scroll to position [156, 0]
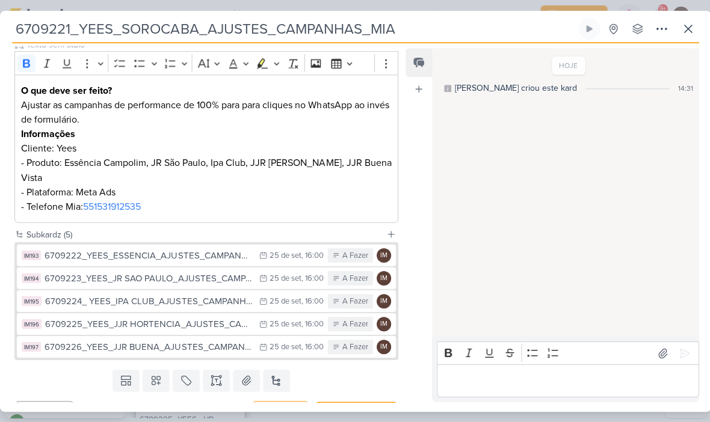
click at [261, 252] on icon at bounding box center [262, 255] width 7 height 7
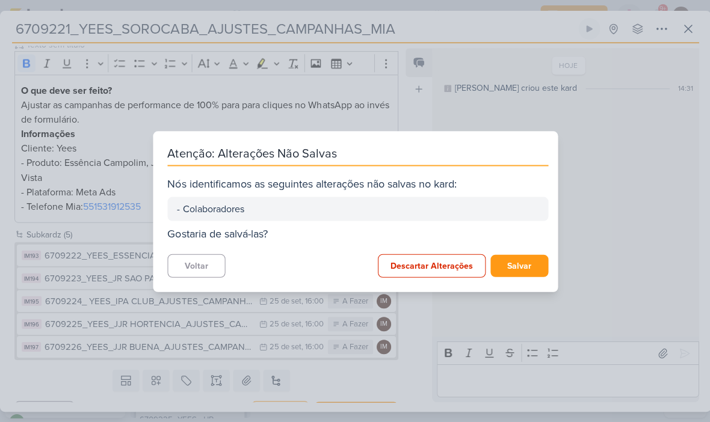
click at [517, 267] on button "Salvar" at bounding box center [519, 266] width 58 height 22
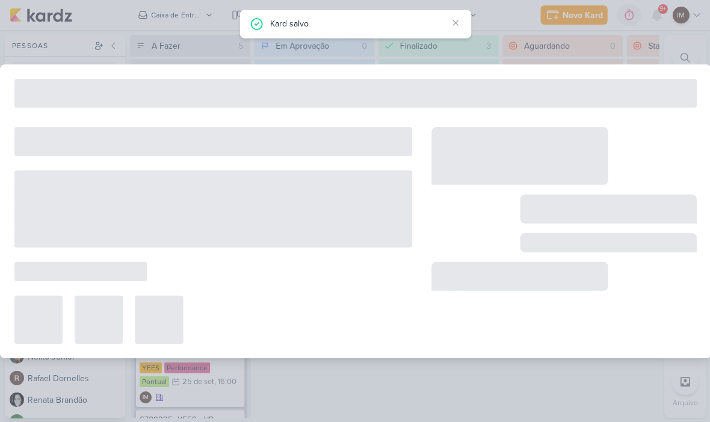
type input "6709222_YEES_ESSENCIA_AJUSTES_CAMPANHAS"
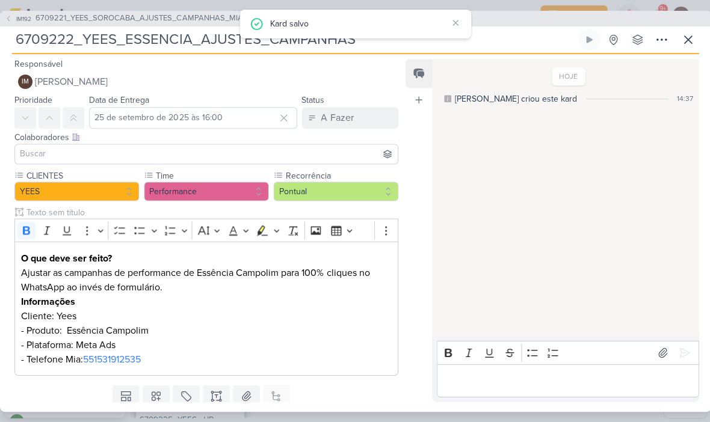
click at [332, 76] on button "IM [PERSON_NAME]" at bounding box center [205, 82] width 383 height 22
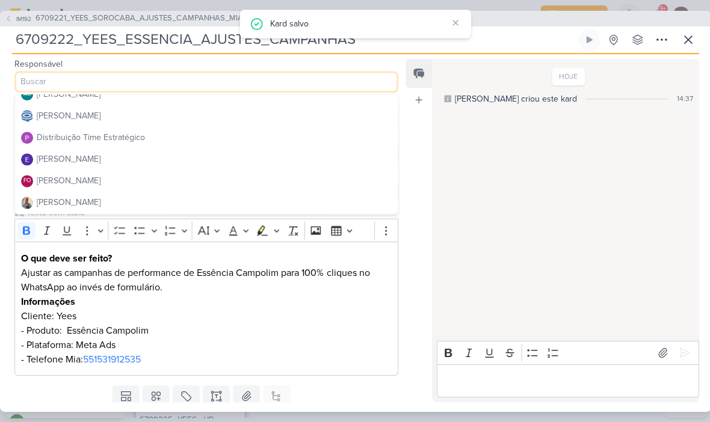
scroll to position [49, 0]
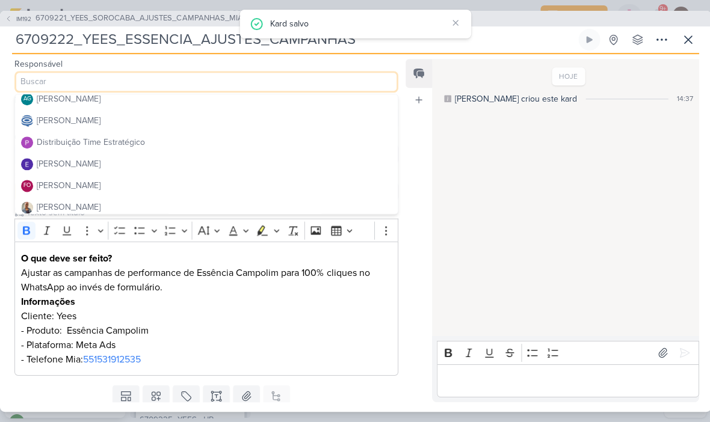
click at [318, 131] on button "[PERSON_NAME]" at bounding box center [206, 121] width 382 height 22
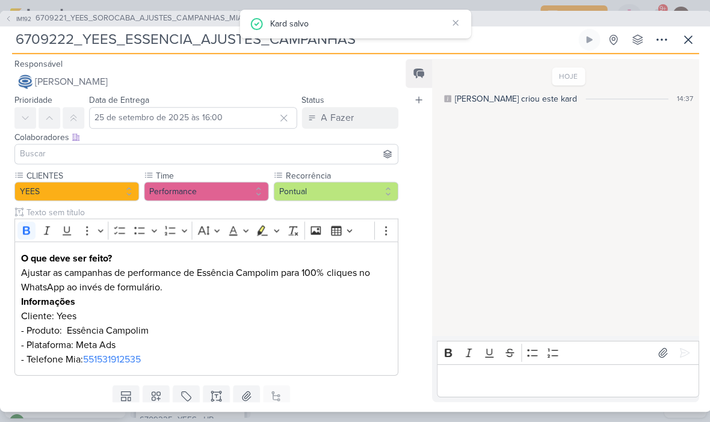
click at [307, 159] on input at bounding box center [205, 154] width 377 height 14
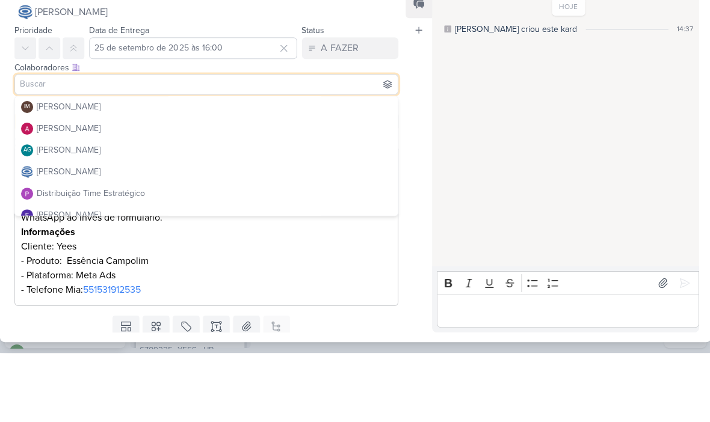
click at [307, 71] on button "[PERSON_NAME]" at bounding box center [205, 82] width 383 height 22
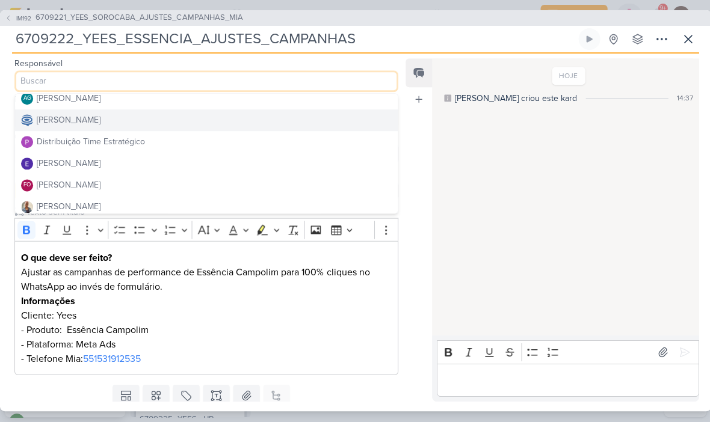
click at [256, 143] on button "Distribuição Time Estratégico" at bounding box center [206, 143] width 382 height 22
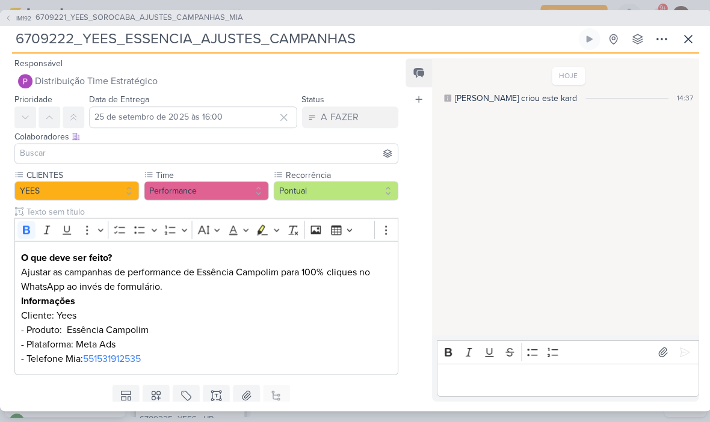
click at [277, 156] on input at bounding box center [205, 154] width 377 height 14
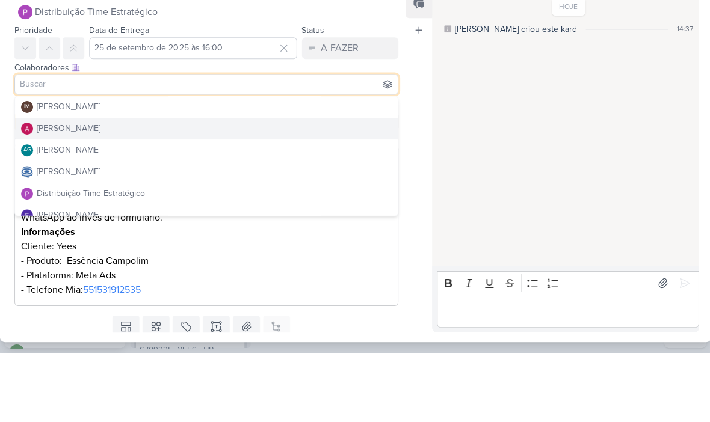
click at [300, 188] on button "[PERSON_NAME]" at bounding box center [206, 199] width 382 height 22
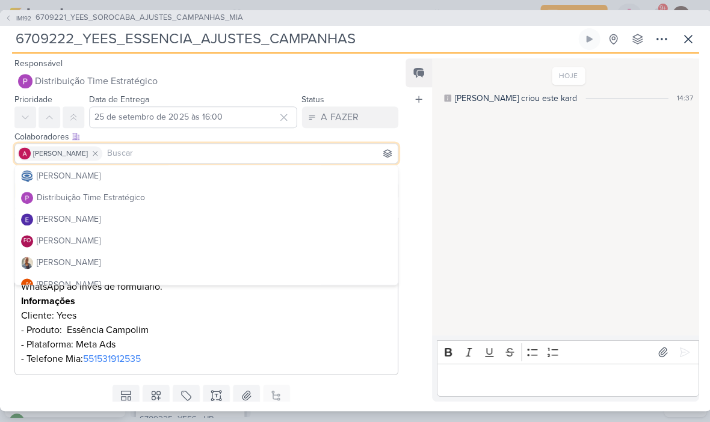
scroll to position [99, 0]
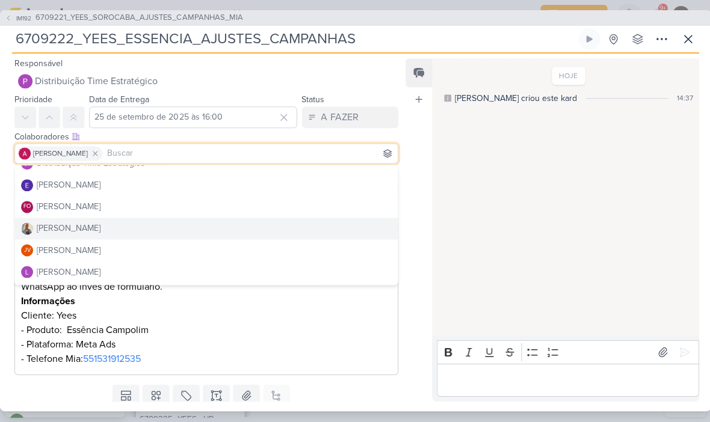
click at [257, 222] on button "[PERSON_NAME]" at bounding box center [206, 229] width 382 height 22
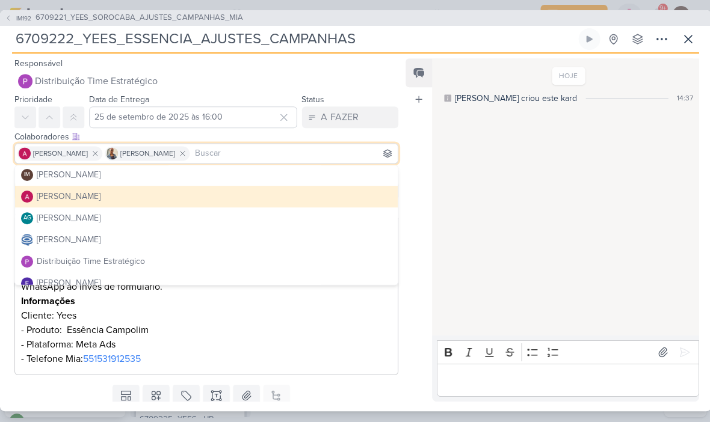
scroll to position [2, 0]
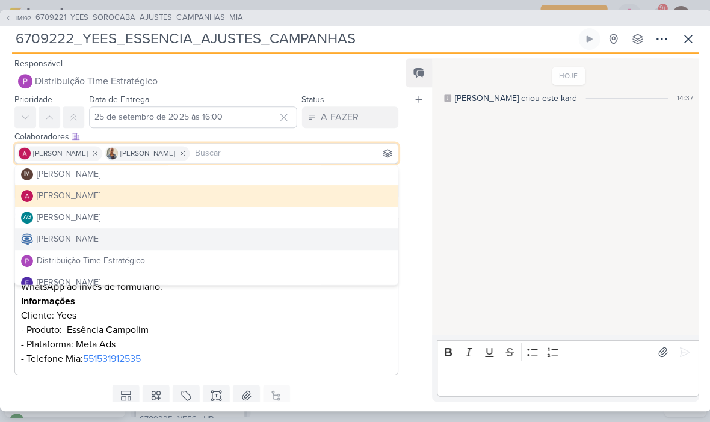
click at [316, 235] on button "[PERSON_NAME]" at bounding box center [206, 240] width 382 height 22
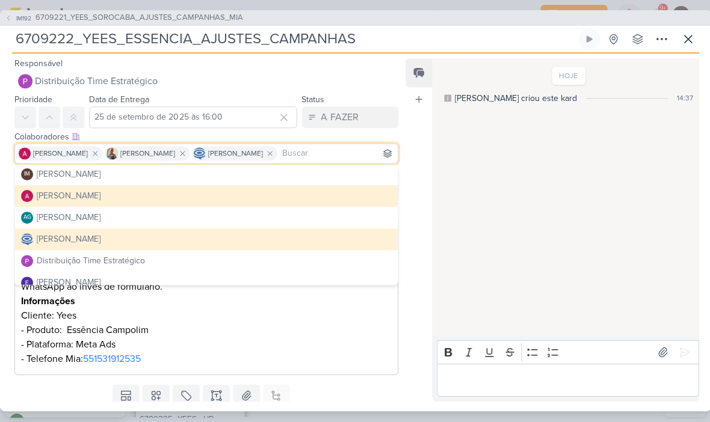
click at [473, 224] on div "HOJE [PERSON_NAME] criou este kard 14:37" at bounding box center [563, 198] width 265 height 276
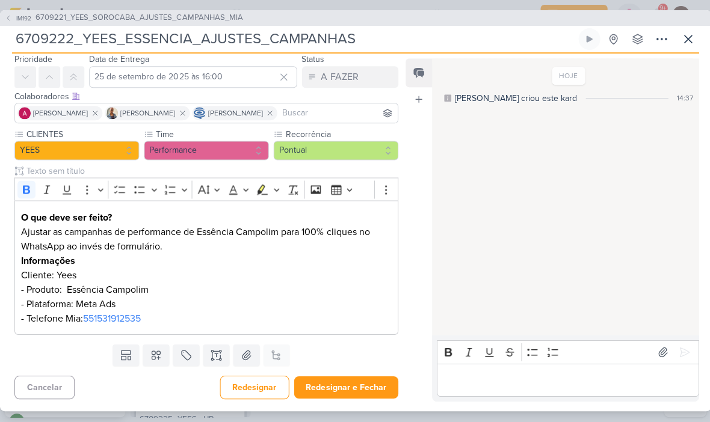
click at [360, 383] on button "Redesignar e Fechar" at bounding box center [346, 388] width 104 height 22
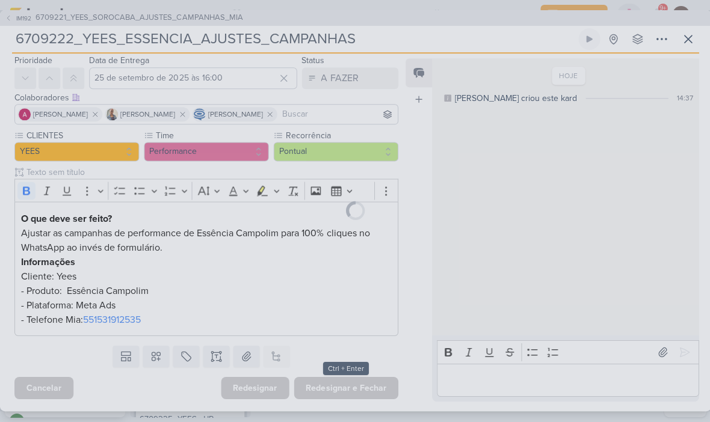
scroll to position [39, 0]
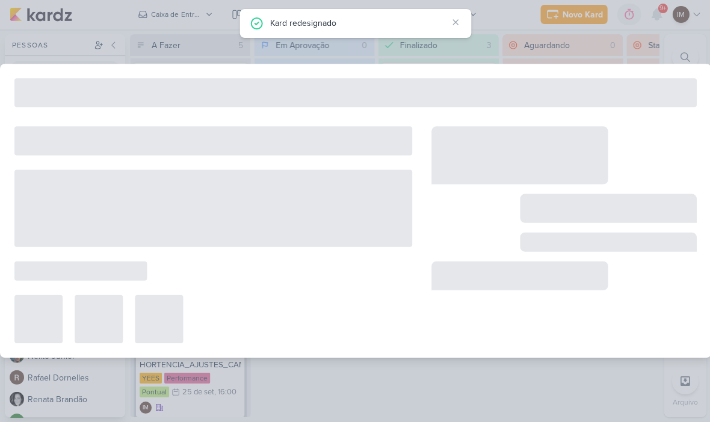
type input "6709221_YEES_SOROCABA_AJUSTES_CAMPANHAS_MIA"
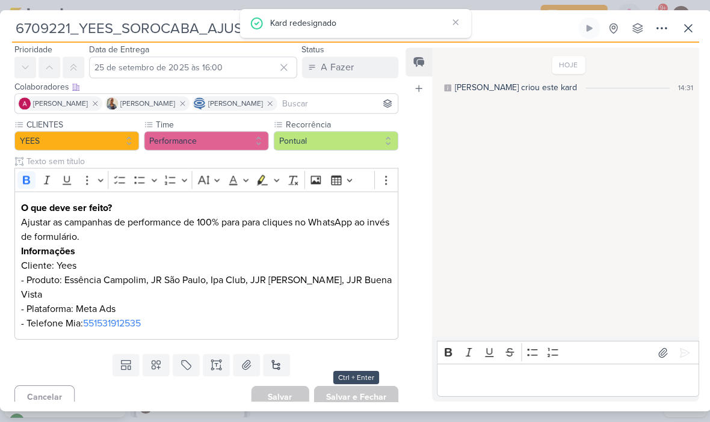
scroll to position [0, 0]
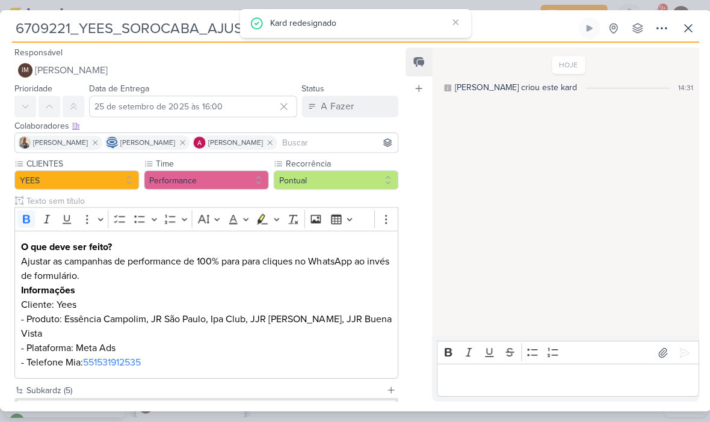
click at [363, 70] on button "IM [PERSON_NAME]" at bounding box center [205, 71] width 383 height 22
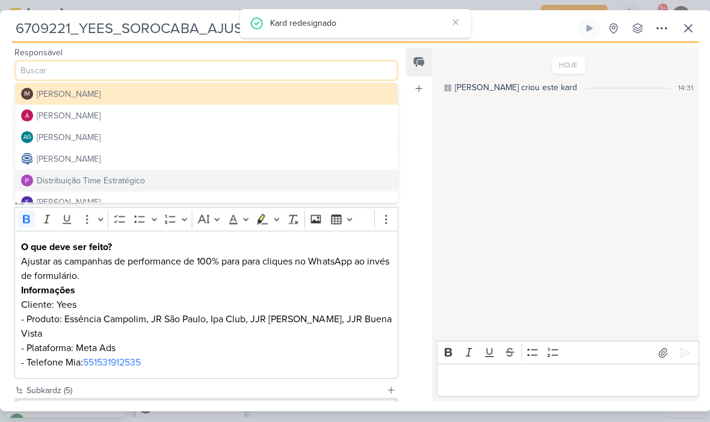
scroll to position [-1, 0]
click at [278, 184] on button "Distribuição Time Estratégico" at bounding box center [206, 181] width 382 height 22
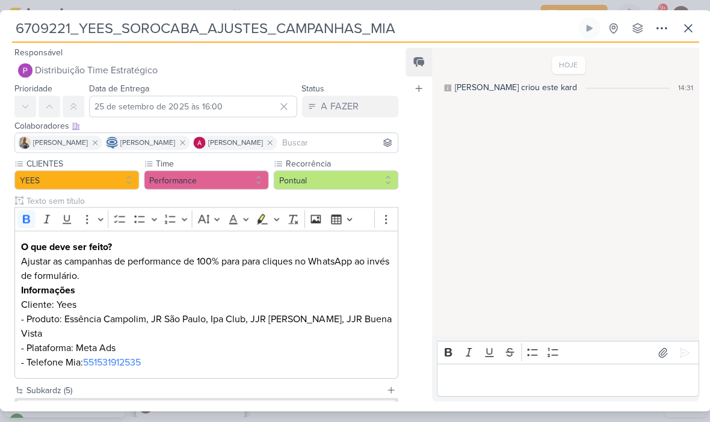
click at [361, 77] on button "Distribuição Time Estratégico" at bounding box center [205, 71] width 383 height 22
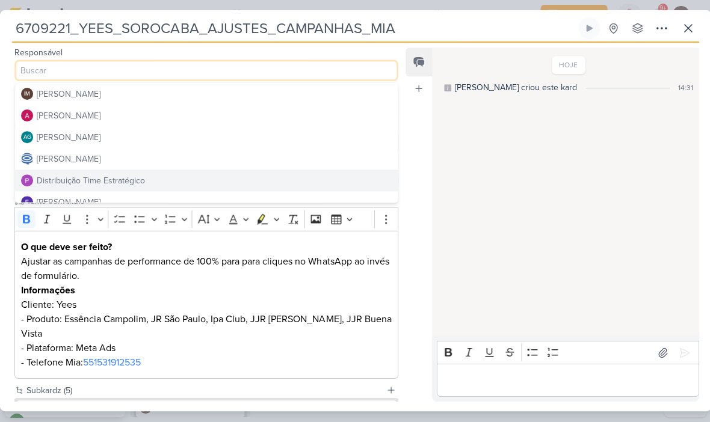
click at [347, 91] on button "IM [PERSON_NAME]" at bounding box center [206, 95] width 382 height 22
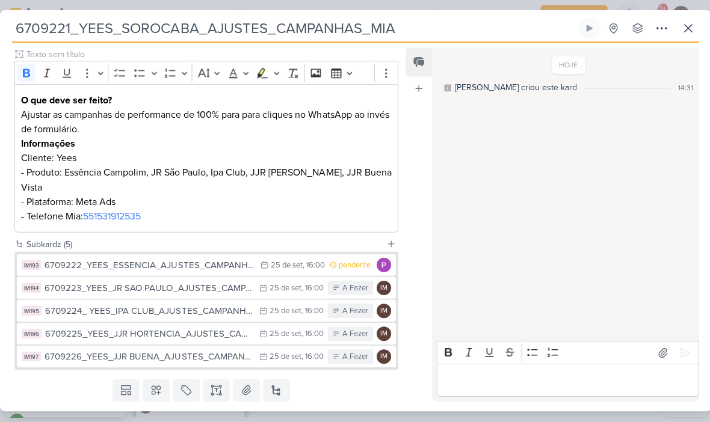
scroll to position [156, 0]
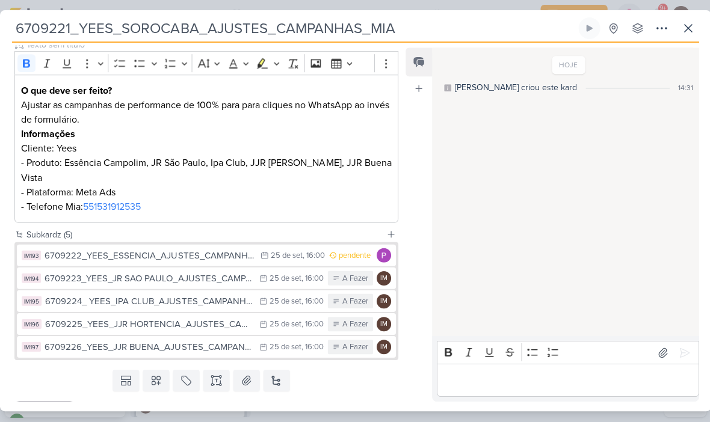
click at [277, 275] on div "25 de set" at bounding box center [286, 279] width 32 height 8
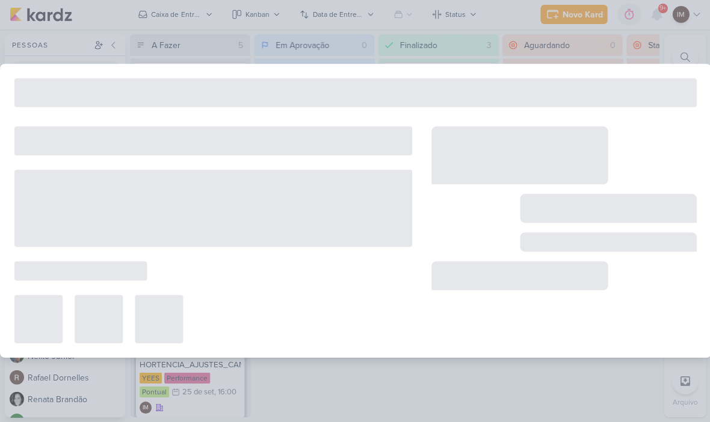
type input "6709223_YEES_JR SAO PAULO_AJUSTES_CAMPANHAS"
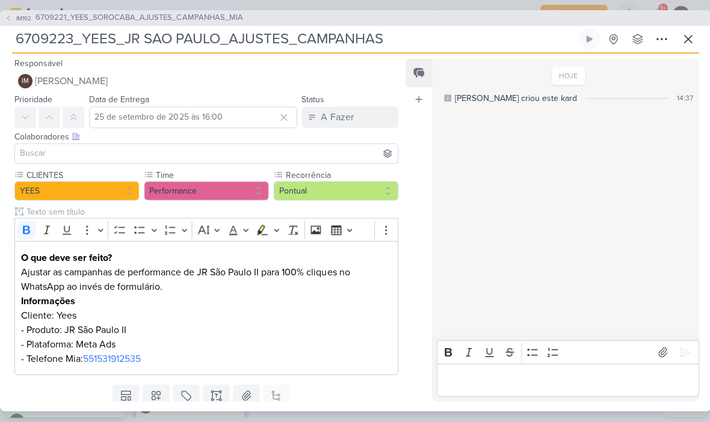
click at [358, 89] on button "IM [PERSON_NAME]" at bounding box center [205, 82] width 383 height 22
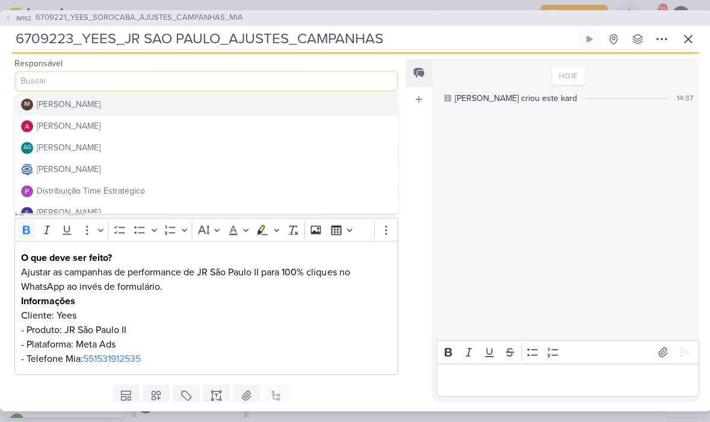
click at [285, 196] on button "Distribuição Time Estratégico" at bounding box center [206, 192] width 382 height 22
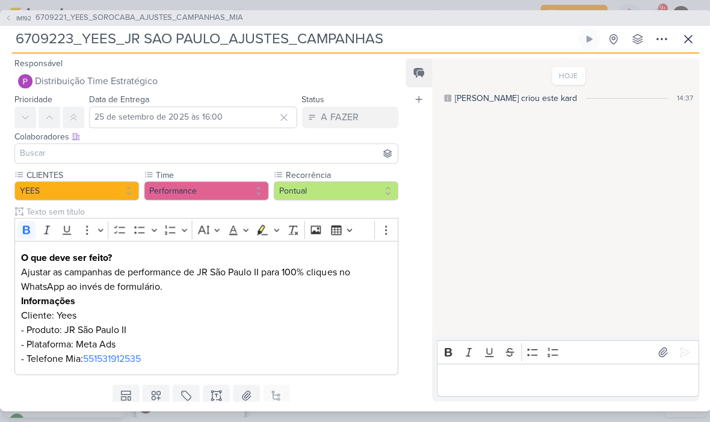
click at [313, 153] on input at bounding box center [205, 154] width 377 height 14
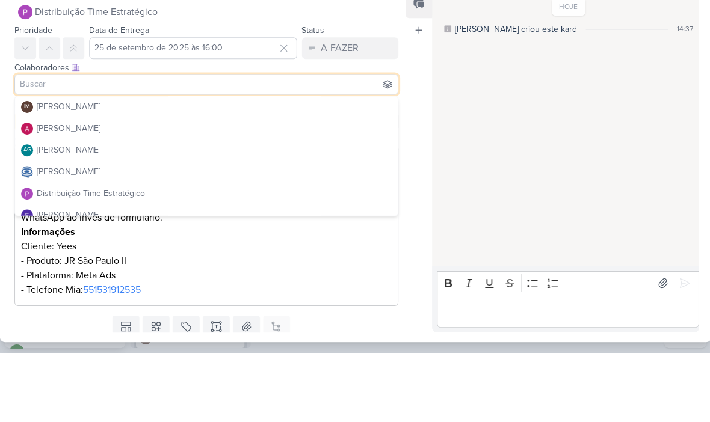
scroll to position [0, 0]
click at [324, 188] on button "[PERSON_NAME]" at bounding box center [206, 199] width 382 height 22
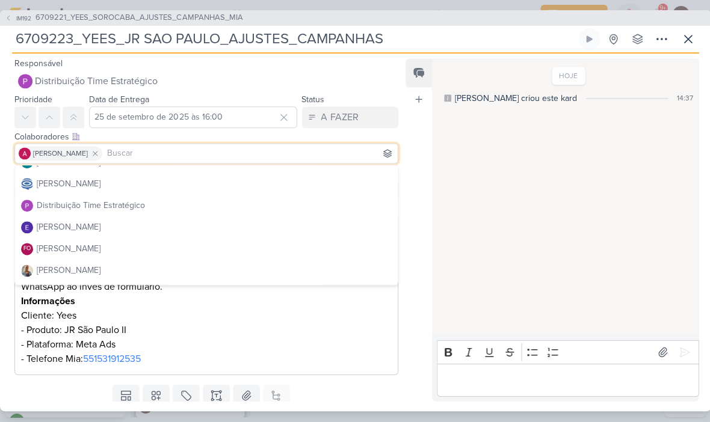
scroll to position [63, 0]
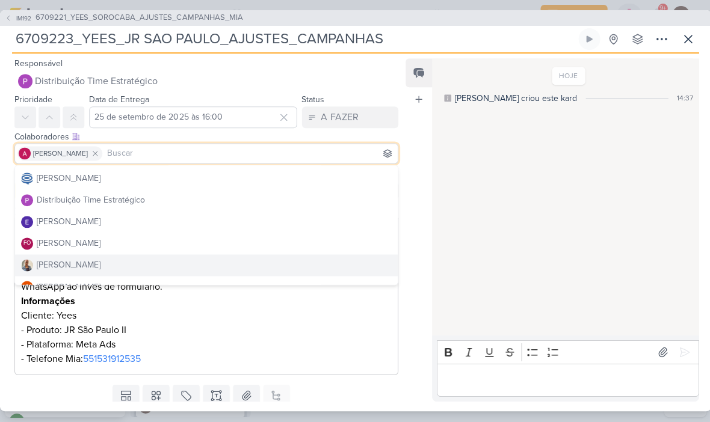
click at [267, 265] on button "[PERSON_NAME]" at bounding box center [206, 266] width 382 height 22
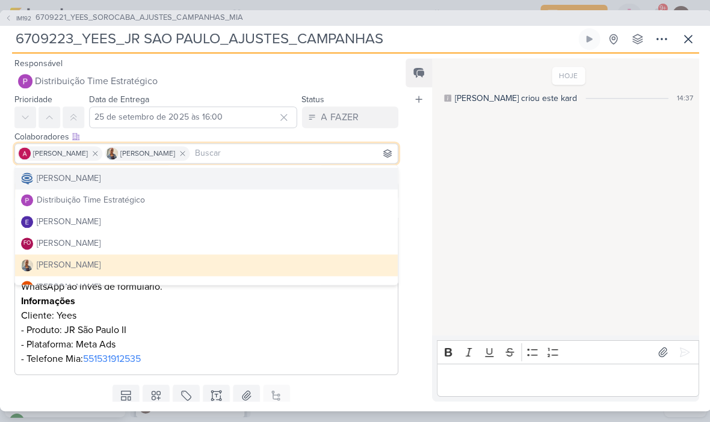
click at [297, 176] on button "[PERSON_NAME]" at bounding box center [206, 179] width 382 height 22
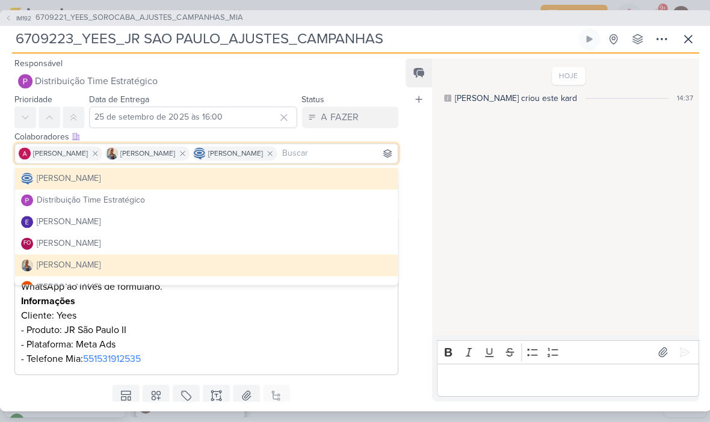
click at [459, 235] on div "HOJE [PERSON_NAME] criou este kard 14:37" at bounding box center [563, 198] width 265 height 276
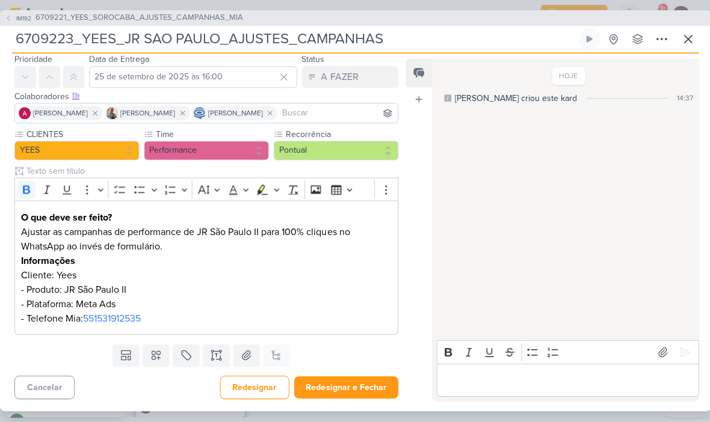
scroll to position [40, 0]
click at [341, 383] on button "Redesignar e Fechar" at bounding box center [346, 388] width 104 height 22
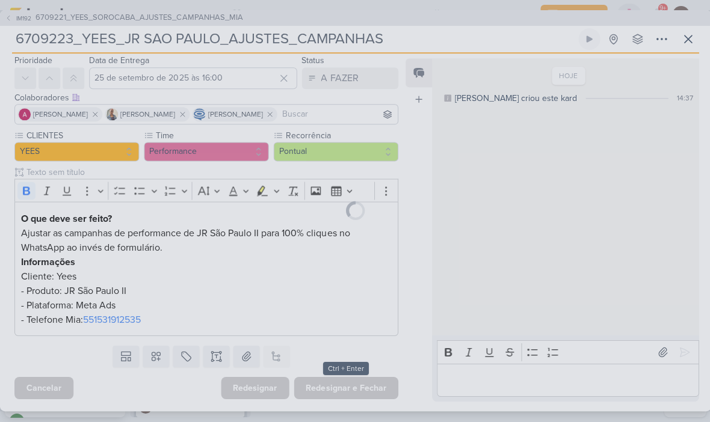
scroll to position [39, 0]
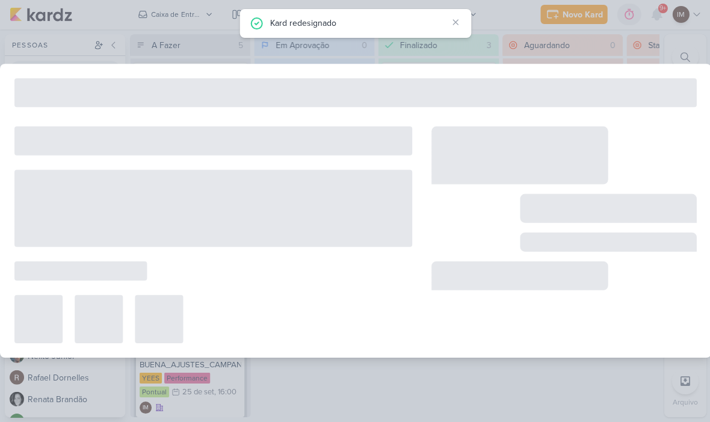
type input "6709221_YEES_SOROCABA_AJUSTES_CAMPANHAS_MIA"
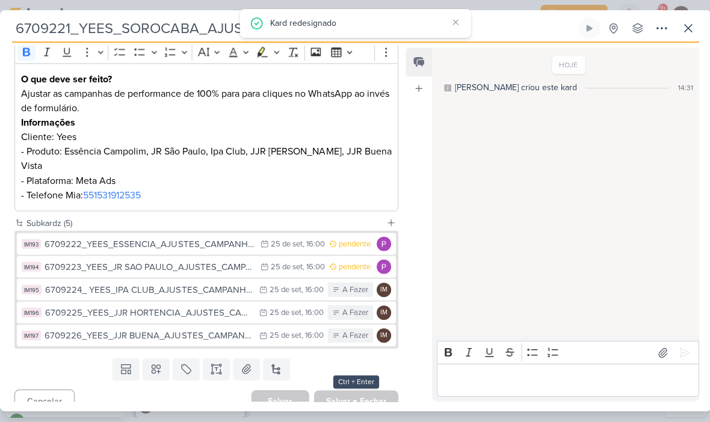
scroll to position [167, 0]
click at [259, 286] on icon at bounding box center [263, 290] width 8 height 8
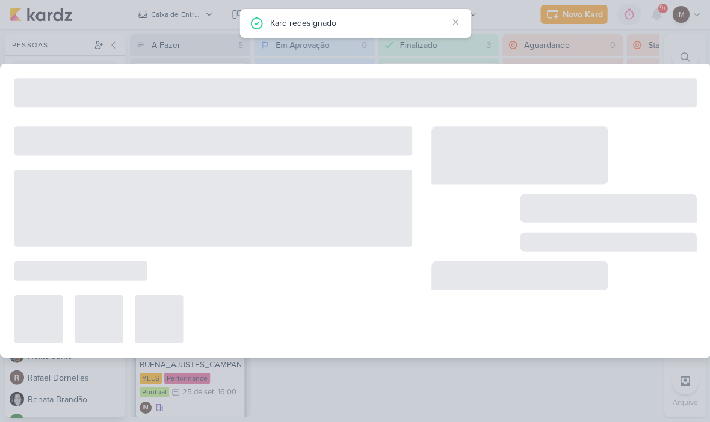
type input "6709224_ YEES_IPA CLUB_AJUSTES_CAMPANHAS"
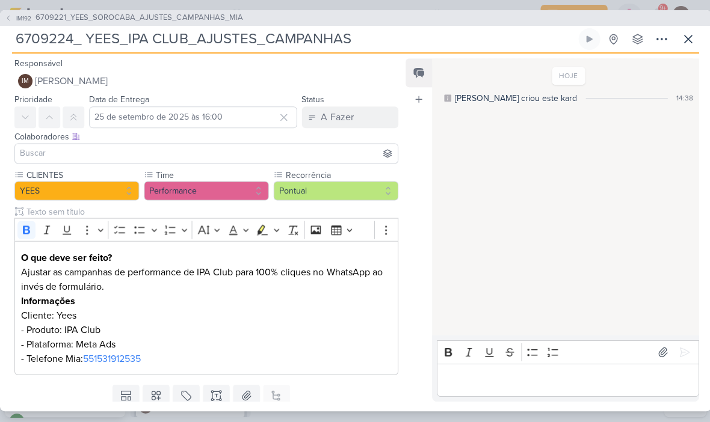
click at [368, 76] on button "IM [PERSON_NAME]" at bounding box center [205, 82] width 383 height 22
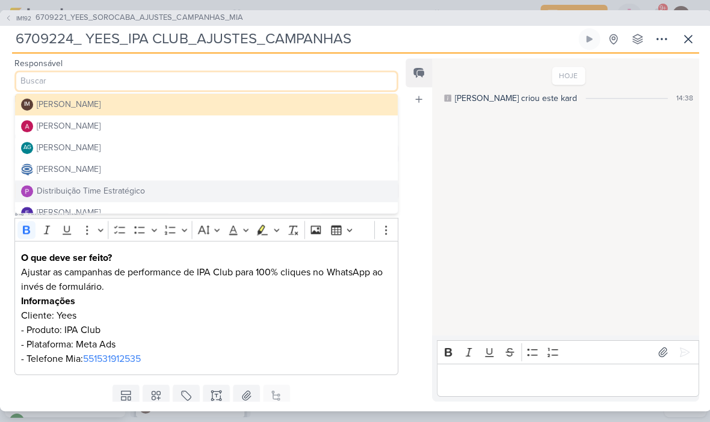
click at [288, 196] on button "Distribuição Time Estratégico" at bounding box center [206, 192] width 382 height 22
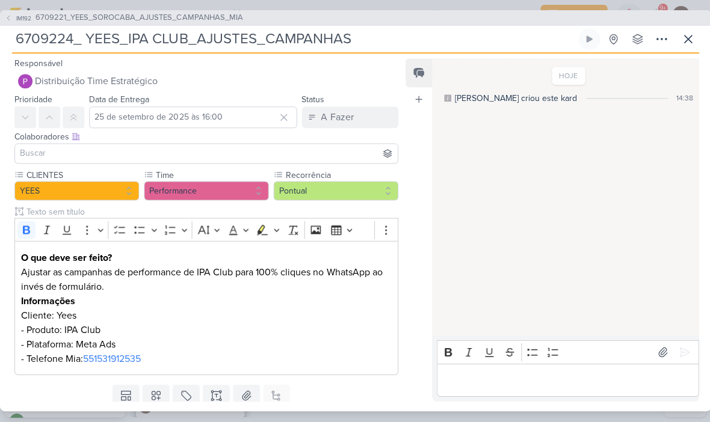
click at [312, 152] on input at bounding box center [205, 154] width 377 height 14
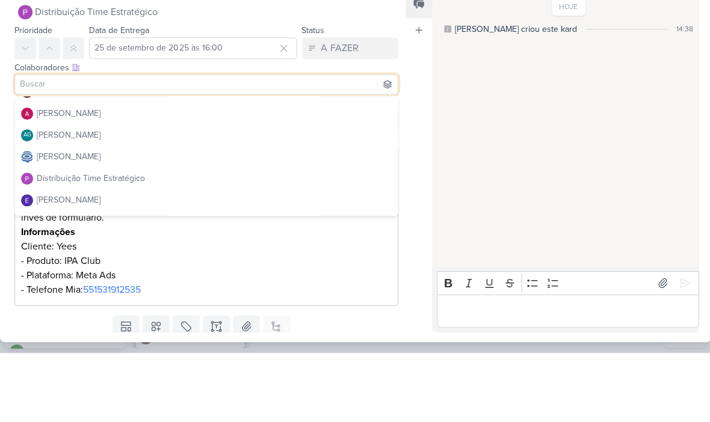
scroll to position [2, 0]
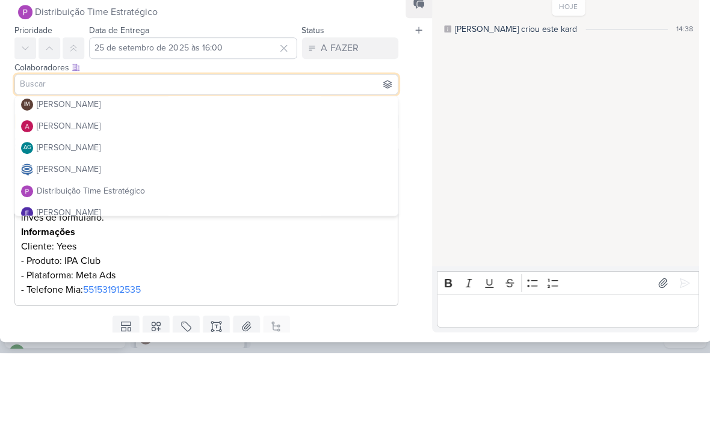
click at [325, 185] on button "[PERSON_NAME]" at bounding box center [206, 196] width 382 height 22
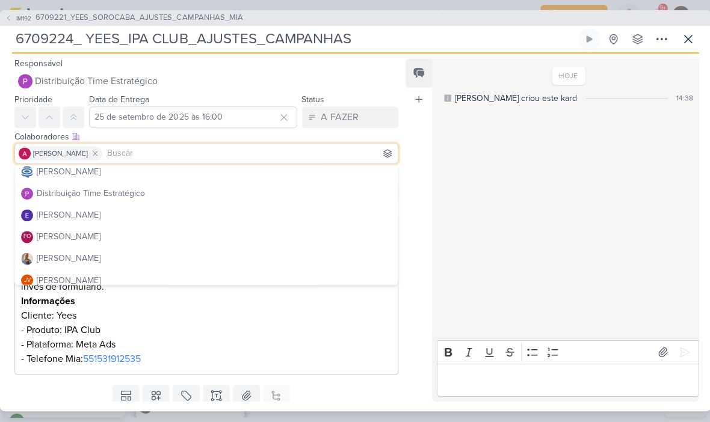
scroll to position [73, 0]
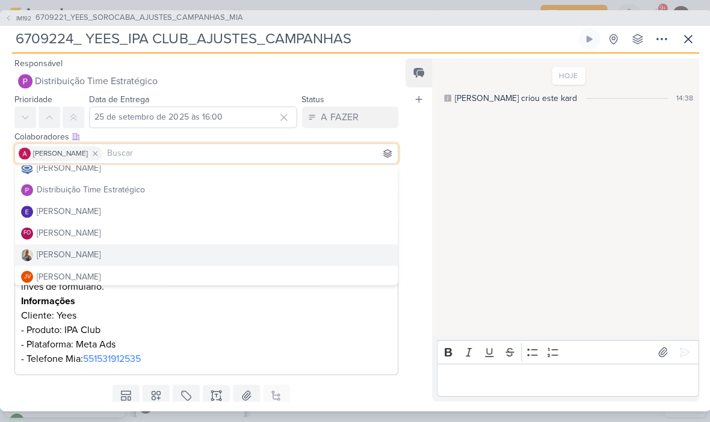
click at [260, 252] on button "[PERSON_NAME]" at bounding box center [206, 256] width 382 height 22
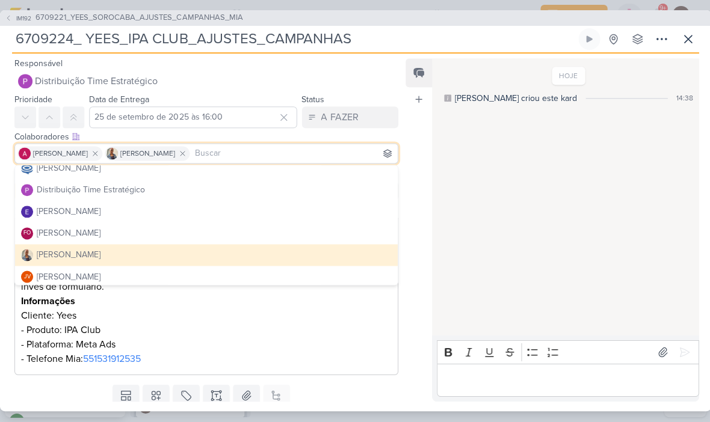
scroll to position [46, 0]
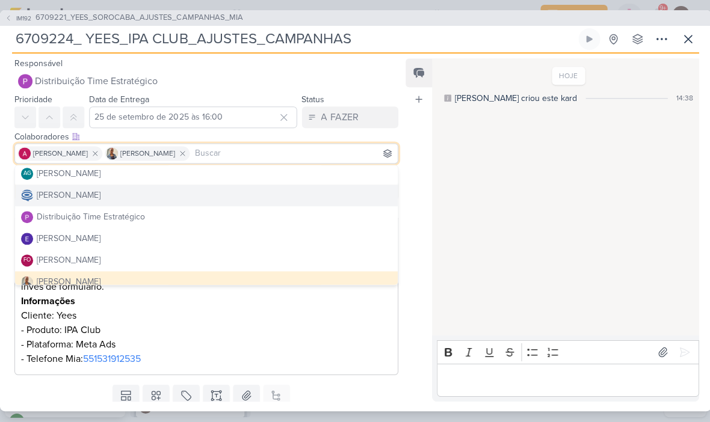
click at [300, 188] on button "[PERSON_NAME]" at bounding box center [206, 196] width 382 height 22
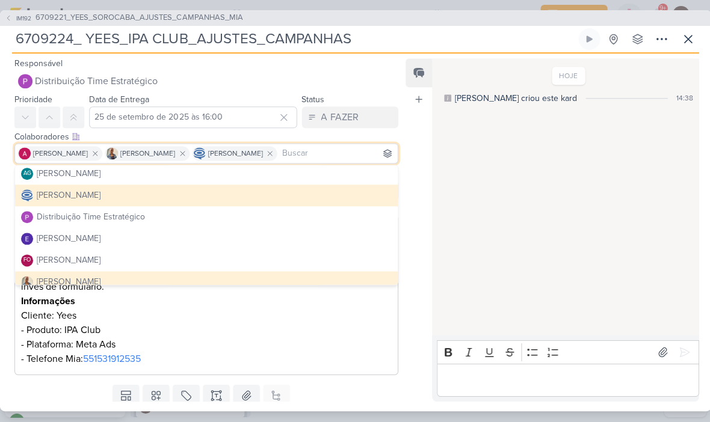
click at [461, 239] on div "HOJE [PERSON_NAME] criou este kard 14:38" at bounding box center [563, 198] width 265 height 276
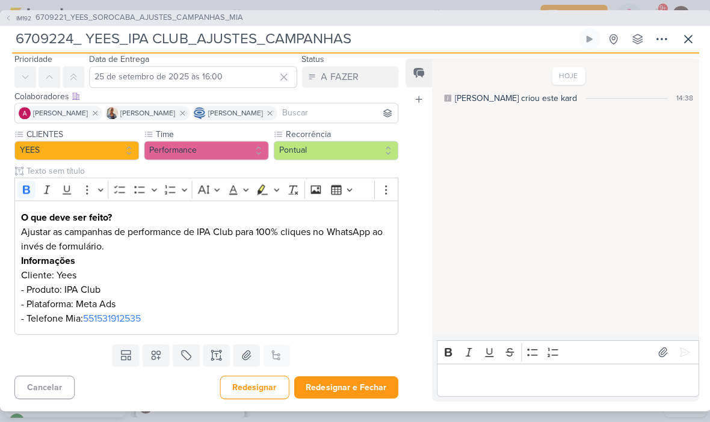
click at [365, 383] on button "Redesignar e Fechar" at bounding box center [346, 388] width 104 height 22
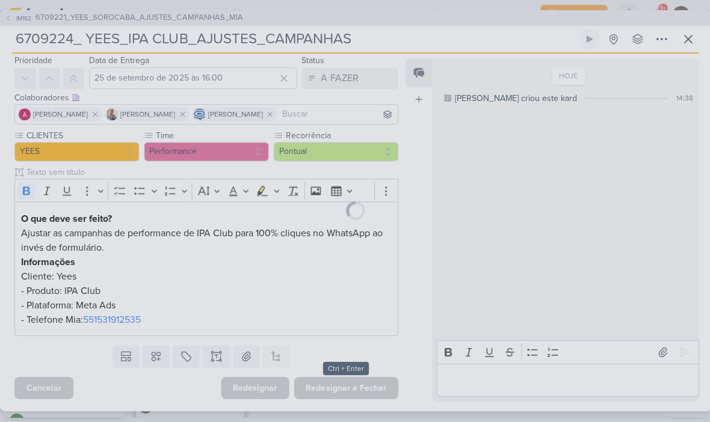
scroll to position [39, 0]
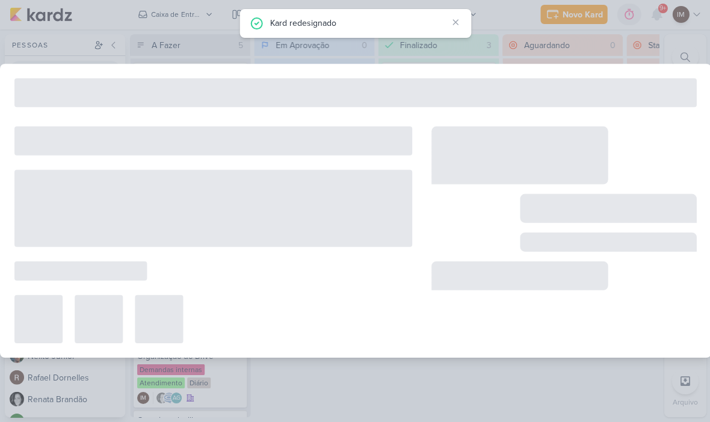
type input "6709221_YEES_SOROCABA_AJUSTES_CAMPANHAS_MIA"
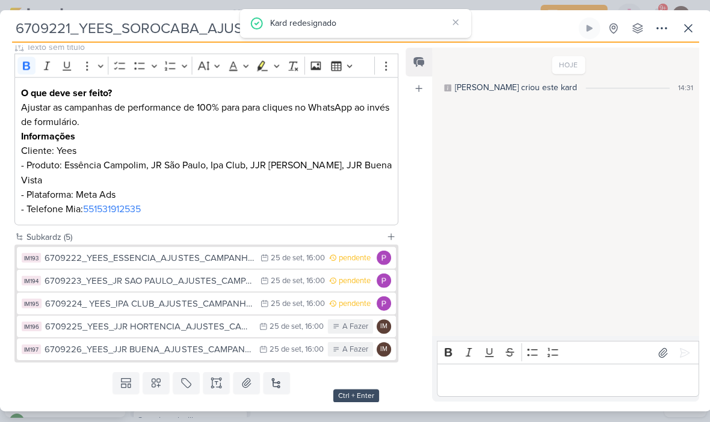
scroll to position [156, 0]
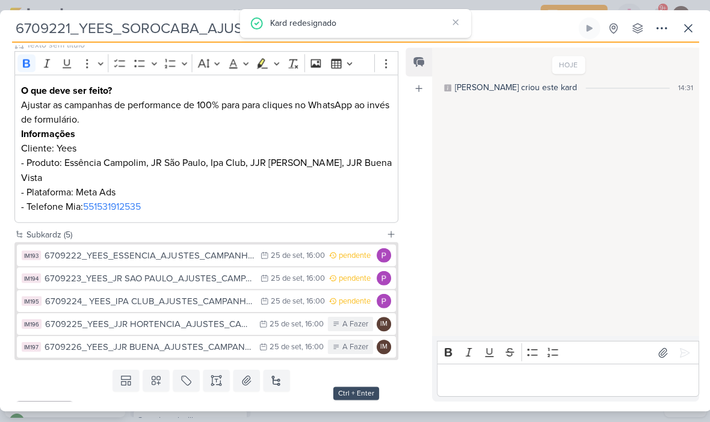
click at [250, 318] on div "6709225_YEES_JJR HORTENCIA_AJUSTES_CAMPANHA" at bounding box center [149, 325] width 208 height 14
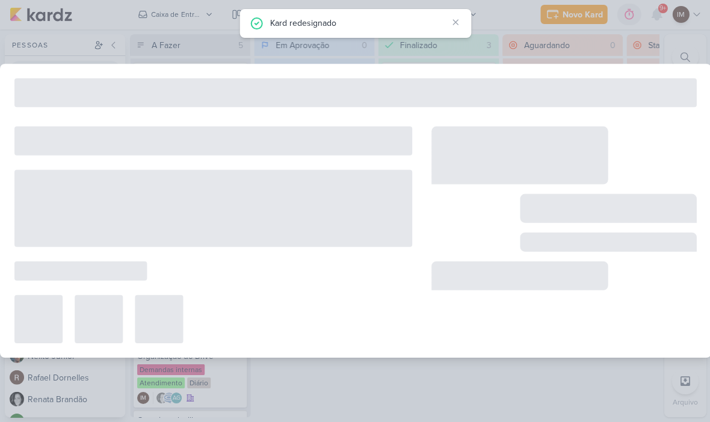
type input "6709225_YEES_JJR HORTENCIA_AJUSTES_CAMPANHA"
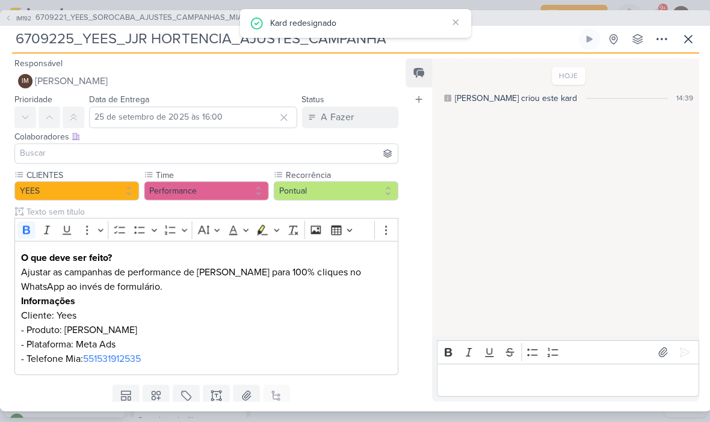
click at [368, 85] on button "IM [PERSON_NAME]" at bounding box center [205, 82] width 383 height 22
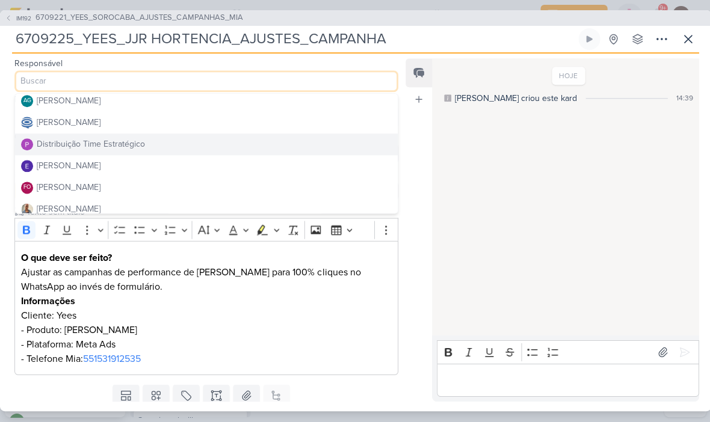
scroll to position [48, 0]
click at [324, 139] on button "Distribuição Time Estratégico" at bounding box center [206, 145] width 382 height 22
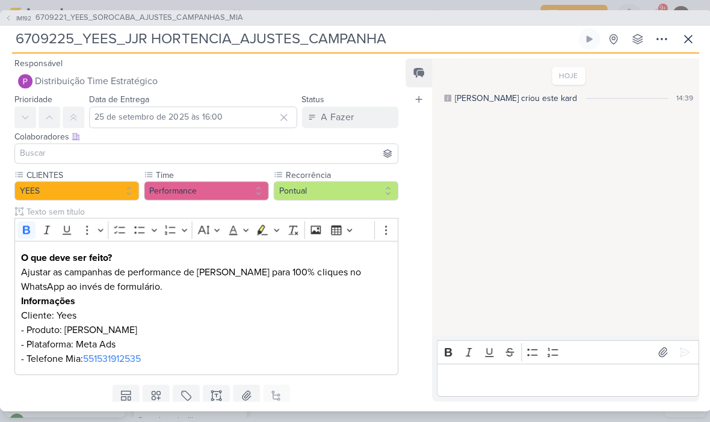
click at [307, 155] on input at bounding box center [205, 154] width 377 height 14
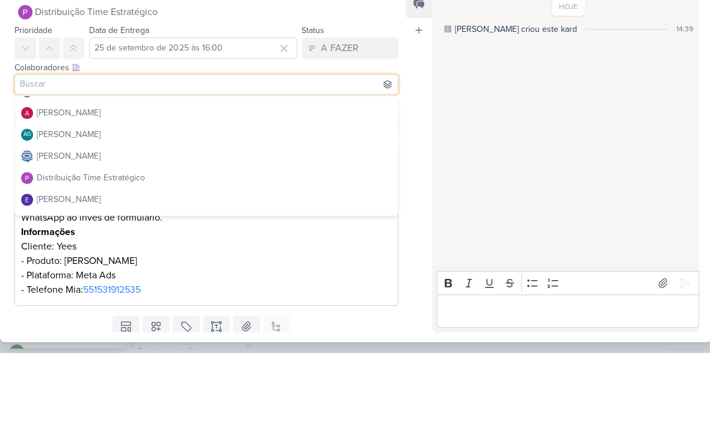
scroll to position [15, 0]
click at [342, 173] on button "[PERSON_NAME]" at bounding box center [206, 184] width 382 height 22
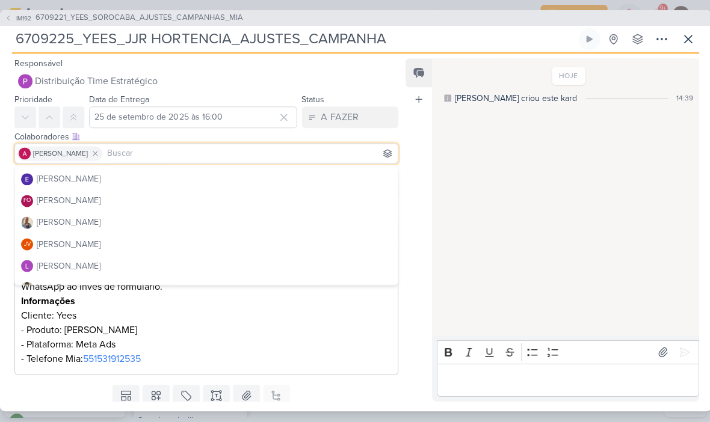
scroll to position [105, 0]
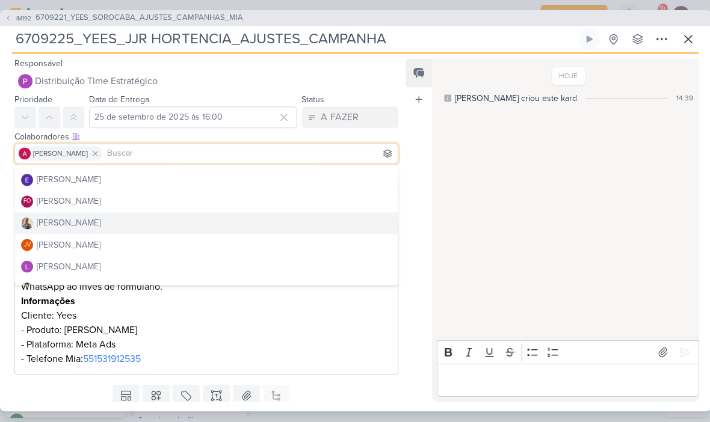
click at [277, 226] on button "[PERSON_NAME]" at bounding box center [206, 224] width 382 height 22
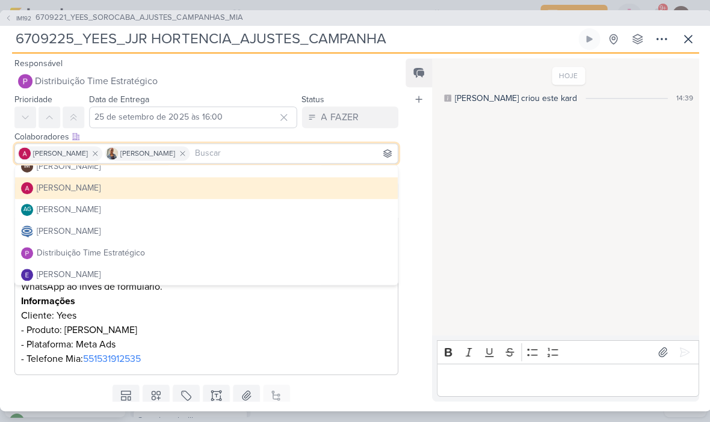
scroll to position [5, 0]
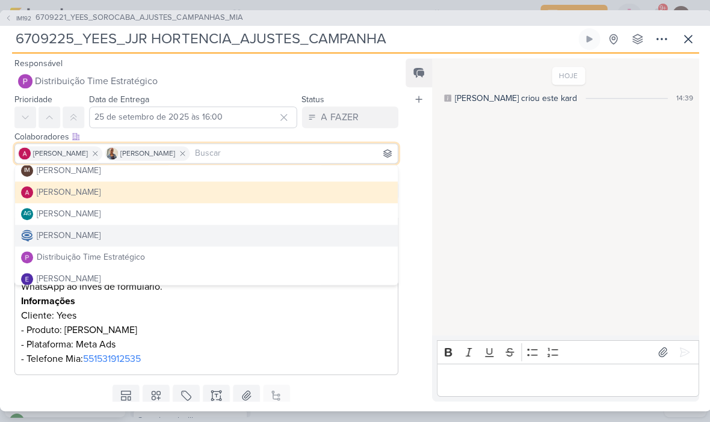
click at [291, 233] on button "[PERSON_NAME]" at bounding box center [206, 237] width 382 height 22
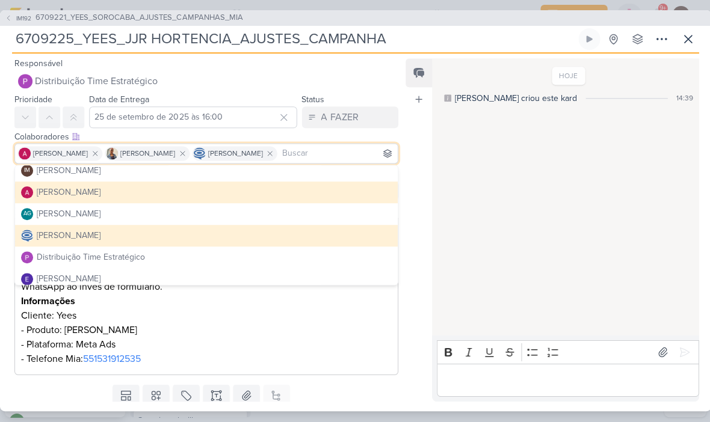
click at [462, 258] on div "HOJE [PERSON_NAME] criou este kard 14:39" at bounding box center [563, 198] width 265 height 276
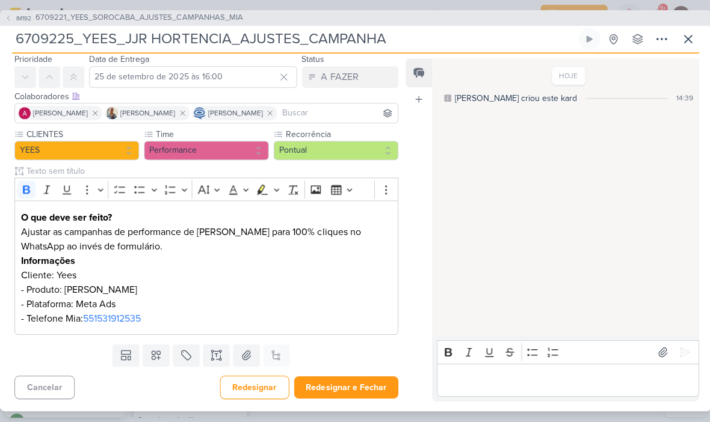
click at [360, 382] on button "Redesignar e Fechar" at bounding box center [346, 388] width 104 height 22
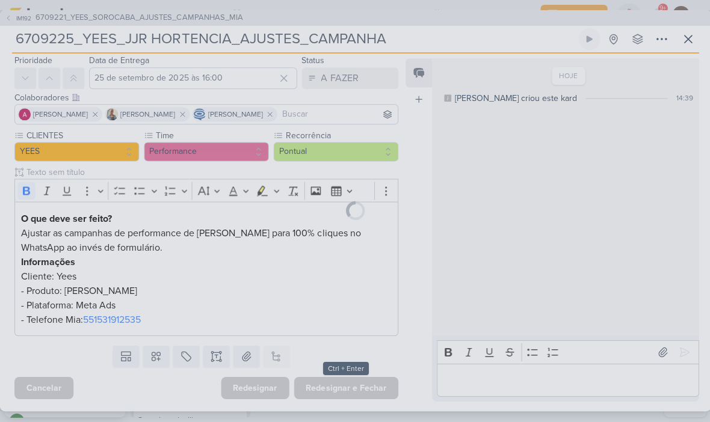
scroll to position [39, 0]
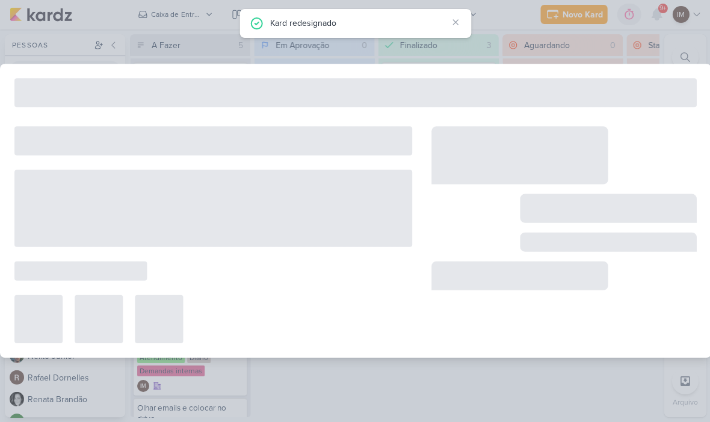
type input "6709221_YEES_SOROCABA_AJUSTES_CAMPANHAS_MIA"
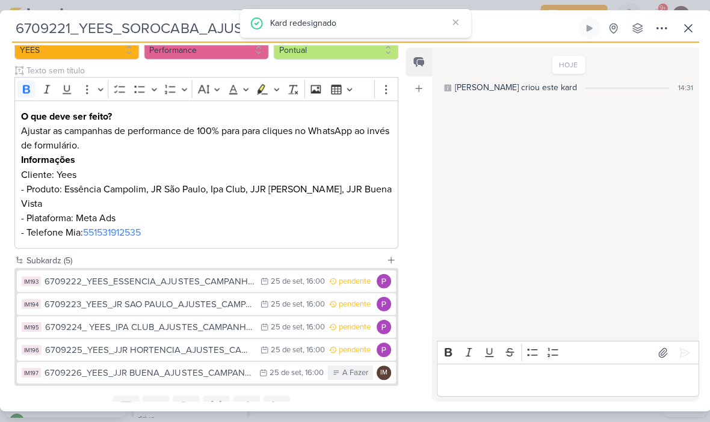
scroll to position [131, 0]
click at [234, 366] on div "6709226_YEES_JJR BUENA_AJUSTES_CAMPANHA" at bounding box center [149, 373] width 208 height 14
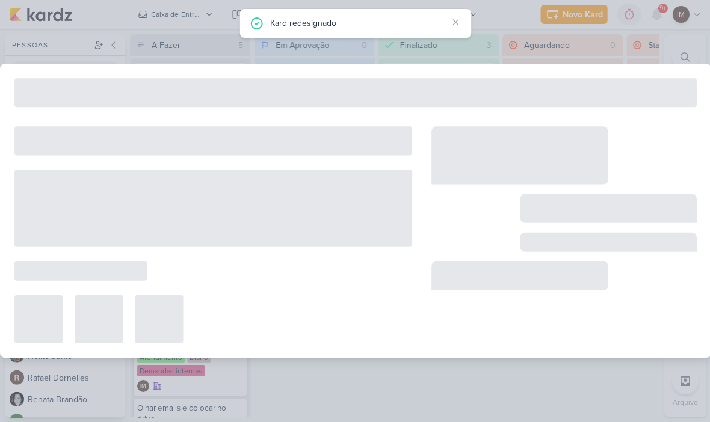
type input "6709226_YEES_JJR BUENA_AJUSTES_CAMPANHA"
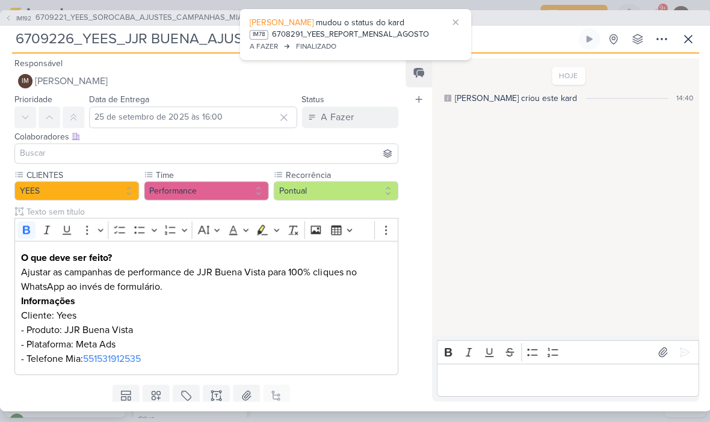
click at [366, 84] on button "IM [PERSON_NAME]" at bounding box center [205, 82] width 383 height 22
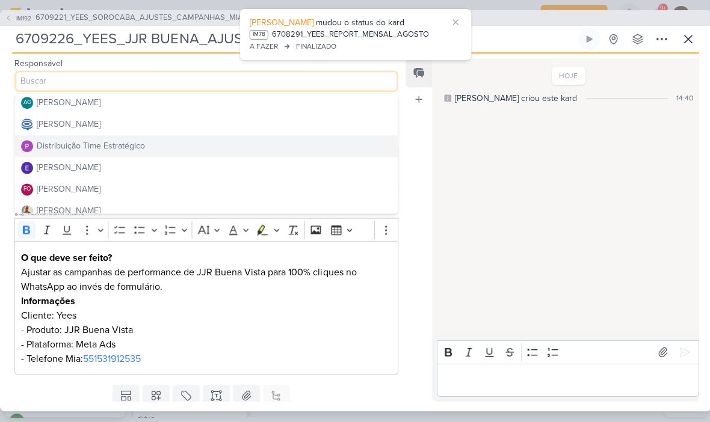
scroll to position [46, 0]
click at [318, 143] on button "Distribuição Time Estratégico" at bounding box center [206, 146] width 382 height 22
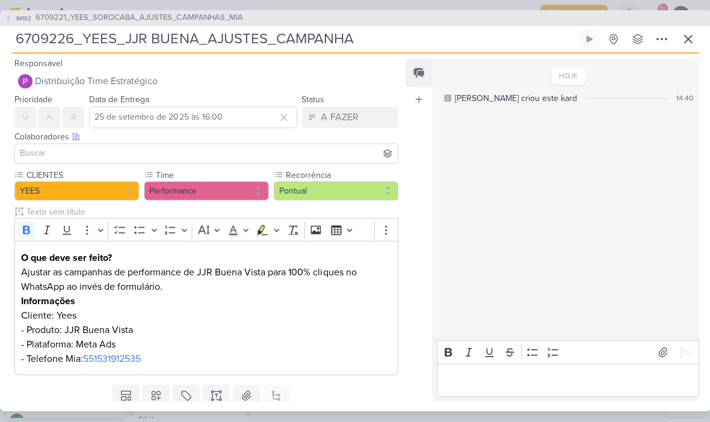
click at [324, 157] on input at bounding box center [205, 154] width 377 height 14
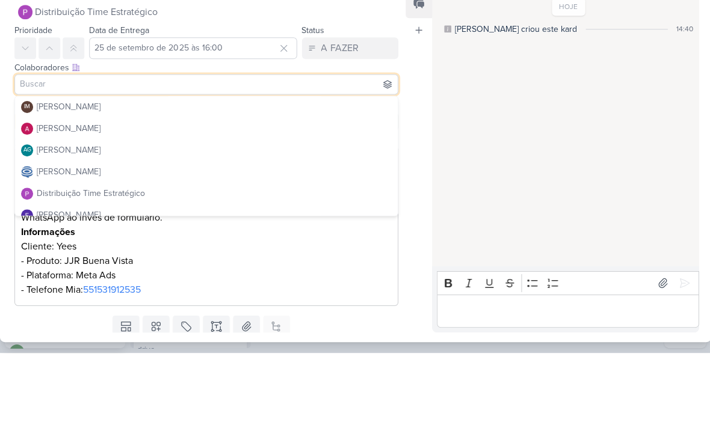
scroll to position [0, 0]
click at [336, 188] on button "[PERSON_NAME]" at bounding box center [206, 199] width 382 height 22
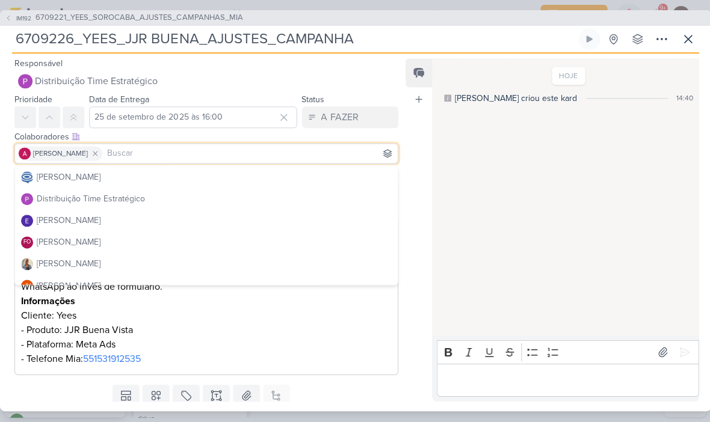
scroll to position [66, 0]
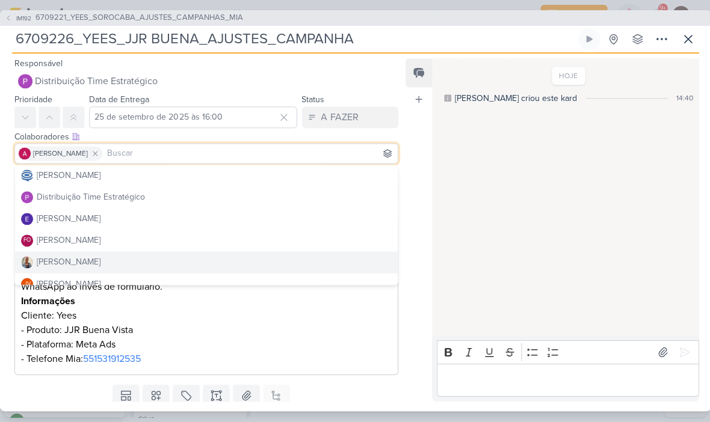
click at [331, 265] on button "[PERSON_NAME]" at bounding box center [206, 263] width 382 height 22
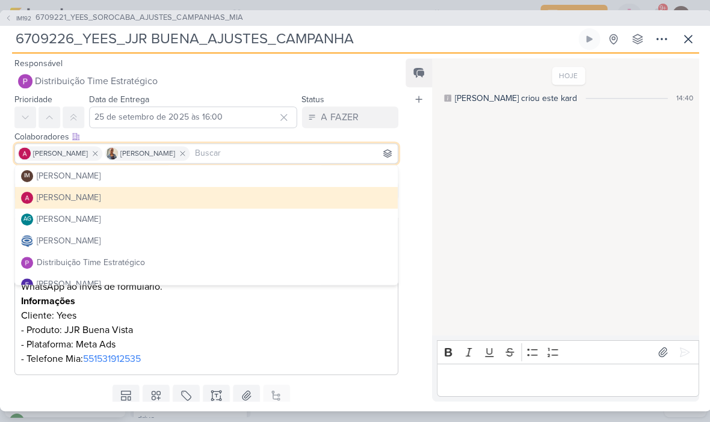
scroll to position [0, 0]
click at [329, 234] on button "[PERSON_NAME]" at bounding box center [206, 242] width 382 height 22
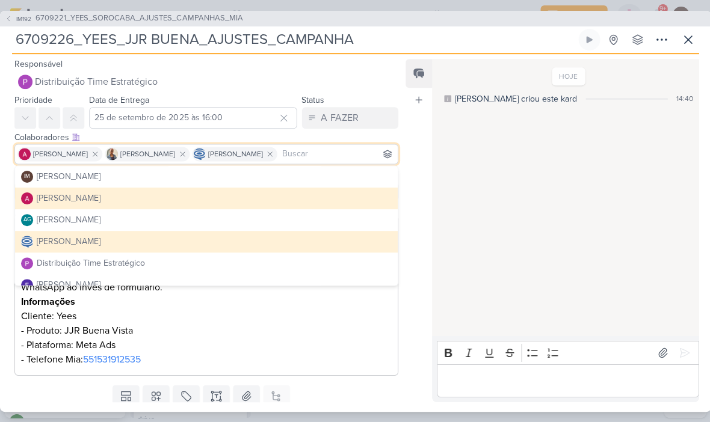
click at [445, 216] on div "HOJE [PERSON_NAME] criou este kard 14:40" at bounding box center [563, 198] width 265 height 276
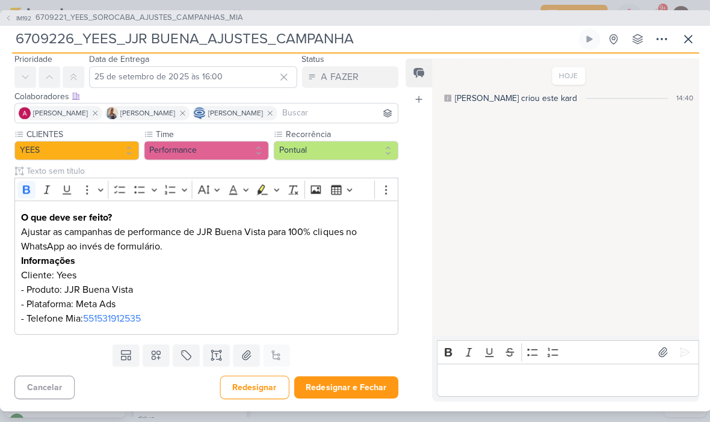
click at [360, 386] on button "Redesignar e Fechar" at bounding box center [346, 388] width 104 height 22
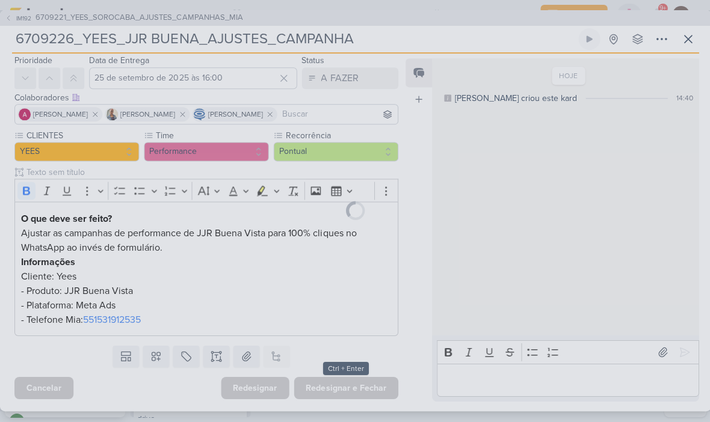
scroll to position [39, 0]
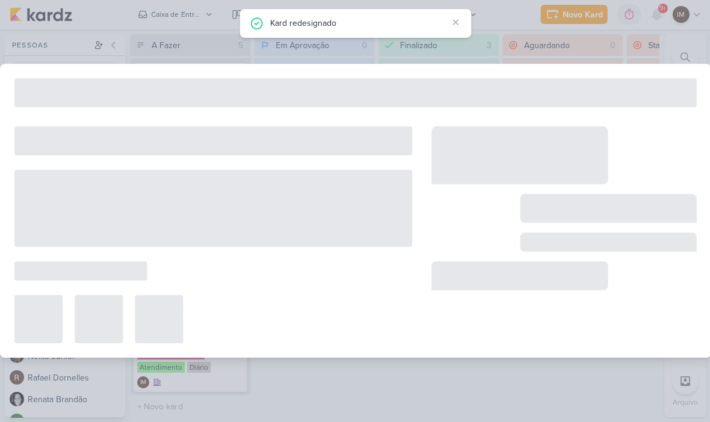
type input "6709221_YEES_SOROCABA_AJUSTES_CAMPANHAS_MIA"
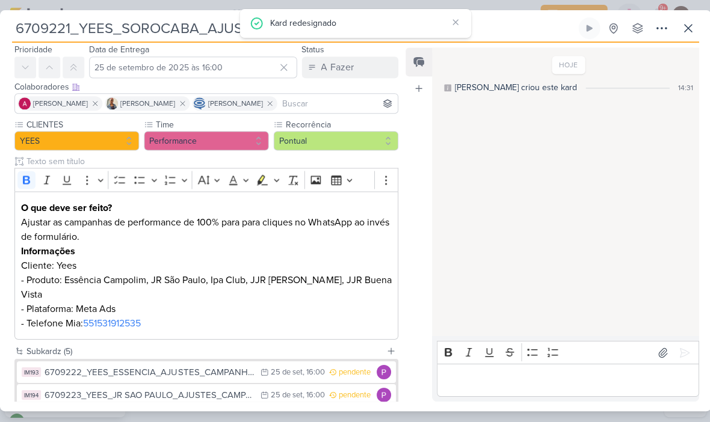
scroll to position [0, 0]
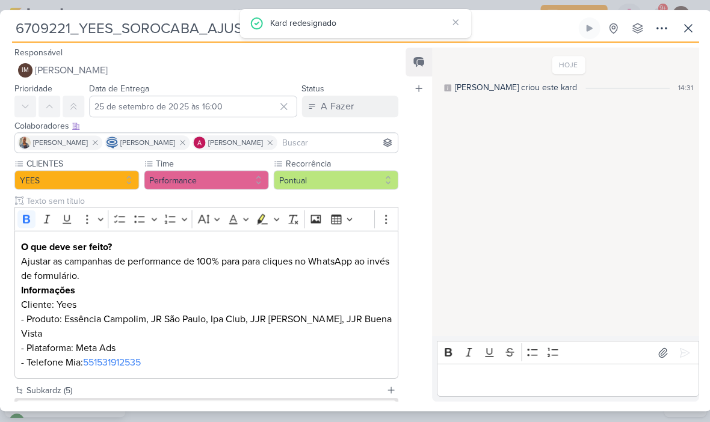
click at [684, 28] on icon at bounding box center [687, 29] width 14 height 14
